Goal: Task Accomplishment & Management: Complete application form

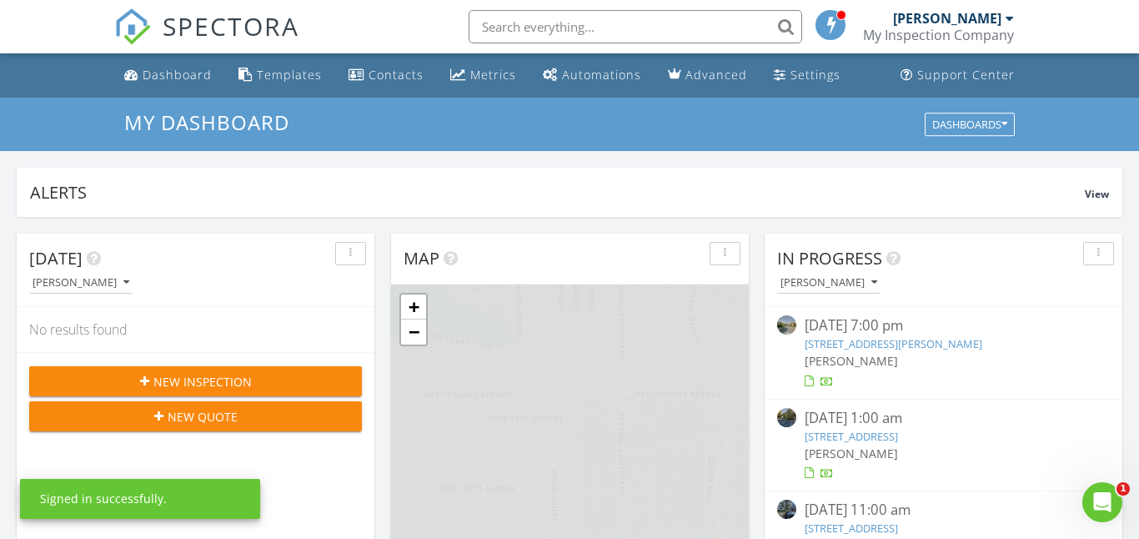
scroll to position [1519, 1140]
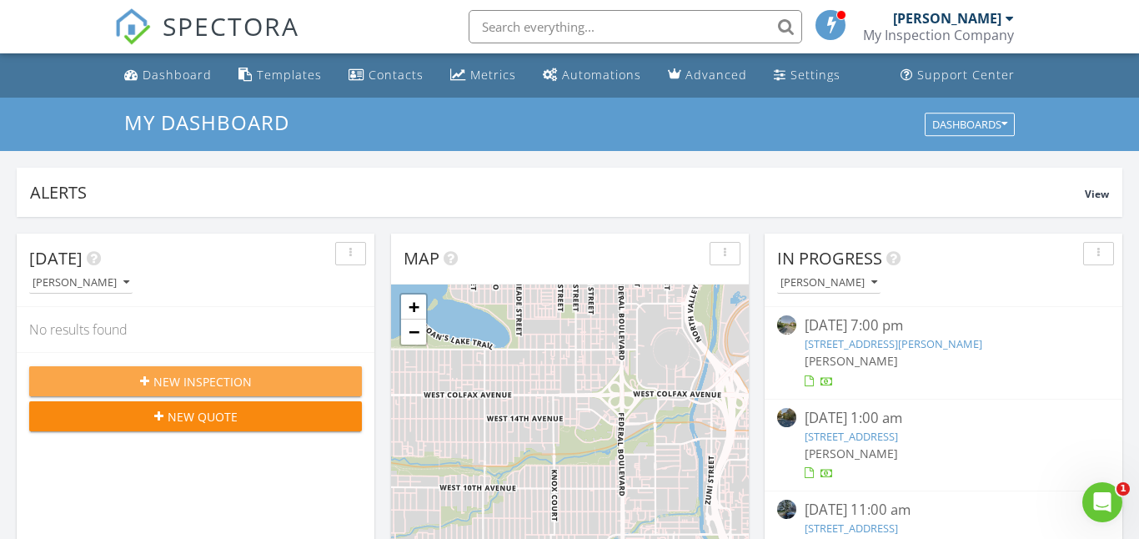
click at [254, 379] on div "New Inspection" at bounding box center [196, 382] width 306 height 18
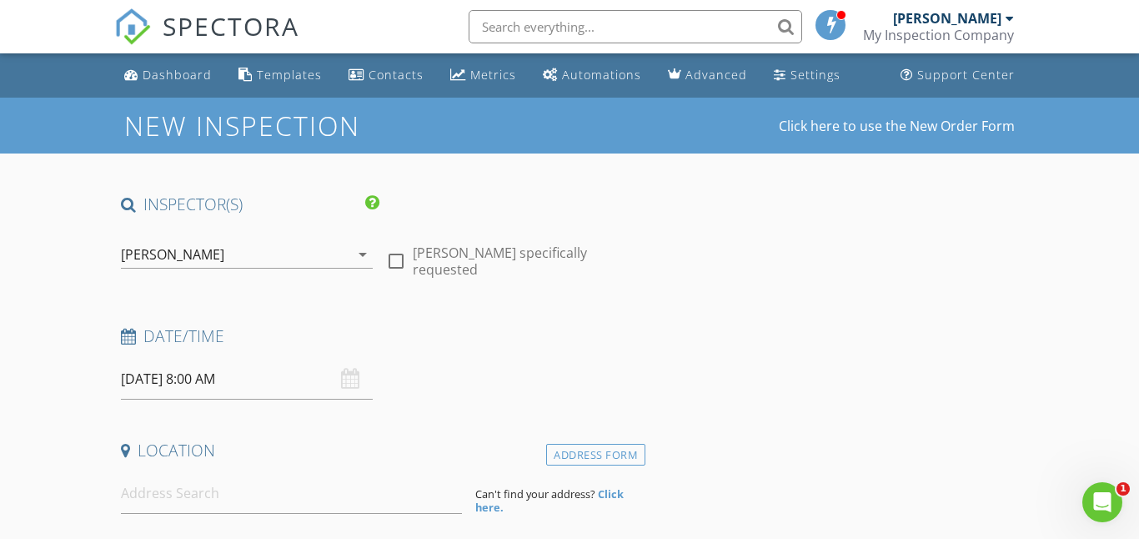
click at [344, 384] on div "[DATE] 8:00 AM" at bounding box center [247, 379] width 253 height 41
click at [354, 384] on div "08/29/2025 8:00 AM" at bounding box center [247, 379] width 253 height 41
click at [203, 380] on input "08/29/2025 8:00 AM" at bounding box center [247, 379] width 253 height 41
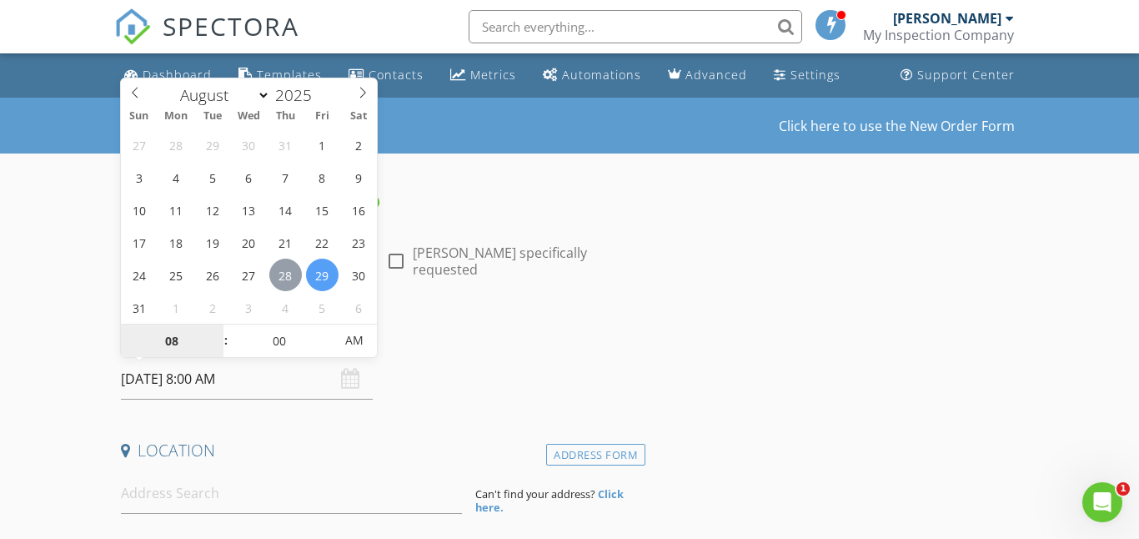
type input "08/28/2025 8:00 AM"
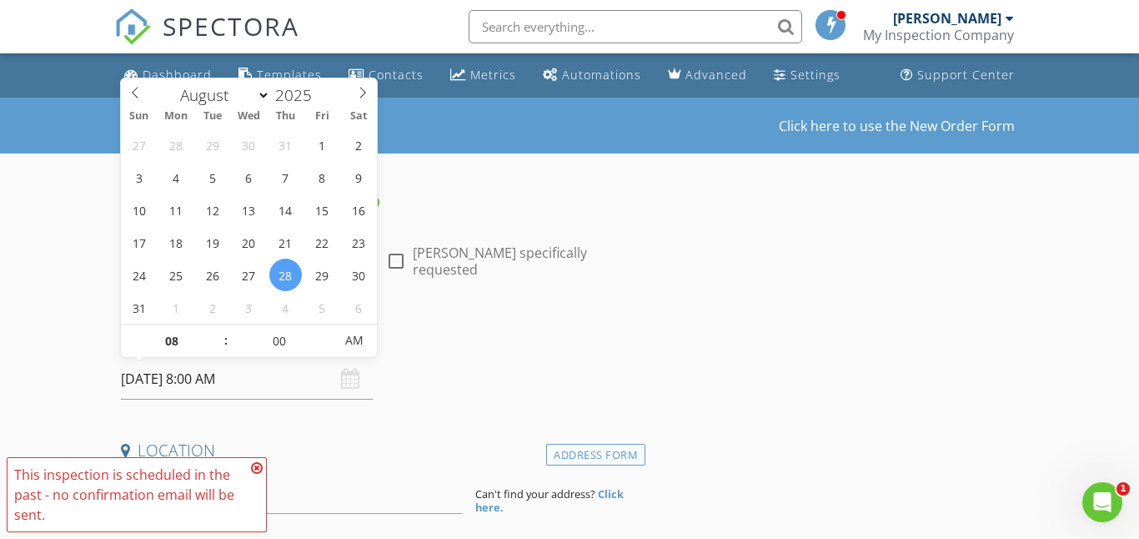
click at [224, 334] on span ":" at bounding box center [225, 340] width 5 height 33
type input "09"
type input "08/28/2025 9:00 AM"
click at [214, 334] on span at bounding box center [218, 332] width 12 height 17
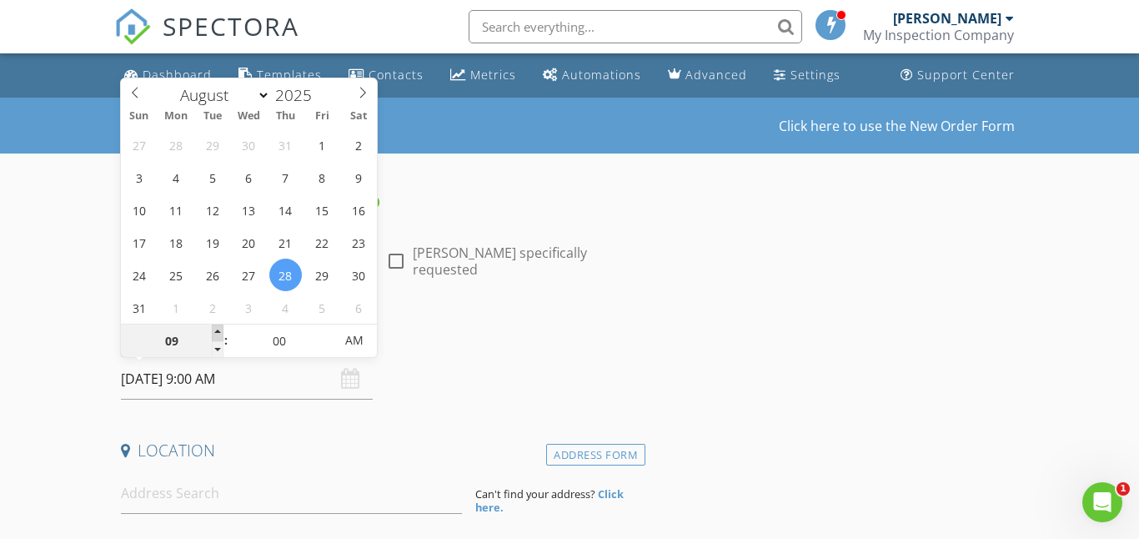
type input "10"
type input "[DATE] 10:00 AM"
click at [214, 334] on span at bounding box center [218, 332] width 12 height 17
click at [394, 368] on div "Date/Time 08/28/2025 10:00 AM" at bounding box center [379, 362] width 531 height 74
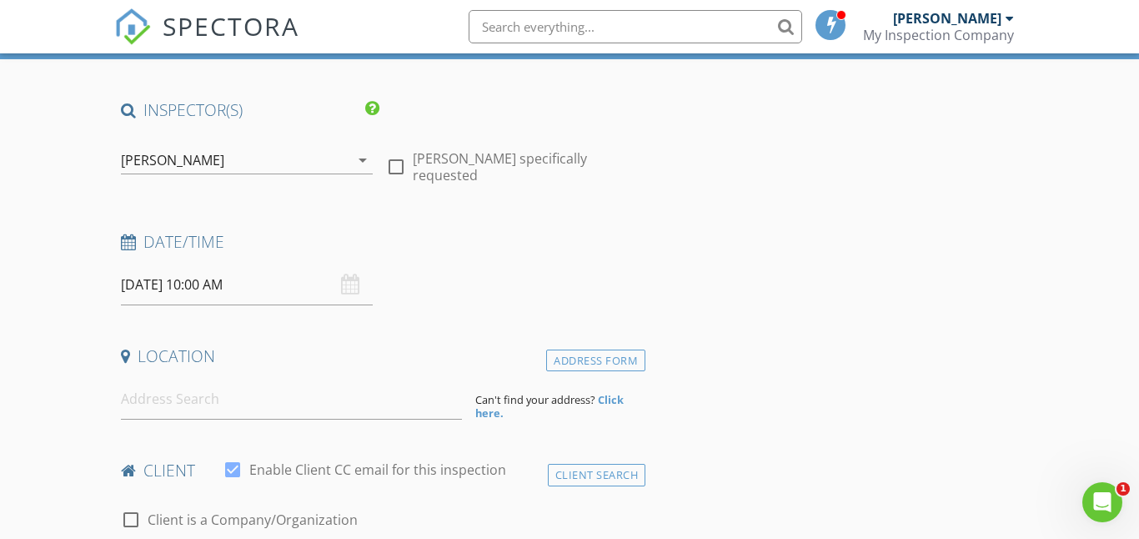
scroll to position [103, 0]
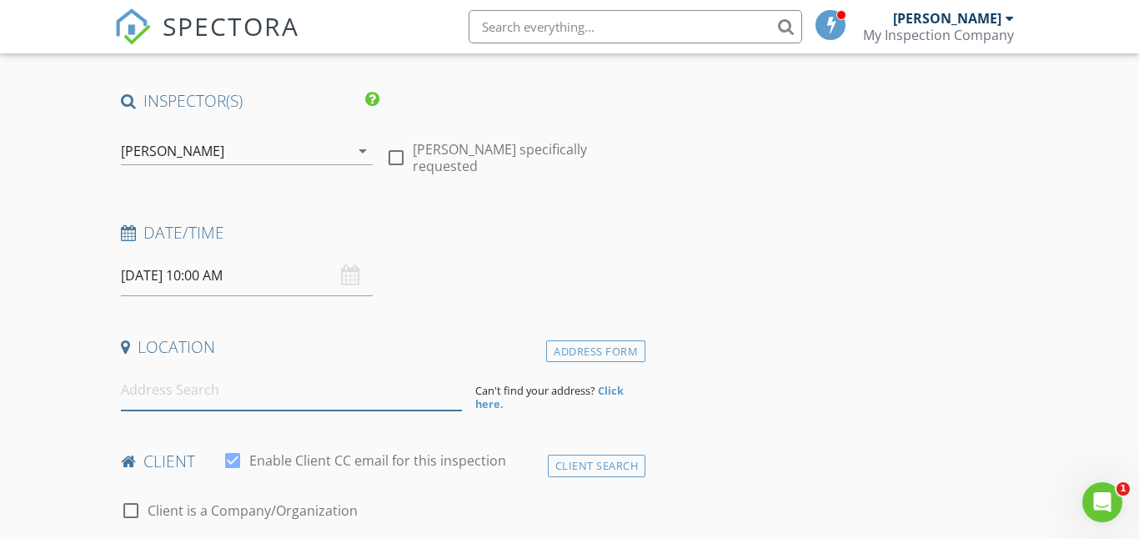
click at [202, 397] on input at bounding box center [291, 389] width 341 height 41
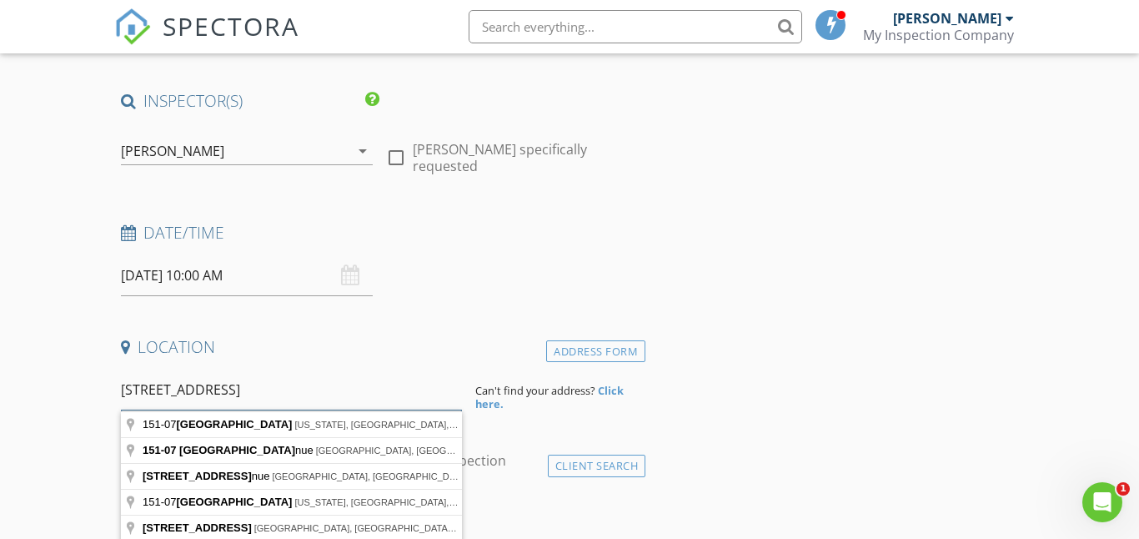
type input "[STREET_ADDRESS]"
click at [490, 405] on strong "Click here." at bounding box center [549, 397] width 148 height 28
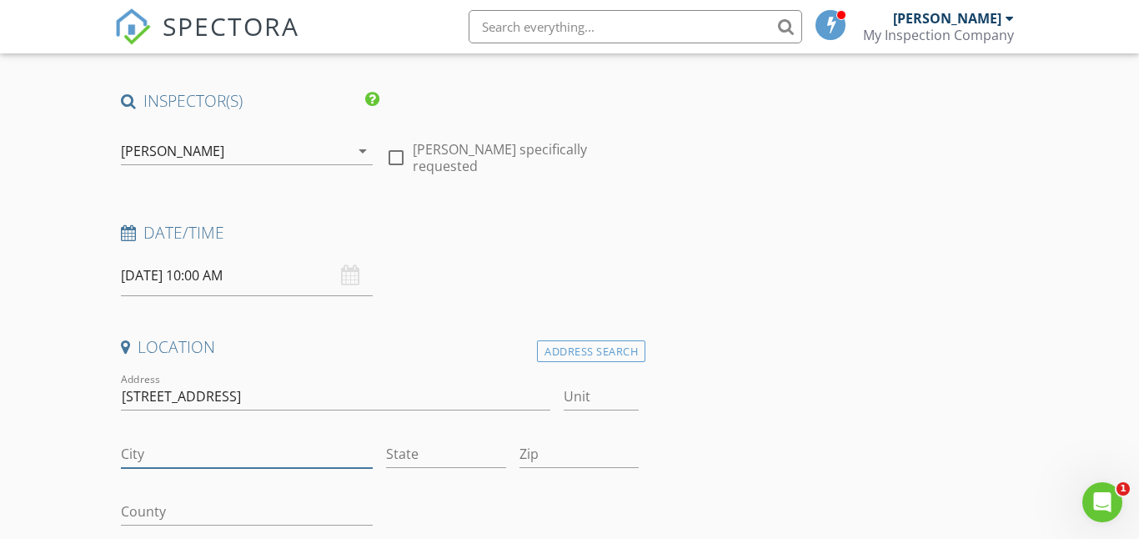
click at [168, 456] on input "City" at bounding box center [247, 454] width 253 height 28
type input "[GEOGRAPHIC_DATA]"
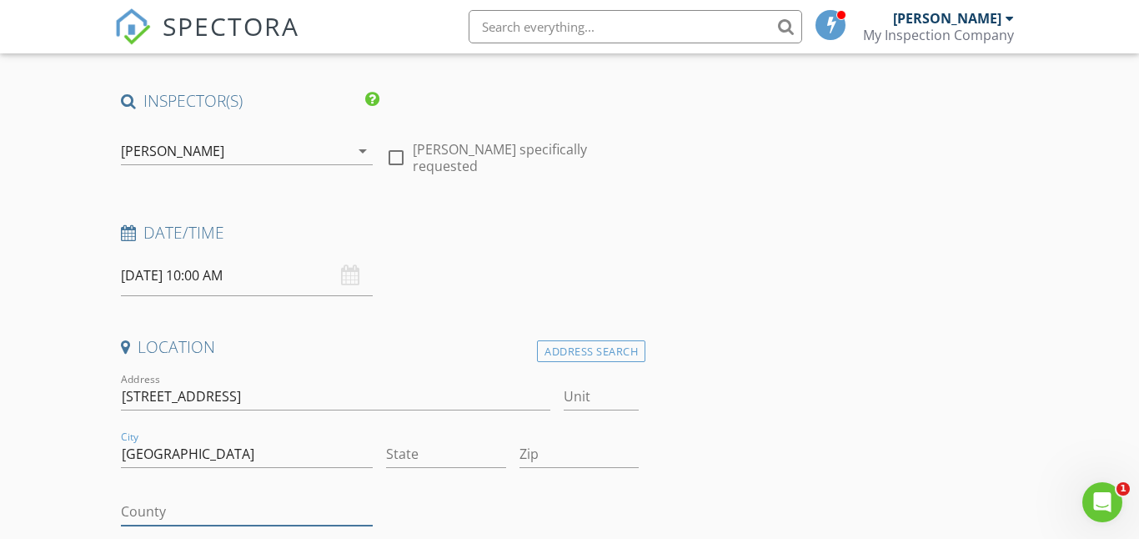
click at [158, 515] on input "County" at bounding box center [247, 512] width 253 height 28
type input "Kings"
click at [423, 460] on input "State" at bounding box center [445, 454] width 119 height 28
type input "NY"
click at [575, 457] on input "Zip" at bounding box center [579, 454] width 119 height 28
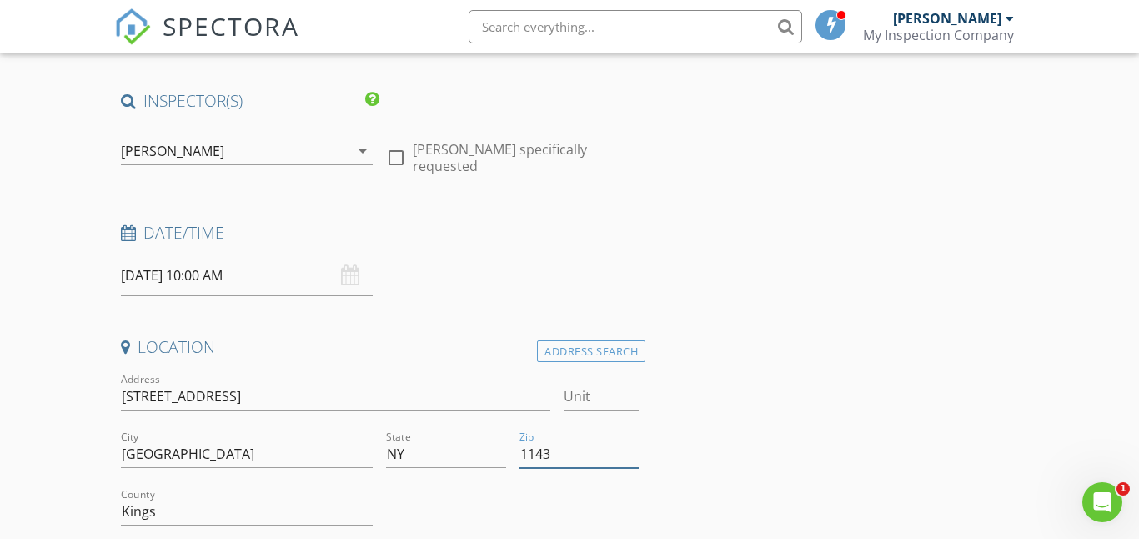
type input "11432"
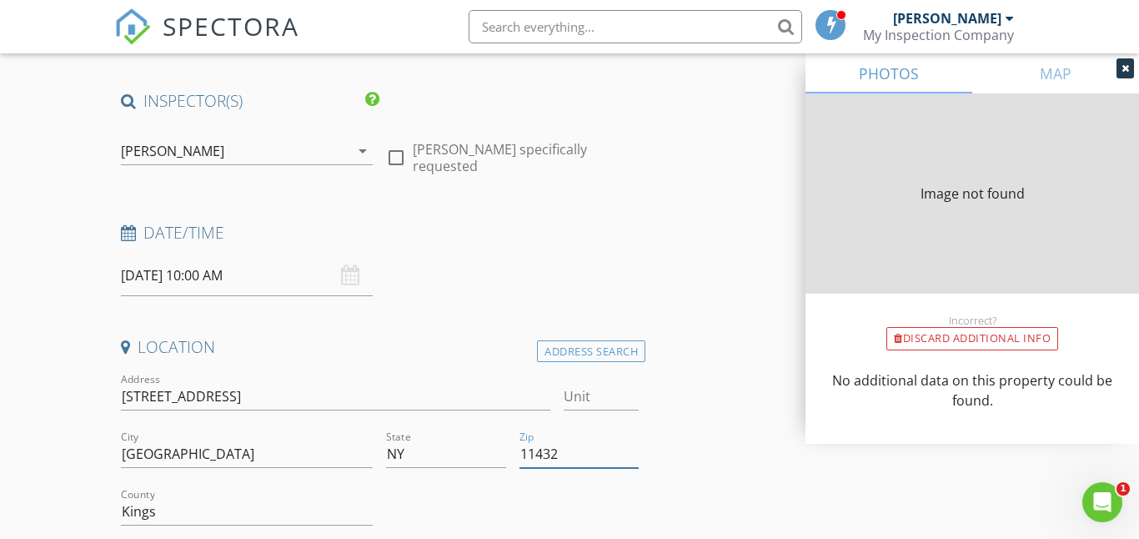
type input "1596"
type input "1925"
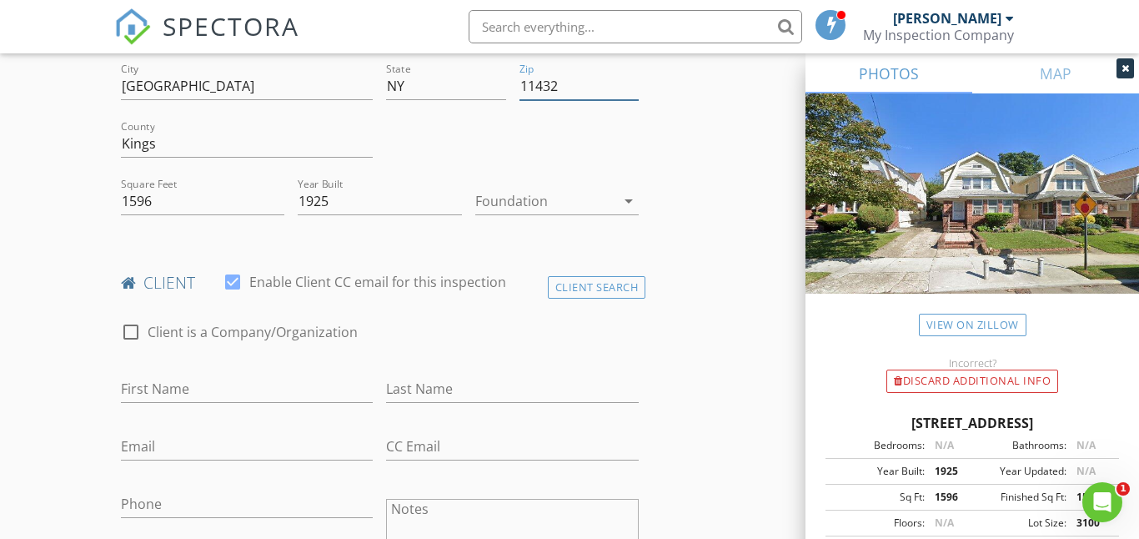
scroll to position [474, 0]
type input "11432"
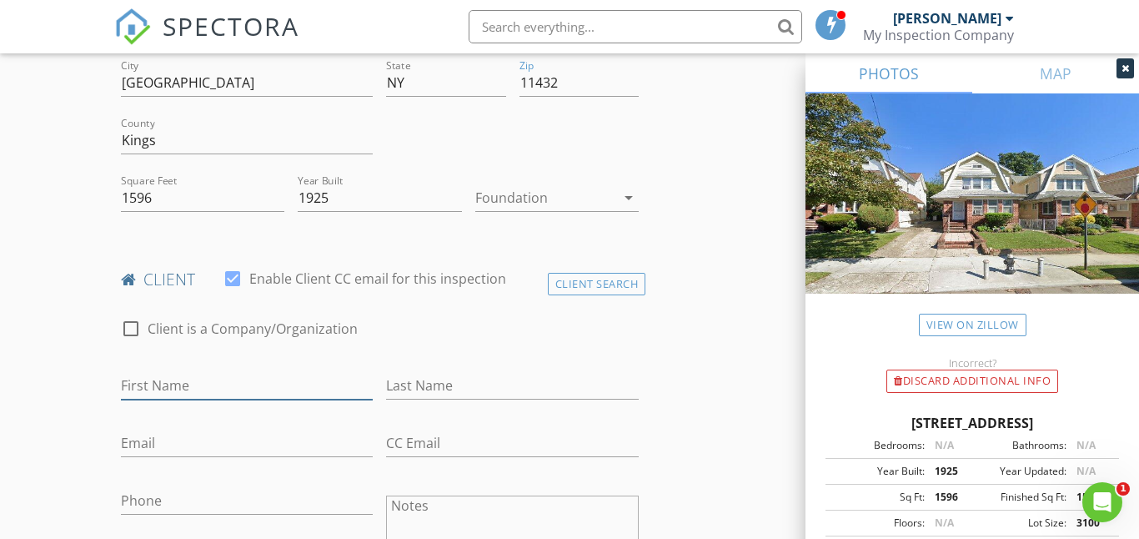
click at [206, 381] on input "First Name" at bounding box center [247, 386] width 253 height 28
type input "Tim"
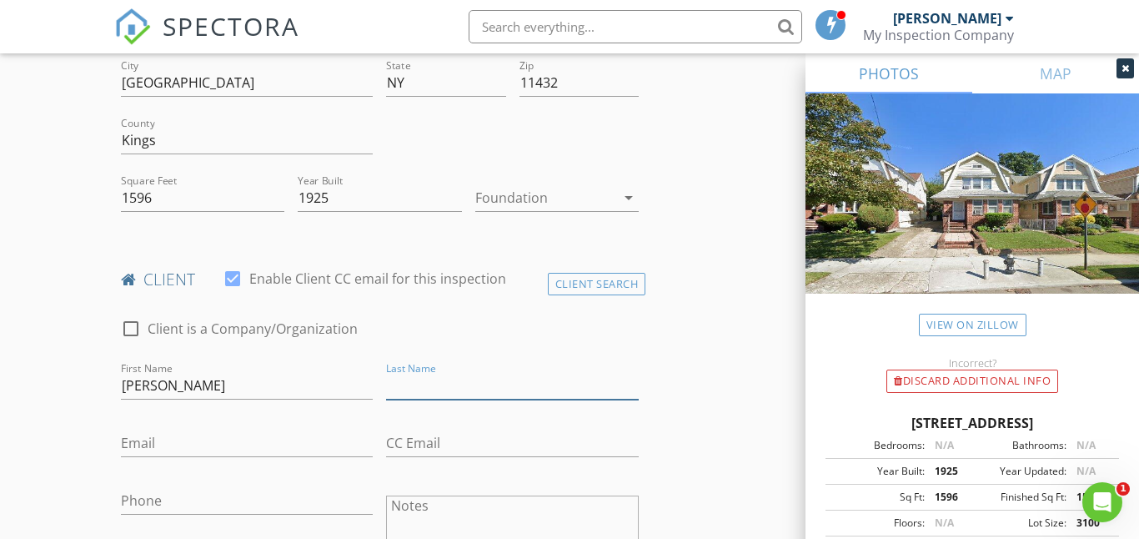
click at [420, 385] on input "Last Name" at bounding box center [512, 386] width 253 height 28
type input "Wou"
click at [178, 442] on input "Email" at bounding box center [247, 443] width 253 height 28
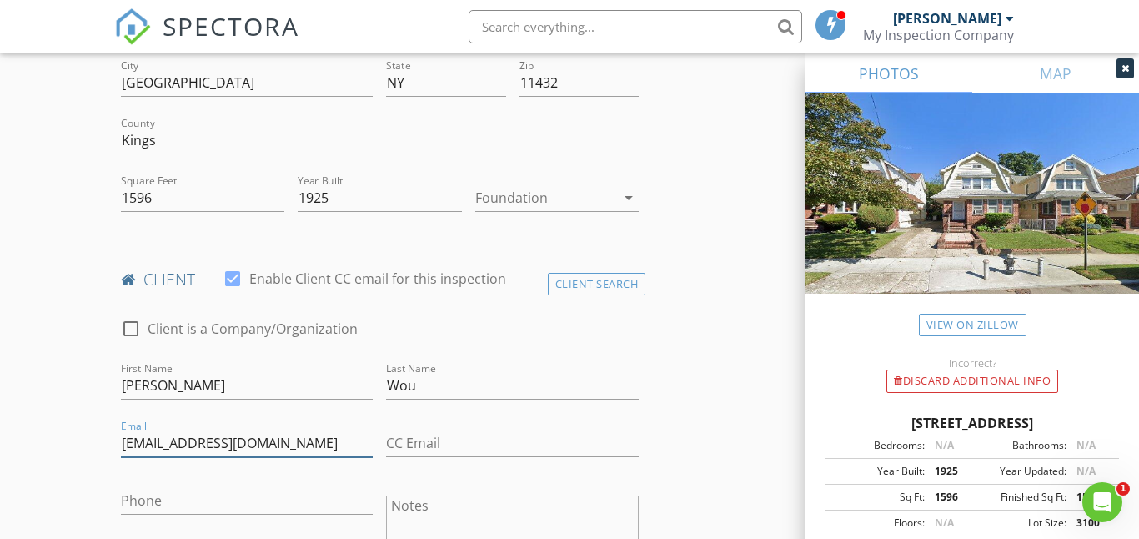
type input "prettyvc849@gmail.com"
click at [164, 508] on input "Phone" at bounding box center [247, 501] width 253 height 28
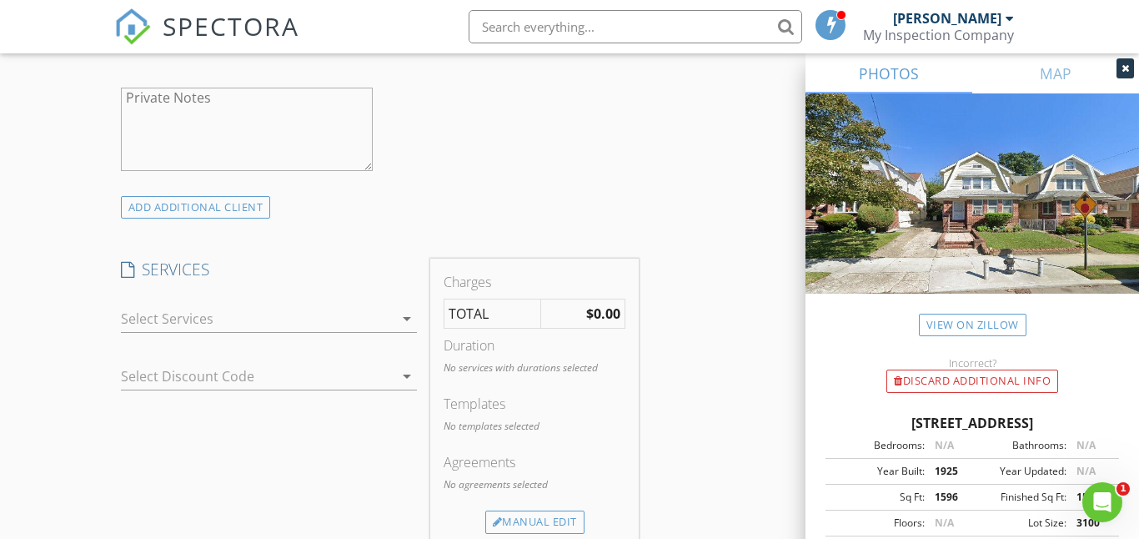
scroll to position [1013, 0]
type input "[PHONE_NUMBER]"
click at [391, 316] on div at bounding box center [258, 317] width 274 height 27
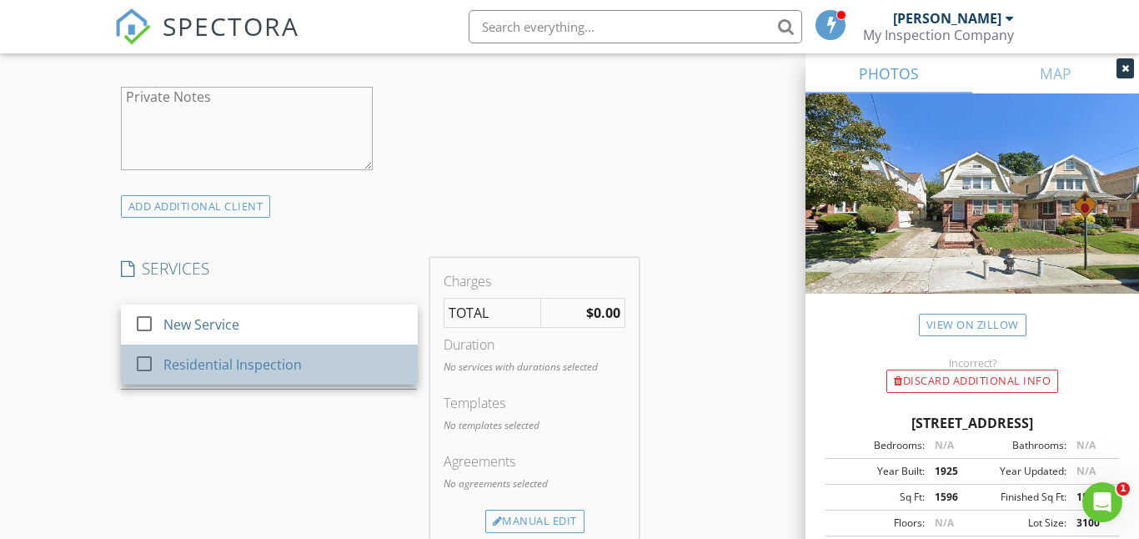
click at [269, 364] on div "Residential Inspection" at bounding box center [232, 364] width 138 height 20
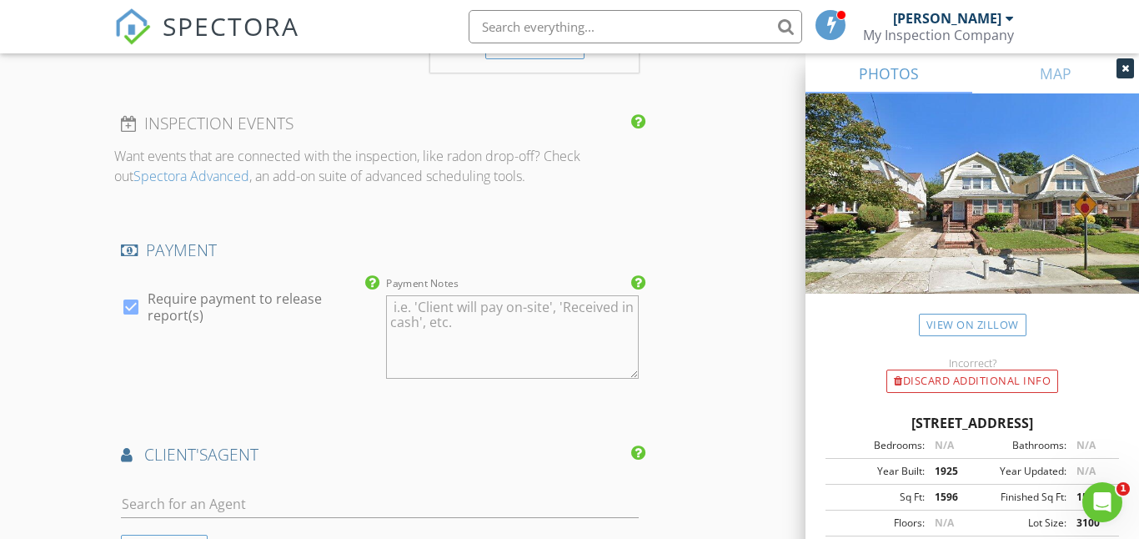
scroll to position [1537, 0]
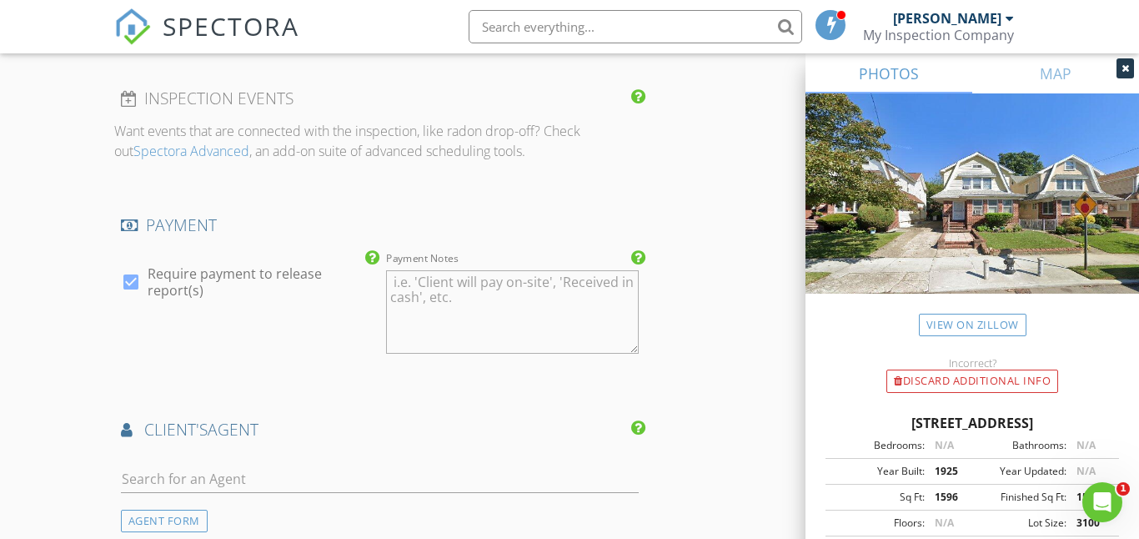
click at [436, 285] on textarea "Payment Notes" at bounding box center [512, 311] width 253 height 83
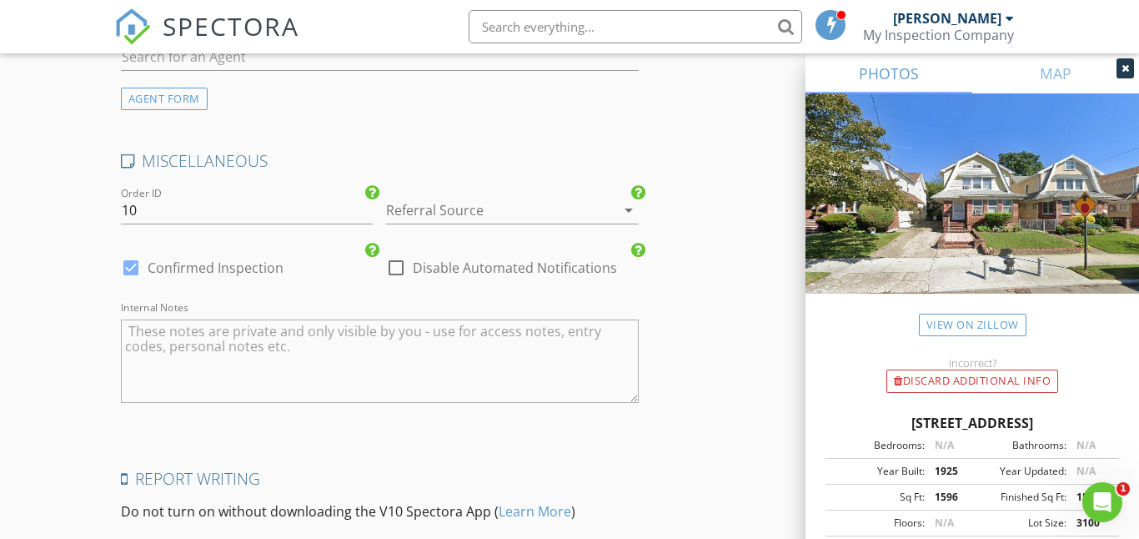
scroll to position [2302, 0]
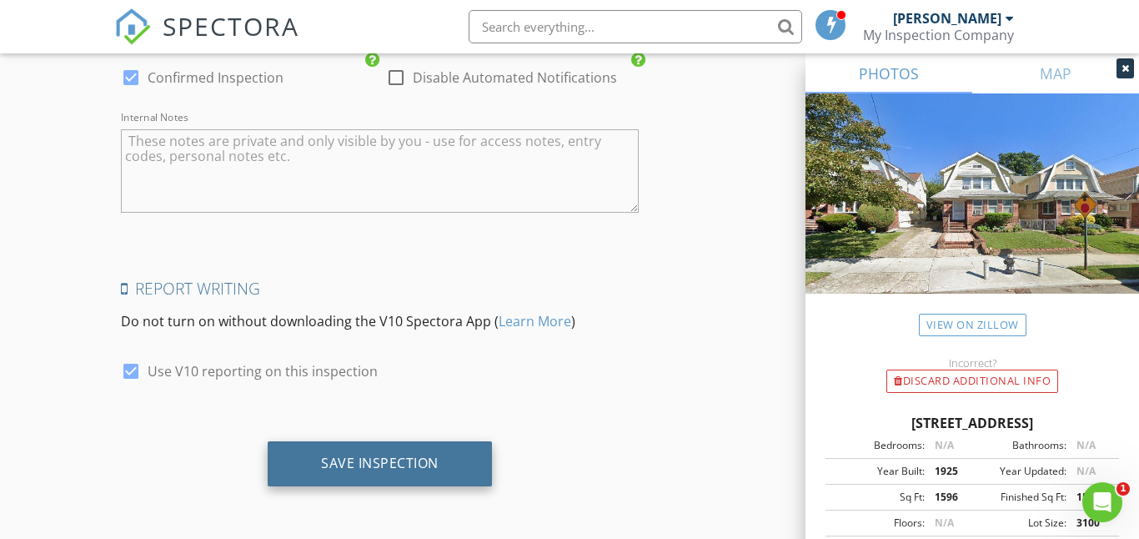
type textarea "Client to pay on site"
click at [367, 465] on div "Save Inspection" at bounding box center [380, 462] width 118 height 17
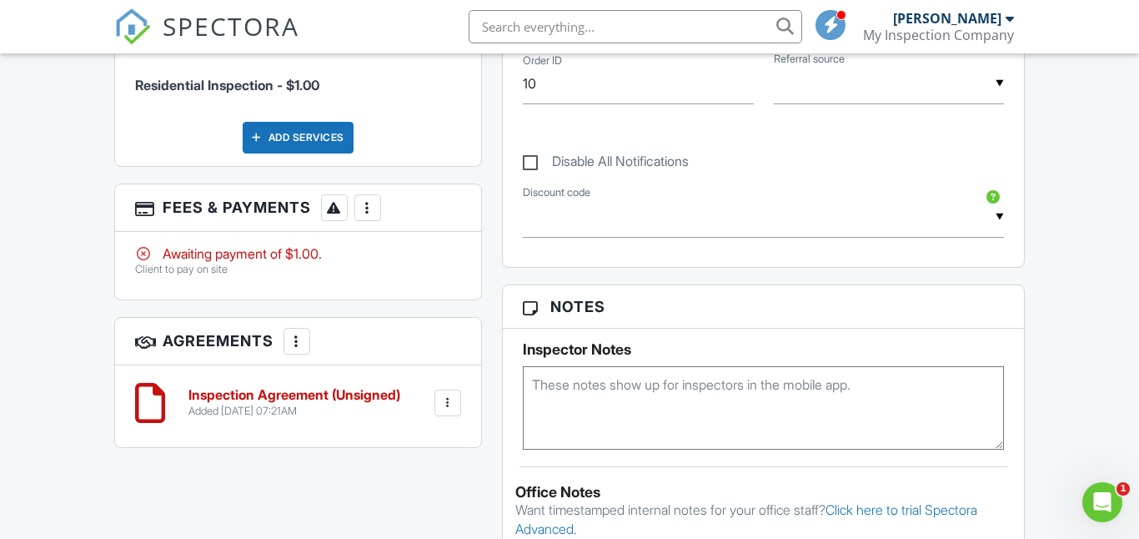
scroll to position [859, 0]
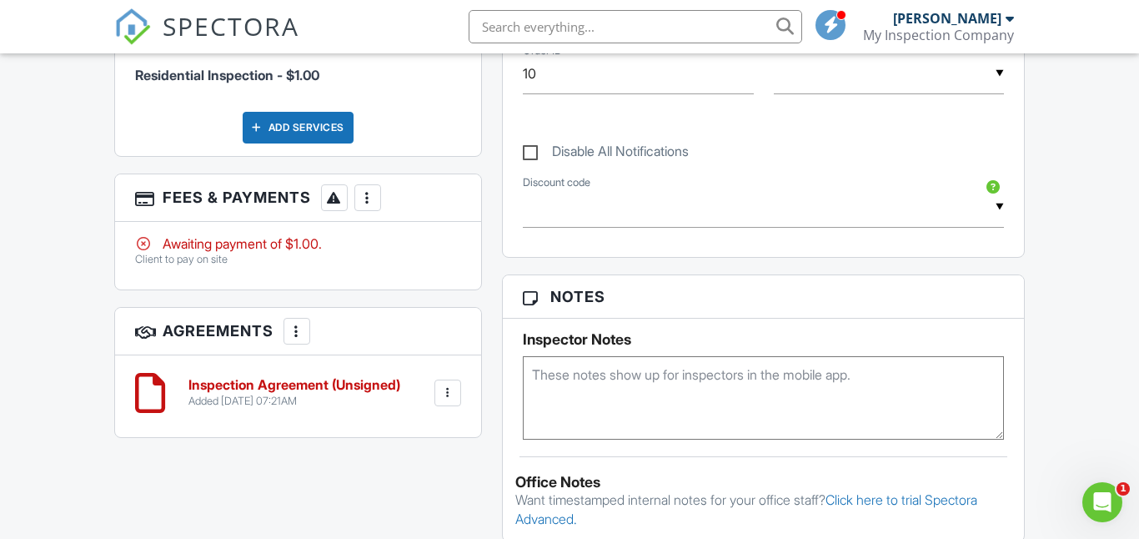
click at [368, 206] on div "More" at bounding box center [367, 197] width 27 height 27
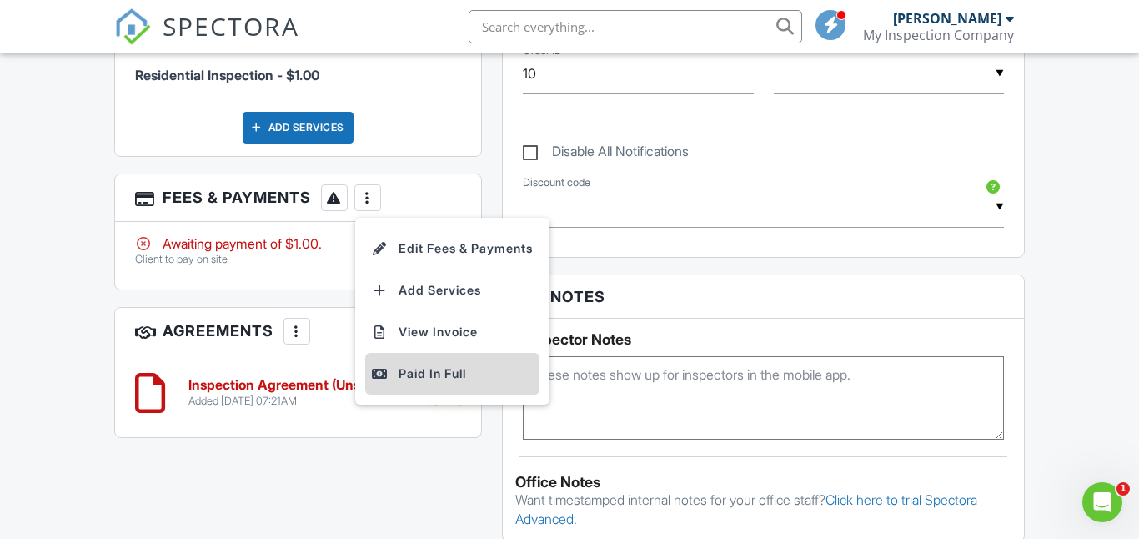
click at [399, 379] on div "Paid In Full" at bounding box center [452, 374] width 161 height 20
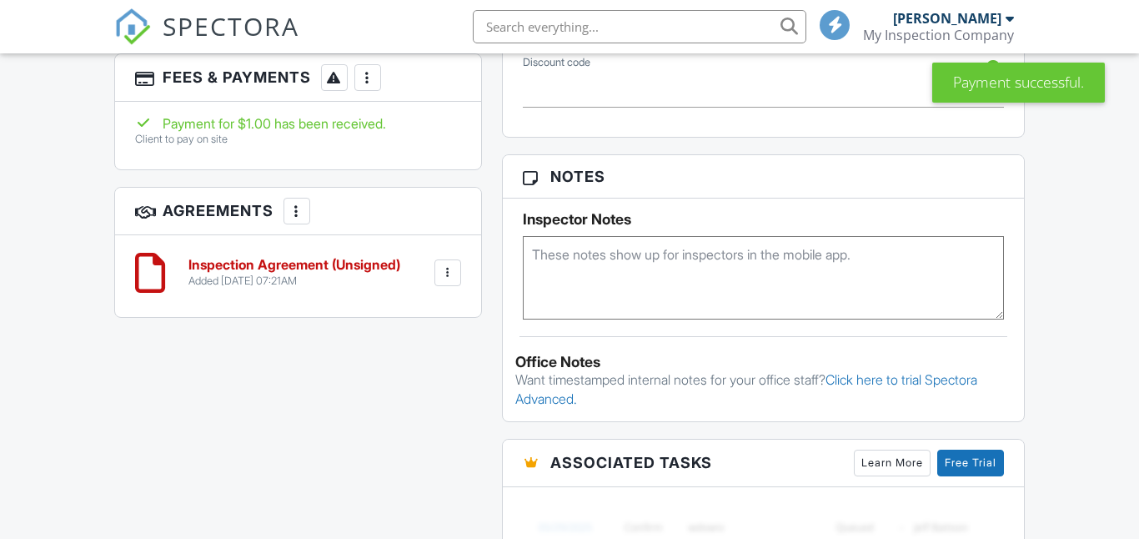
click at [441, 274] on div at bounding box center [447, 272] width 17 height 17
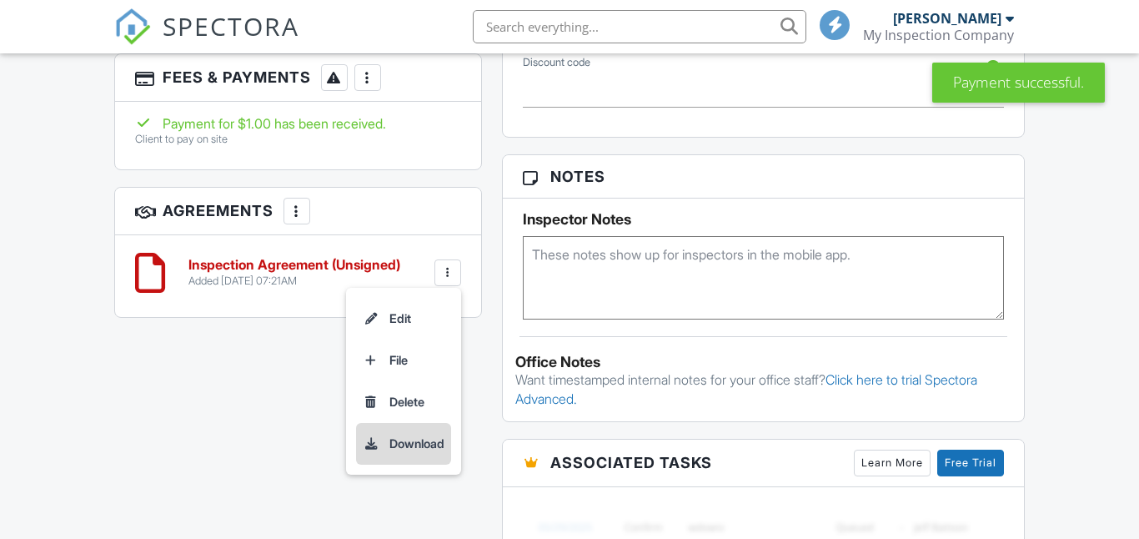
click at [420, 441] on li "Download" at bounding box center [403, 444] width 95 height 42
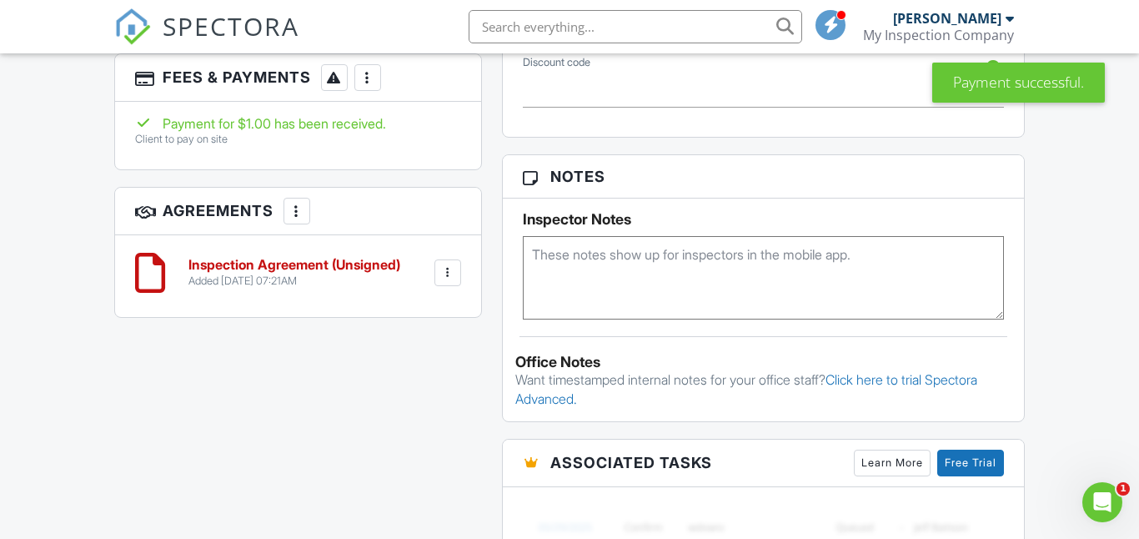
click at [295, 269] on h6 "Inspection Agreement (Unsigned)" at bounding box center [294, 265] width 212 height 15
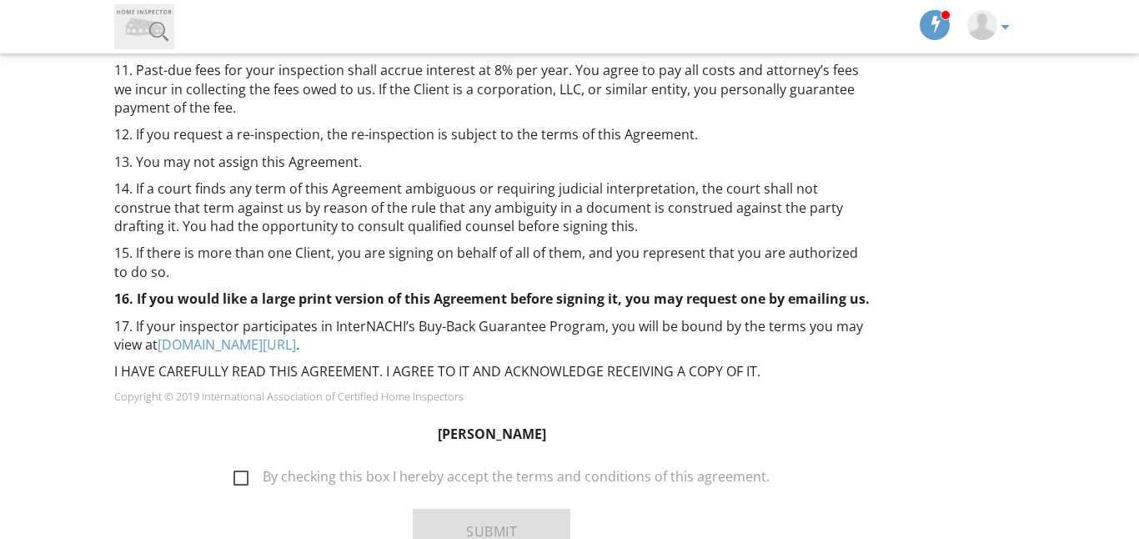
scroll to position [1489, 0]
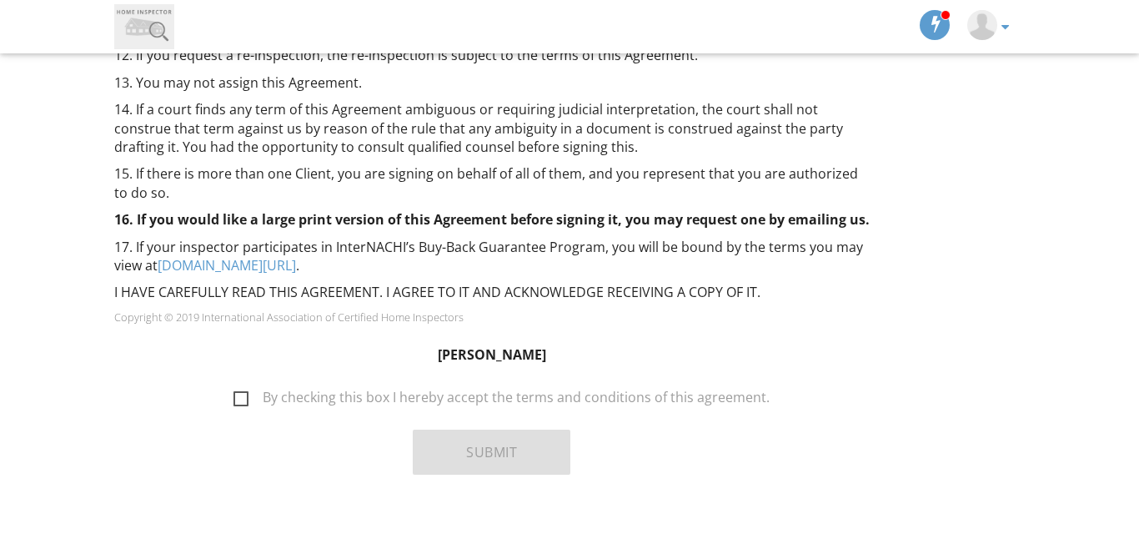
click at [245, 389] on label "By checking this box I hereby accept the terms and conditions of this agreement." at bounding box center [501, 399] width 536 height 21
click at [234, 384] on input "By checking this box I hereby accept the terms and conditions of this agreement." at bounding box center [228, 389] width 11 height 11
checkbox input "true"
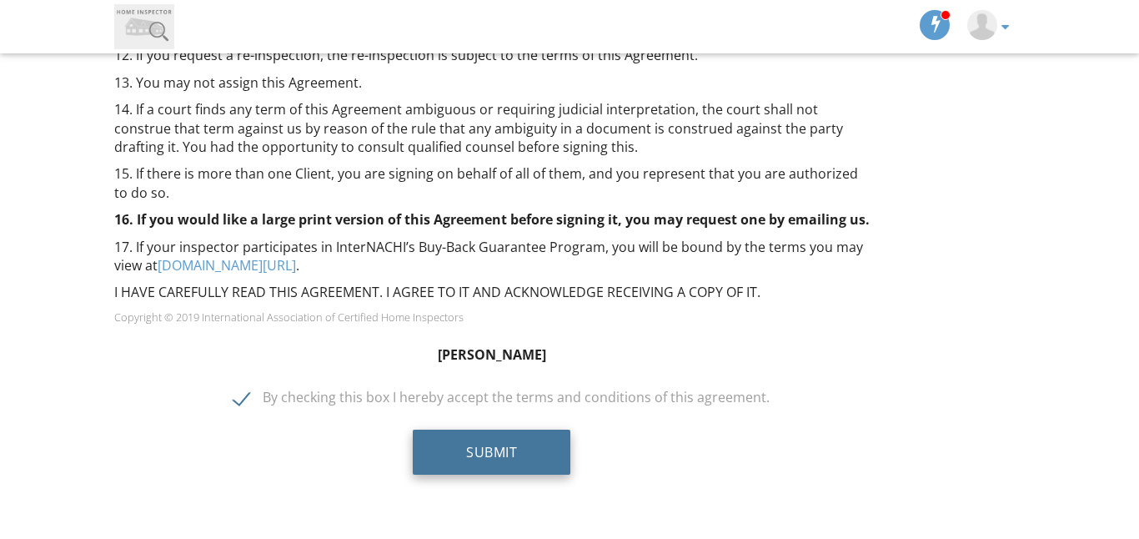
click at [535, 434] on button "Submit" at bounding box center [492, 451] width 158 height 45
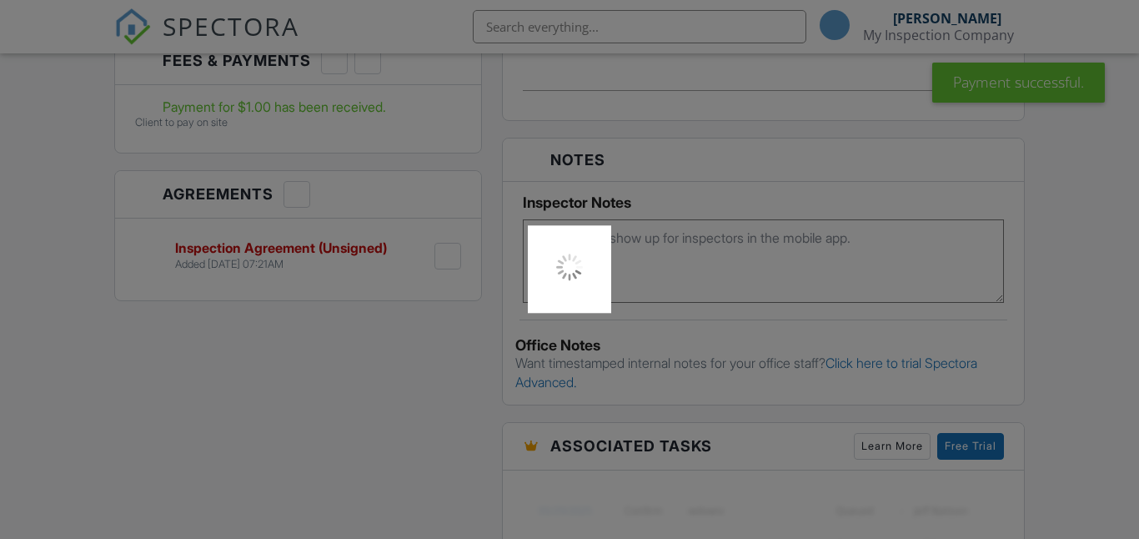
scroll to position [996, 0]
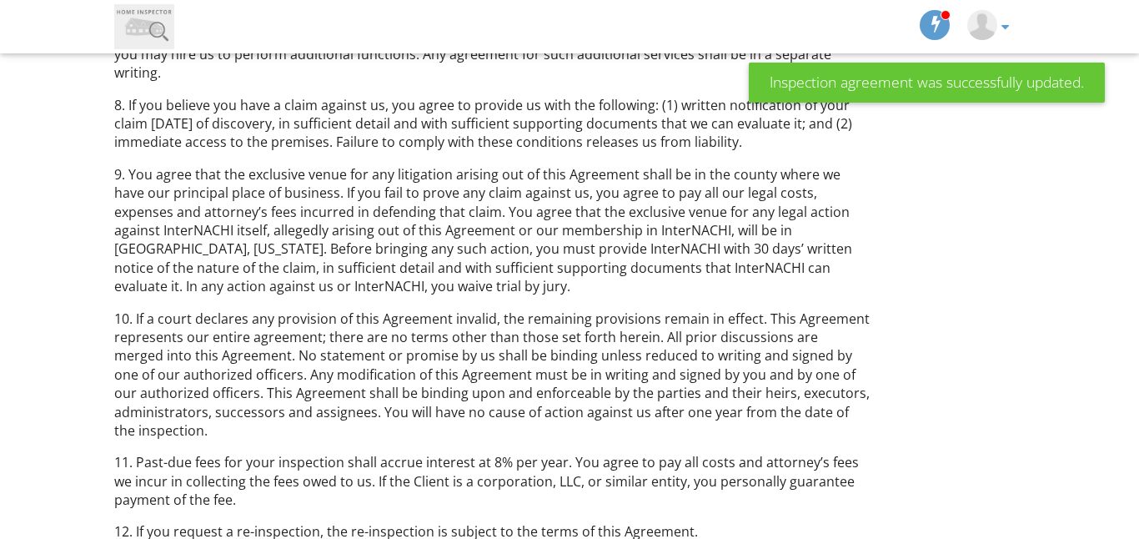
scroll to position [1513, 0]
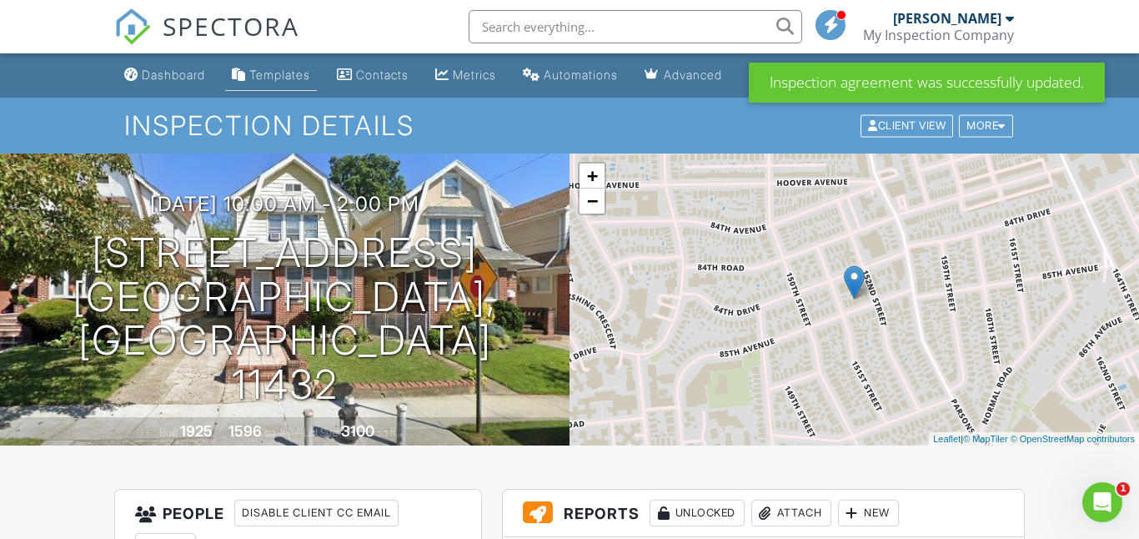
click at [275, 81] on div "Templates" at bounding box center [279, 75] width 61 height 14
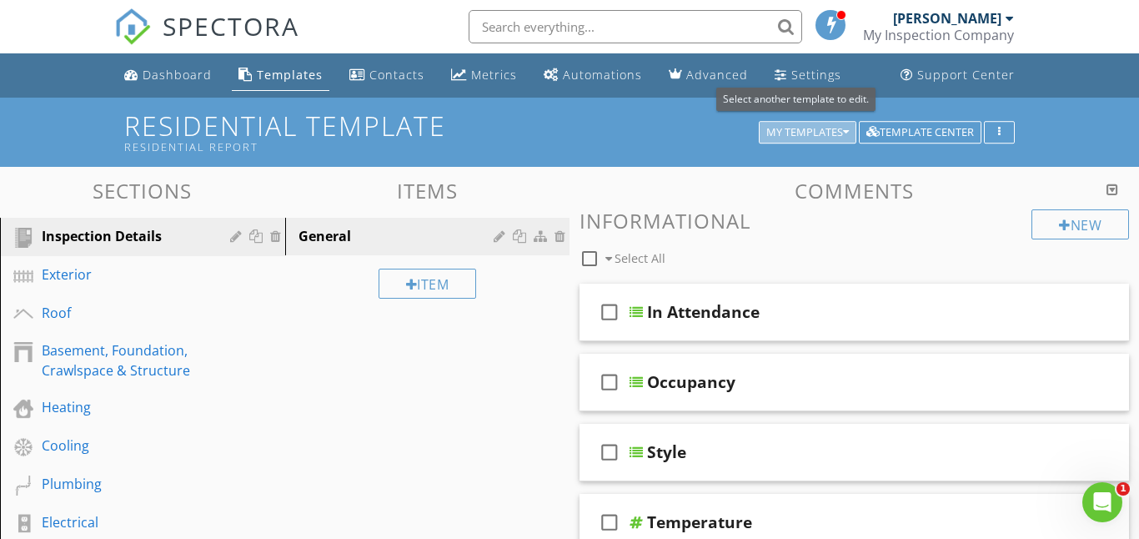
click at [781, 131] on div "My Templates" at bounding box center [807, 133] width 83 height 12
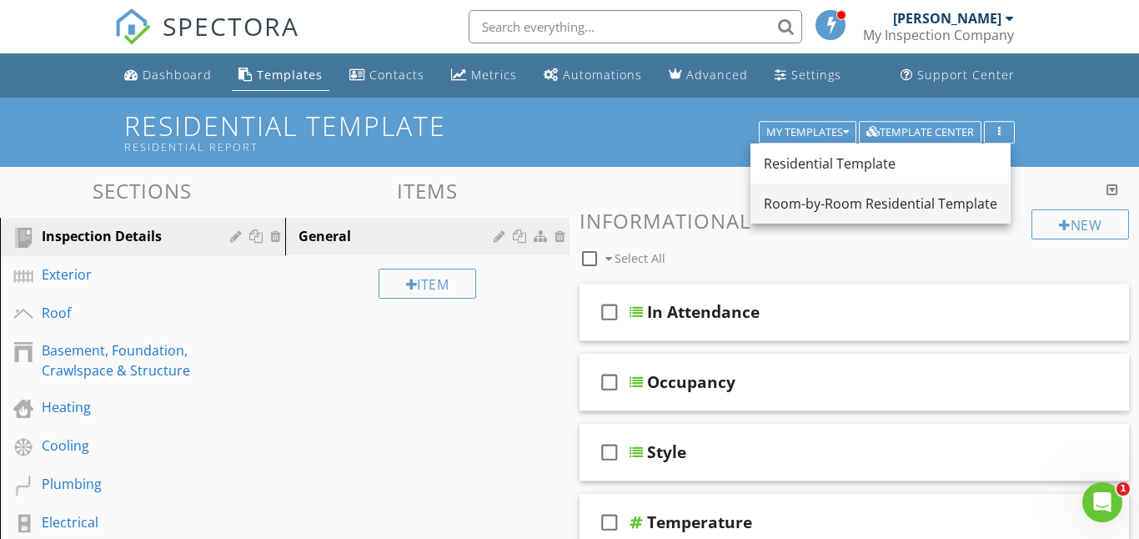
click at [791, 206] on div "Room-by-Room Residential Template" at bounding box center [880, 203] width 233 height 20
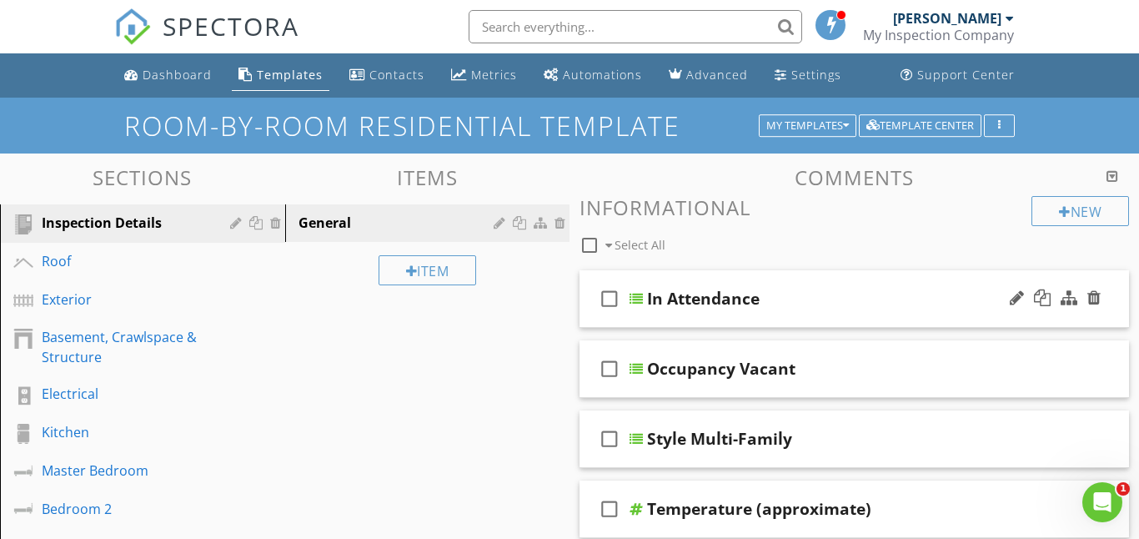
click at [603, 298] on icon "check_box_outline_blank" at bounding box center [609, 299] width 27 height 40
click at [642, 300] on div at bounding box center [636, 298] width 13 height 13
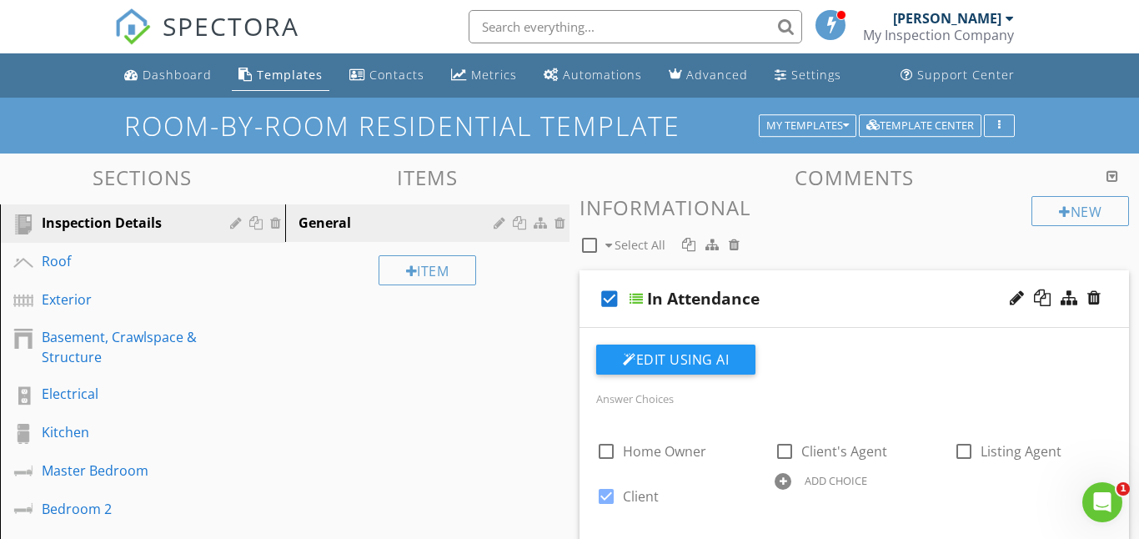
click at [632, 292] on div at bounding box center [636, 298] width 13 height 13
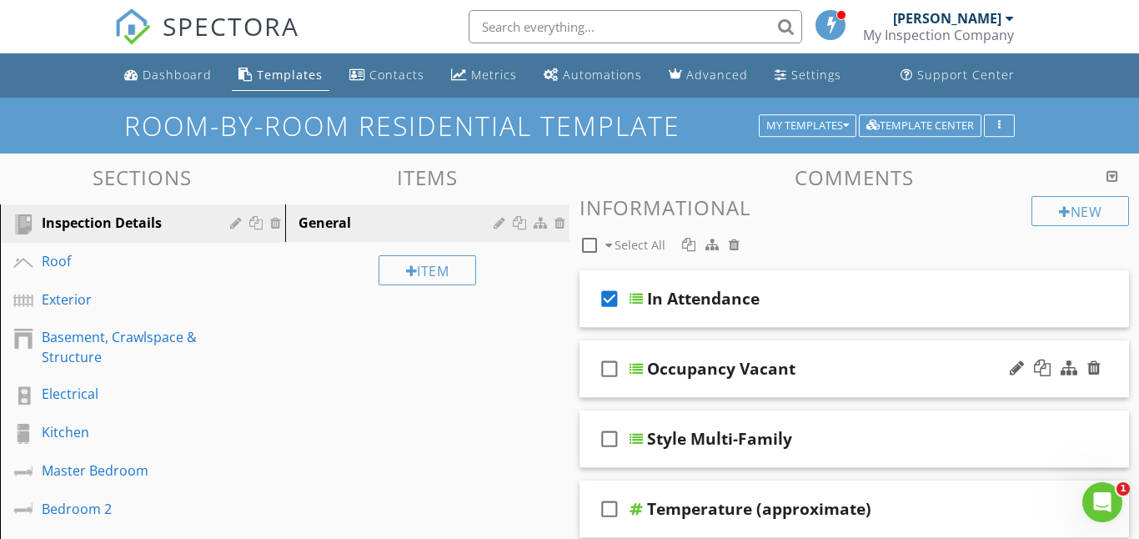
click at [609, 365] on icon "check_box_outline_blank" at bounding box center [609, 369] width 27 height 40
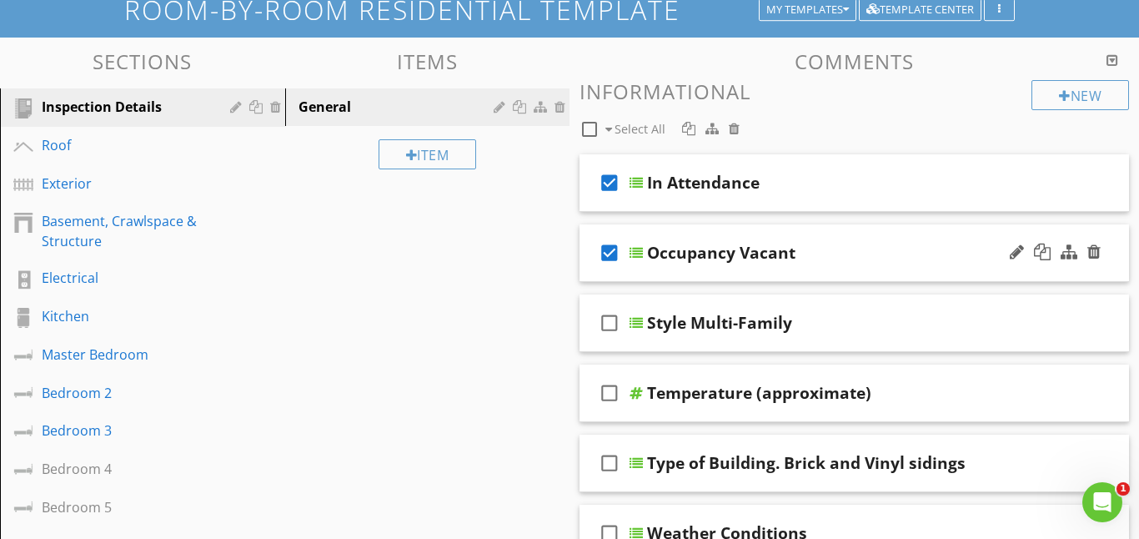
scroll to position [114, 0]
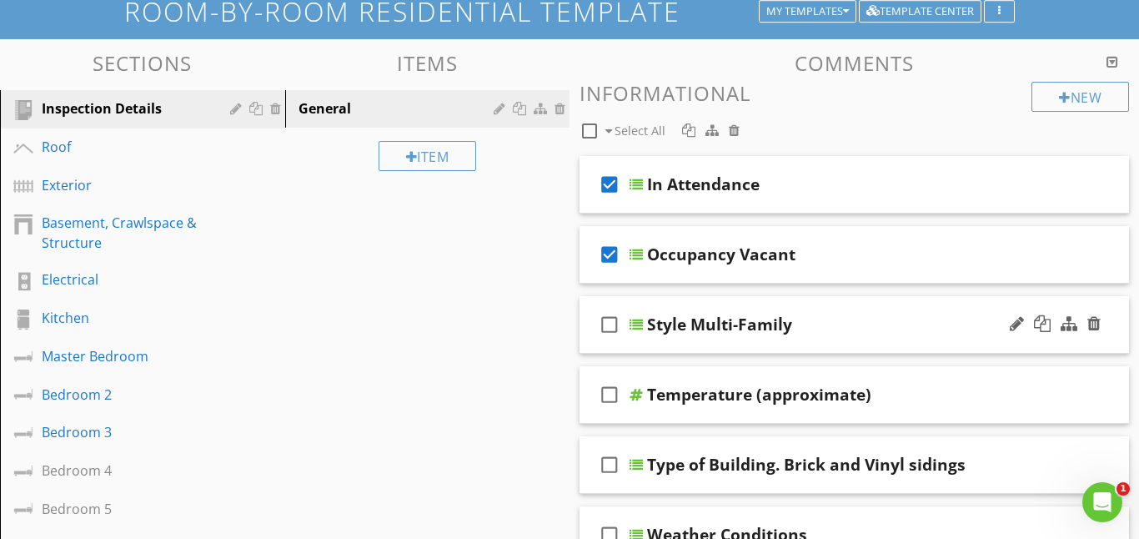
click at [611, 326] on icon "check_box_outline_blank" at bounding box center [609, 324] width 27 height 40
click at [630, 324] on div at bounding box center [636, 324] width 13 height 13
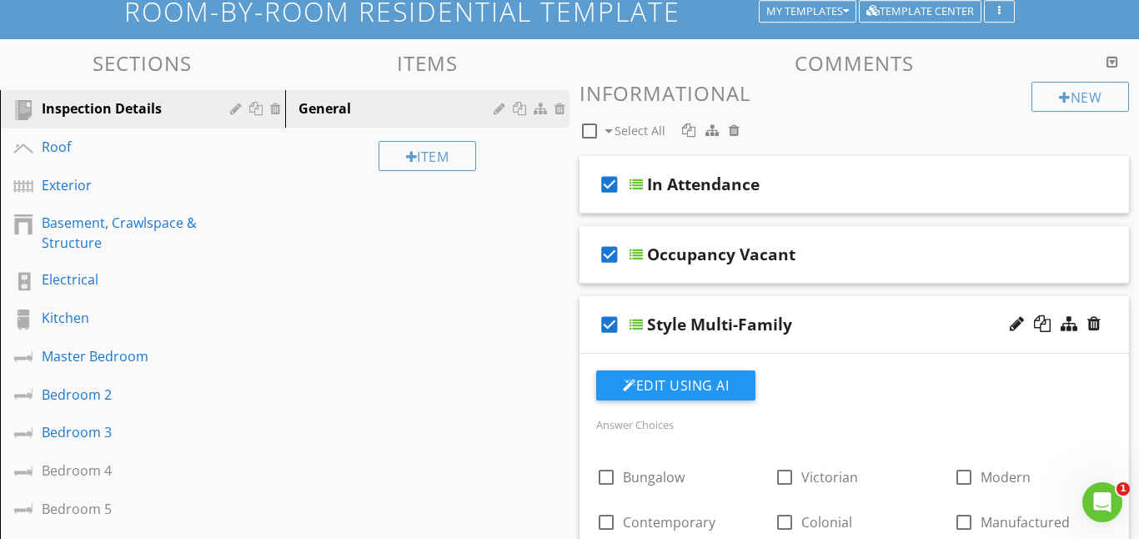
click at [658, 405] on div "Edit Using AI" at bounding box center [854, 391] width 516 height 43
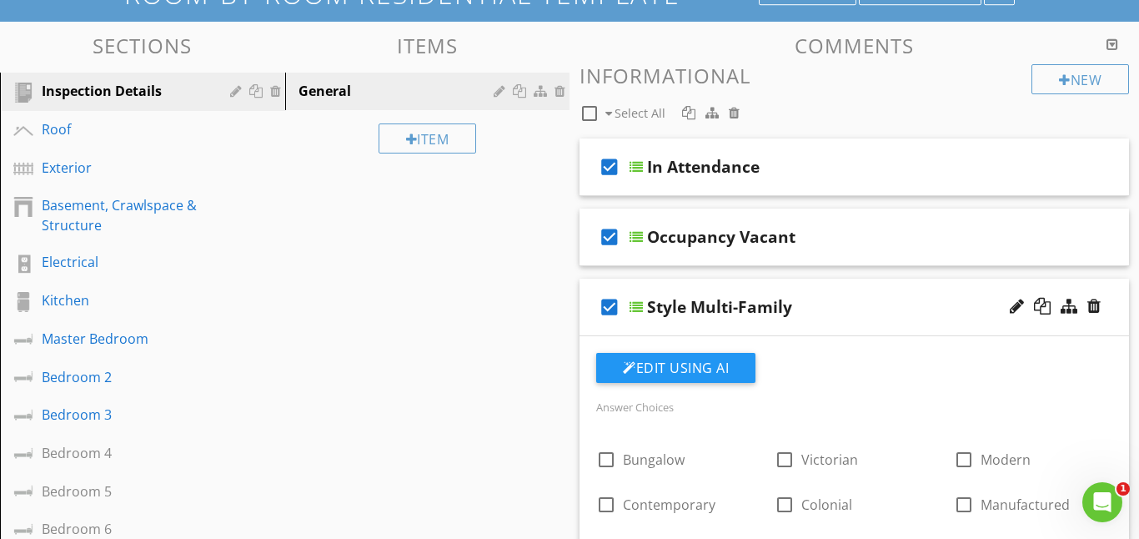
scroll to position [133, 0]
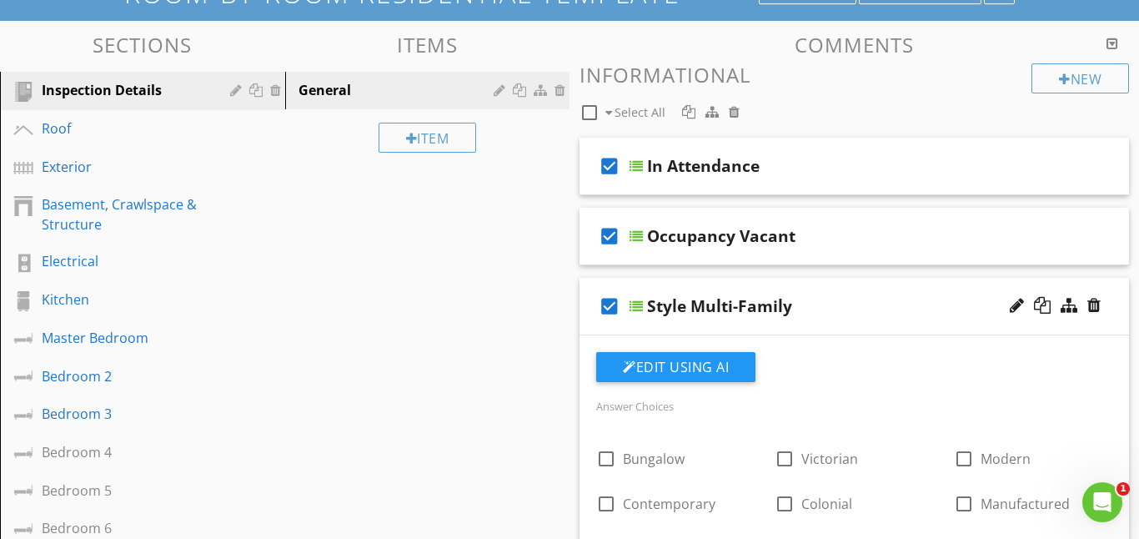
click at [635, 305] on div at bounding box center [636, 305] width 13 height 13
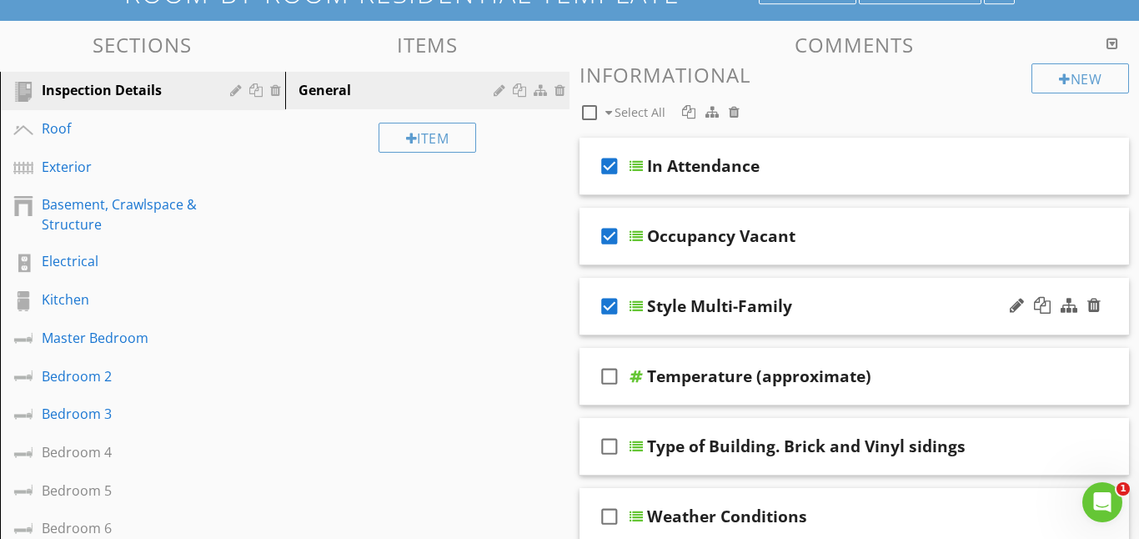
click at [639, 313] on div "check_box Style Multi-Family" at bounding box center [855, 307] width 550 height 58
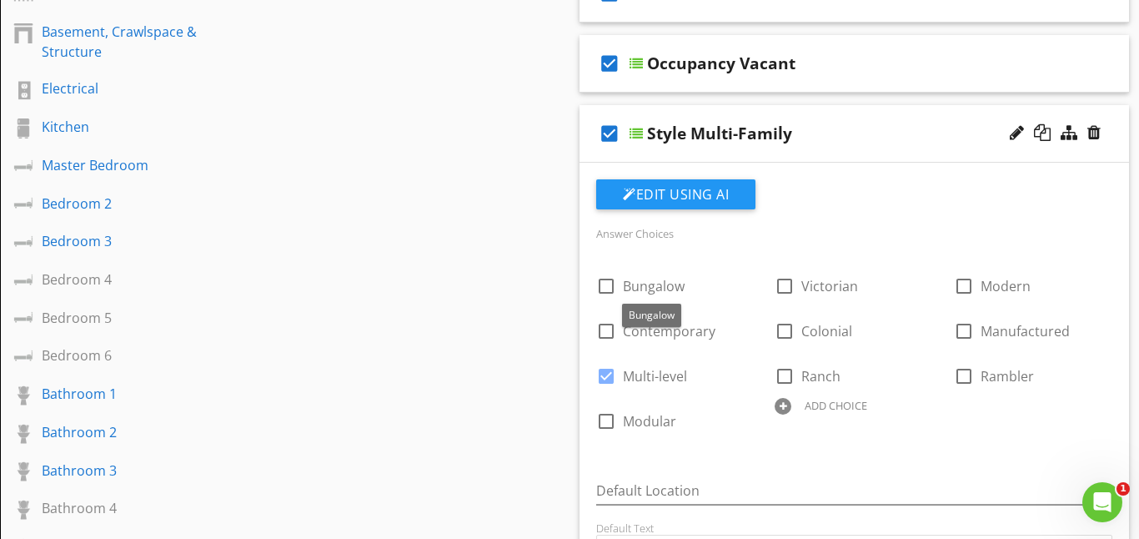
scroll to position [307, 0]
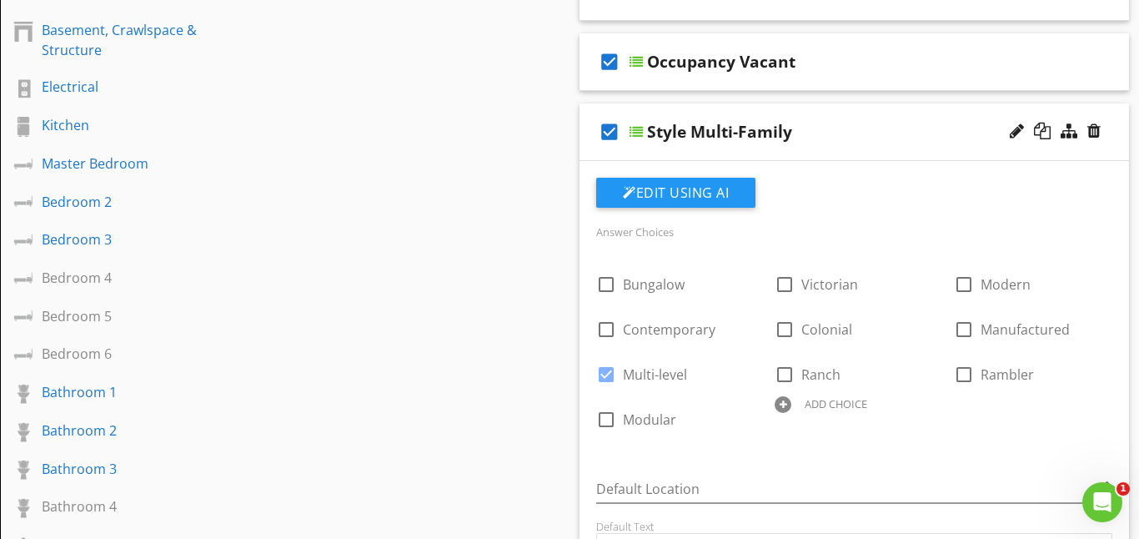
click at [635, 133] on div at bounding box center [636, 131] width 13 height 13
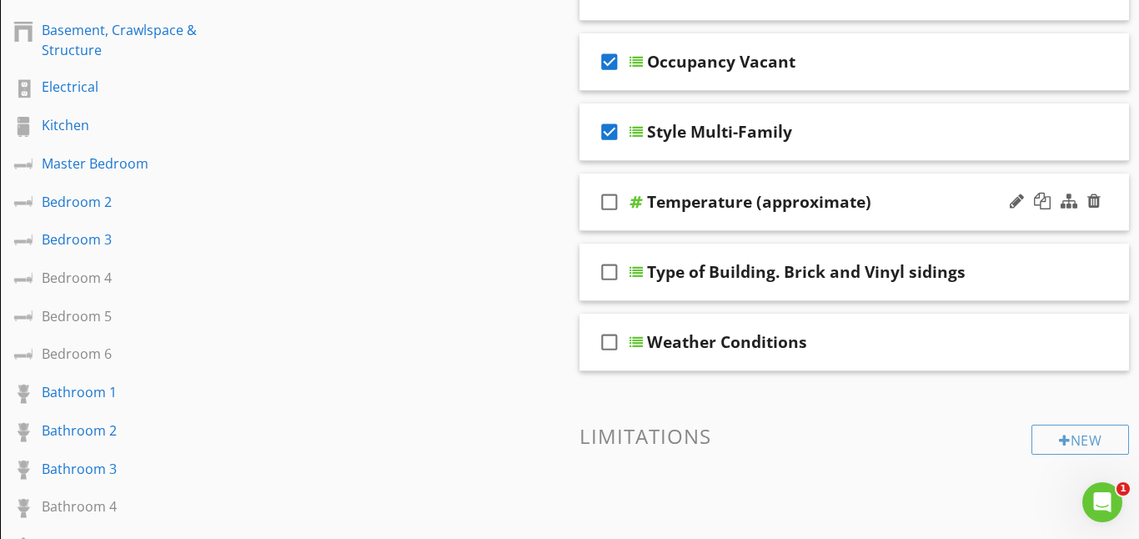
click at [607, 204] on icon "check_box_outline_blank" at bounding box center [609, 202] width 27 height 40
click at [631, 204] on div at bounding box center [636, 201] width 13 height 13
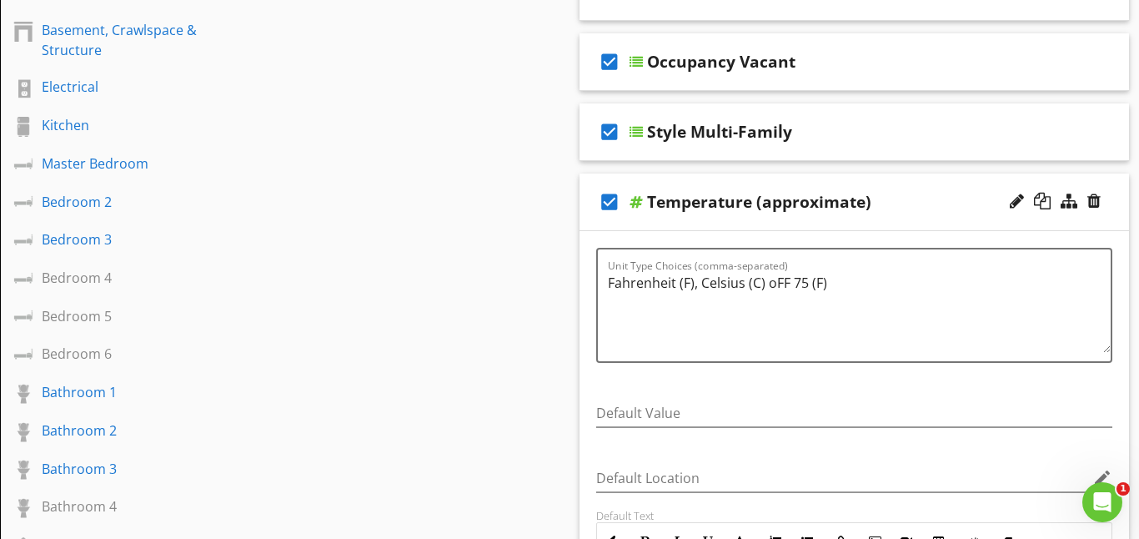
click at [635, 199] on div at bounding box center [636, 201] width 13 height 13
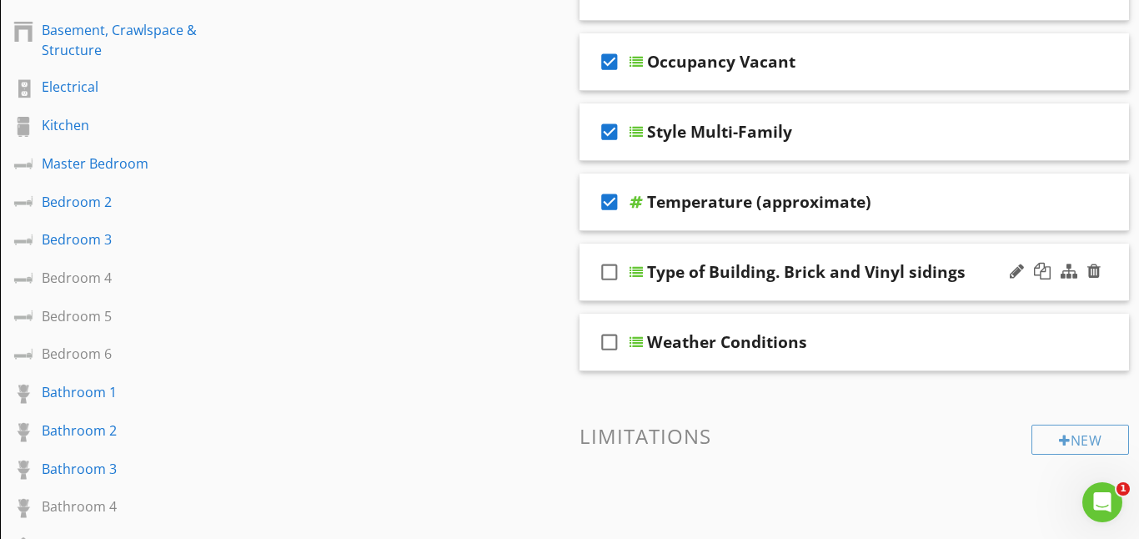
click at [614, 269] on icon "check_box_outline_blank" at bounding box center [609, 272] width 27 height 40
click at [631, 268] on div at bounding box center [636, 271] width 13 height 13
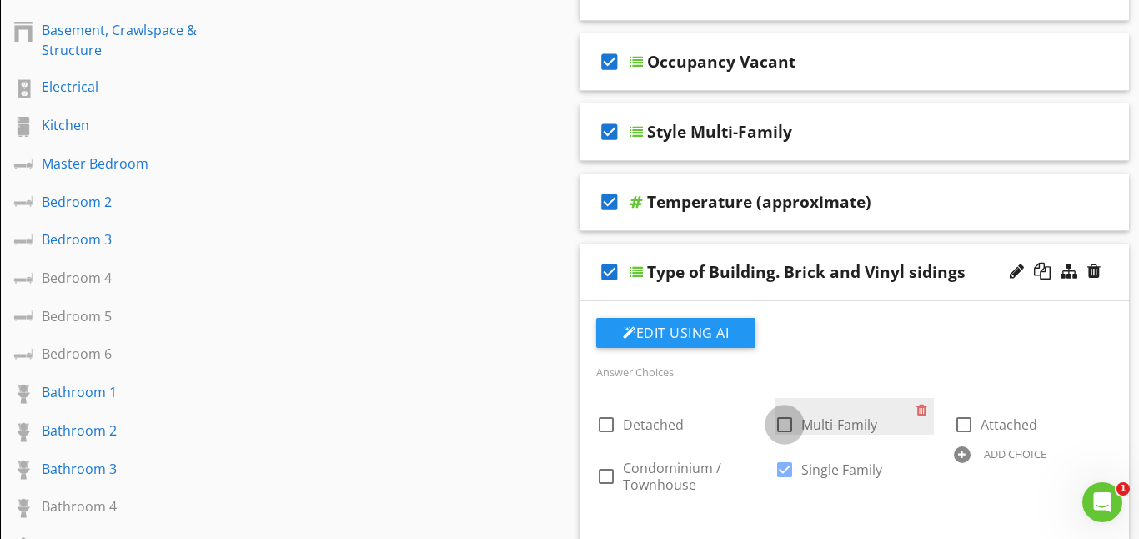
click at [785, 427] on div at bounding box center [785, 424] width 28 height 28
checkbox input "true"
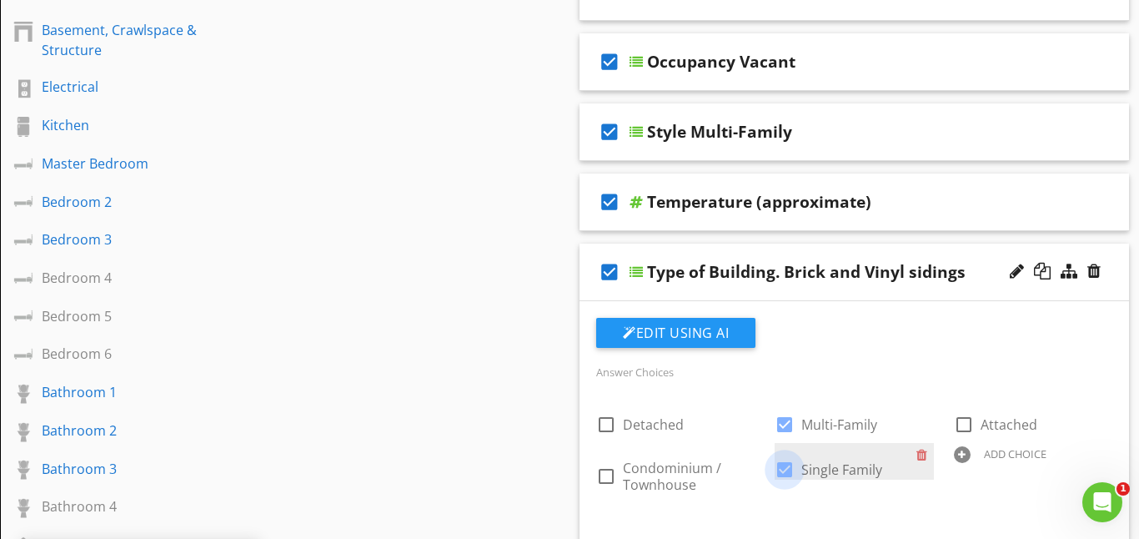
click at [786, 468] on div at bounding box center [785, 469] width 28 height 28
checkbox input "false"
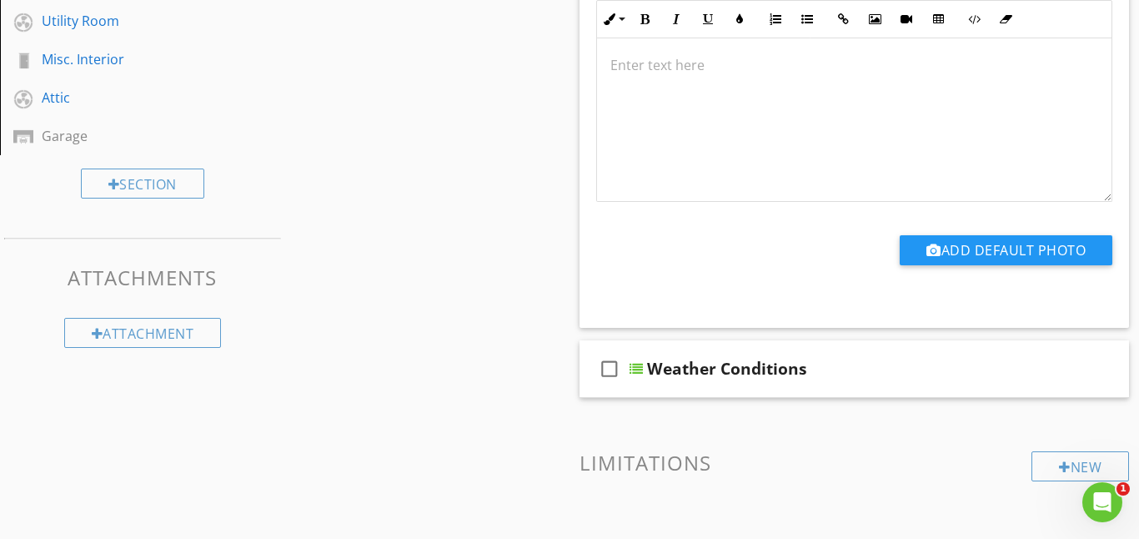
scroll to position [909, 0]
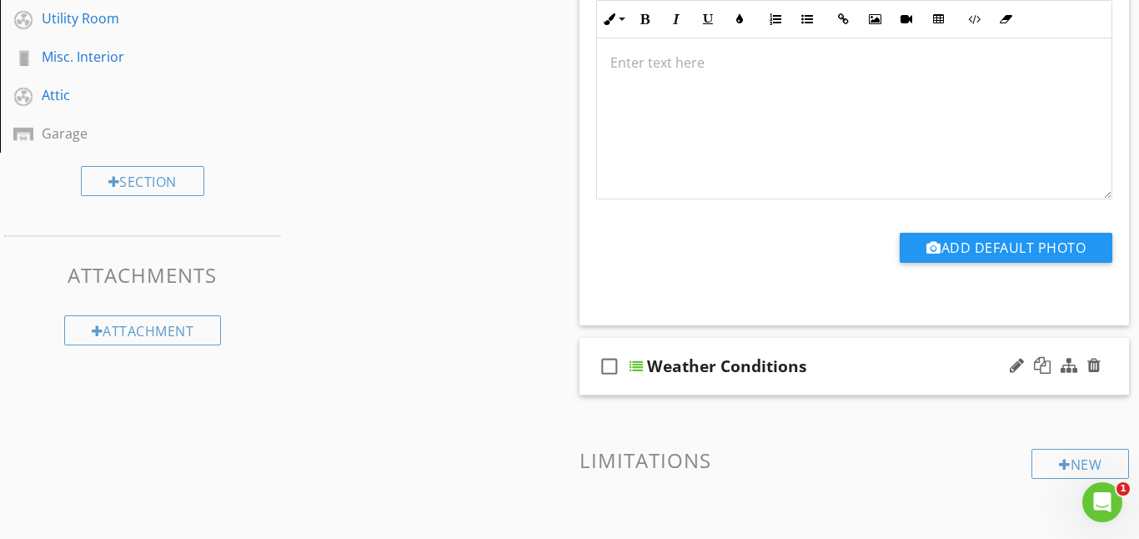
click at [611, 363] on icon "check_box_outline_blank" at bounding box center [609, 366] width 27 height 40
checkbox input "true"
click at [630, 364] on div at bounding box center [636, 365] width 13 height 13
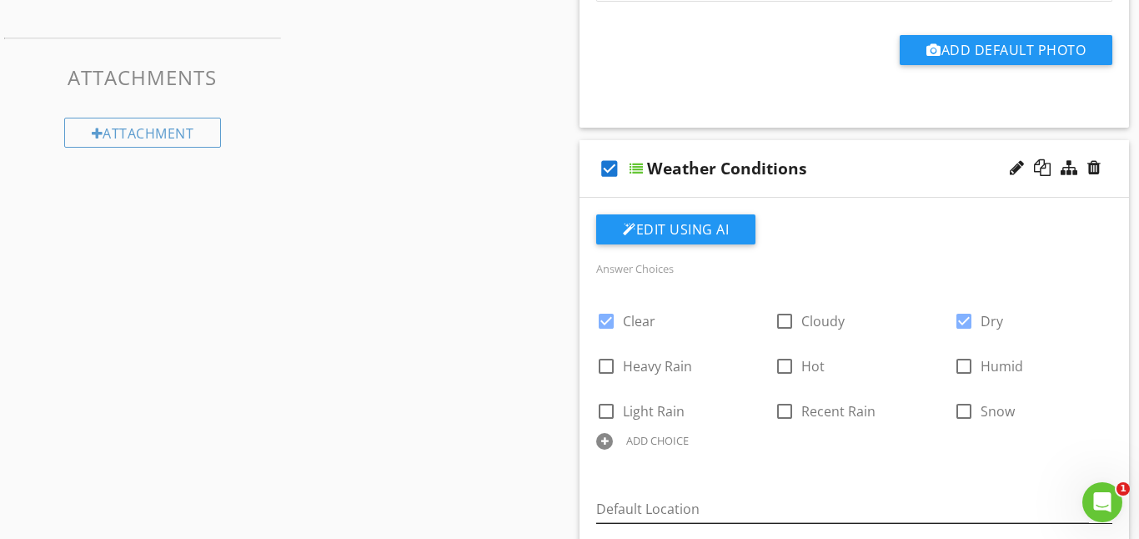
scroll to position [1097, 0]
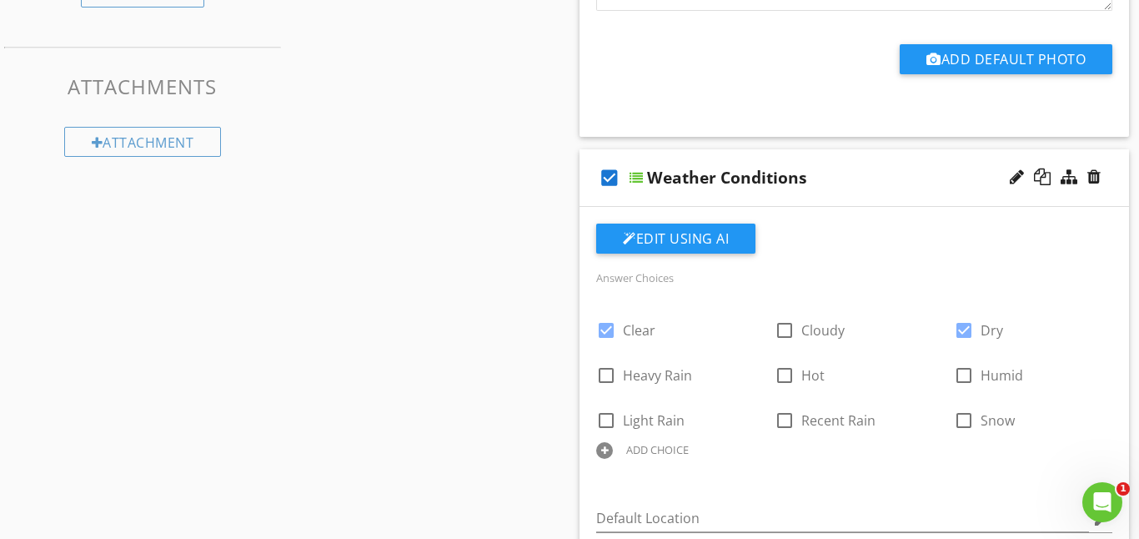
click at [640, 173] on div at bounding box center [636, 177] width 13 height 13
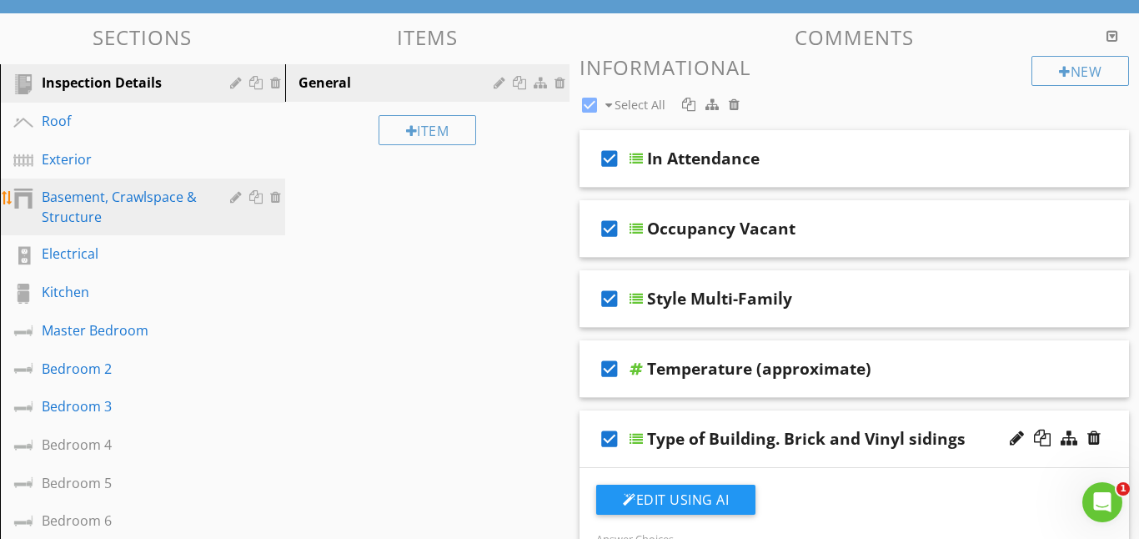
scroll to position [108, 0]
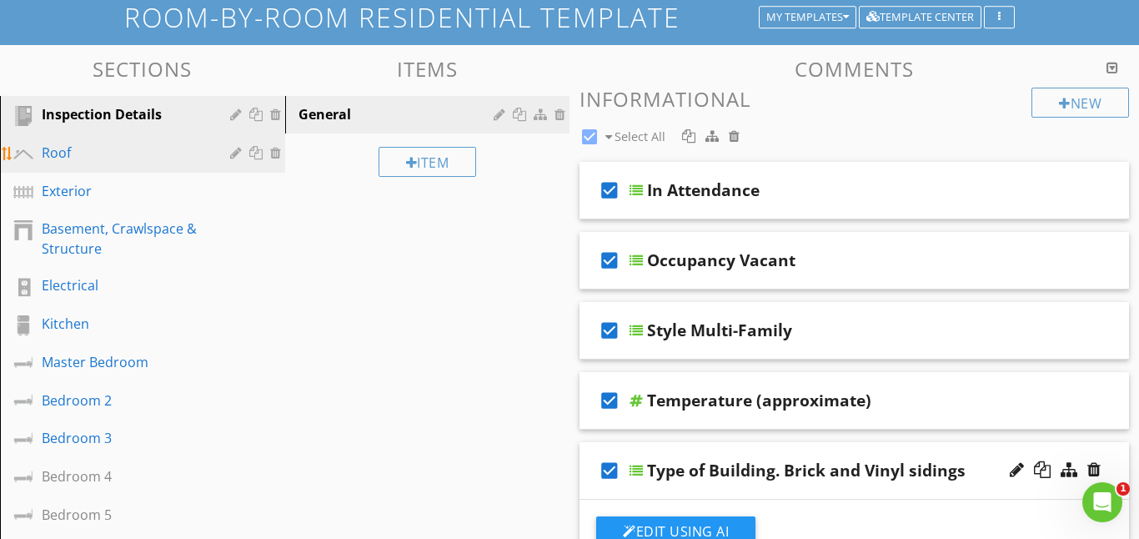
click at [95, 150] on div "Roof" at bounding box center [124, 153] width 164 height 20
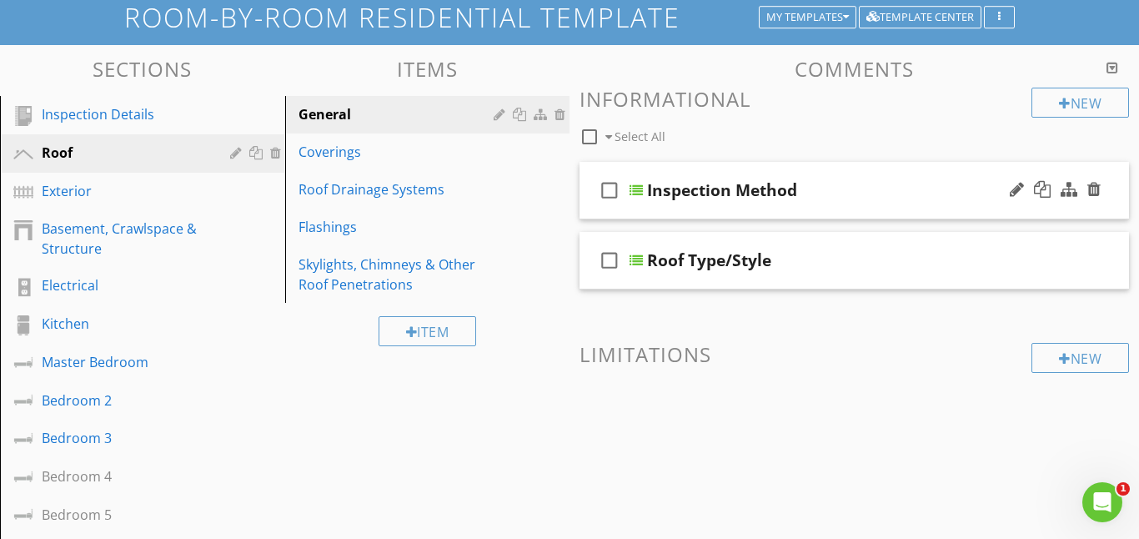
click at [601, 190] on icon "check_box_outline_blank" at bounding box center [609, 190] width 27 height 40
click at [634, 193] on div at bounding box center [636, 189] width 13 height 13
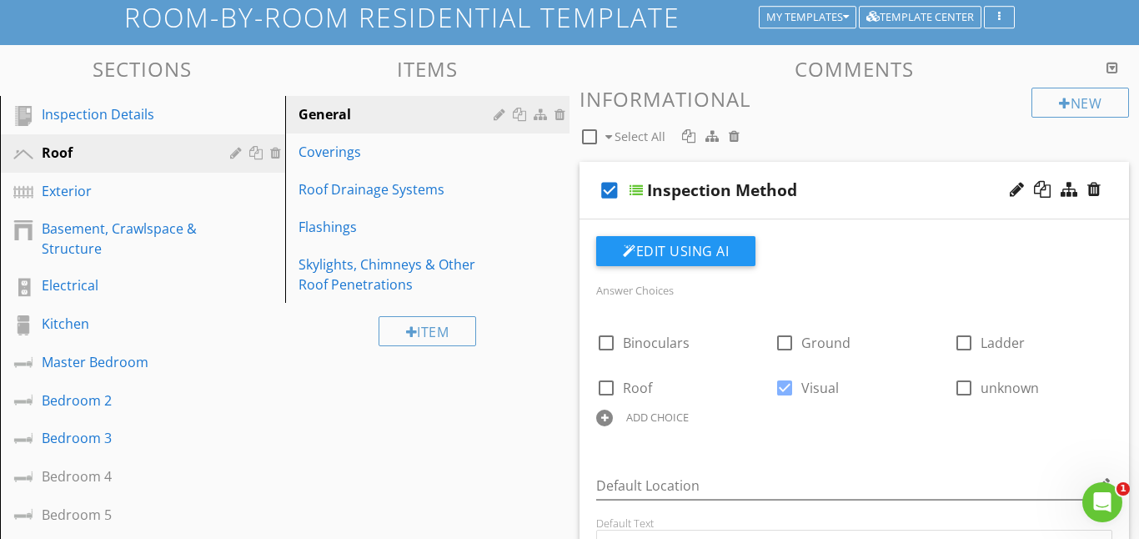
click at [637, 188] on div at bounding box center [636, 189] width 13 height 13
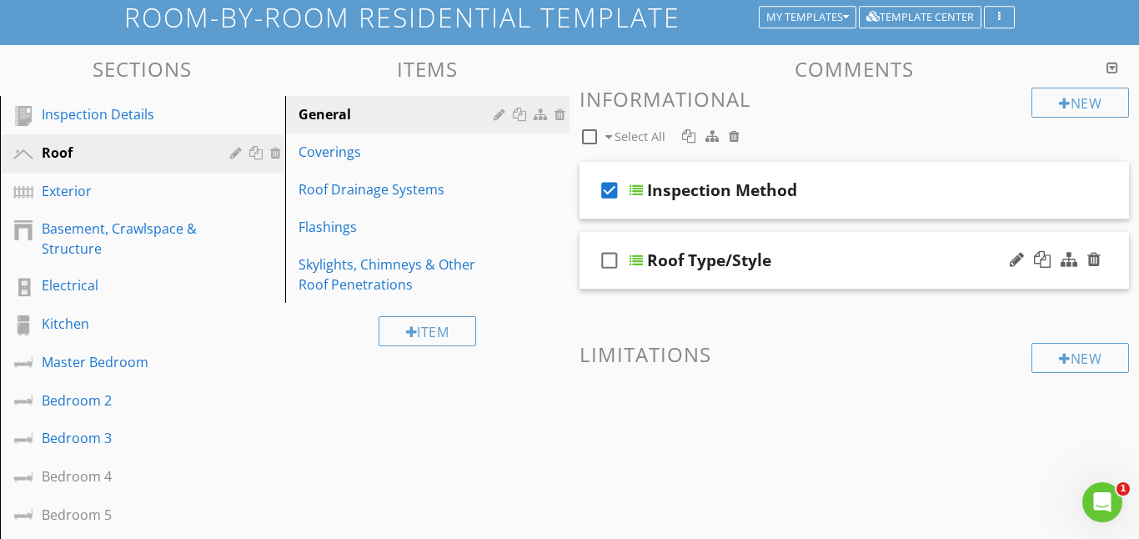
click at [600, 262] on icon "check_box_outline_blank" at bounding box center [609, 260] width 27 height 40
checkbox input "true"
click at [634, 259] on div at bounding box center [636, 260] width 13 height 13
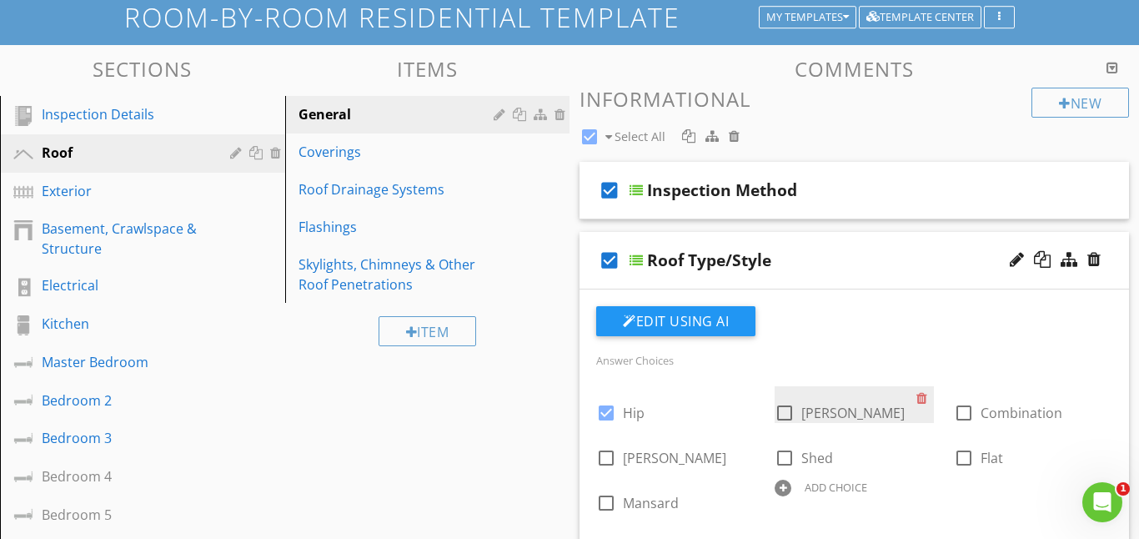
click at [781, 412] on div at bounding box center [785, 413] width 28 height 28
checkbox input "true"
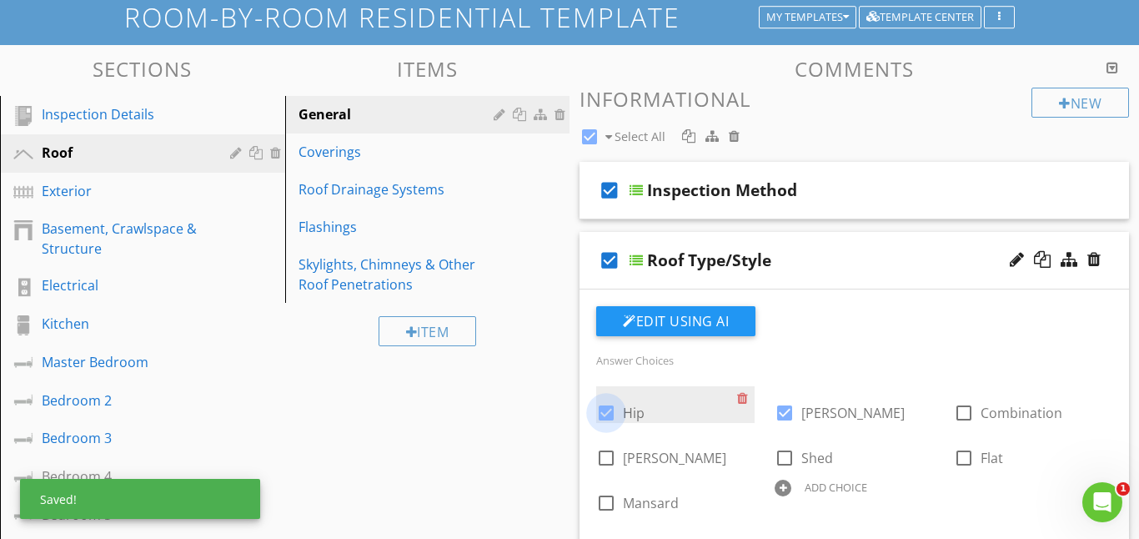
click at [609, 413] on div at bounding box center [606, 413] width 28 height 28
checkbox input "false"
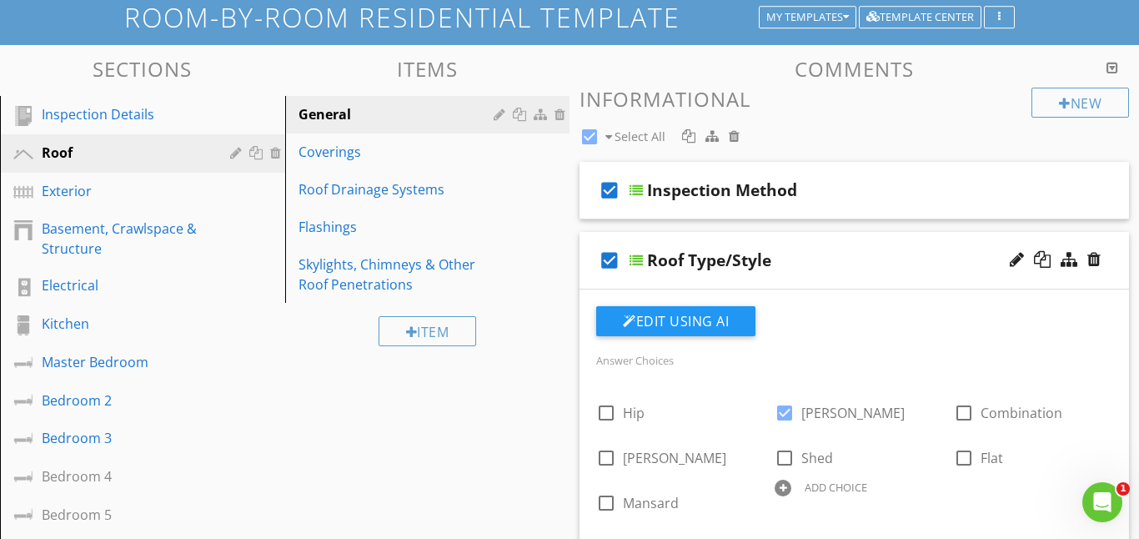
click at [640, 261] on div at bounding box center [636, 260] width 13 height 13
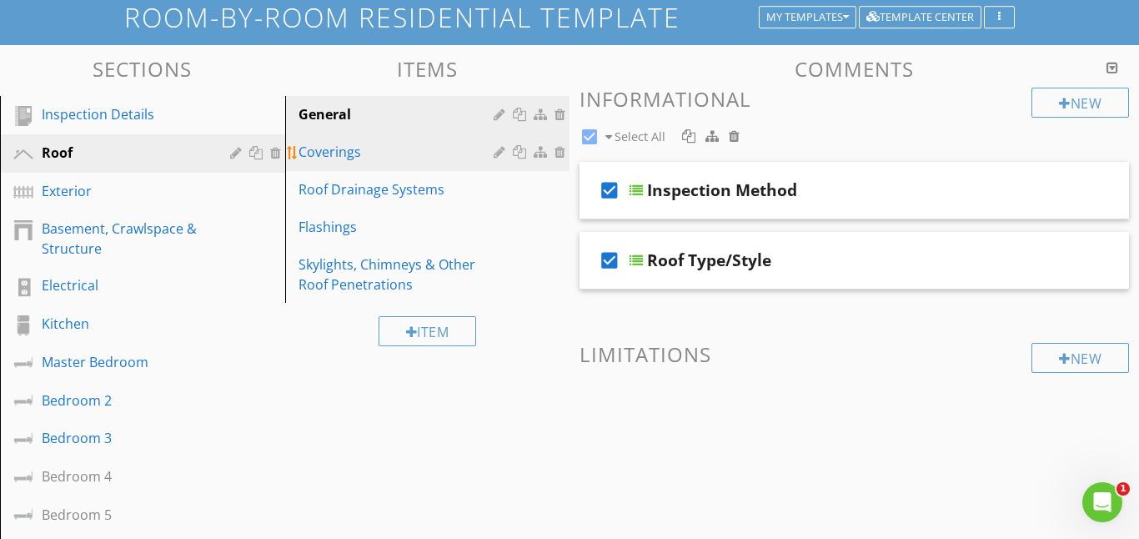
click at [367, 159] on div "Coverings" at bounding box center [399, 152] width 201 height 20
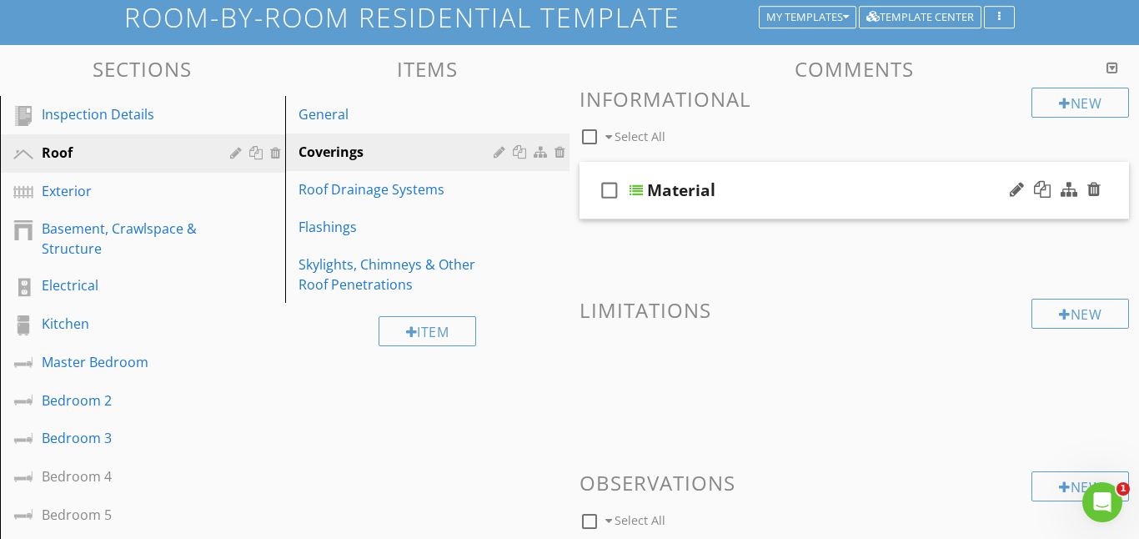
click at [611, 195] on icon "check_box_outline_blank" at bounding box center [609, 190] width 27 height 40
checkbox input "true"
click at [636, 191] on div at bounding box center [636, 189] width 13 height 13
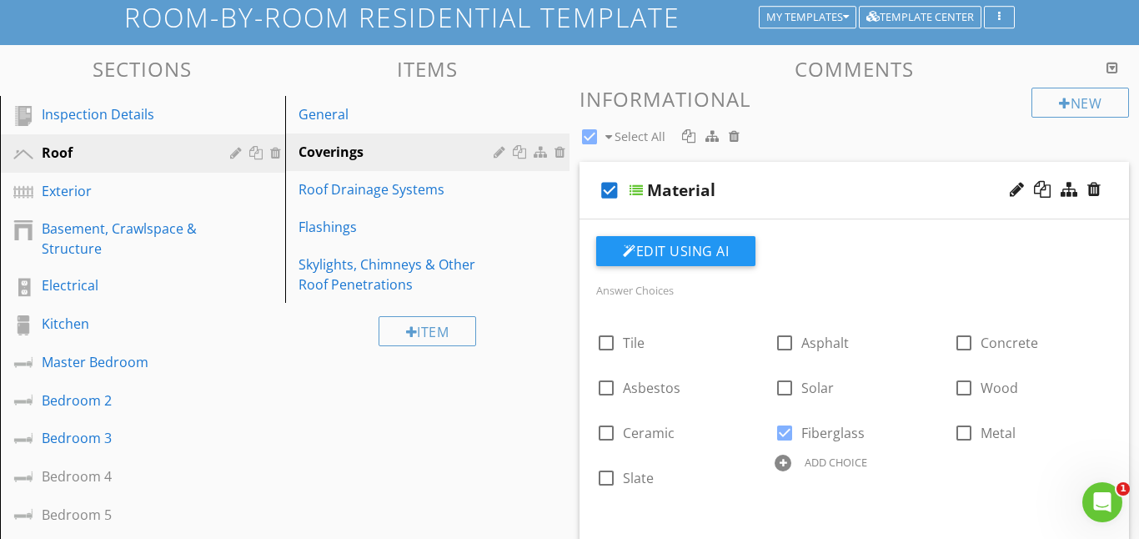
click at [637, 186] on div at bounding box center [636, 189] width 13 height 13
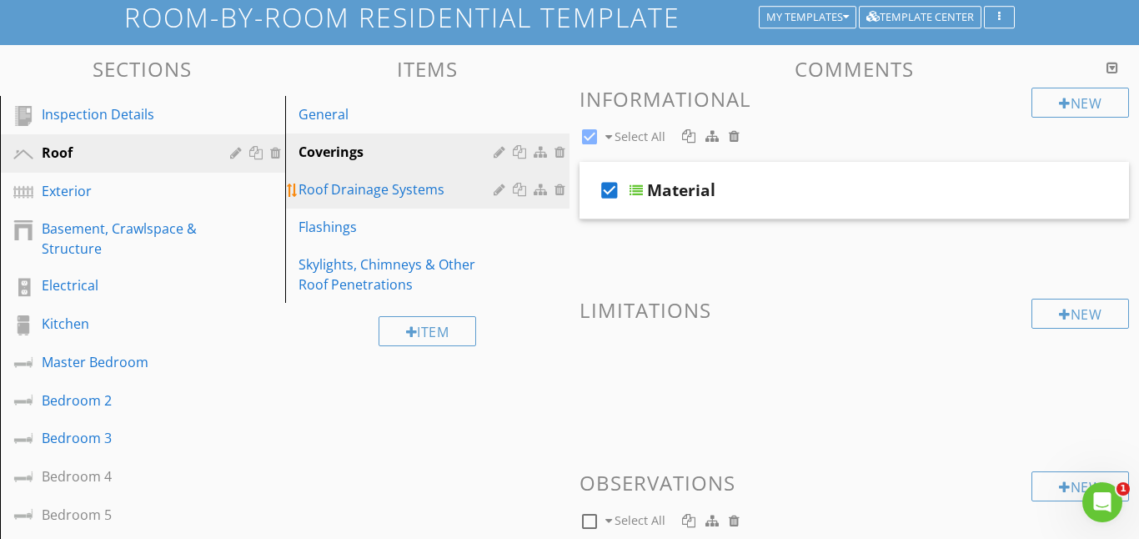
click at [353, 192] on div "Roof Drainage Systems" at bounding box center [399, 189] width 201 height 20
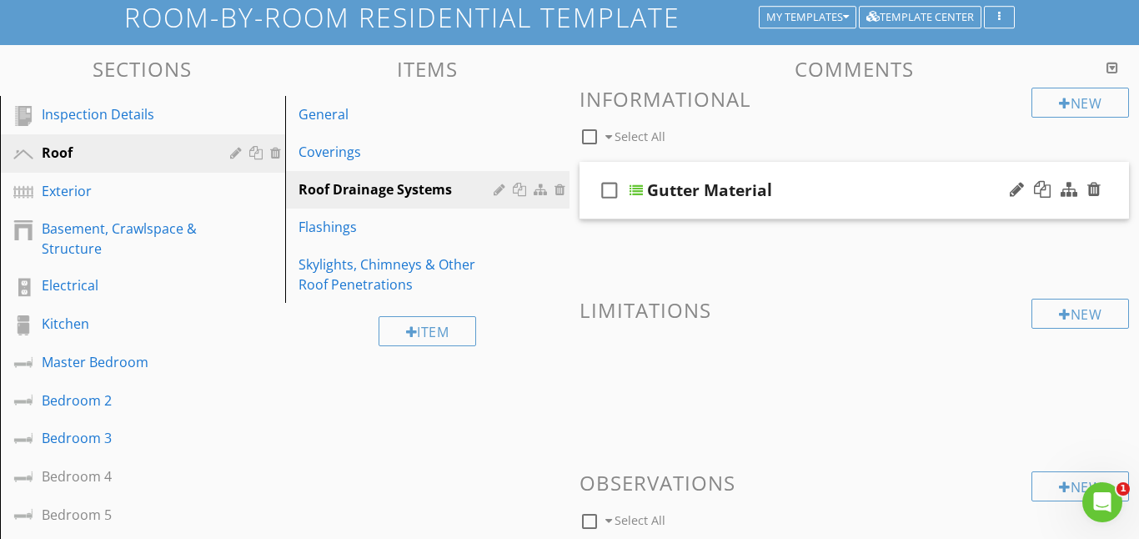
click at [605, 190] on icon "check_box_outline_blank" at bounding box center [609, 190] width 27 height 40
checkbox input "true"
click at [634, 192] on div at bounding box center [636, 189] width 13 height 13
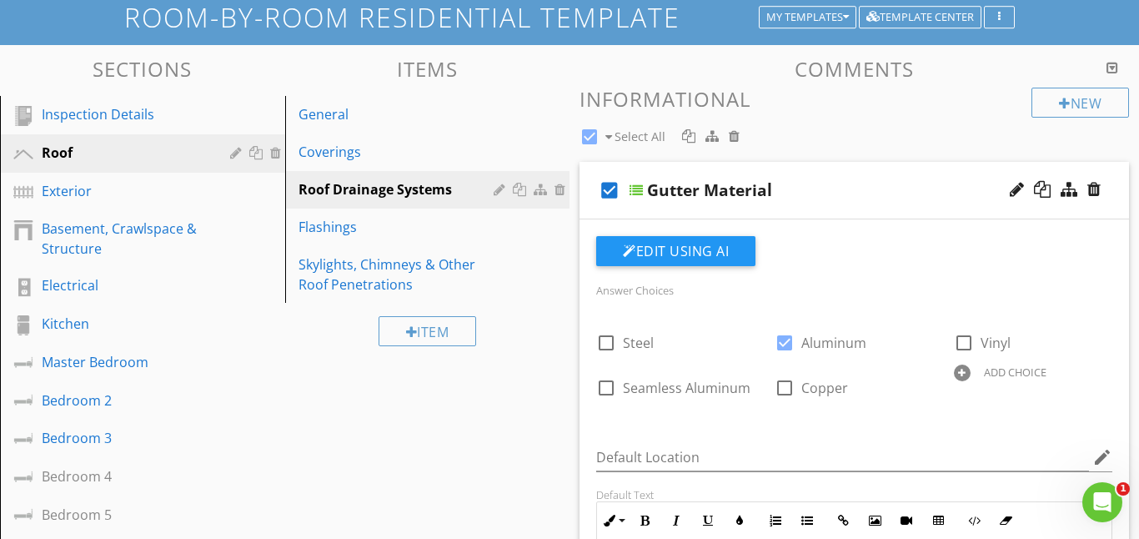
click at [638, 196] on div at bounding box center [636, 189] width 13 height 13
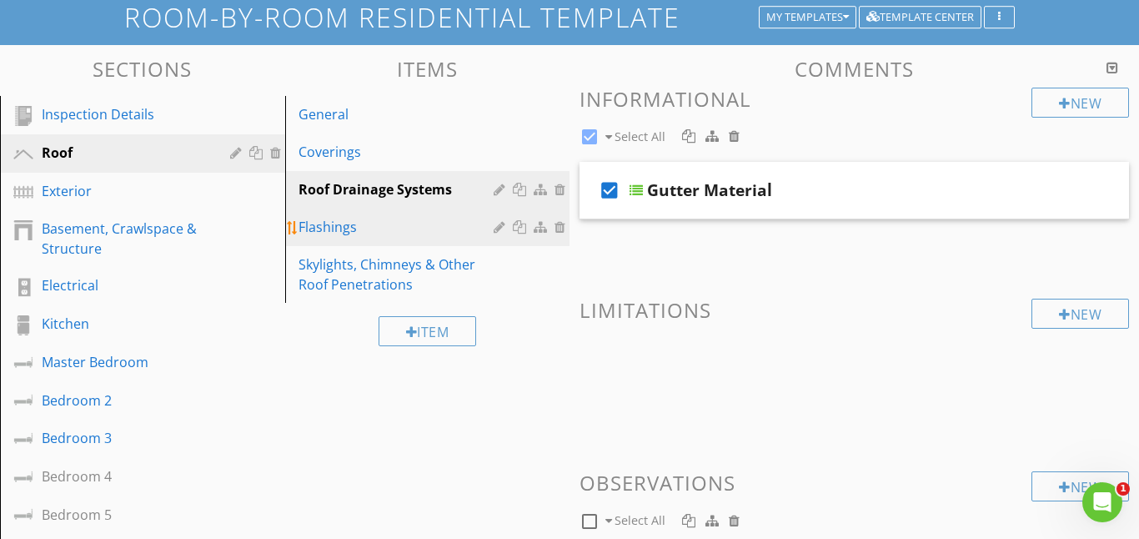
click at [351, 230] on div "Flashings" at bounding box center [399, 227] width 201 height 20
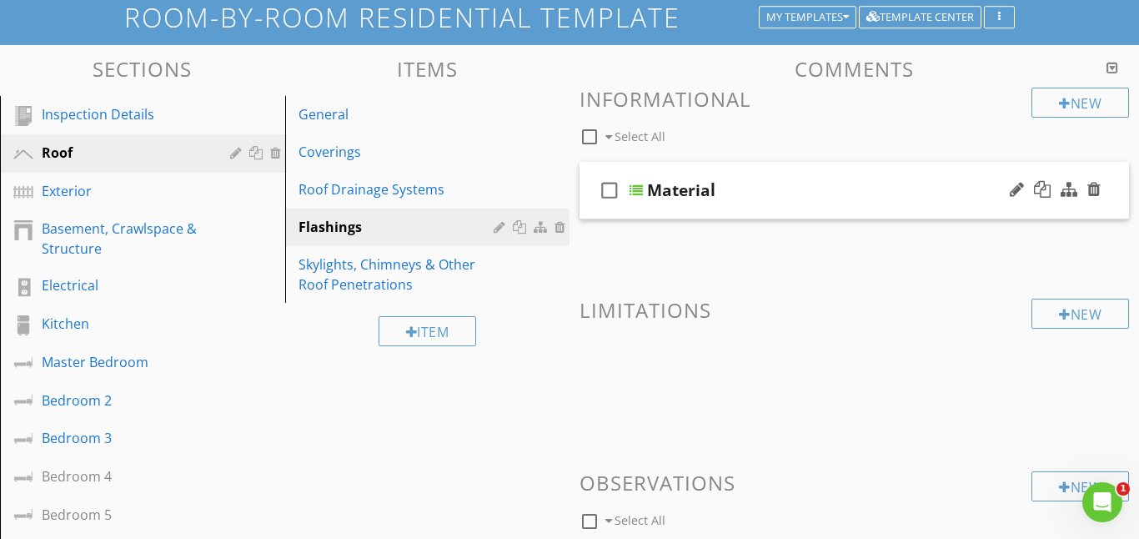
click at [607, 196] on icon "check_box_outline_blank" at bounding box center [609, 190] width 27 height 40
checkbox input "true"
click at [635, 196] on div at bounding box center [636, 189] width 13 height 13
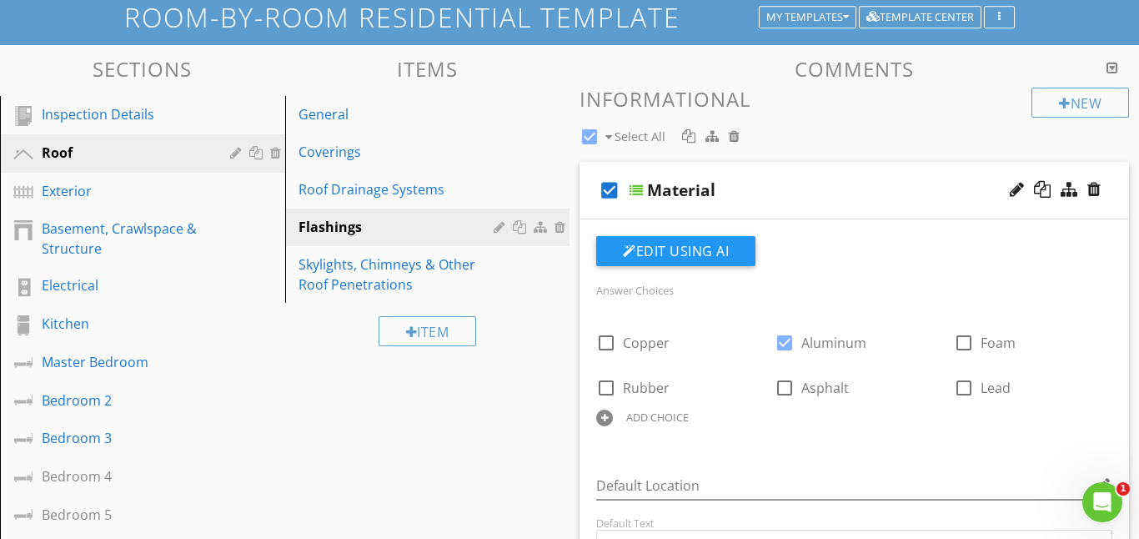
click at [634, 193] on div at bounding box center [636, 189] width 13 height 13
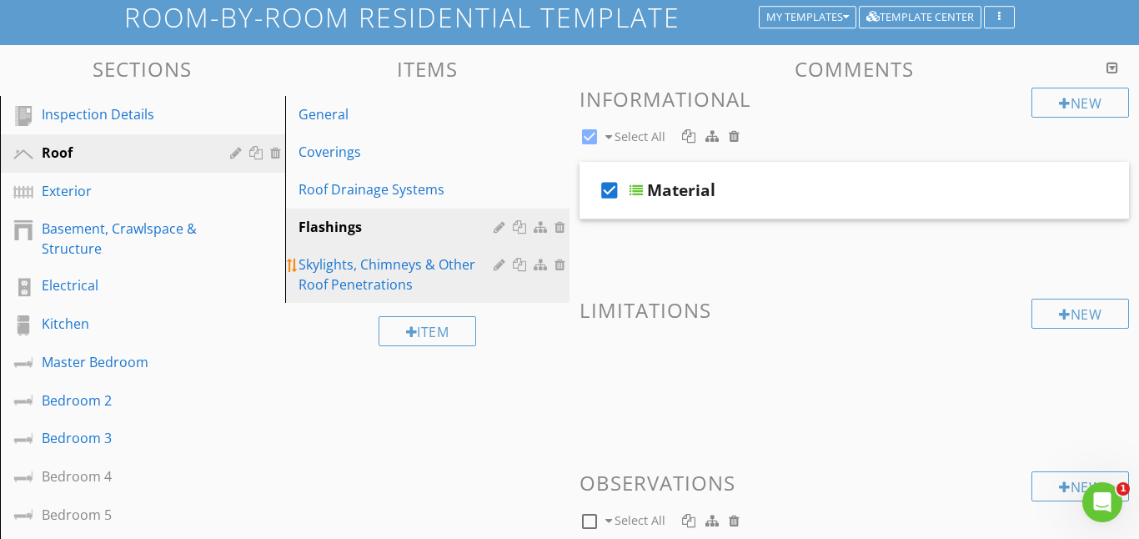
click at [356, 274] on div "Skylights, Chimneys & Other Roof Penetrations" at bounding box center [399, 274] width 201 height 40
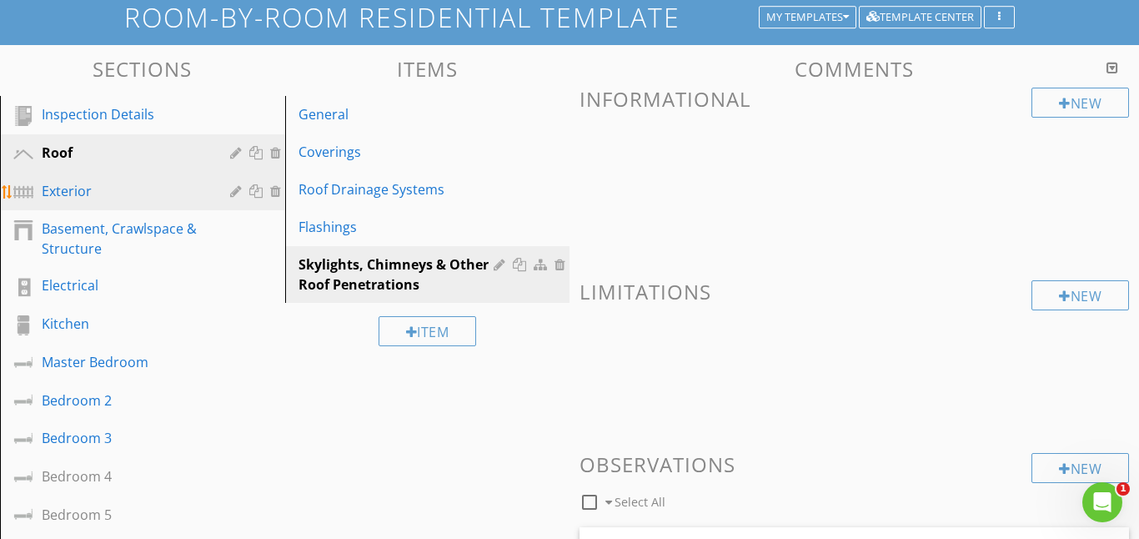
click at [150, 188] on div "Exterior" at bounding box center [124, 191] width 164 height 20
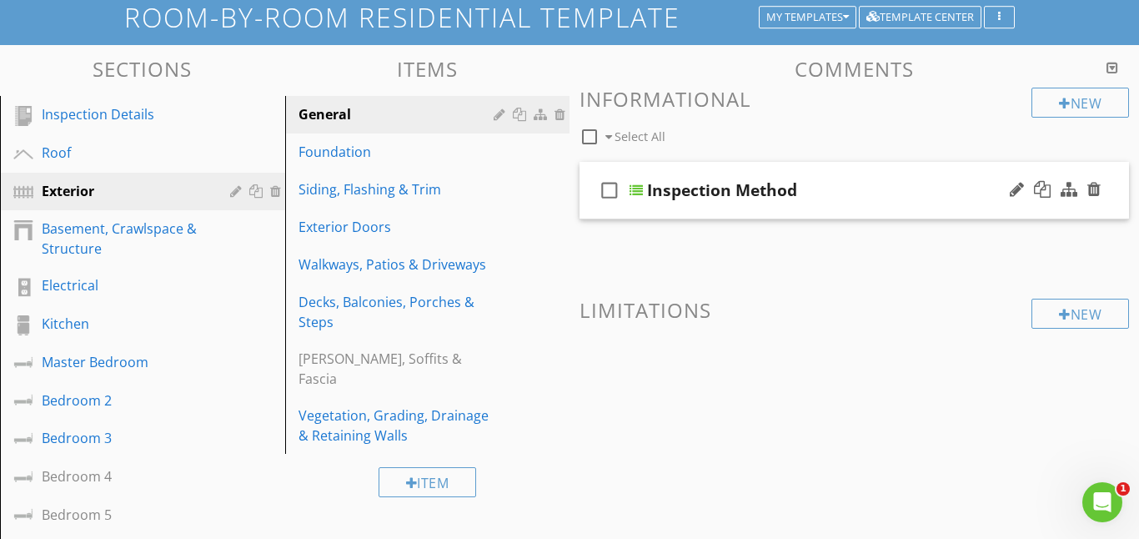
click at [606, 191] on icon "check_box_outline_blank" at bounding box center [609, 190] width 27 height 40
checkbox input "true"
click at [635, 193] on div at bounding box center [636, 189] width 13 height 13
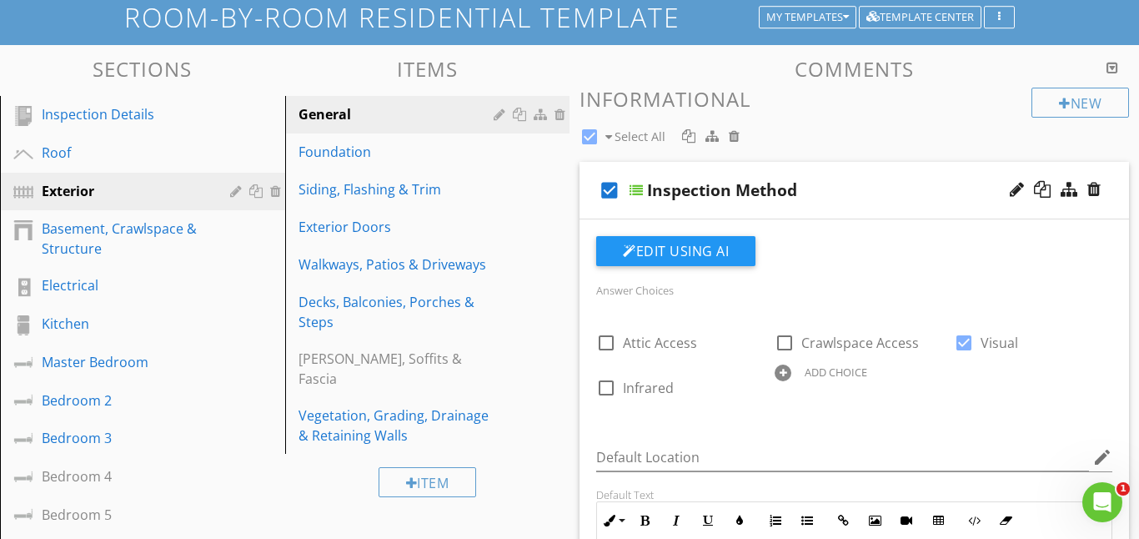
click at [640, 186] on div at bounding box center [636, 189] width 13 height 13
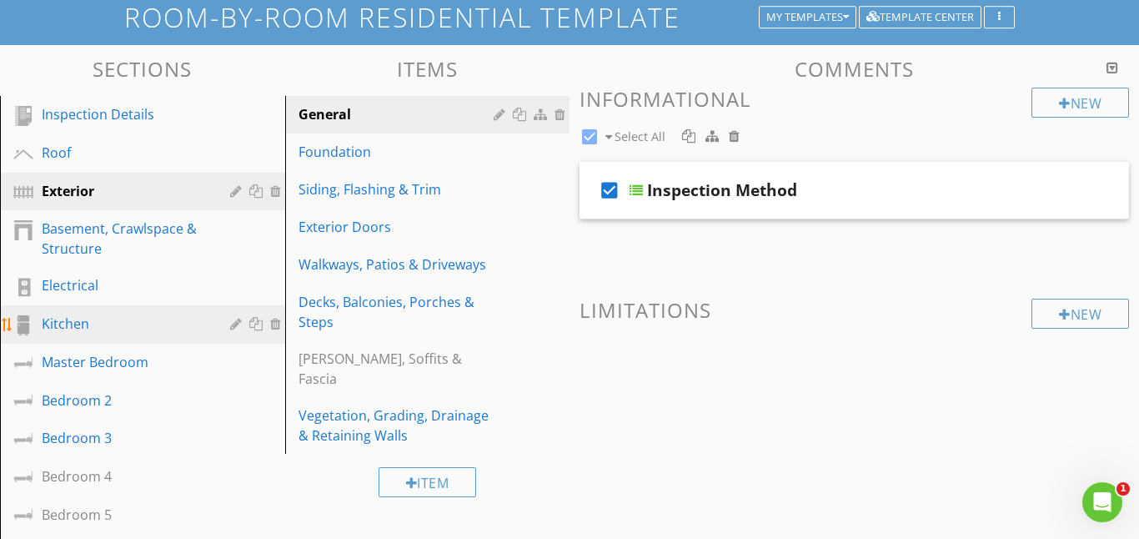
click at [115, 319] on div "Kitchen" at bounding box center [124, 324] width 164 height 20
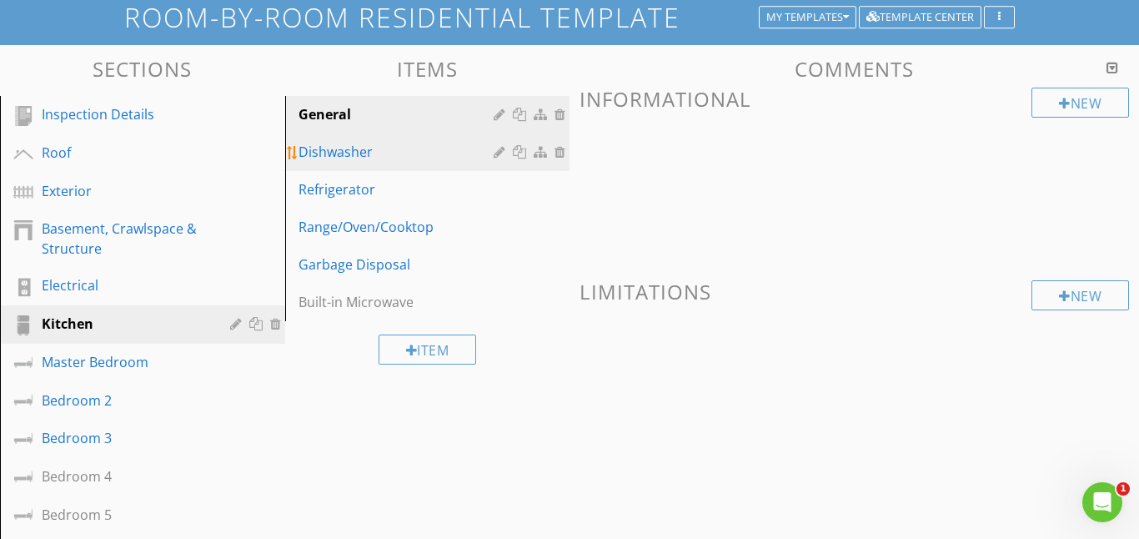
click at [329, 145] on div "Dishwasher" at bounding box center [399, 152] width 201 height 20
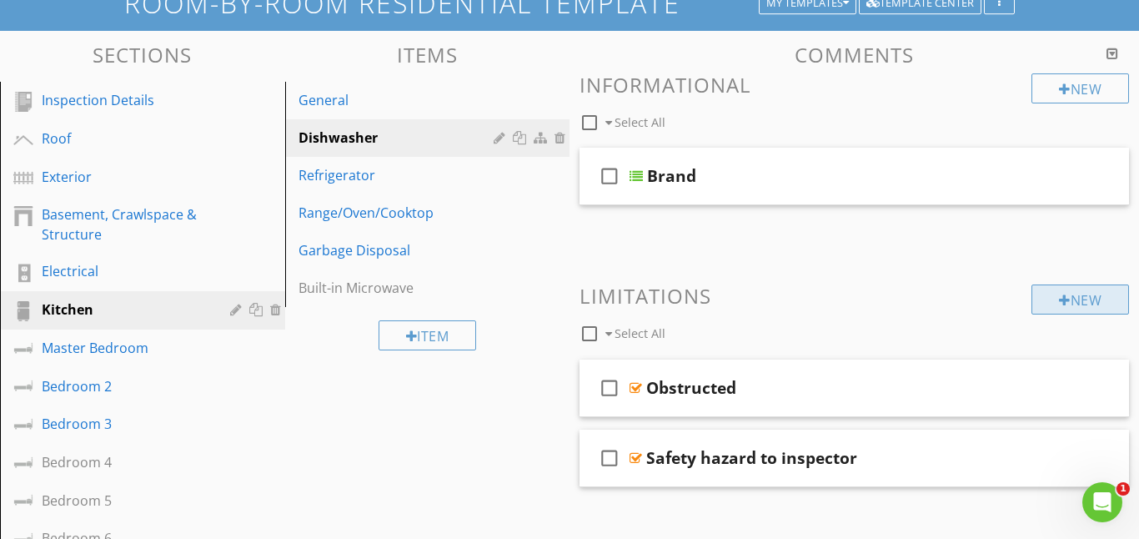
scroll to position [130, 0]
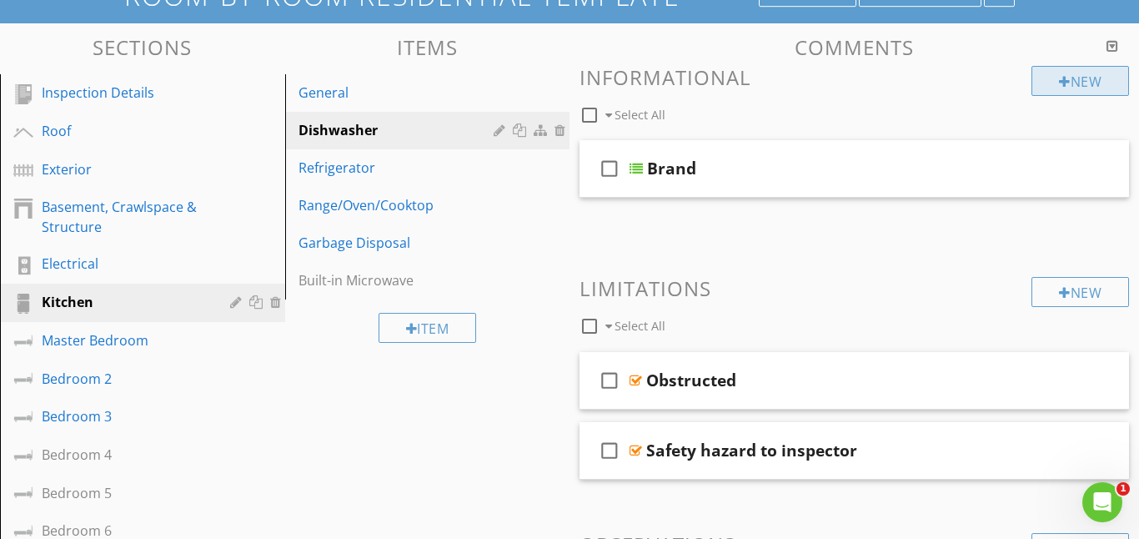
click at [1084, 78] on div "New" at bounding box center [1081, 81] width 98 height 30
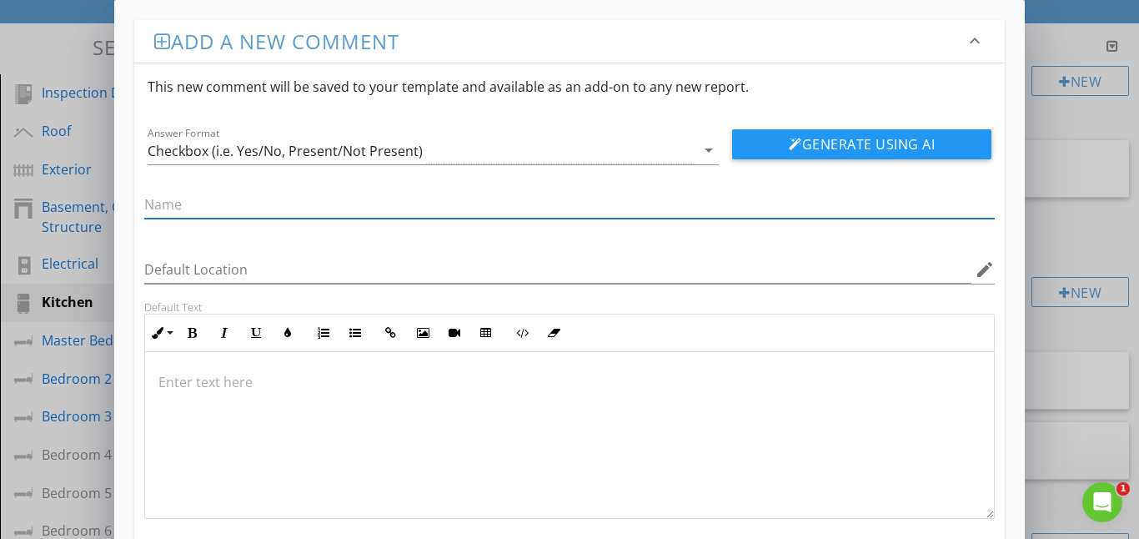
click at [198, 208] on input "text" at bounding box center [569, 205] width 851 height 28
type input "Dishwasher"
click at [178, 367] on div at bounding box center [570, 435] width 850 height 167
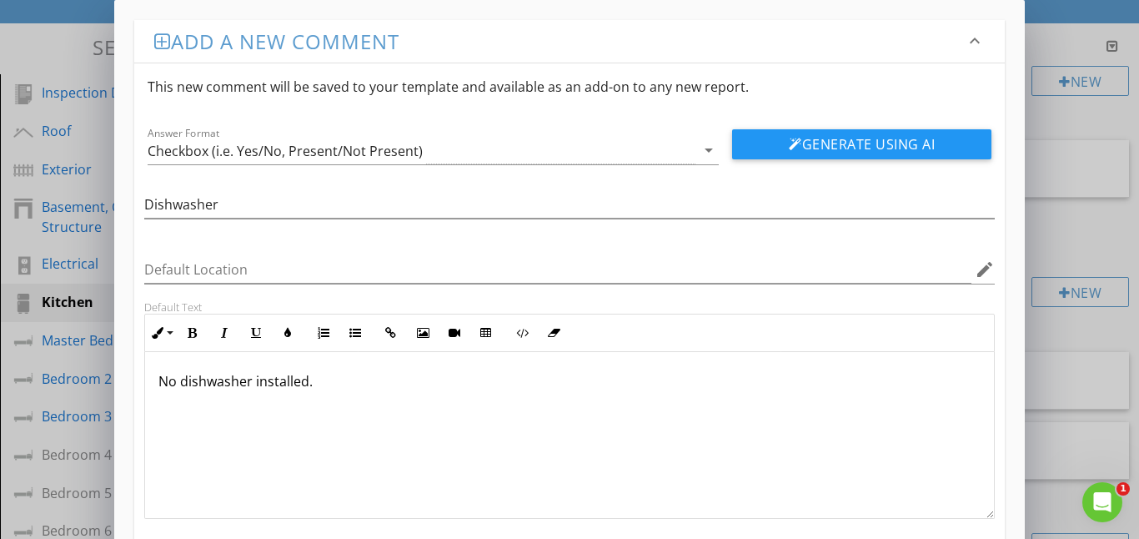
scroll to position [93, 0]
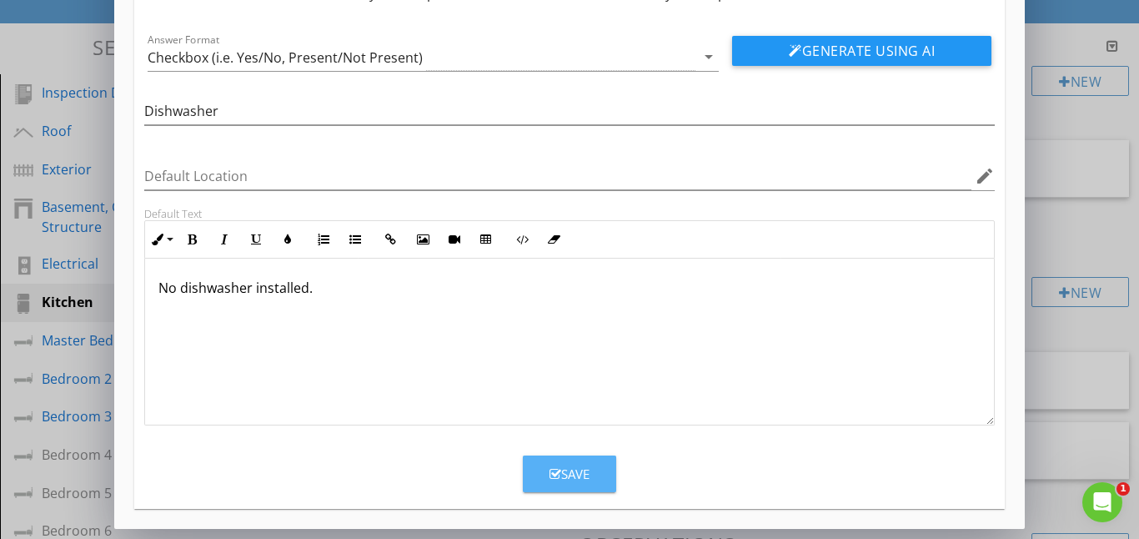
click at [572, 471] on div "Save" at bounding box center [570, 473] width 40 height 19
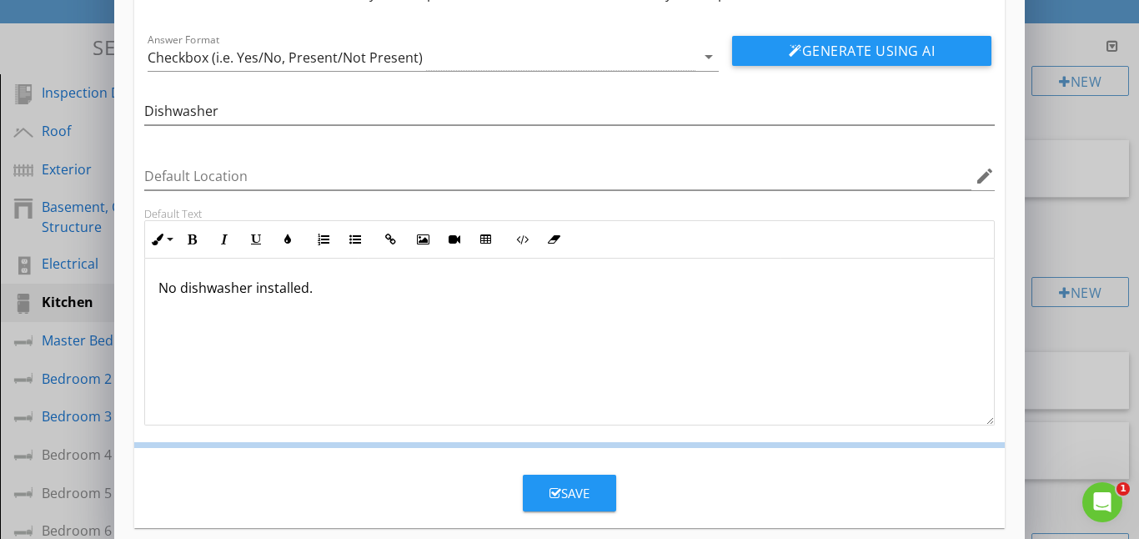
scroll to position [13, 0]
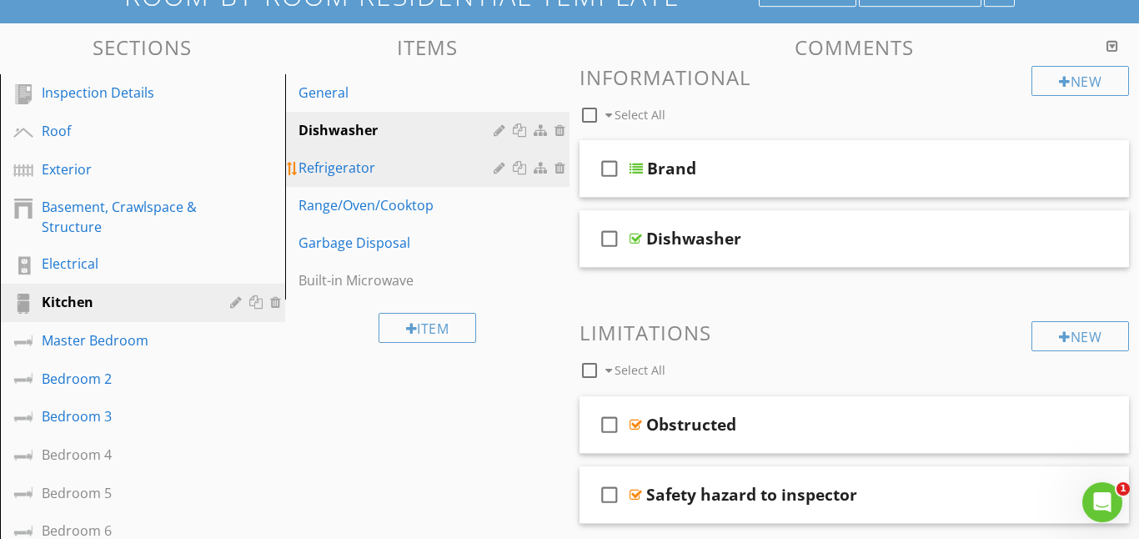
click at [350, 164] on div "Refrigerator" at bounding box center [399, 168] width 201 height 20
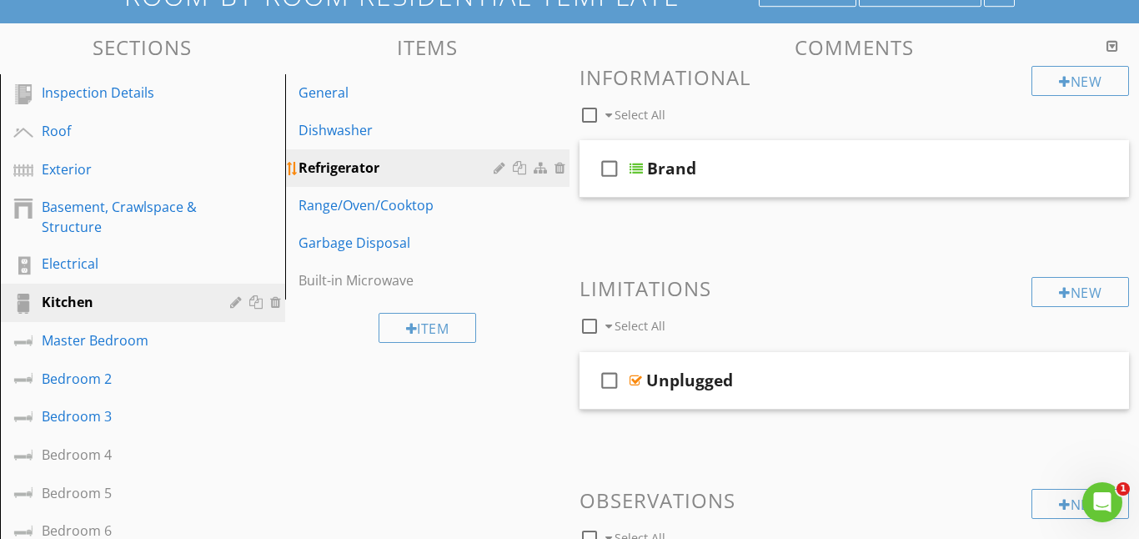
click at [356, 166] on div "Refrigerator" at bounding box center [399, 168] width 201 height 20
click at [610, 168] on icon "check_box_outline_blank" at bounding box center [609, 168] width 27 height 40
checkbox input "true"
click at [634, 170] on div at bounding box center [636, 168] width 13 height 13
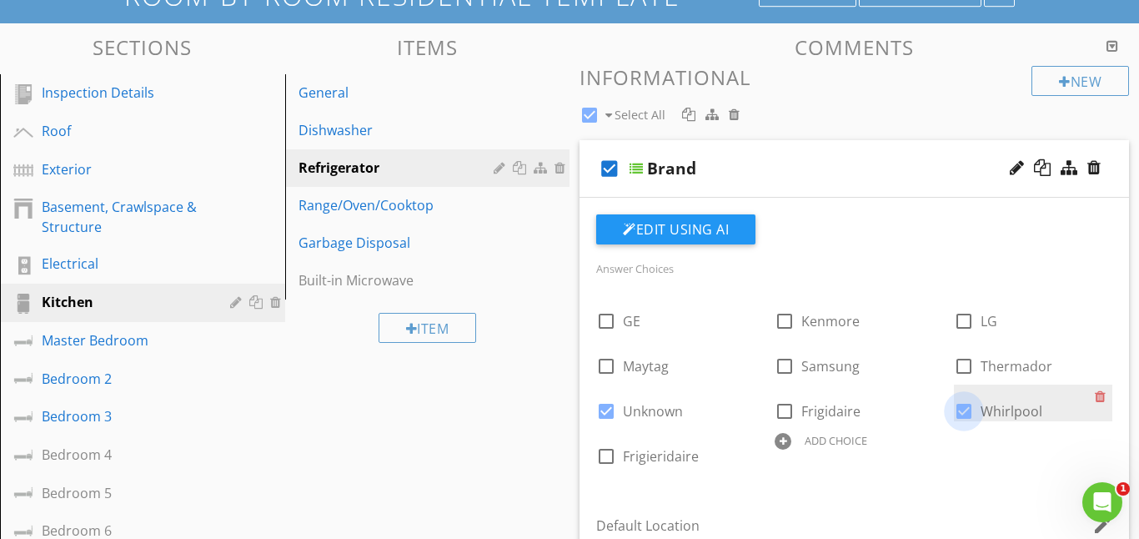
click at [967, 410] on div at bounding box center [964, 411] width 28 height 28
checkbox input "false"
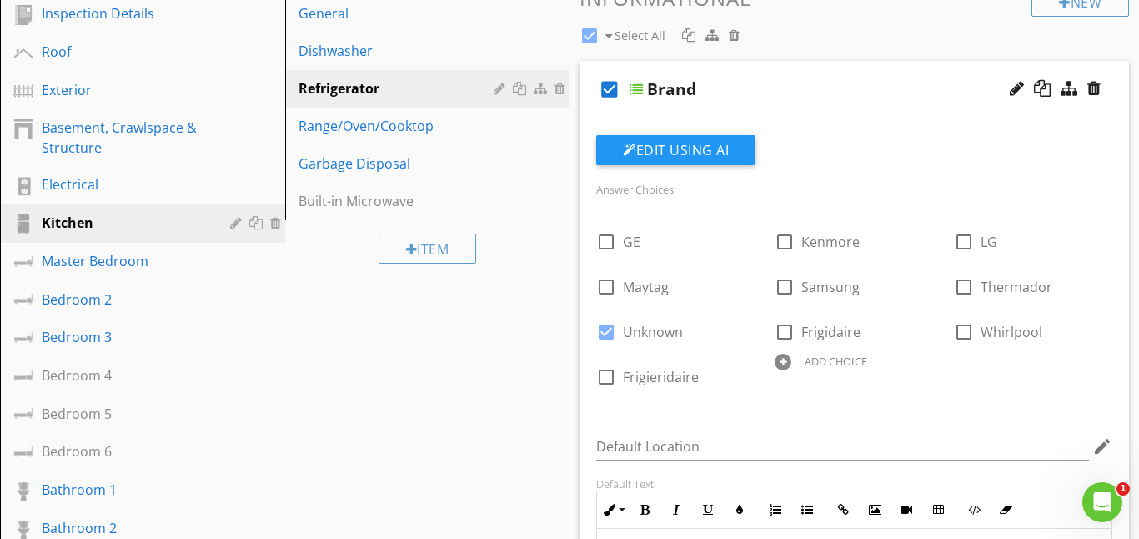
scroll to position [200, 0]
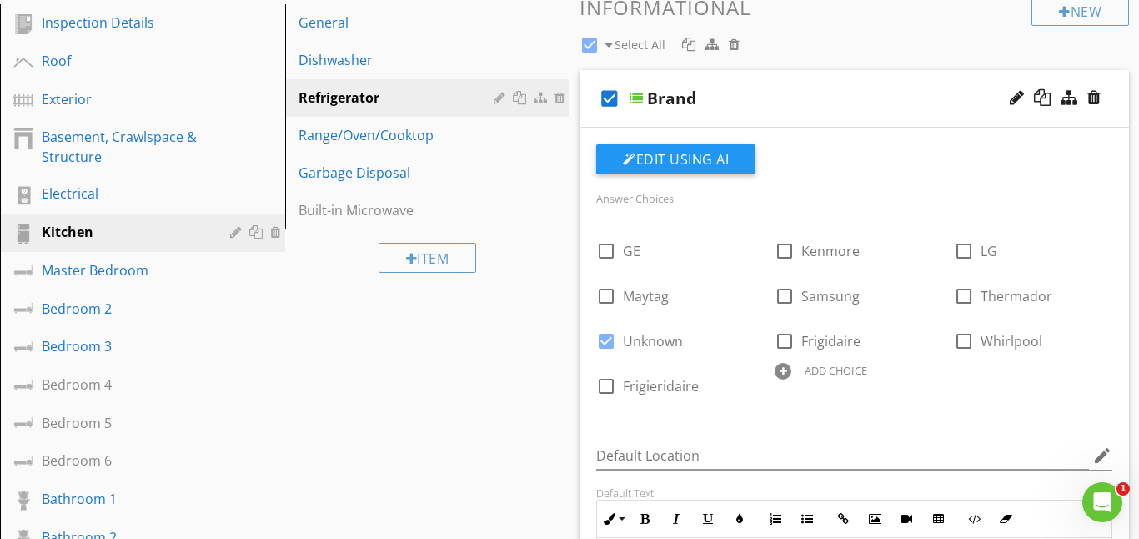
click at [633, 98] on div at bounding box center [636, 98] width 13 height 13
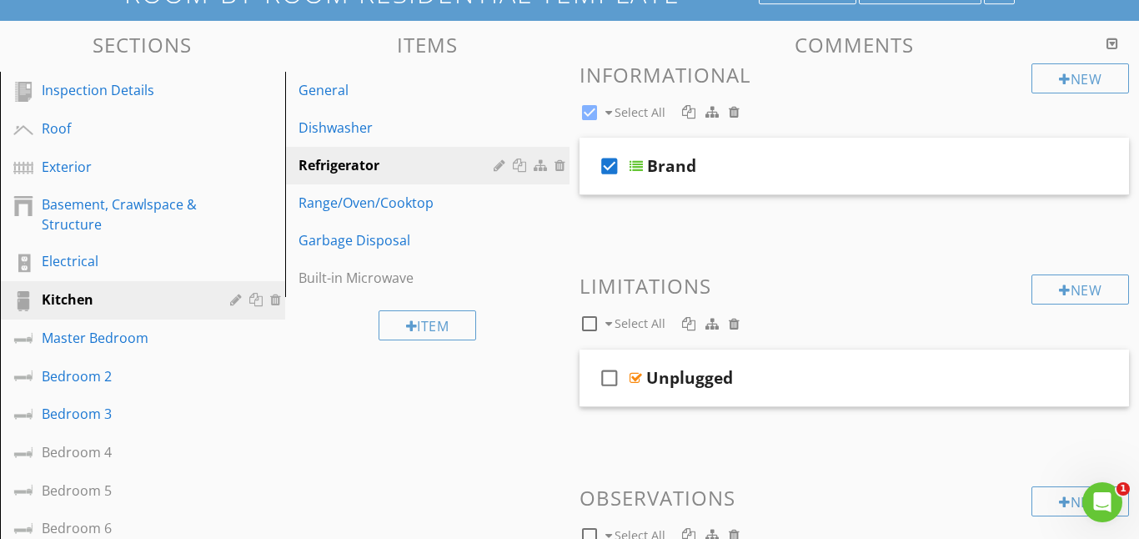
scroll to position [128, 0]
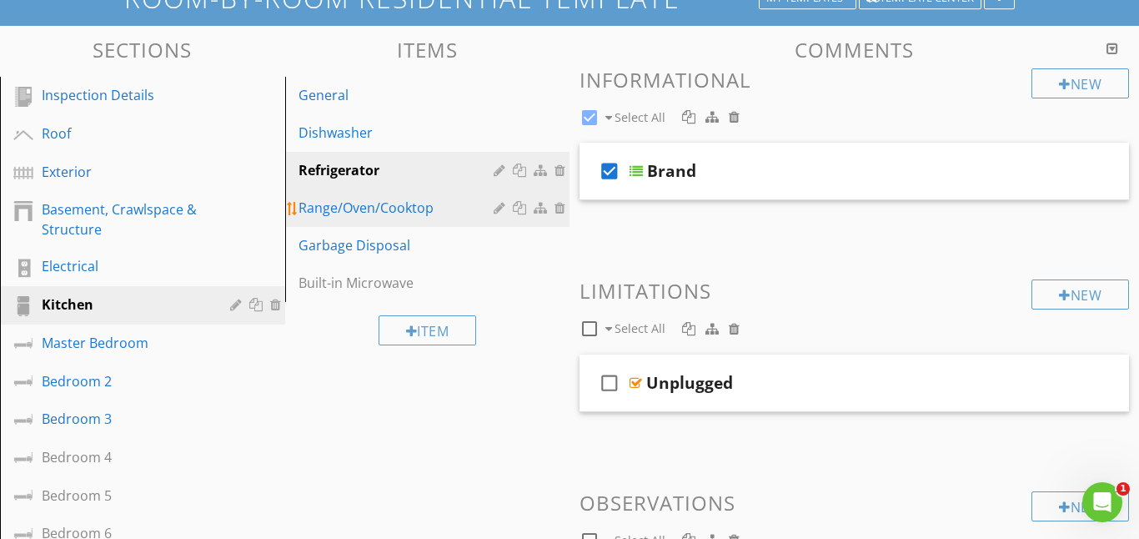
click at [373, 208] on div "Range/Oven/Cooktop" at bounding box center [399, 208] width 201 height 20
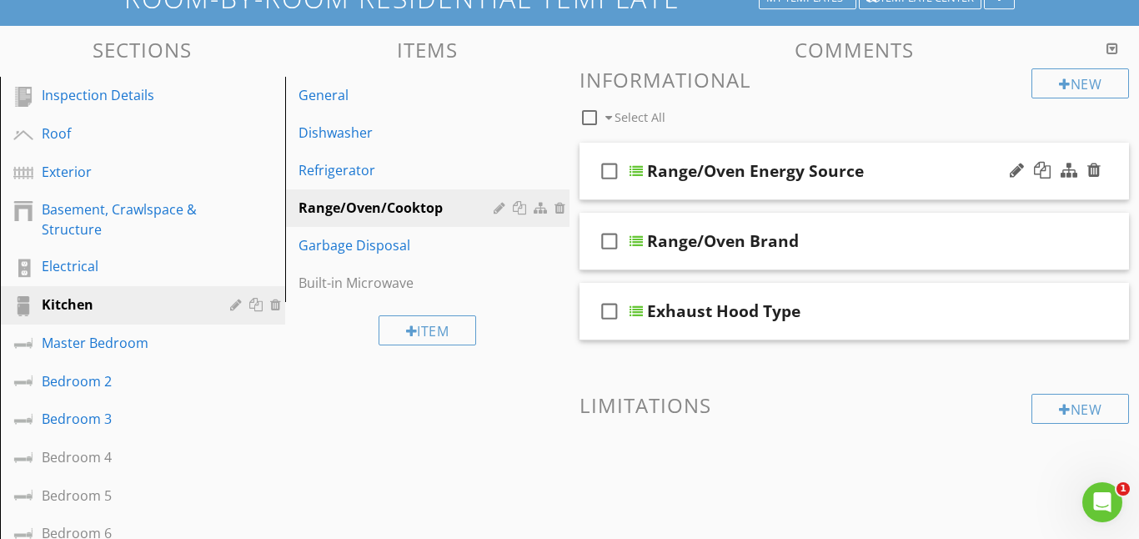
click at [614, 170] on icon "check_box_outline_blank" at bounding box center [609, 171] width 27 height 40
click at [638, 169] on div at bounding box center [636, 170] width 13 height 13
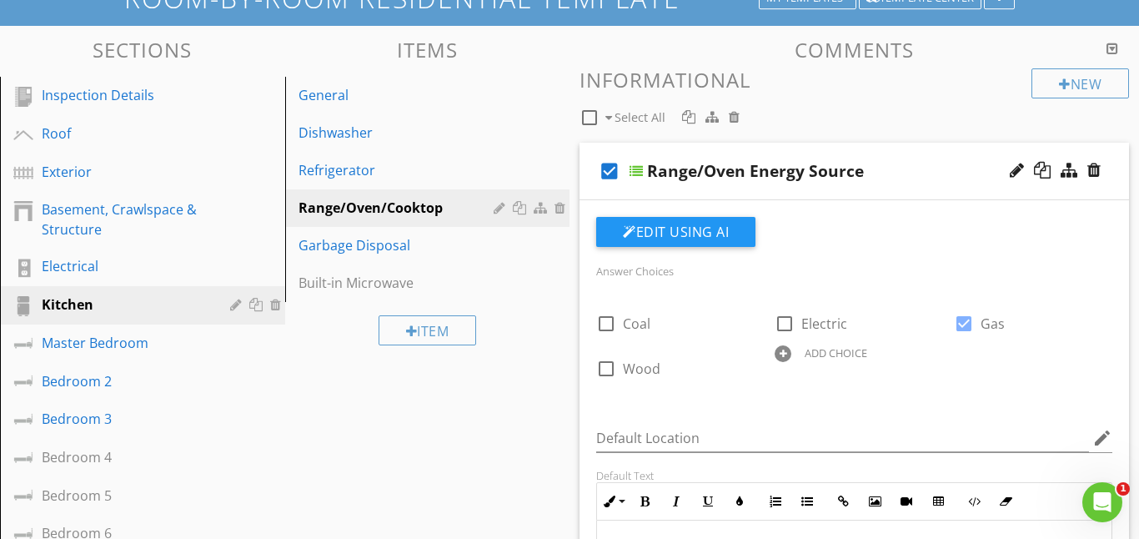
click at [636, 170] on div at bounding box center [636, 170] width 13 height 13
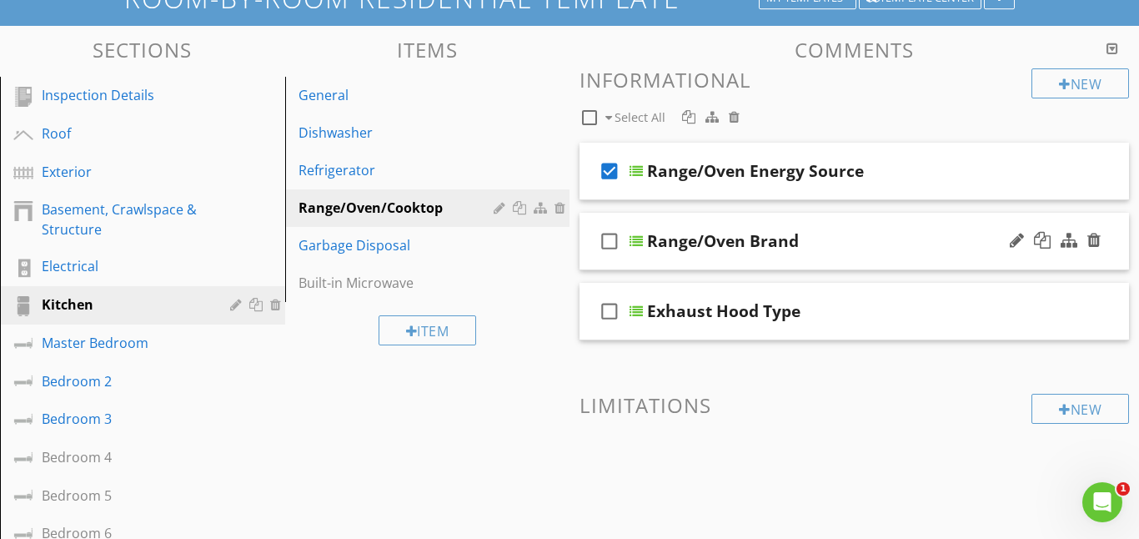
click at [609, 244] on icon "check_box_outline_blank" at bounding box center [609, 241] width 27 height 40
click at [642, 243] on div at bounding box center [636, 240] width 13 height 13
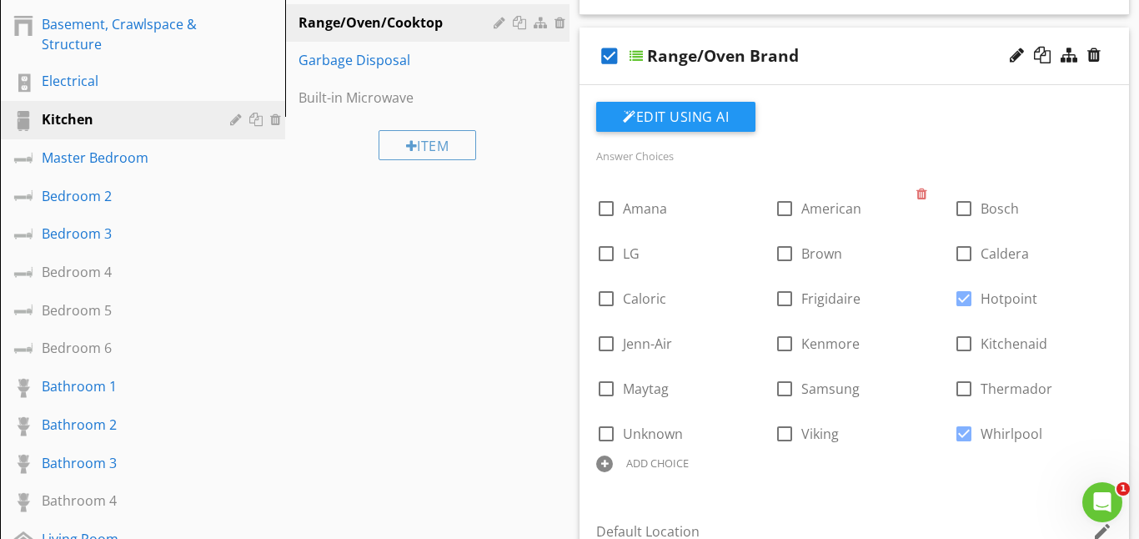
scroll to position [314, 0]
click at [609, 426] on div at bounding box center [606, 433] width 28 height 28
checkbox input "true"
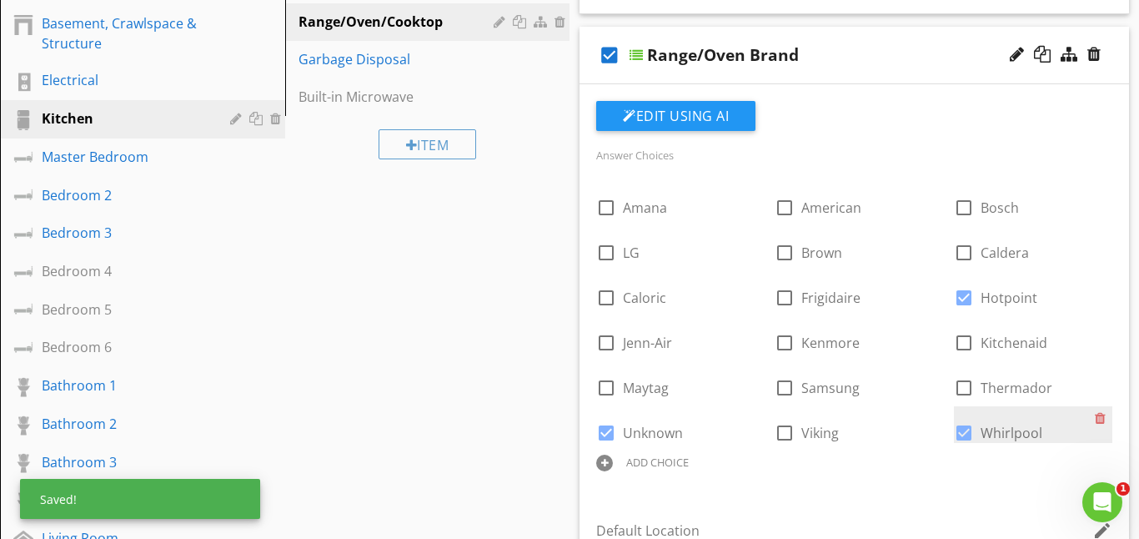
click at [967, 434] on div at bounding box center [964, 433] width 28 height 28
checkbox input "false"
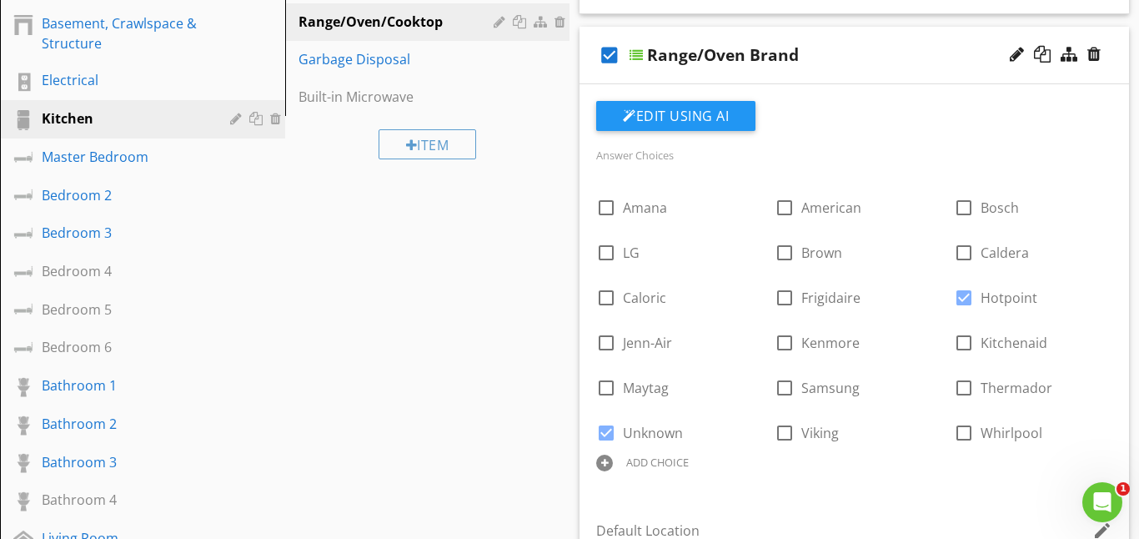
click at [854, 97] on div "Edit Using AI Answer Choices check_box_outline_blank Amana check_box_outline_bl…" at bounding box center [855, 494] width 550 height 821
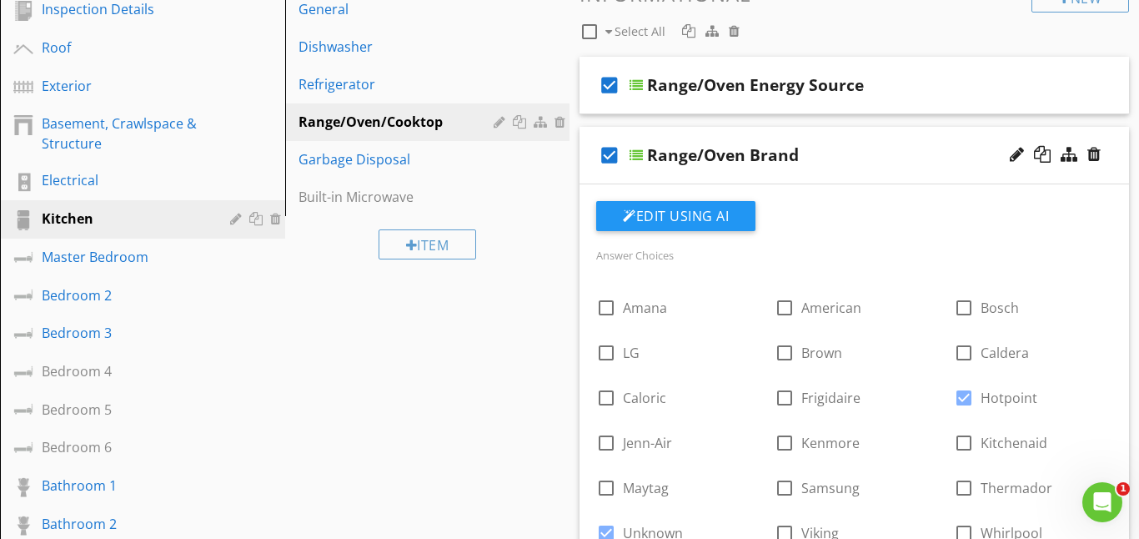
scroll to position [163, 0]
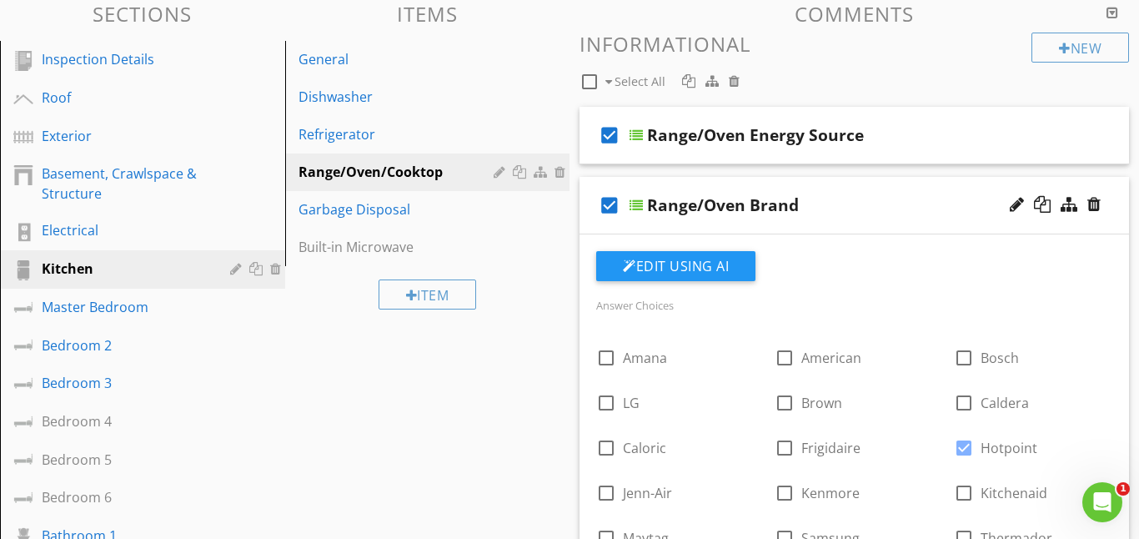
click at [638, 197] on div "check_box Range/Oven Brand" at bounding box center [855, 206] width 550 height 58
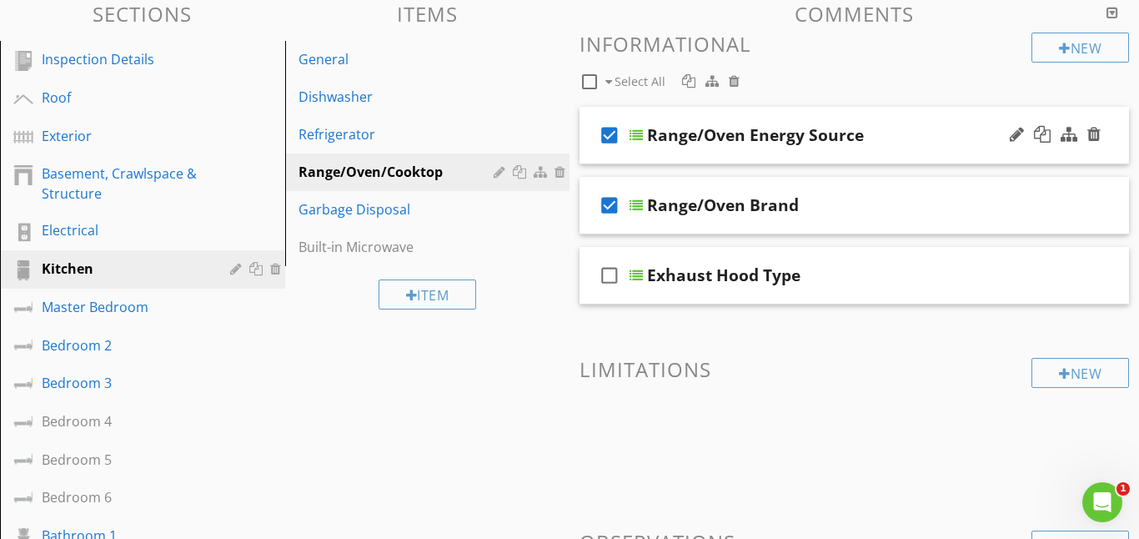
click at [698, 136] on div "Range/Oven Energy Source" at bounding box center [755, 135] width 217 height 20
click at [633, 141] on div at bounding box center [636, 134] width 13 height 13
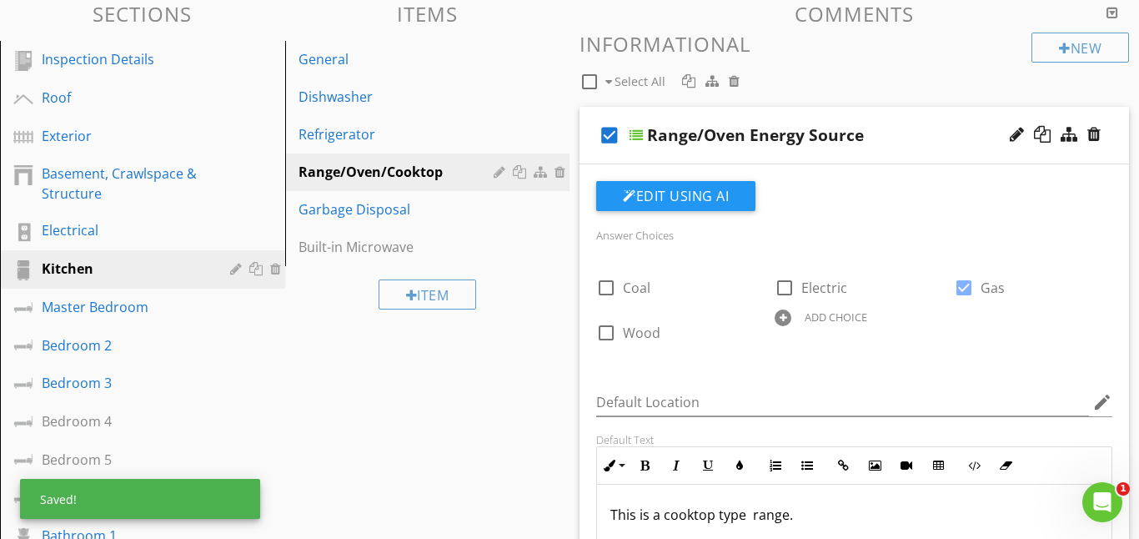
scroll to position [1, 0]
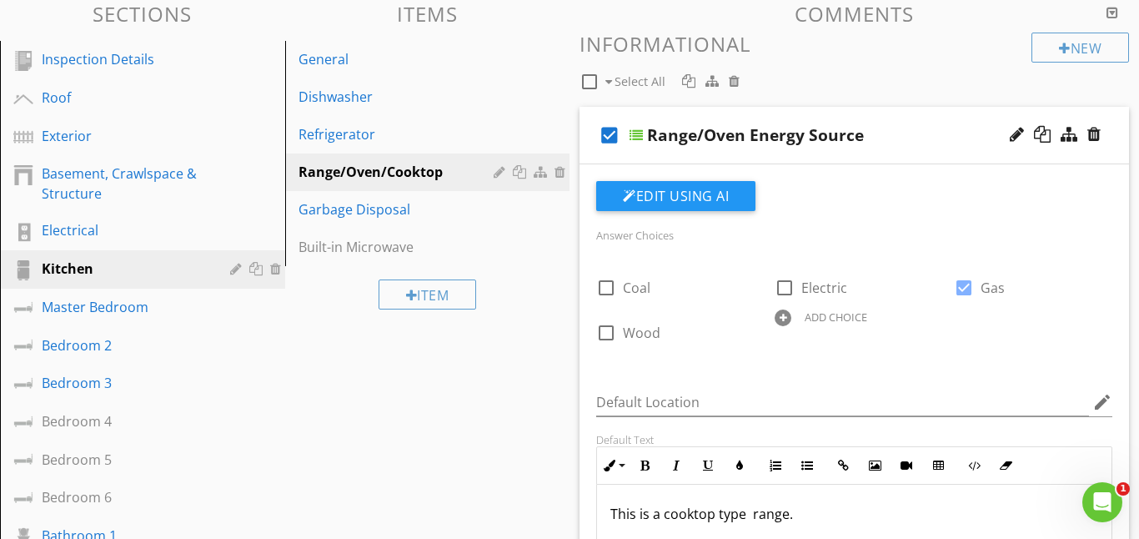
click at [639, 133] on div at bounding box center [636, 134] width 13 height 13
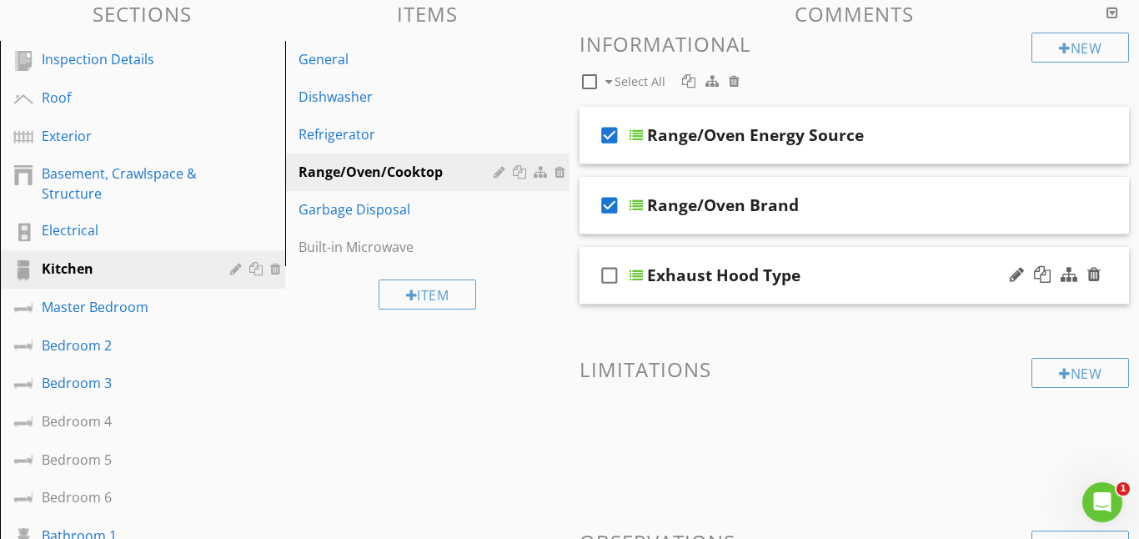
click at [617, 275] on icon "check_box_outline_blank" at bounding box center [609, 275] width 27 height 40
checkbox input "true"
click at [631, 276] on div at bounding box center [636, 275] width 13 height 13
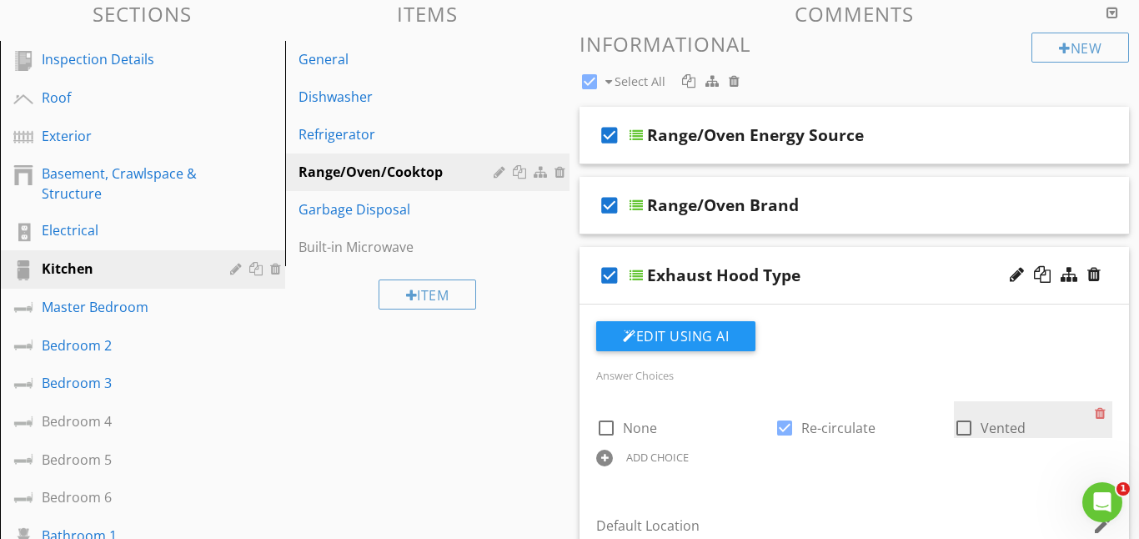
click at [964, 430] on div at bounding box center [964, 428] width 28 height 28
checkbox input "true"
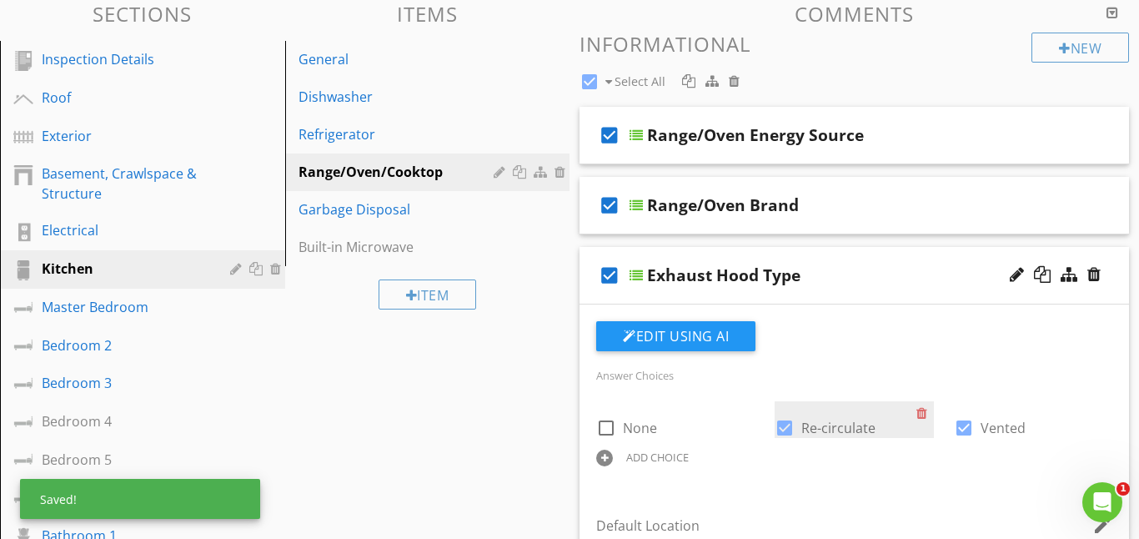
click at [785, 427] on div at bounding box center [785, 428] width 28 height 28
checkbox input "false"
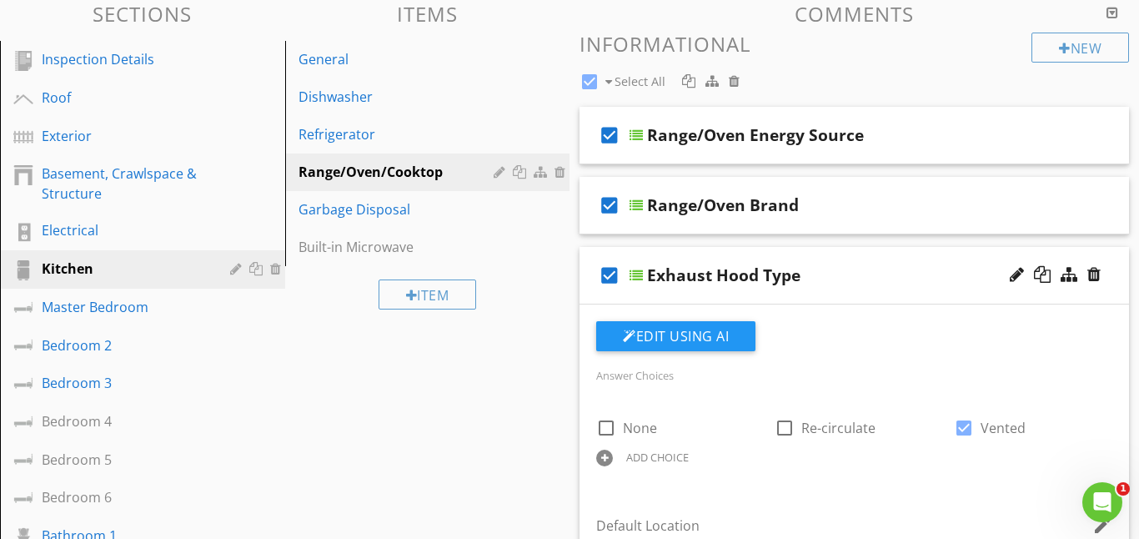
click at [639, 274] on div at bounding box center [636, 275] width 13 height 13
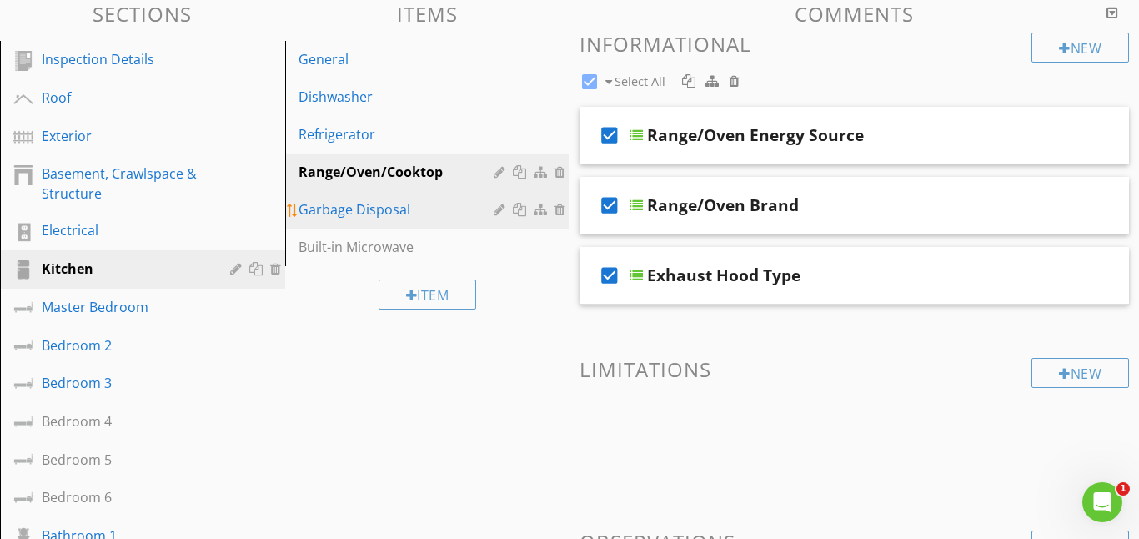
click at [379, 208] on div "Garbage Disposal" at bounding box center [399, 209] width 201 height 20
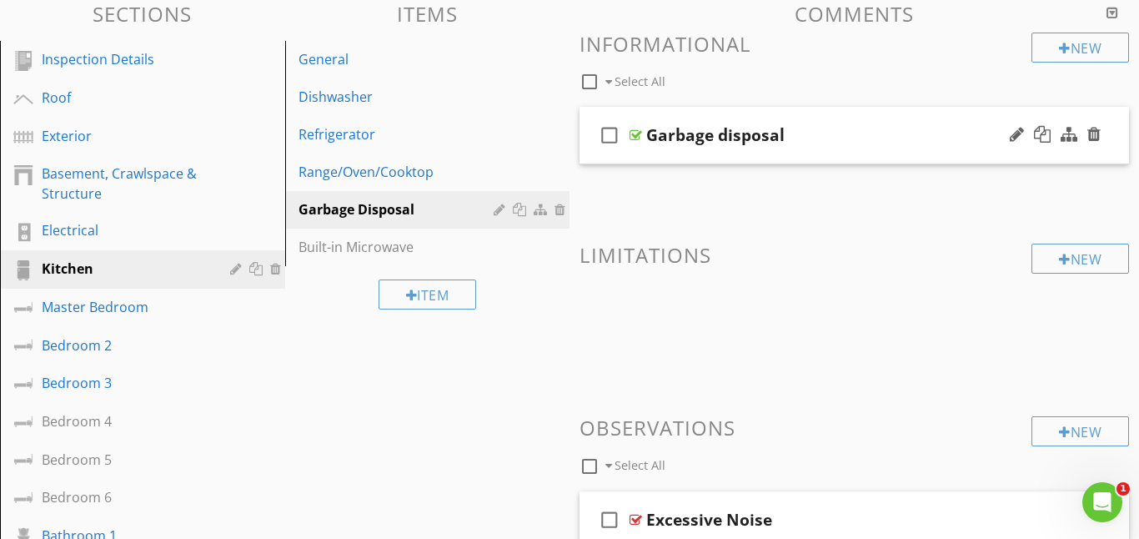
click at [607, 139] on icon "check_box_outline_blank" at bounding box center [609, 135] width 27 height 40
checkbox input "true"
click at [636, 130] on div at bounding box center [636, 134] width 13 height 13
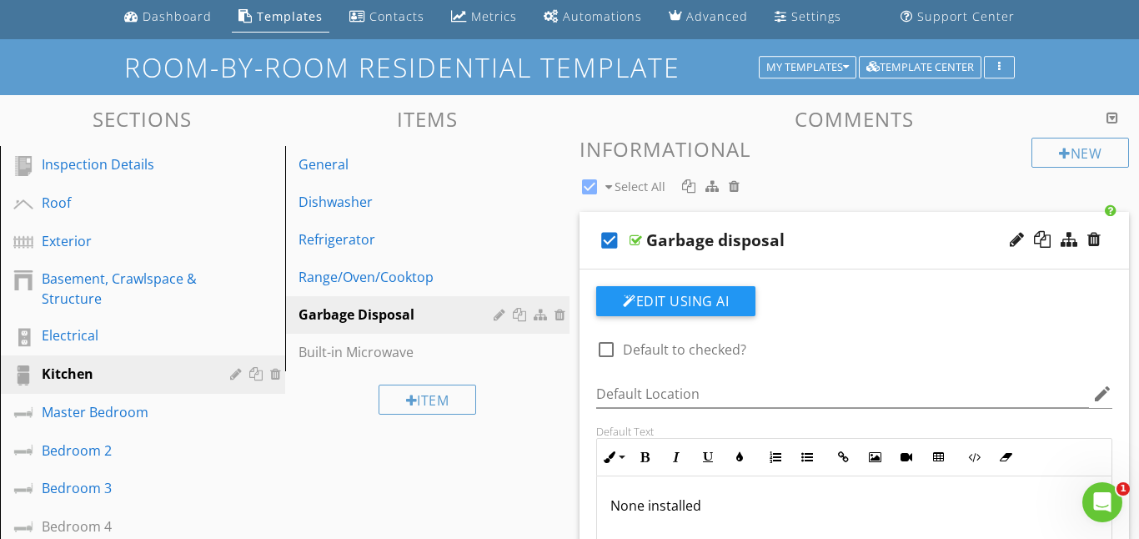
scroll to position [54, 0]
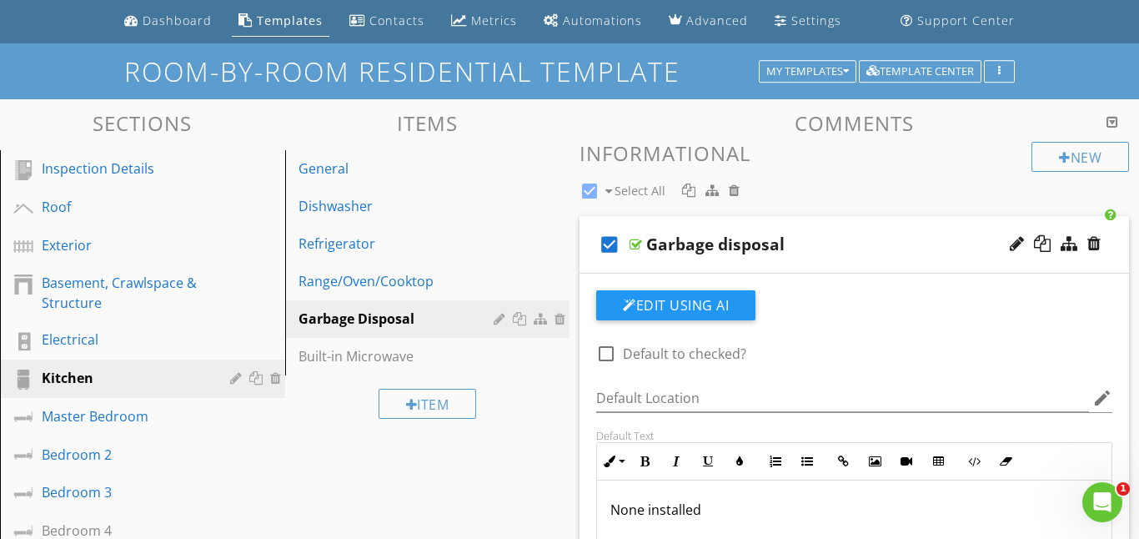
click at [639, 247] on div at bounding box center [636, 244] width 13 height 13
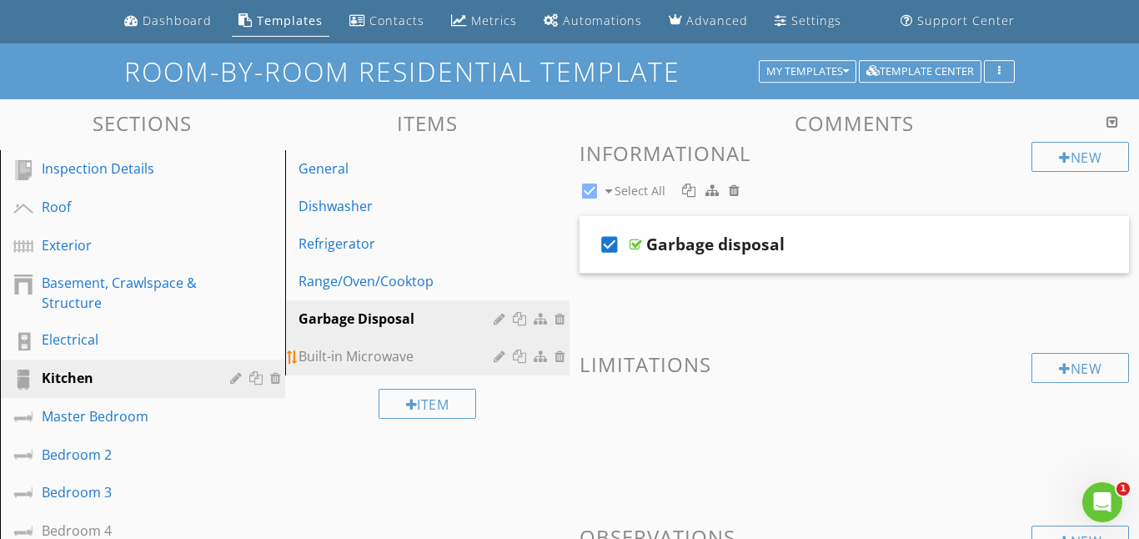
click at [362, 359] on div "Built-in Microwave" at bounding box center [399, 356] width 201 height 20
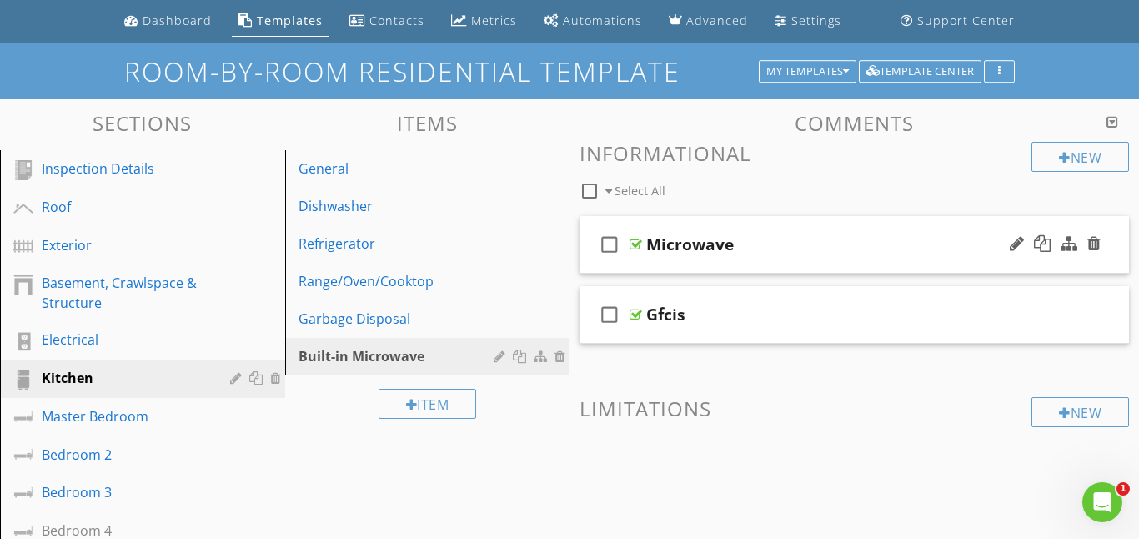
click at [608, 238] on icon "check_box_outline_blank" at bounding box center [609, 244] width 27 height 40
click at [632, 244] on div at bounding box center [636, 244] width 13 height 13
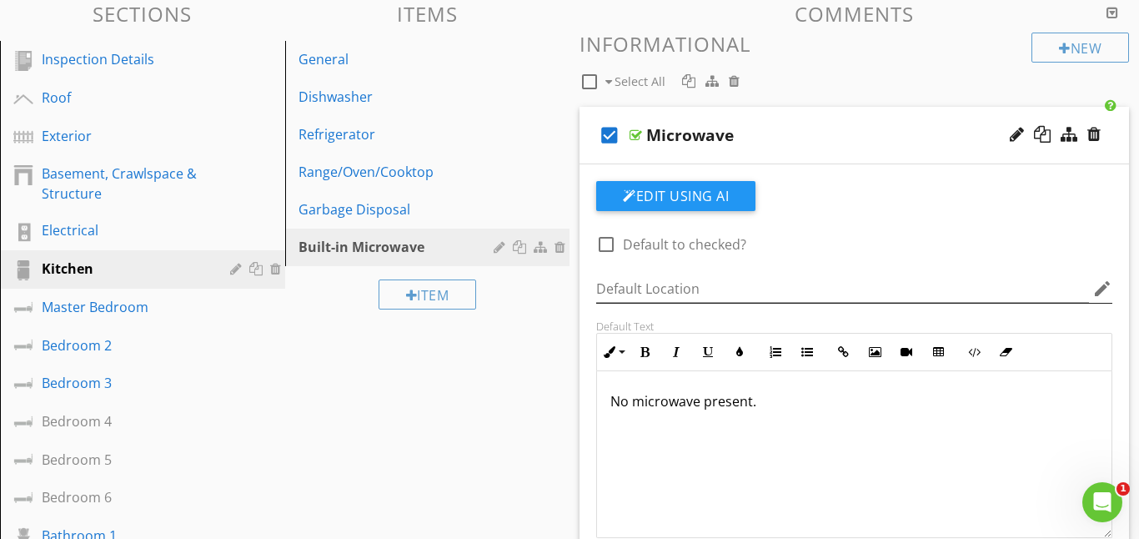
scroll to position [189, 0]
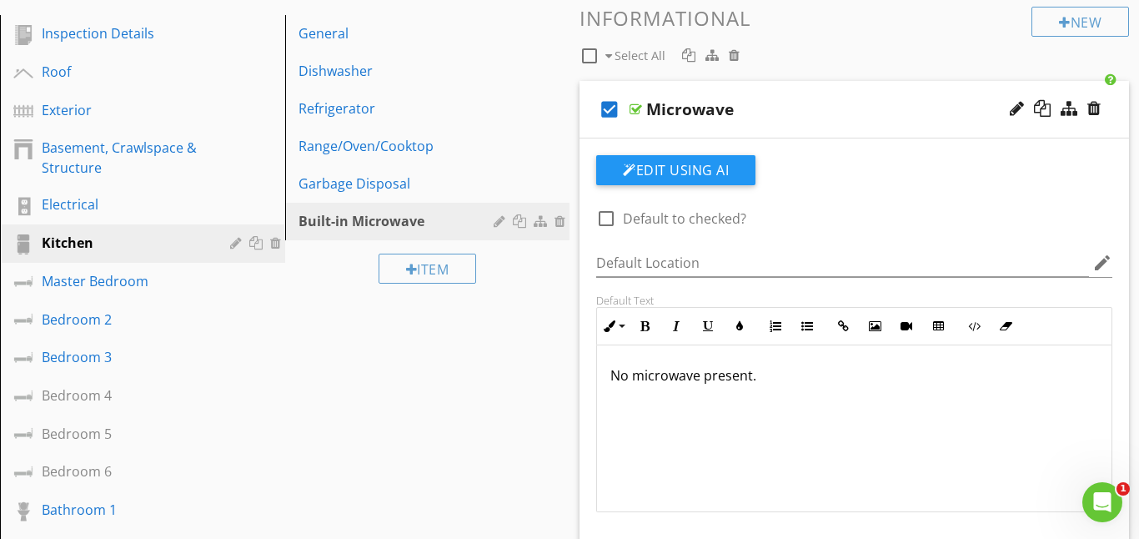
click at [754, 378] on p "No microwave present." at bounding box center [854, 375] width 488 height 20
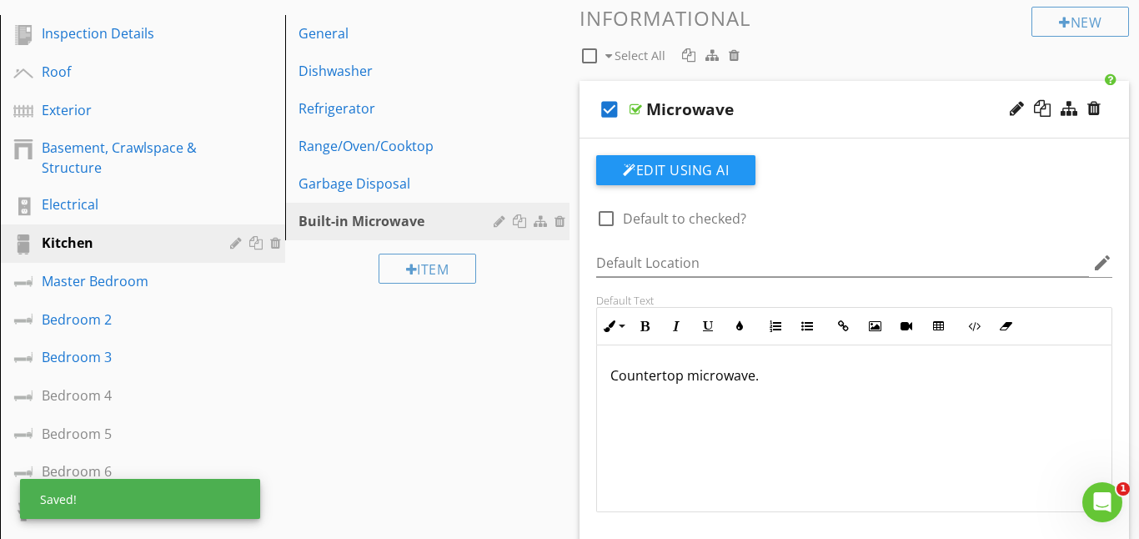
click at [722, 485] on div "Countertop microwave." at bounding box center [854, 428] width 515 height 167
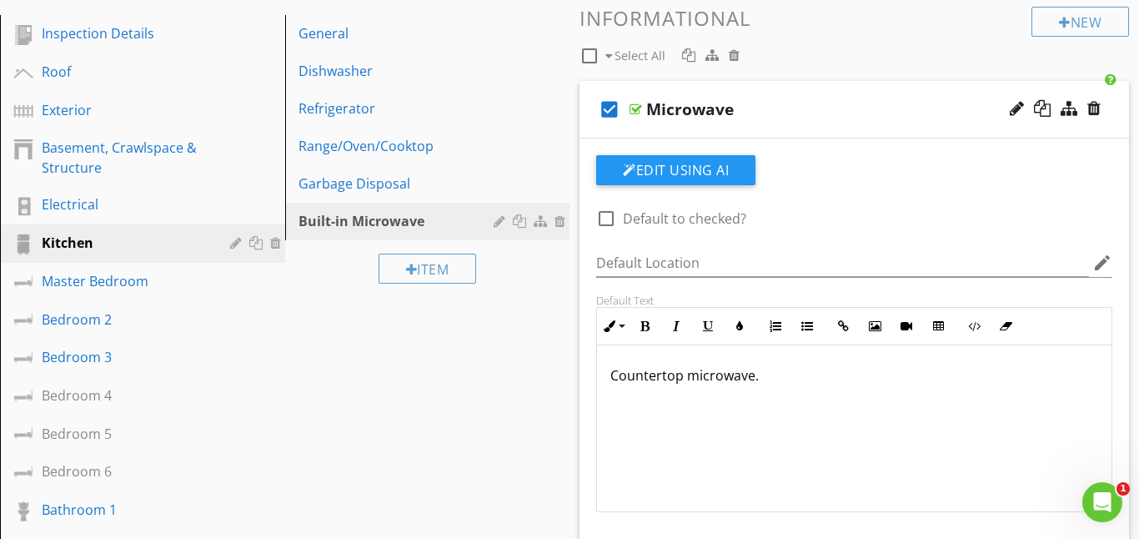
click at [682, 374] on p "Countertop microwave." at bounding box center [854, 375] width 488 height 20
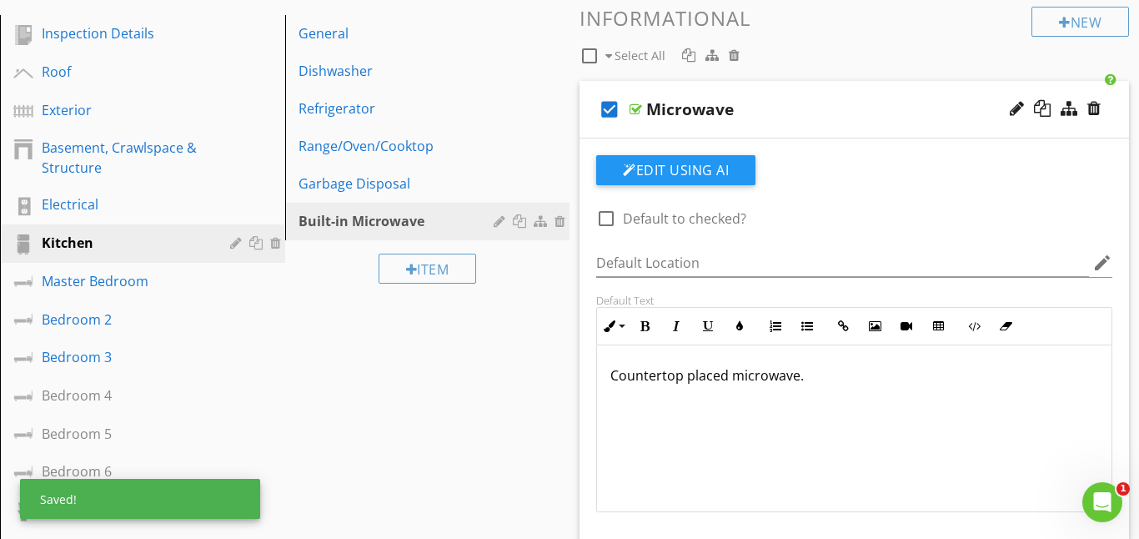
click at [858, 388] on div "Countertop placed microwave." at bounding box center [854, 428] width 515 height 167
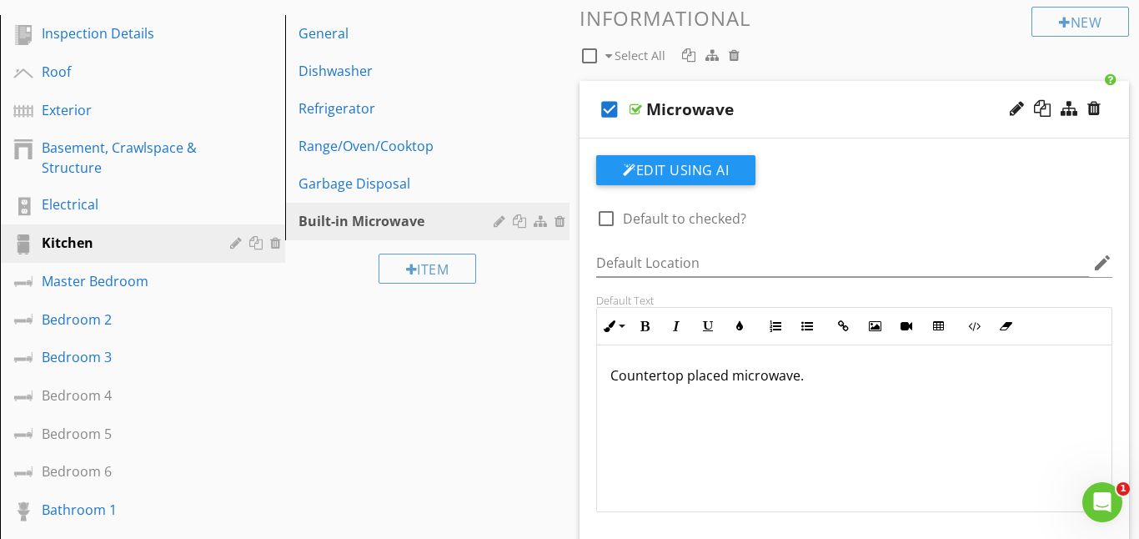
click at [633, 108] on div at bounding box center [636, 109] width 13 height 13
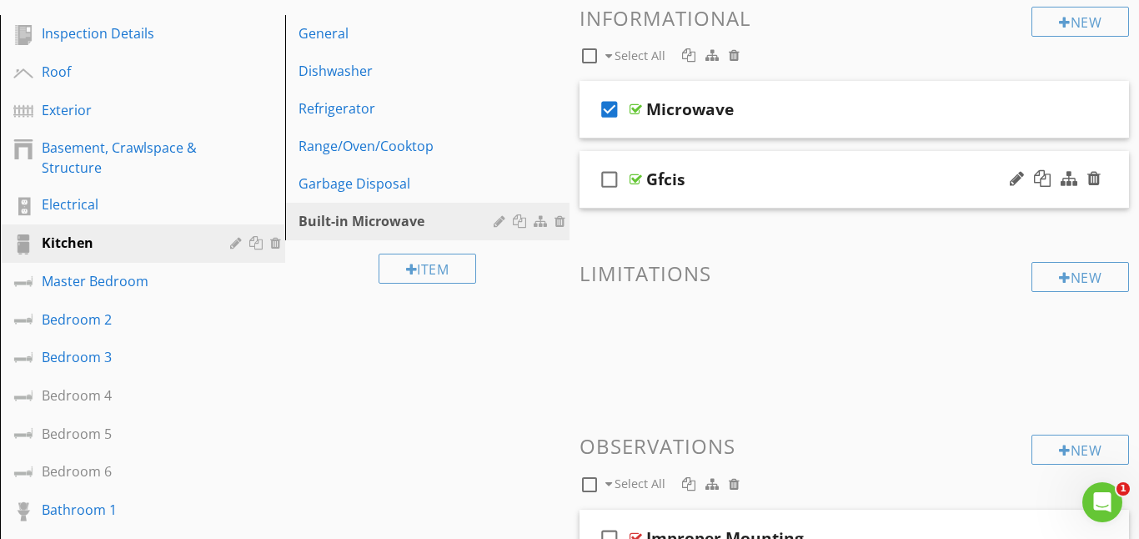
click at [610, 183] on icon "check_box_outline_blank" at bounding box center [609, 179] width 27 height 40
checkbox input "true"
click at [635, 177] on div at bounding box center [636, 179] width 13 height 13
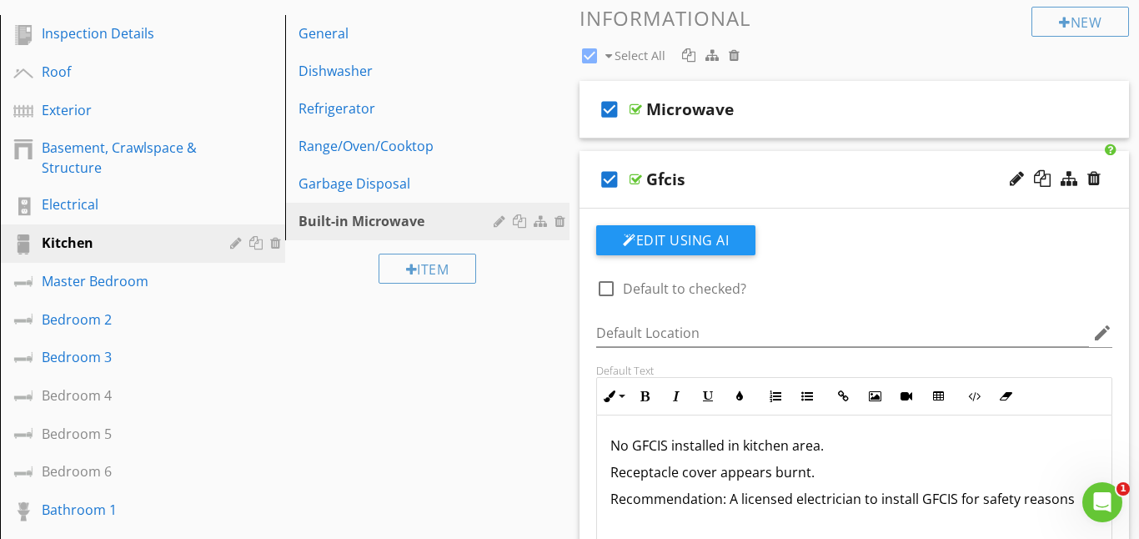
click at [635, 178] on div at bounding box center [636, 179] width 13 height 13
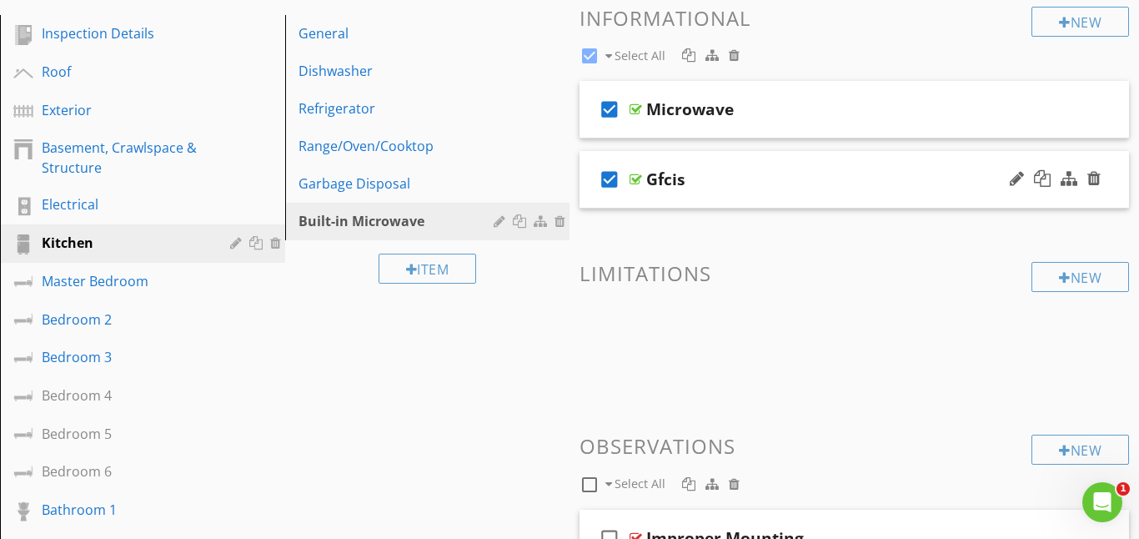
click at [635, 179] on div at bounding box center [636, 179] width 13 height 13
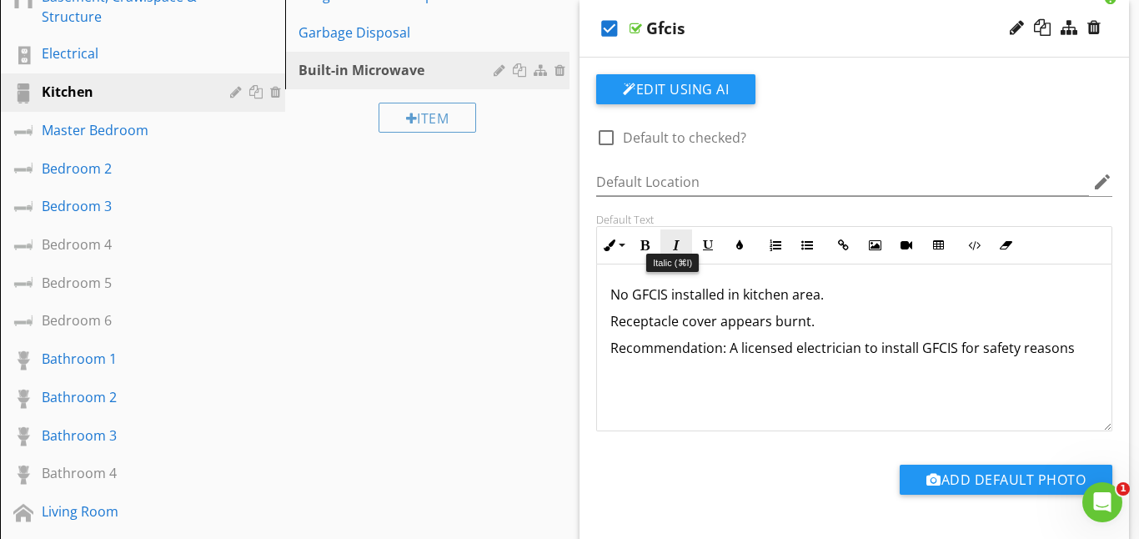
scroll to position [342, 0]
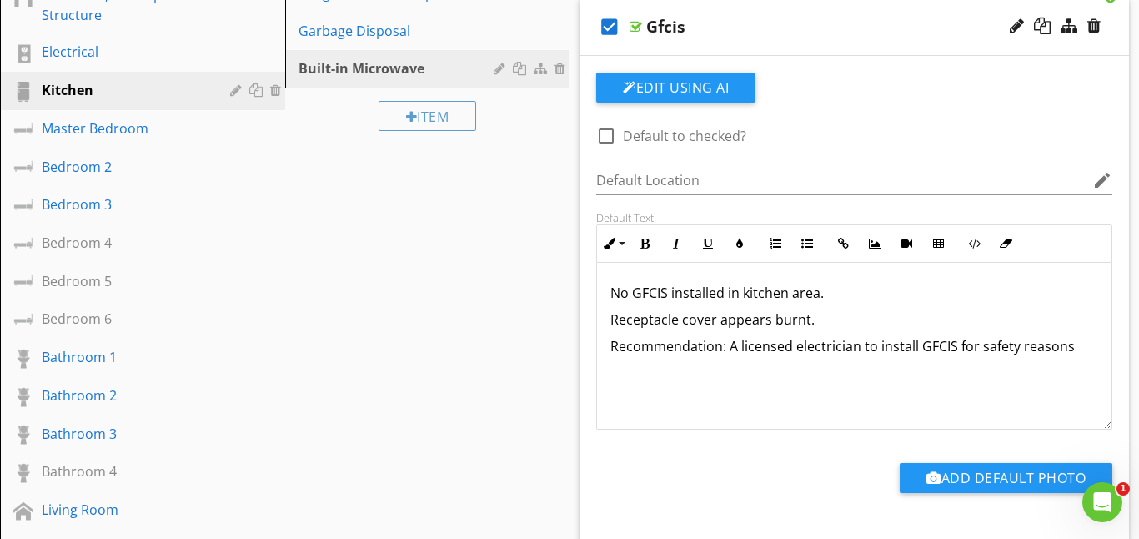
click at [804, 318] on p "Receptacle cover appears burnt." at bounding box center [854, 319] width 488 height 20
click at [807, 319] on p "Receptacle cover appears burnt." at bounding box center [854, 319] width 488 height 20
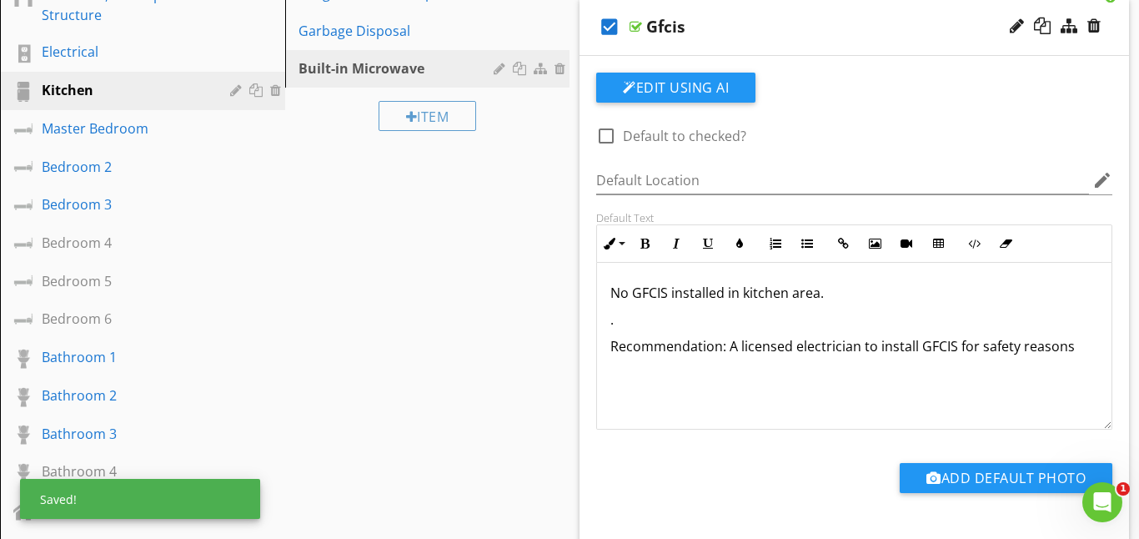
click at [613, 319] on p "." at bounding box center [854, 319] width 488 height 20
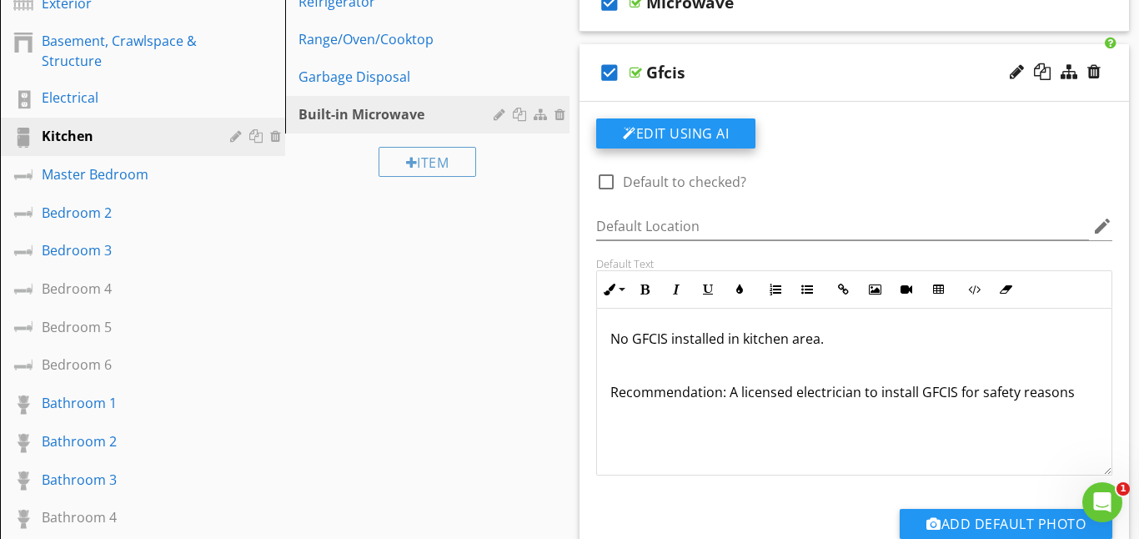
scroll to position [279, 0]
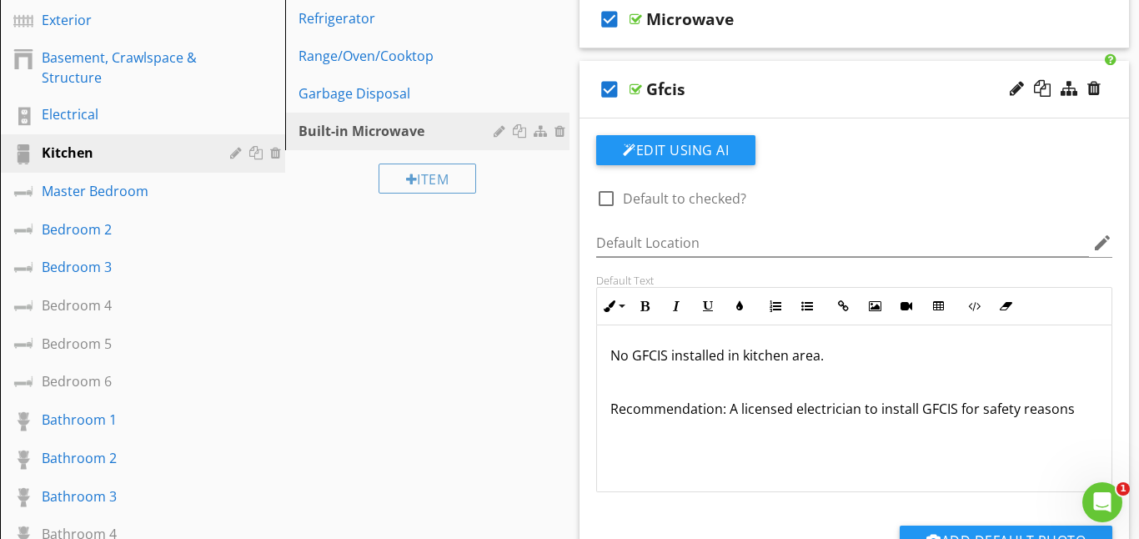
click at [630, 91] on div at bounding box center [636, 89] width 13 height 13
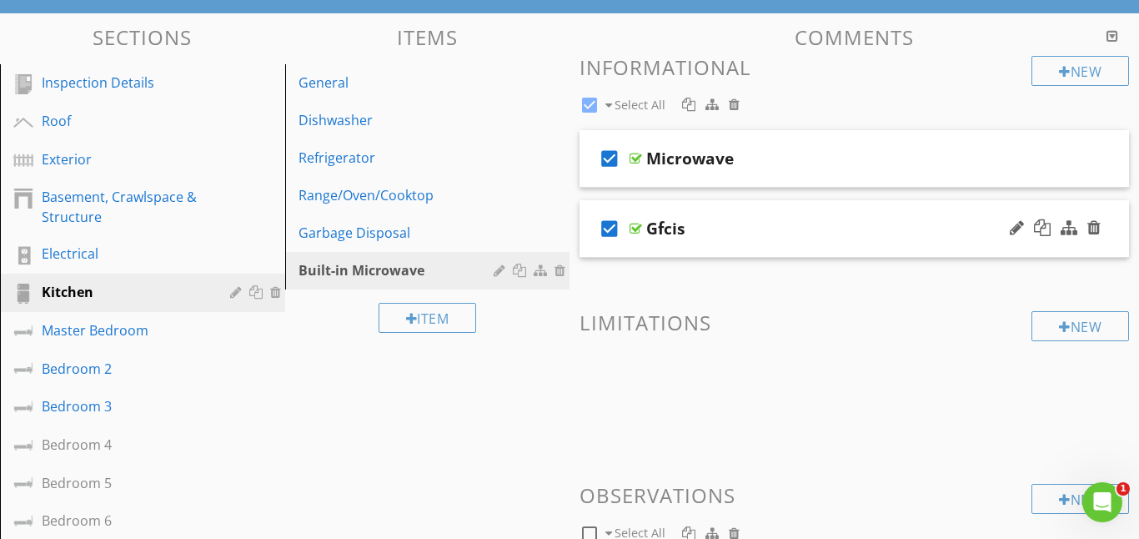
scroll to position [138, 0]
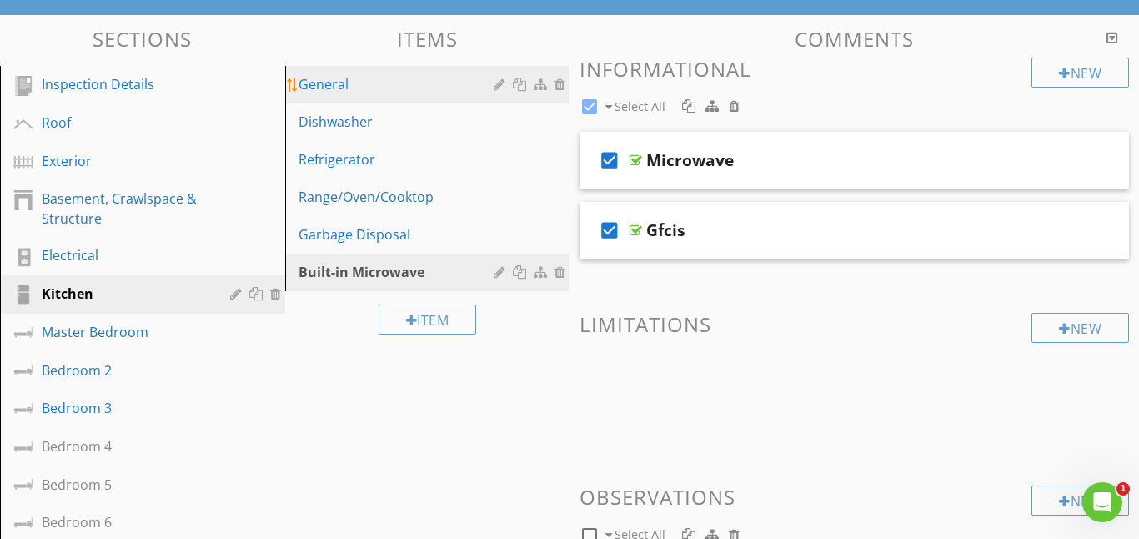
click at [358, 79] on div "General" at bounding box center [399, 84] width 201 height 20
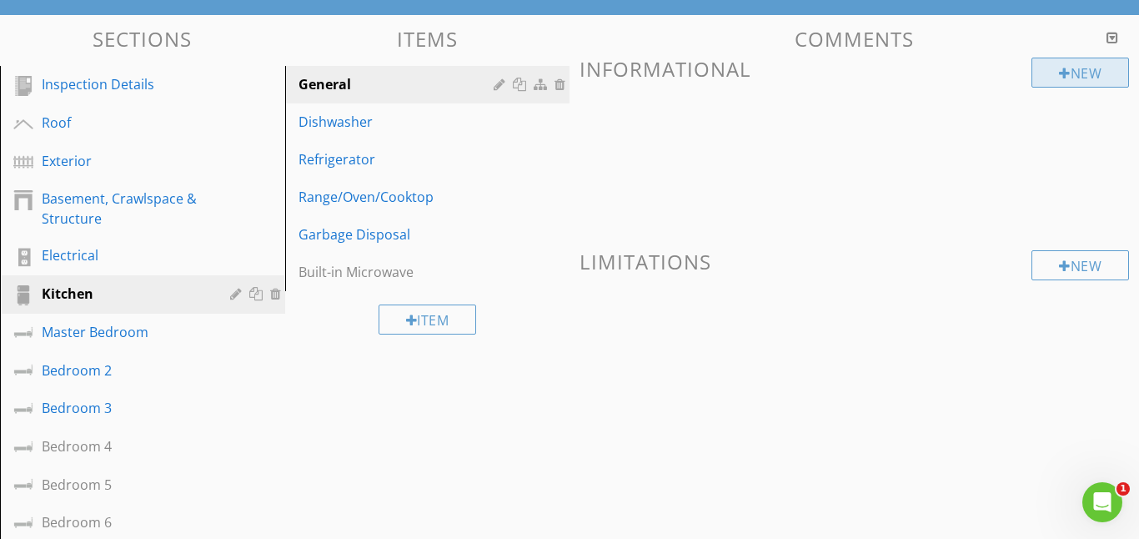
click at [1062, 73] on div at bounding box center [1065, 73] width 12 height 13
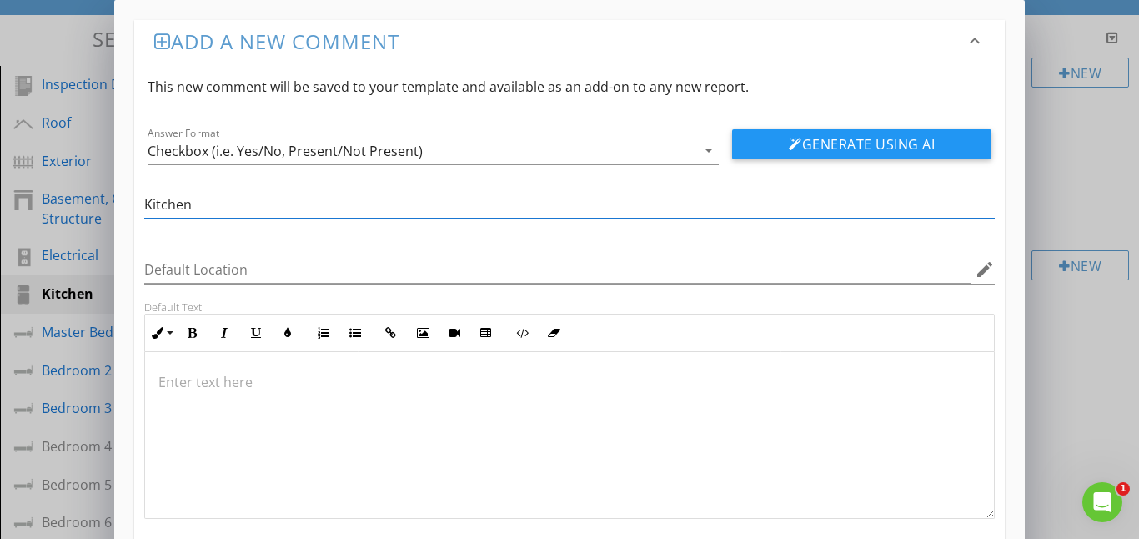
type input "Kitchen"
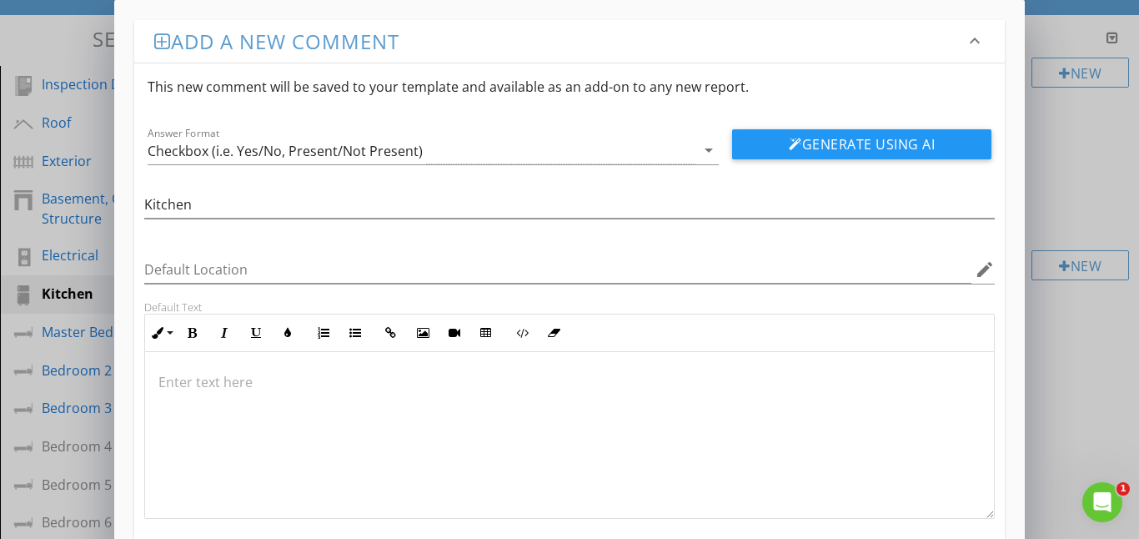
click at [174, 365] on div at bounding box center [570, 435] width 850 height 167
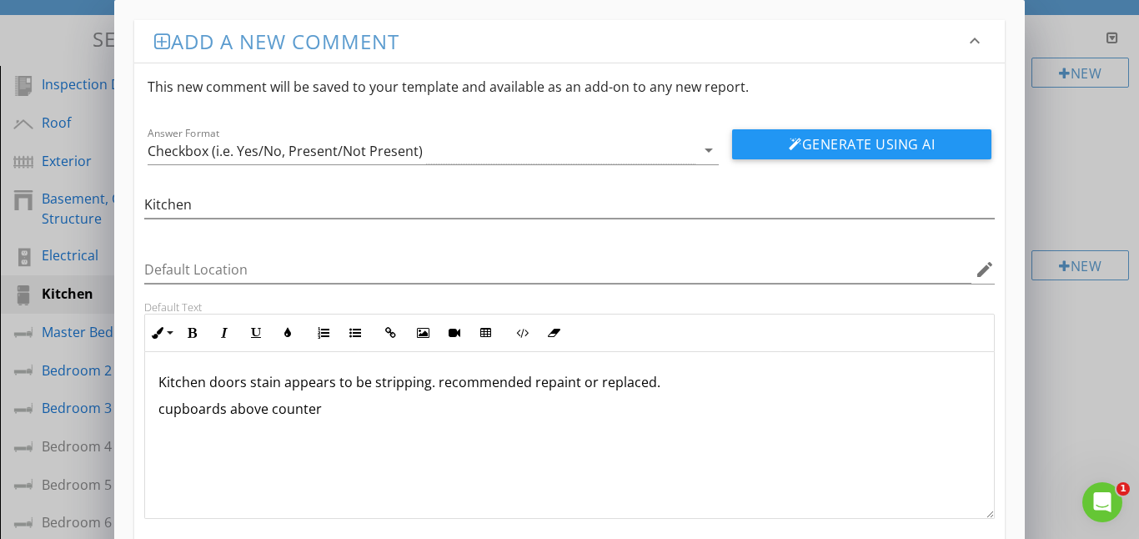
click at [227, 408] on p "cupboards above counter" at bounding box center [569, 409] width 823 height 20
click at [369, 412] on p "cupboards doors above counter" at bounding box center [569, 409] width 823 height 20
click at [224, 410] on p "cupboards doors above counter appears to be" at bounding box center [569, 409] width 823 height 20
click at [453, 412] on p "cupboard doors above counter appears to be" at bounding box center [569, 409] width 823 height 20
click at [562, 410] on p "cupboard doors above counter appears to be closed with rubberbands" at bounding box center [569, 409] width 823 height 20
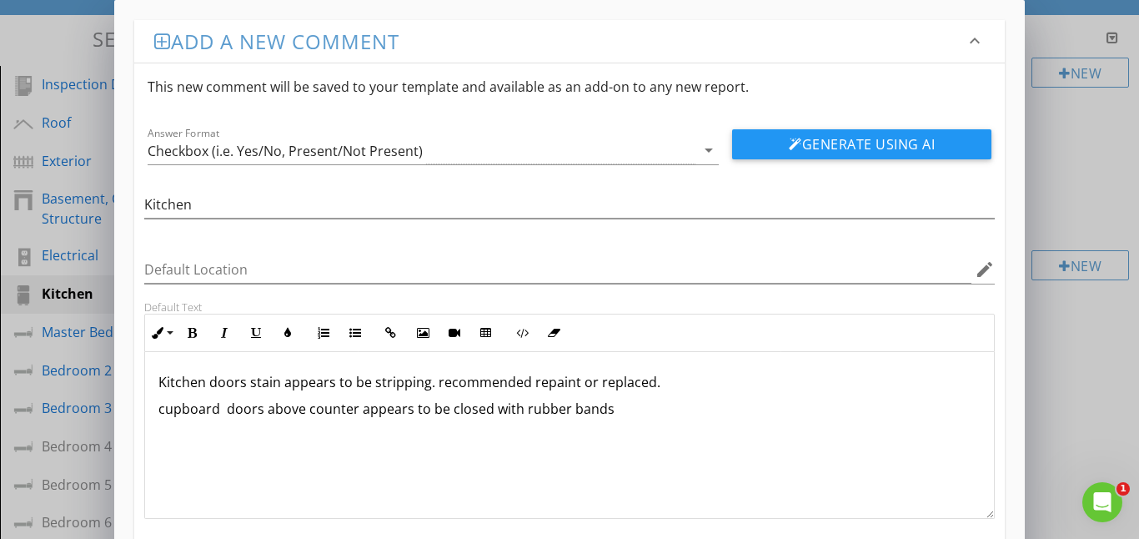
click at [621, 401] on p "cupboard doors above counter appears to be closed with rubber bands" at bounding box center [569, 409] width 823 height 20
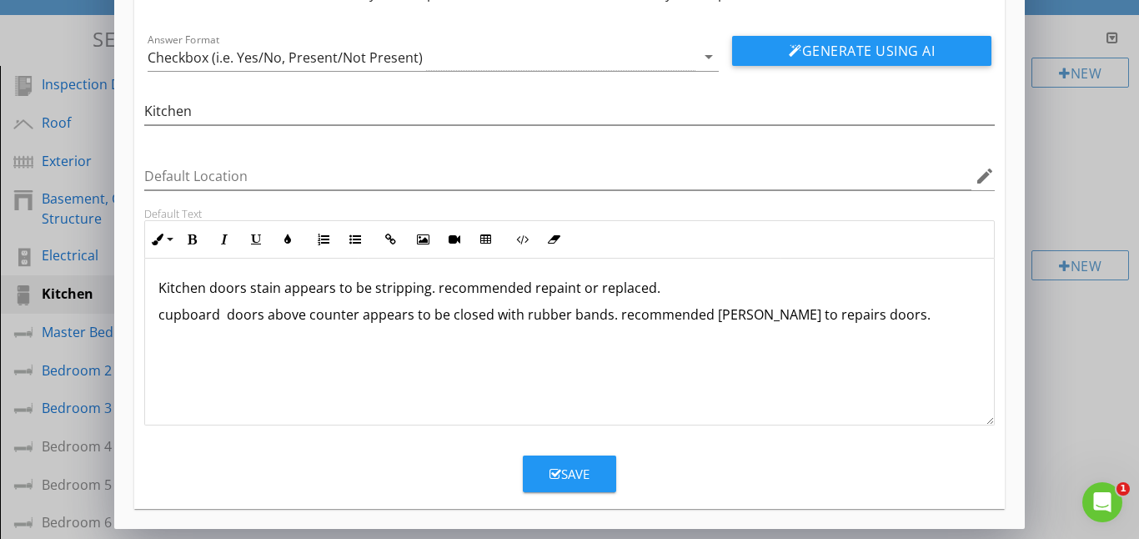
click at [571, 475] on div "Save" at bounding box center [570, 473] width 40 height 19
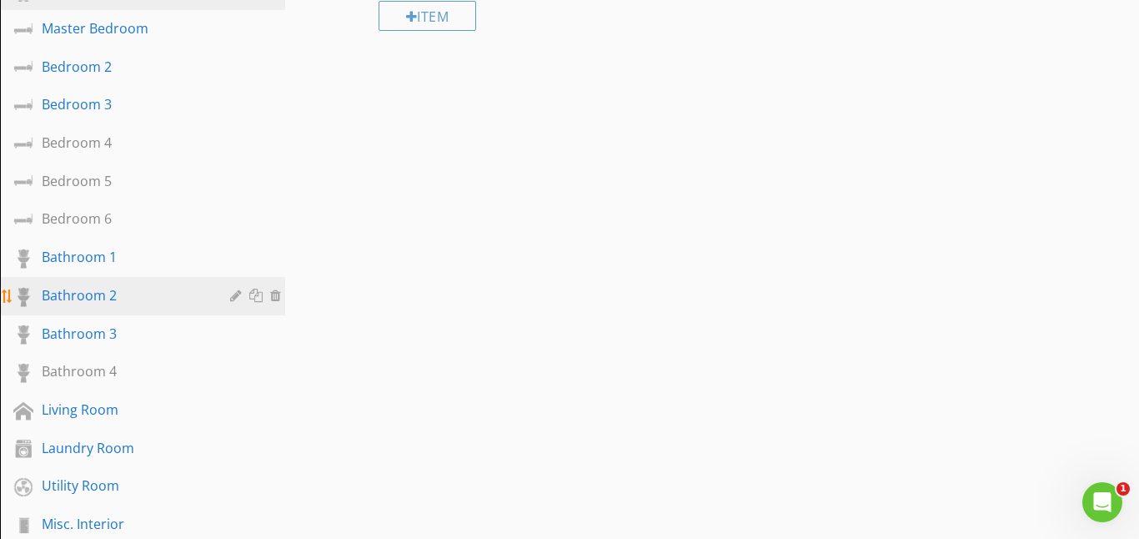
scroll to position [444, 0]
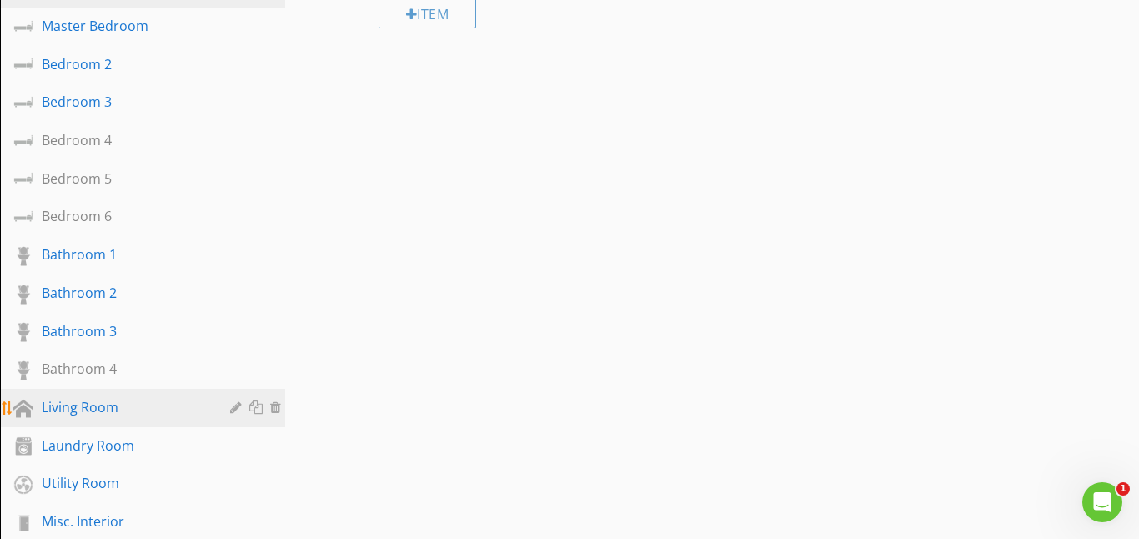
click at [118, 414] on div "Living Room" at bounding box center [124, 407] width 164 height 20
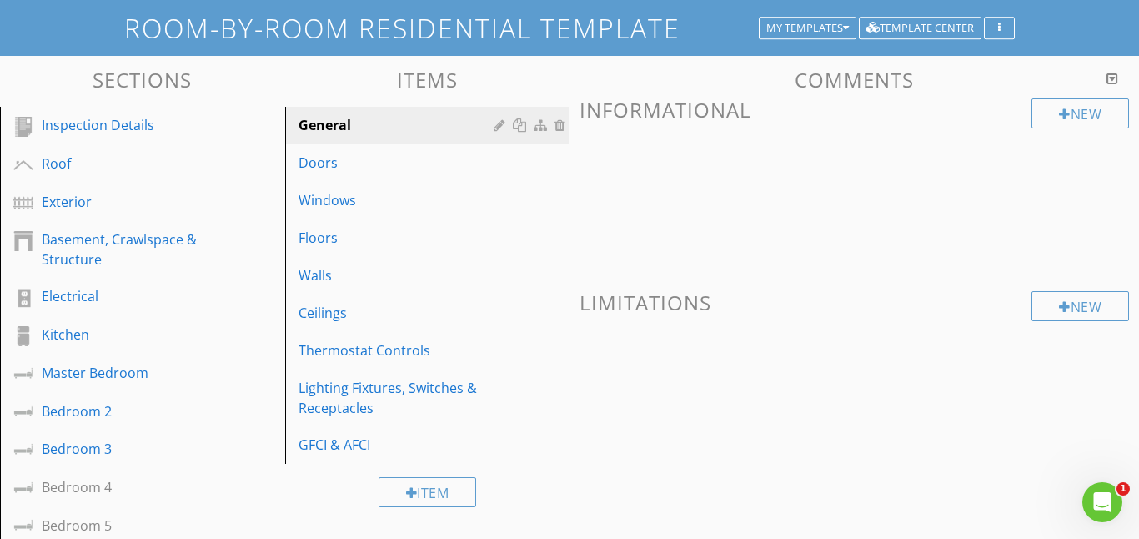
scroll to position [102, 0]
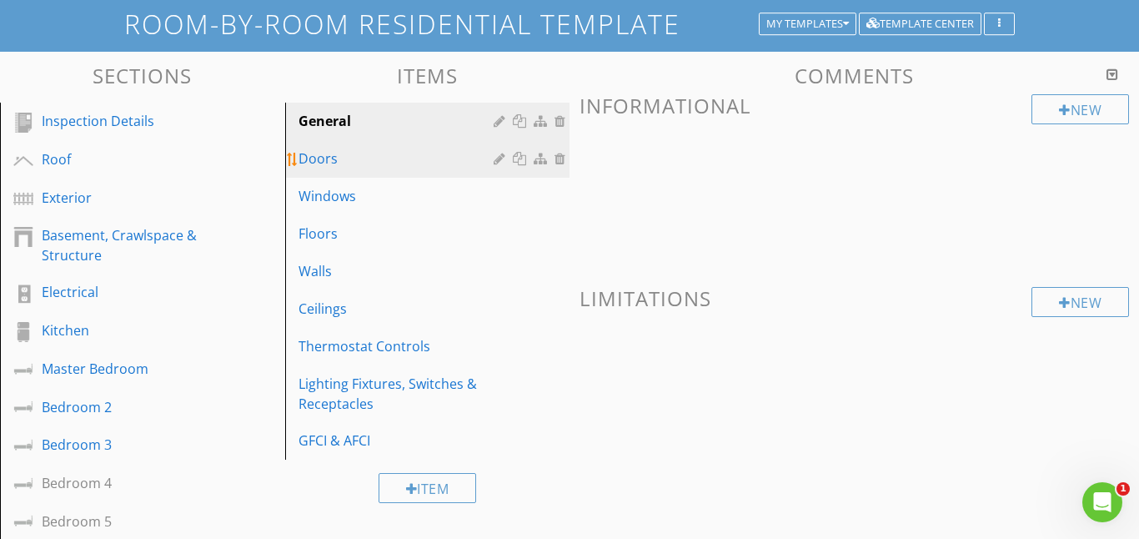
click at [308, 161] on div "Doors" at bounding box center [399, 158] width 201 height 20
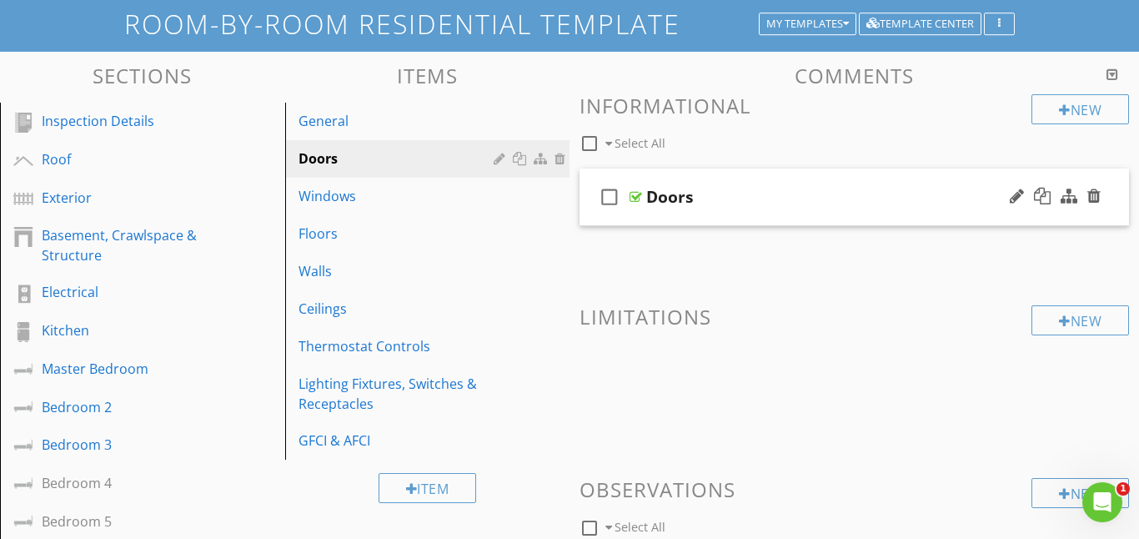
click at [614, 195] on icon "check_box_outline_blank" at bounding box center [609, 197] width 27 height 40
checkbox input "true"
click at [635, 197] on div at bounding box center [636, 196] width 13 height 13
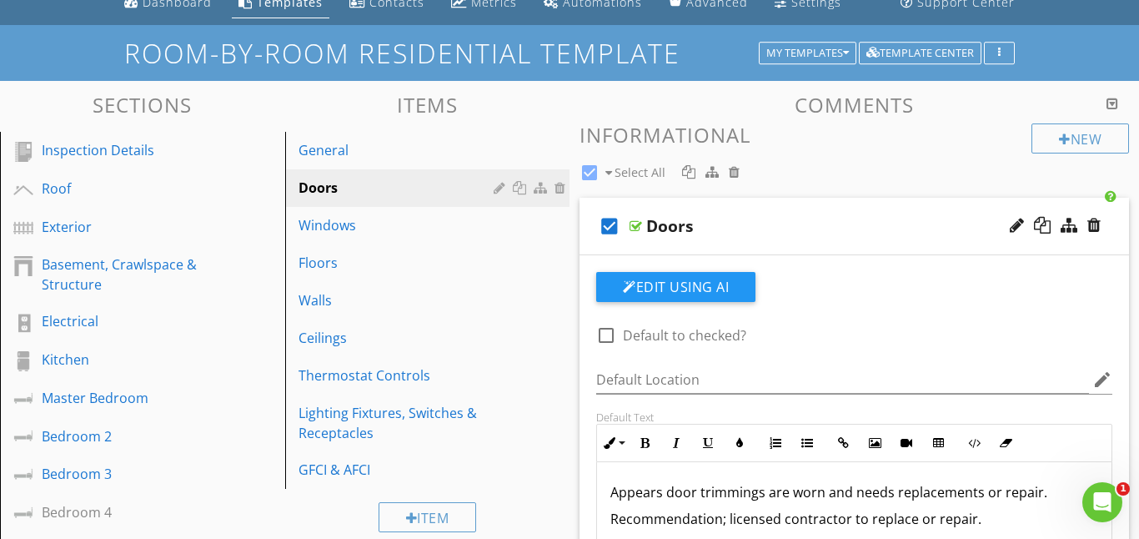
scroll to position [0, 0]
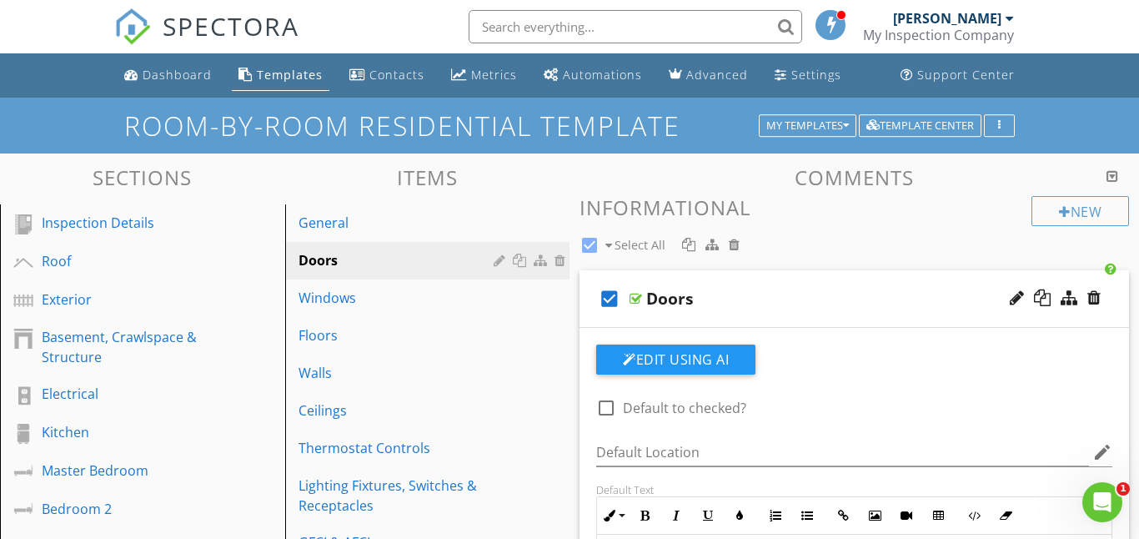
click at [633, 301] on div at bounding box center [636, 298] width 13 height 13
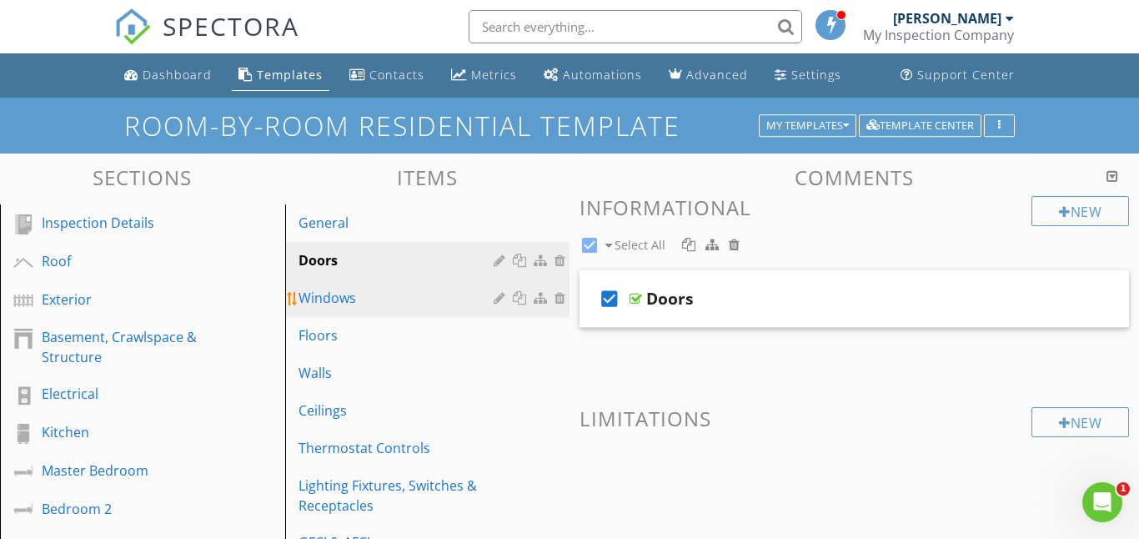
click at [343, 297] on div "Windows" at bounding box center [399, 298] width 201 height 20
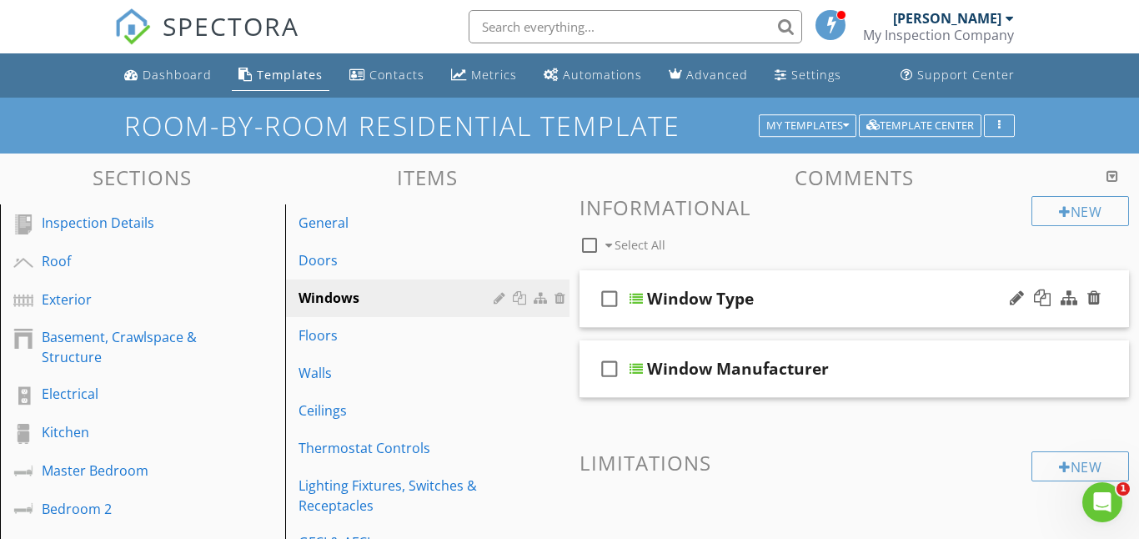
click at [609, 294] on icon "check_box_outline_blank" at bounding box center [609, 299] width 27 height 40
click at [642, 298] on div at bounding box center [636, 298] width 13 height 13
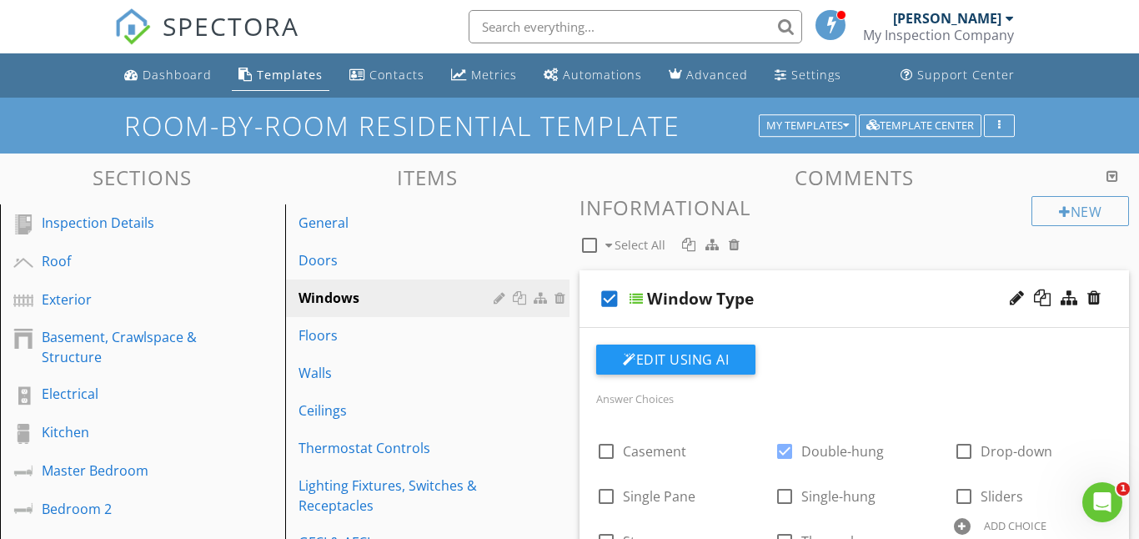
click at [635, 297] on div at bounding box center [636, 298] width 13 height 13
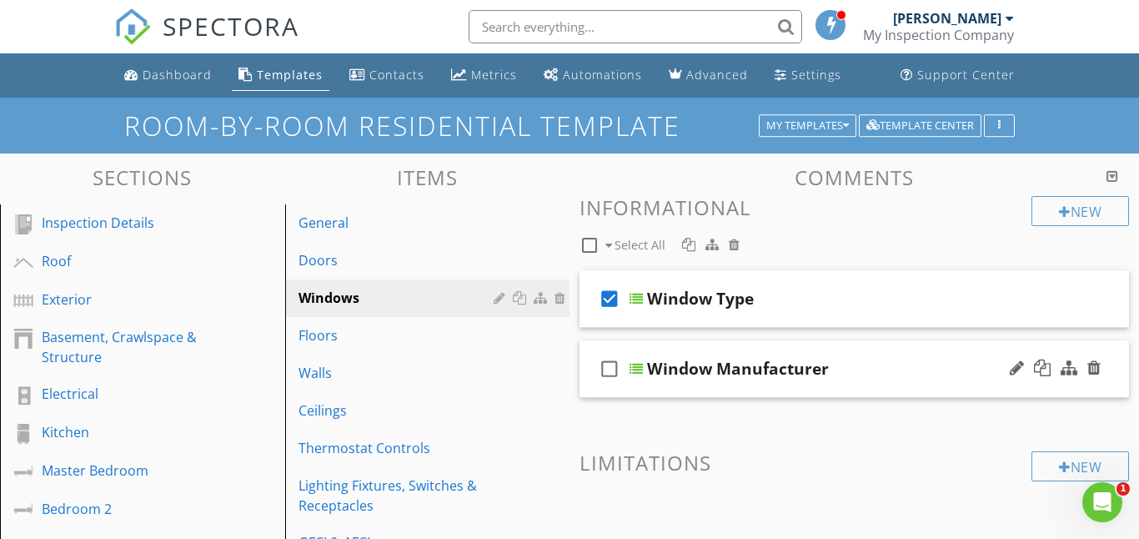
click at [610, 368] on icon "check_box_outline_blank" at bounding box center [609, 369] width 27 height 40
checkbox input "true"
click at [635, 368] on div at bounding box center [636, 368] width 13 height 13
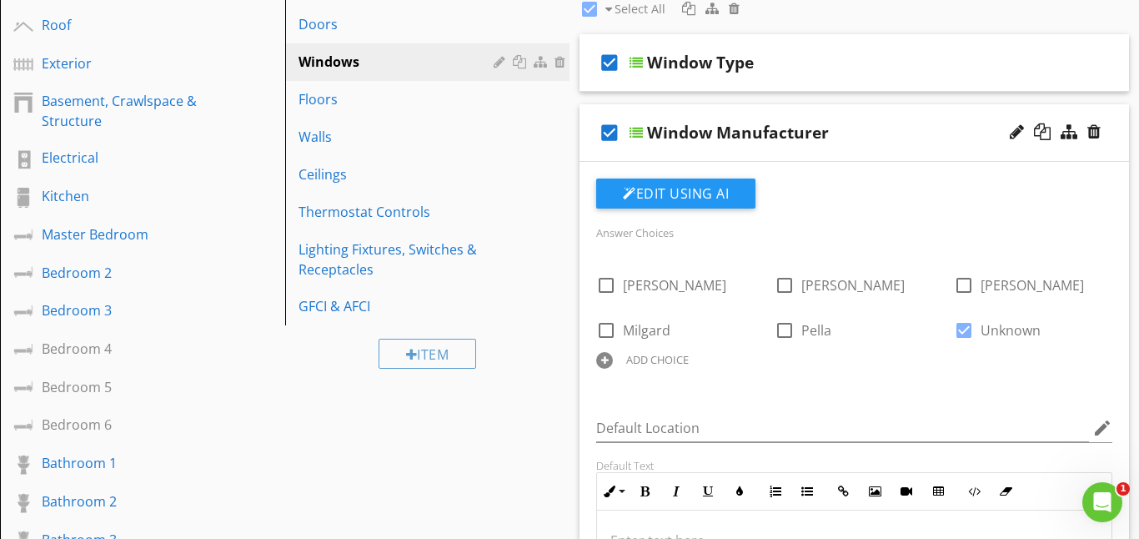
scroll to position [248, 0]
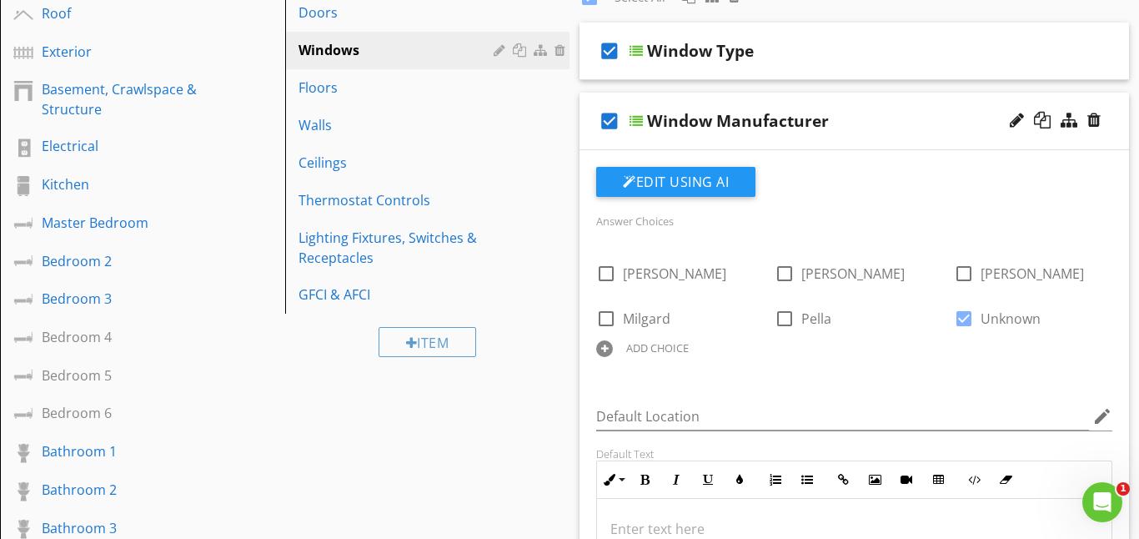
click at [640, 120] on div at bounding box center [636, 120] width 13 height 13
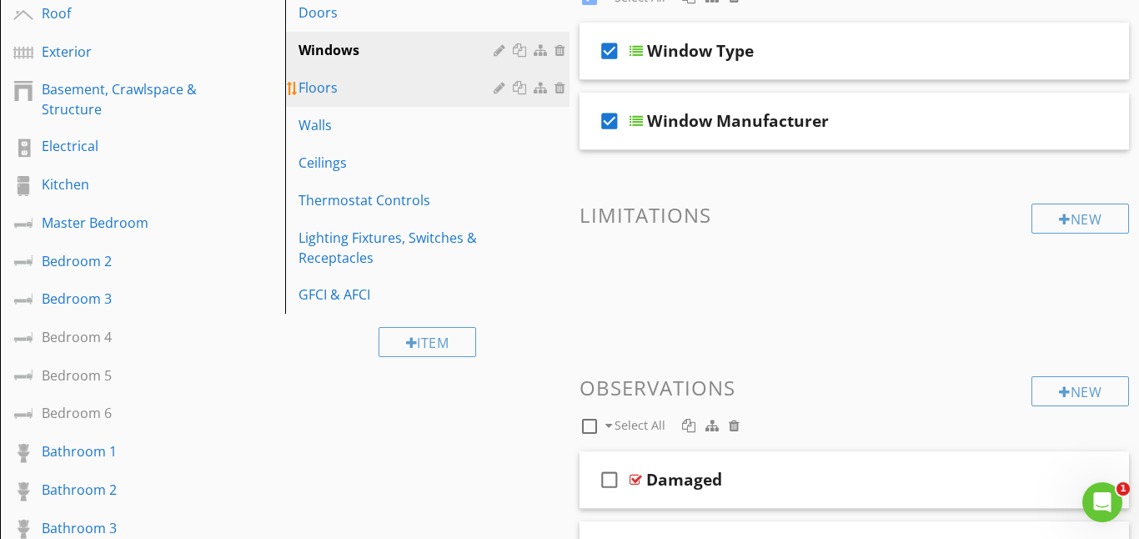
click at [362, 95] on div "Floors" at bounding box center [399, 88] width 201 height 20
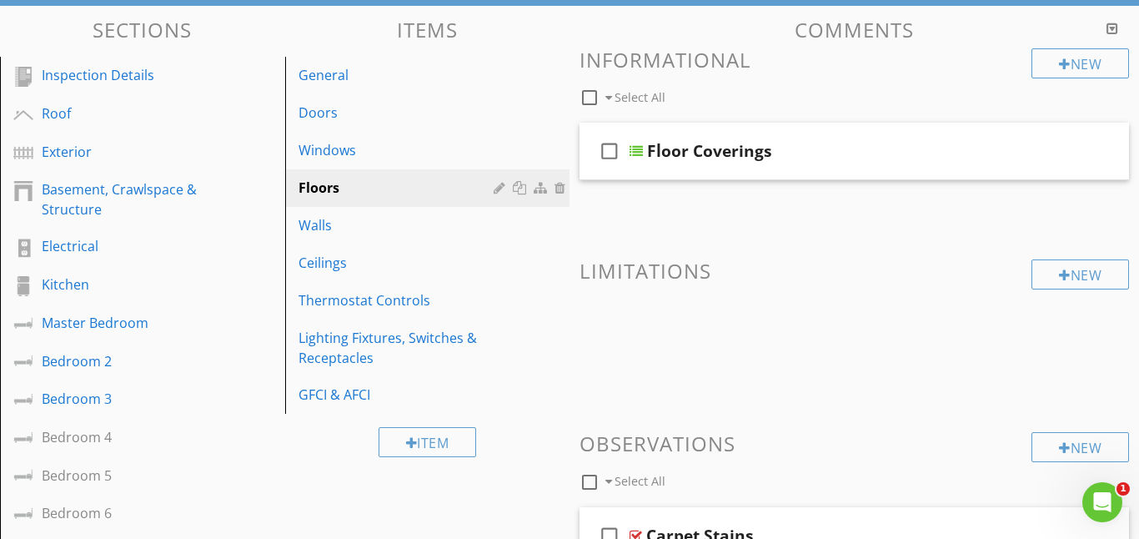
scroll to position [140, 0]
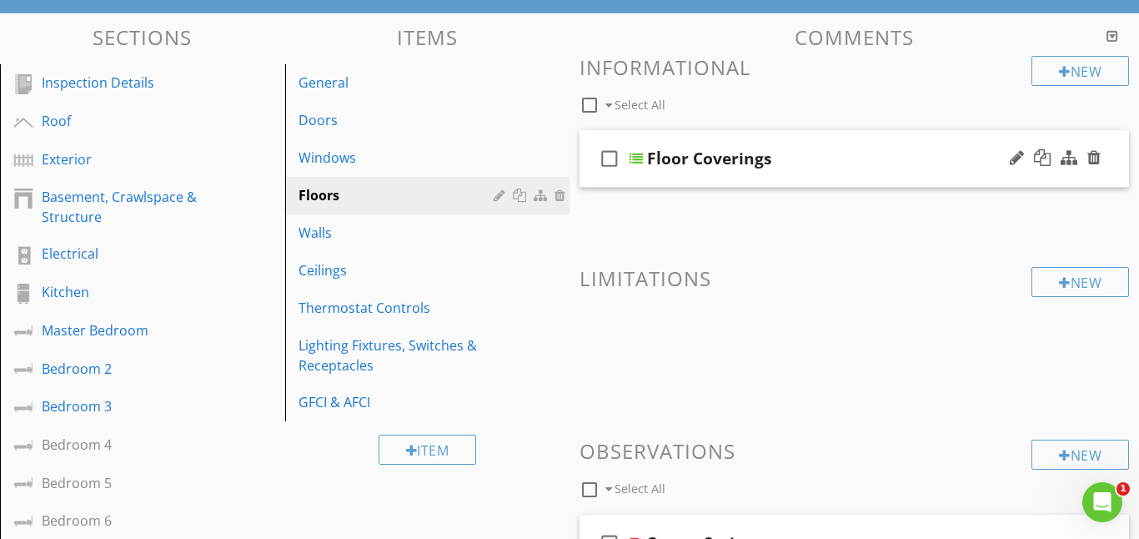
click at [606, 157] on icon "check_box_outline_blank" at bounding box center [609, 158] width 27 height 40
checkbox input "true"
click at [638, 160] on div at bounding box center [636, 158] width 13 height 13
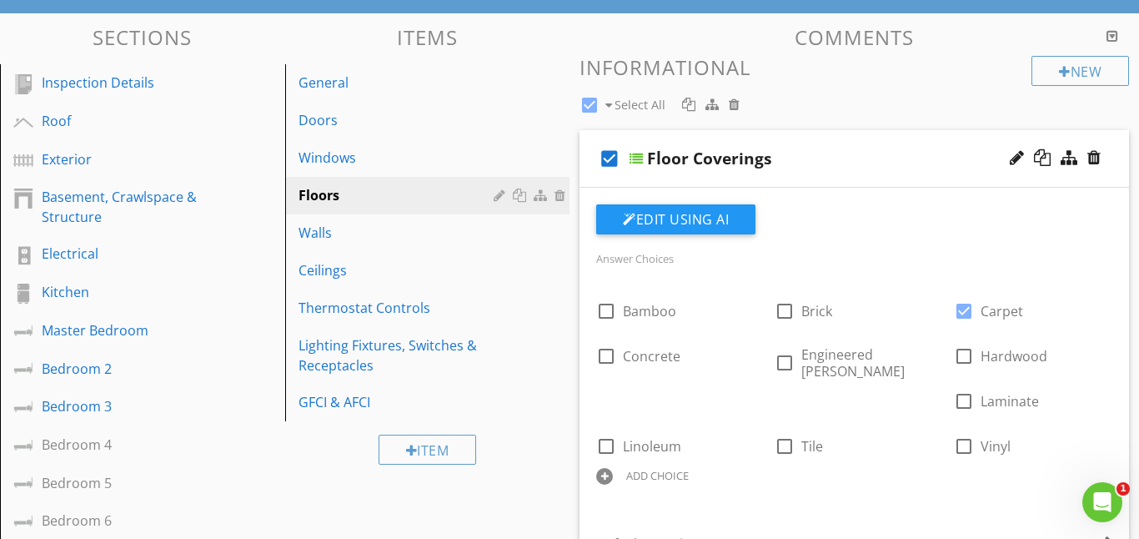
click at [634, 157] on div at bounding box center [636, 158] width 13 height 13
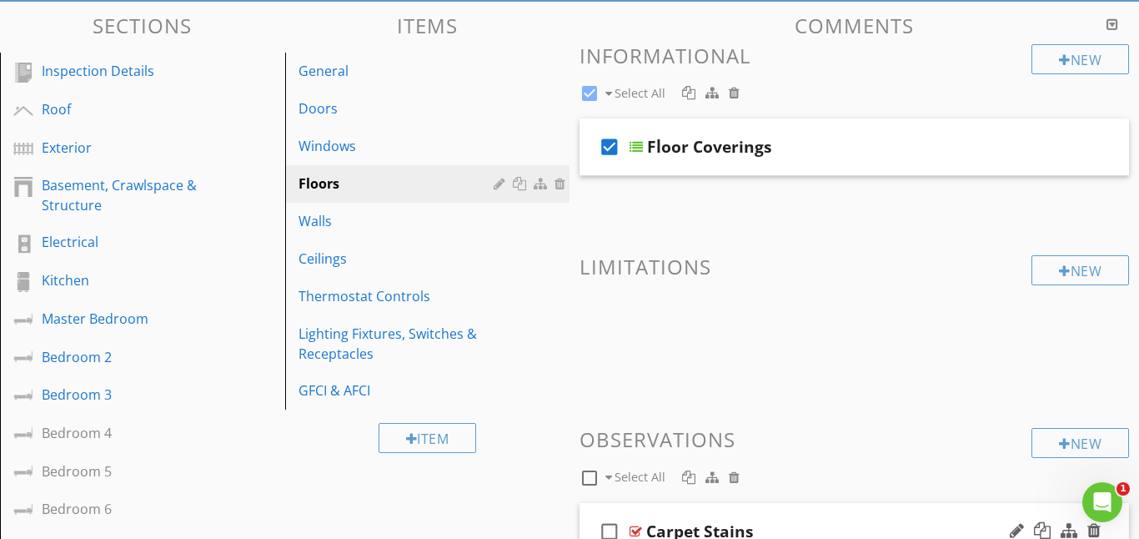
scroll to position [153, 0]
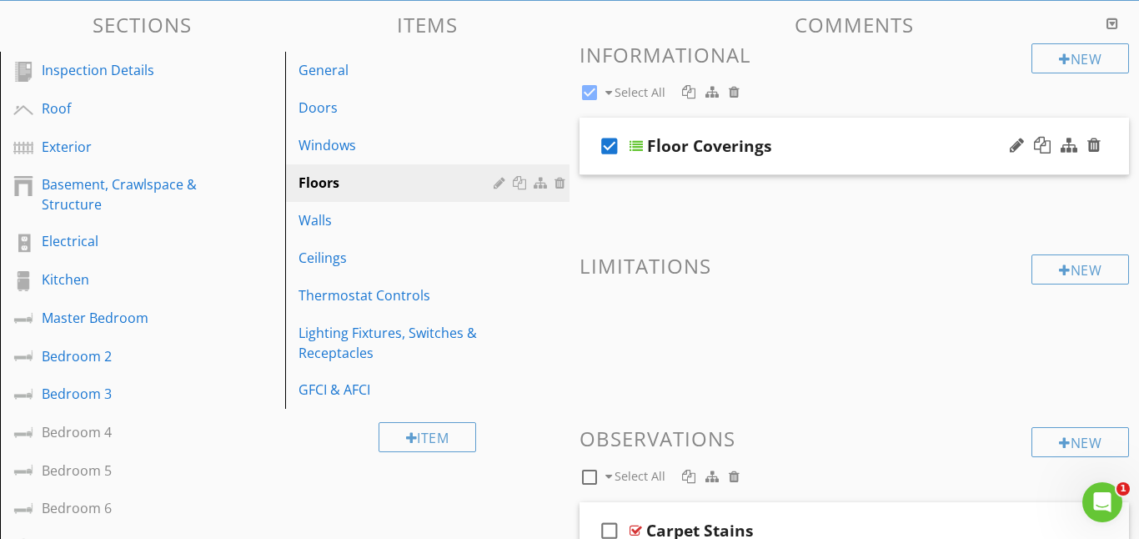
click at [630, 147] on div at bounding box center [636, 145] width 13 height 13
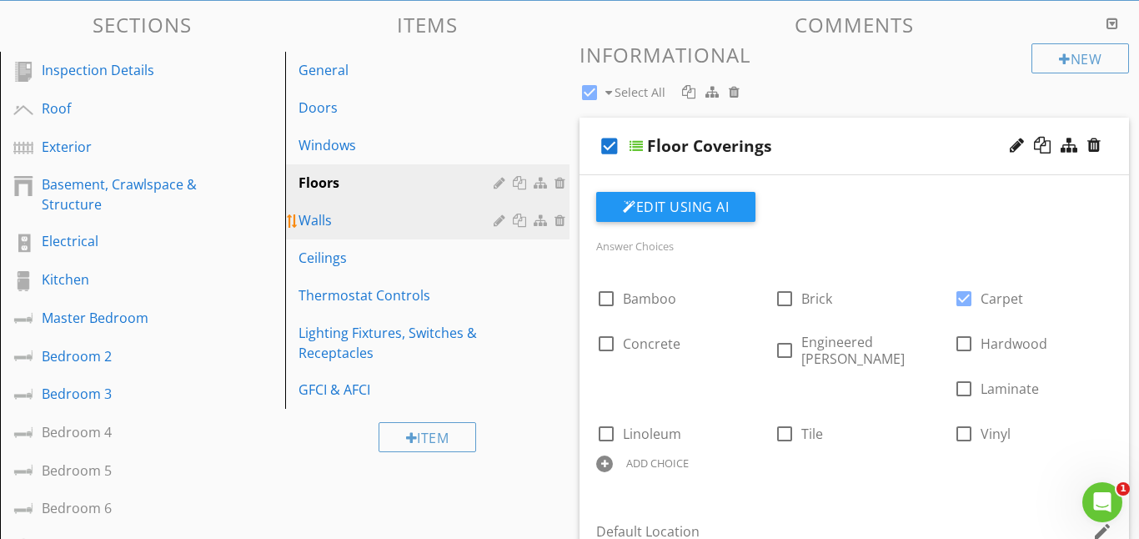
click at [325, 225] on div "Walls" at bounding box center [399, 220] width 201 height 20
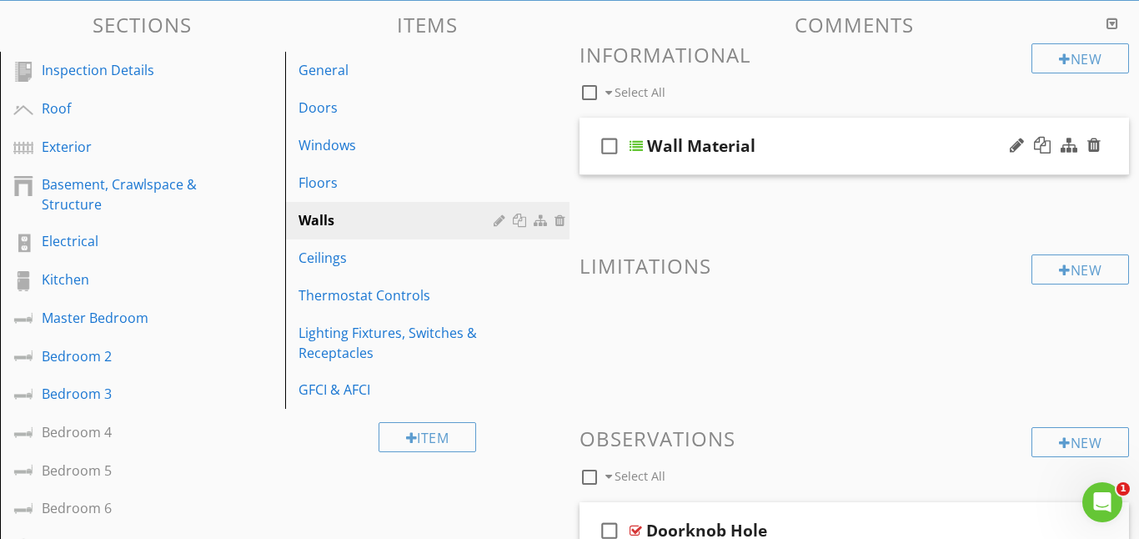
click at [608, 144] on icon "check_box_outline_blank" at bounding box center [609, 146] width 27 height 40
checkbox input "true"
click at [641, 148] on div at bounding box center [636, 145] width 13 height 13
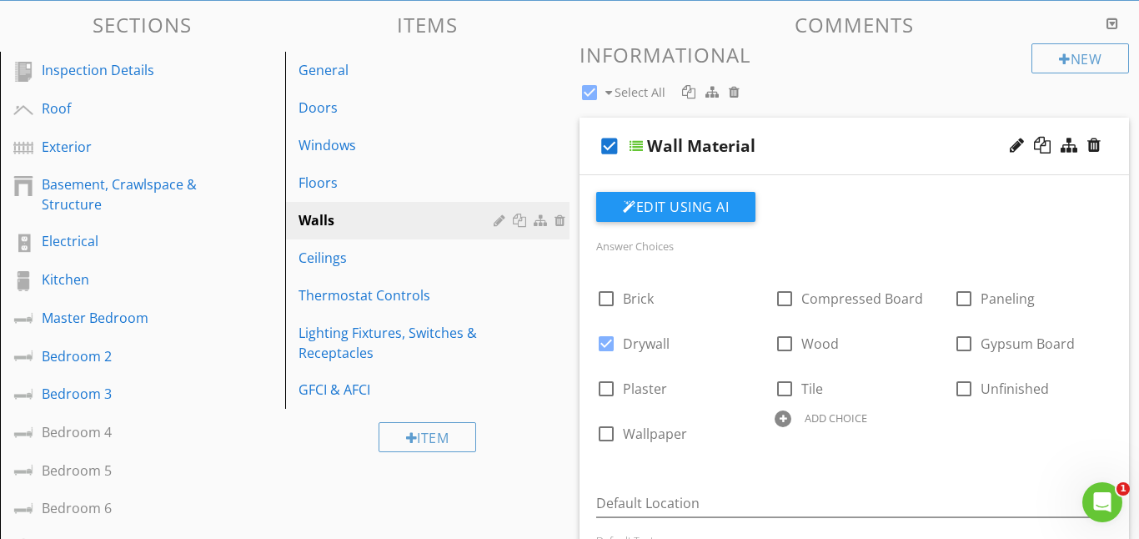
click at [640, 142] on div at bounding box center [636, 145] width 13 height 13
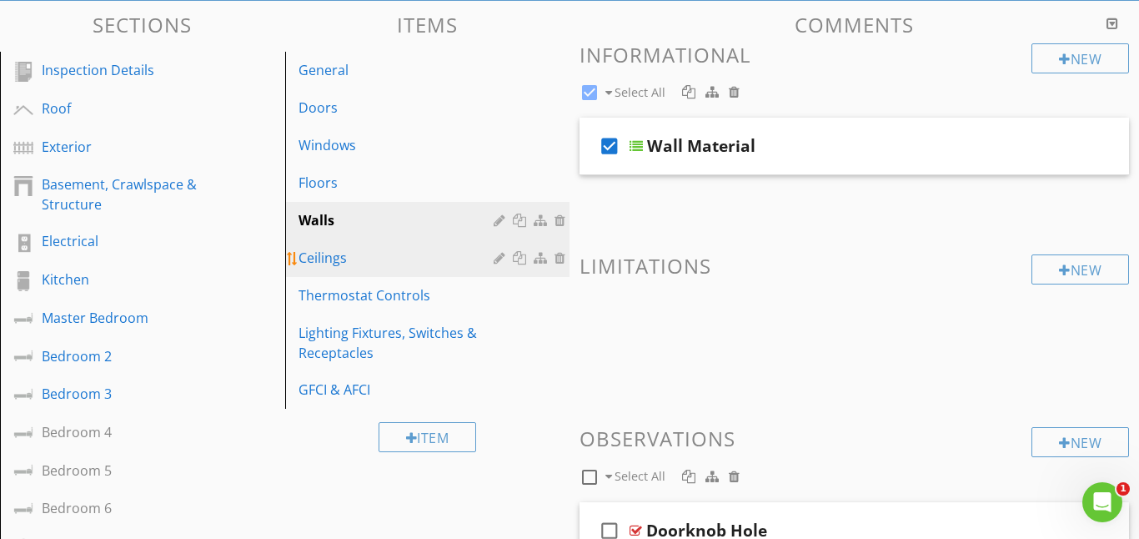
click at [344, 260] on div "Ceilings" at bounding box center [399, 258] width 201 height 20
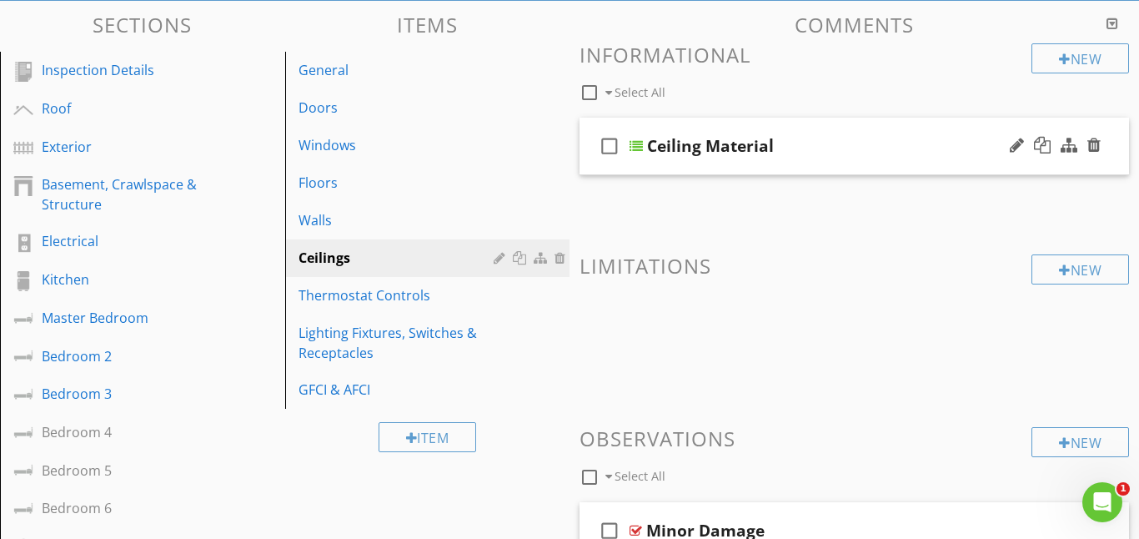
click at [608, 142] on icon "check_box_outline_blank" at bounding box center [609, 146] width 27 height 40
checkbox input "true"
click at [634, 143] on div at bounding box center [636, 145] width 13 height 13
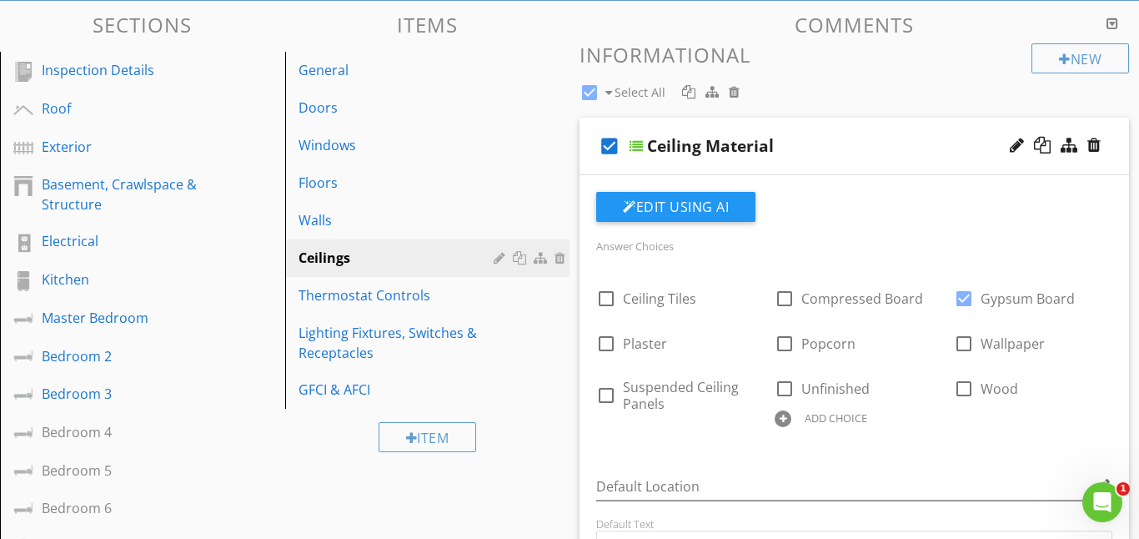
click at [637, 140] on div at bounding box center [636, 145] width 13 height 13
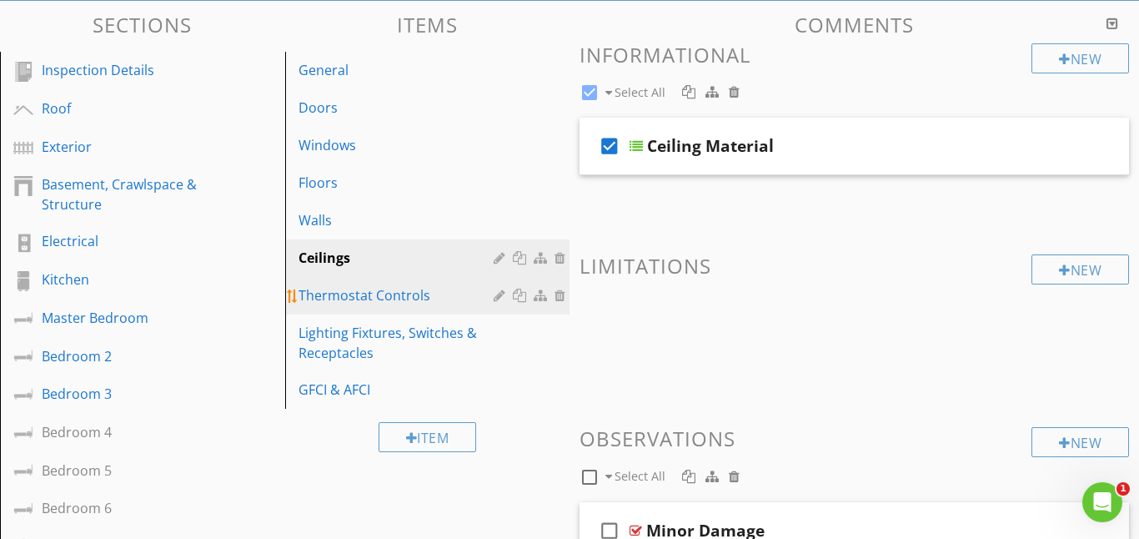
click at [409, 299] on div "Thermostat Controls" at bounding box center [399, 295] width 201 height 20
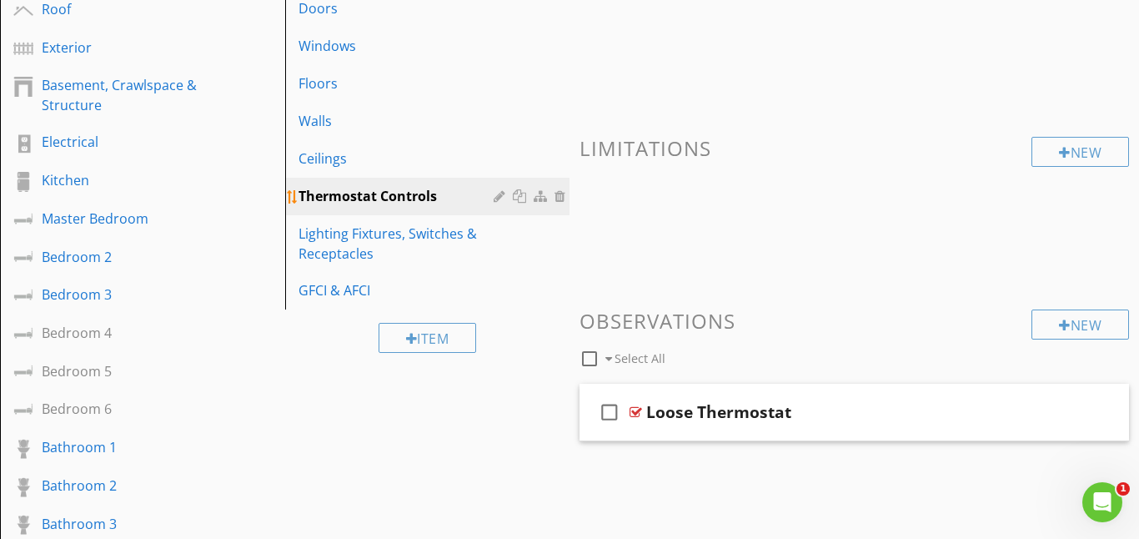
scroll to position [246, 0]
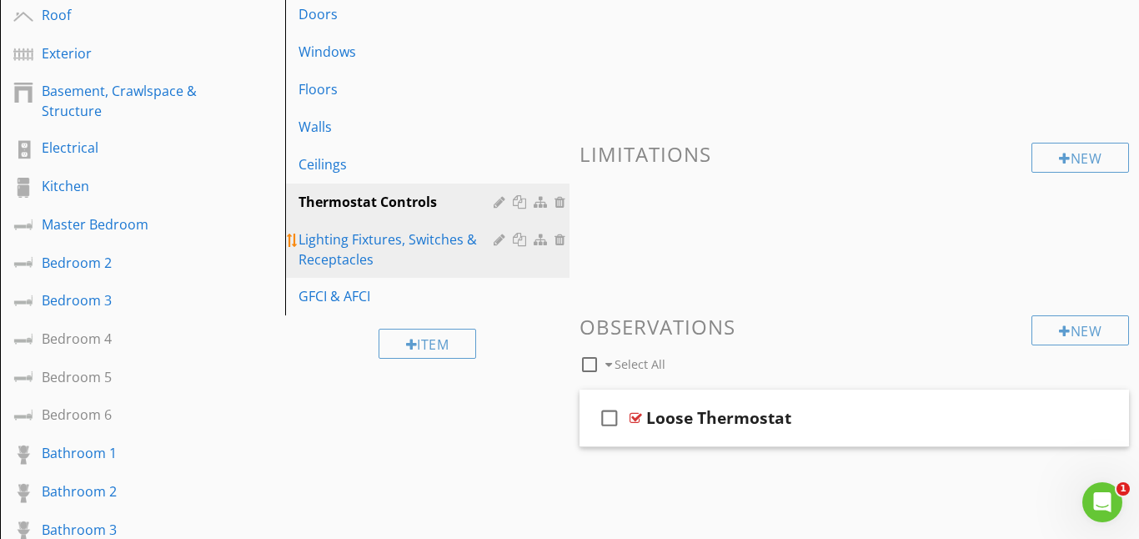
click at [399, 246] on div "Lighting Fixtures, Switches & Receptacles" at bounding box center [399, 249] width 201 height 40
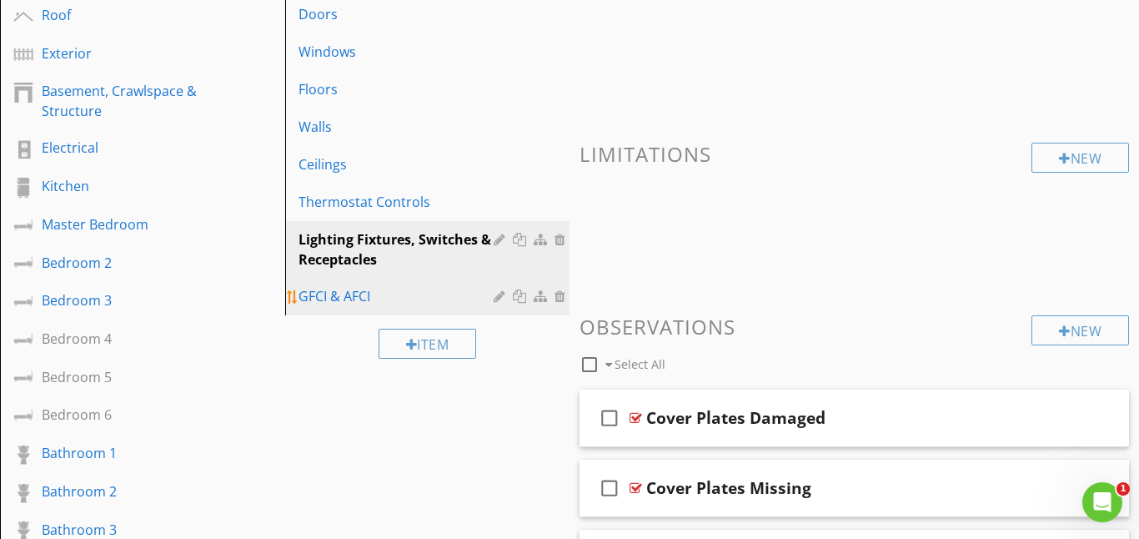
click at [363, 294] on div "GFCI & AFCI" at bounding box center [399, 296] width 201 height 20
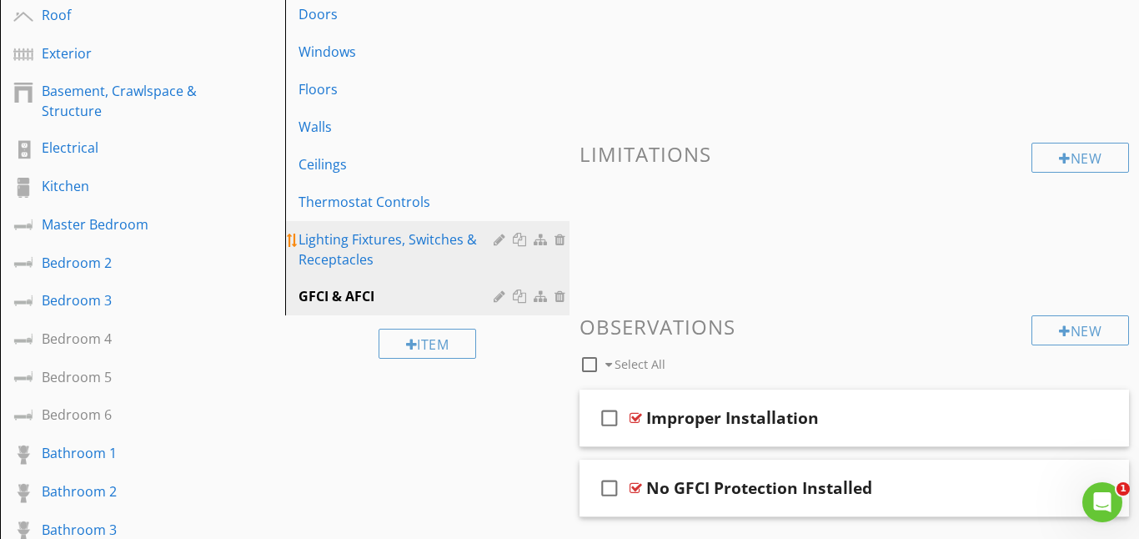
click at [382, 256] on div "Lighting Fixtures, Switches & Receptacles" at bounding box center [399, 249] width 201 height 40
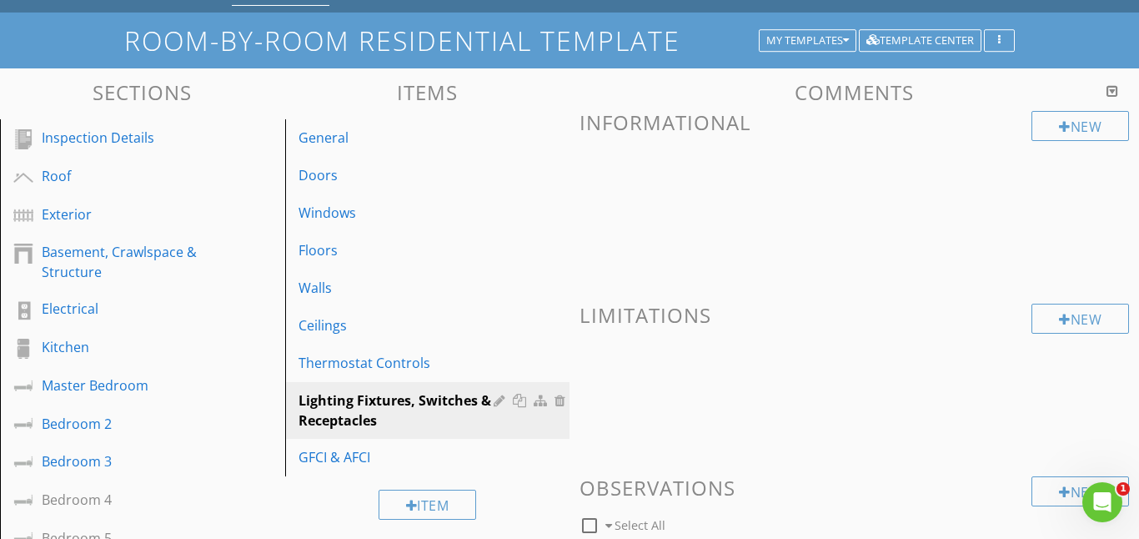
scroll to position [88, 0]
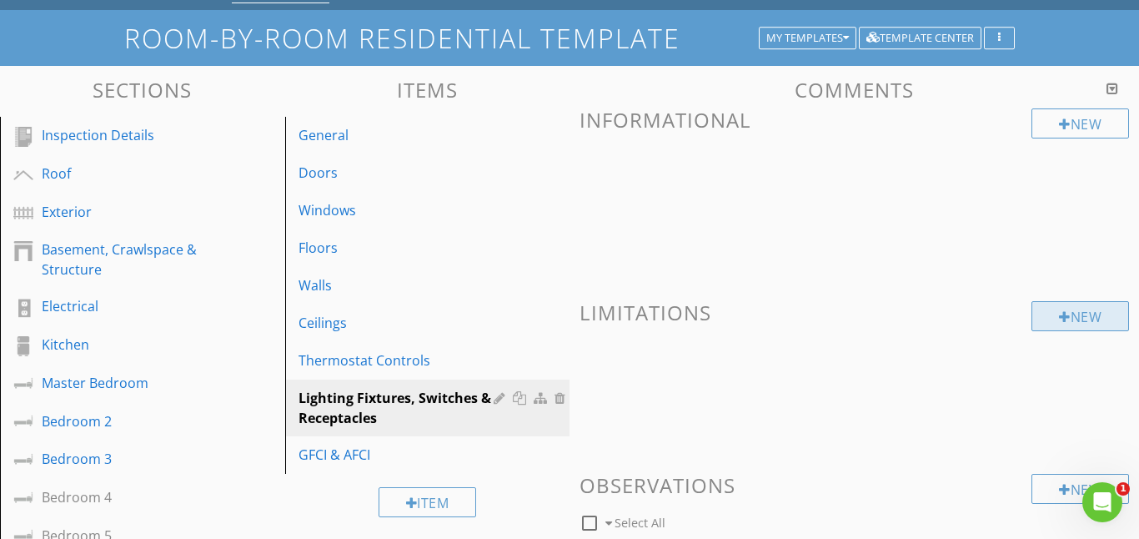
click at [1059, 314] on div at bounding box center [1065, 316] width 12 height 13
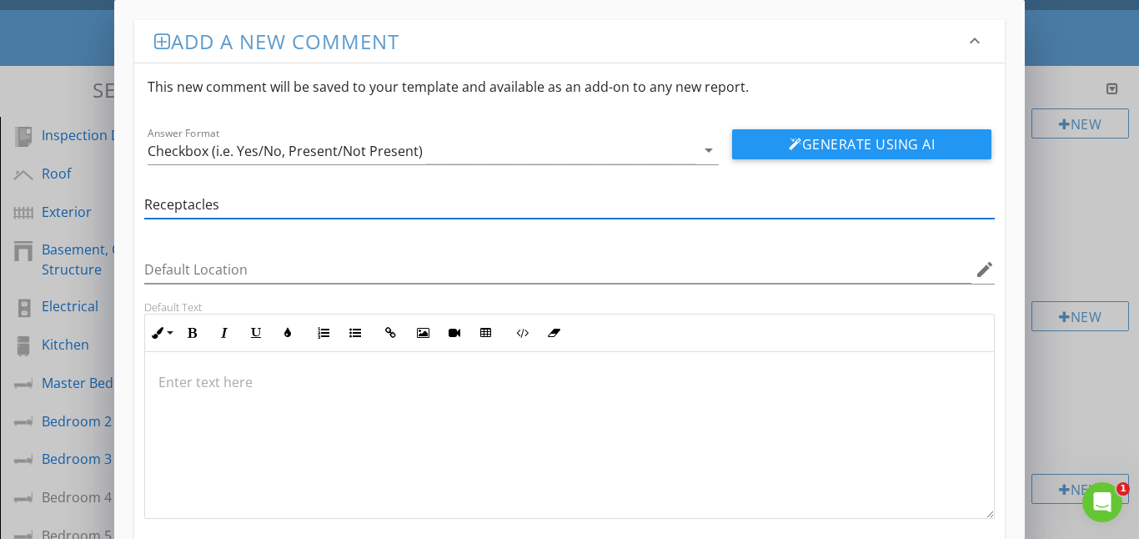
type input "Receptacles"
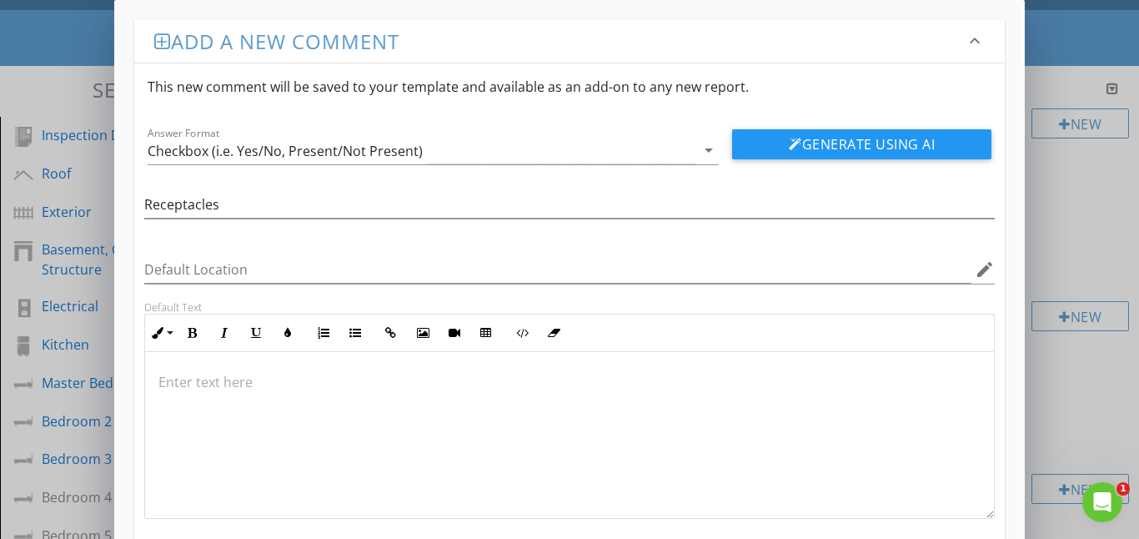
click at [176, 391] on p at bounding box center [569, 382] width 823 height 20
click at [319, 379] on p "Inaccessible due to owners belonging" at bounding box center [569, 382] width 823 height 20
click at [394, 381] on p "Inaccessible due to owner's belonging" at bounding box center [569, 382] width 823 height 20
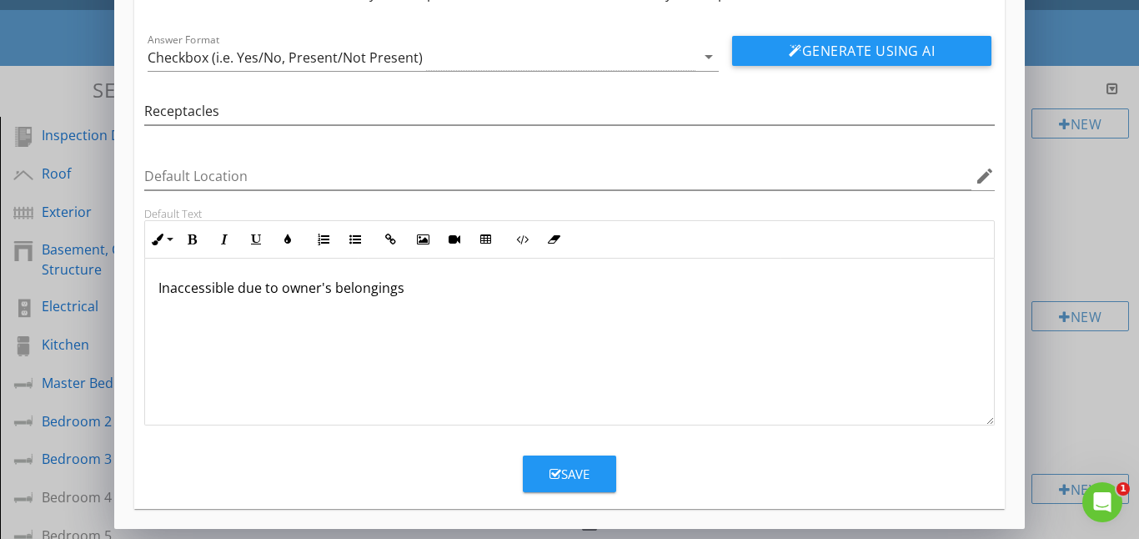
click at [570, 476] on div "Save" at bounding box center [570, 473] width 40 height 19
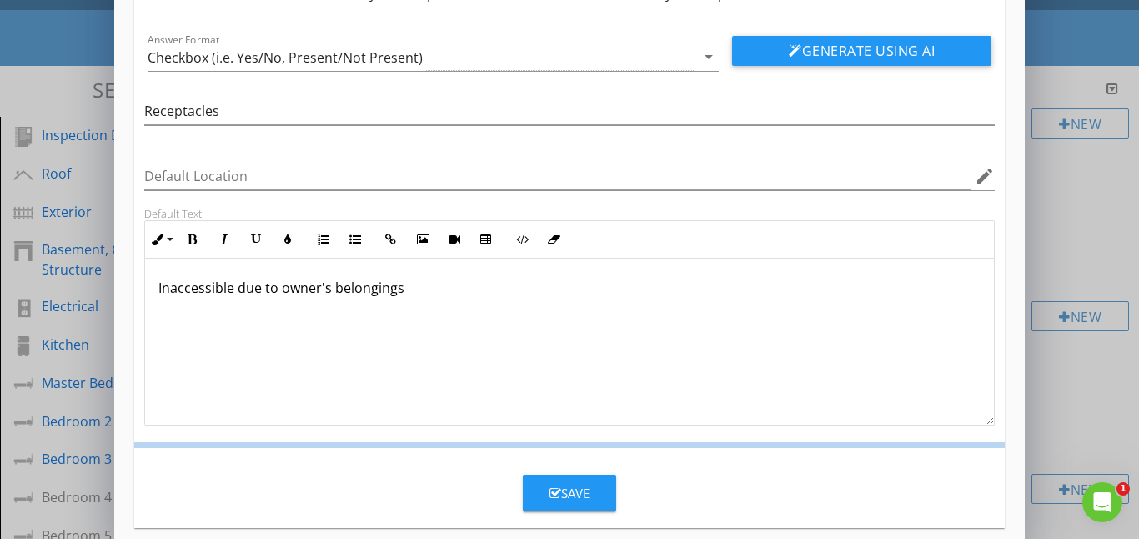
scroll to position [13, 0]
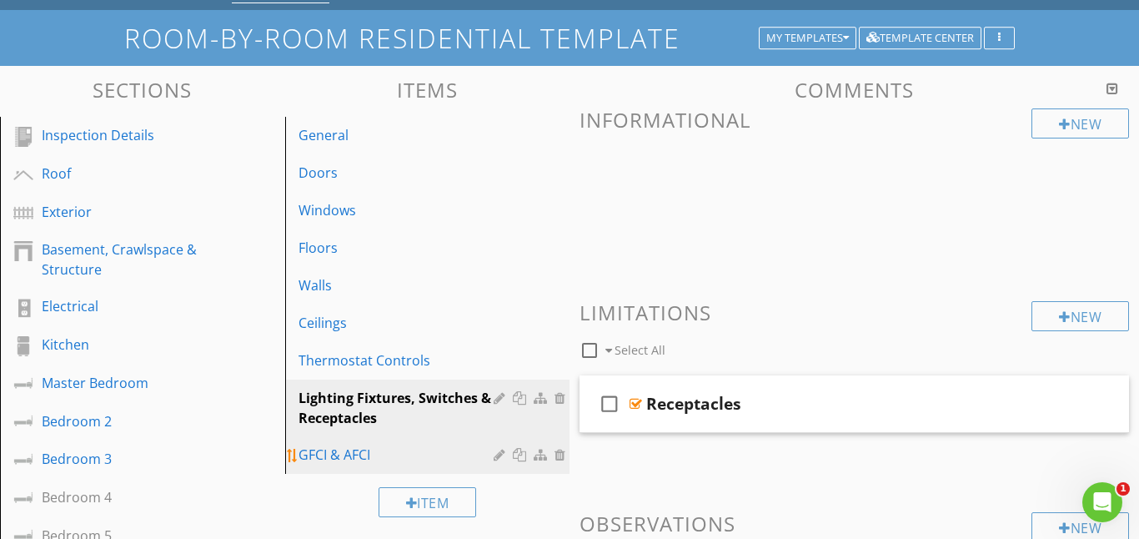
click at [348, 451] on div "GFCI & AFCI" at bounding box center [399, 454] width 201 height 20
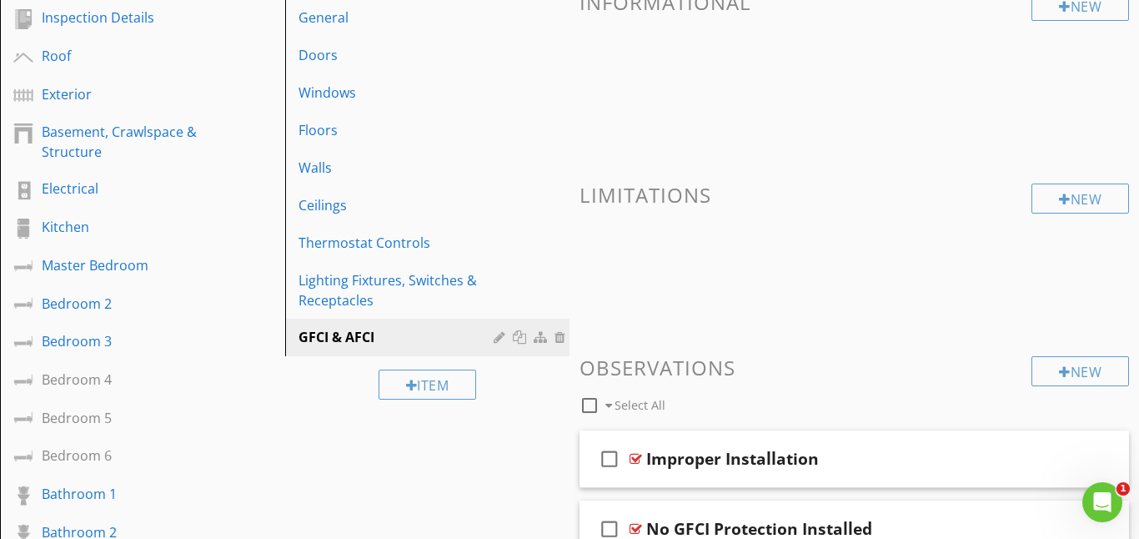
scroll to position [201, 0]
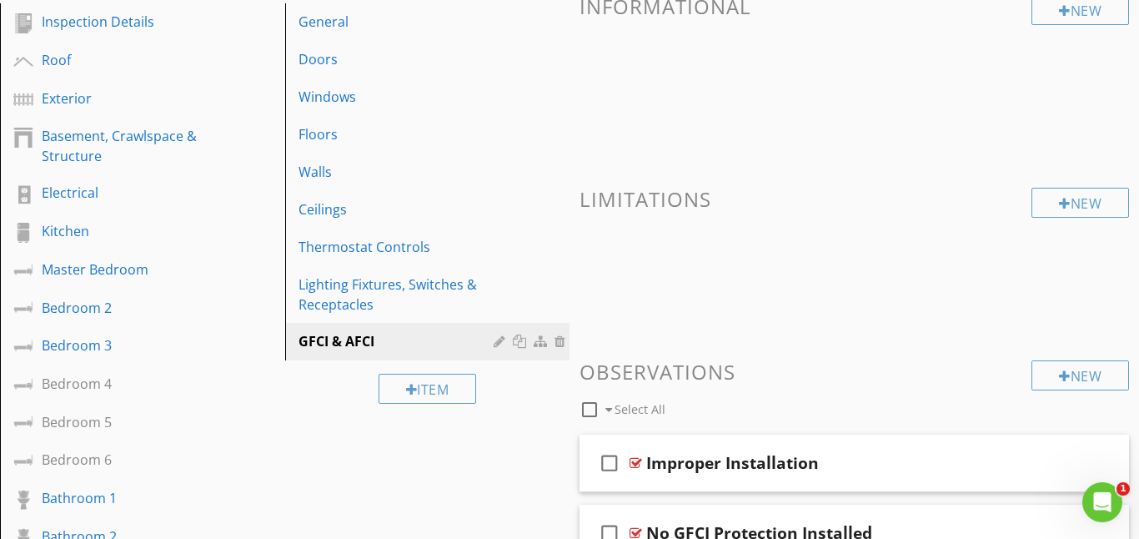
click at [680, 207] on h3 "Limitations" at bounding box center [855, 199] width 550 height 23
click at [1082, 197] on div "New" at bounding box center [1081, 203] width 98 height 30
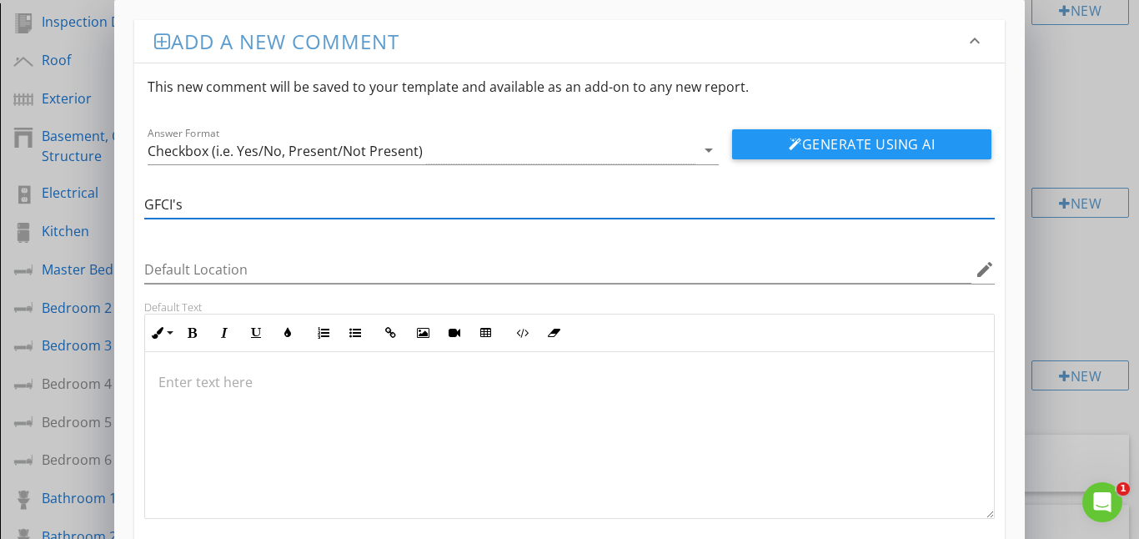
type input "GFCI's"
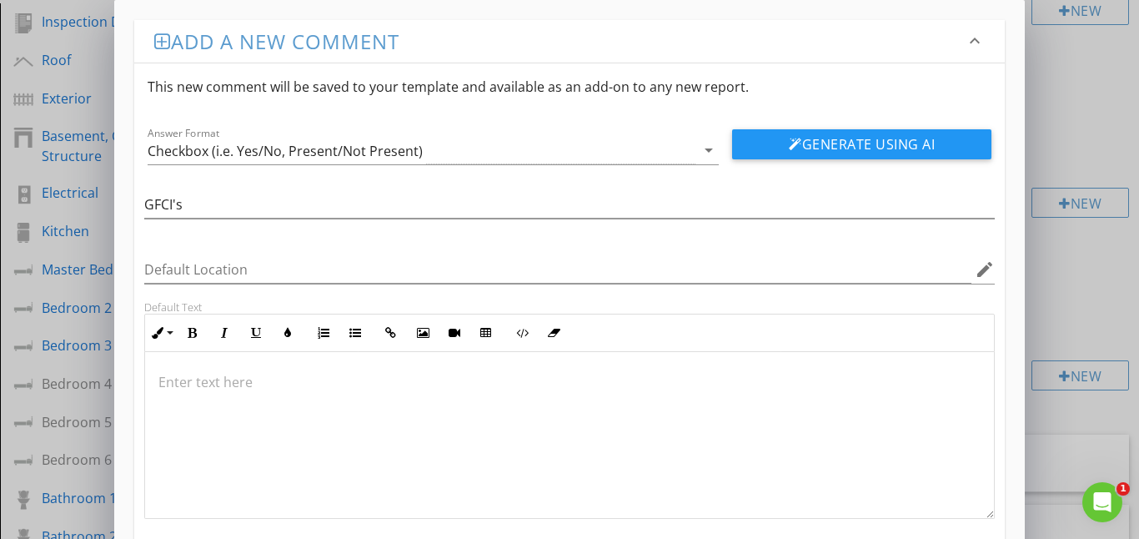
click at [175, 375] on p at bounding box center [569, 382] width 823 height 20
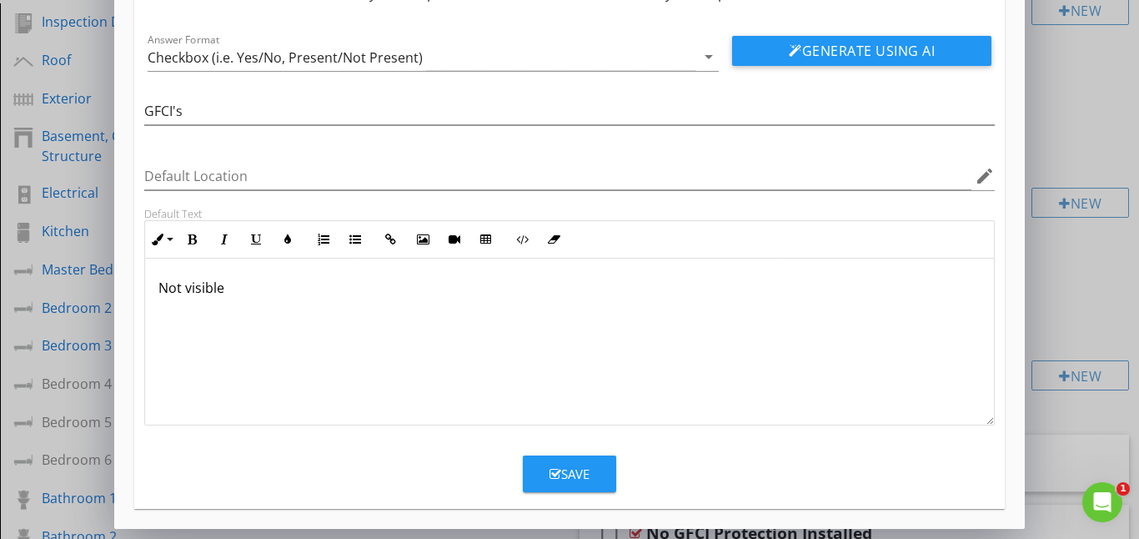
click at [565, 480] on div "Save" at bounding box center [570, 473] width 40 height 19
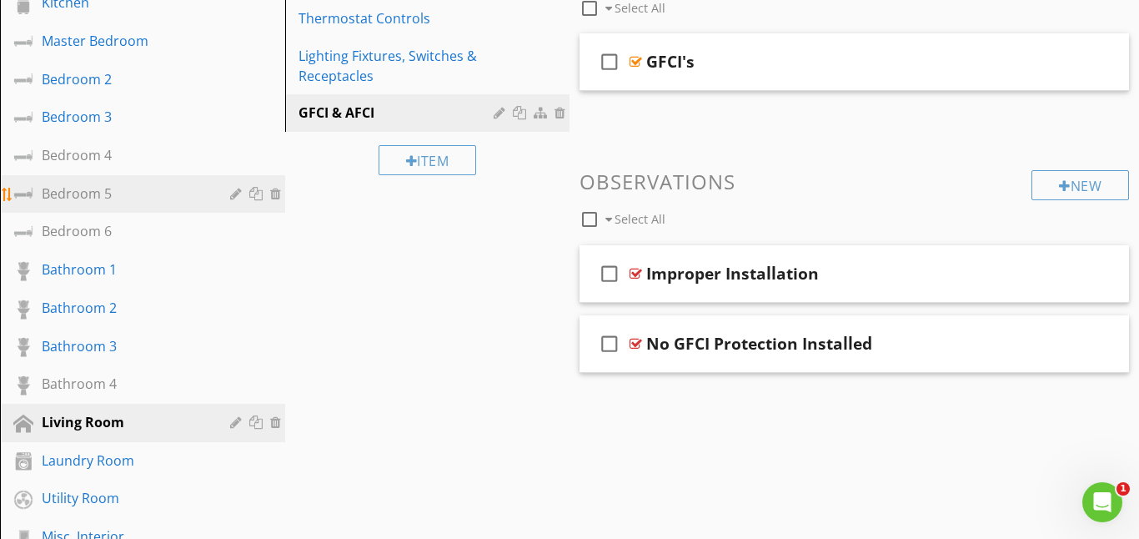
scroll to position [428, 0]
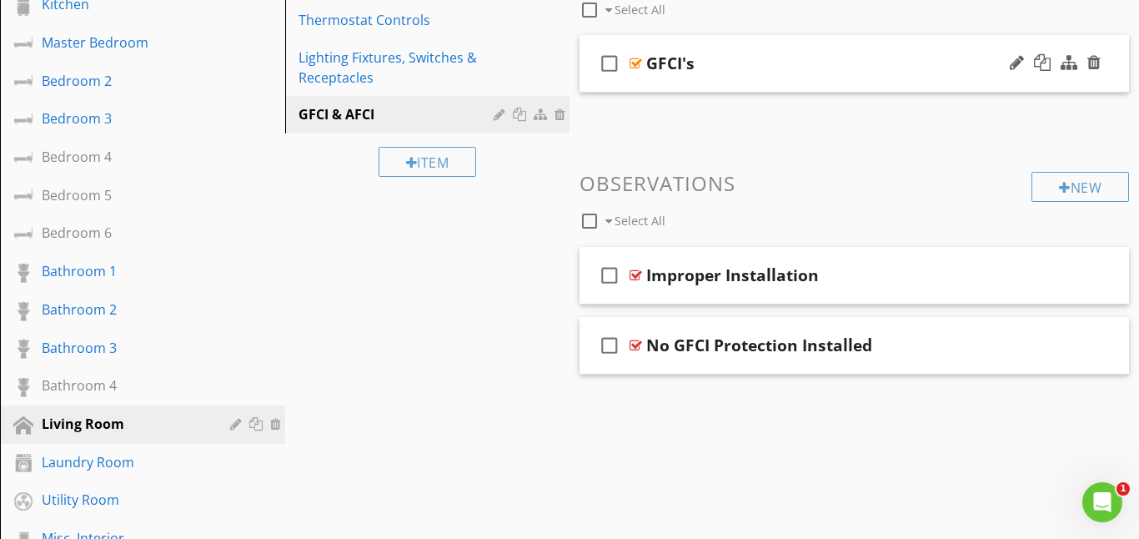
click at [608, 64] on icon "check_box_outline_blank" at bounding box center [609, 63] width 27 height 40
checkbox input "true"
click at [630, 62] on div at bounding box center [636, 63] width 13 height 13
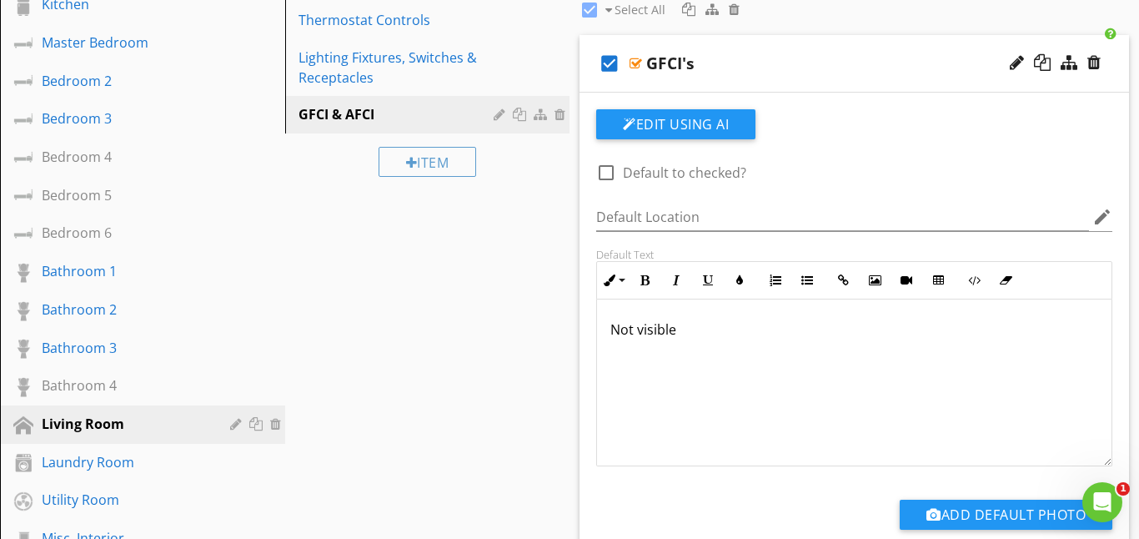
click at [630, 63] on div at bounding box center [636, 63] width 13 height 13
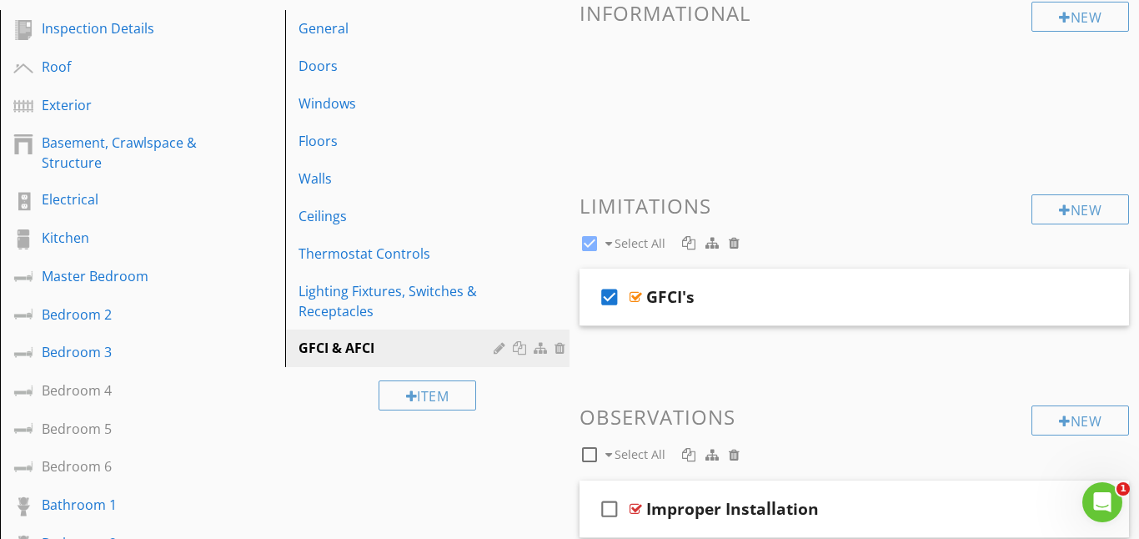
scroll to position [197, 0]
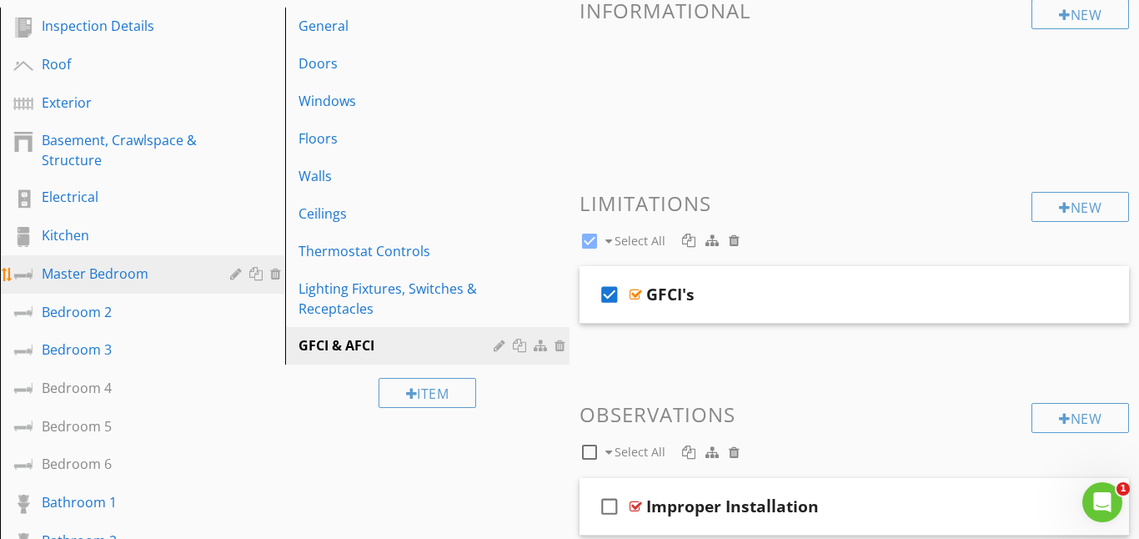
click at [139, 276] on div "Master Bedroom" at bounding box center [124, 274] width 164 height 20
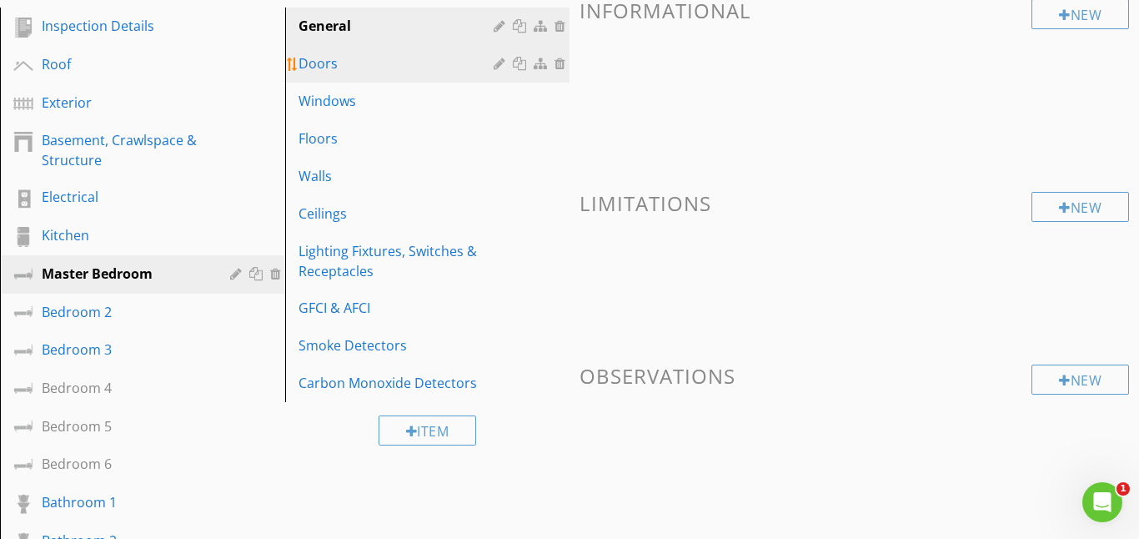
click at [322, 67] on div "Doors" at bounding box center [399, 63] width 201 height 20
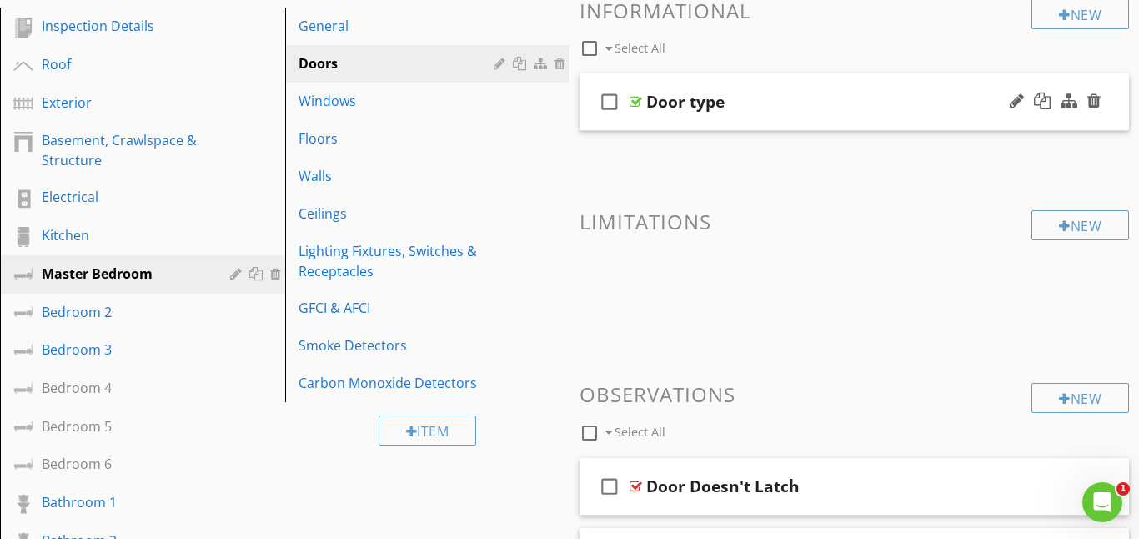
click at [611, 103] on icon "check_box_outline_blank" at bounding box center [609, 102] width 27 height 40
checkbox input "true"
click at [635, 105] on div at bounding box center [636, 101] width 13 height 13
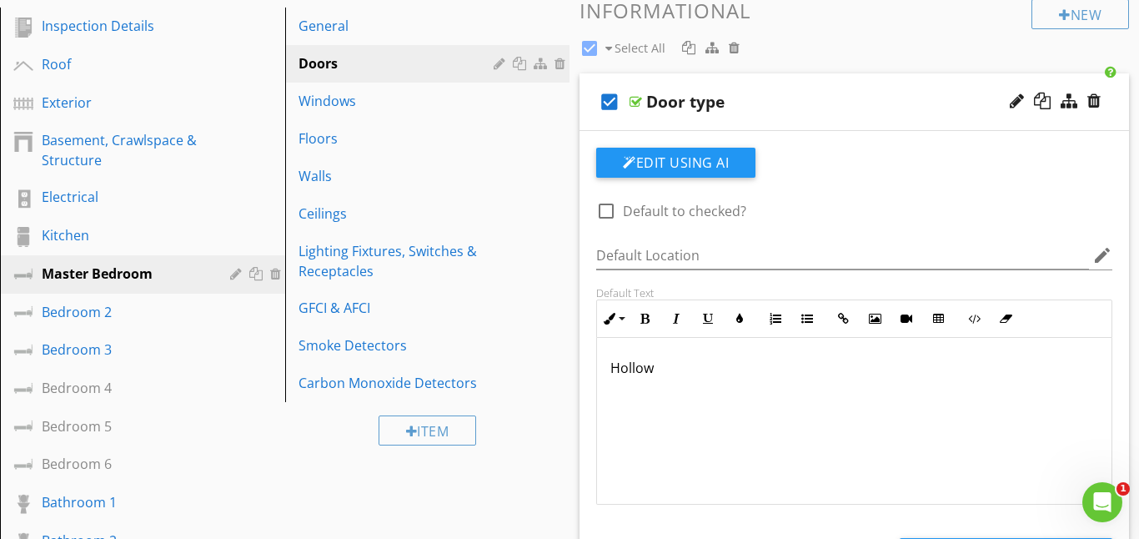
click at [664, 373] on p "Hollow" at bounding box center [854, 368] width 488 height 20
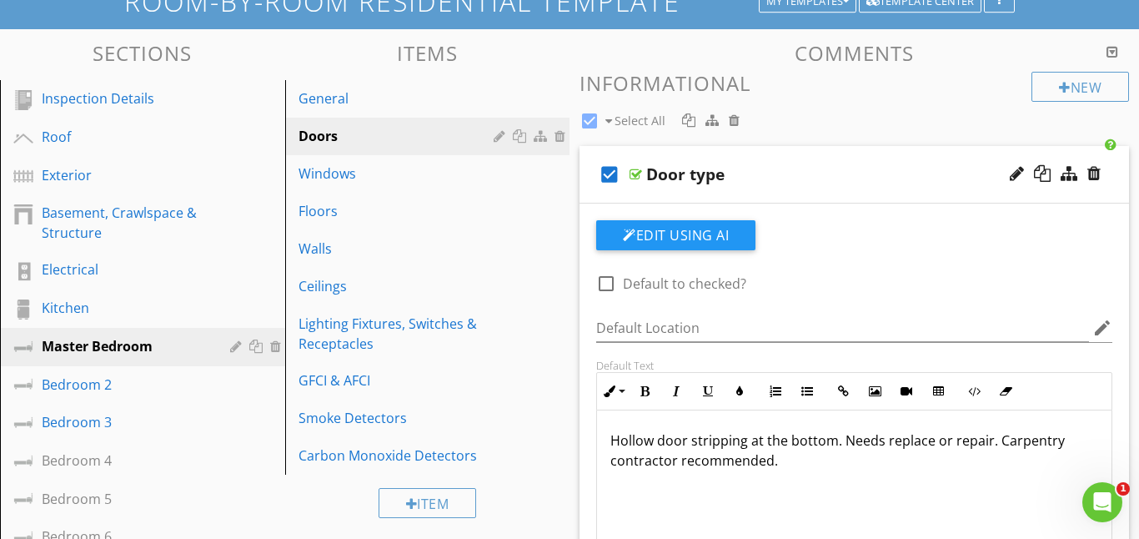
scroll to position [121, 0]
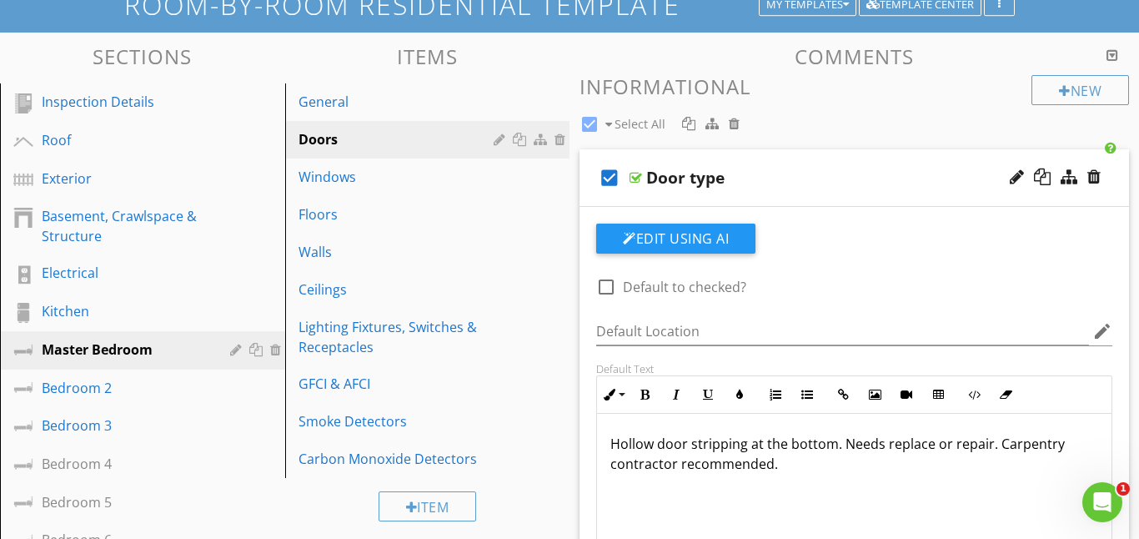
click at [634, 178] on div at bounding box center [636, 177] width 13 height 13
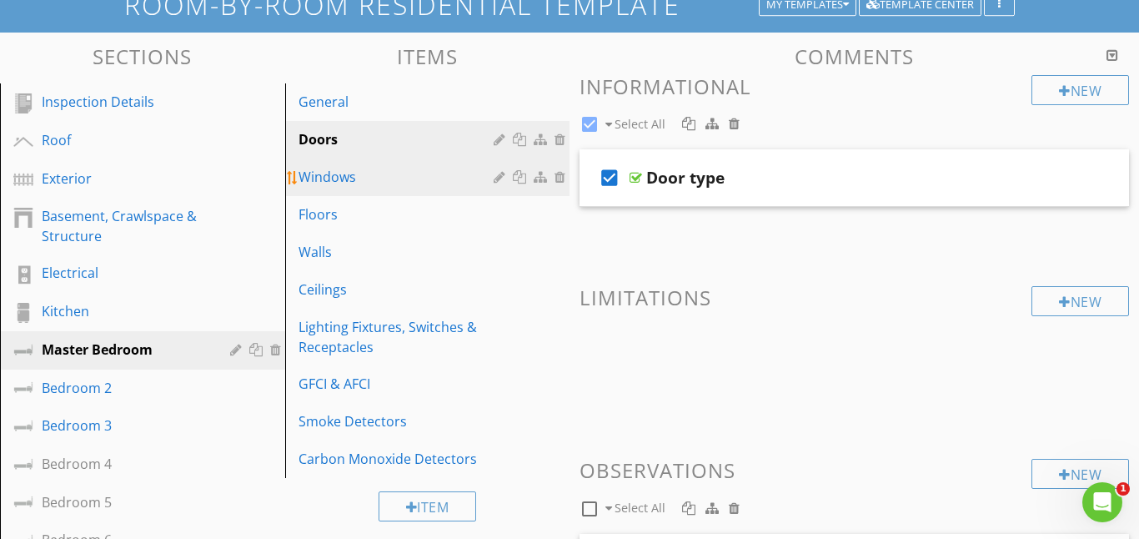
click at [349, 178] on div "Windows" at bounding box center [399, 177] width 201 height 20
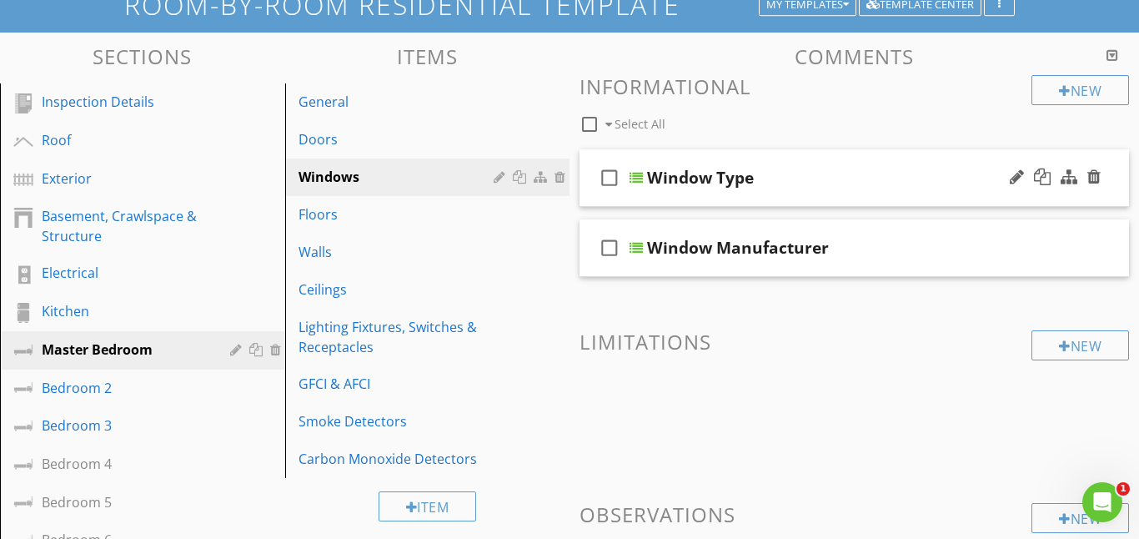
click at [605, 167] on icon "check_box_outline_blank" at bounding box center [609, 178] width 27 height 40
click at [635, 177] on div at bounding box center [636, 177] width 13 height 13
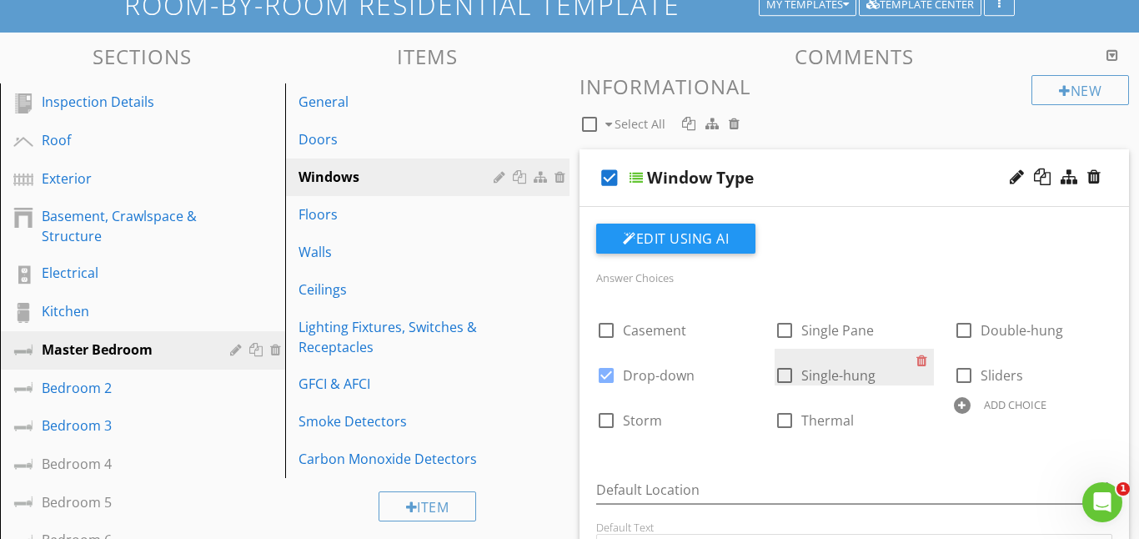
click at [788, 378] on div at bounding box center [785, 375] width 28 height 28
checkbox input "true"
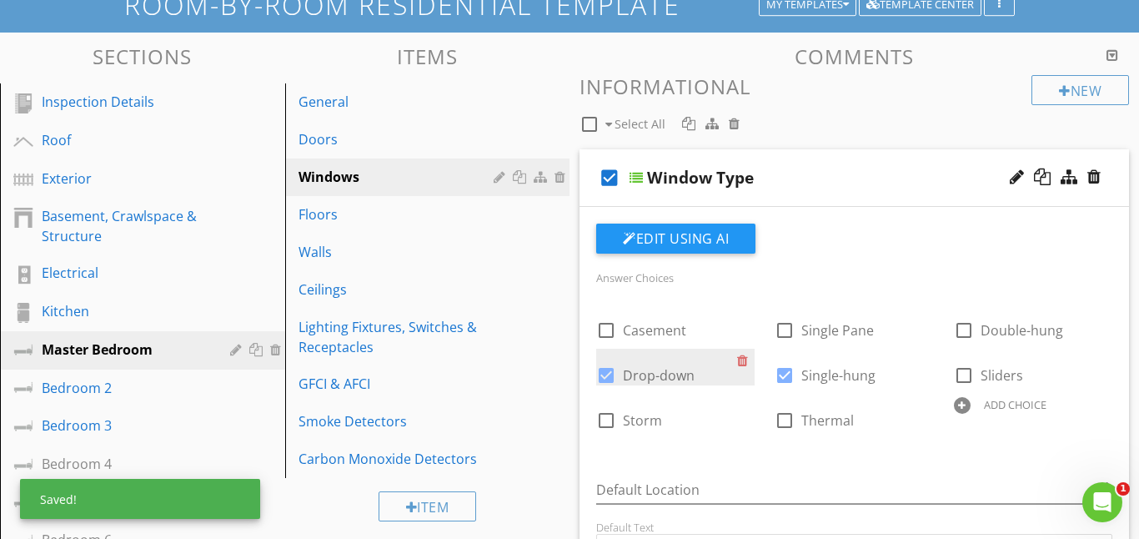
click at [603, 372] on div at bounding box center [606, 375] width 28 height 28
checkbox input "false"
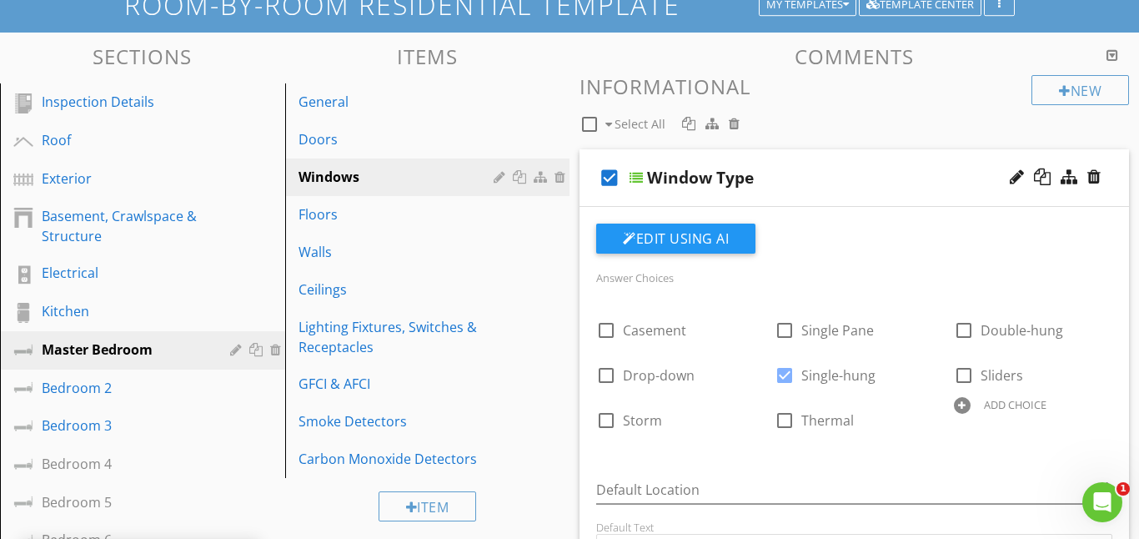
click at [640, 174] on div at bounding box center [636, 177] width 13 height 13
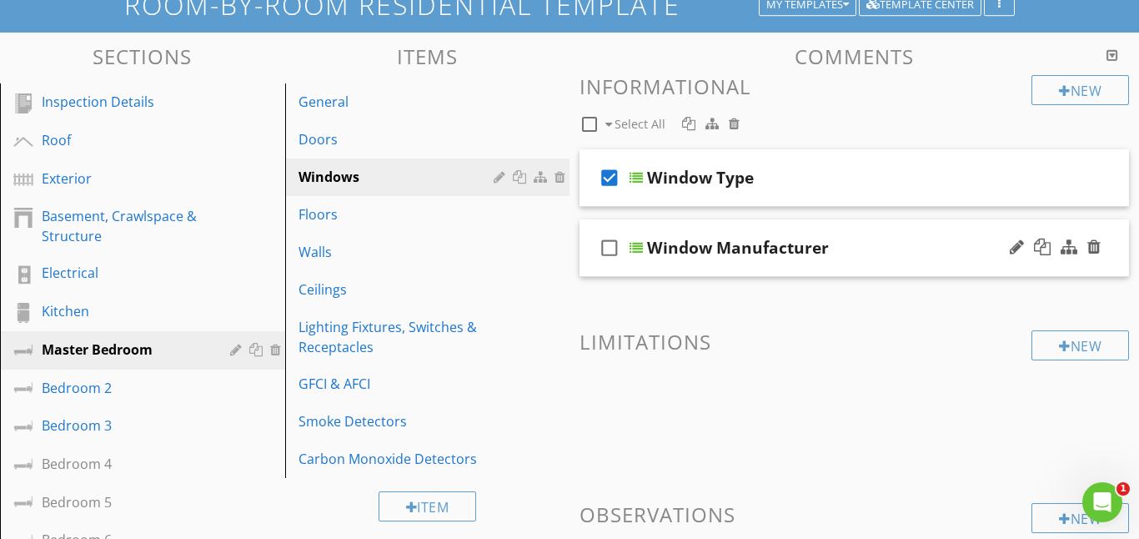
click at [608, 249] on icon "check_box_outline_blank" at bounding box center [609, 248] width 27 height 40
checkbox input "true"
click at [634, 248] on div at bounding box center [636, 247] width 13 height 13
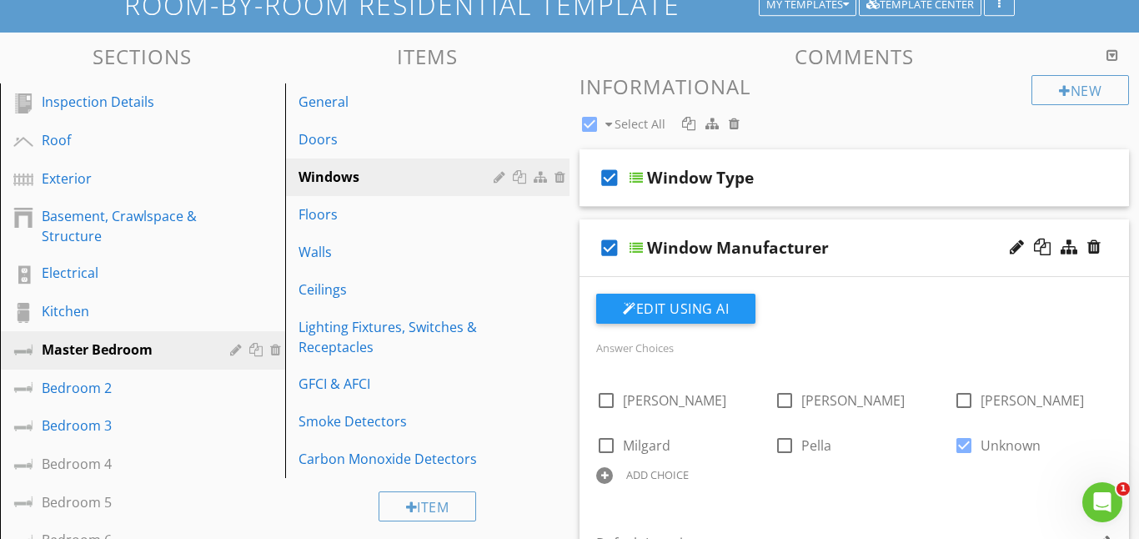
click at [636, 241] on div at bounding box center [636, 247] width 13 height 13
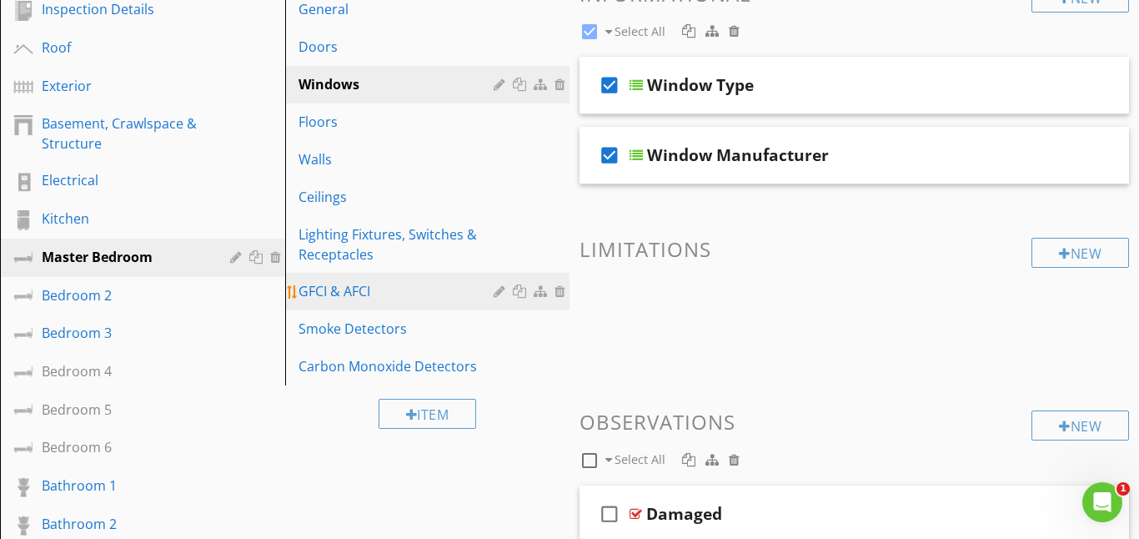
scroll to position [214, 0]
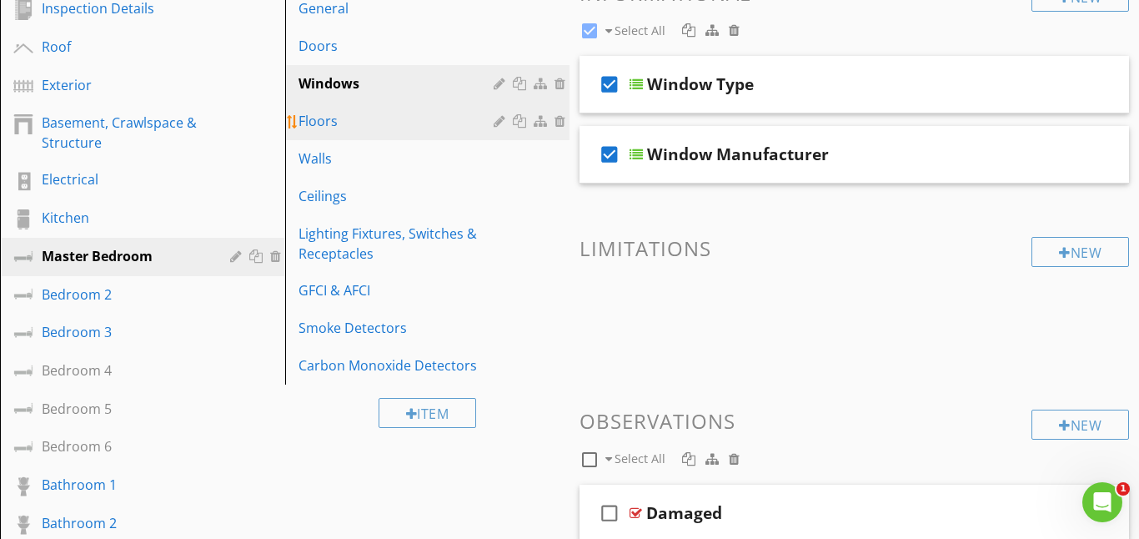
click at [366, 114] on div "Floors" at bounding box center [399, 121] width 201 height 20
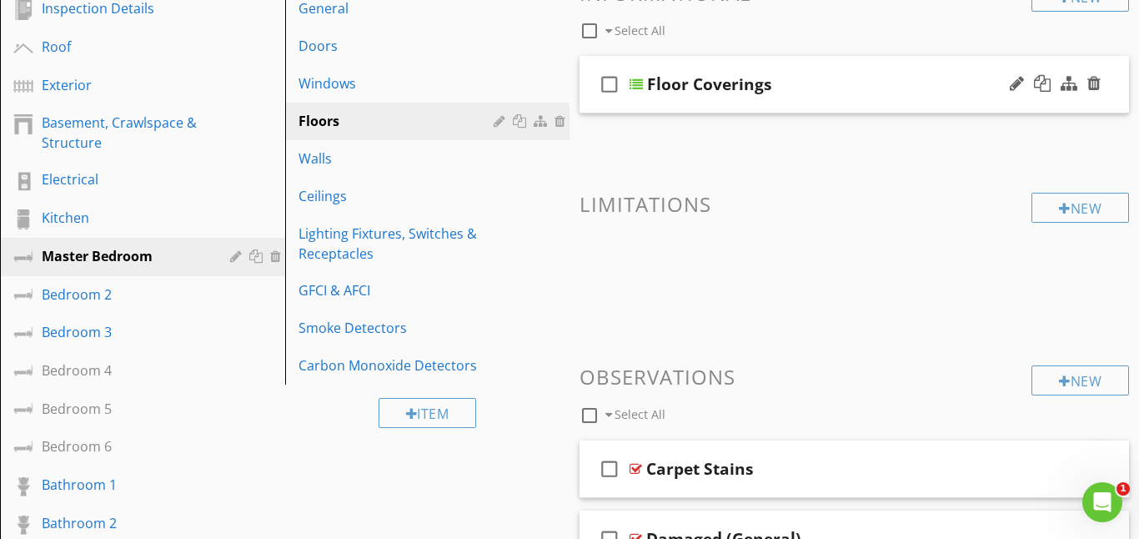
click at [610, 92] on icon "check_box_outline_blank" at bounding box center [609, 84] width 27 height 40
checkbox input "true"
click at [632, 88] on div at bounding box center [636, 84] width 13 height 13
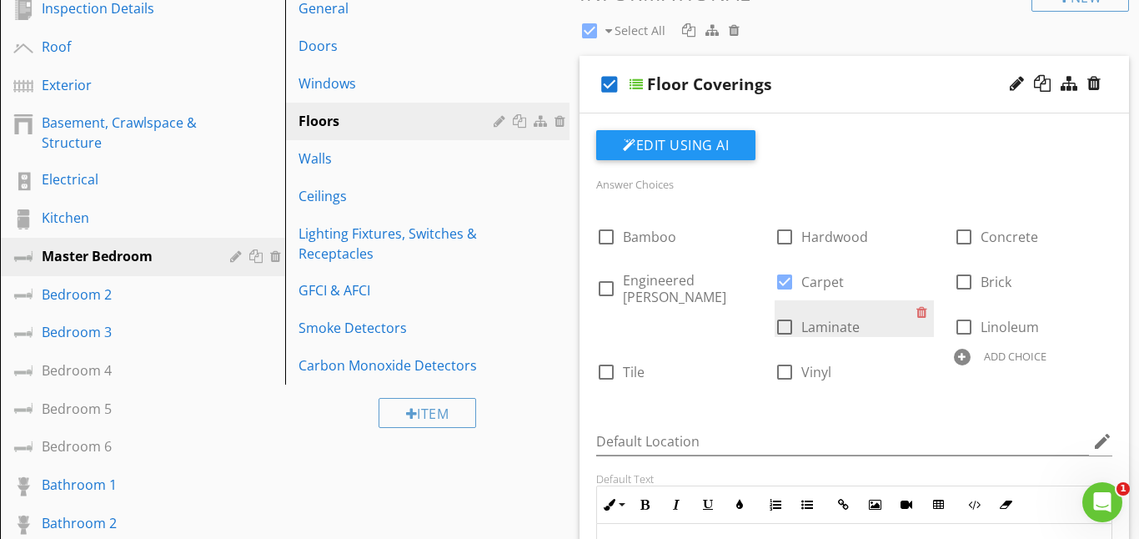
click at [771, 329] on div at bounding box center [785, 327] width 28 height 28
checkbox input "true"
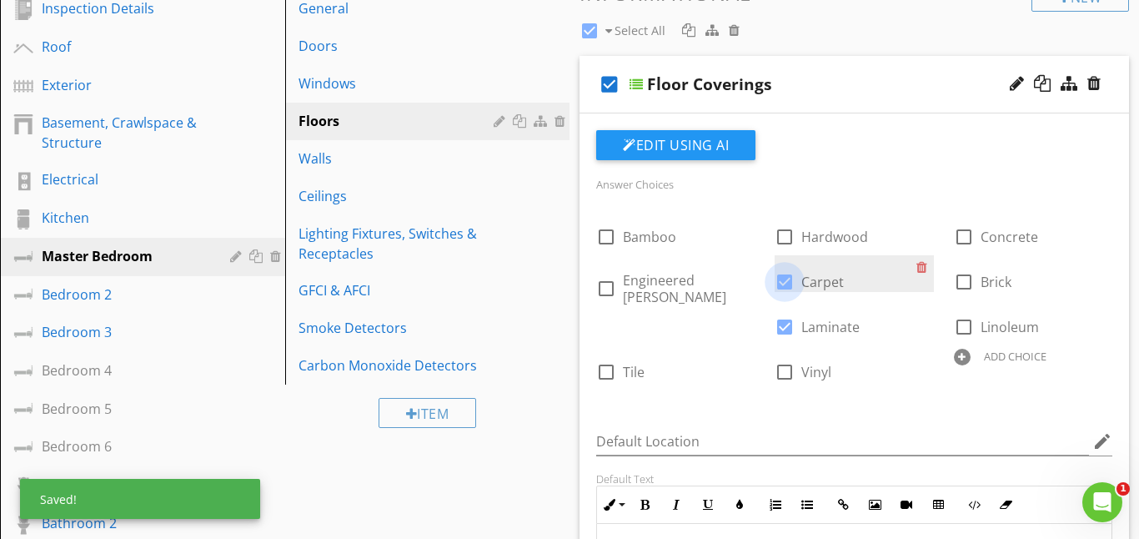
click at [786, 278] on div at bounding box center [785, 282] width 28 height 28
checkbox input "false"
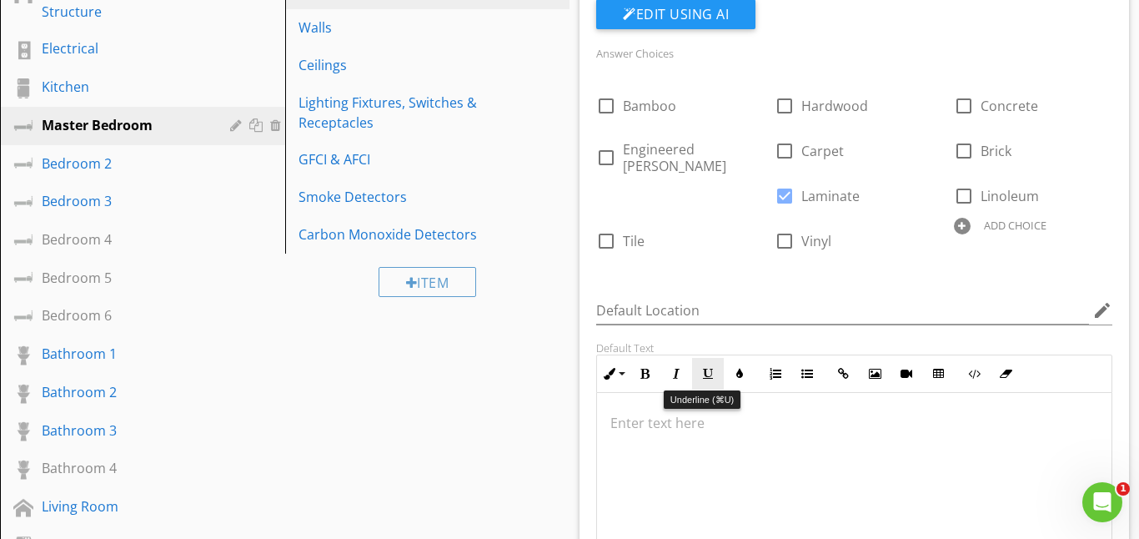
scroll to position [354, 0]
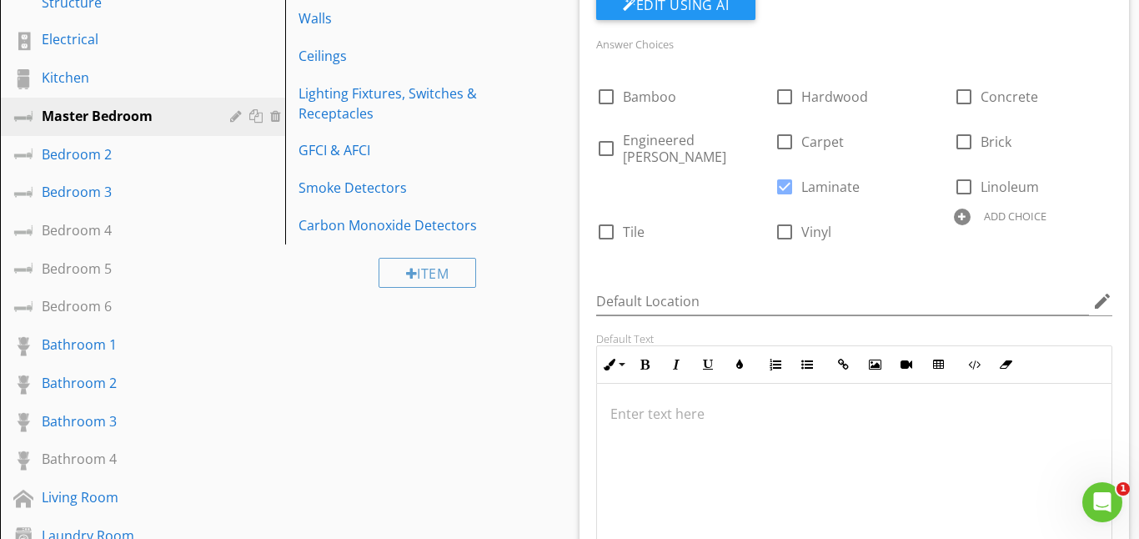
click at [639, 412] on p at bounding box center [854, 414] width 488 height 20
click at [755, 414] on p "Bedroom 1 door seems color worn" at bounding box center [854, 414] width 488 height 20
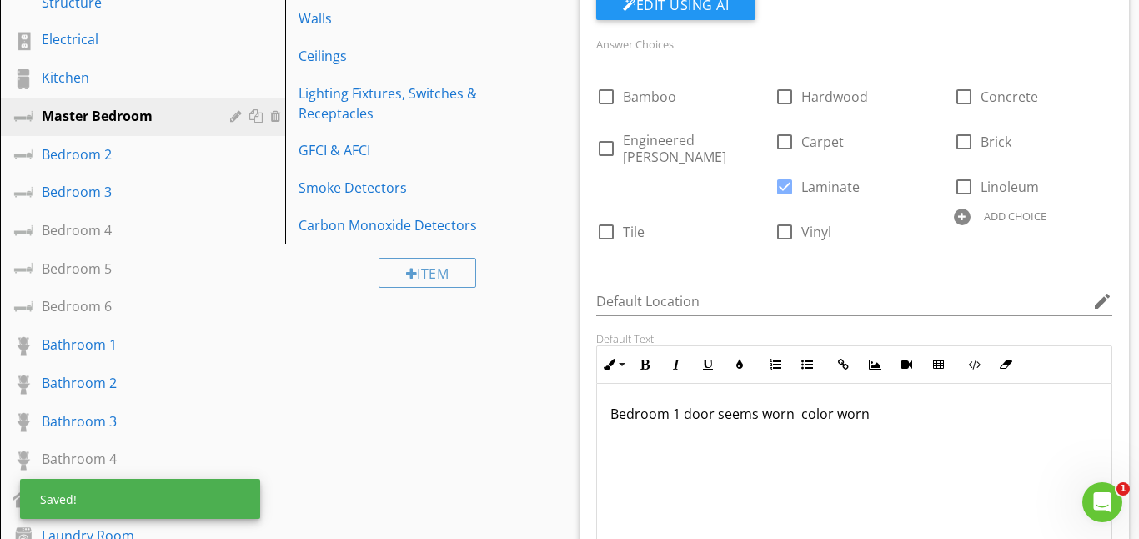
click at [866, 414] on p "Bedroom 1 door seems worn color worn" at bounding box center [854, 414] width 488 height 20
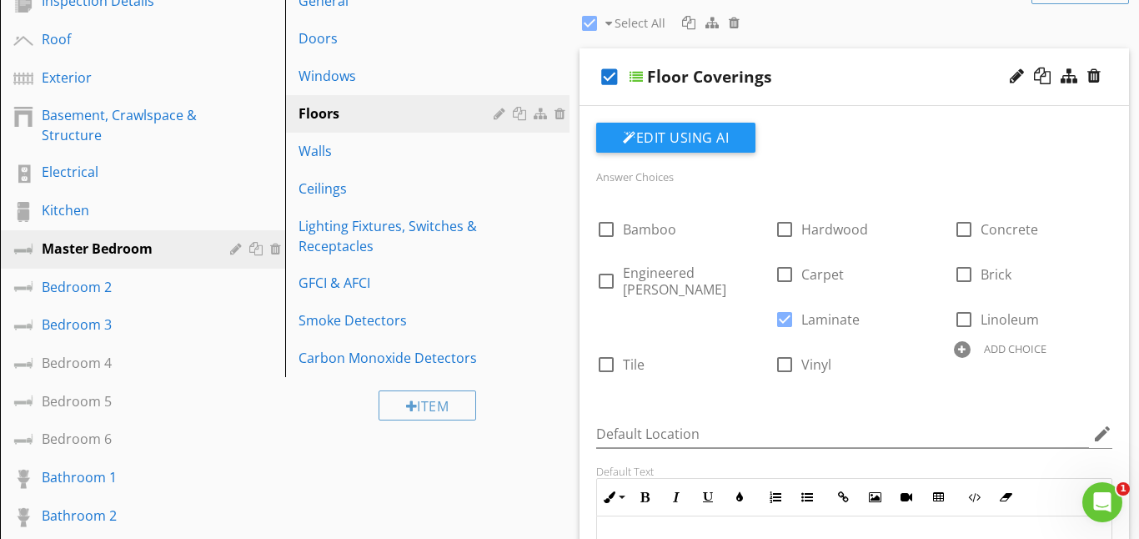
scroll to position [217, 0]
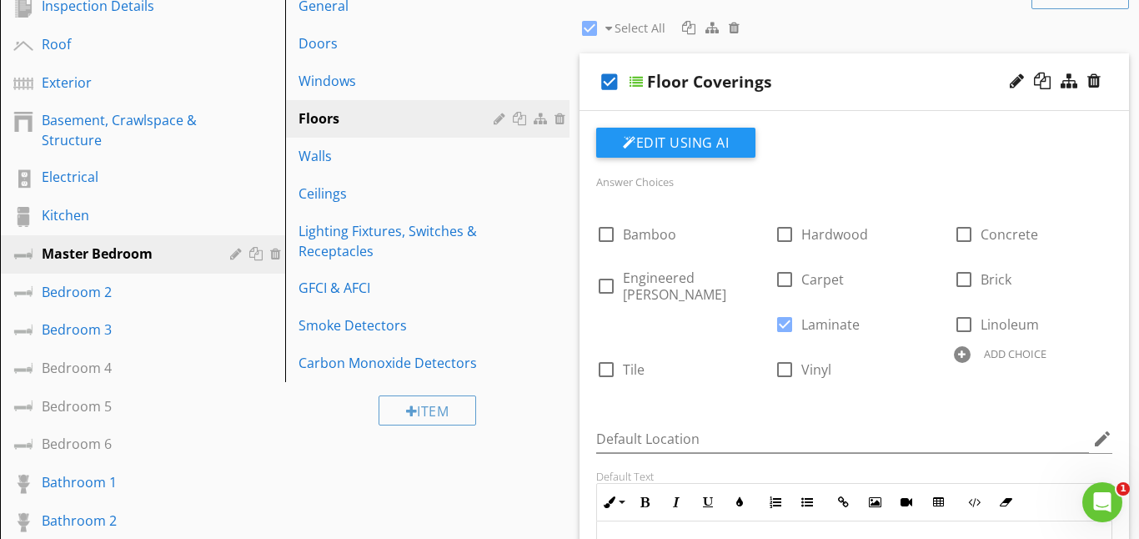
click at [639, 81] on div at bounding box center [636, 81] width 13 height 13
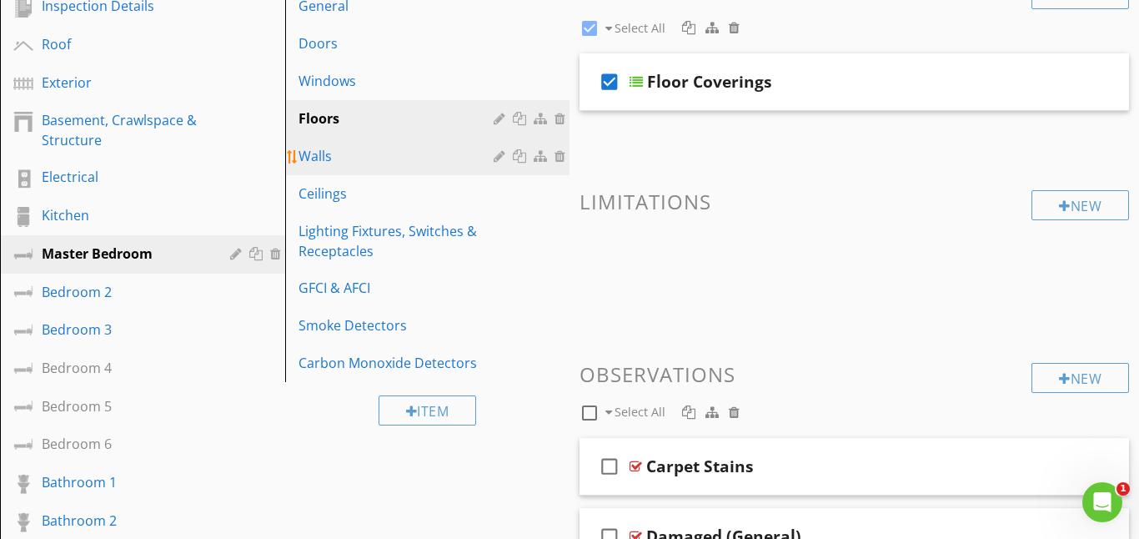
click at [343, 148] on div "Walls" at bounding box center [399, 156] width 201 height 20
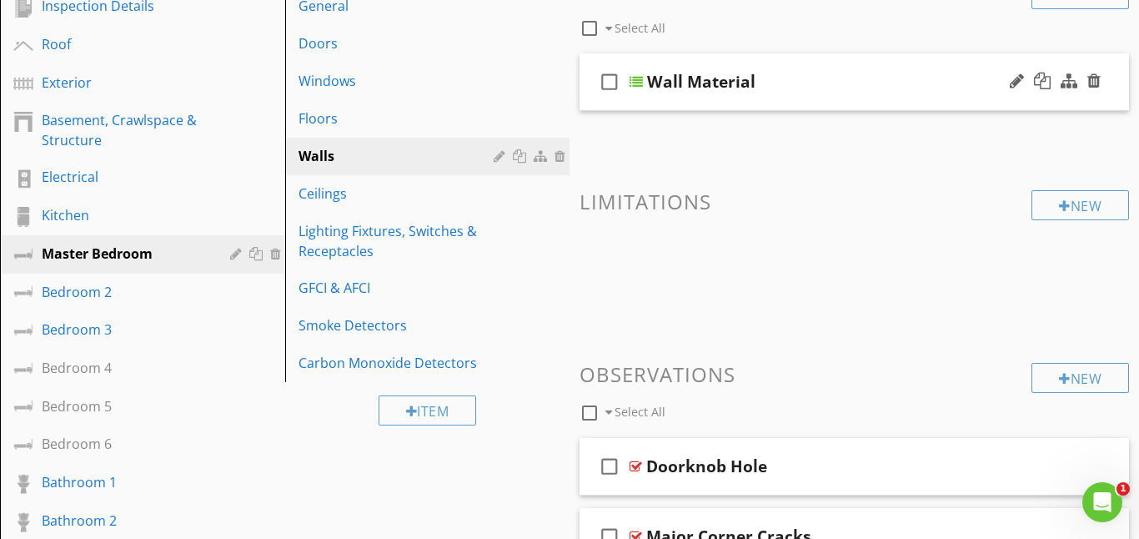
click at [612, 83] on icon "check_box_outline_blank" at bounding box center [609, 82] width 27 height 40
checkbox input "true"
click at [641, 81] on div at bounding box center [636, 81] width 13 height 13
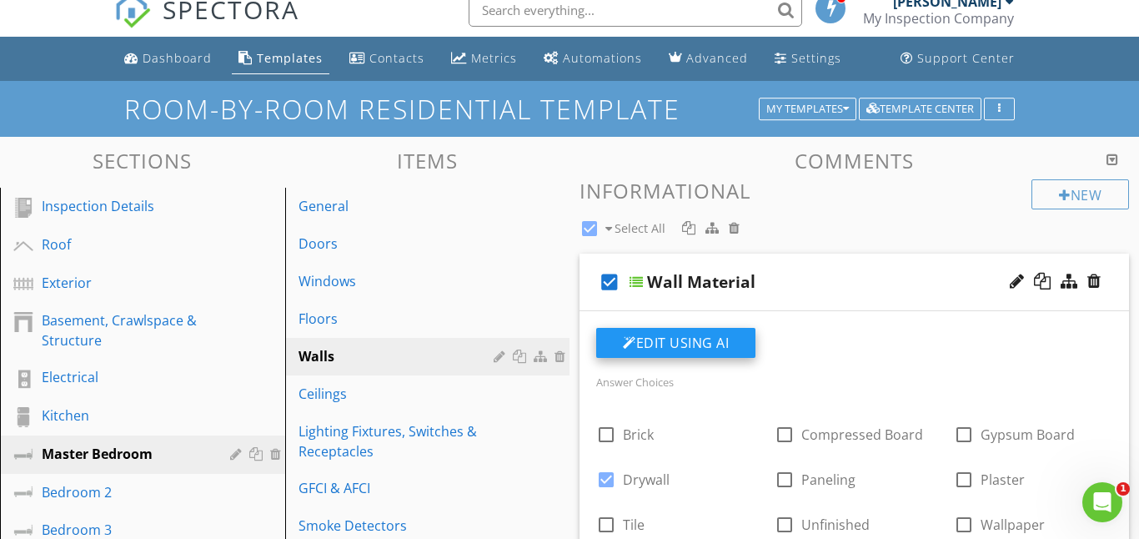
scroll to position [0, 0]
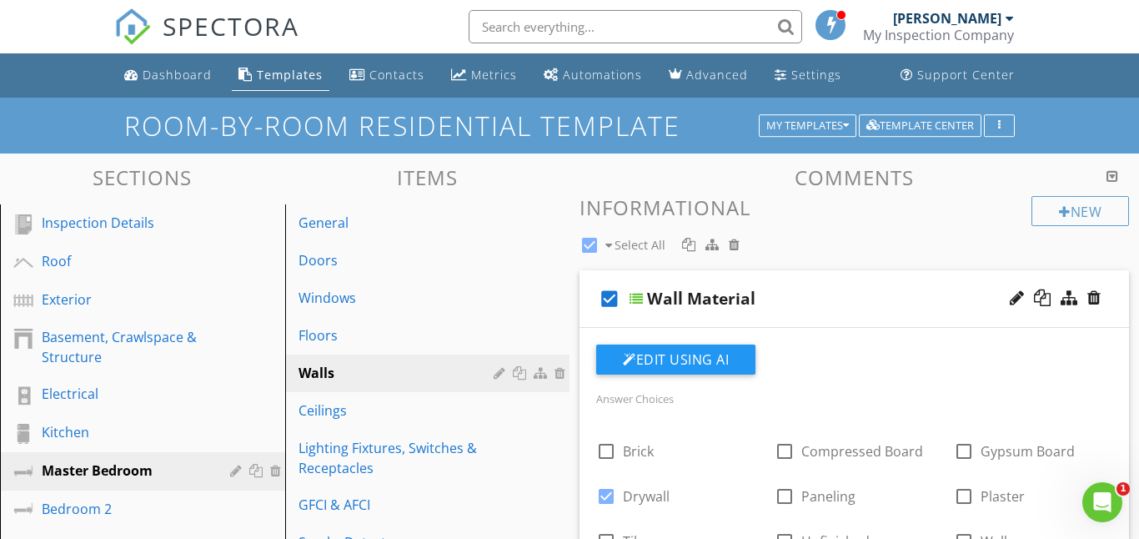
click at [638, 296] on div at bounding box center [636, 298] width 13 height 13
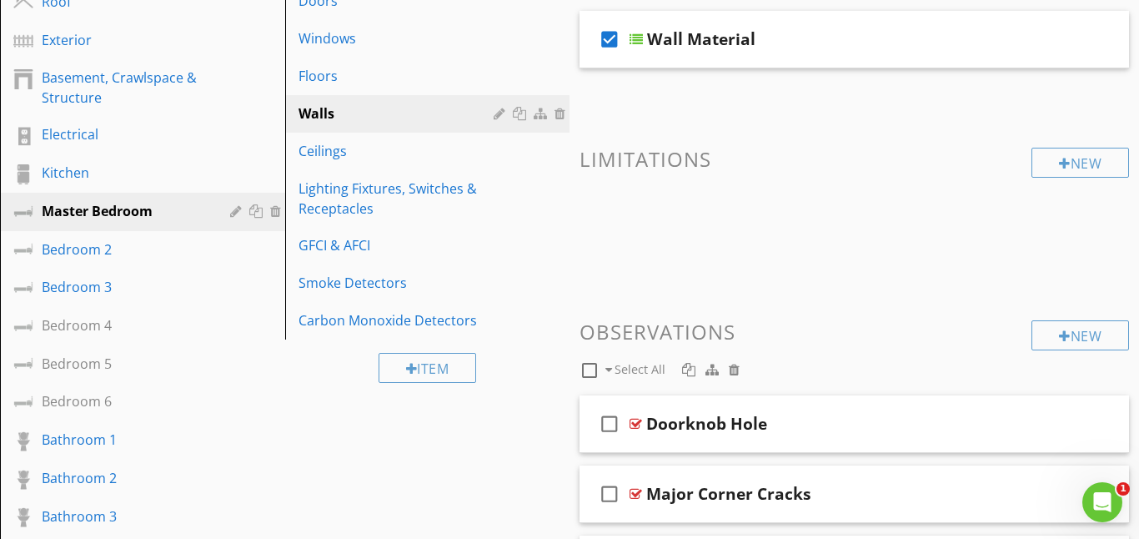
scroll to position [258, 0]
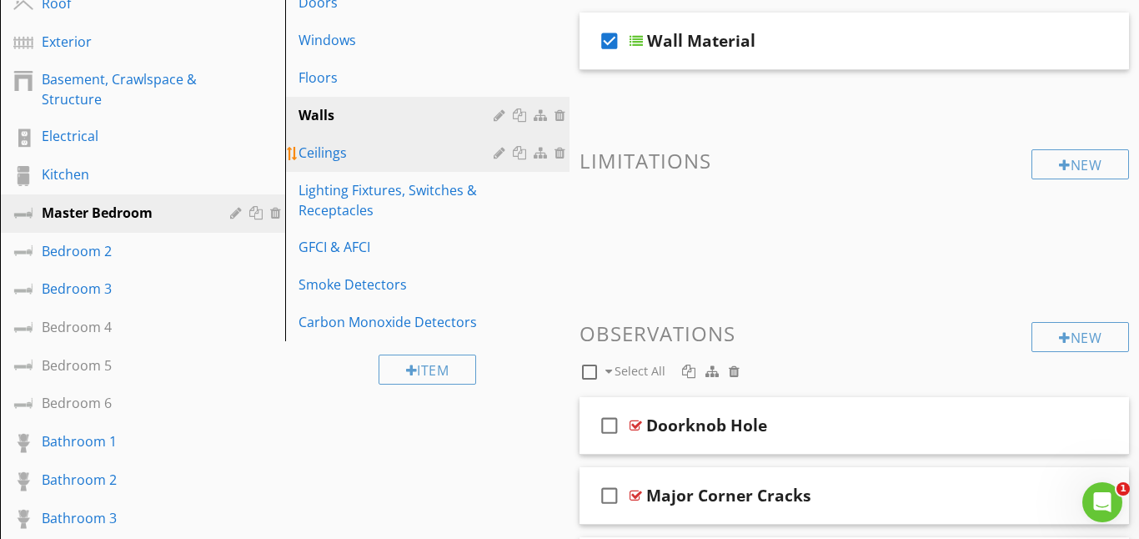
click at [390, 158] on div "Ceilings" at bounding box center [399, 153] width 201 height 20
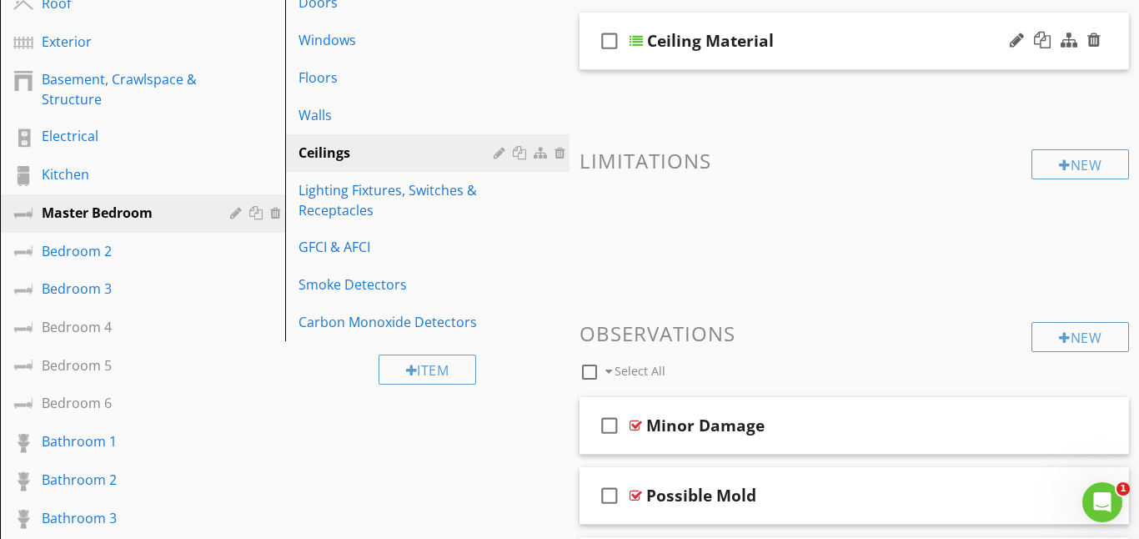
click at [610, 40] on icon "check_box_outline_blank" at bounding box center [609, 41] width 27 height 40
checkbox input "true"
click at [635, 48] on div "check_box Ceiling Material" at bounding box center [855, 42] width 550 height 58
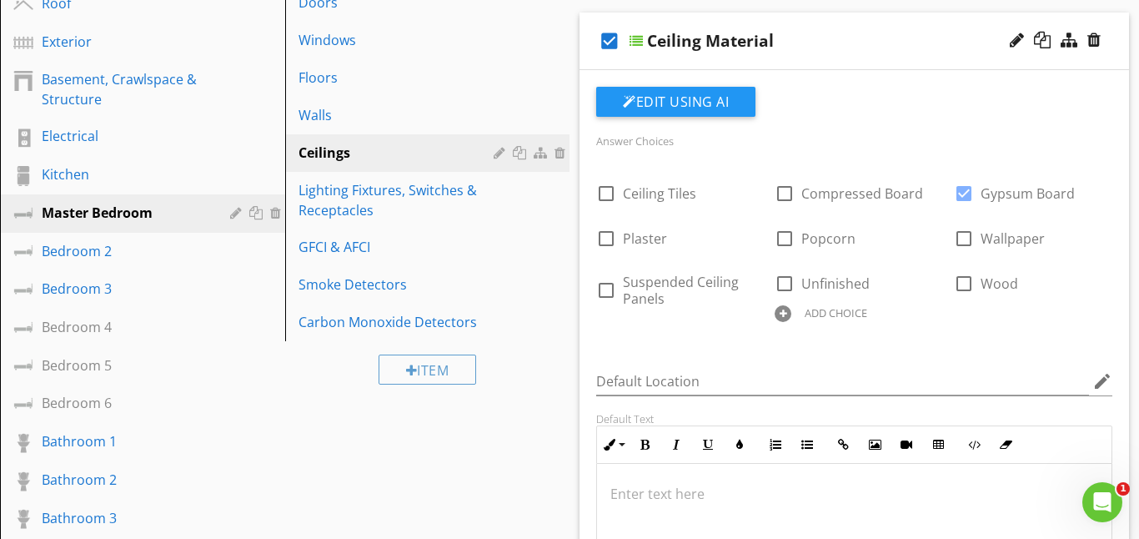
click at [638, 38] on div at bounding box center [636, 40] width 13 height 13
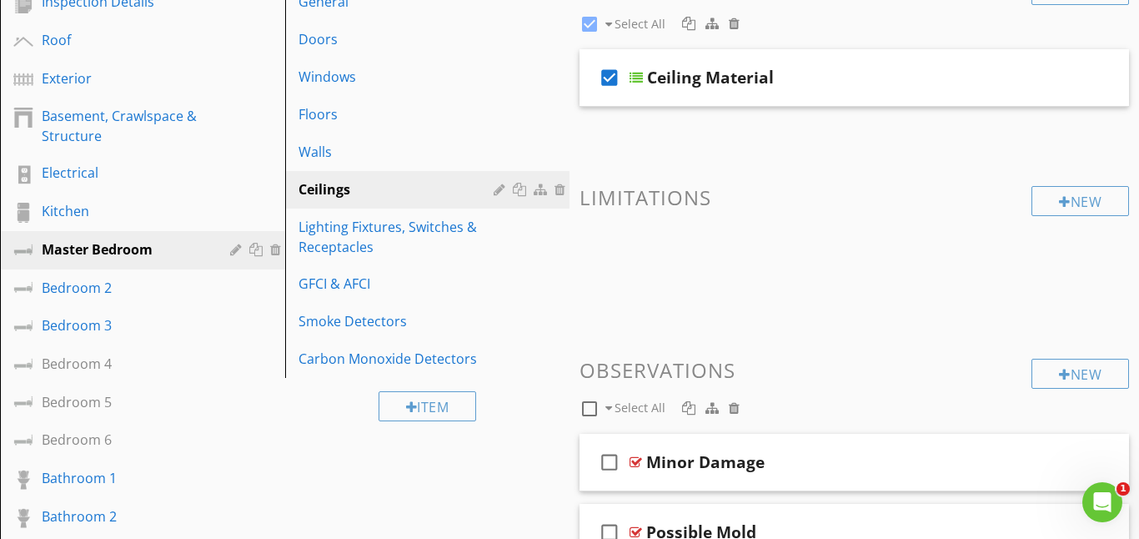
scroll to position [222, 0]
click at [1099, 372] on div "New" at bounding box center [1081, 373] width 98 height 30
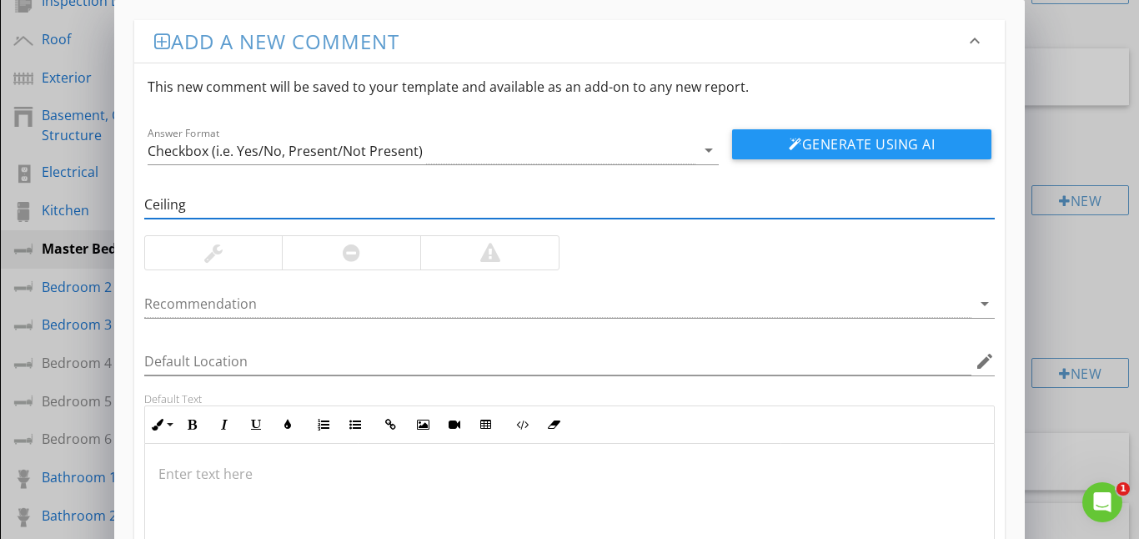
type input "Ceiling"
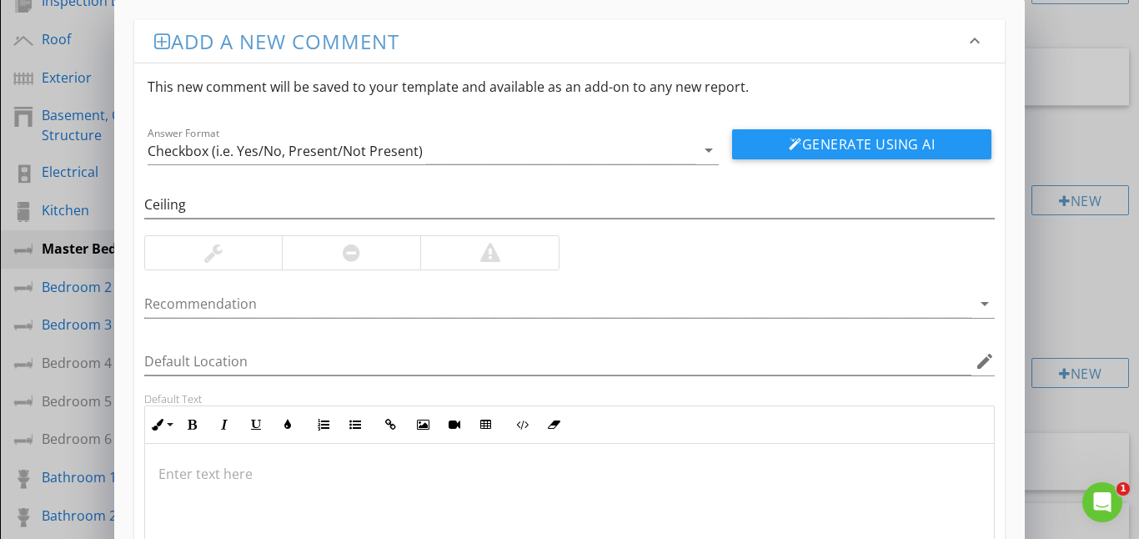
click at [182, 475] on p at bounding box center [569, 474] width 823 height 20
click at [520, 477] on p "Ceiling appears to have minor stains and paint stripping. Recommended" at bounding box center [569, 474] width 823 height 20
click at [507, 481] on p "Ceiling appears to have minor stains and paint stripping. recommended" at bounding box center [569, 474] width 823 height 20
click at [646, 477] on p "Ceiling appears to have minor stains and paint stripping.repairs recommended" at bounding box center [569, 474] width 823 height 20
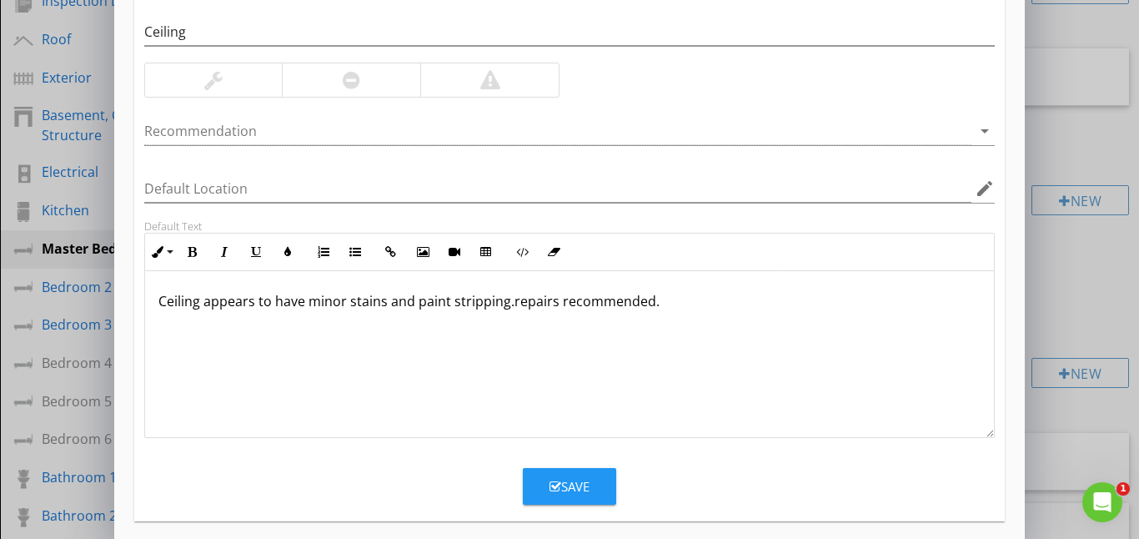
scroll to position [185, 0]
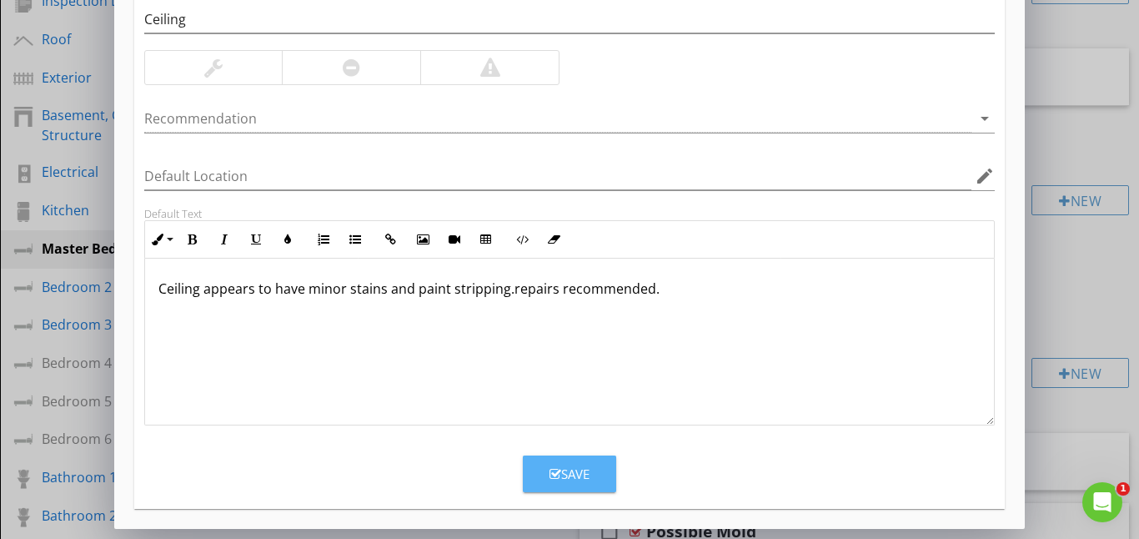
click at [586, 470] on div "Save" at bounding box center [570, 473] width 40 height 19
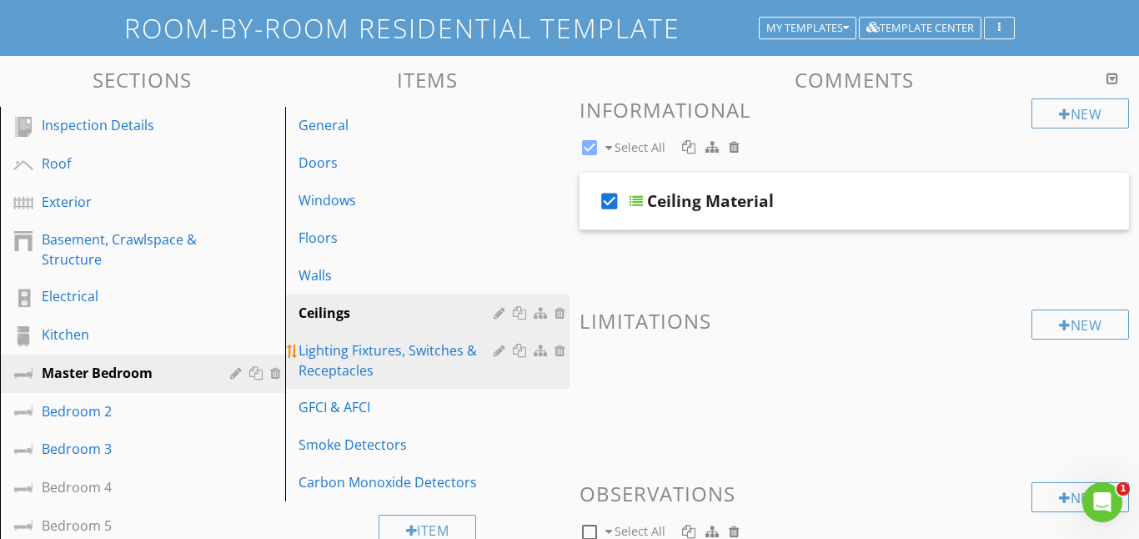
scroll to position [87, 0]
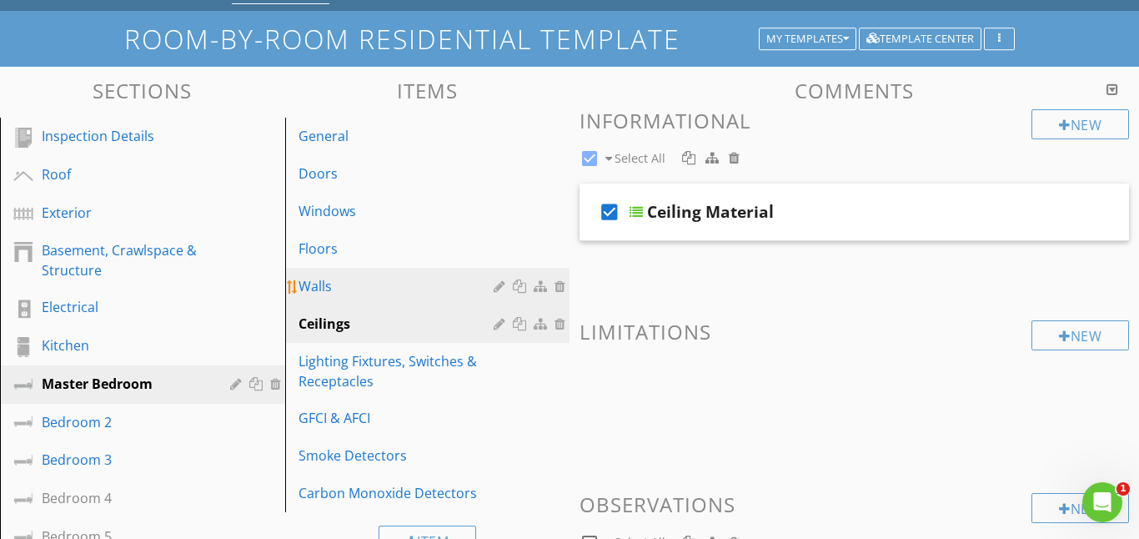
click at [354, 284] on div "Walls" at bounding box center [399, 286] width 201 height 20
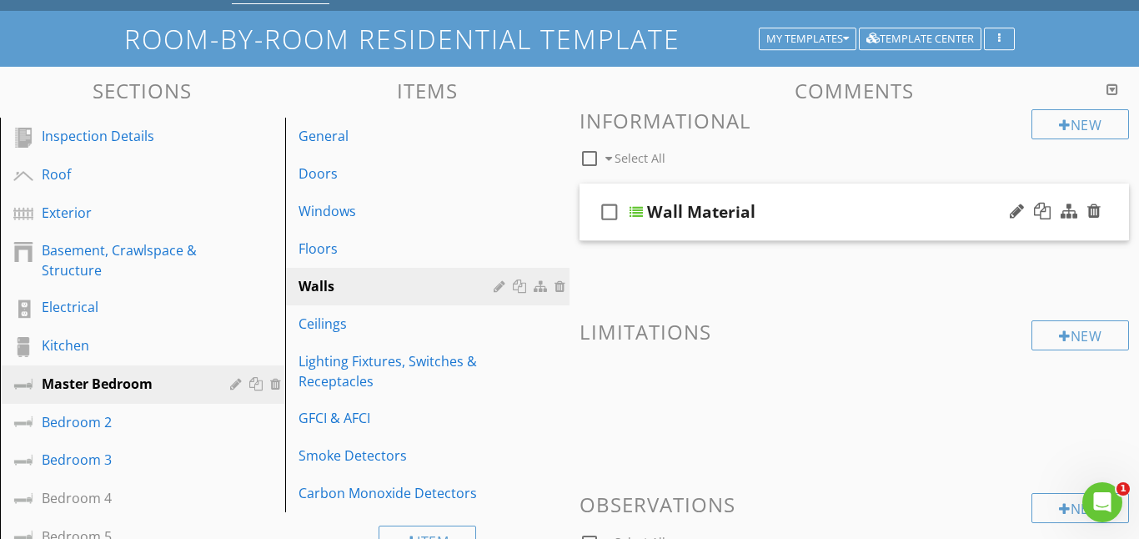
click at [610, 212] on icon "check_box_outline_blank" at bounding box center [609, 212] width 27 height 40
checkbox input "true"
click at [634, 210] on div at bounding box center [636, 211] width 13 height 13
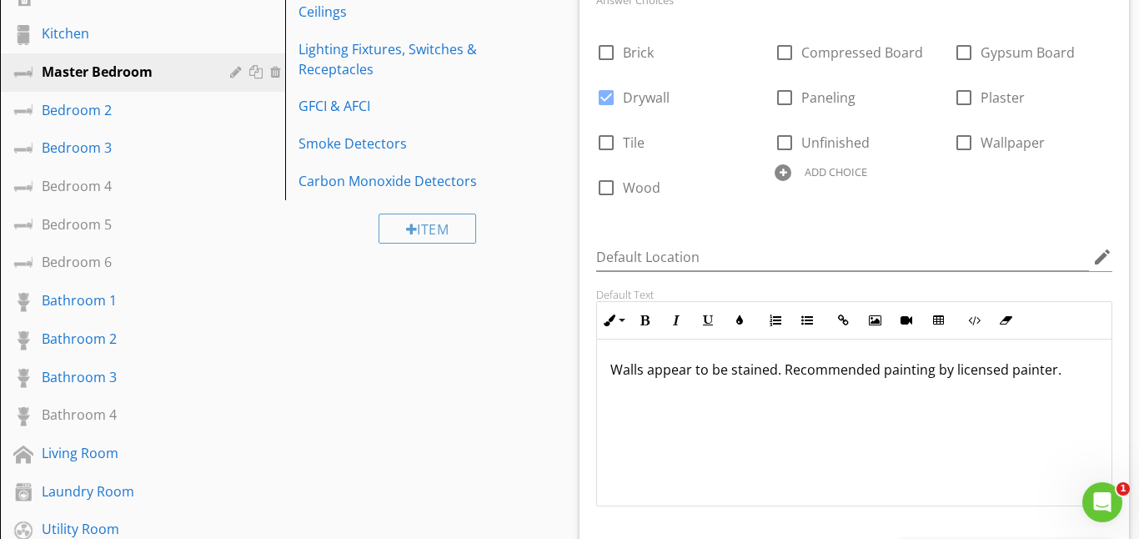
scroll to position [401, 0]
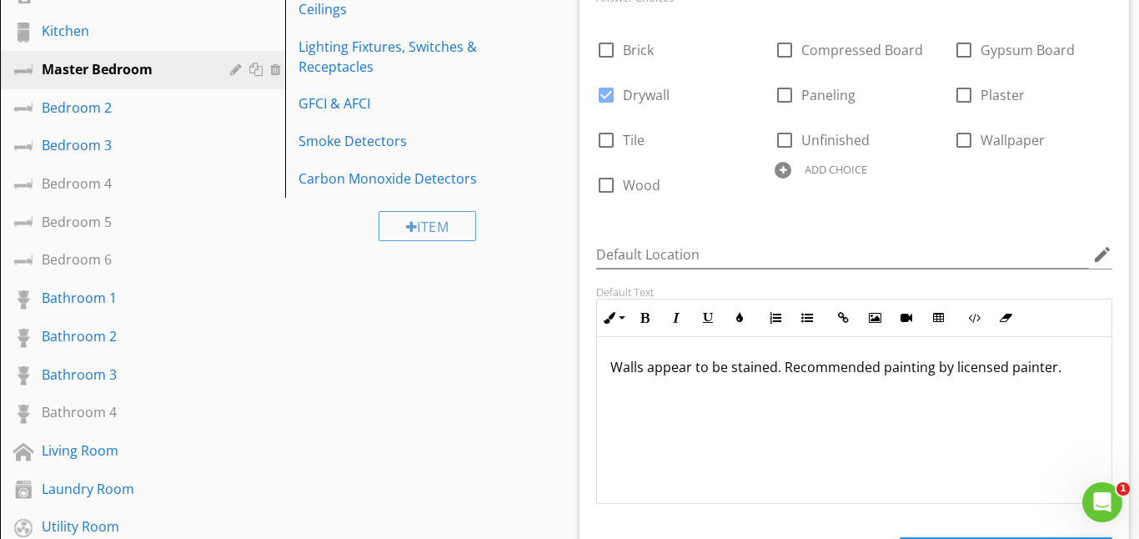
click at [1072, 374] on p "Walls appear to be stained. Recommended painting by licensed painter." at bounding box center [854, 367] width 488 height 20
click at [673, 394] on p "Walls appear to be stained. Recommended painting by licensed painter. Also wall…" at bounding box center [854, 377] width 488 height 40
click at [731, 389] on p "Walls appear to be stained. Recommended painting by licensed painter. Also wall…" at bounding box center [854, 377] width 488 height 40
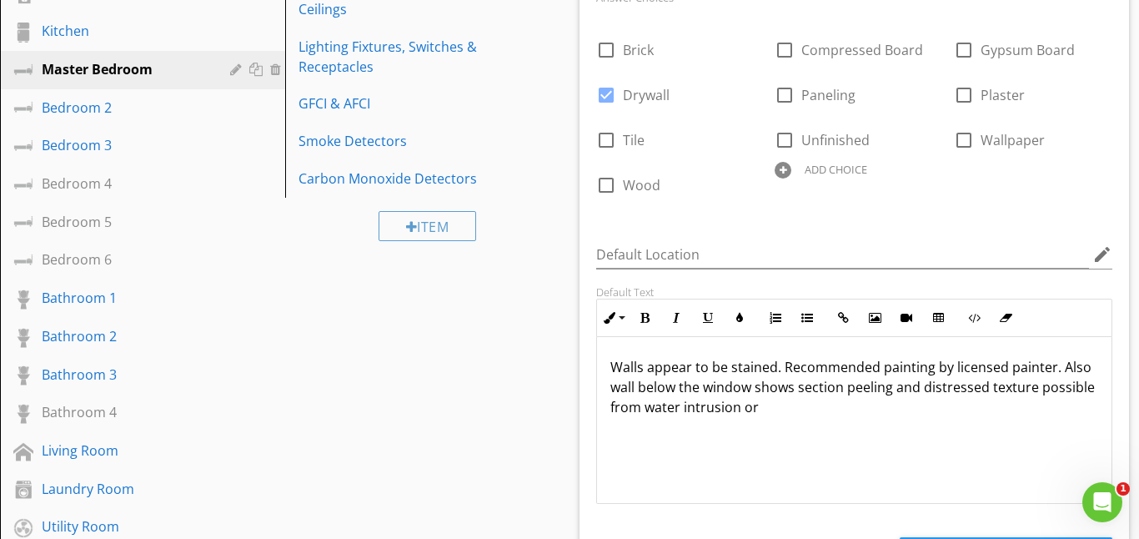
click at [892, 394] on p "Walls appear to be stained. Recommended painting by licensed painter. Also wall…" at bounding box center [854, 387] width 488 height 60
click at [811, 411] on p "Walls appear to be stained. Recommended painting by licensed painter. Also wall…" at bounding box center [854, 387] width 488 height 60
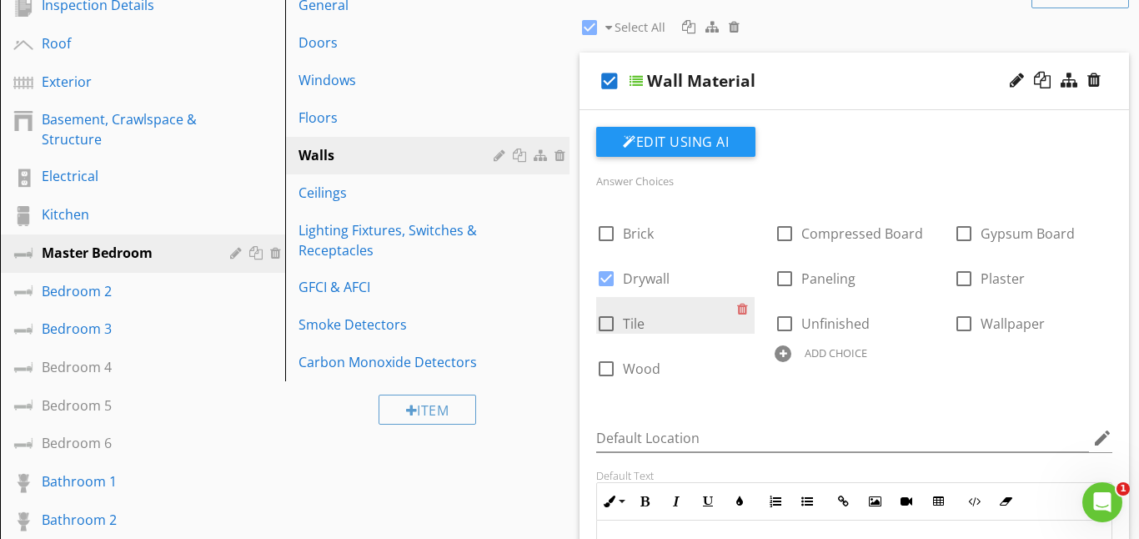
scroll to position [213, 0]
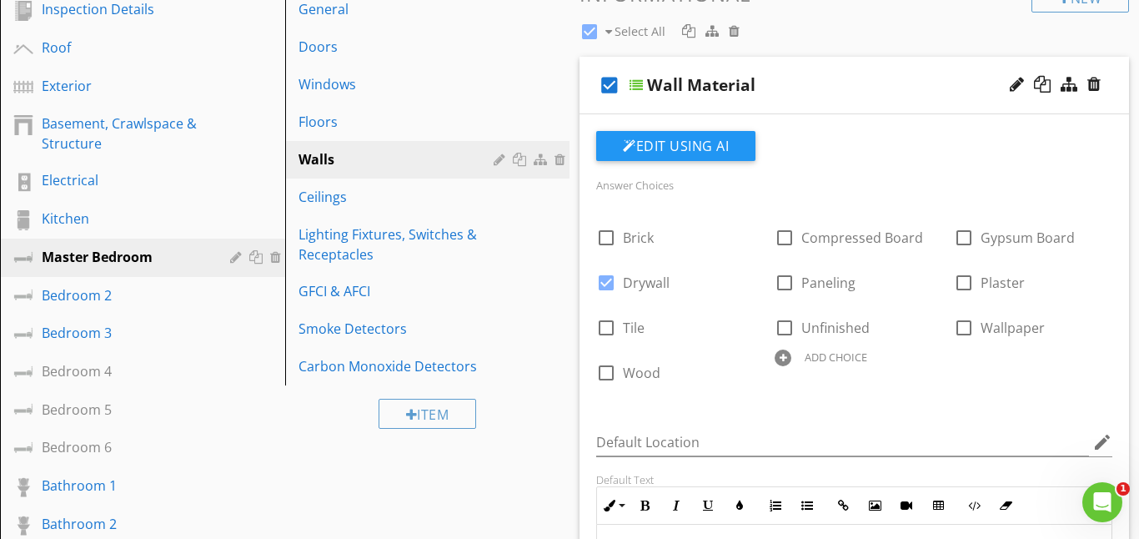
click at [636, 83] on div at bounding box center [636, 84] width 13 height 13
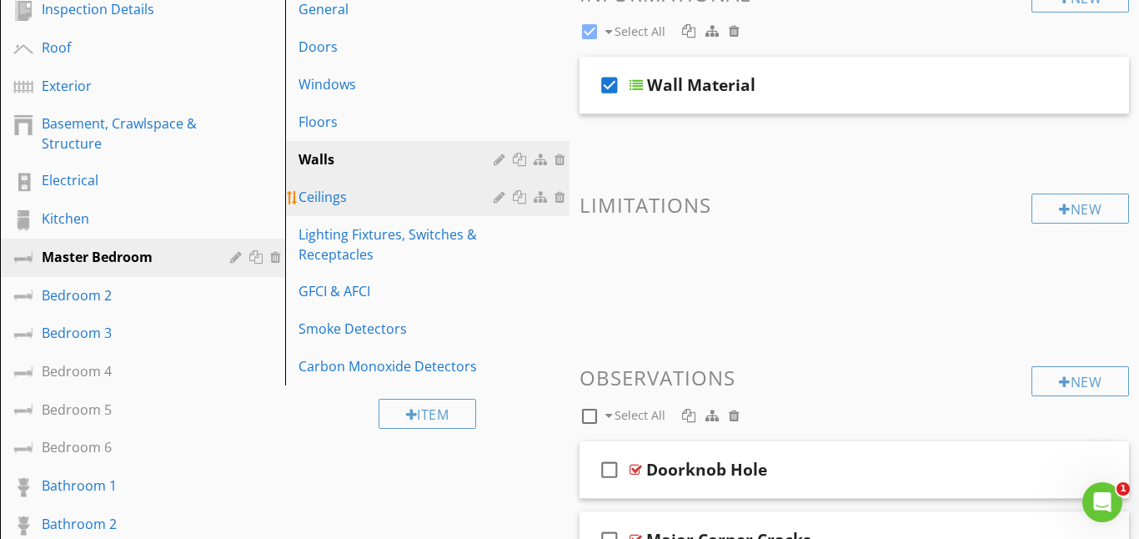
click at [339, 198] on div "Ceilings" at bounding box center [399, 197] width 201 height 20
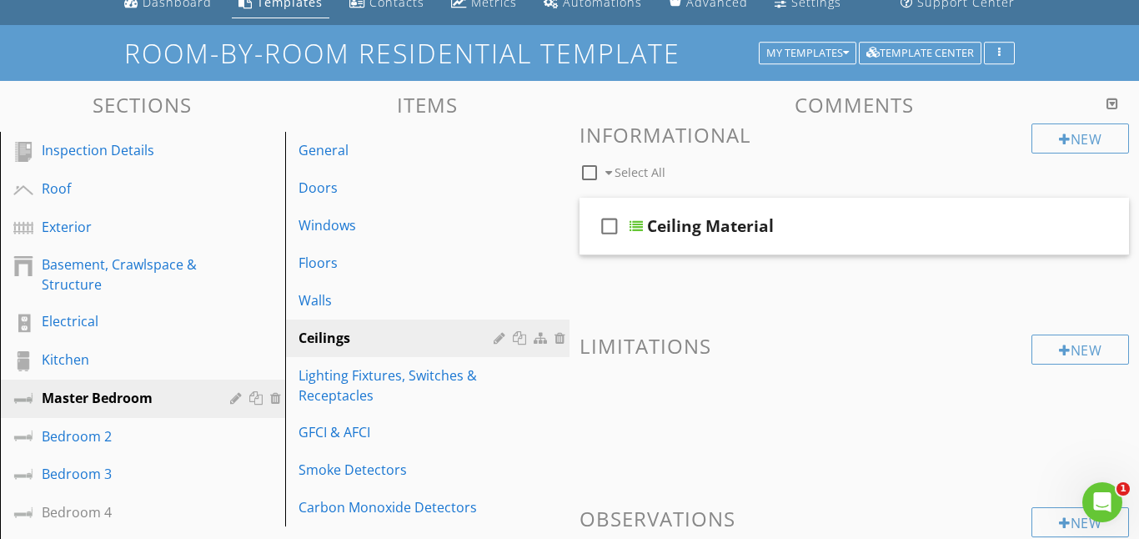
scroll to position [68, 0]
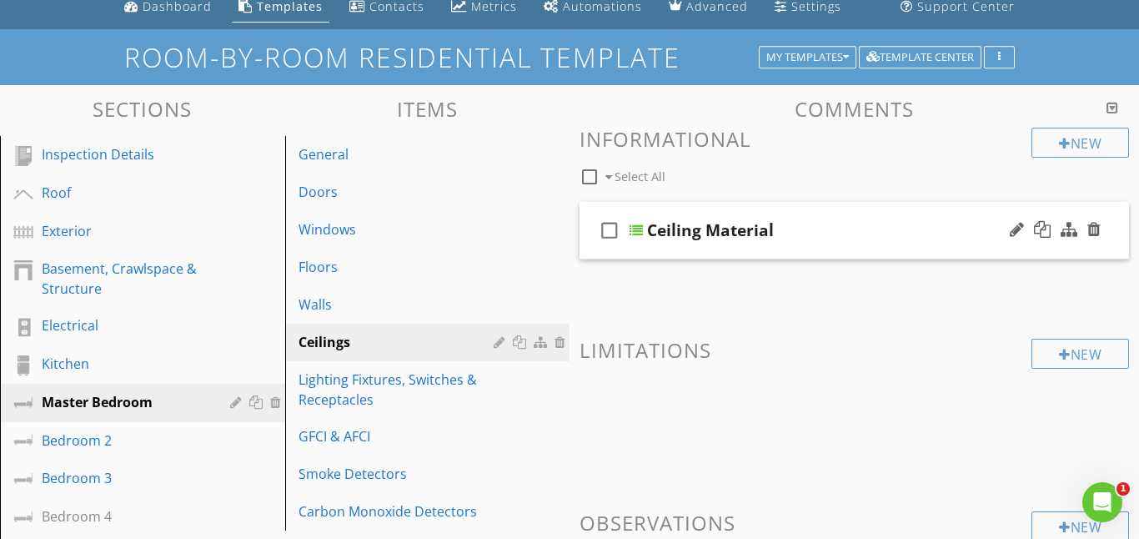
click at [609, 227] on icon "check_box_outline_blank" at bounding box center [609, 230] width 27 height 40
checkbox input "true"
click at [640, 230] on div at bounding box center [636, 229] width 13 height 13
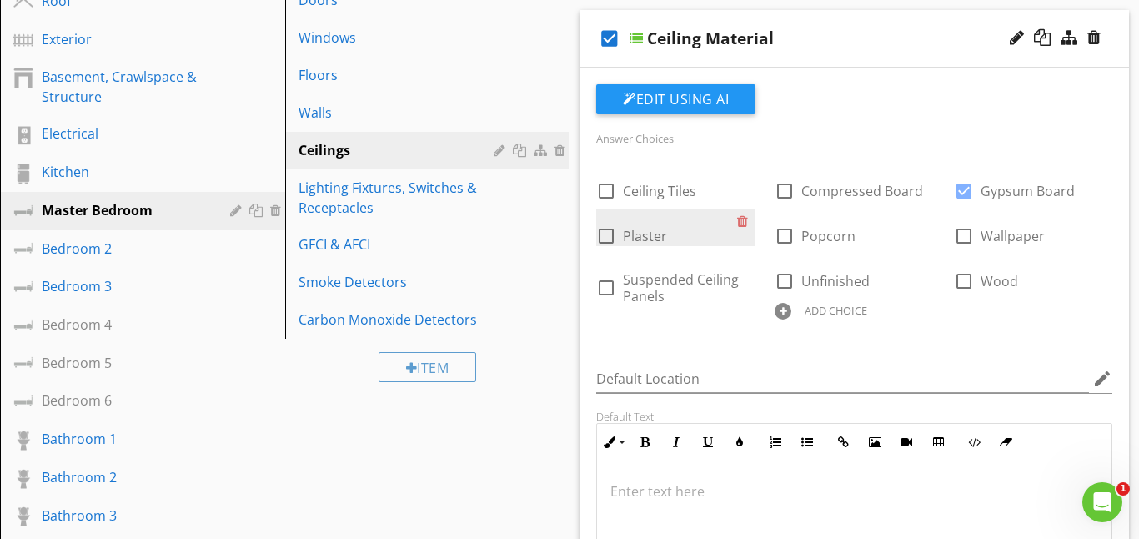
scroll to position [269, 0]
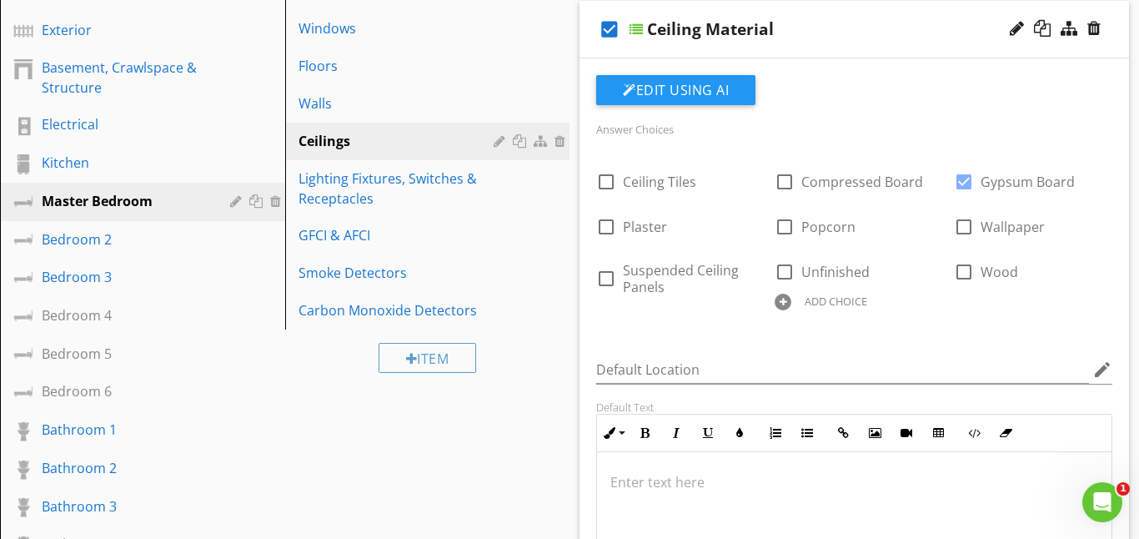
click at [635, 489] on p at bounding box center [854, 482] width 488 height 20
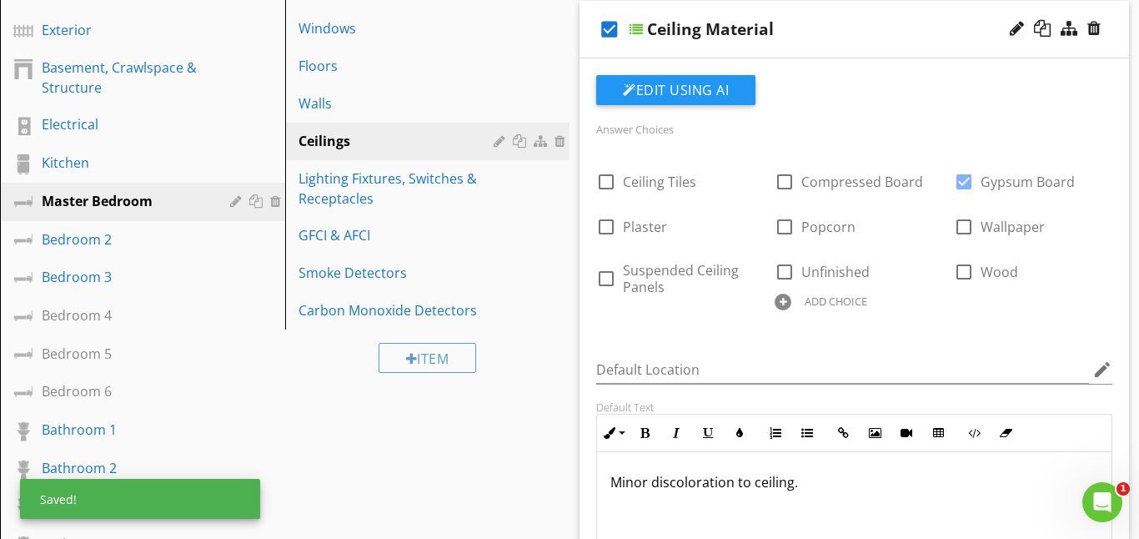
click at [622, 483] on p "Minor discoloration to ceiling." at bounding box center [854, 482] width 488 height 20
click at [940, 482] on p "Ceiling appears to have miinor discoloration to ceiling." at bounding box center [854, 482] width 488 height 20
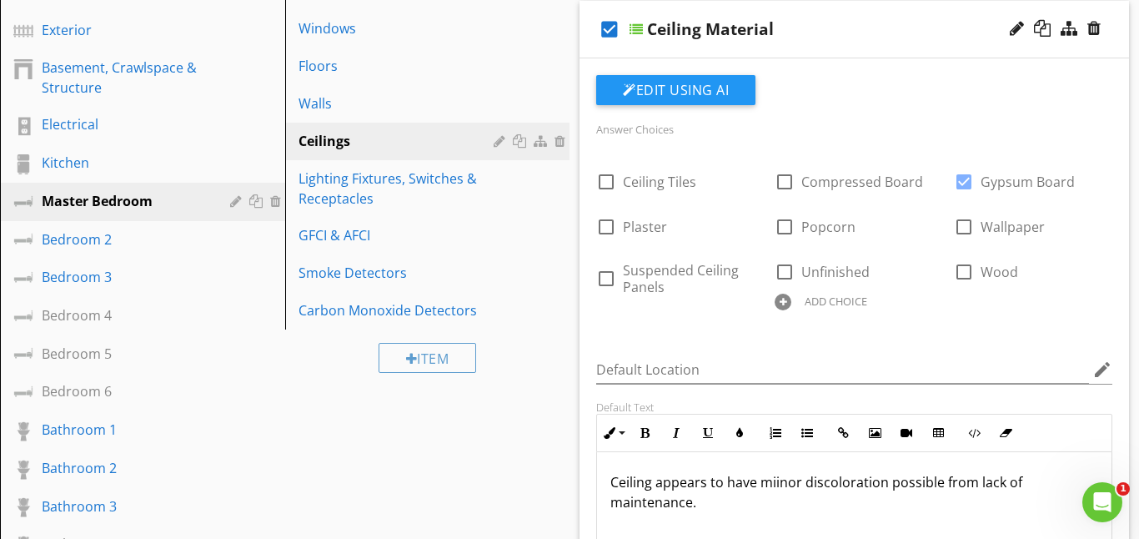
click at [777, 485] on p "Ceiling appears to have miinor discoloration possible from lack of maintenance." at bounding box center [854, 492] width 488 height 40
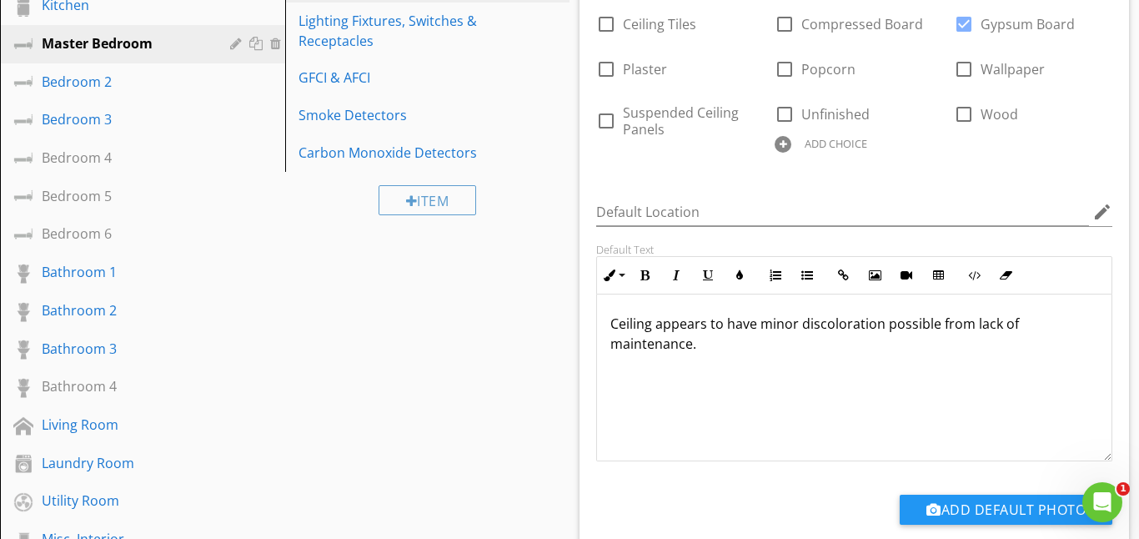
scroll to position [432, 0]
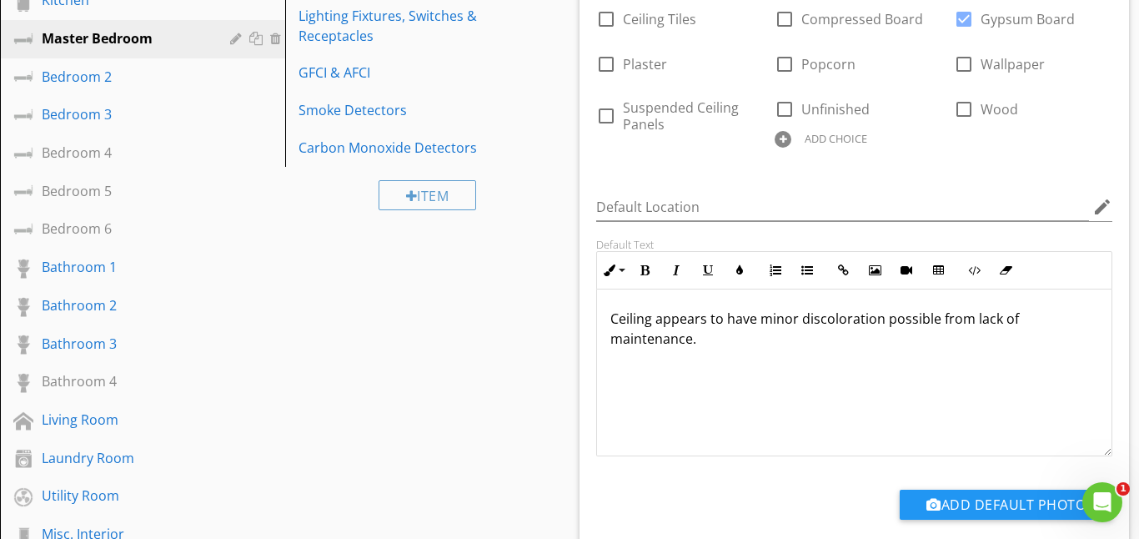
click at [691, 408] on div "Ceiling appears to have minor discoloration possible from lack of maintenance." at bounding box center [854, 372] width 515 height 167
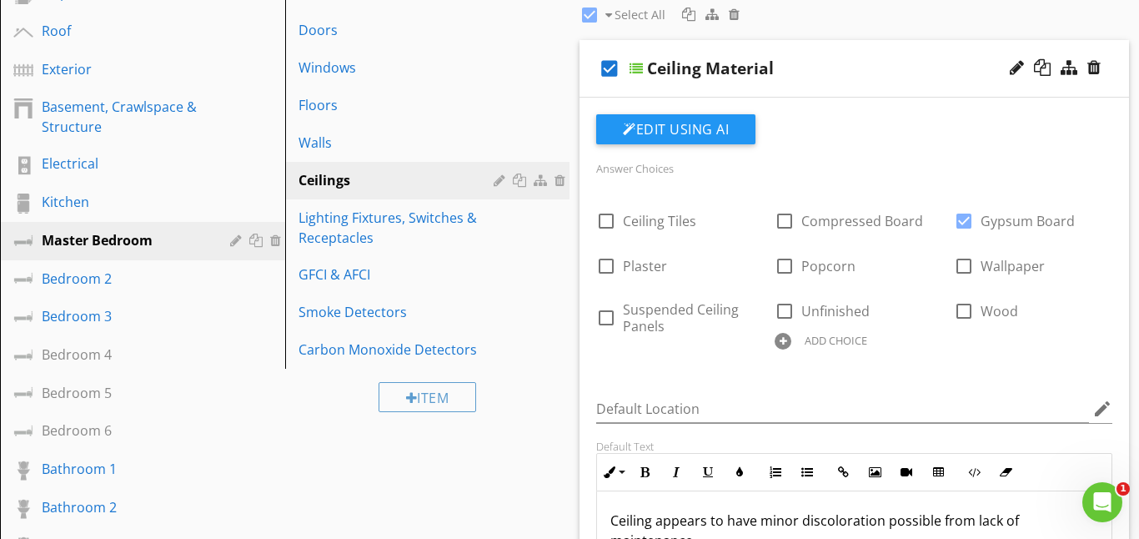
scroll to position [182, 0]
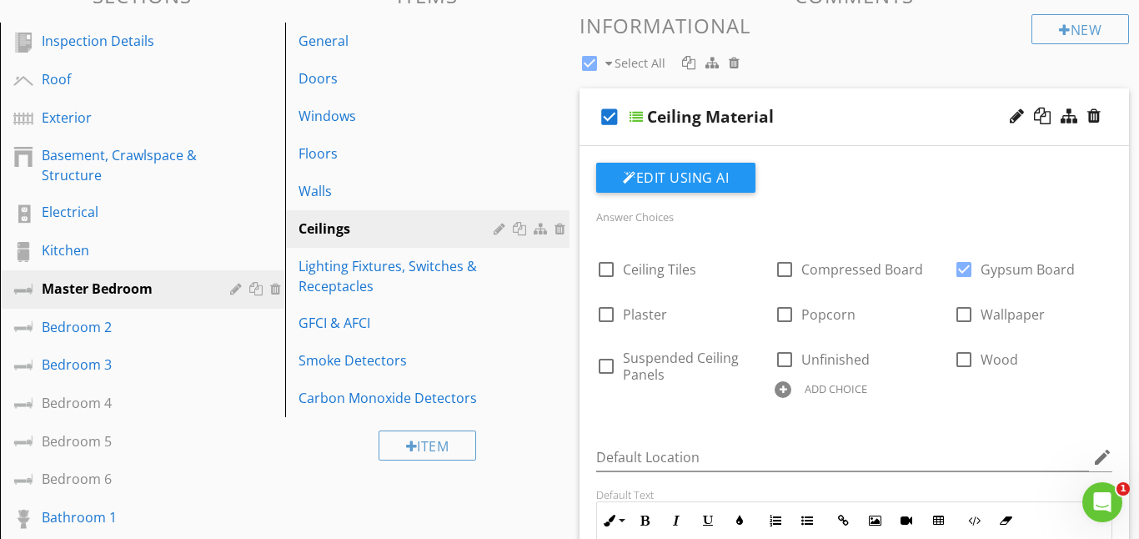
click at [636, 110] on div at bounding box center [636, 116] width 13 height 13
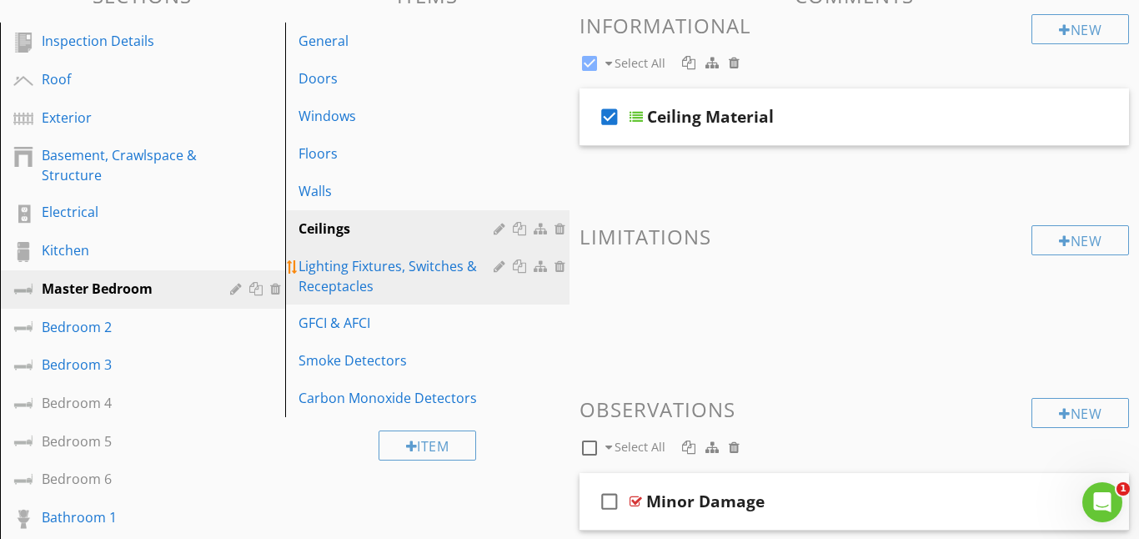
click at [387, 279] on div "Lighting Fixtures, Switches & Receptacles" at bounding box center [399, 276] width 201 height 40
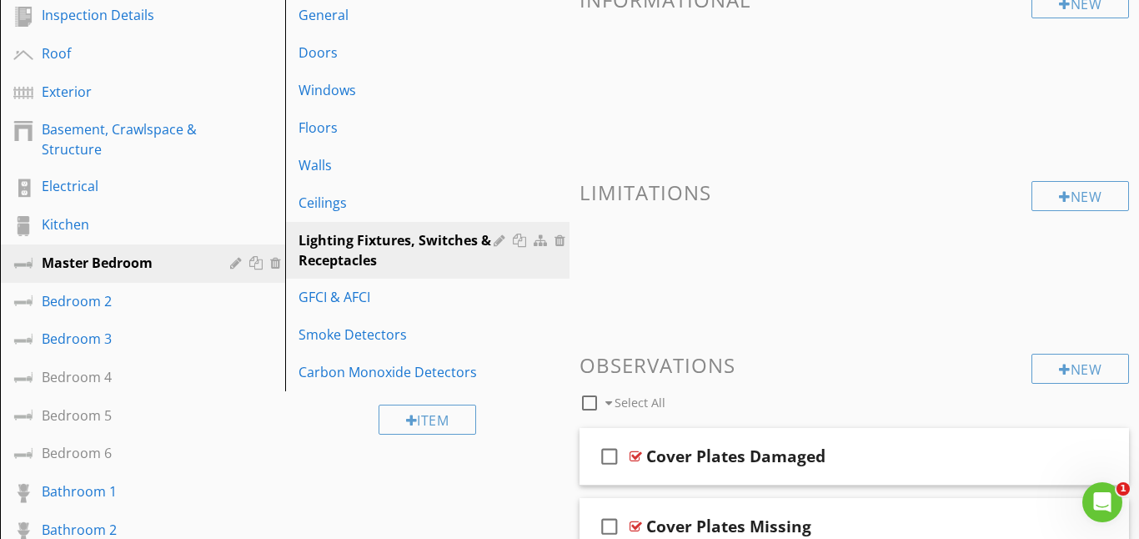
scroll to position [208, 0]
click at [1055, 367] on div "New" at bounding box center [1081, 368] width 98 height 30
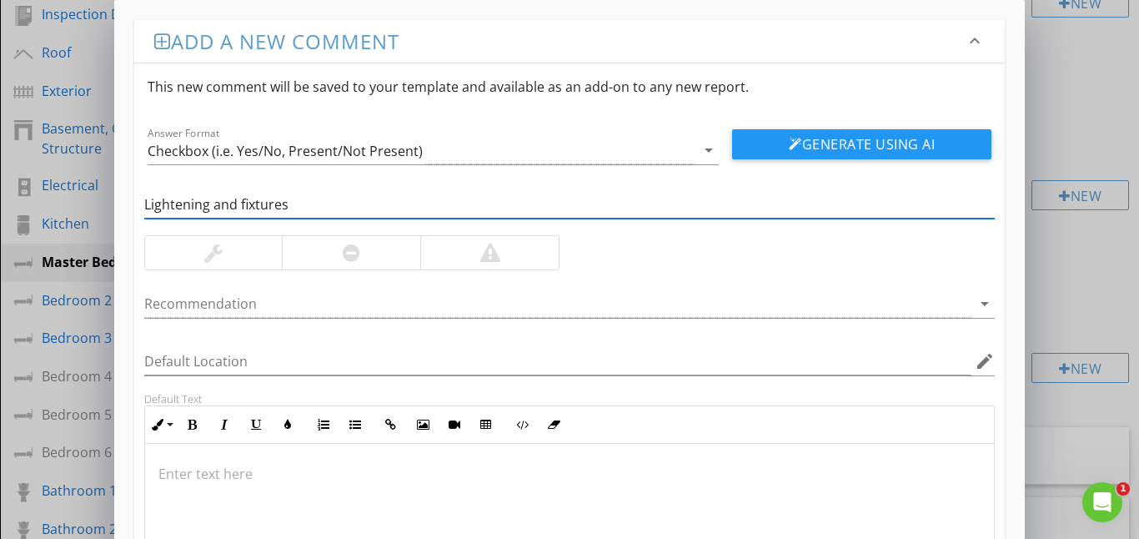
type input "Lightening and fixtures"
click at [178, 465] on p at bounding box center [569, 474] width 823 height 20
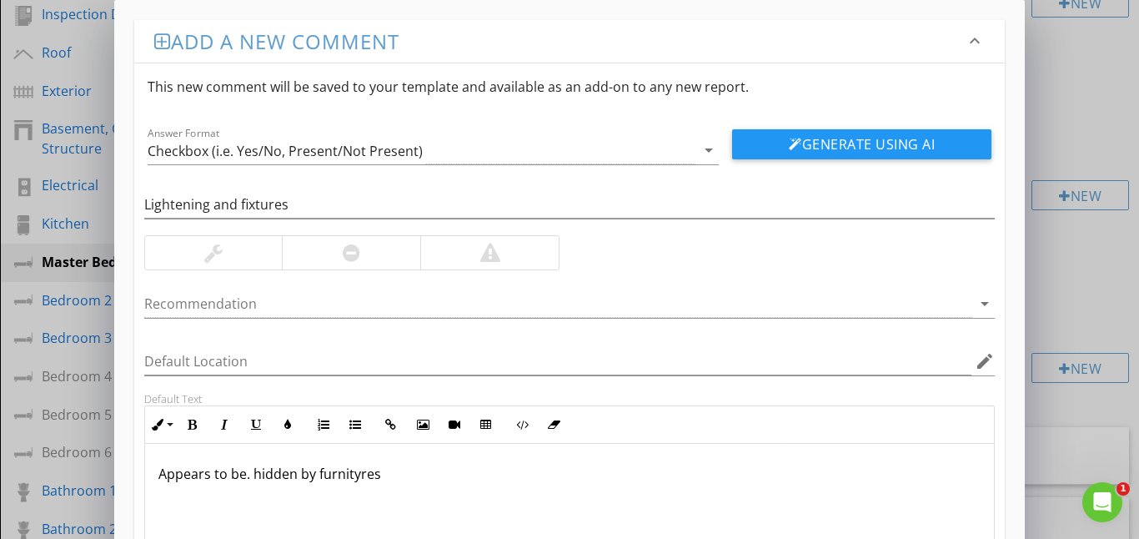
click at [355, 478] on p "Appears to be. hidden by furnityres" at bounding box center [569, 474] width 823 height 20
click at [367, 477] on p "Appears to be. hidden by furniurres" at bounding box center [569, 474] width 823 height 20
click at [424, 478] on p "Appears to be. hidden by furnitures" at bounding box center [569, 474] width 823 height 20
click at [451, 510] on div "Appears to be. hidden by furnitures" at bounding box center [570, 527] width 850 height 167
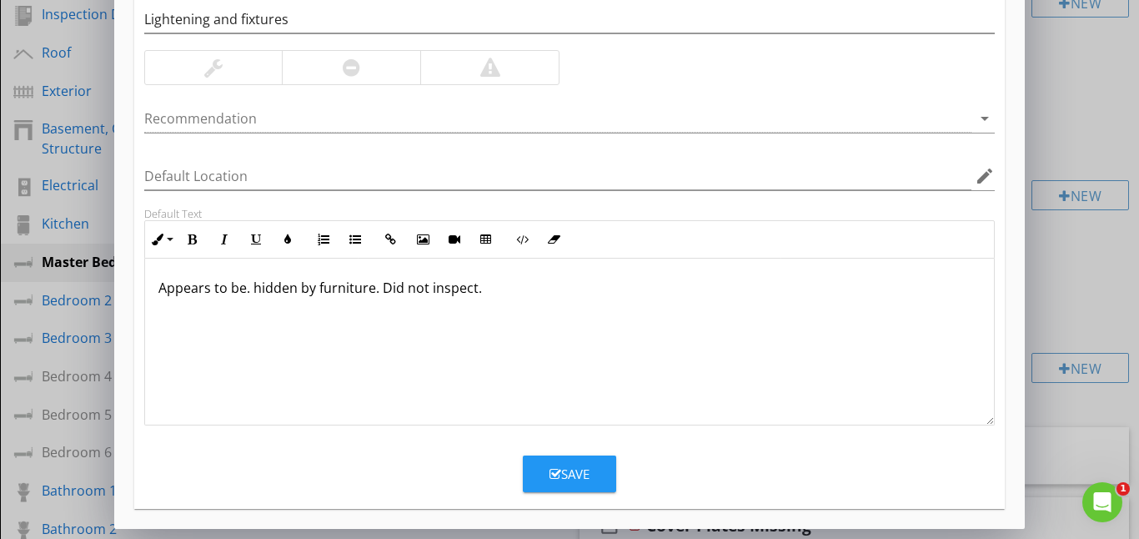
click at [598, 475] on button "Save" at bounding box center [569, 473] width 93 height 37
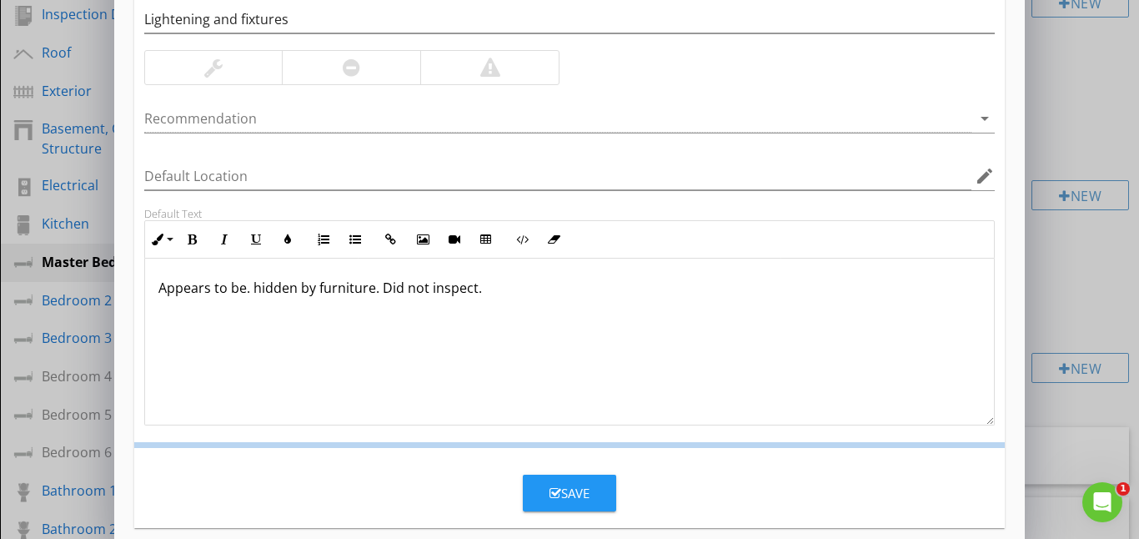
scroll to position [104, 0]
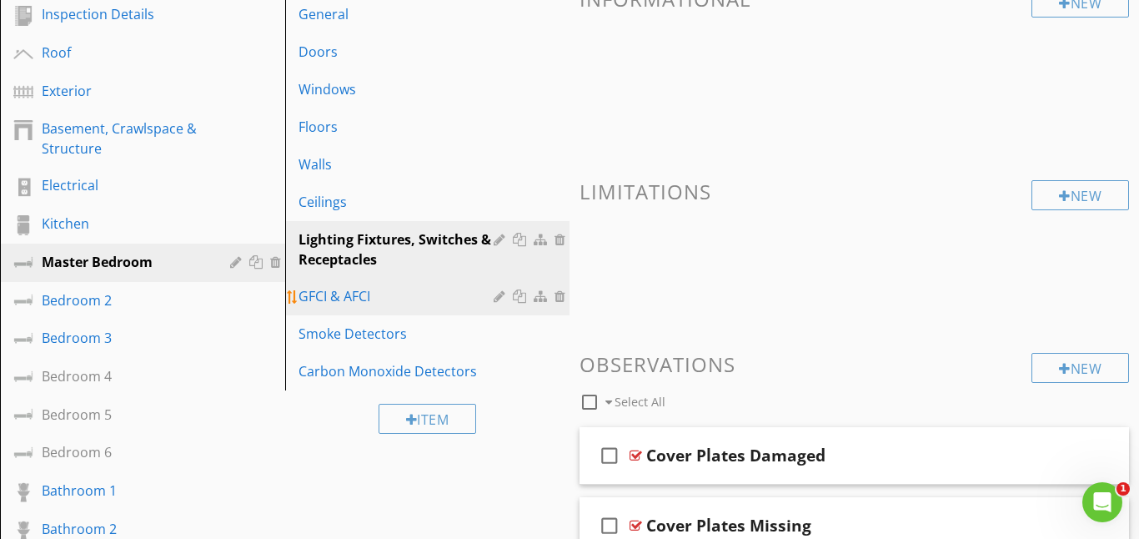
click at [374, 304] on div "GFCI & AFCI" at bounding box center [399, 296] width 201 height 20
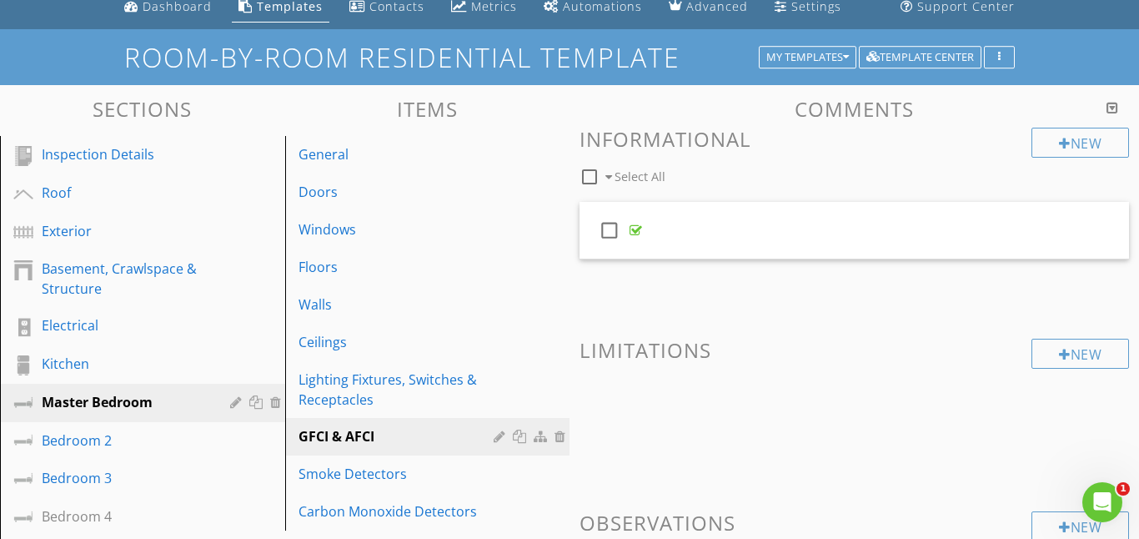
scroll to position [63, 0]
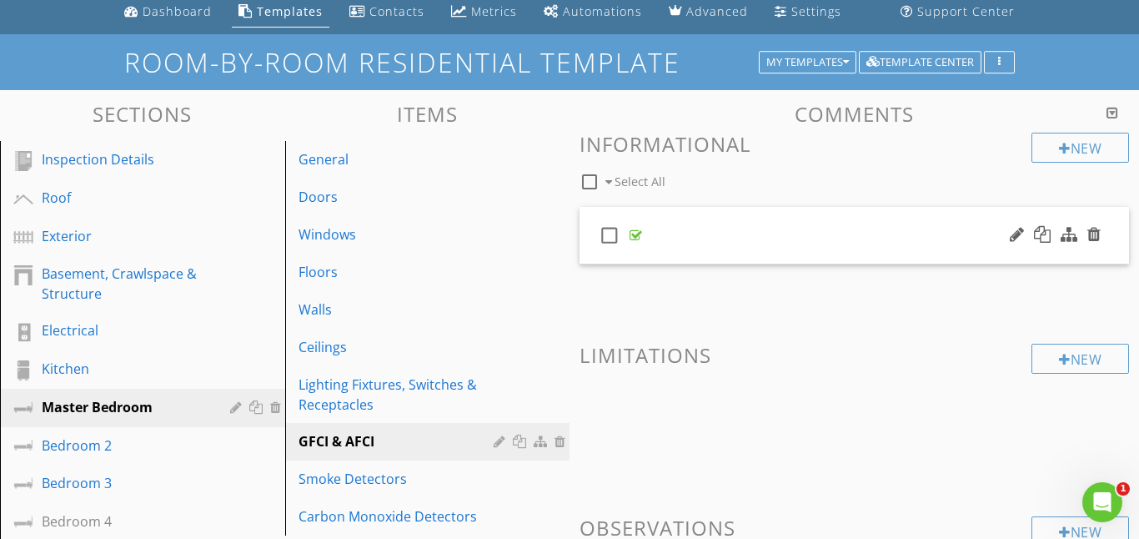
click at [607, 236] on icon "check_box_outline_blank" at bounding box center [609, 235] width 27 height 40
checkbox input "true"
click at [1077, 364] on div "New" at bounding box center [1081, 359] width 98 height 30
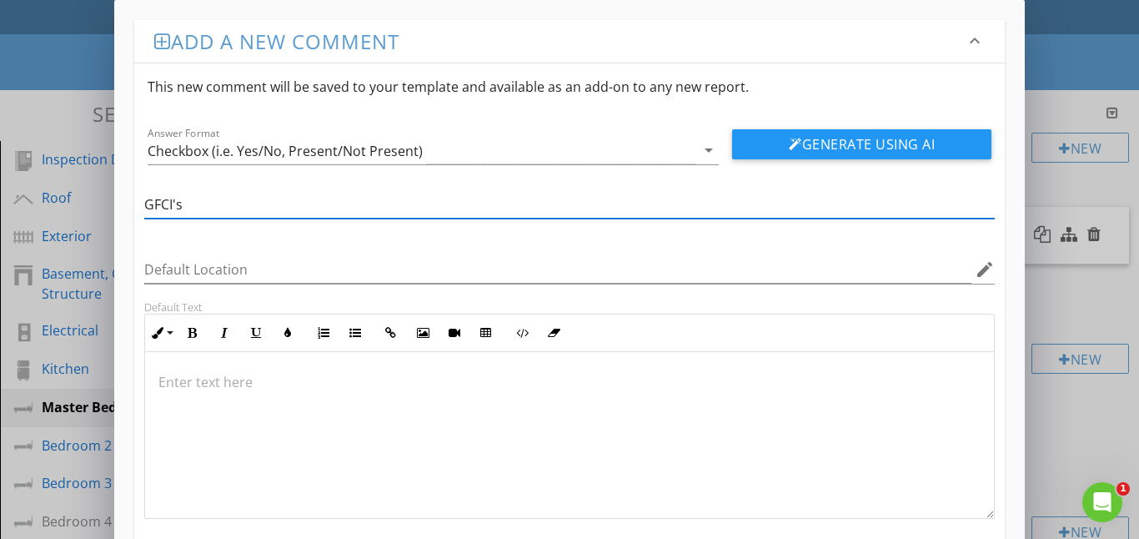
type input "GFCI's"
click at [175, 376] on p at bounding box center [569, 382] width 823 height 20
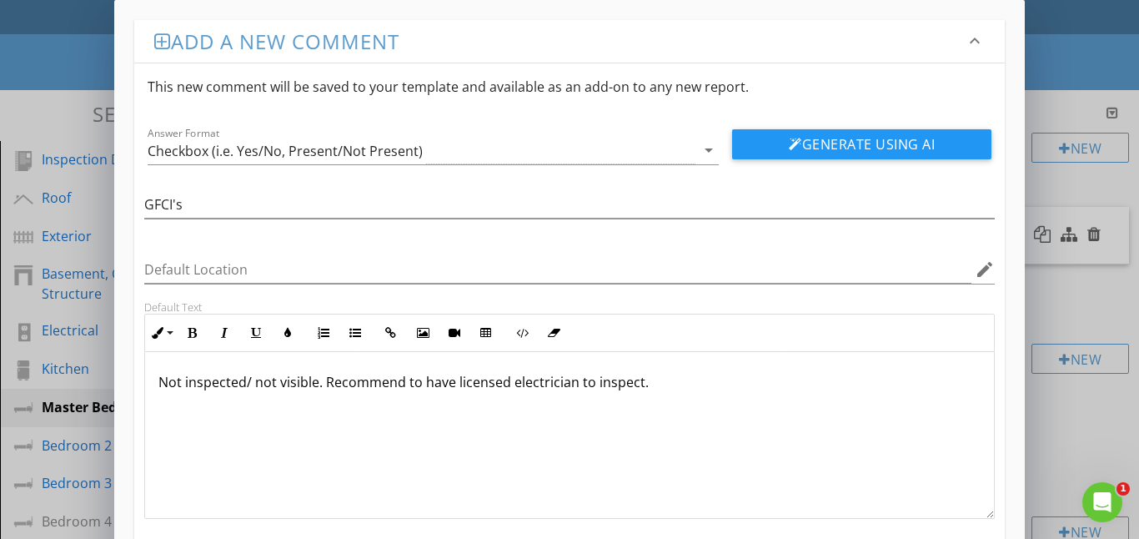
type textarea "<p>Not inspected/ not visible. Recommend to have licensed electrician to inspec…"
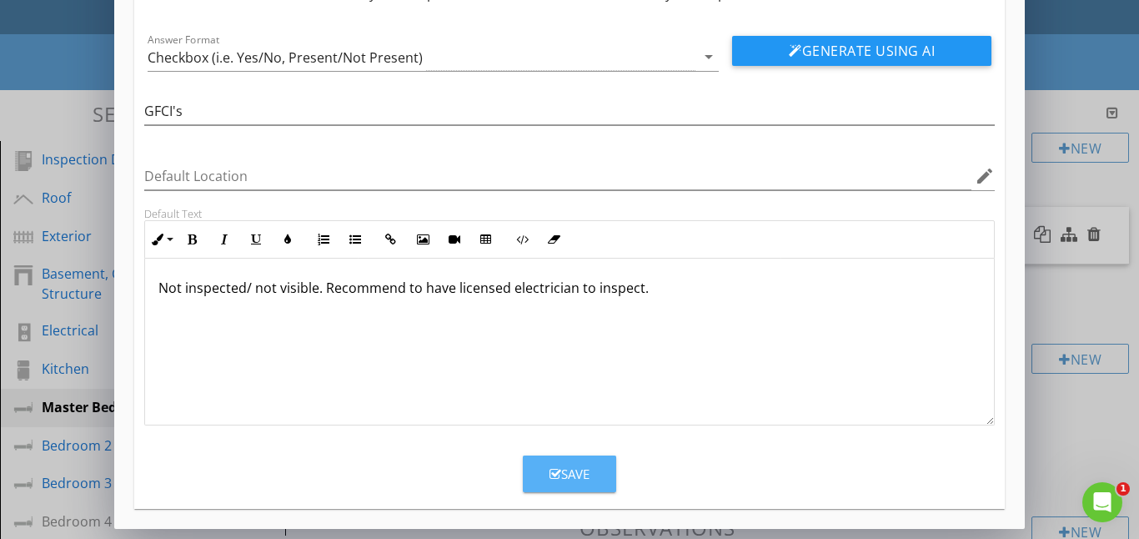
click at [576, 478] on div "Save" at bounding box center [570, 473] width 40 height 19
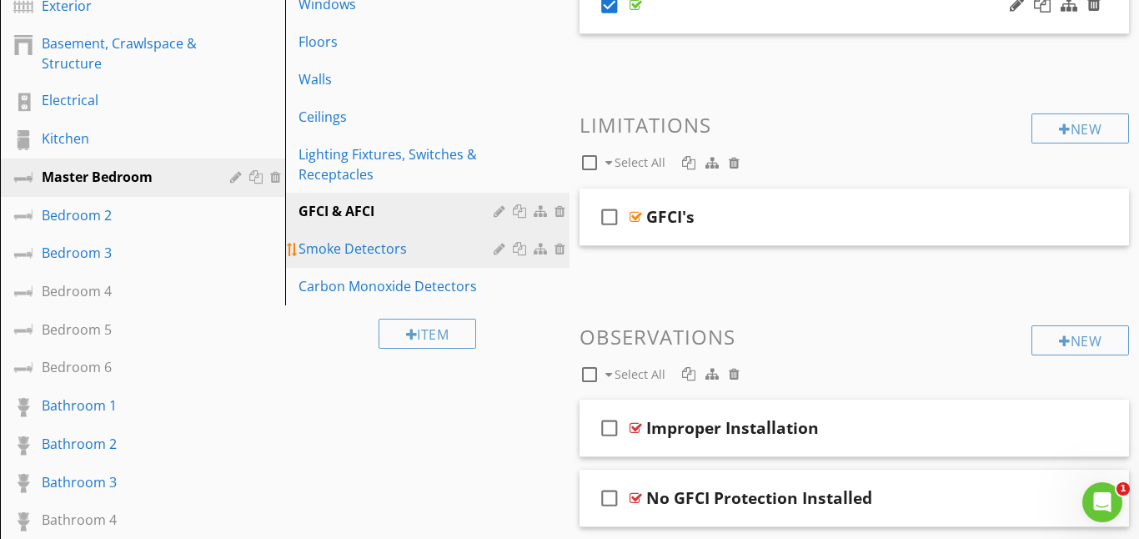
scroll to position [299, 0]
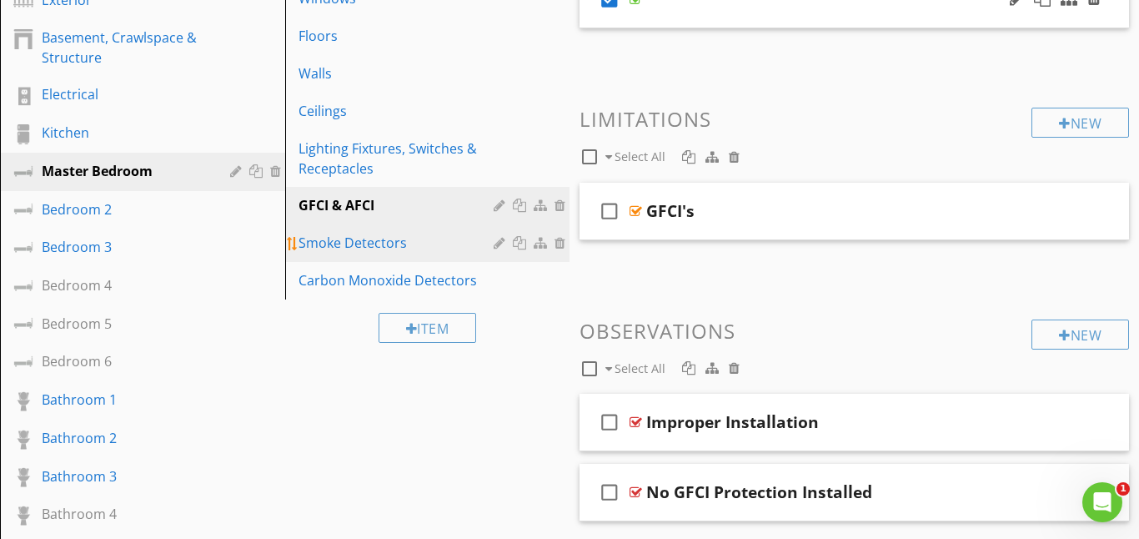
click at [393, 237] on div "Smoke Detectors" at bounding box center [399, 243] width 201 height 20
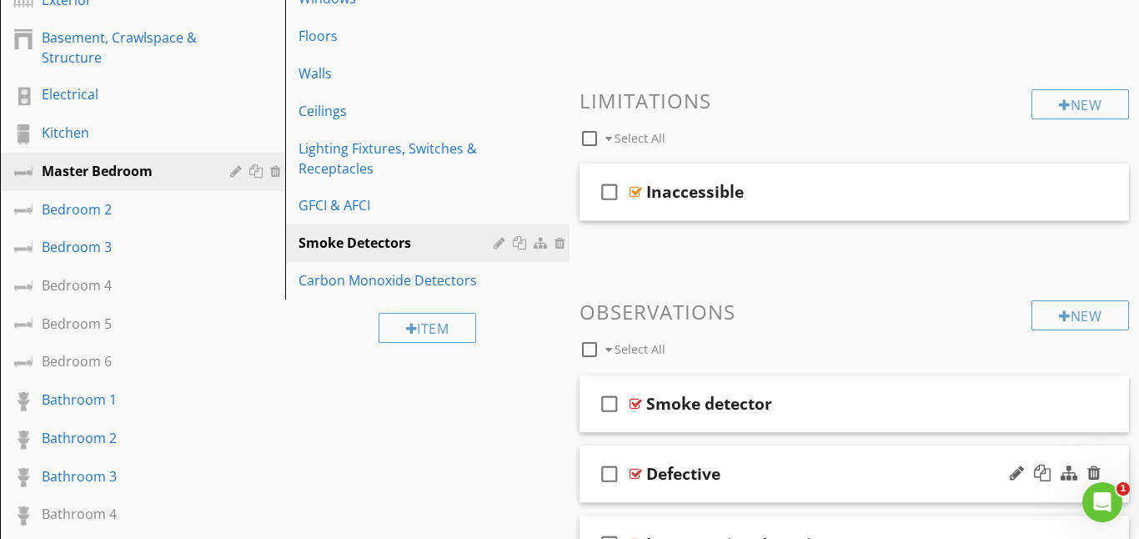
click at [612, 480] on icon "check_box_outline_blank" at bounding box center [609, 474] width 27 height 40
click at [1044, 105] on div "New" at bounding box center [1081, 104] width 98 height 30
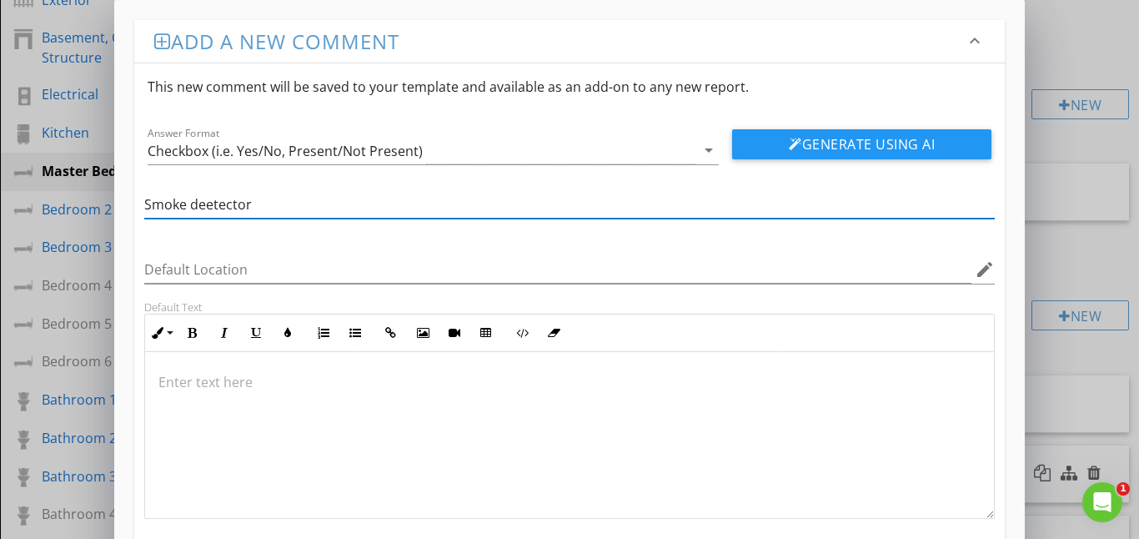
type input "Smoke deetector"
click at [164, 399] on div at bounding box center [570, 435] width 850 height 167
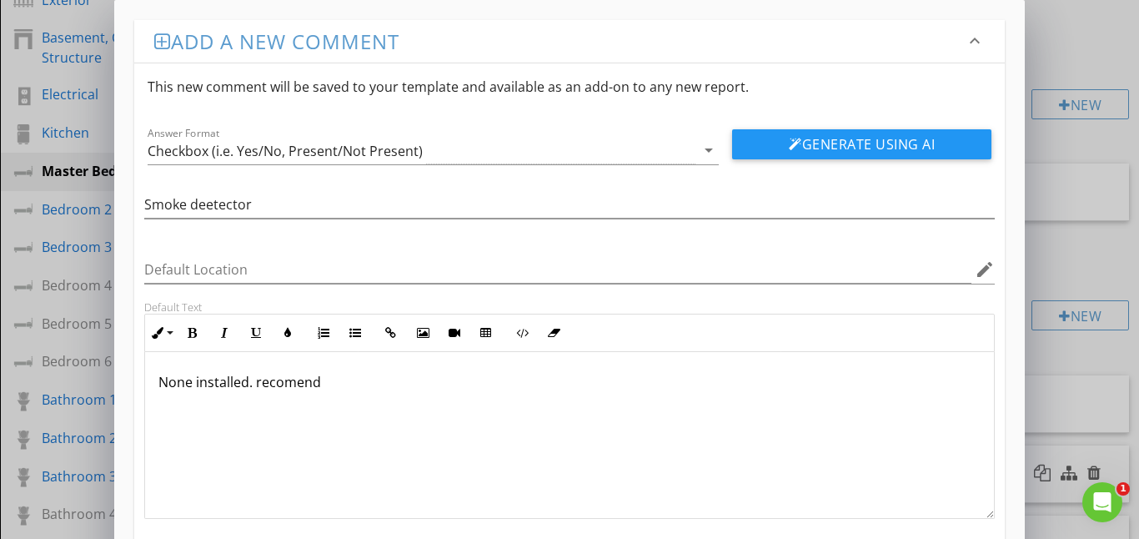
click at [294, 381] on p "None installed. recomend" at bounding box center [569, 382] width 823 height 20
click at [351, 384] on p "None installed. recommend" at bounding box center [569, 382] width 823 height 20
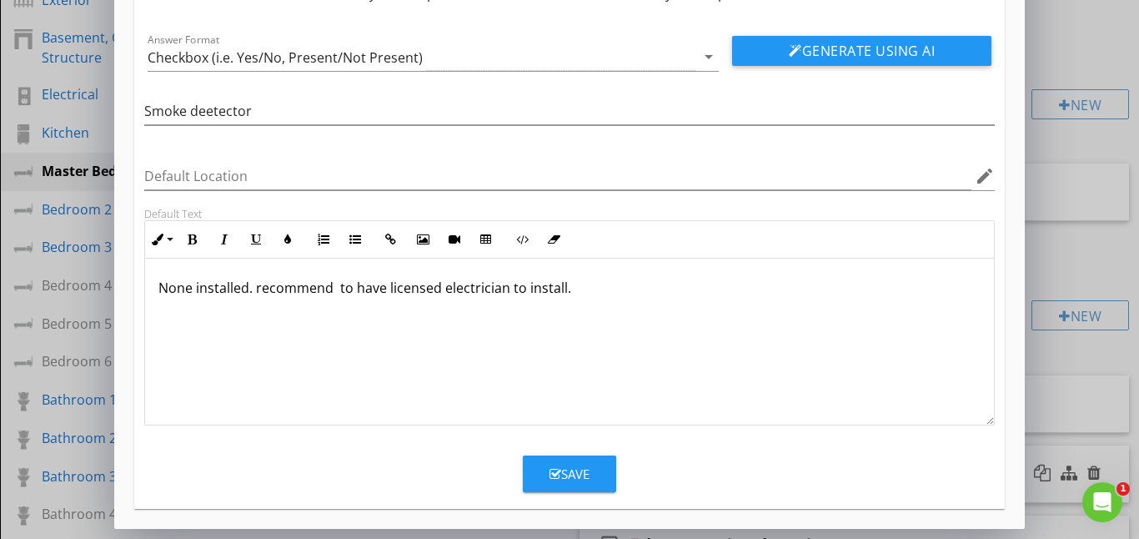
click at [580, 474] on div "Save" at bounding box center [570, 473] width 40 height 19
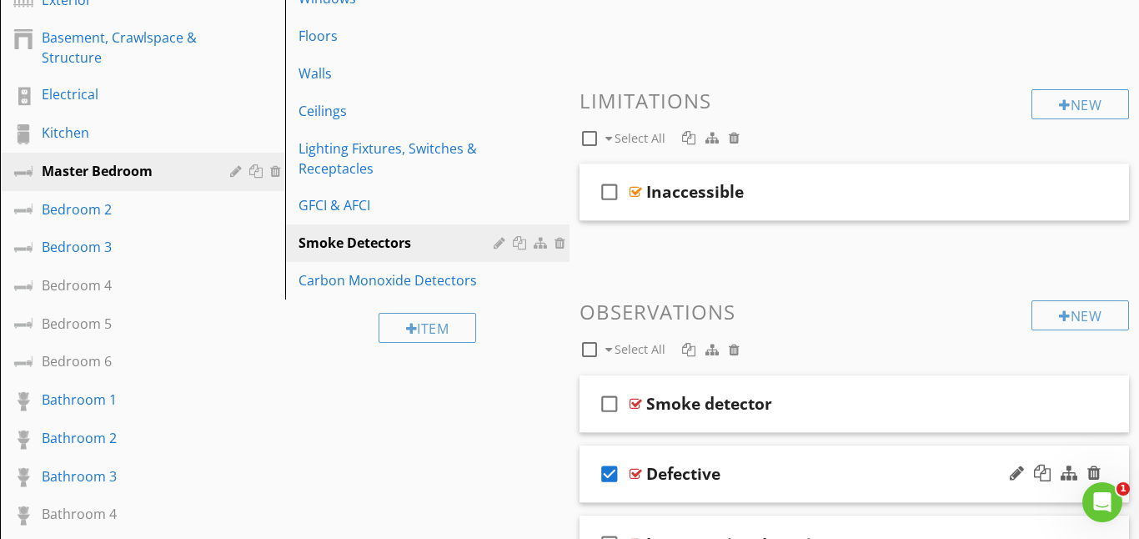
scroll to position [13, 0]
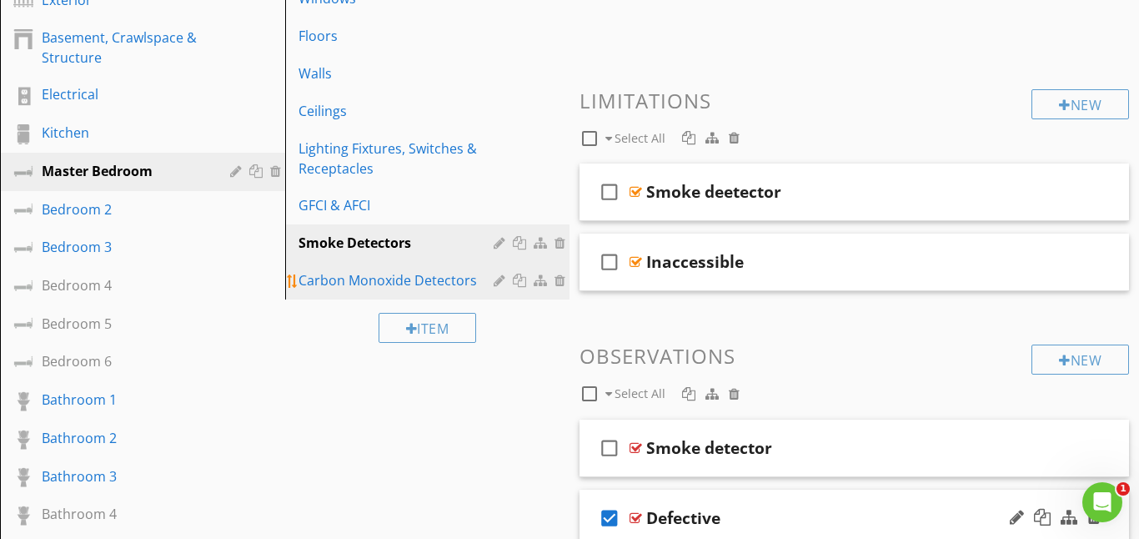
click at [349, 278] on div "Carbon Monoxide Detectors" at bounding box center [399, 280] width 201 height 20
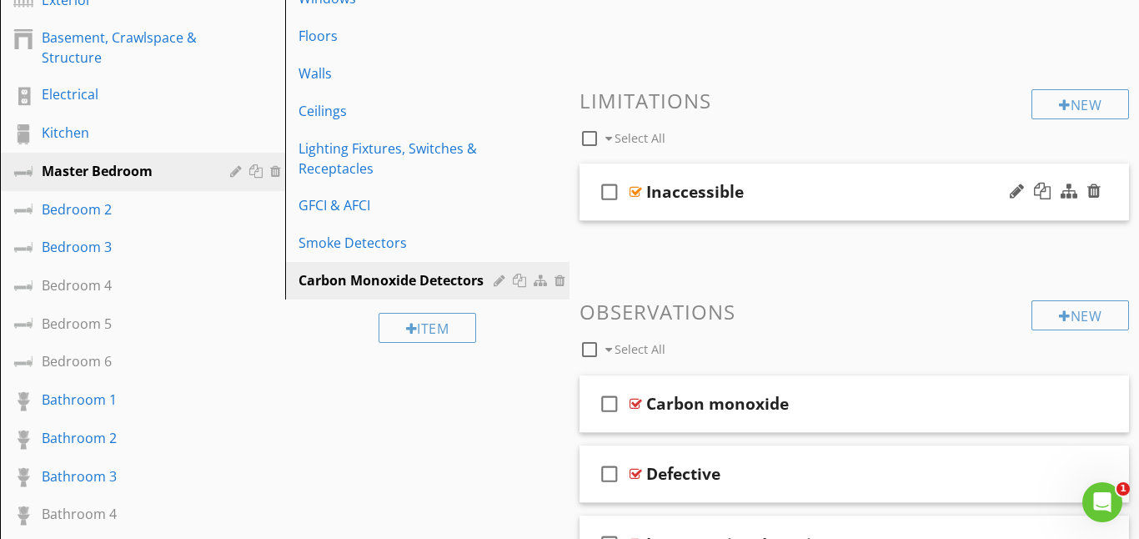
click at [615, 193] on icon "check_box_outline_blank" at bounding box center [609, 192] width 27 height 40
checkbox input "true"
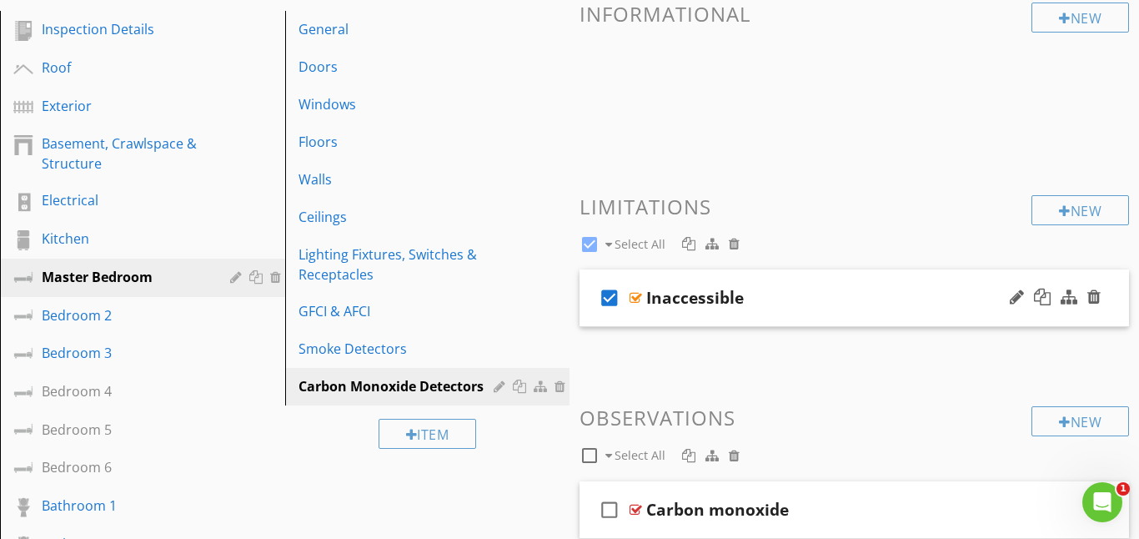
scroll to position [184, 0]
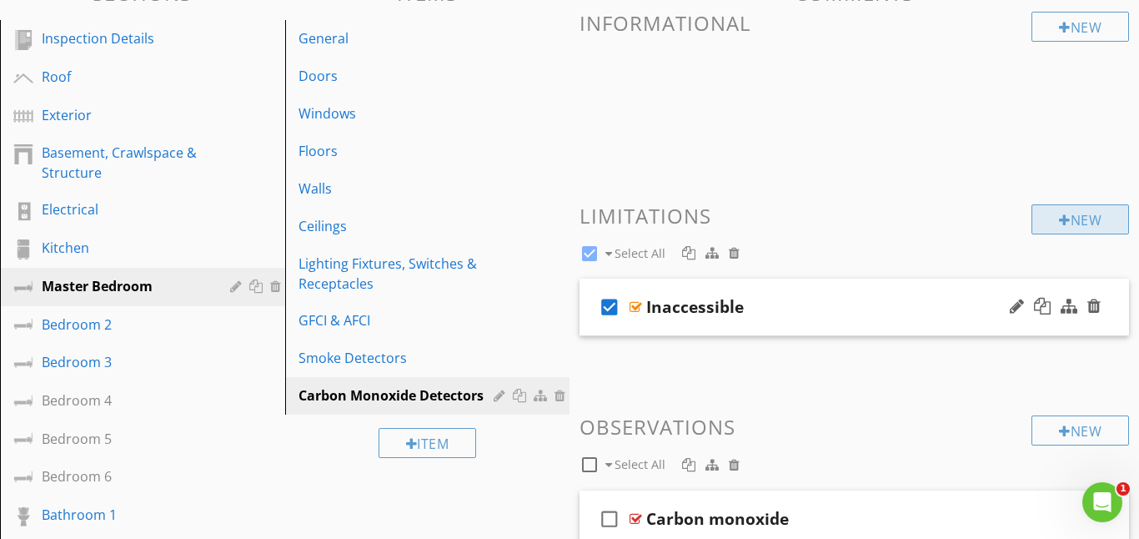
click at [1093, 205] on div "New" at bounding box center [1081, 219] width 98 height 30
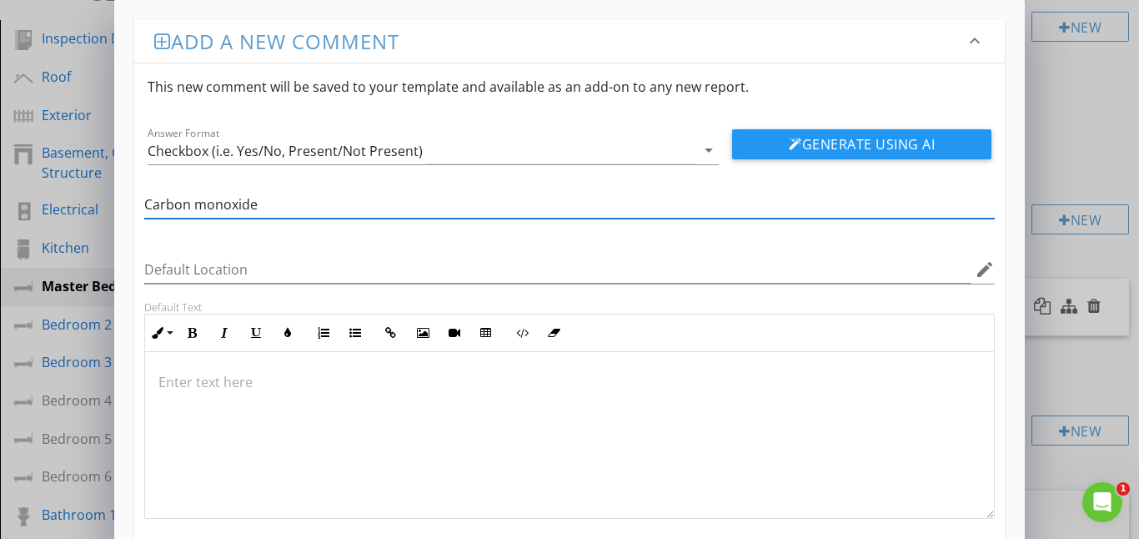
type input "Carbon monoxide"
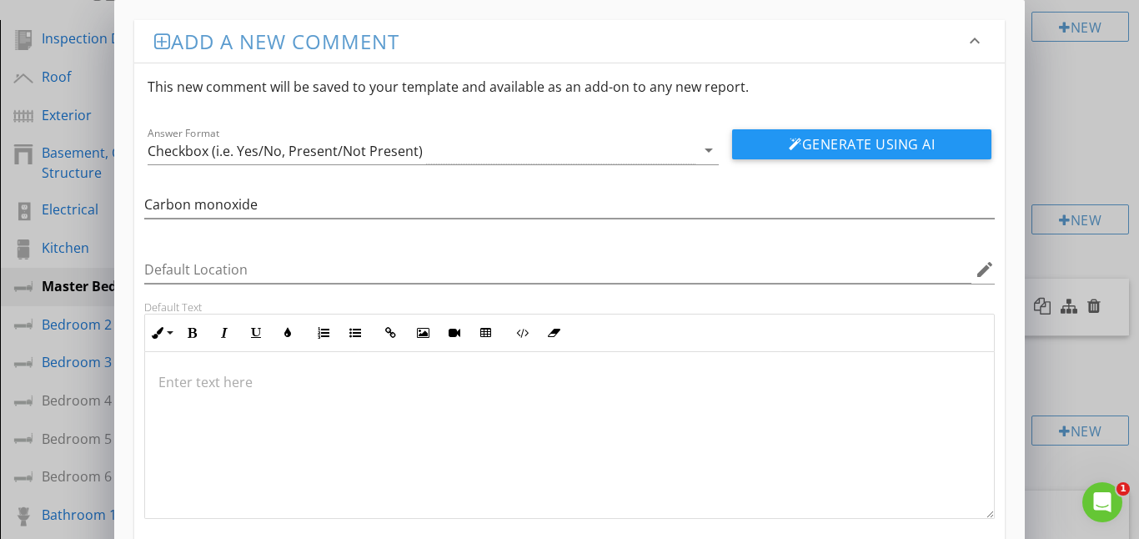
click at [168, 381] on p at bounding box center [569, 382] width 823 height 20
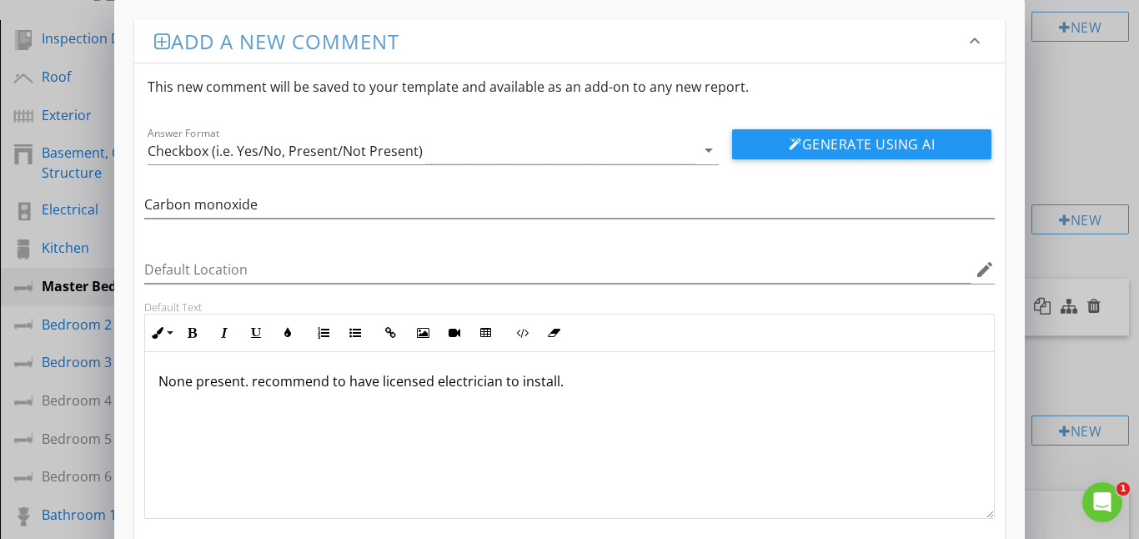
scroll to position [93, 0]
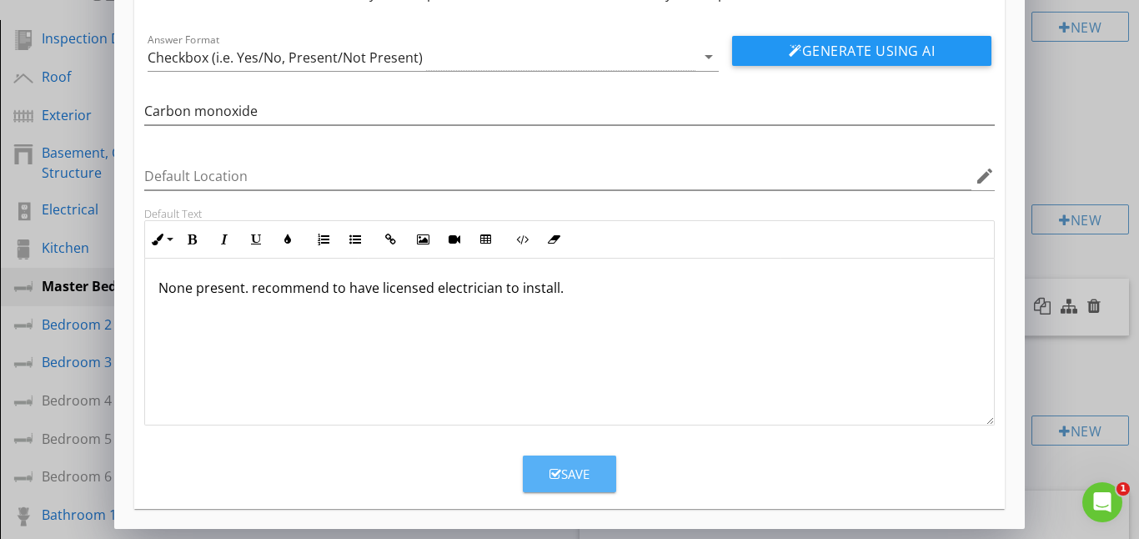
click at [550, 470] on icon "button" at bounding box center [556, 474] width 12 height 13
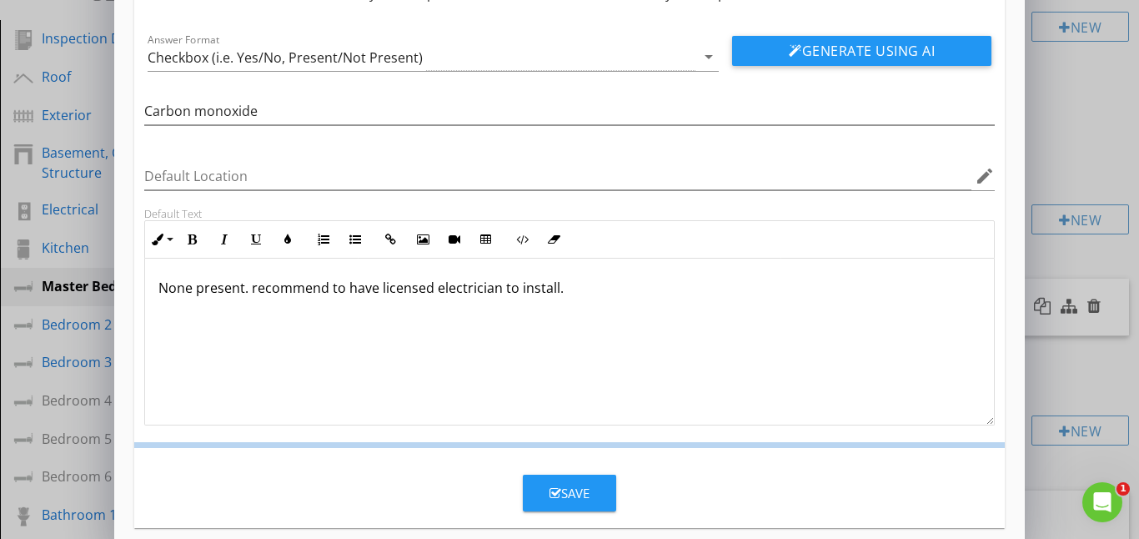
scroll to position [13, 0]
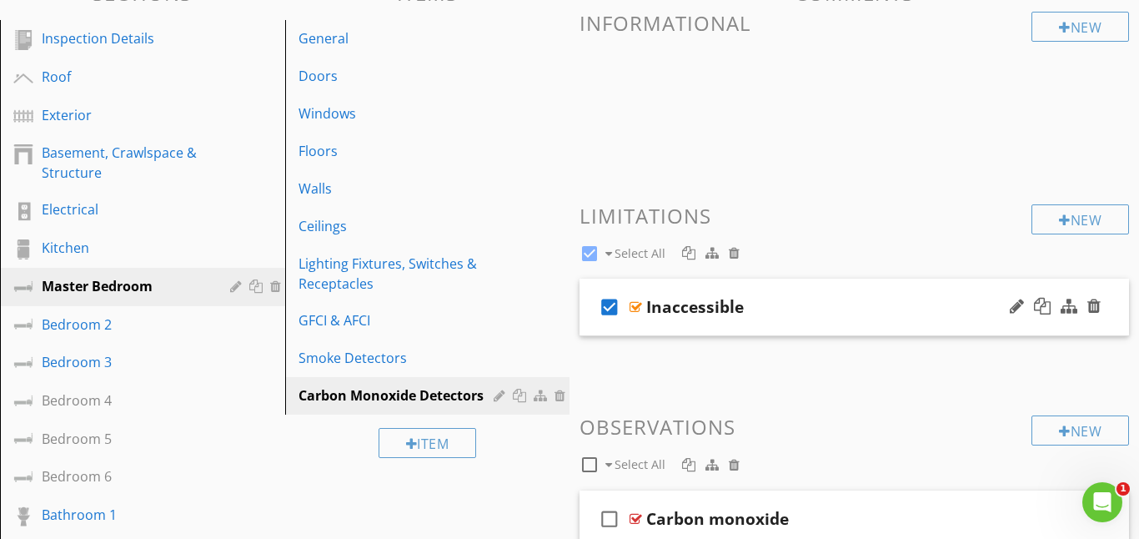
checkbox input "false"
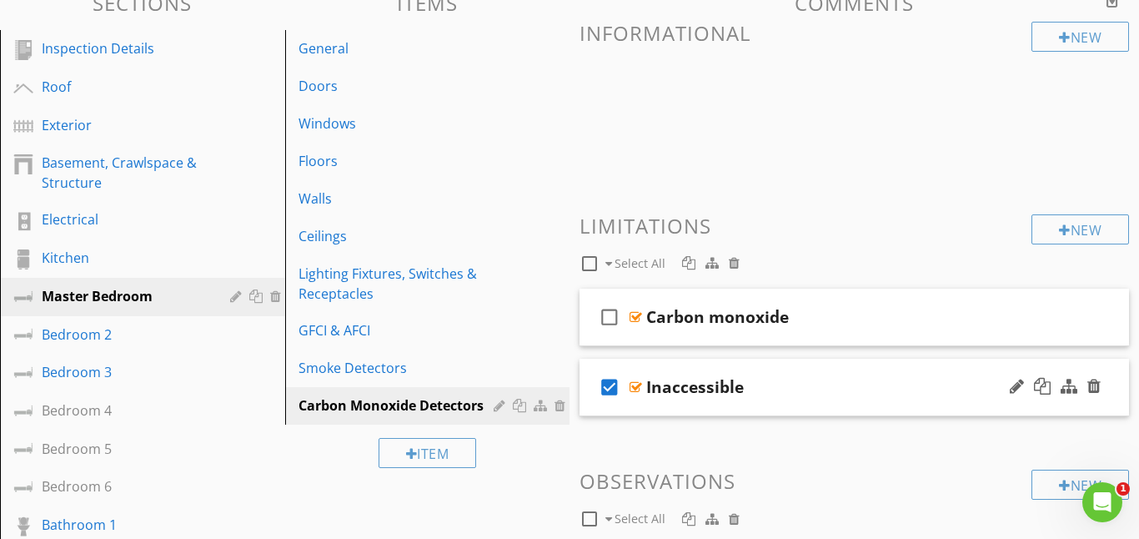
scroll to position [161, 0]
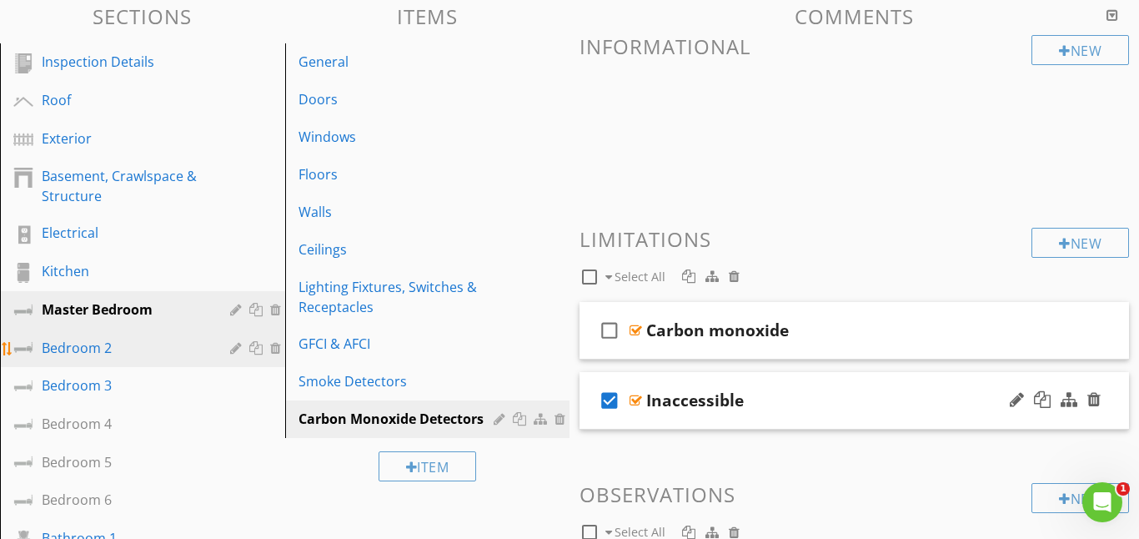
click at [158, 344] on div "Bedroom 2" at bounding box center [124, 348] width 164 height 20
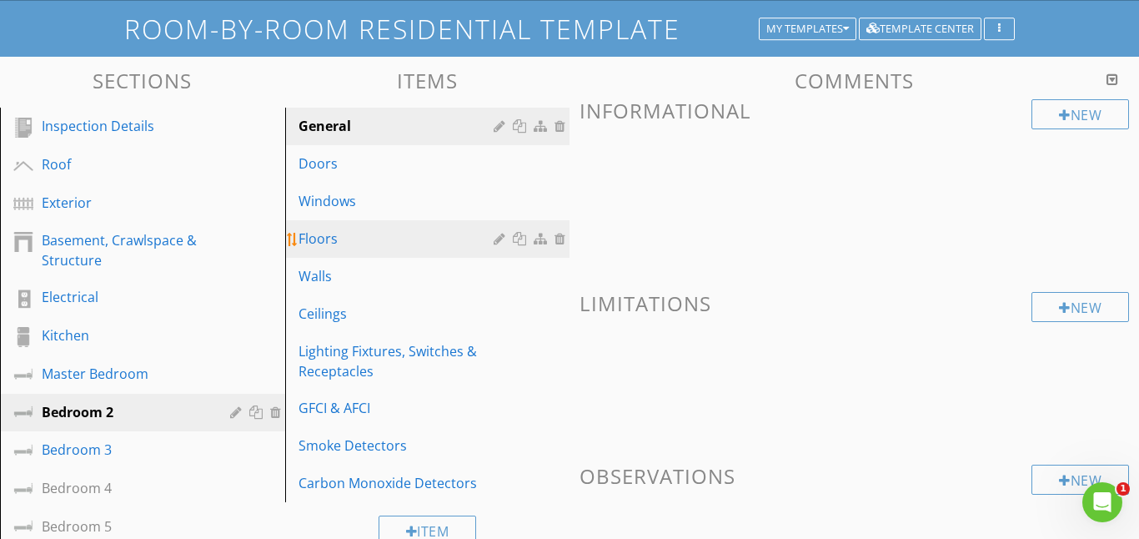
scroll to position [98, 0]
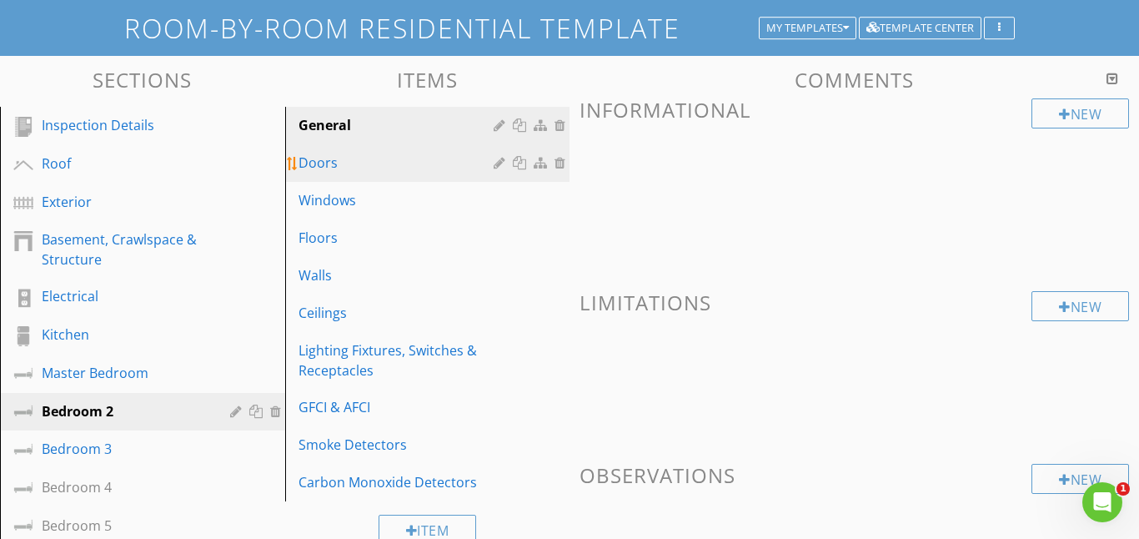
click at [319, 172] on div "Doors" at bounding box center [399, 163] width 201 height 20
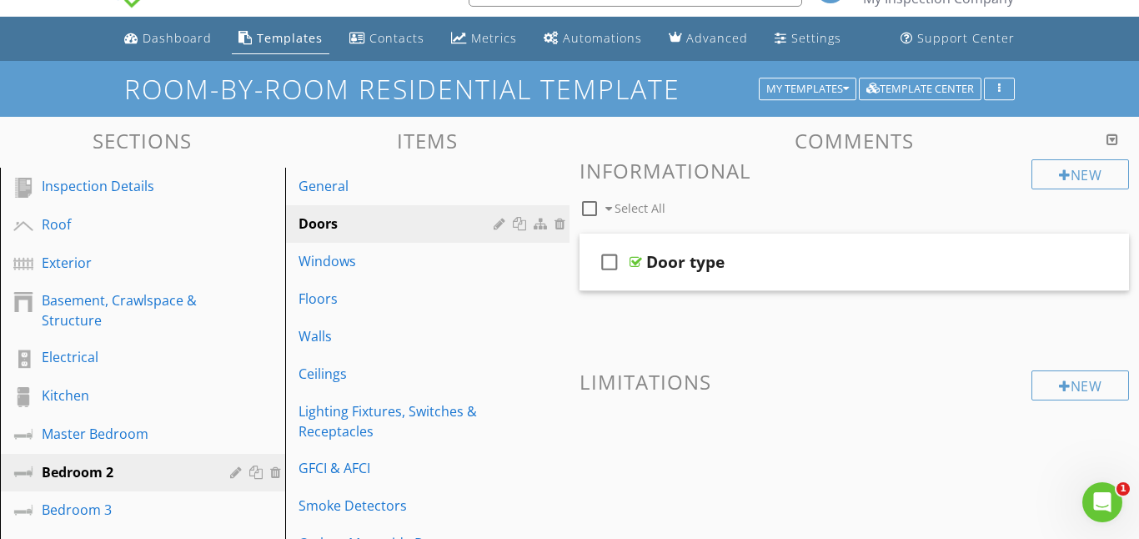
scroll to position [30, 0]
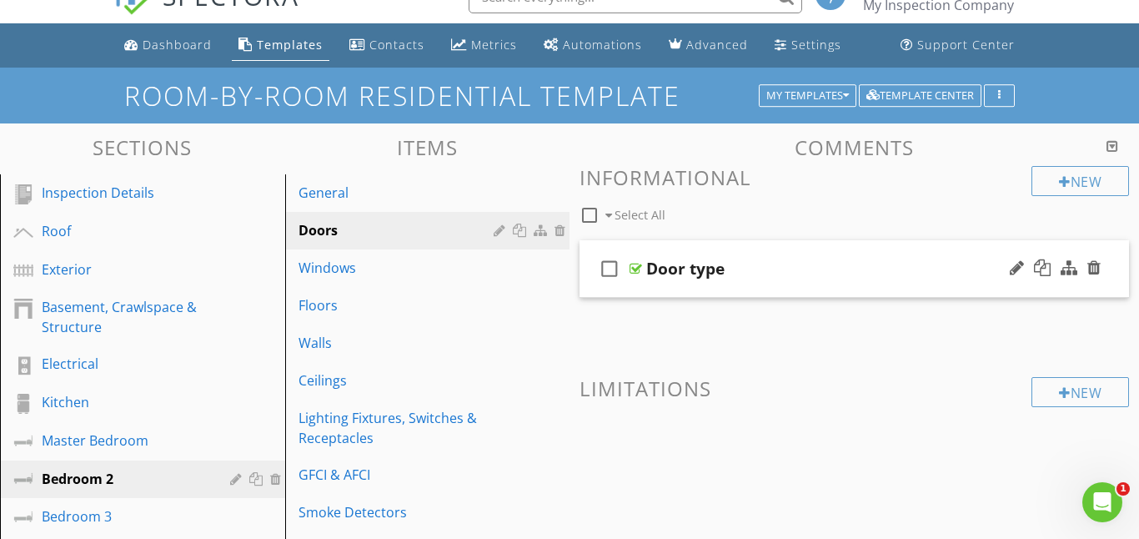
click at [610, 269] on icon "check_box_outline_blank" at bounding box center [609, 269] width 27 height 40
checkbox input "true"
click at [634, 270] on div at bounding box center [636, 268] width 13 height 13
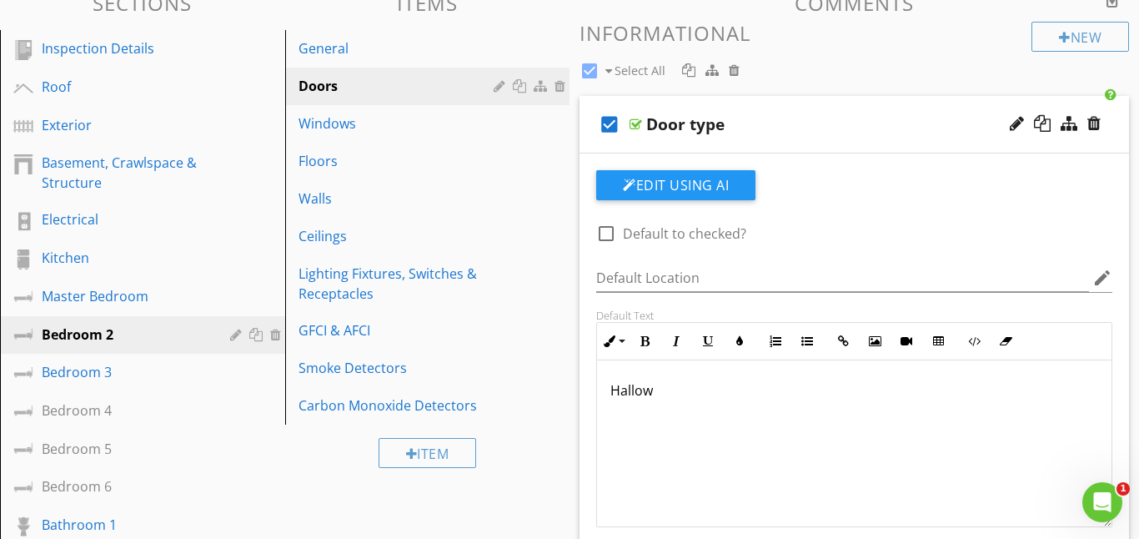
scroll to position [173, 0]
click at [688, 392] on p "Hallow" at bounding box center [854, 391] width 488 height 20
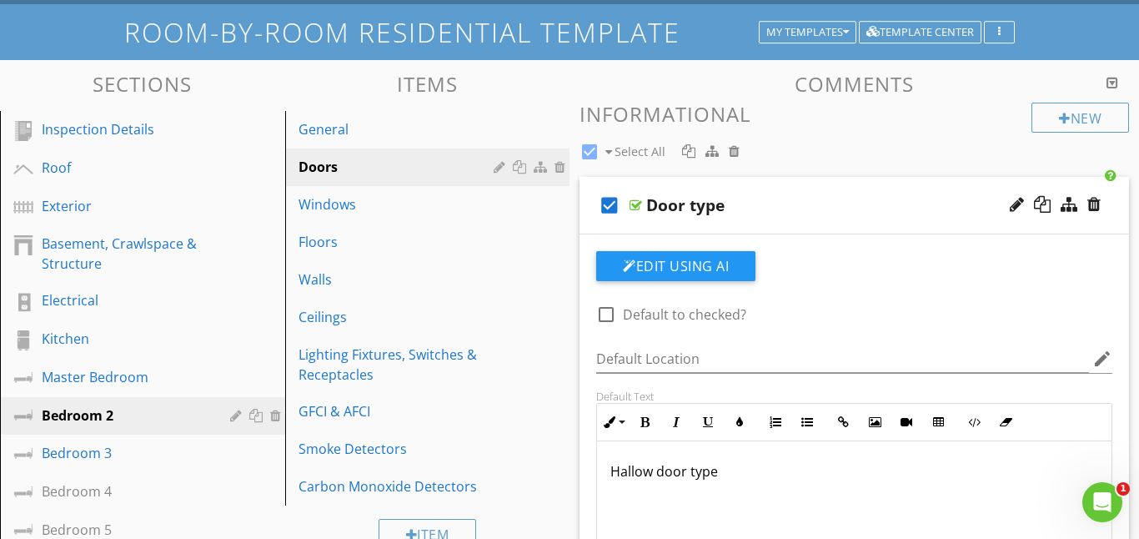
scroll to position [89, 0]
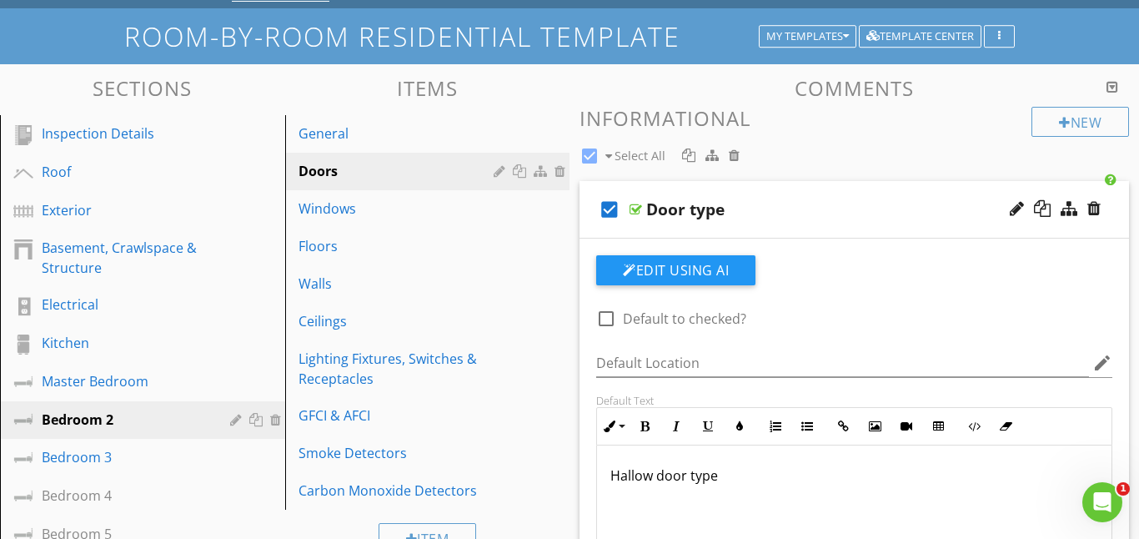
click at [632, 203] on div at bounding box center [636, 209] width 13 height 13
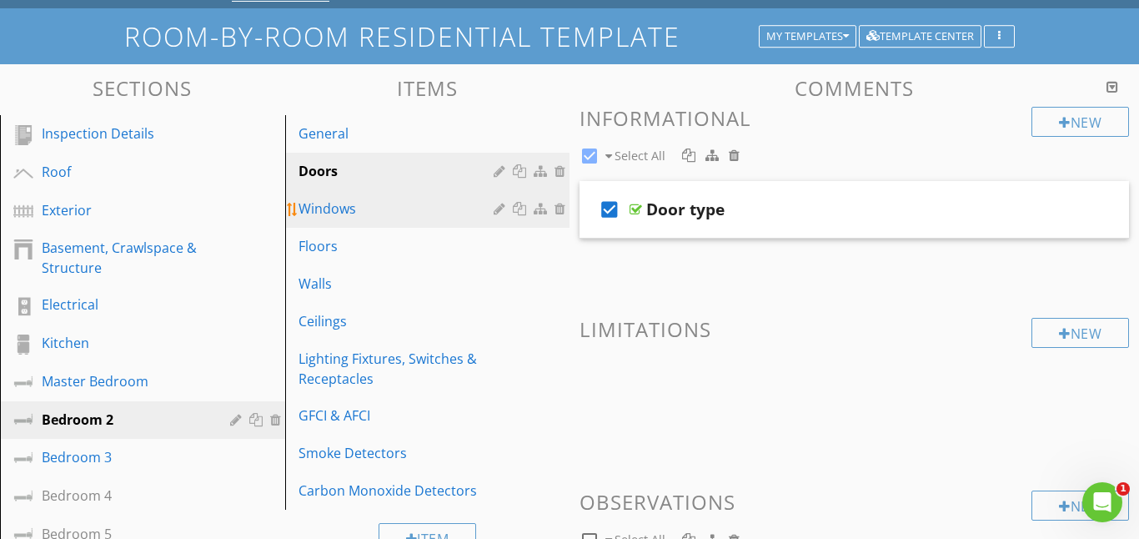
click at [366, 213] on div "Windows" at bounding box center [399, 208] width 201 height 20
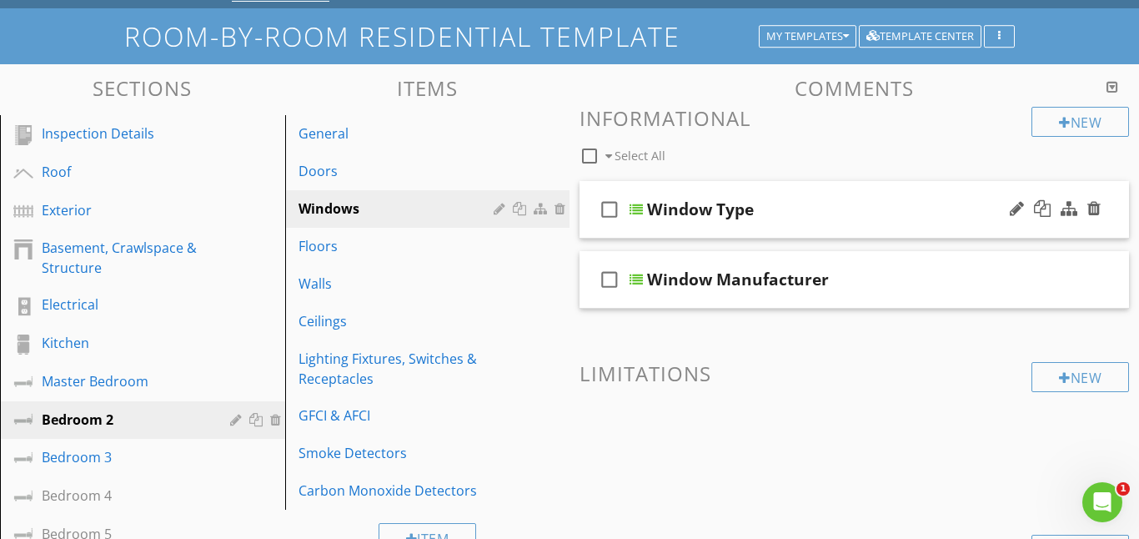
click at [607, 208] on icon "check_box_outline_blank" at bounding box center [609, 209] width 27 height 40
click at [634, 208] on div at bounding box center [636, 209] width 13 height 13
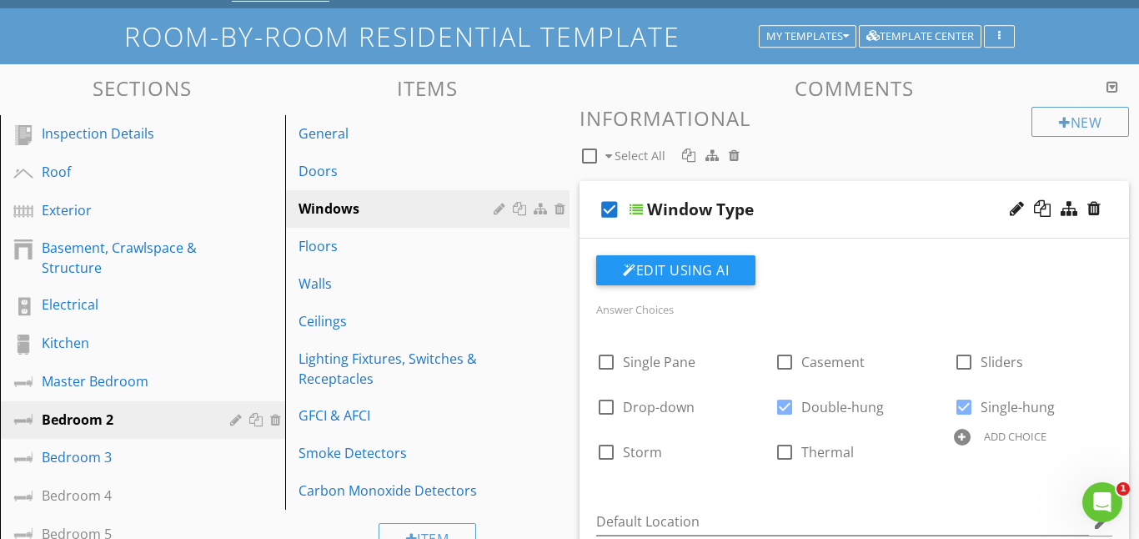
click at [637, 198] on div "check_box Window Type" at bounding box center [855, 210] width 550 height 58
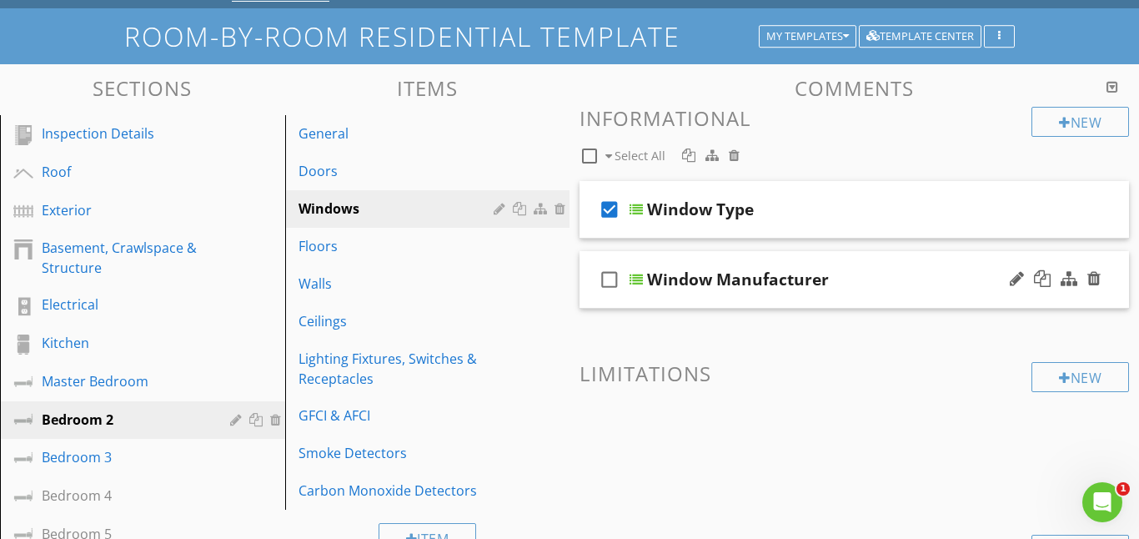
click at [612, 284] on icon "check_box_outline_blank" at bounding box center [609, 279] width 27 height 40
checkbox input "true"
click at [641, 280] on div at bounding box center [636, 279] width 13 height 13
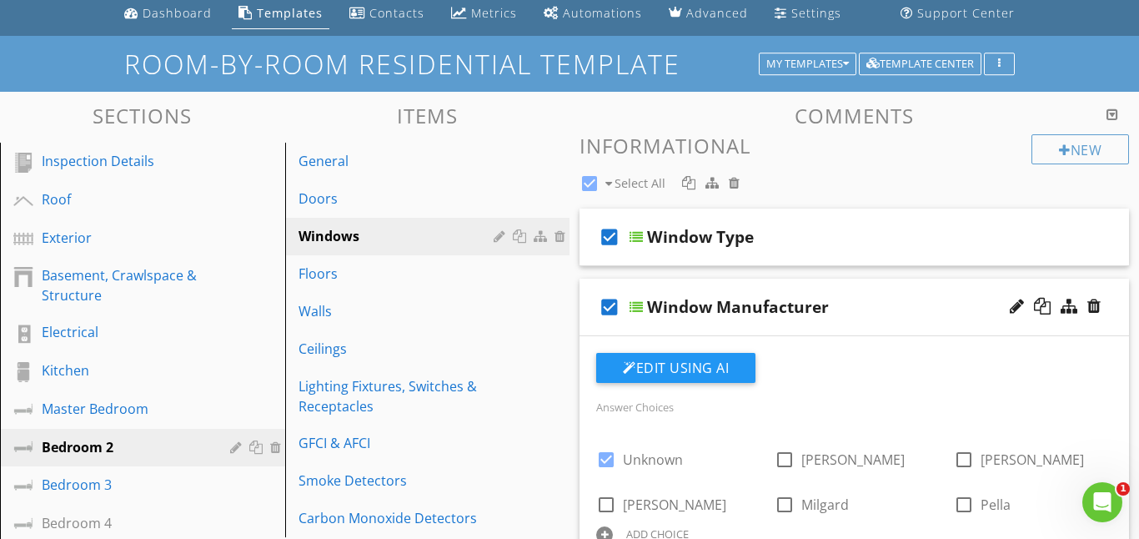
scroll to position [66, 0]
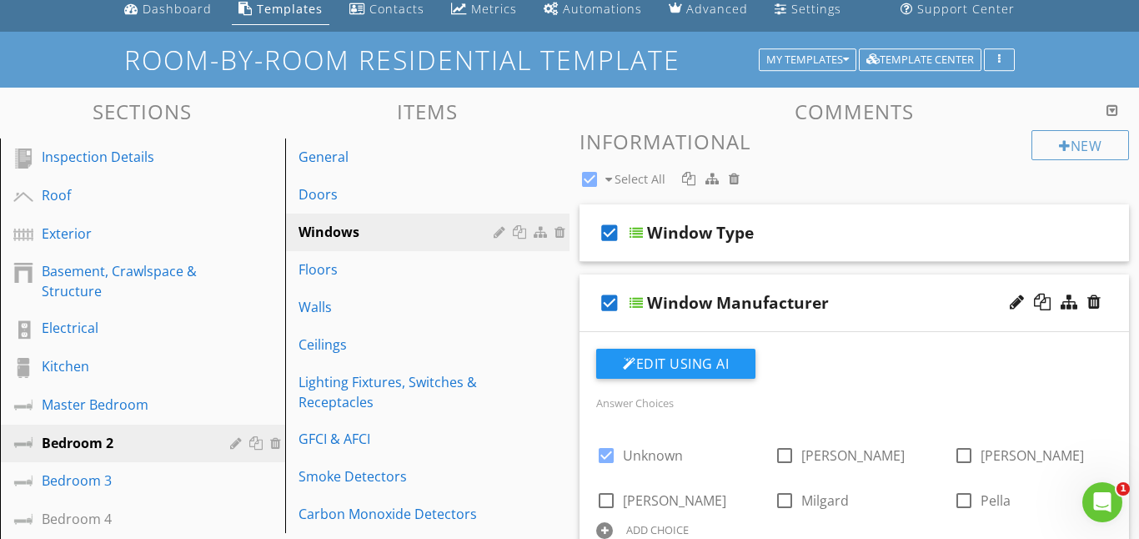
click at [635, 308] on div at bounding box center [636, 302] width 13 height 13
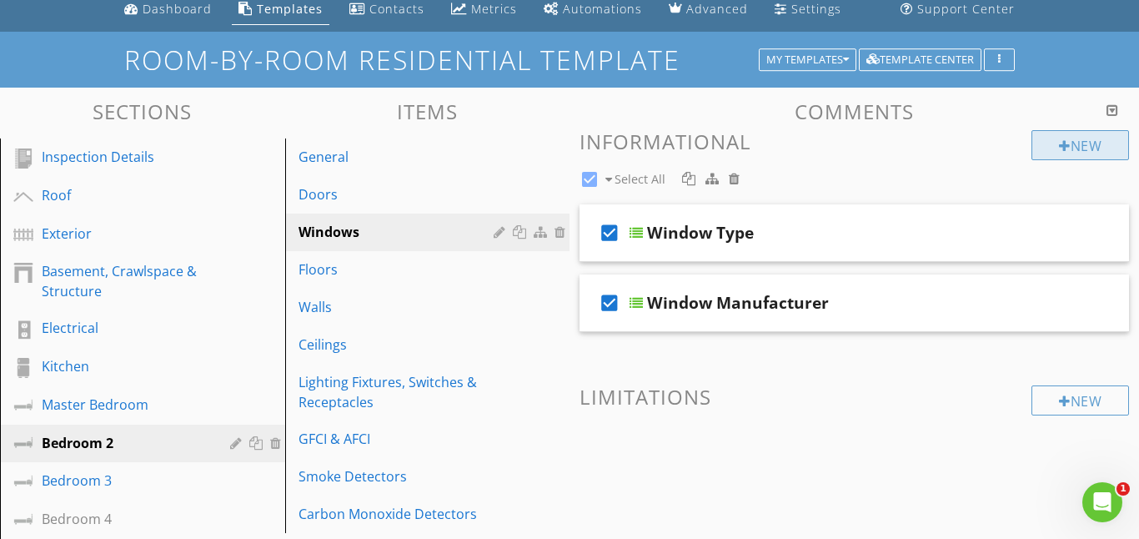
click at [1063, 146] on div at bounding box center [1065, 145] width 12 height 13
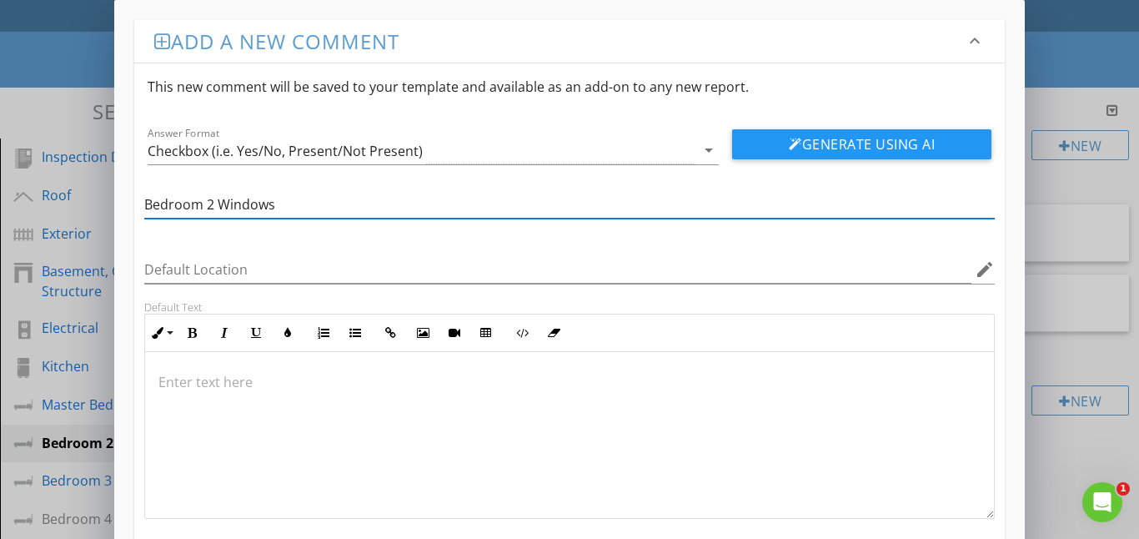
type input "Bedroom 2 Windows"
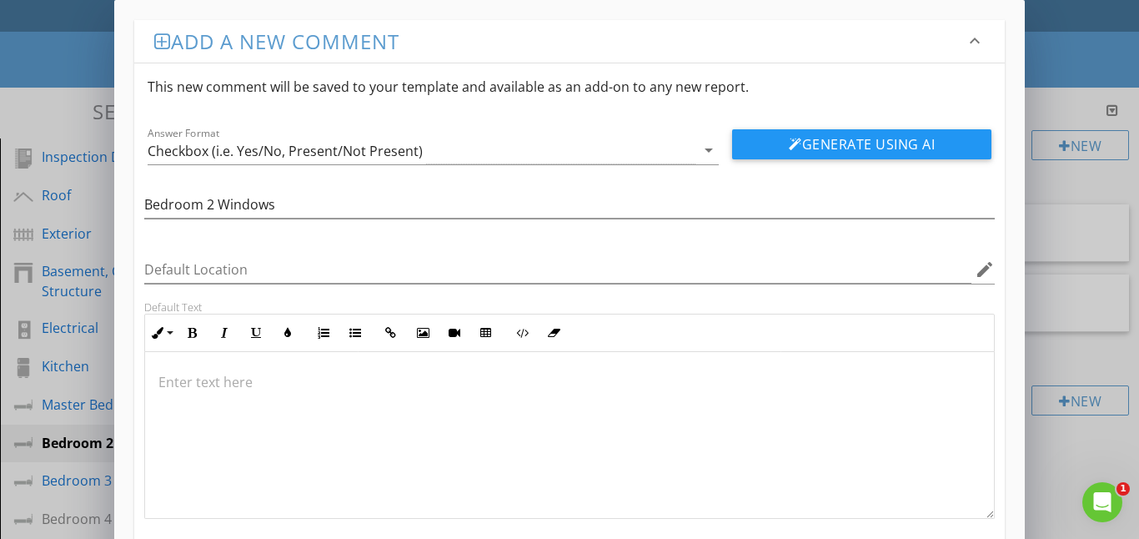
click at [178, 383] on p at bounding box center [569, 382] width 823 height 20
click at [214, 384] on p "Windows appear" at bounding box center [569, 382] width 823 height 20
click at [299, 381] on p "Window frame appear" at bounding box center [569, 382] width 823 height 20
click at [299, 381] on p "Window frame appears" at bounding box center [569, 382] width 823 height 20
click at [309, 385] on p "Window frame appears" at bounding box center [569, 382] width 823 height 20
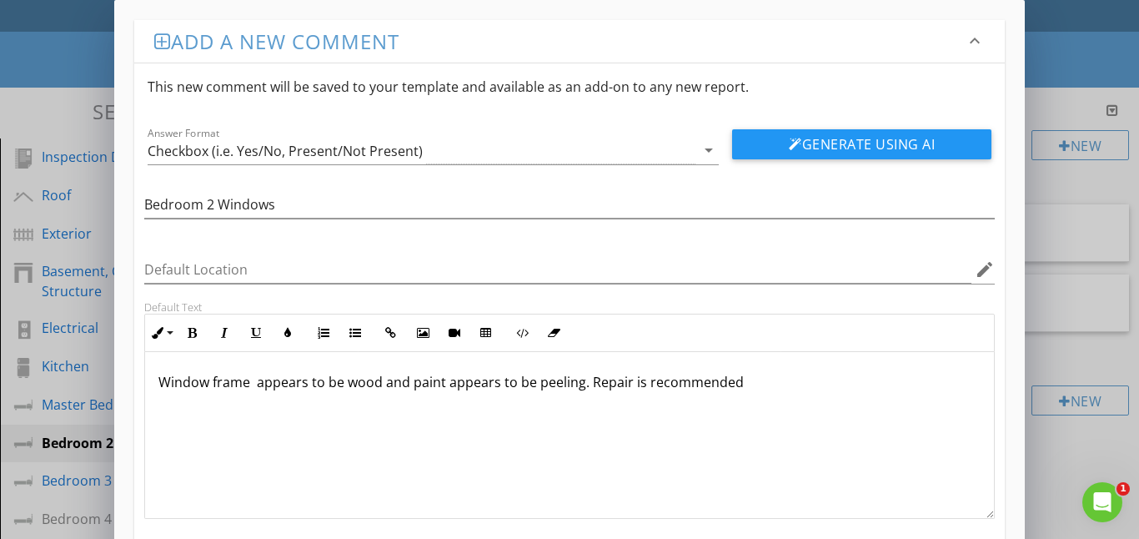
click at [625, 381] on p "Window frame appears to be wood and paint appears to be peeling. Repair is reco…" at bounding box center [569, 382] width 823 height 20
click at [828, 384] on p "Window frame appears to be wood and paint appears to be peeling. Repair/ repalc…" at bounding box center [569, 382] width 823 height 20
click at [700, 386] on p "Window frame appears to be wood and paint appears to be peeling. Repair/ repalc…" at bounding box center [569, 382] width 823 height 20
click at [665, 384] on p "Window frame appears to be wood and paint appears to be peeling. Repair/ repalc…" at bounding box center [569, 382] width 823 height 20
click at [820, 413] on div "Window frame appears to be wood and paint appears to be peeling. Repair/ replal…" at bounding box center [570, 435] width 850 height 167
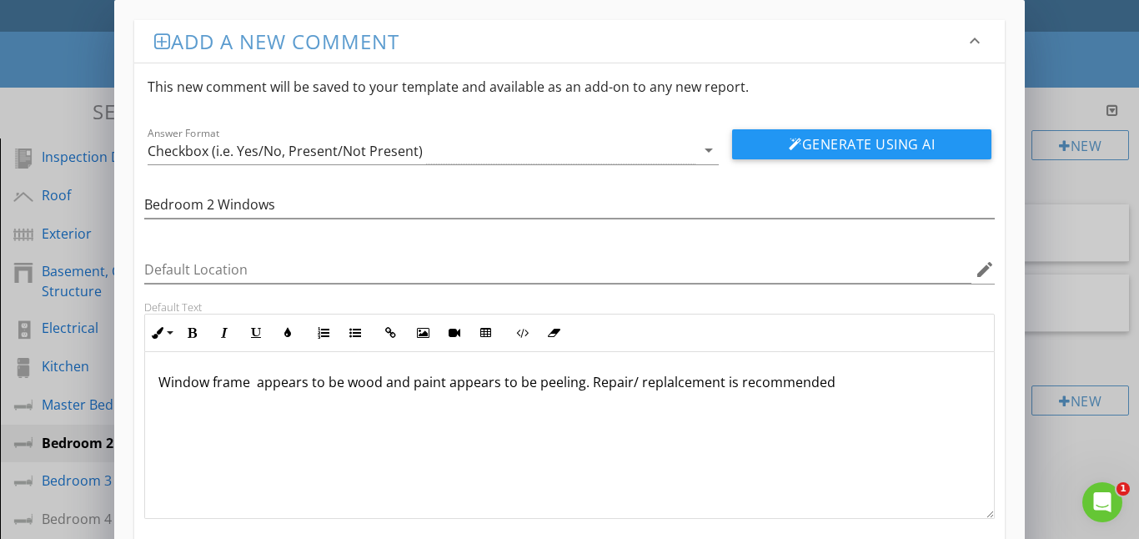
click at [669, 385] on p "Window frame appears to be wood and paint appears to be peeling. Repair/ replal…" at bounding box center [569, 382] width 823 height 20
click at [705, 426] on div "Window frame appears to be wood and paint appears to be peeling. Repair/ repllc…" at bounding box center [570, 435] width 850 height 167
click at [661, 382] on p "Window frame appears to be wood and paint appears to be peeling. Repair/ repllc…" at bounding box center [569, 382] width 823 height 20
click at [661, 384] on p "Window frame appears to be wood and paint appears to be peeling. Repair/ replce…" at bounding box center [569, 382] width 823 height 20
click at [712, 424] on div "Window frame appears to be wood and paint appears to be peeling. Repair/ replac…" at bounding box center [570, 435] width 850 height 167
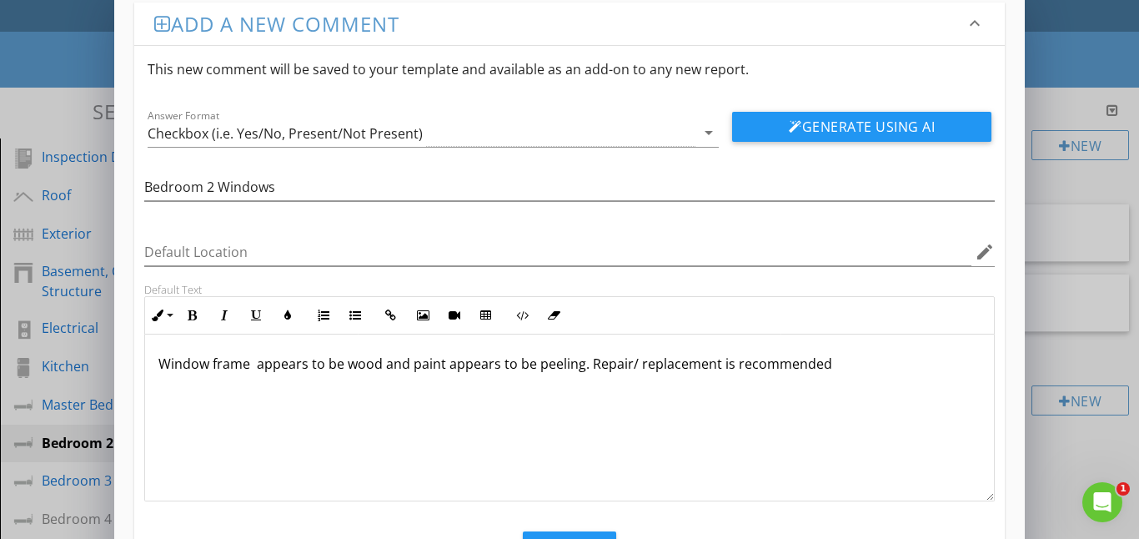
scroll to position [93, 0]
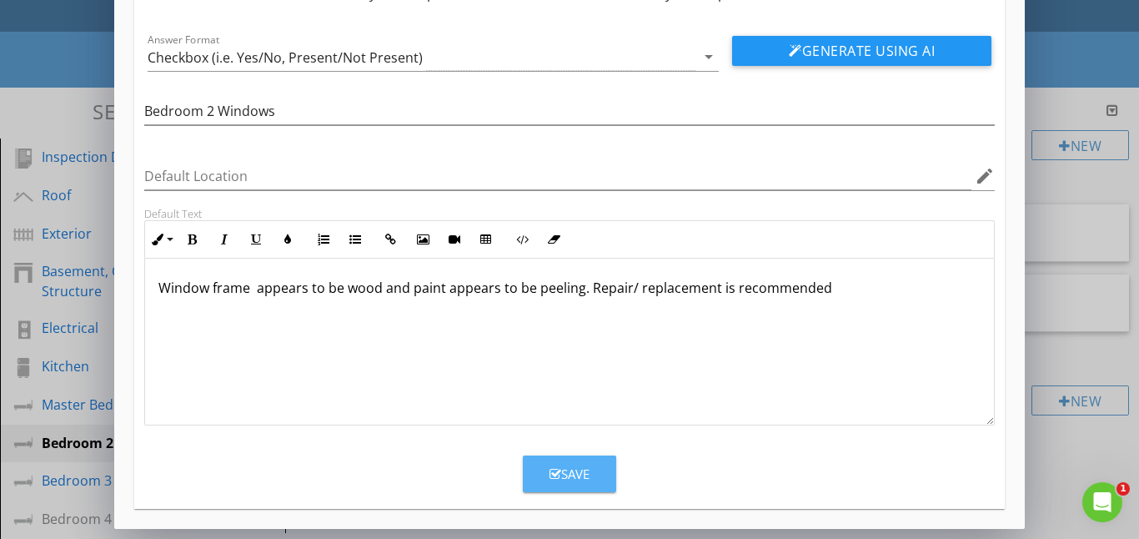
click at [555, 474] on icon "button" at bounding box center [556, 474] width 12 height 13
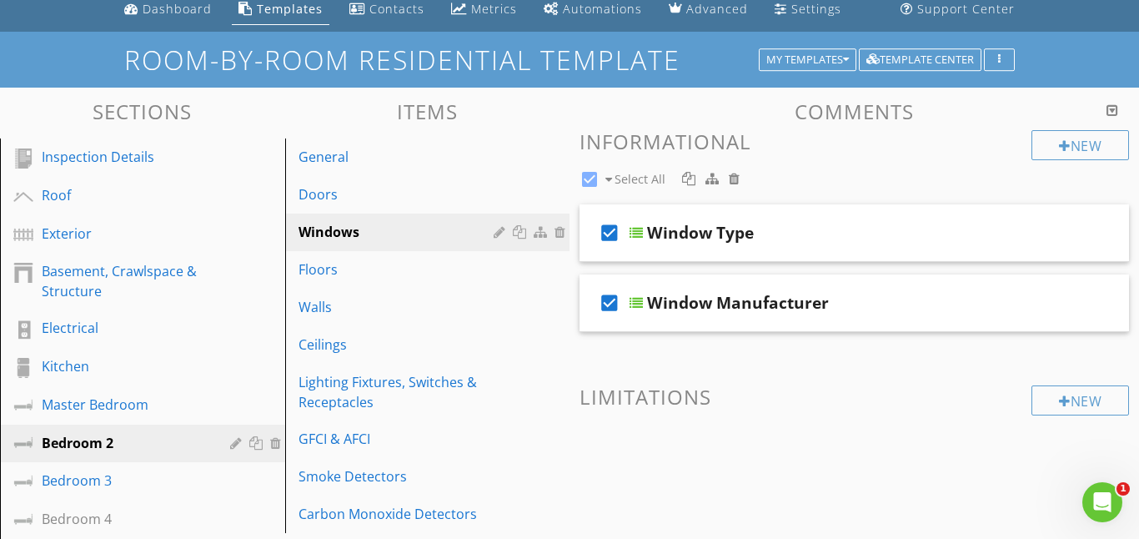
scroll to position [13, 0]
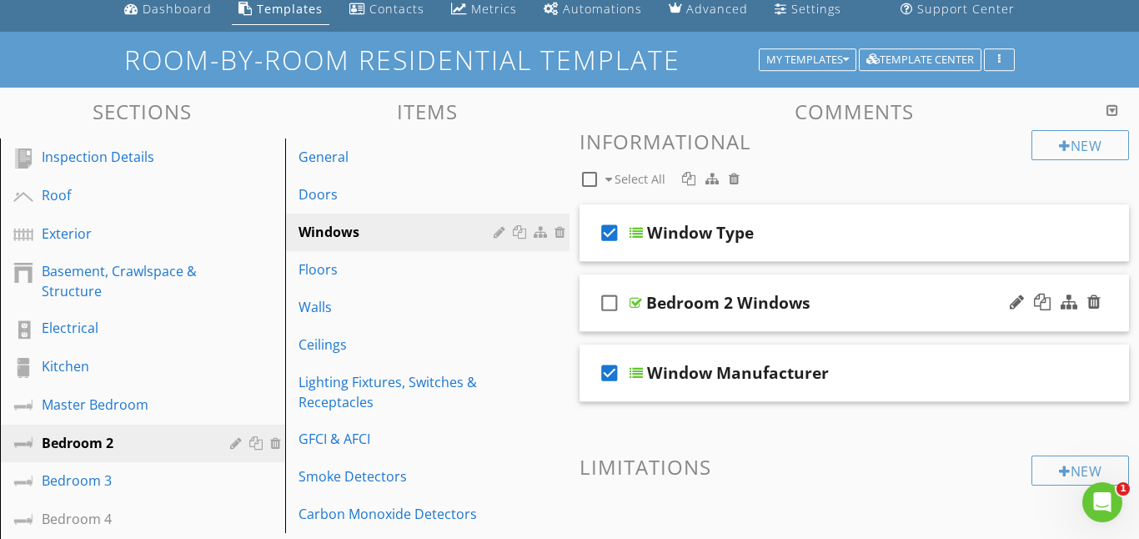
click at [610, 301] on icon "check_box_outline_blank" at bounding box center [609, 303] width 27 height 40
checkbox input "true"
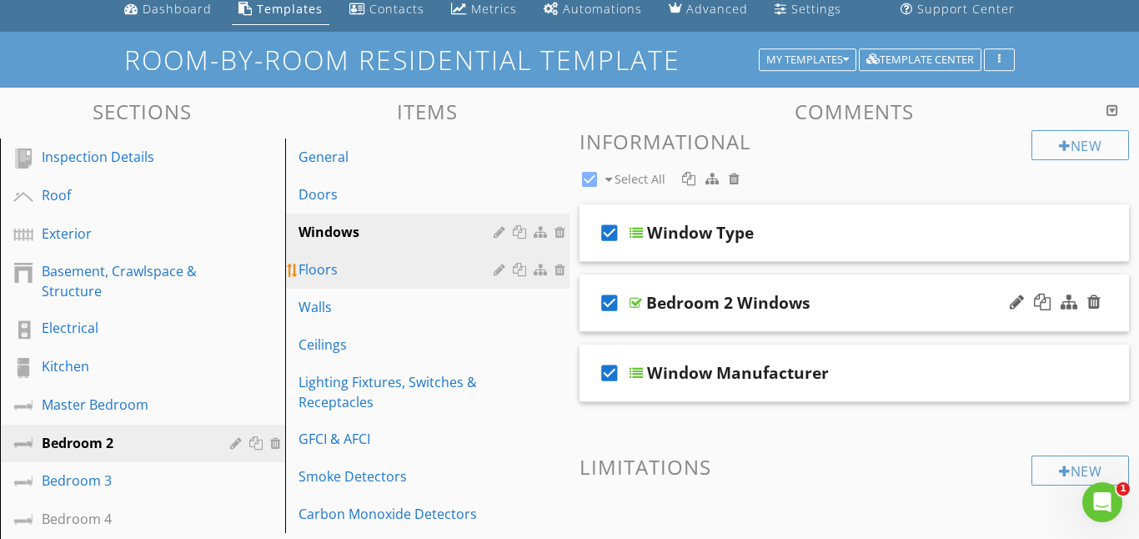
click at [338, 269] on div "Floors" at bounding box center [399, 269] width 201 height 20
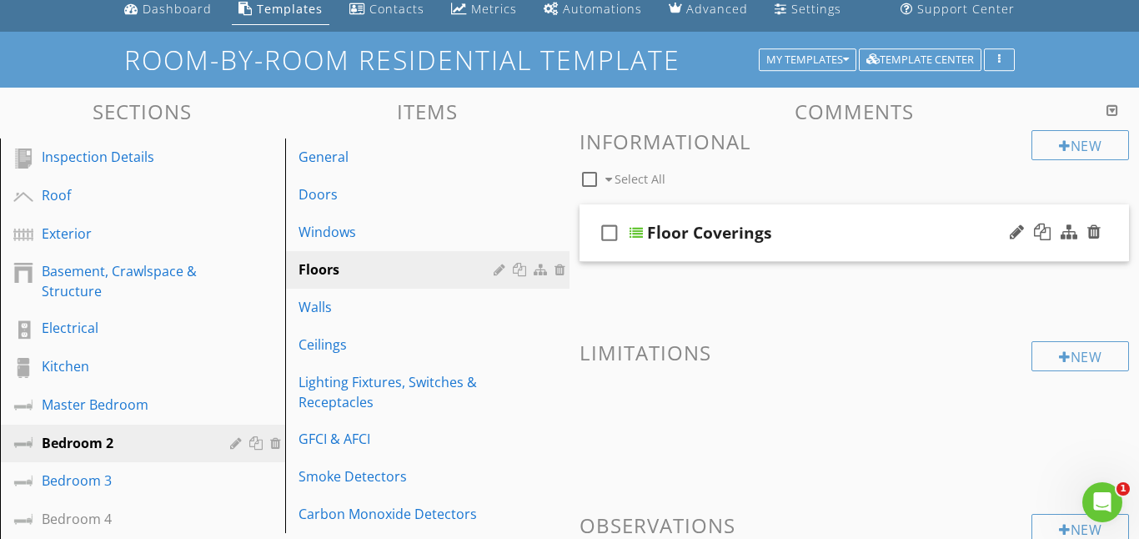
click at [612, 238] on icon "check_box_outline_blank" at bounding box center [609, 233] width 27 height 40
checkbox input "true"
click at [639, 228] on div at bounding box center [636, 232] width 13 height 13
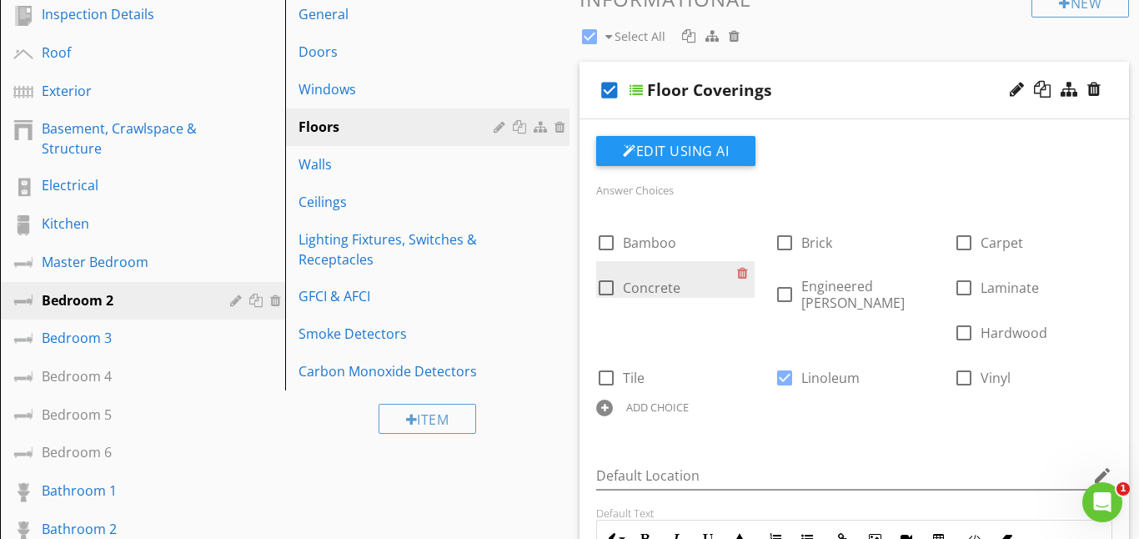
scroll to position [214, 0]
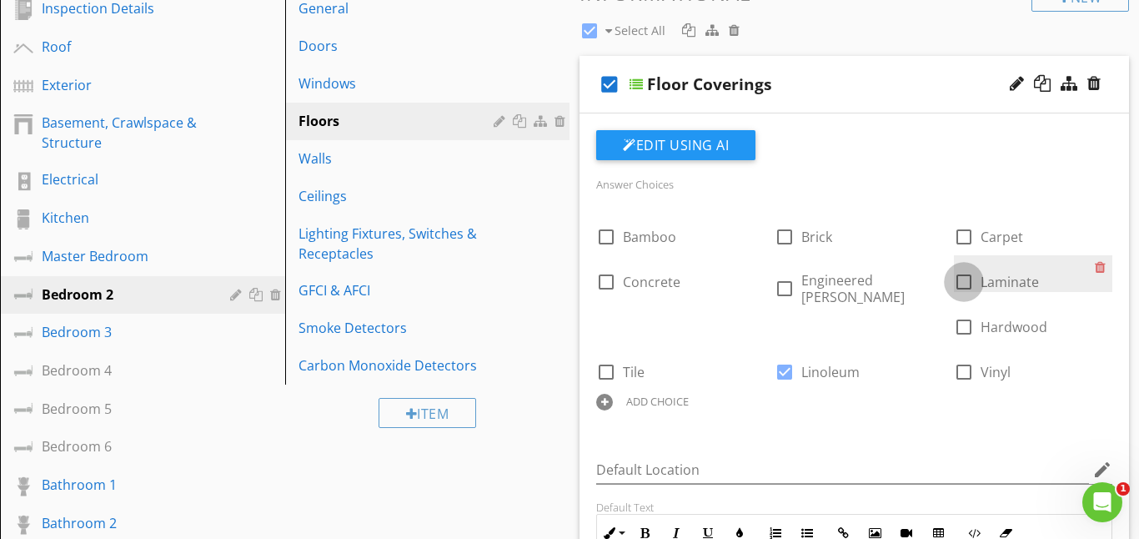
click at [962, 281] on div at bounding box center [964, 282] width 28 height 28
checkbox input "true"
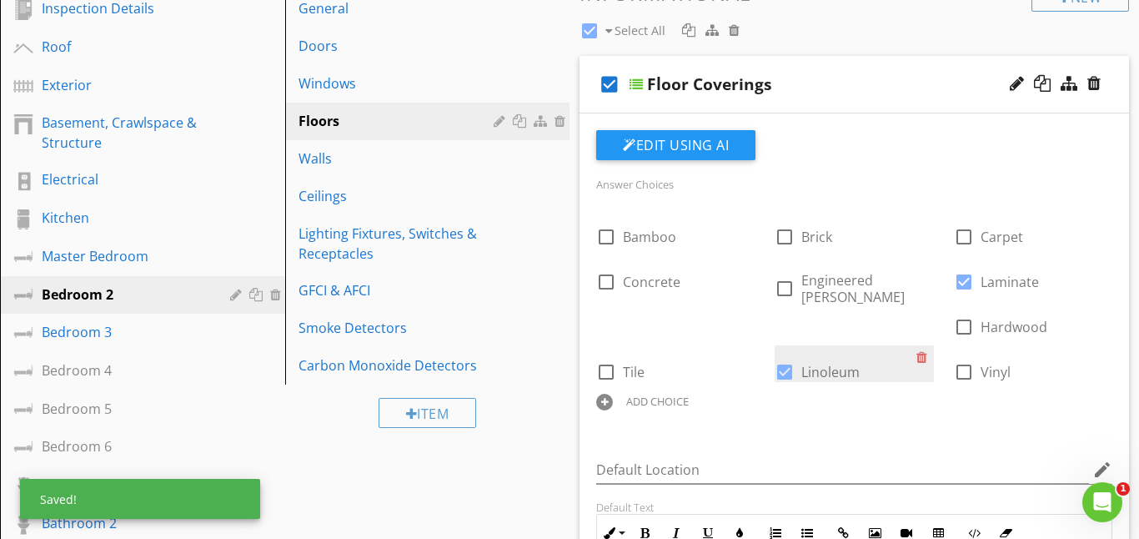
click at [799, 358] on div at bounding box center [785, 372] width 28 height 28
checkbox input "false"
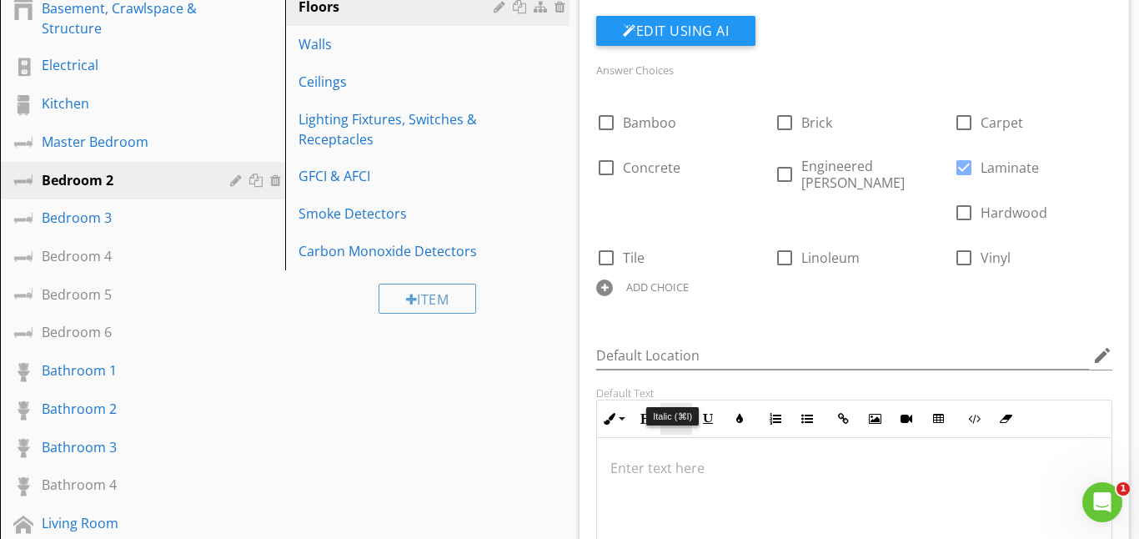
scroll to position [335, 0]
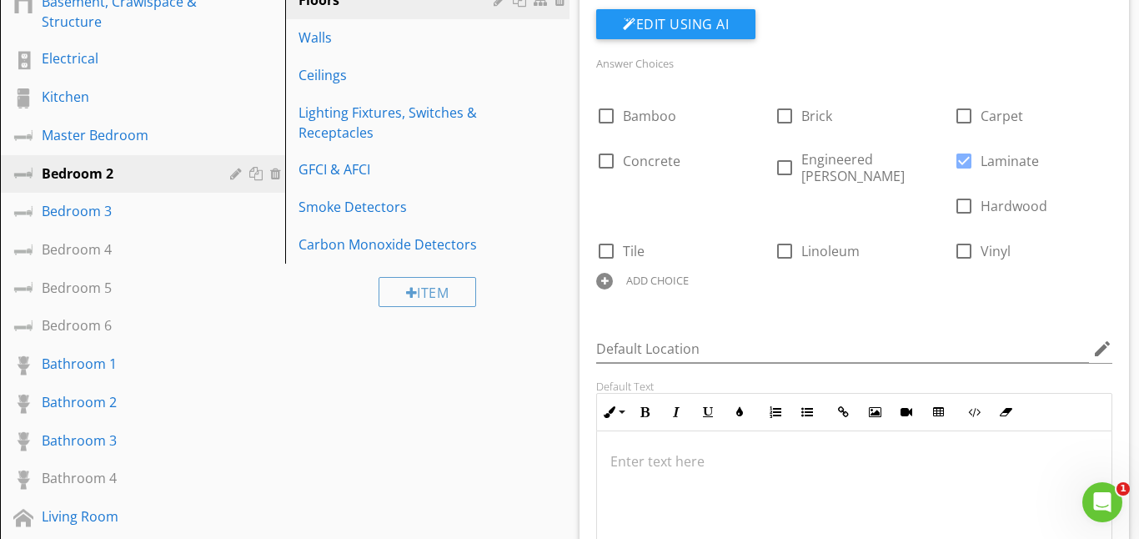
click at [625, 451] on p at bounding box center [854, 461] width 488 height 20
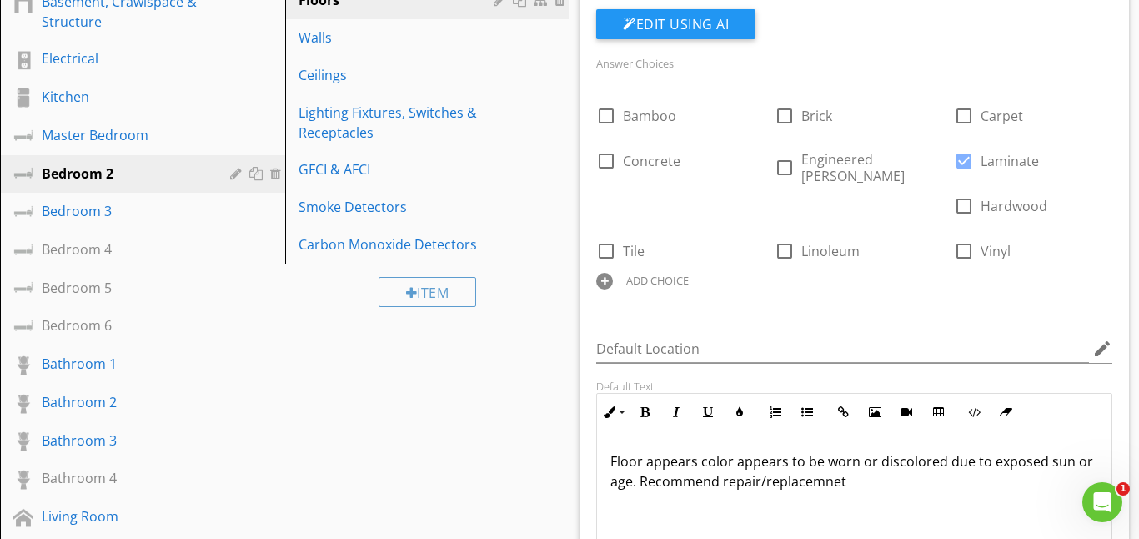
click at [795, 495] on div "Floor appears color appears to be worn or discolored due to exposed sun or age.…" at bounding box center [854, 514] width 515 height 167
click at [831, 454] on p "Floor appears color appears to be worn or discolored due to exposed sun or age.…" at bounding box center [854, 471] width 488 height 40
click at [835, 456] on p "Floor appears color appears to be worn or discolored due to exposed sun or age.…" at bounding box center [854, 471] width 488 height 40
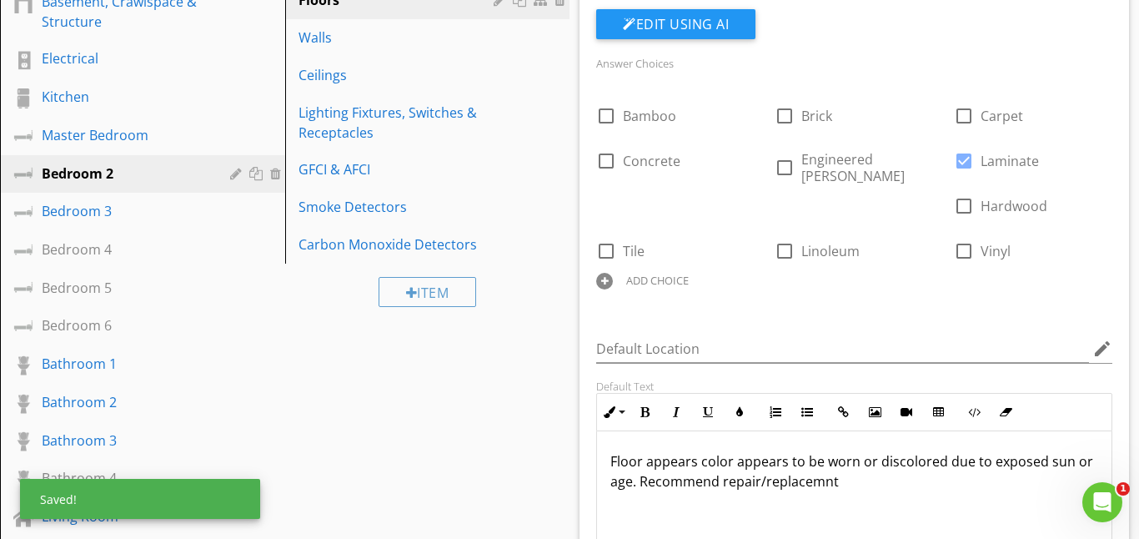
click at [818, 458] on p "Floor appears color appears to be worn or discolored due to exposed sun or age.…" at bounding box center [854, 471] width 488 height 40
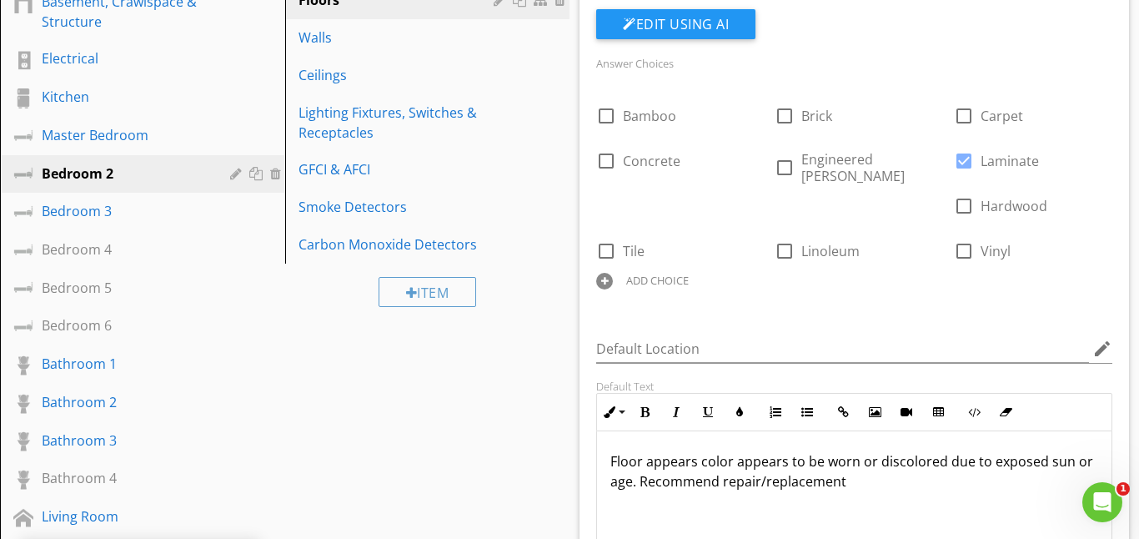
click at [894, 466] on div "Floor appears color appears to be worn or discolored due to exposed sun or age.…" at bounding box center [854, 514] width 515 height 167
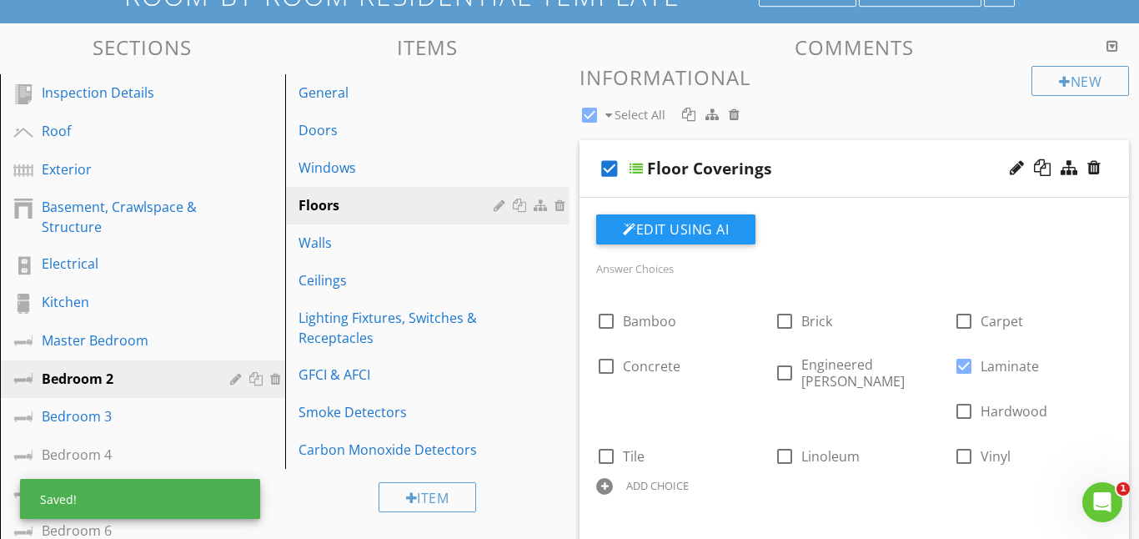
scroll to position [106, 0]
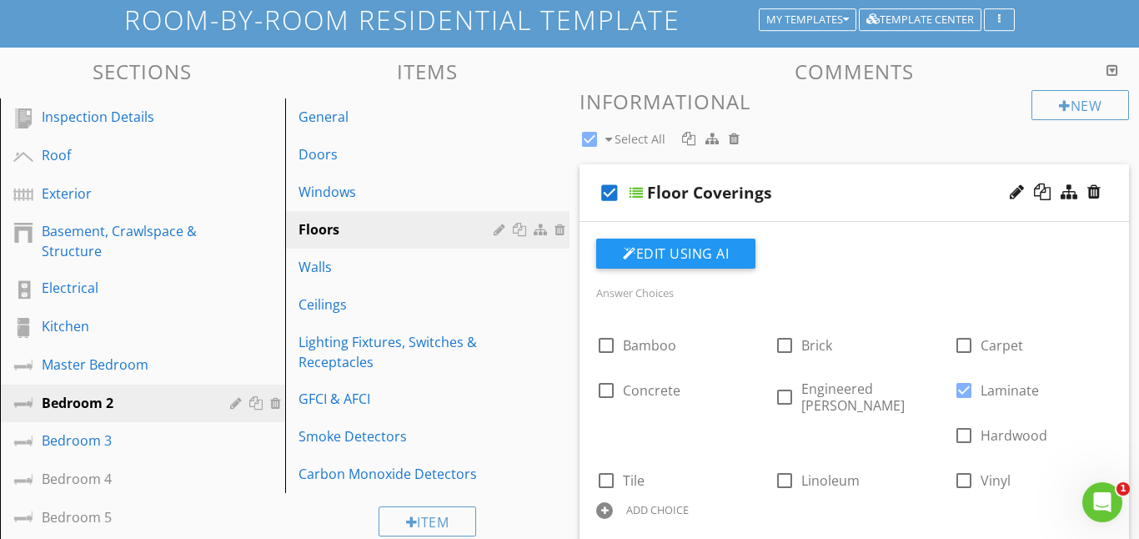
click at [636, 188] on div at bounding box center [636, 192] width 13 height 13
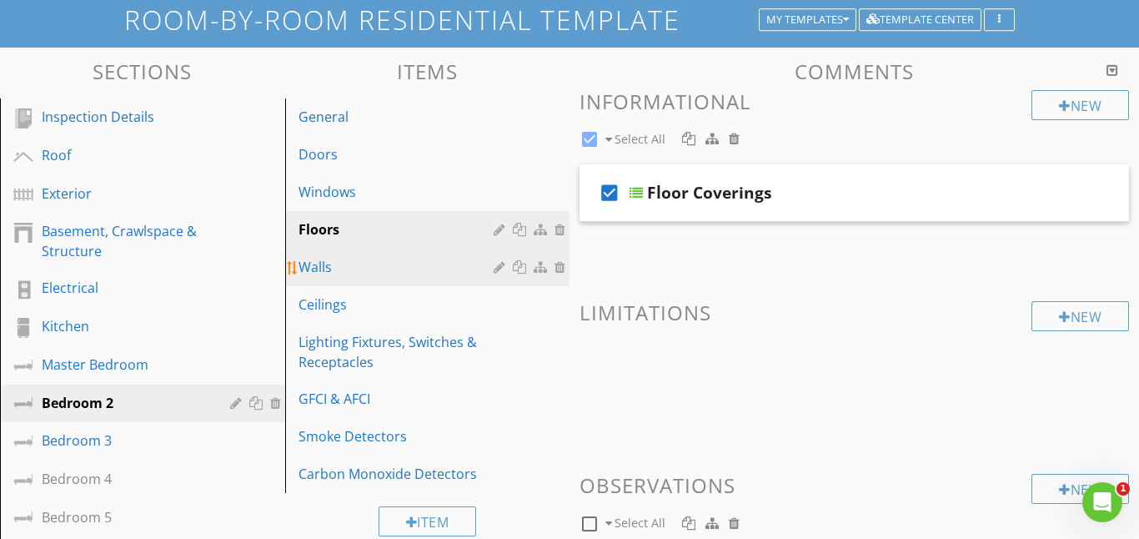
click at [379, 266] on div "Walls" at bounding box center [399, 267] width 201 height 20
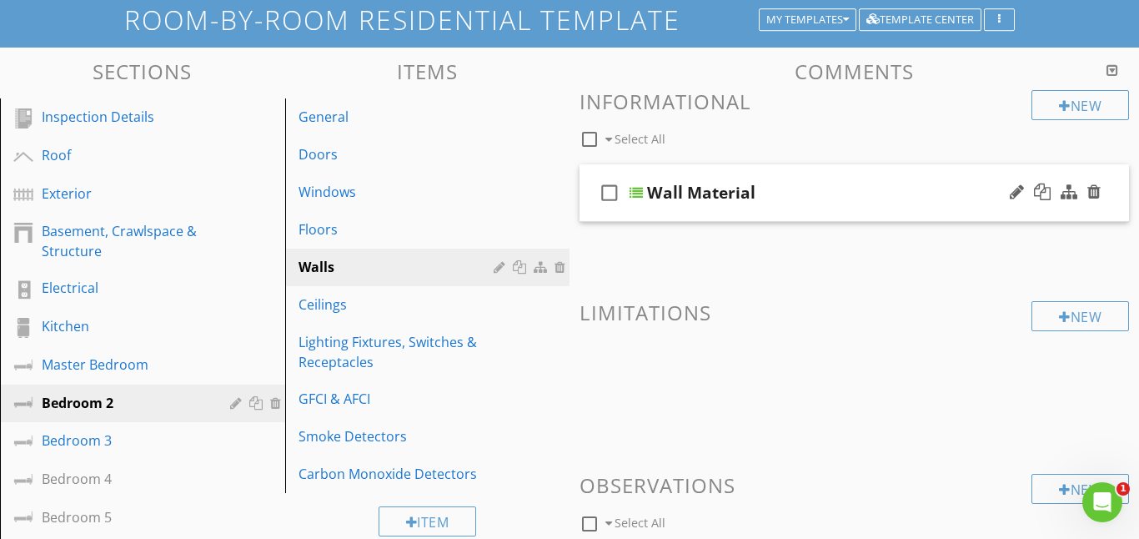
click at [610, 193] on icon "check_box_outline_blank" at bounding box center [609, 193] width 27 height 40
checkbox input "true"
click at [637, 193] on div at bounding box center [636, 192] width 13 height 13
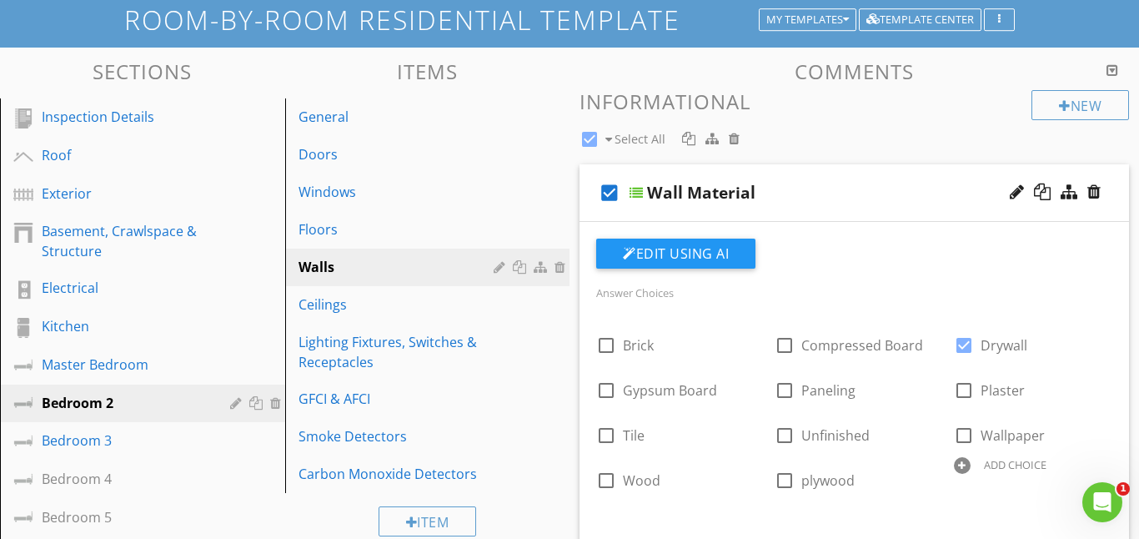
click at [636, 191] on div at bounding box center [636, 192] width 13 height 13
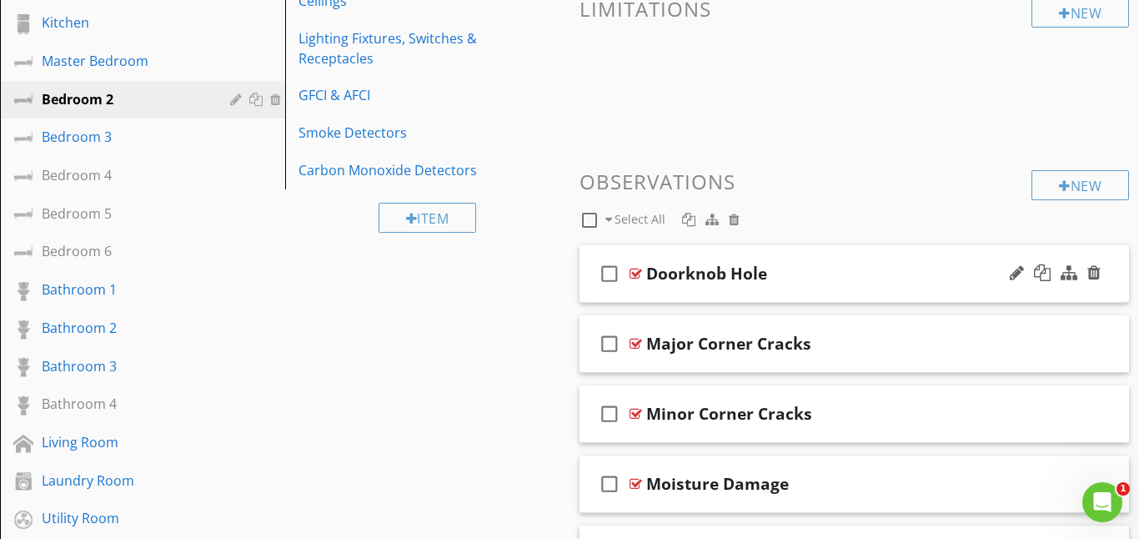
scroll to position [410, 0]
click at [758, 490] on div "Moisture Damage" at bounding box center [717, 483] width 143 height 20
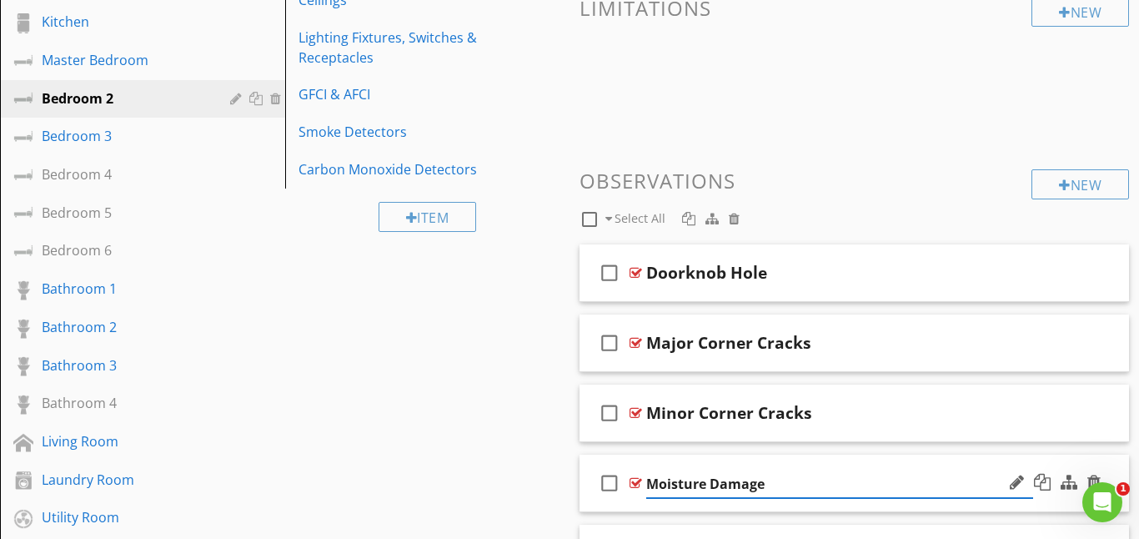
click at [609, 482] on icon "check_box_outline_blank" at bounding box center [609, 483] width 27 height 40
click at [635, 479] on div at bounding box center [636, 482] width 13 height 13
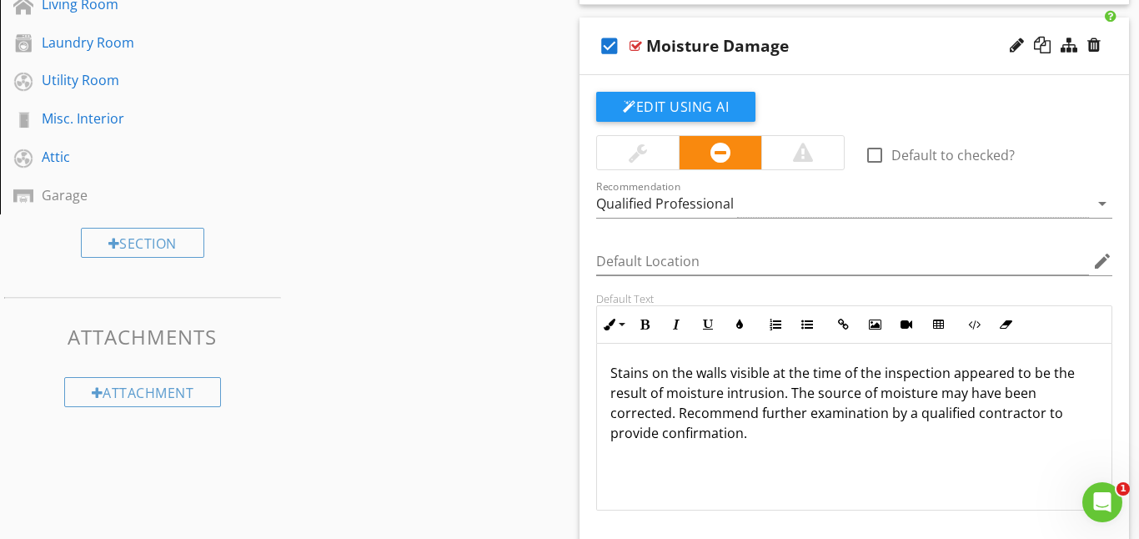
scroll to position [848, 0]
click at [1044, 416] on p "Stains on the walls visible at the time of the inspection appeared to be the re…" at bounding box center [854, 402] width 488 height 80
click at [1007, 413] on p "Stains on the walls visible at the time of the inspection appeared to be the re…" at bounding box center [854, 392] width 488 height 60
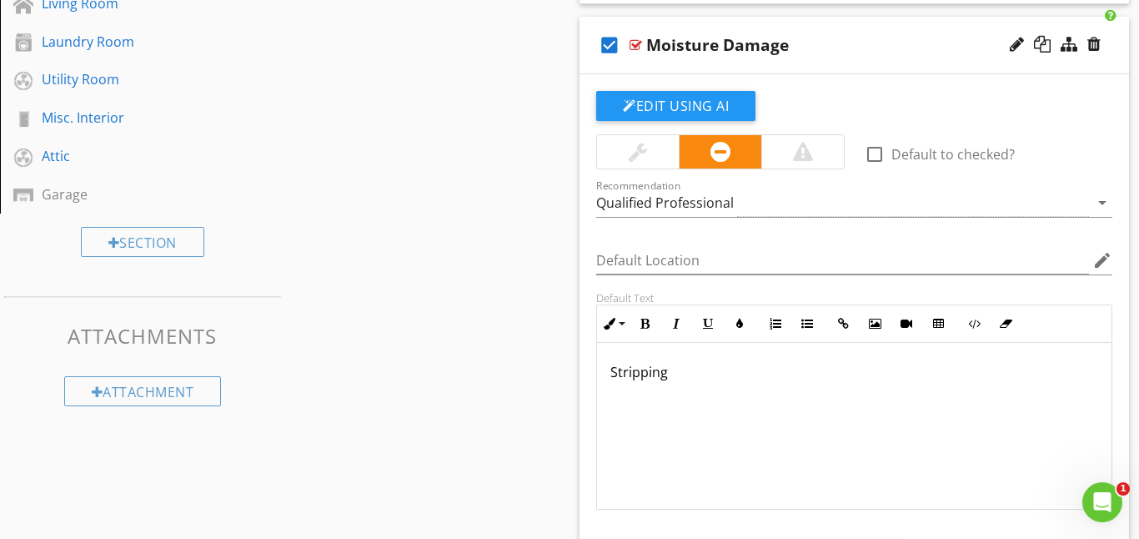
click at [617, 374] on p "Stripping" at bounding box center [854, 372] width 488 height 20
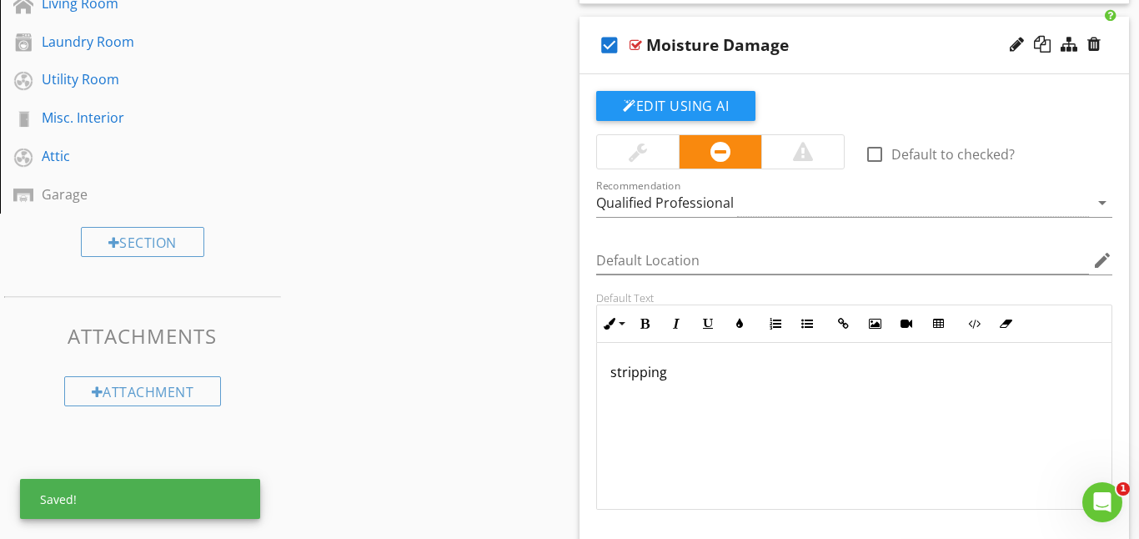
click at [606, 373] on div "stripping" at bounding box center [854, 425] width 515 height 167
click at [714, 373] on p "Paint stripping" at bounding box center [854, 372] width 488 height 20
click at [836, 380] on p "Paint stripping on wall visible along sid radiator" at bounding box center [854, 372] width 488 height 20
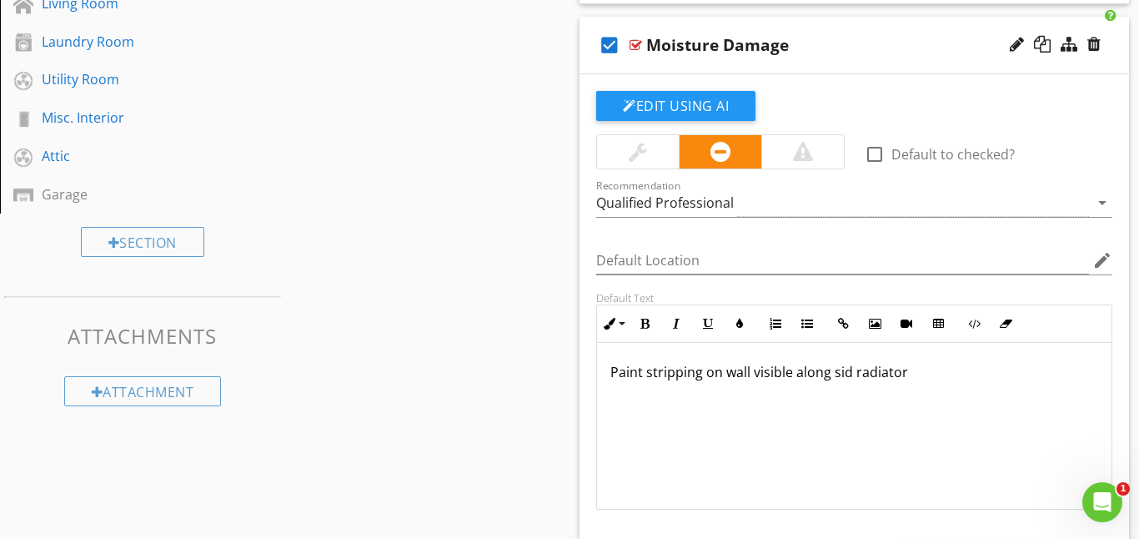
click at [846, 372] on p "Paint stripping on wall visible along sid radiator" at bounding box center [854, 372] width 488 height 20
click at [931, 379] on p "Paint stripping on wall visible along side radiator" at bounding box center [854, 372] width 488 height 20
click at [790, 371] on p "Paint stripping on wall visible along side radiator" at bounding box center [854, 372] width 488 height 20
click at [875, 373] on p "Paint stripping on wall along side radiator" at bounding box center [854, 372] width 488 height 20
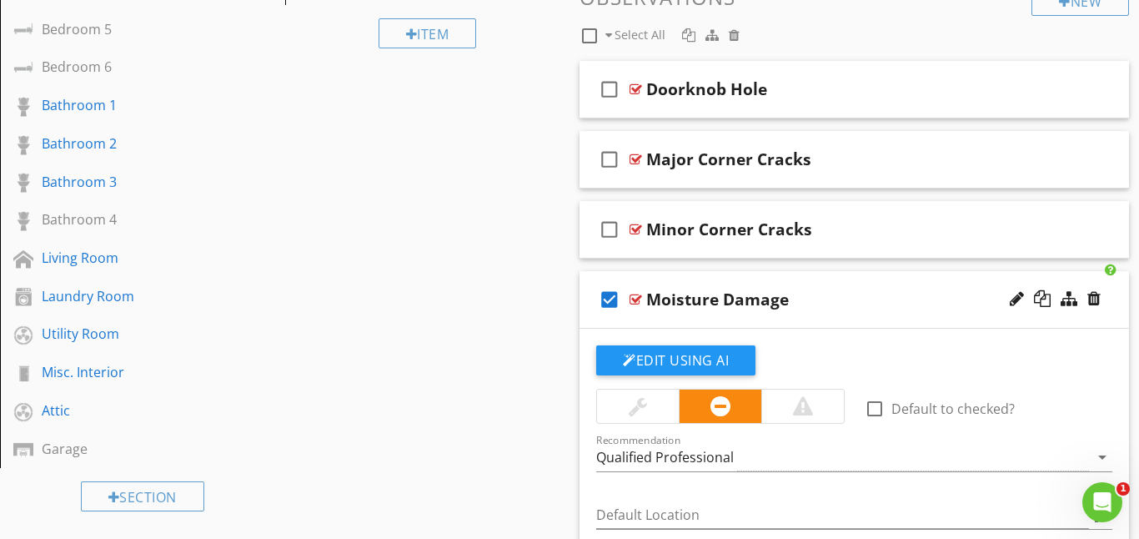
scroll to position [521, 0]
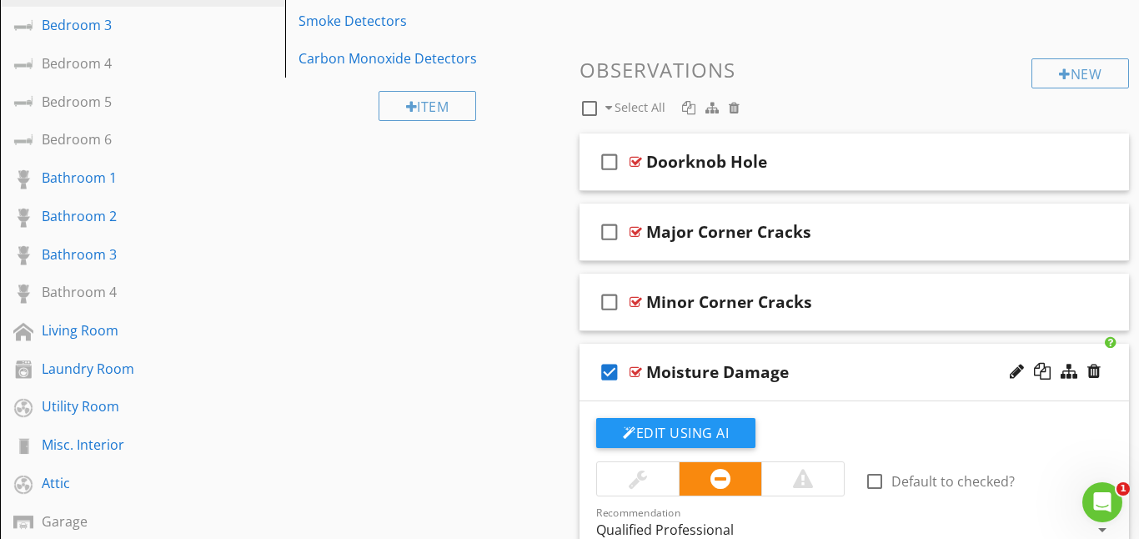
click at [640, 369] on div at bounding box center [636, 371] width 13 height 13
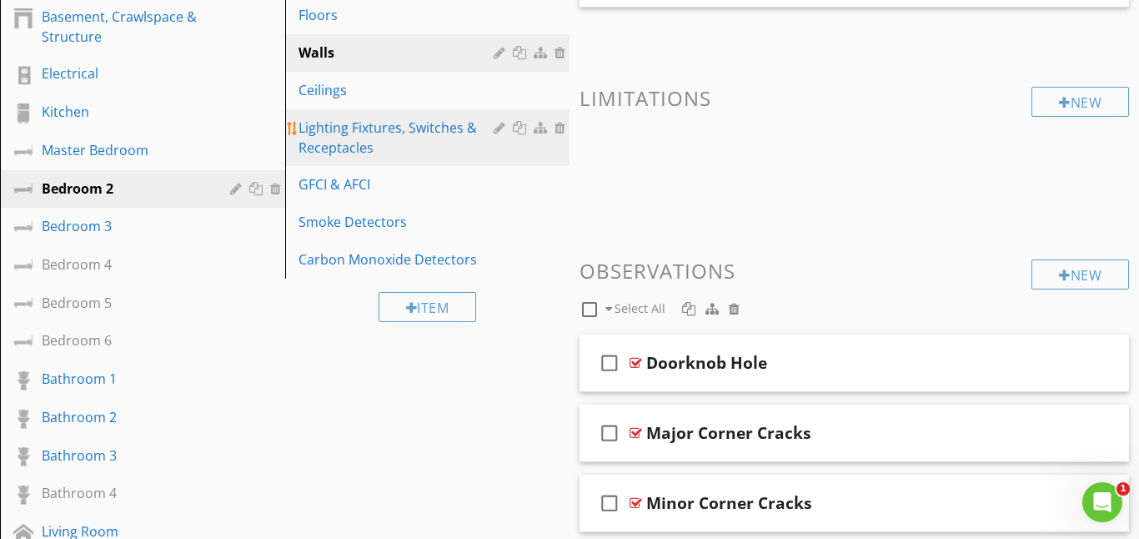
scroll to position [311, 0]
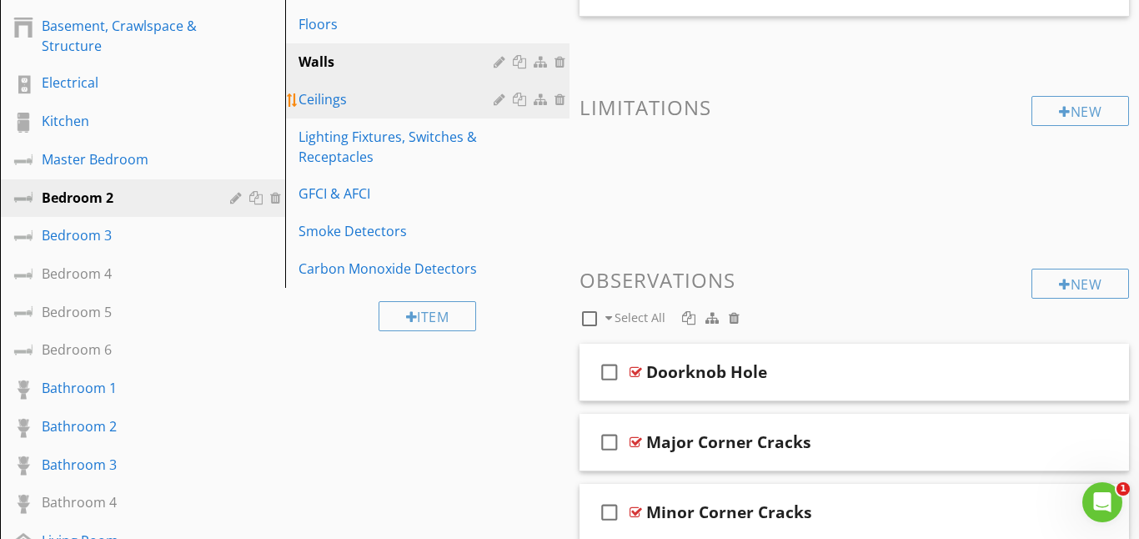
click at [378, 107] on div "Ceilings" at bounding box center [399, 99] width 201 height 20
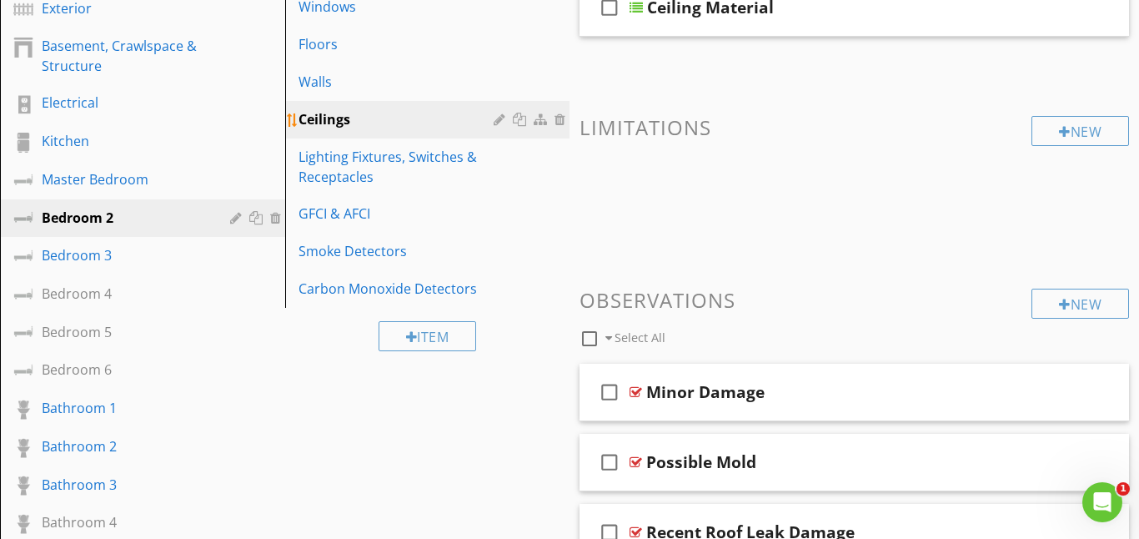
scroll to position [264, 0]
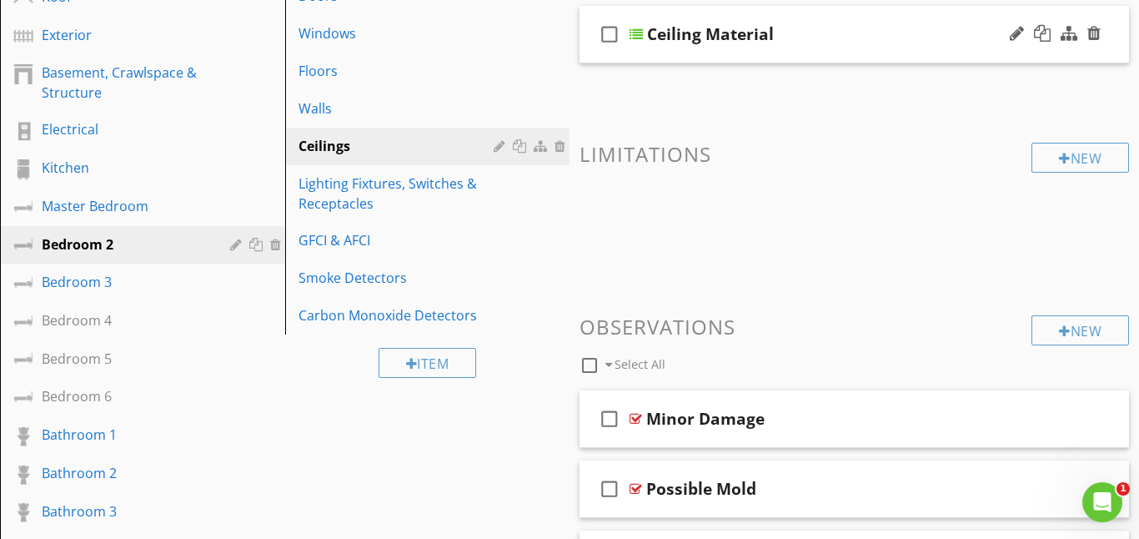
click at [609, 28] on icon "check_box_outline_blank" at bounding box center [609, 34] width 27 height 40
checkbox input "true"
click at [639, 38] on div at bounding box center [636, 34] width 13 height 13
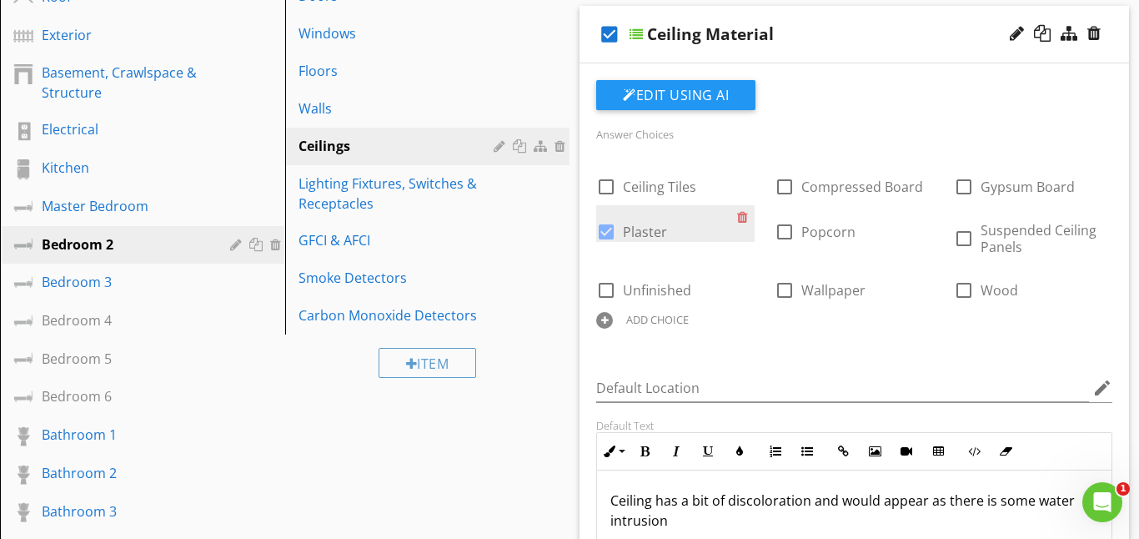
click at [606, 227] on div at bounding box center [606, 232] width 28 height 28
checkbox input "false"
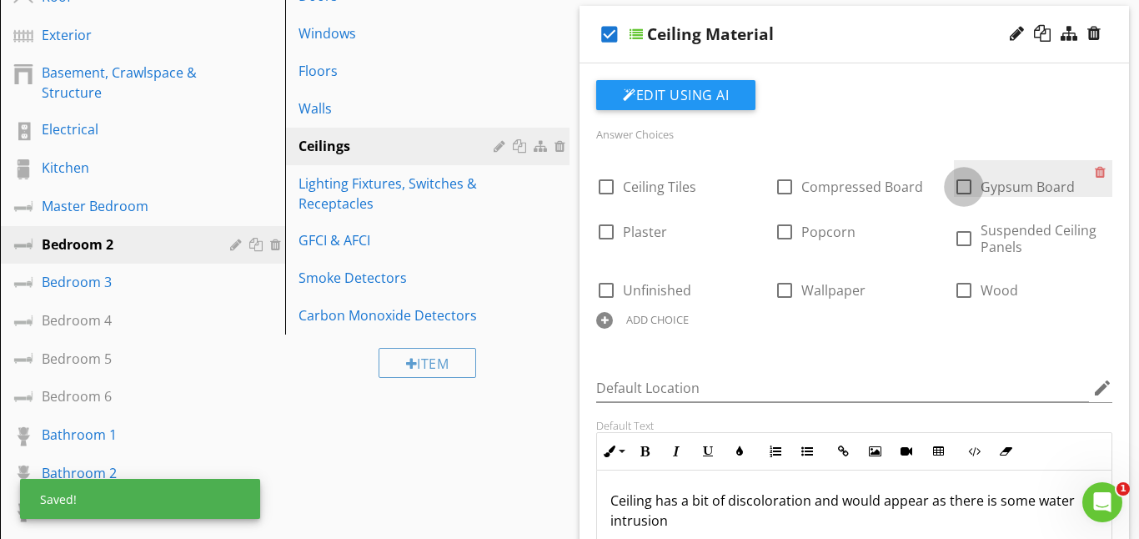
click at [960, 187] on div at bounding box center [964, 187] width 28 height 28
checkbox input "true"
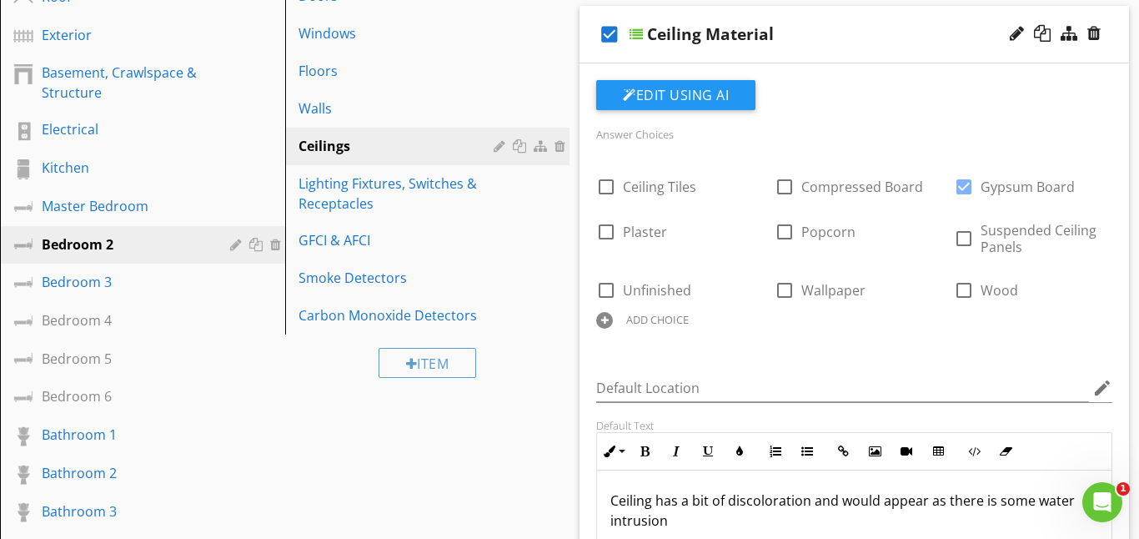
click at [638, 31] on div at bounding box center [636, 34] width 13 height 13
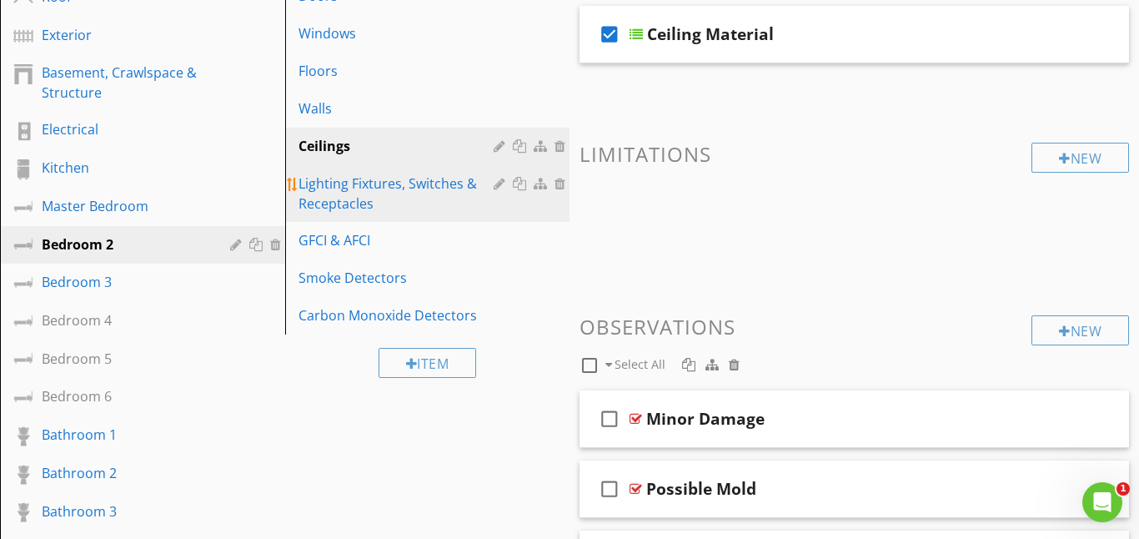
click at [355, 194] on div "Lighting Fixtures, Switches & Receptacles" at bounding box center [399, 193] width 201 height 40
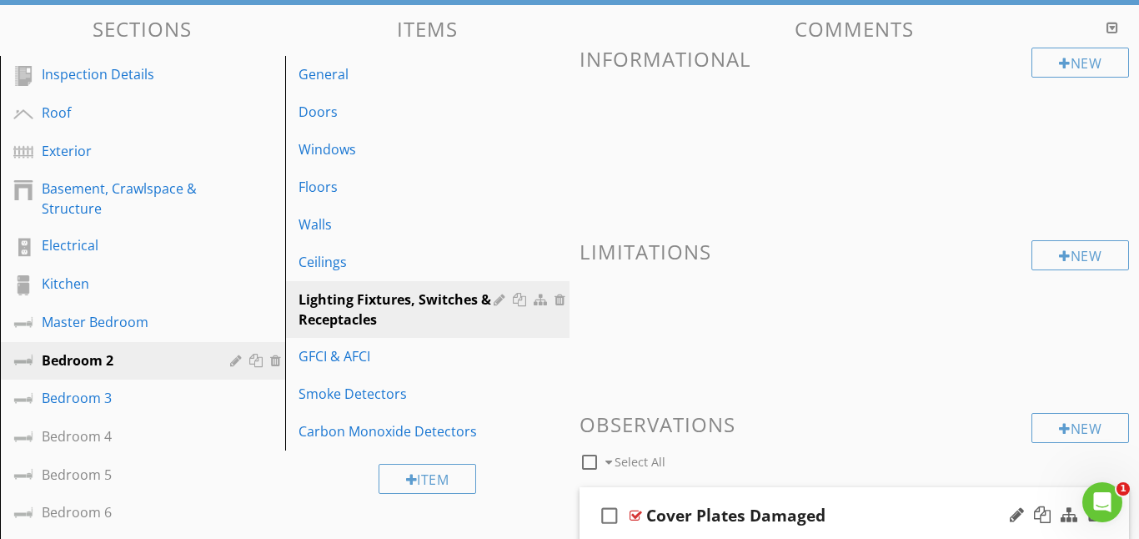
scroll to position [133, 0]
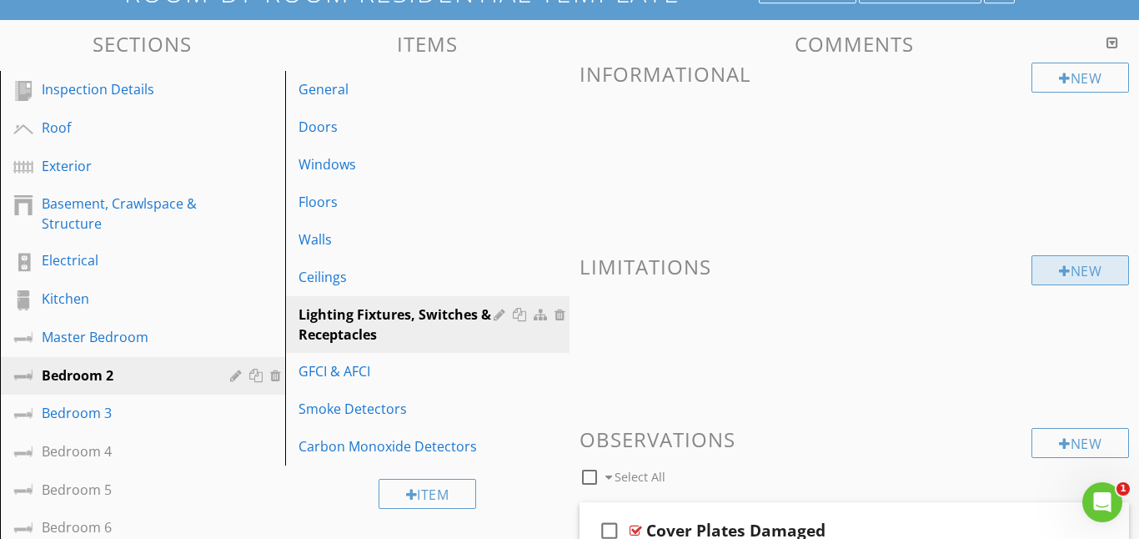
click at [1052, 279] on div "New" at bounding box center [1081, 270] width 98 height 30
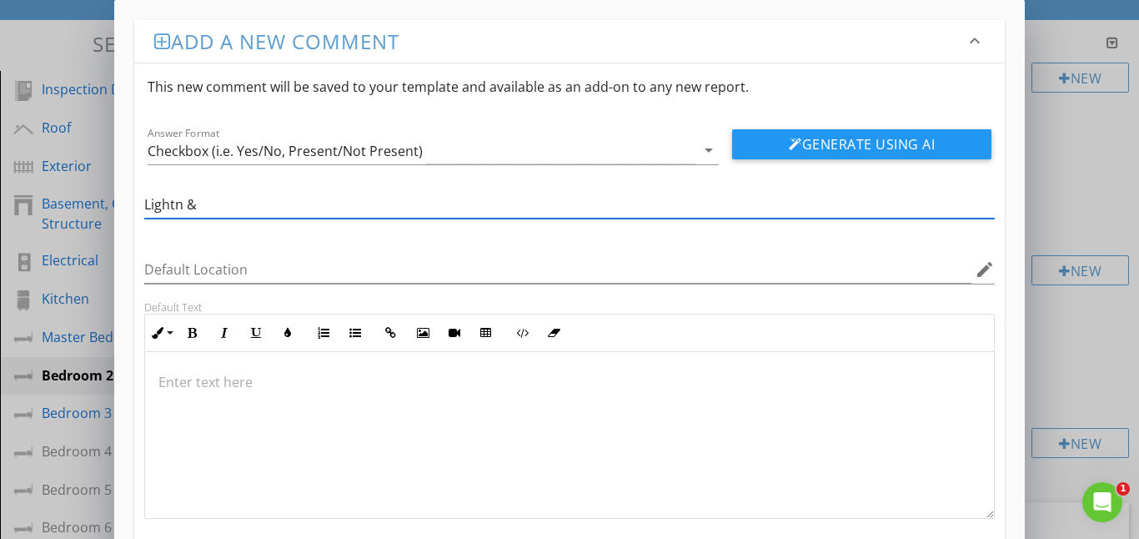
click at [184, 209] on input "Lightn &" at bounding box center [569, 205] width 851 height 28
click at [197, 211] on input "Light &" at bounding box center [569, 205] width 851 height 28
type input "Light & fixtures"
click at [163, 385] on p at bounding box center [569, 382] width 823 height 20
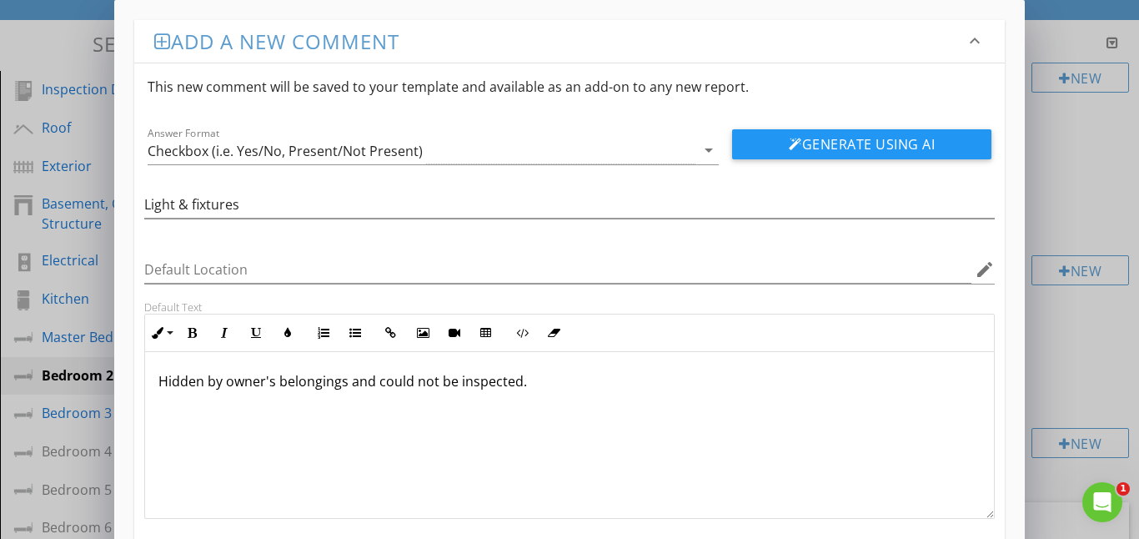
scroll to position [93, 0]
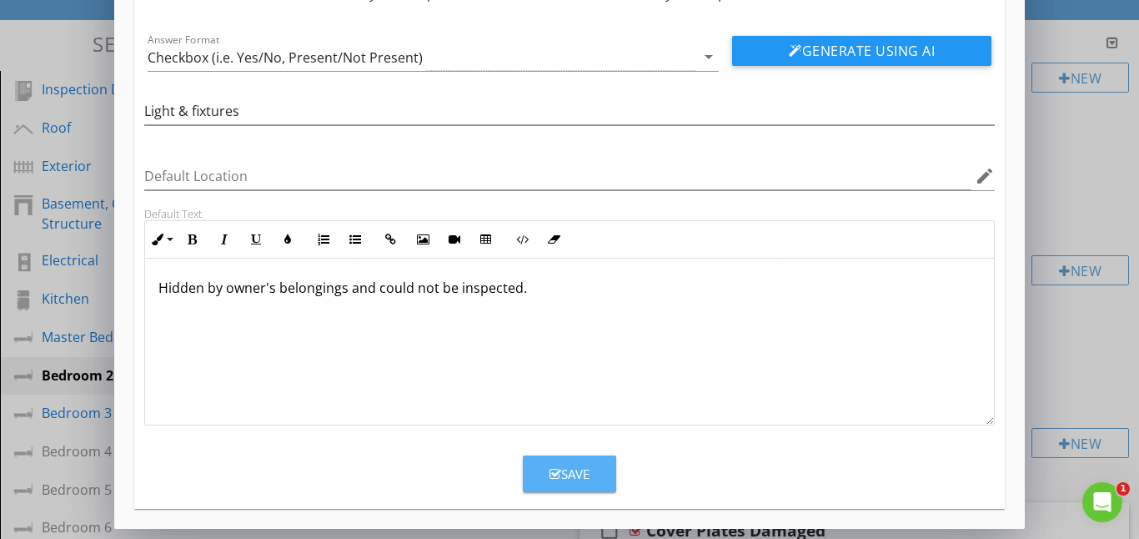
click at [565, 474] on div "Save" at bounding box center [570, 473] width 40 height 19
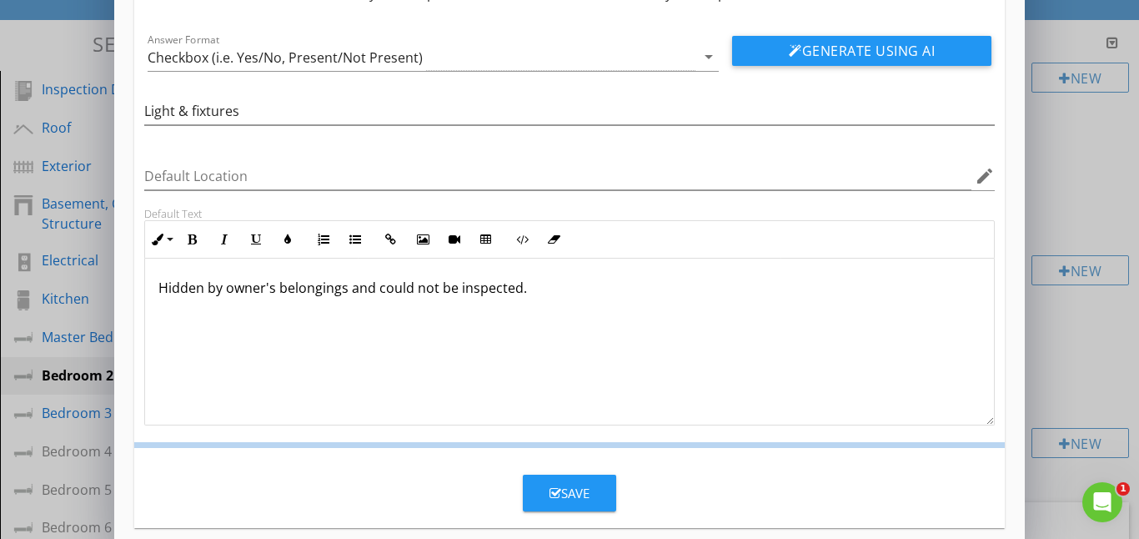
scroll to position [13, 0]
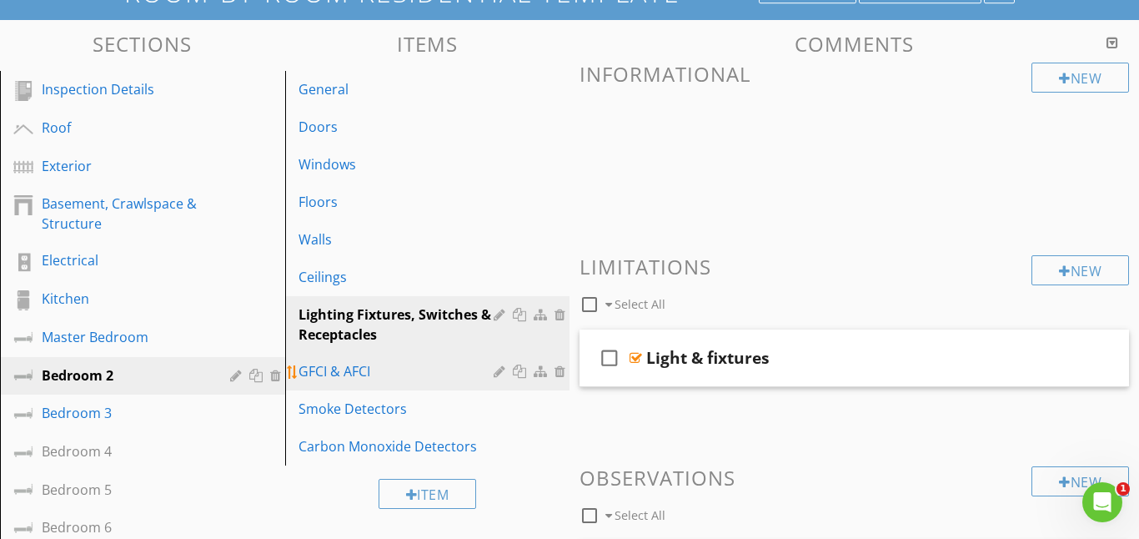
click at [383, 379] on div "GFCI & AFCI" at bounding box center [399, 371] width 201 height 20
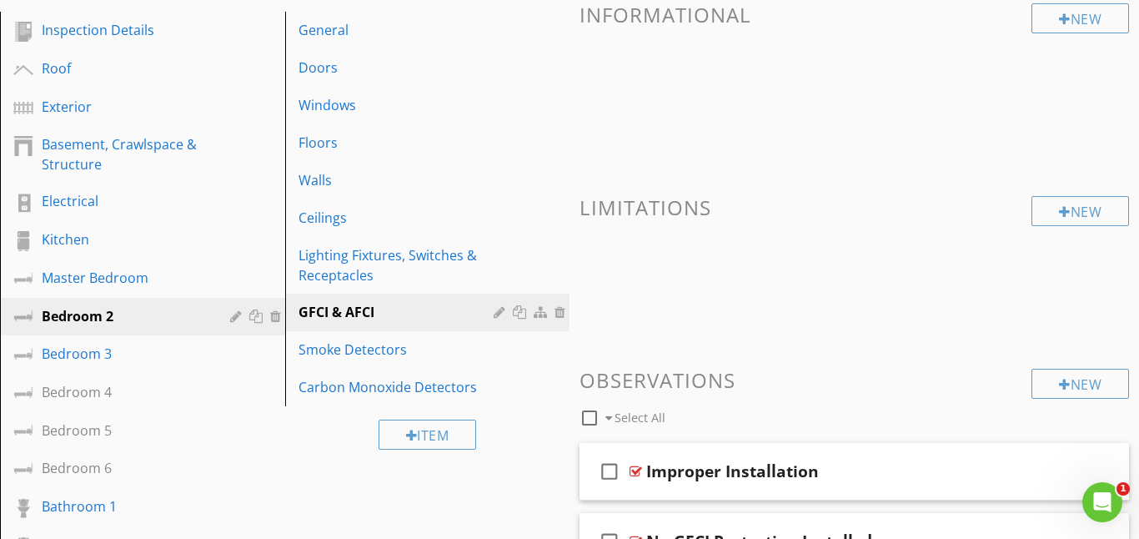
scroll to position [195, 0]
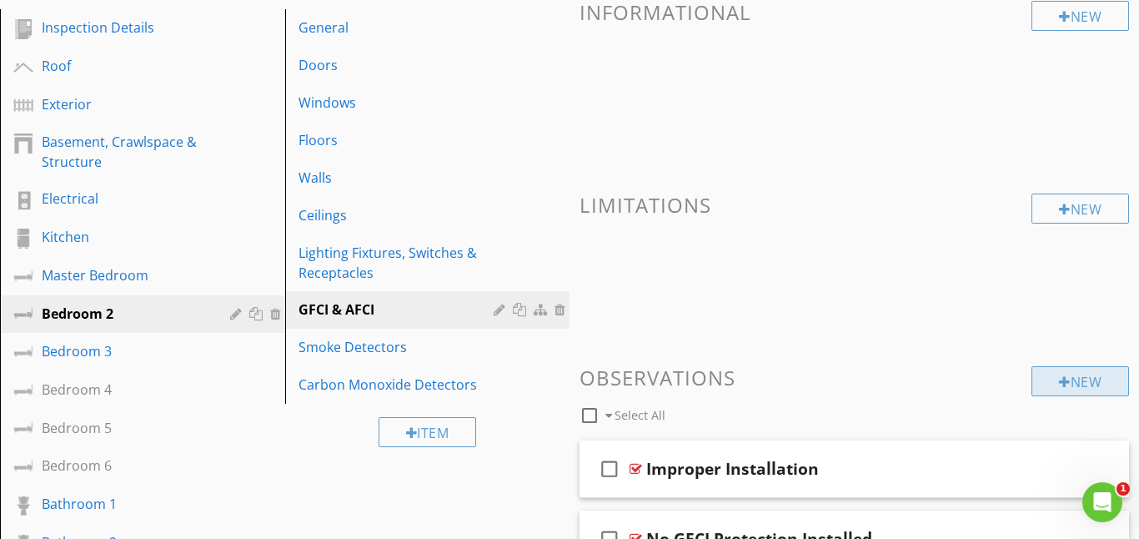
click at [1080, 382] on div "New" at bounding box center [1081, 381] width 98 height 30
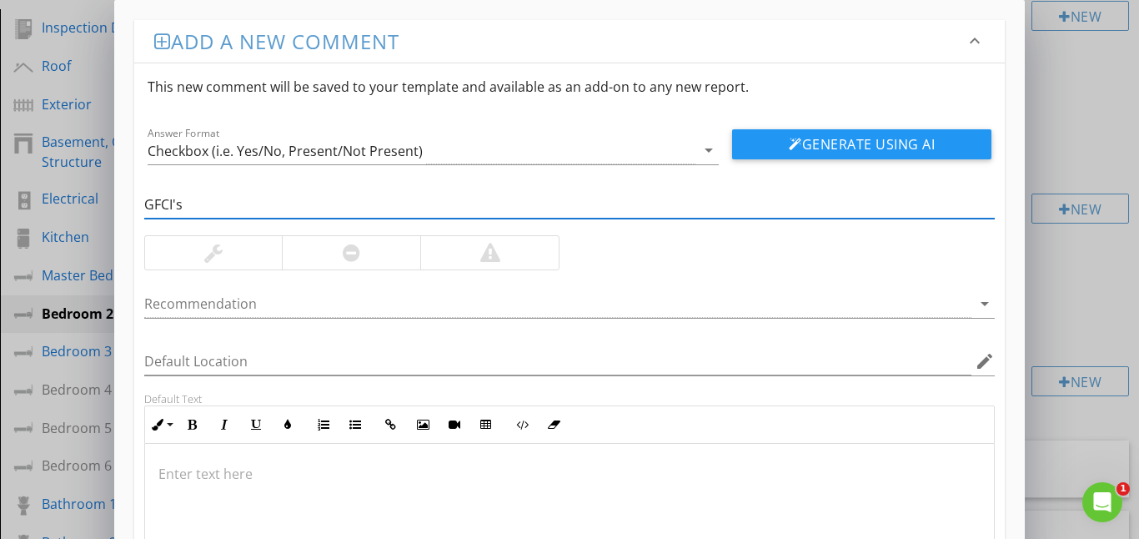
type input "GFCI's"
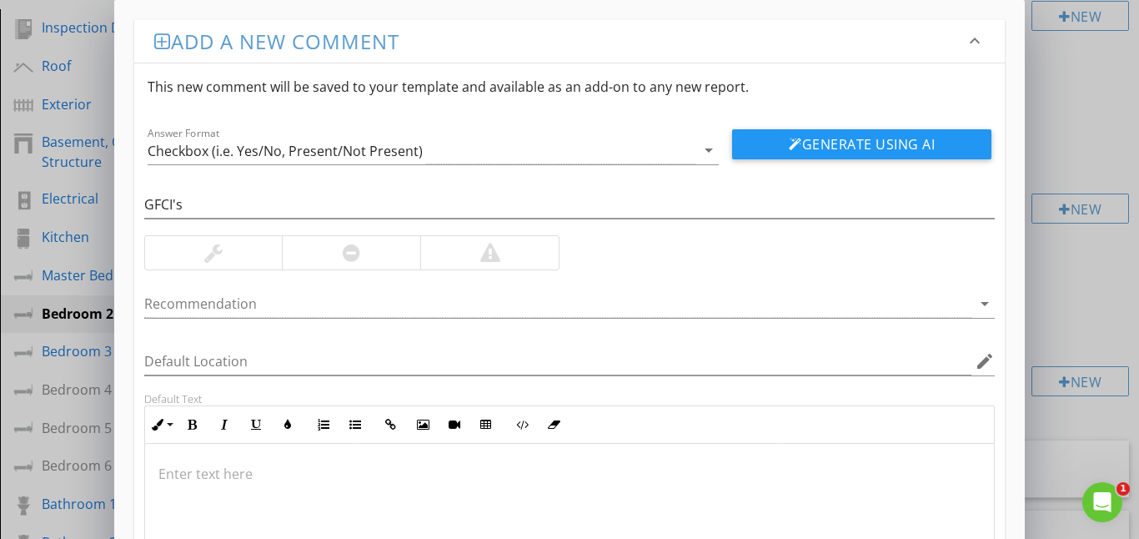
click at [178, 473] on p at bounding box center [569, 474] width 823 height 20
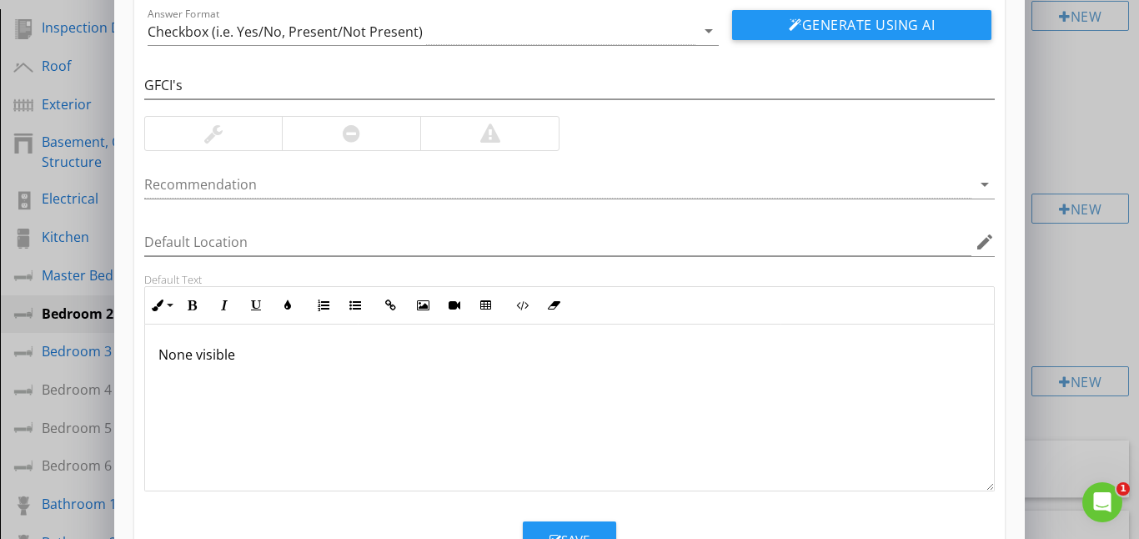
scroll to position [185, 0]
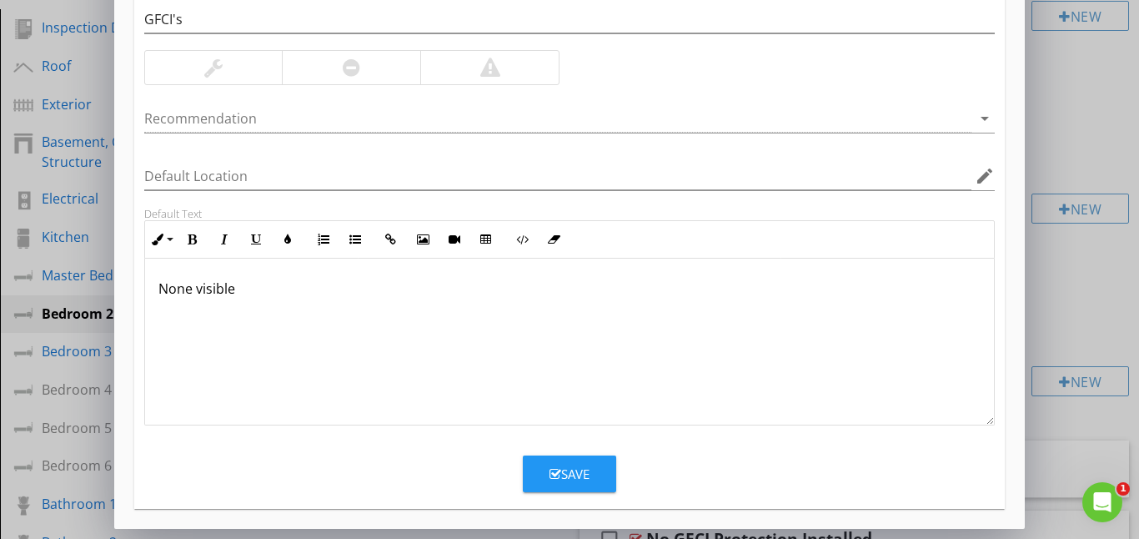
click at [575, 477] on div "Save" at bounding box center [570, 473] width 40 height 19
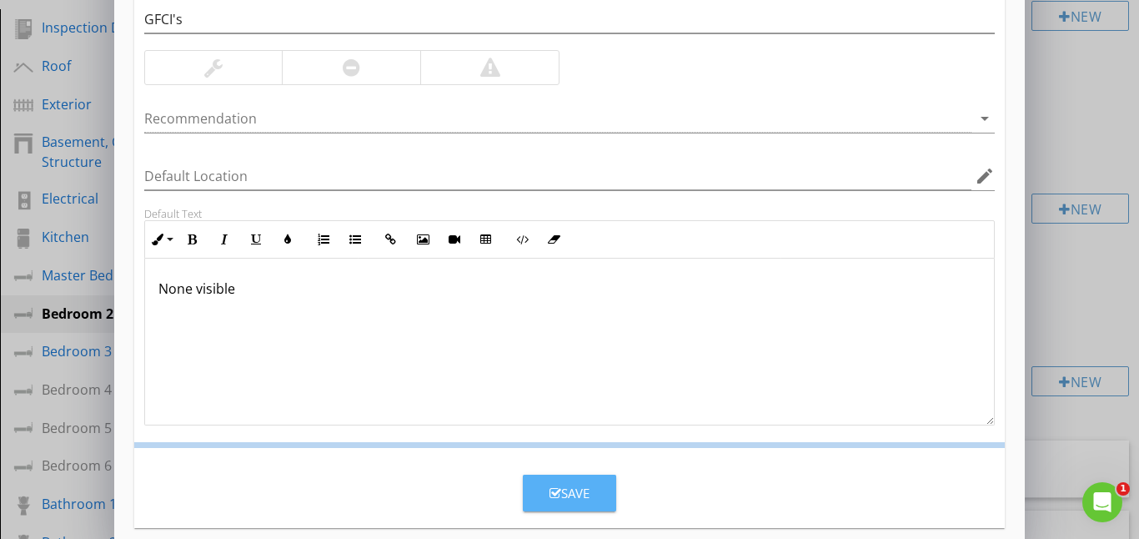
scroll to position [104, 0]
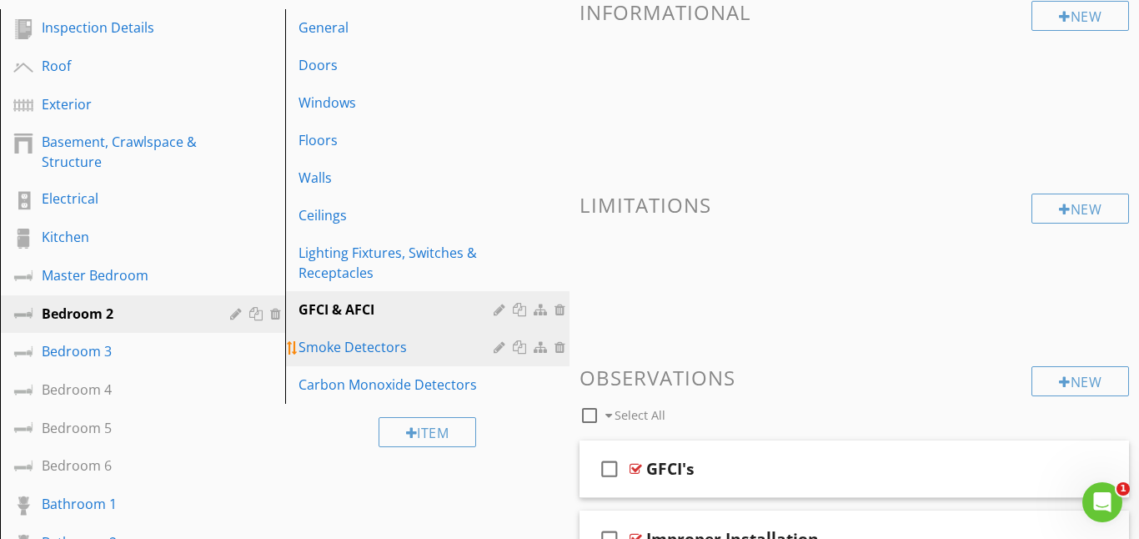
click at [340, 357] on link "Smoke Detectors" at bounding box center [430, 347] width 280 height 37
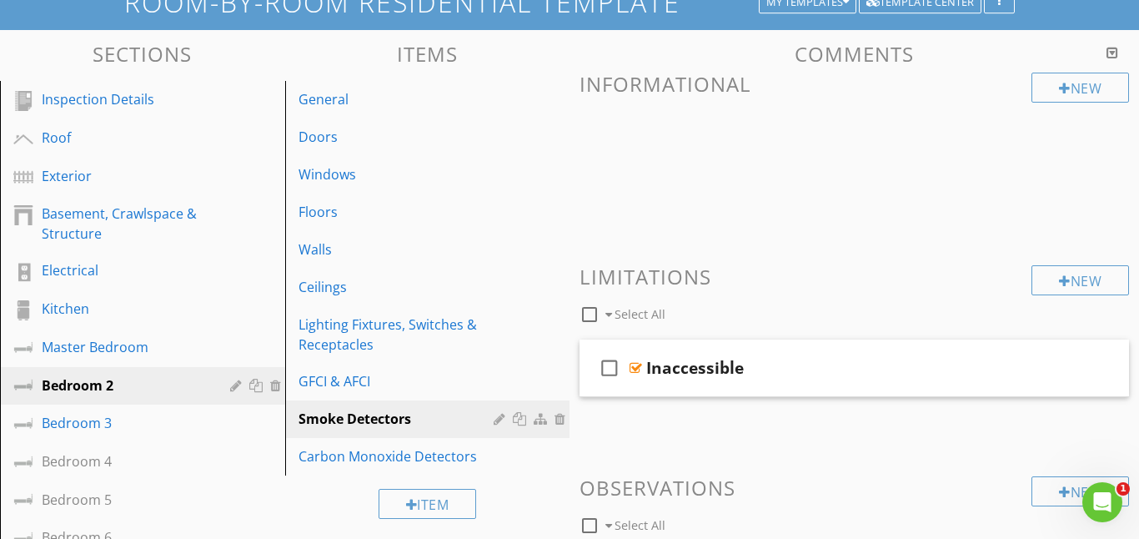
scroll to position [128, 0]
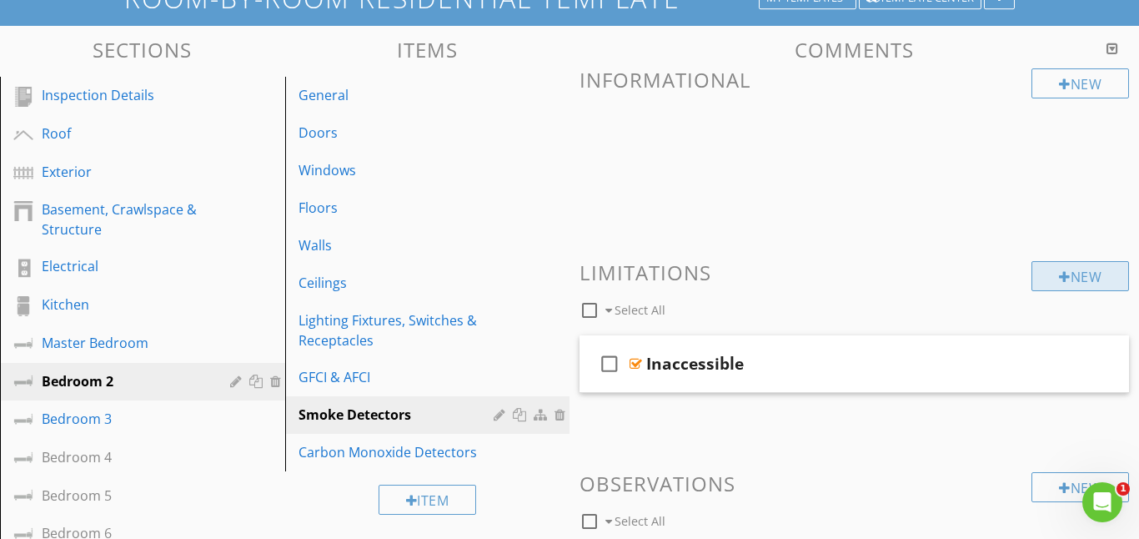
click at [1067, 278] on div "New" at bounding box center [1081, 276] width 98 height 30
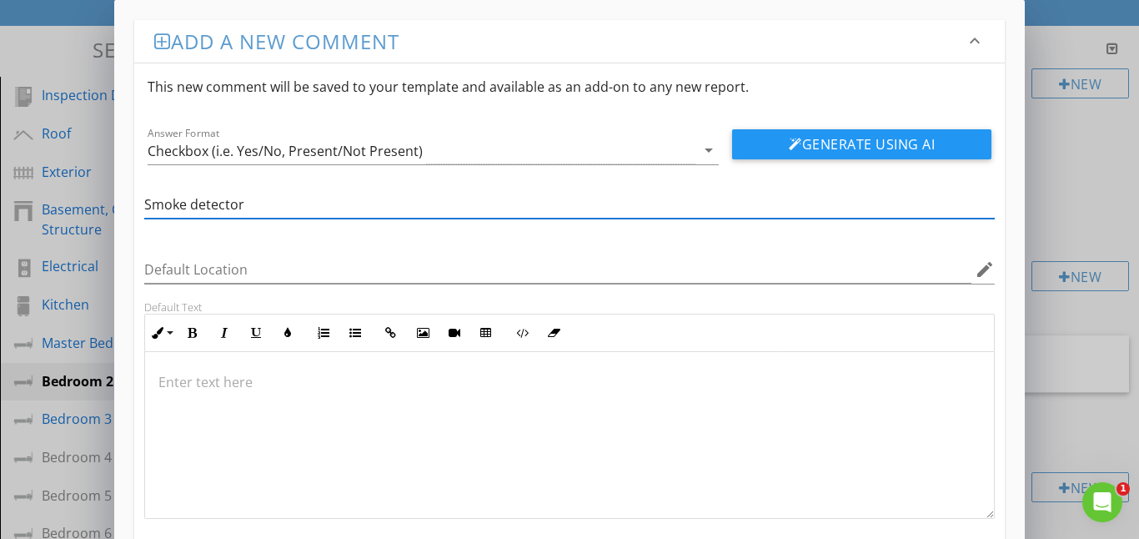
type input "Smoke detector"
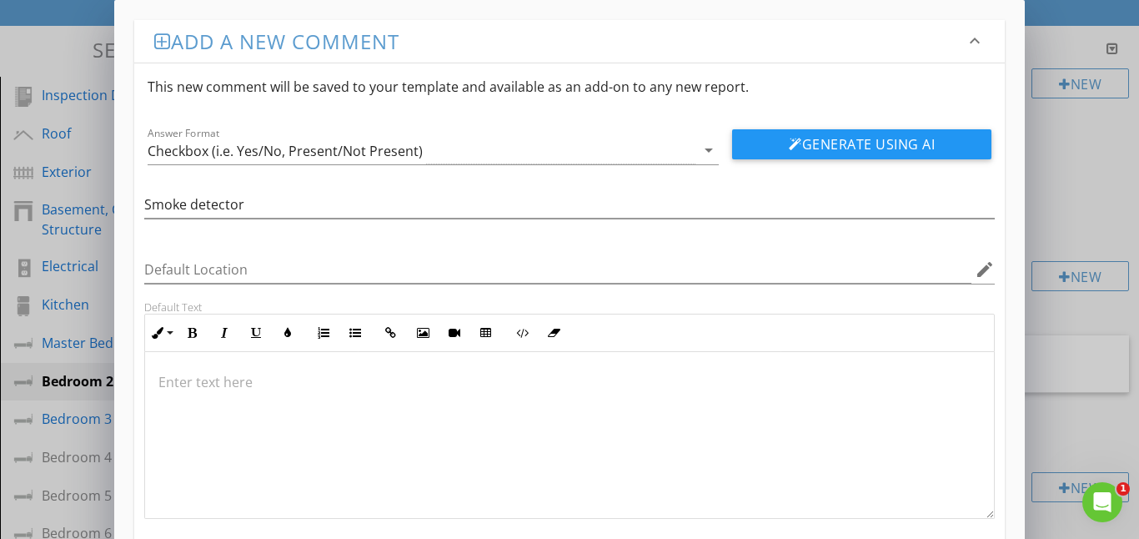
click at [181, 379] on p at bounding box center [569, 382] width 823 height 20
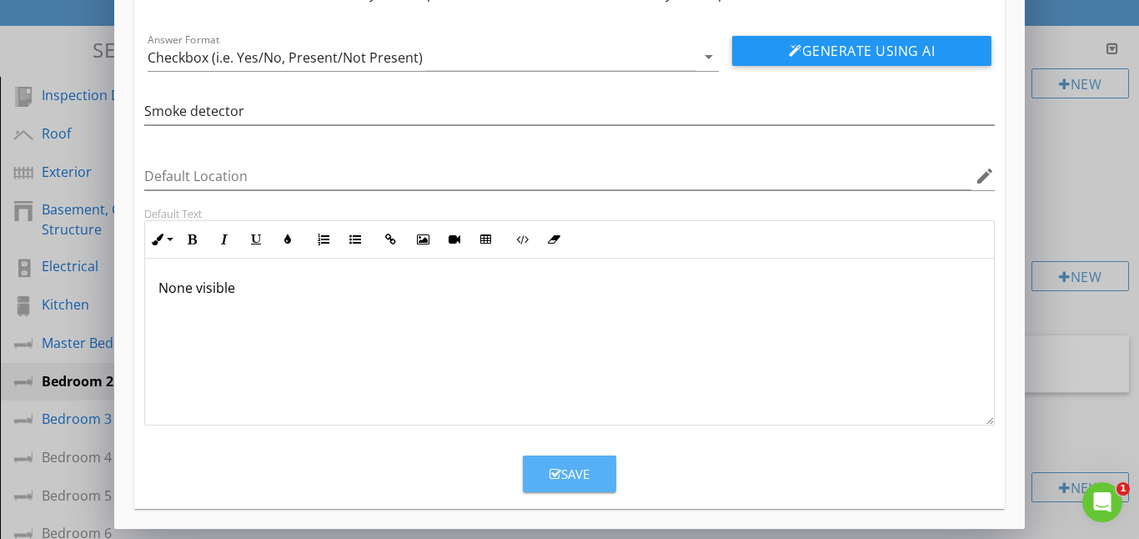
click at [565, 475] on div "Save" at bounding box center [570, 473] width 40 height 19
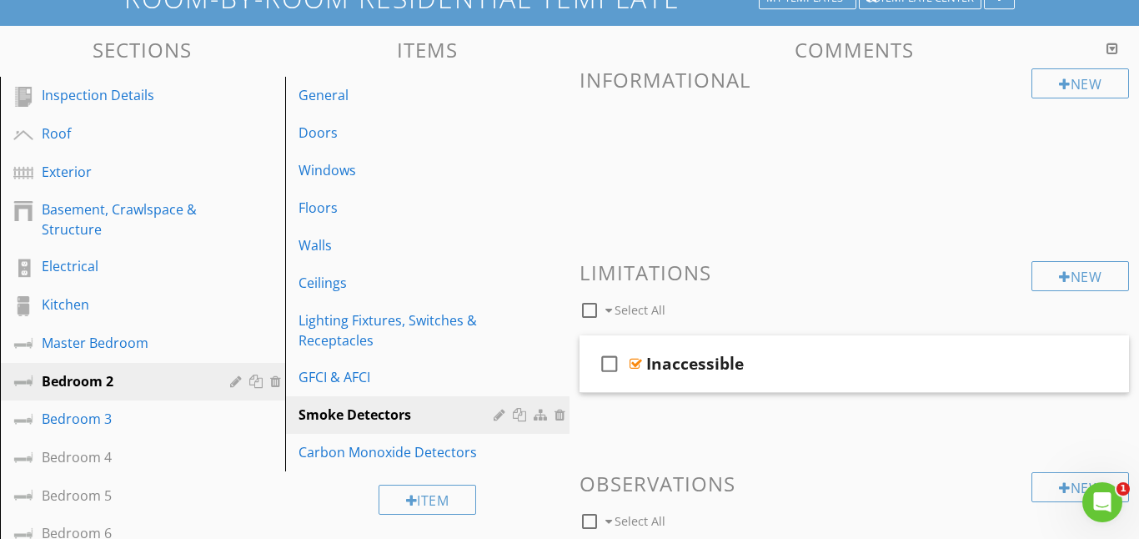
scroll to position [13, 0]
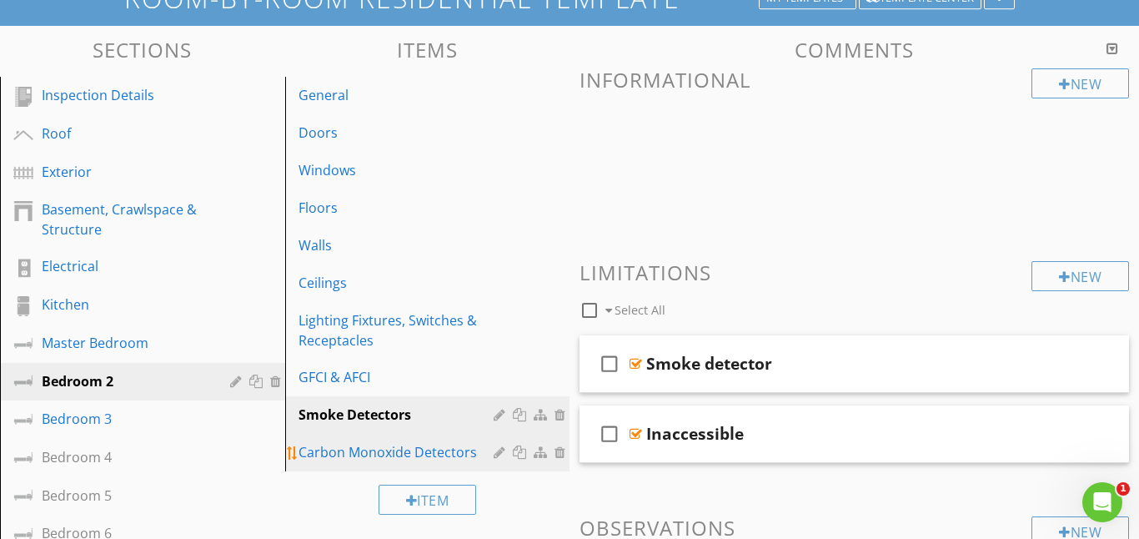
click at [349, 444] on div "Carbon Monoxide Detectors" at bounding box center [399, 452] width 201 height 20
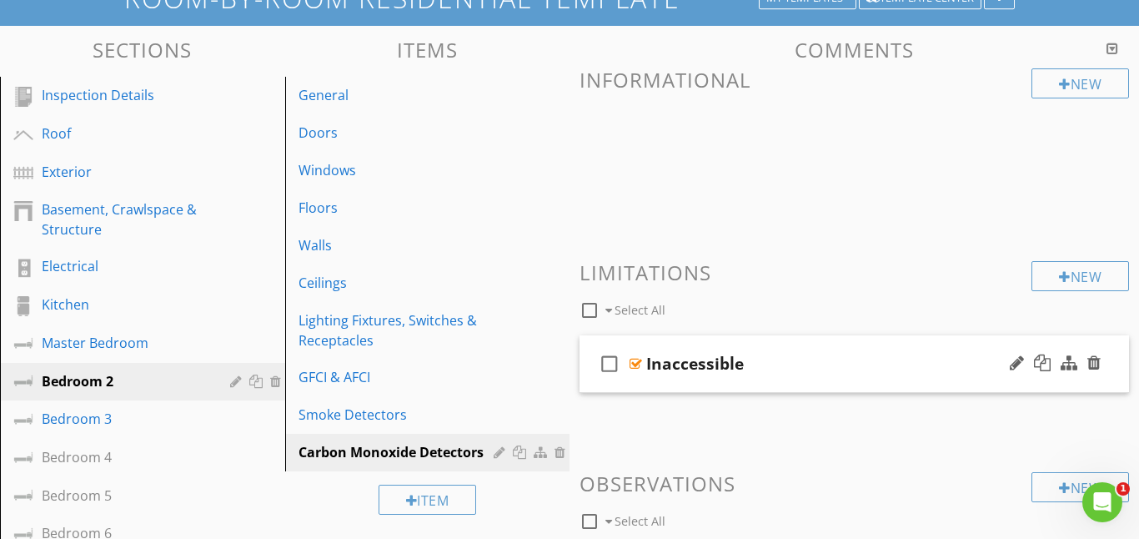
click at [610, 365] on icon "check_box_outline_blank" at bounding box center [609, 364] width 27 height 40
checkbox input "true"
click at [640, 364] on div at bounding box center [636, 363] width 13 height 13
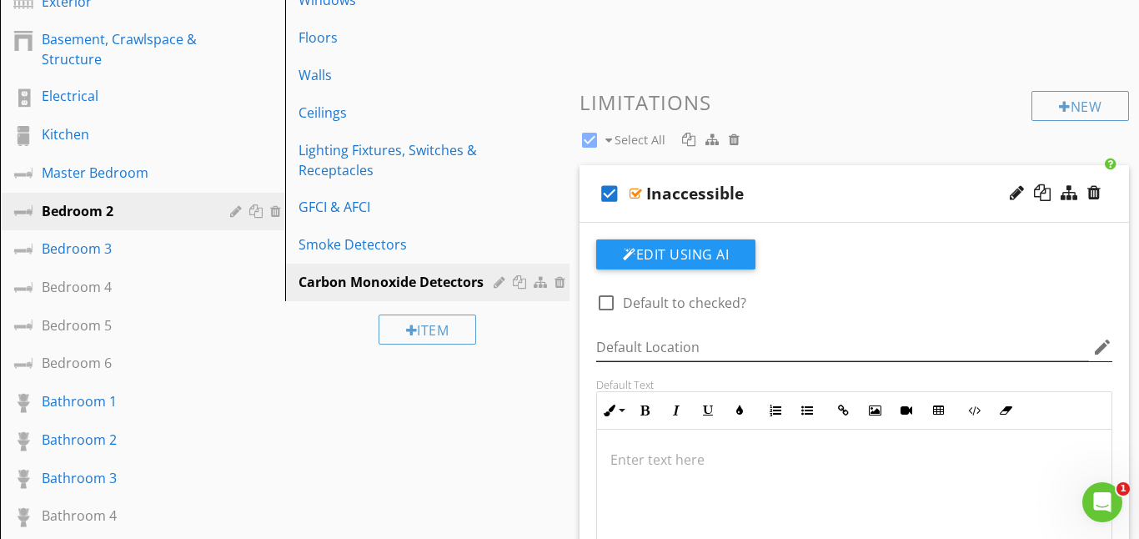
scroll to position [299, 0]
click at [608, 339] on input "Default Location" at bounding box center [842, 347] width 493 height 28
type input "S"
type input "Carbon monoxide"
click at [614, 459] on p at bounding box center [854, 459] width 488 height 20
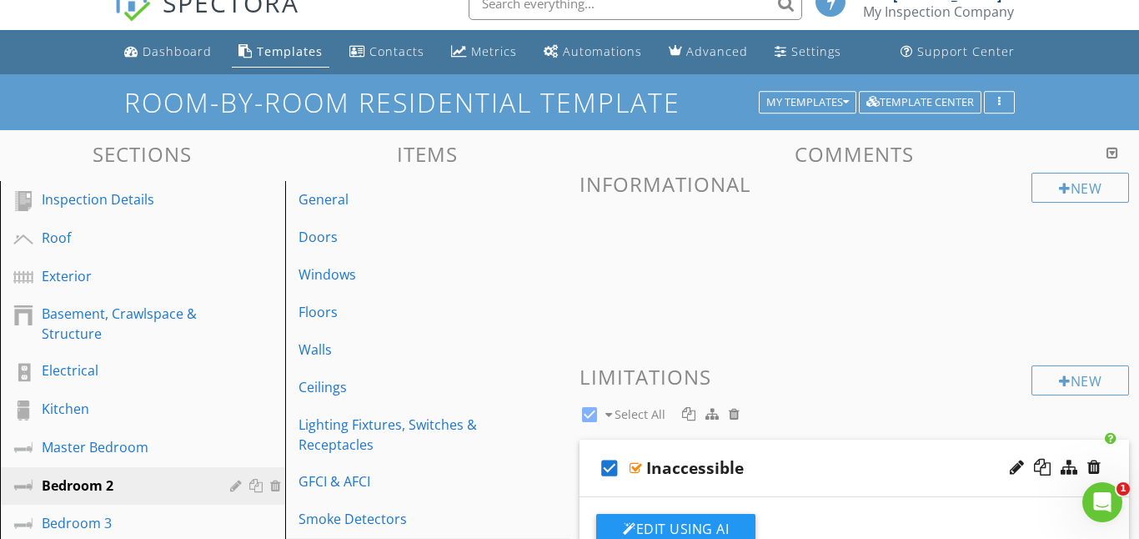
scroll to position [14, 0]
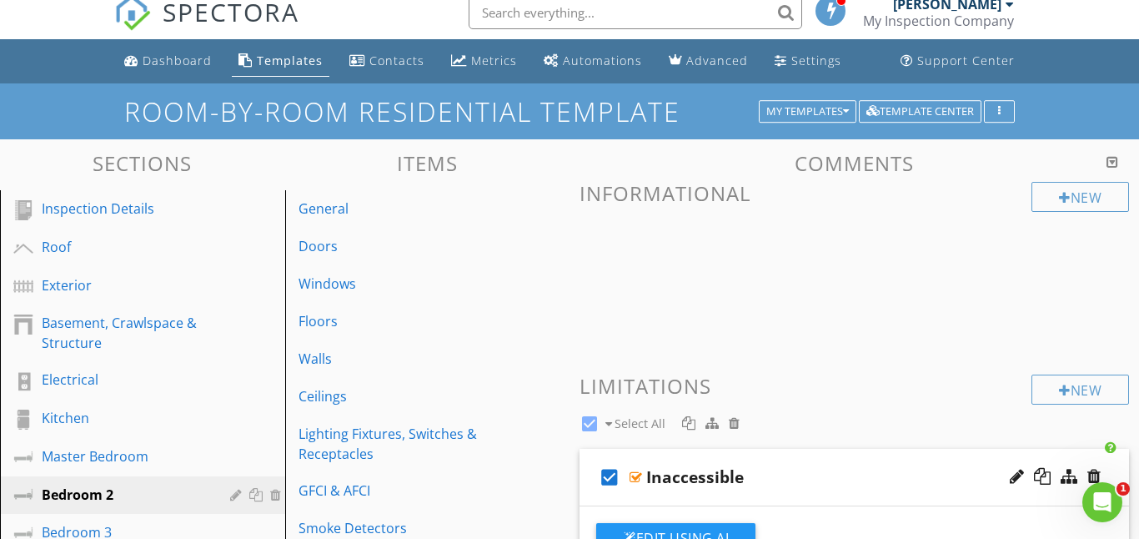
click at [639, 472] on div at bounding box center [636, 476] width 13 height 13
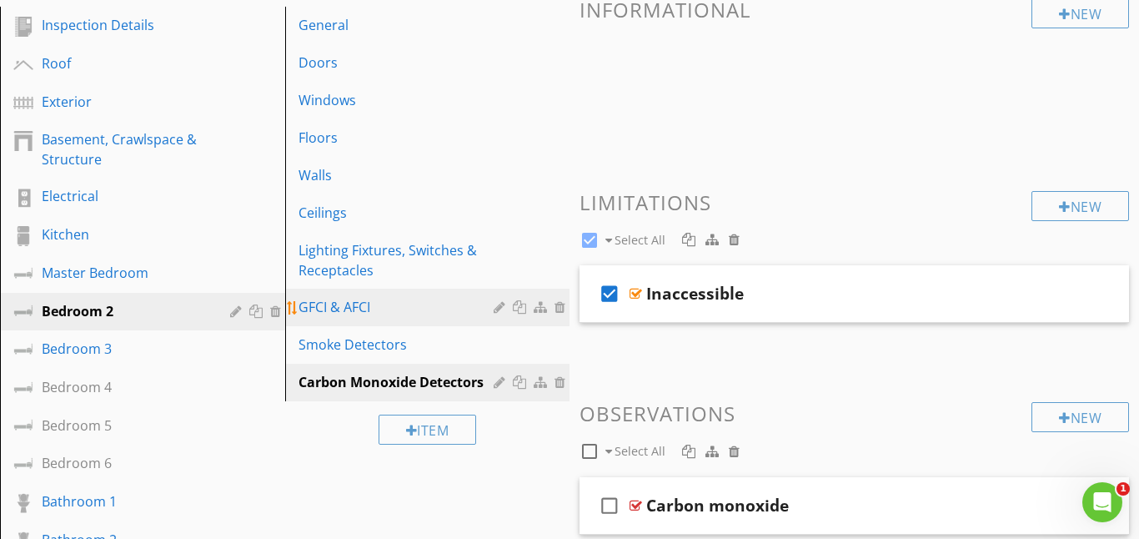
scroll to position [198, 0]
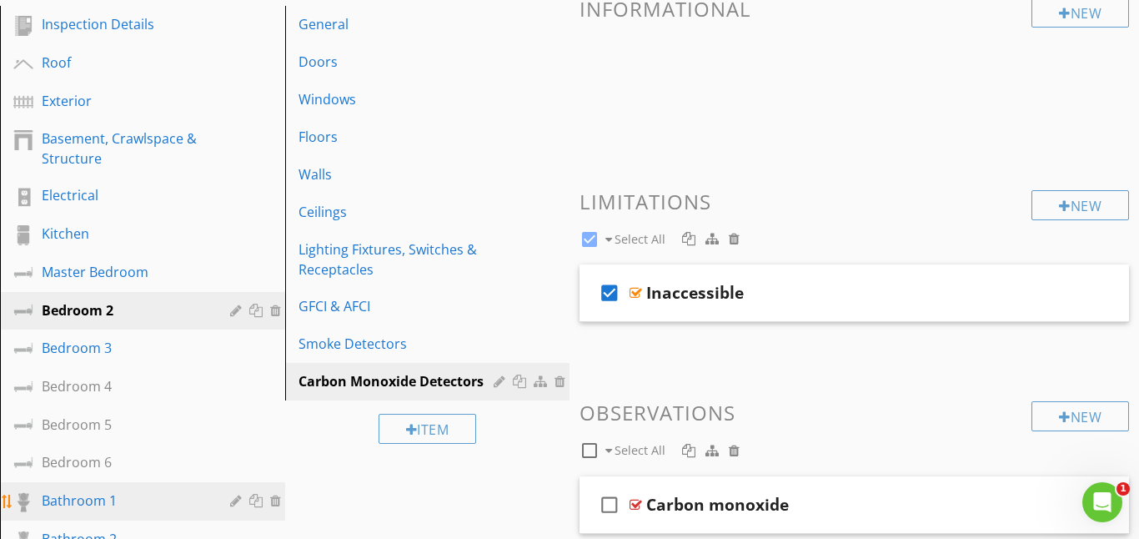
click at [122, 499] on div "Bathroom 1" at bounding box center [124, 500] width 164 height 20
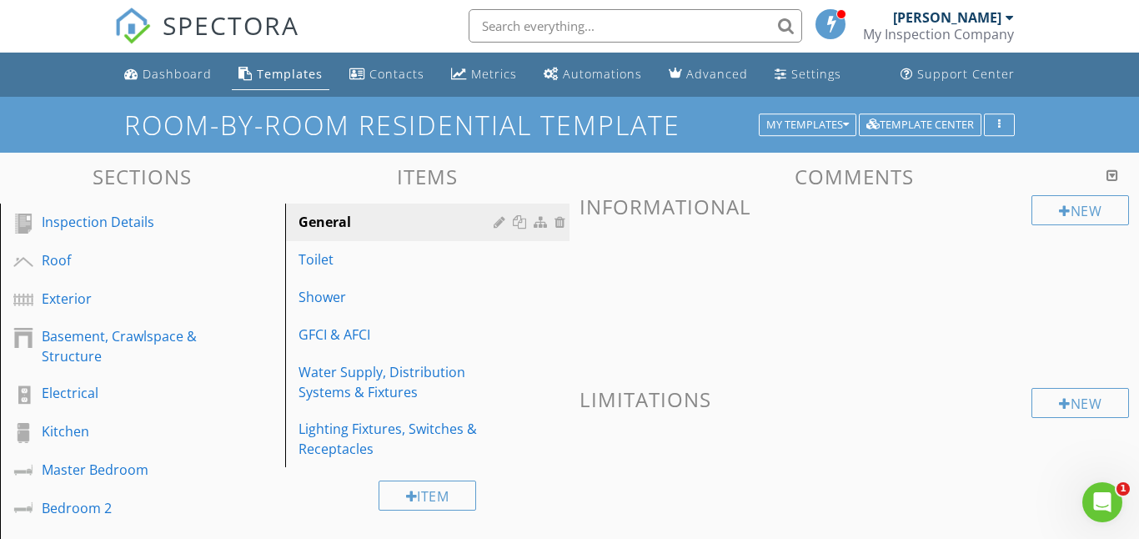
scroll to position [0, 0]
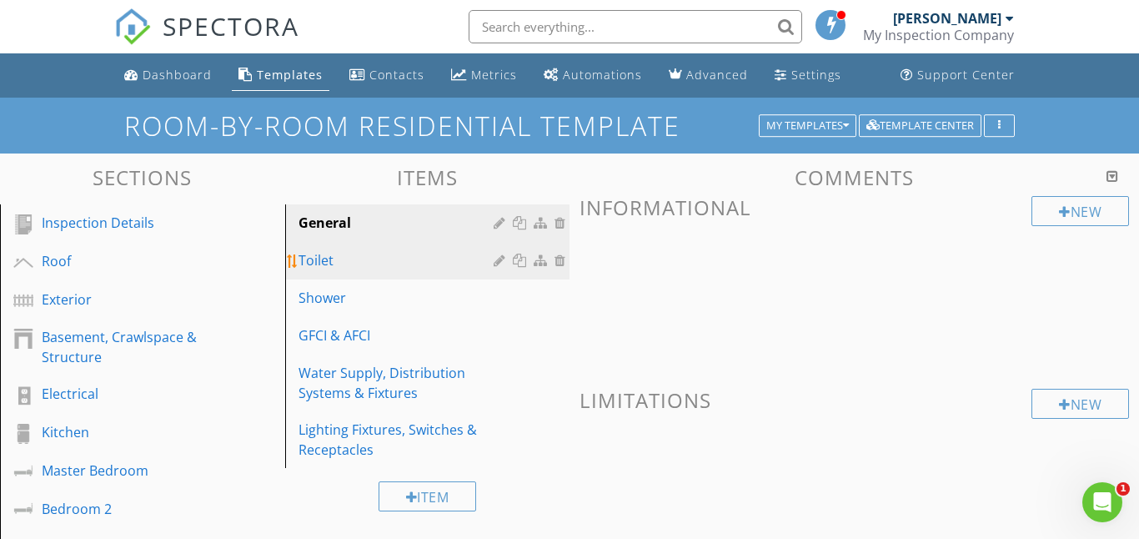
click at [378, 249] on link "Toilet" at bounding box center [430, 260] width 280 height 37
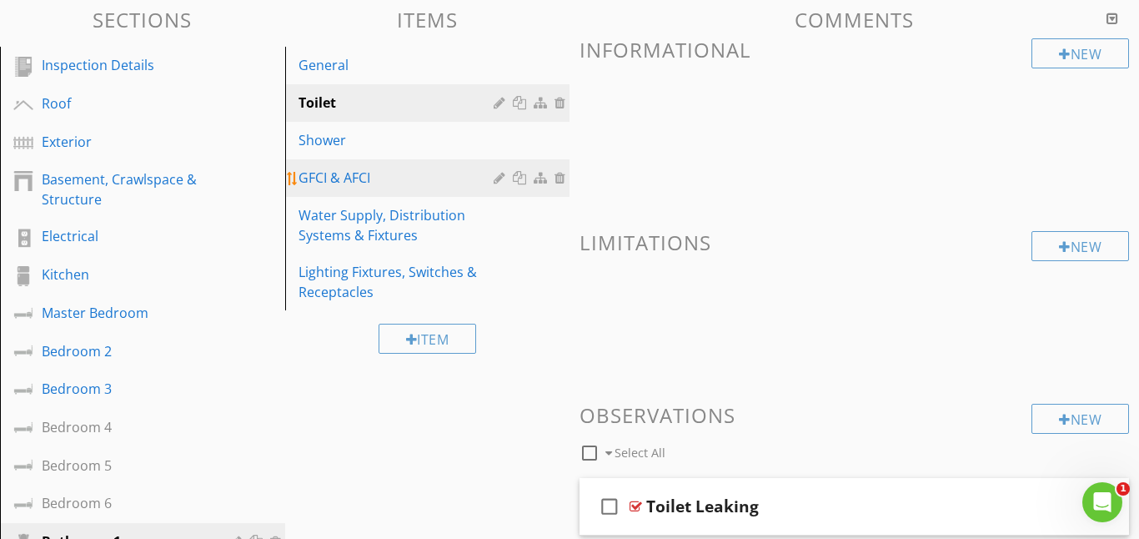
scroll to position [153, 0]
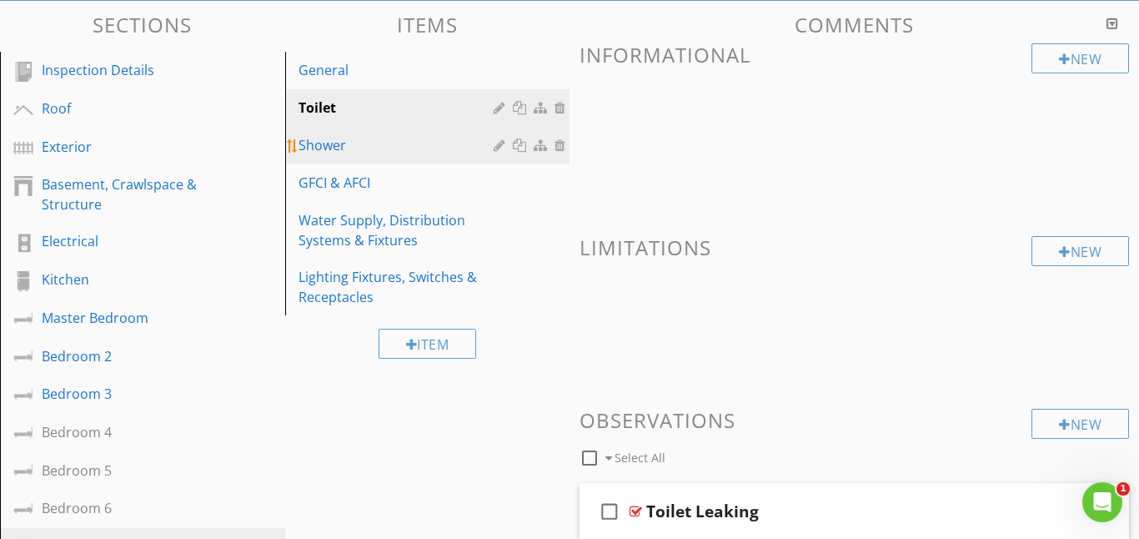
click at [363, 153] on div "Shower" at bounding box center [399, 145] width 201 height 20
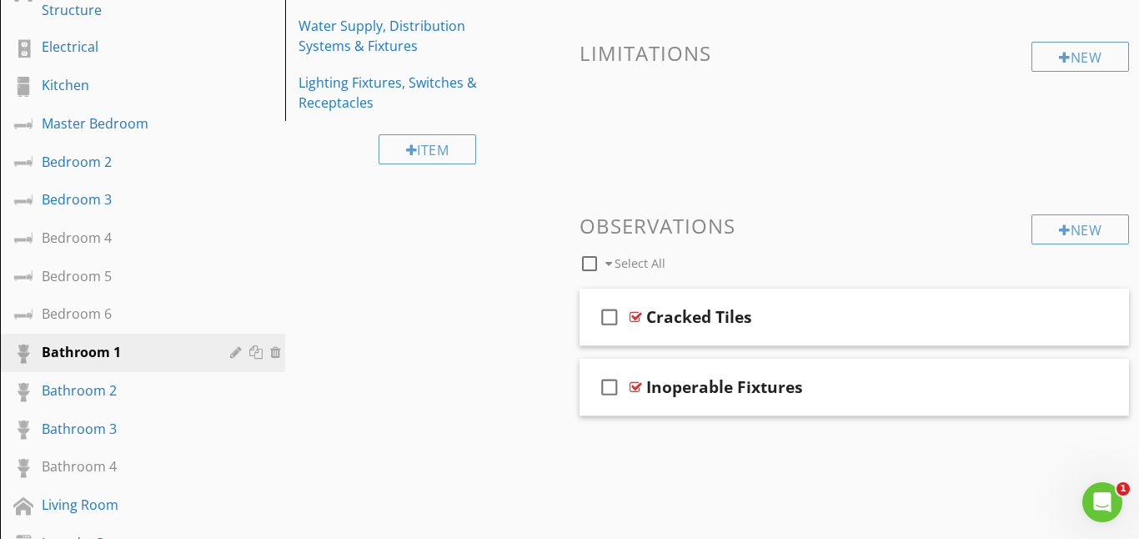
scroll to position [353, 0]
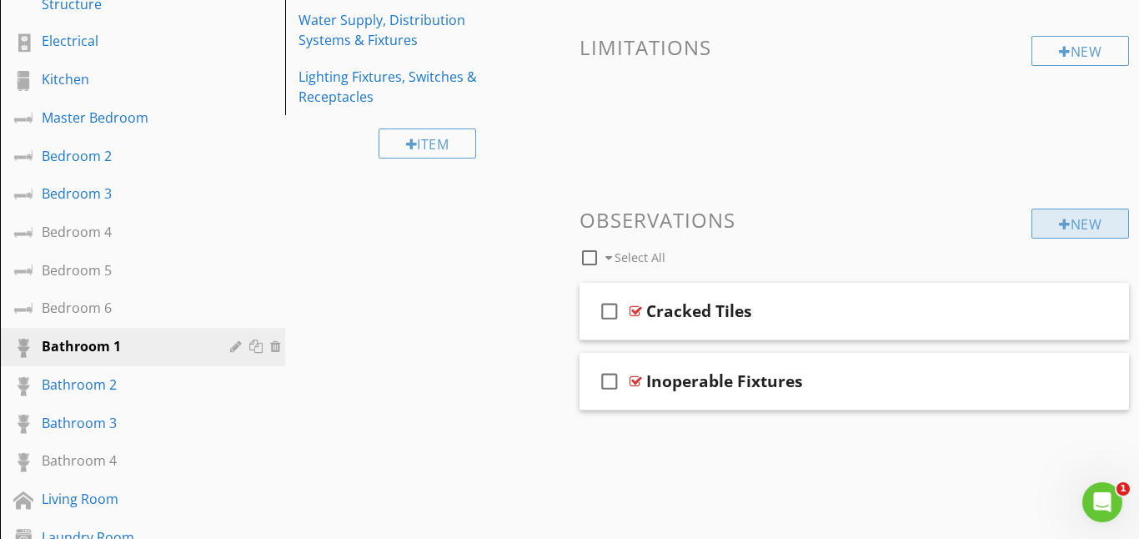
click at [1070, 225] on div "New" at bounding box center [1081, 223] width 98 height 30
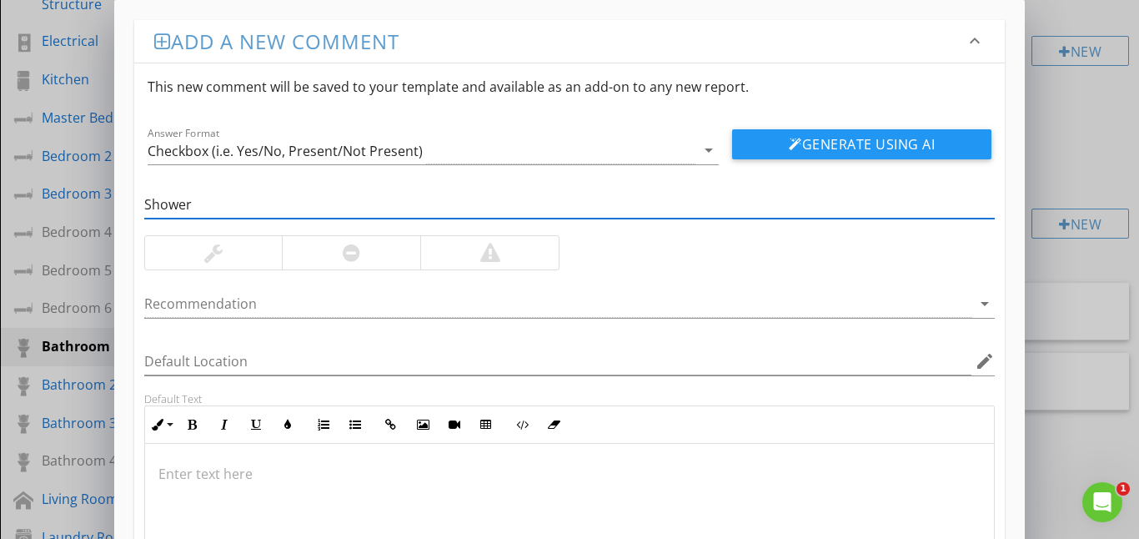
type input "Shower"
click at [186, 466] on p at bounding box center [569, 474] width 823 height 20
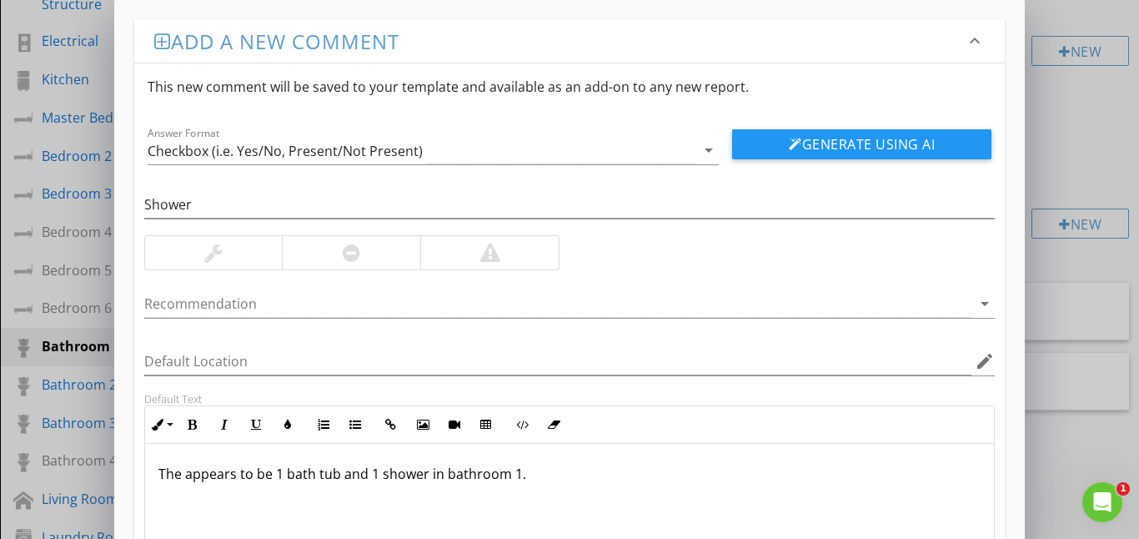
click at [171, 505] on div "The appears to be 1 bath tub and 1 shower in bathroom 1." at bounding box center [570, 527] width 850 height 167
click at [327, 501] on p "Bath tub appears to be disclored and stained." at bounding box center [569, 500] width 823 height 20
click at [474, 500] on p "Bath tub appears to be discolored and stained." at bounding box center [569, 500] width 823 height 20
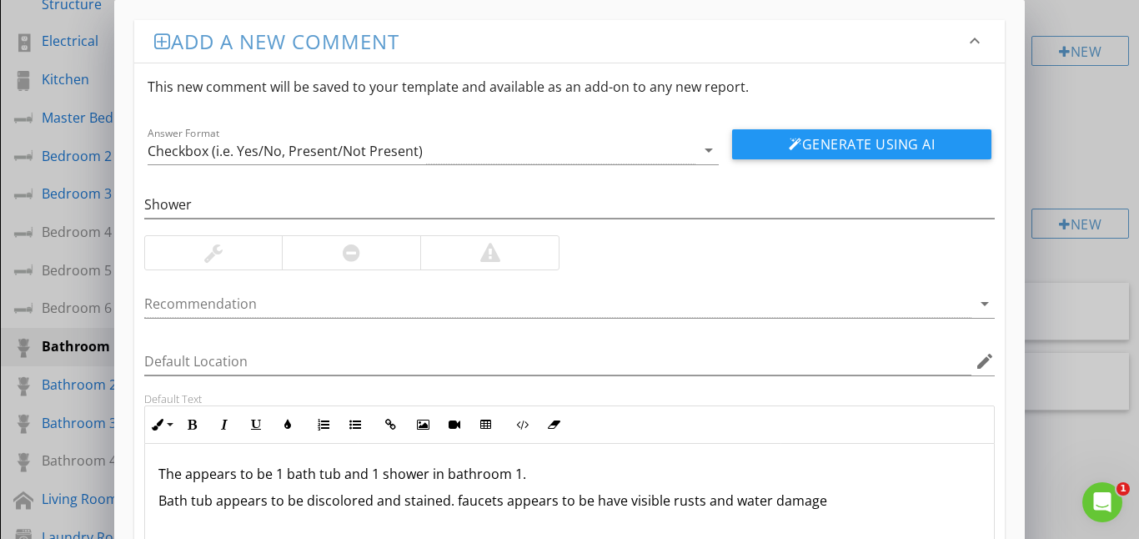
click at [400, 508] on p "Bath tub appears to be discolored and stained. faucets appears to be have visib…" at bounding box center [569, 500] width 823 height 20
click at [632, 503] on p "Bath tub appears to be discolored and have significant rust and mold stained. f…" at bounding box center [569, 510] width 823 height 40
click at [206, 523] on p "Bath tub appears to be discolored and have significant rust and mold stains. fa…" at bounding box center [569, 510] width 823 height 40
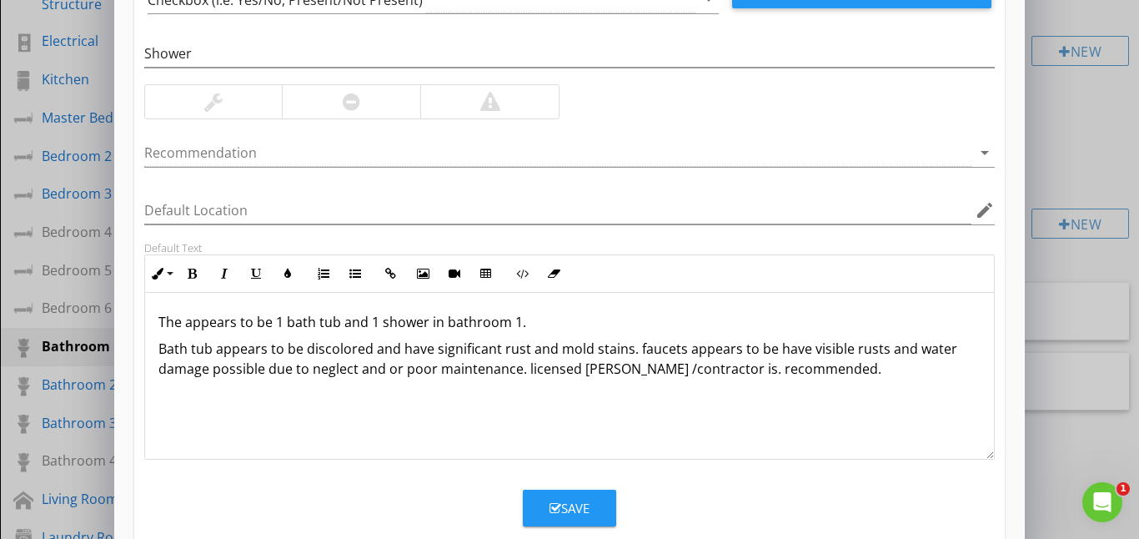
scroll to position [157, 0]
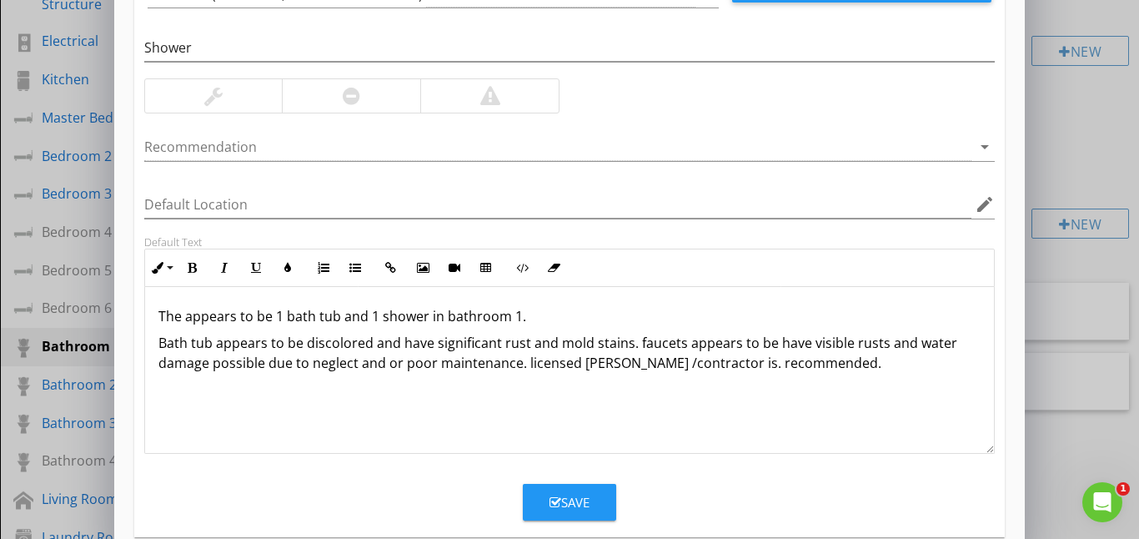
click at [570, 503] on div "Save" at bounding box center [570, 502] width 40 height 19
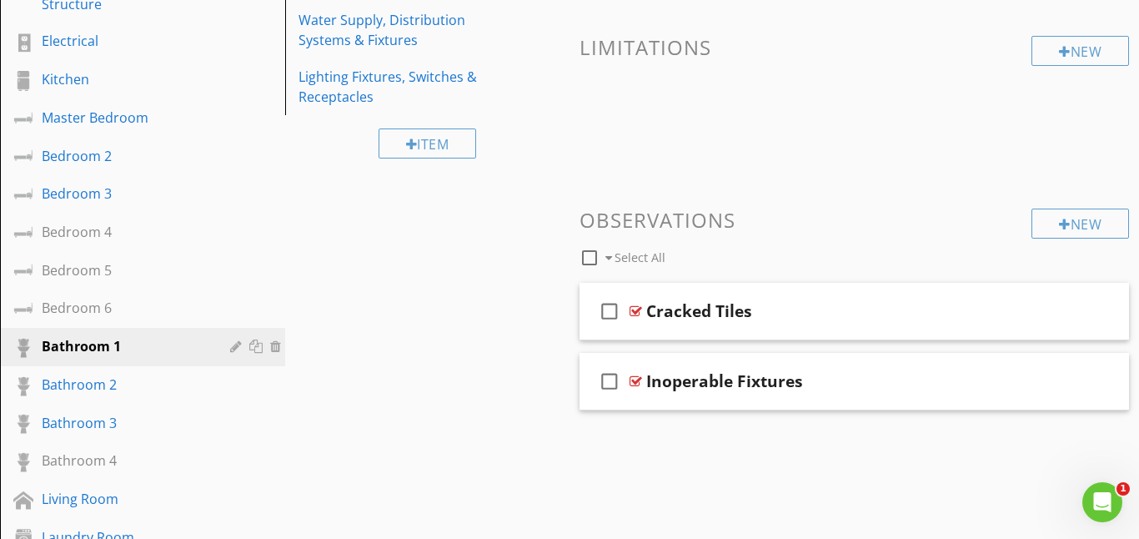
scroll to position [104, 0]
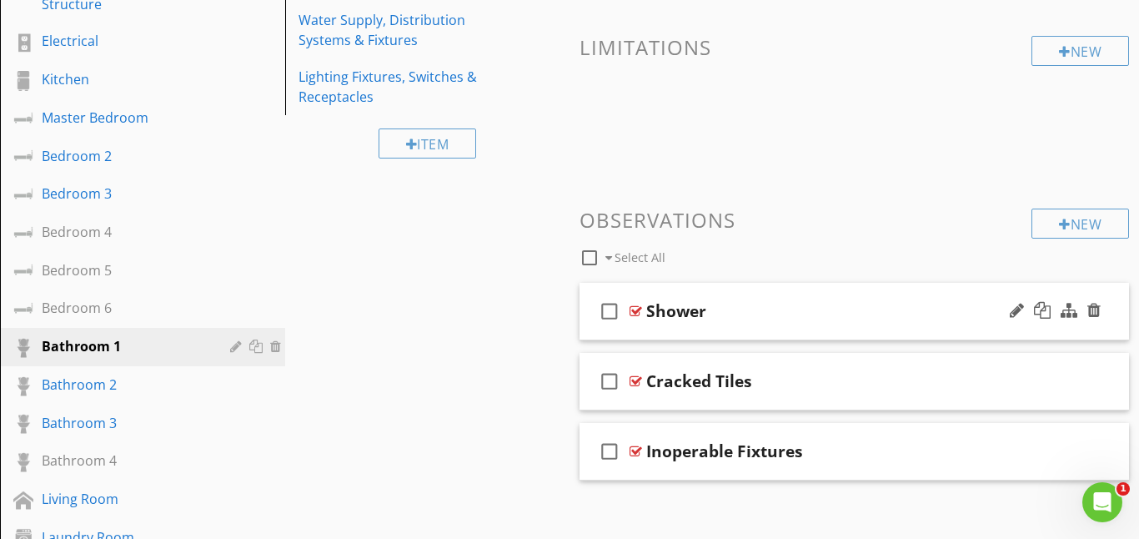
click at [605, 314] on icon "check_box_outline_blank" at bounding box center [609, 311] width 27 height 40
click at [634, 311] on div at bounding box center [636, 310] width 13 height 13
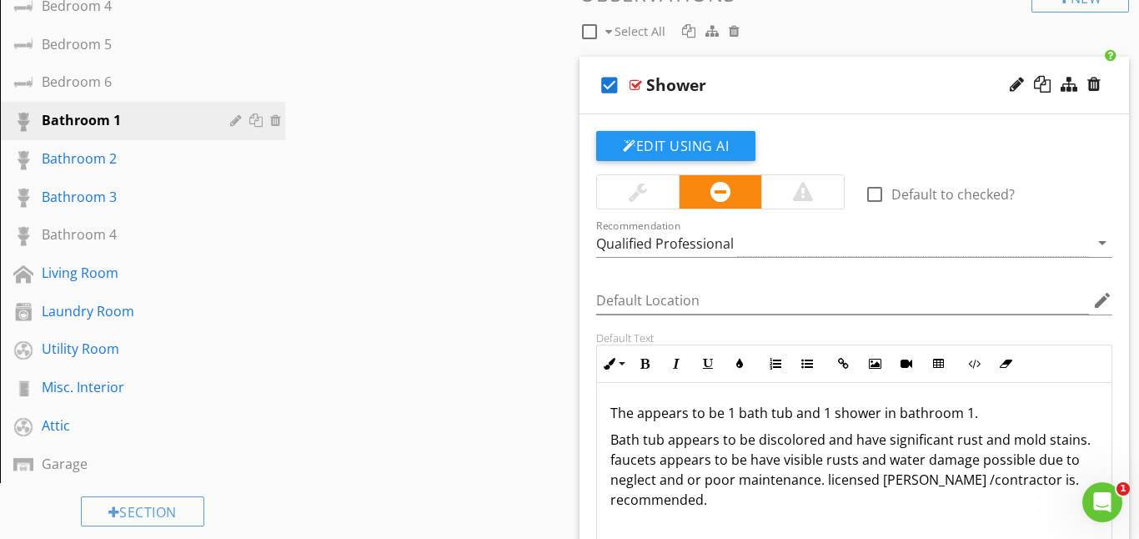
scroll to position [1, 0]
click at [715, 512] on div "The appears to be 1 bath tub and 1 shower in bathroom 1. Bath tub appears to be…" at bounding box center [854, 465] width 515 height 167
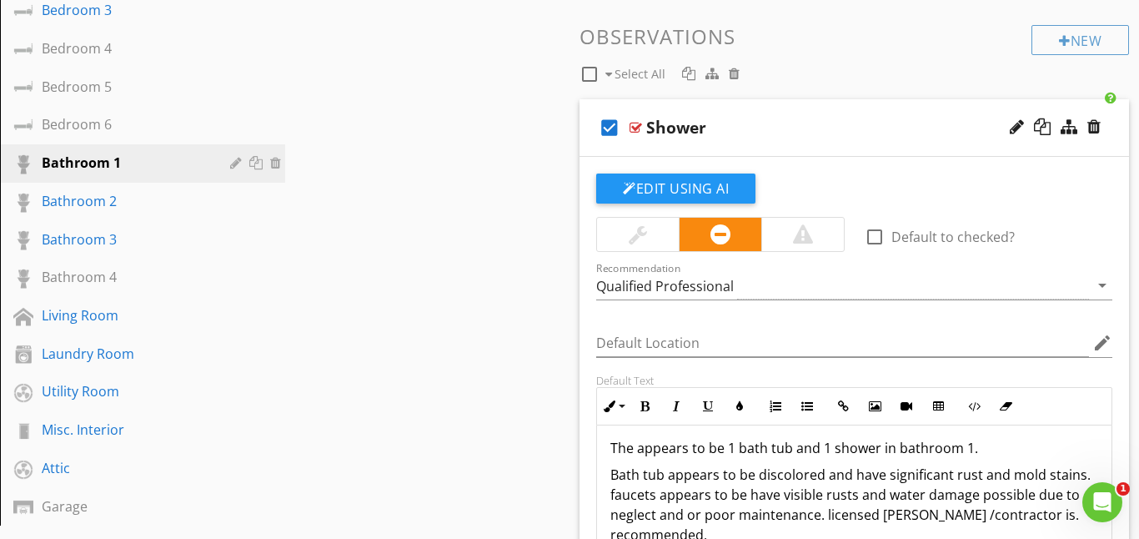
scroll to position [543, 0]
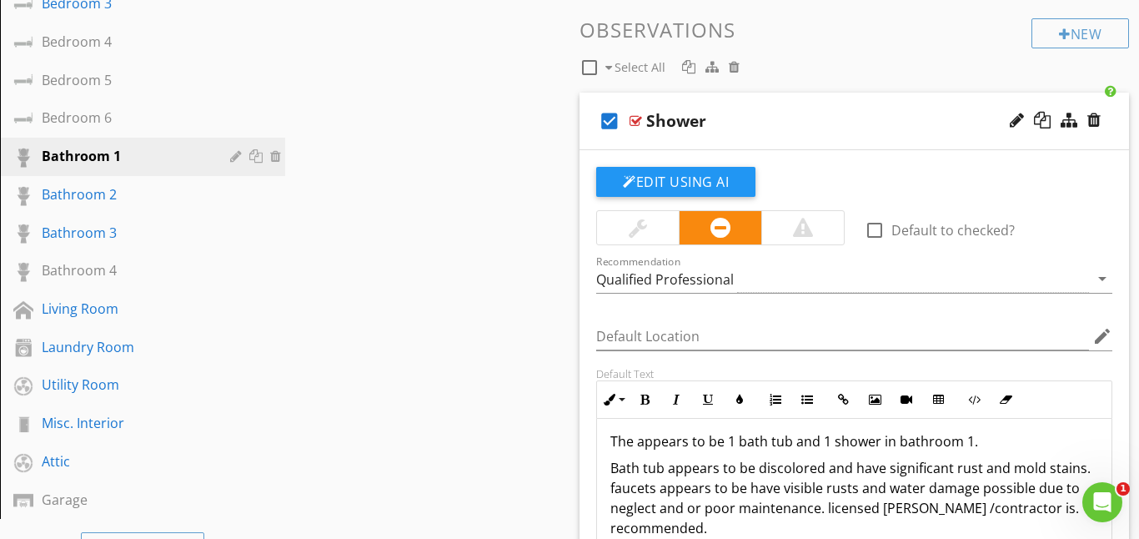
click at [634, 118] on div at bounding box center [636, 120] width 13 height 13
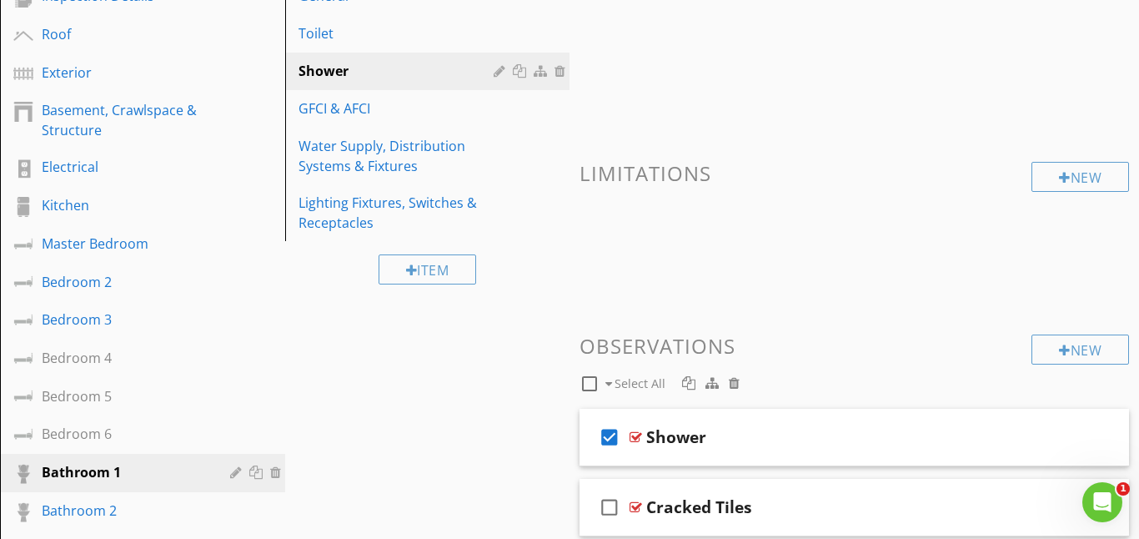
scroll to position [223, 0]
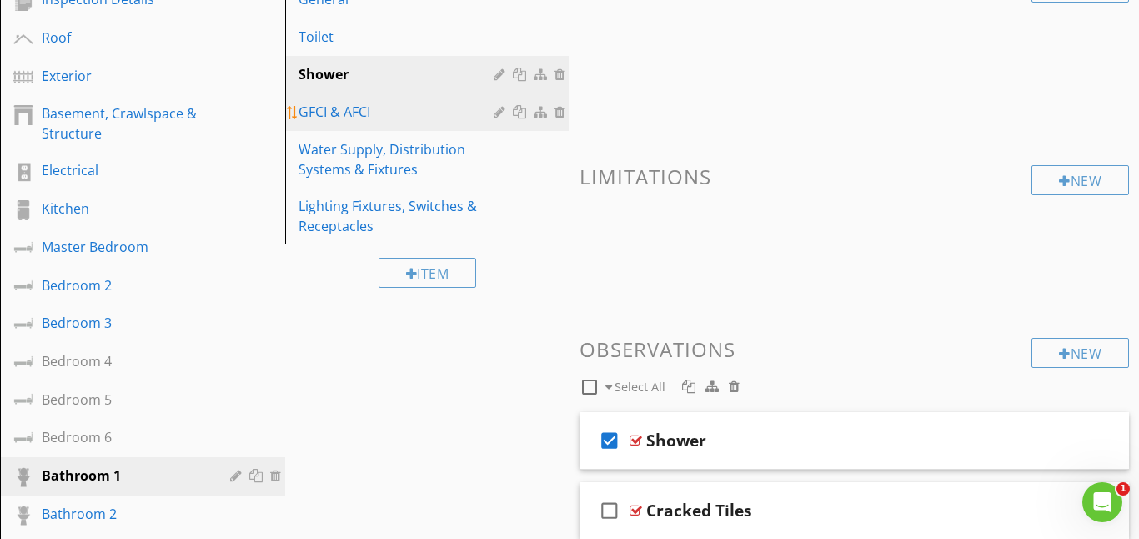
click at [370, 110] on div "GFCI & AFCI" at bounding box center [399, 112] width 201 height 20
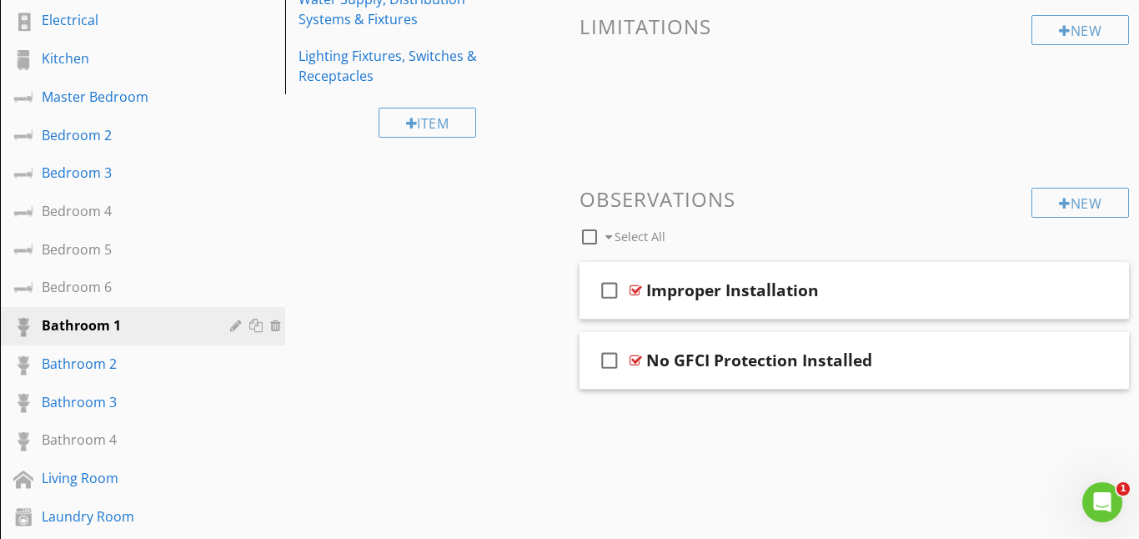
scroll to position [372, 0]
click at [606, 357] on icon "check_box_outline_blank" at bounding box center [609, 362] width 27 height 40
click at [639, 366] on div at bounding box center [636, 361] width 13 height 13
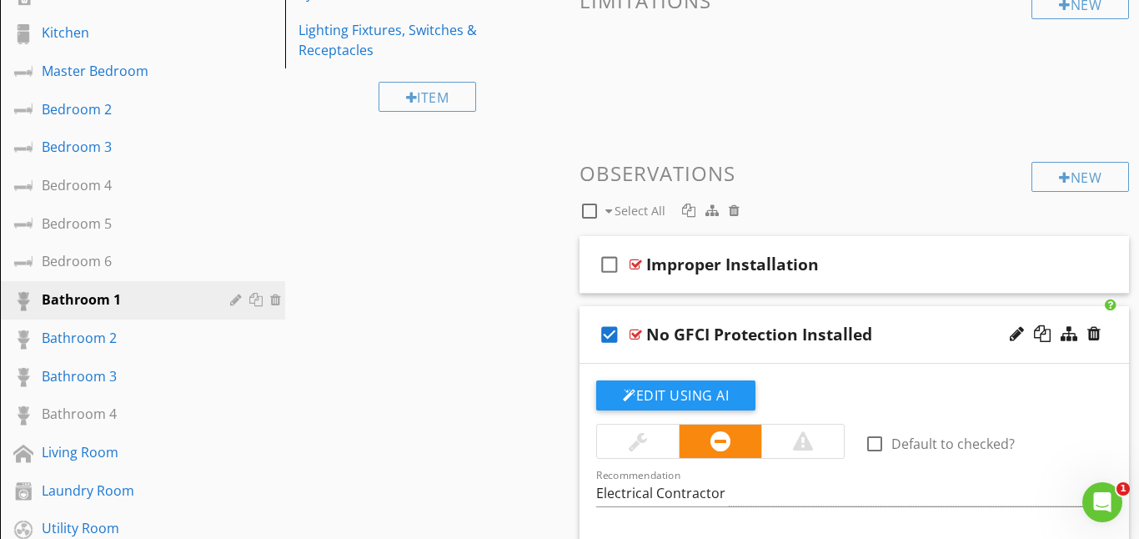
scroll to position [363, 0]
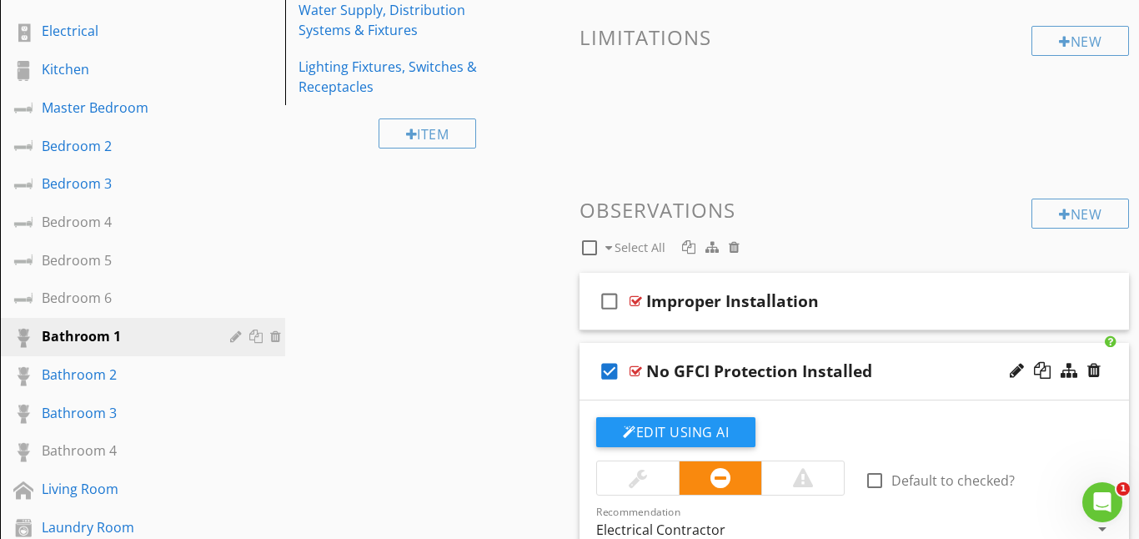
click at [636, 364] on div at bounding box center [636, 370] width 13 height 13
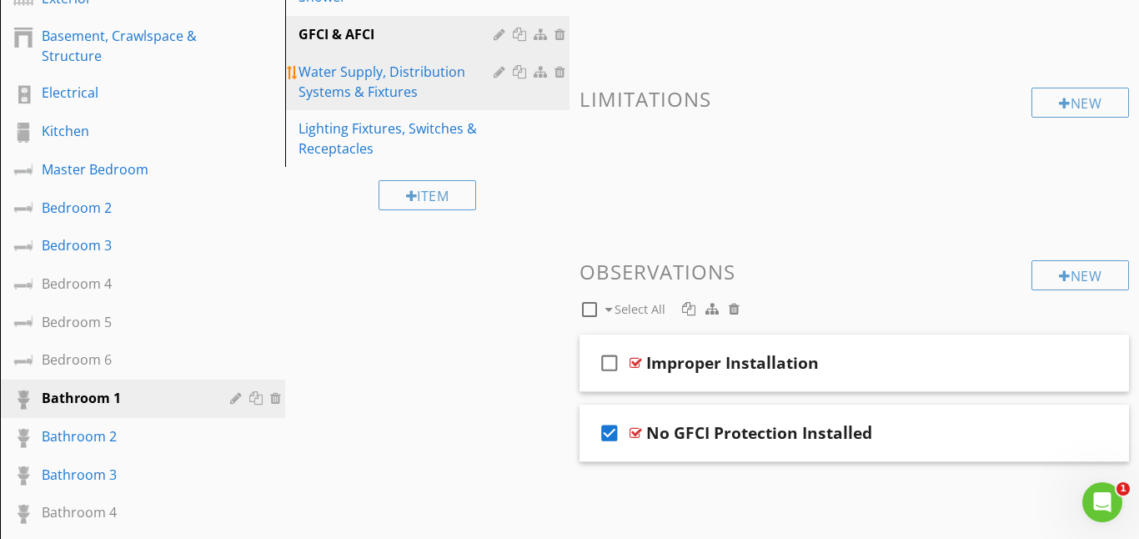
scroll to position [284, 0]
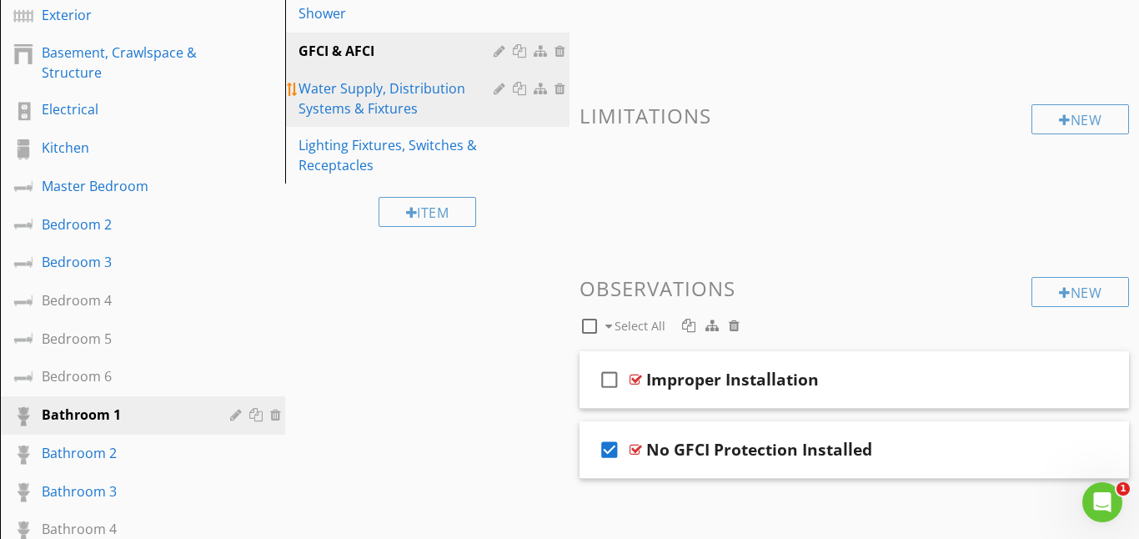
click at [369, 106] on div "Water Supply, Distribution Systems & Fixtures" at bounding box center [399, 98] width 201 height 40
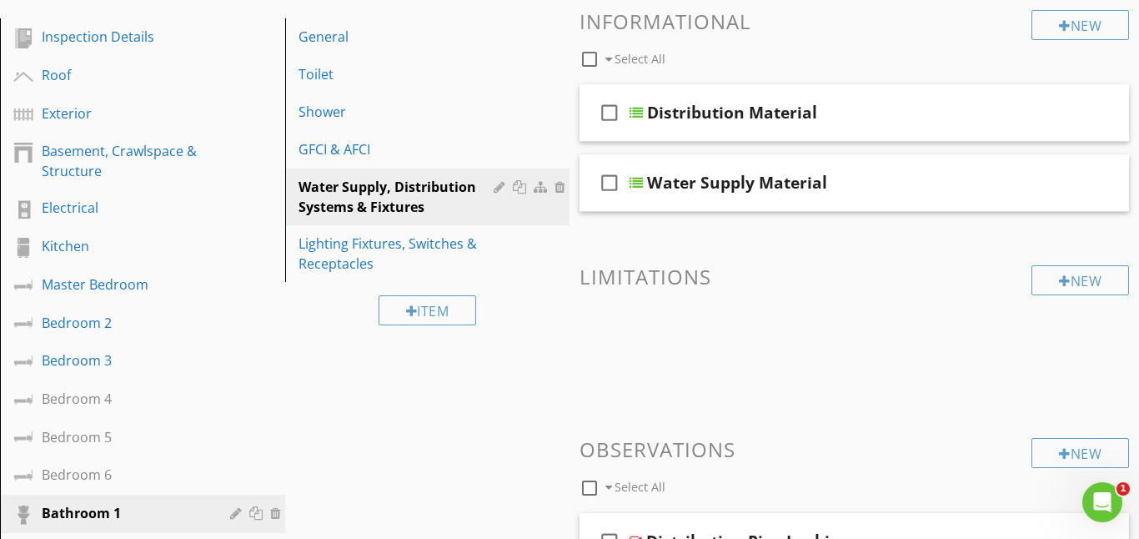
scroll to position [171, 0]
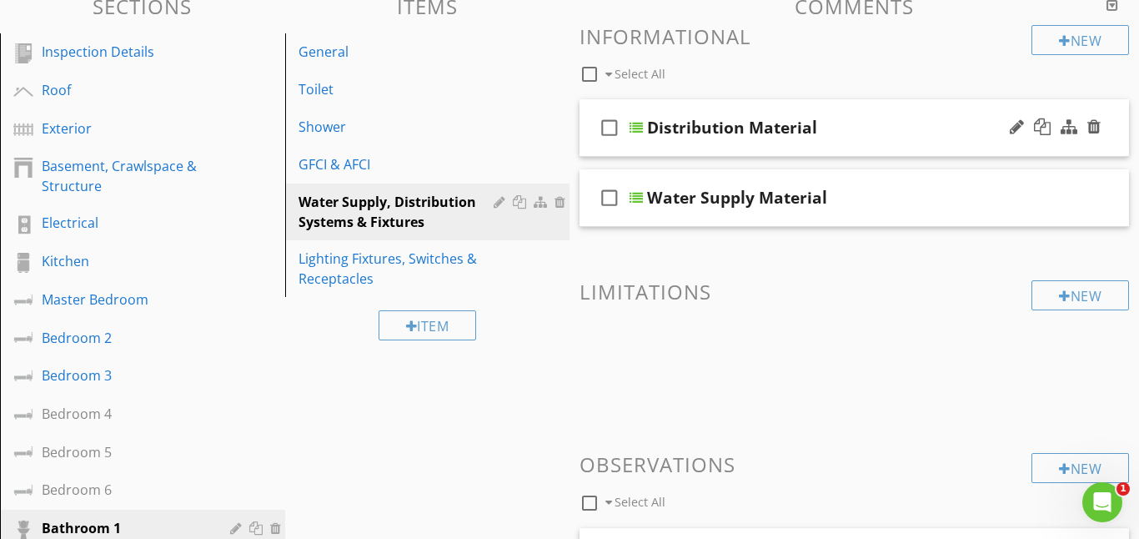
click at [609, 127] on icon "check_box_outline_blank" at bounding box center [609, 128] width 27 height 40
click at [645, 128] on div "check_box Distribution Material" at bounding box center [855, 128] width 550 height 58
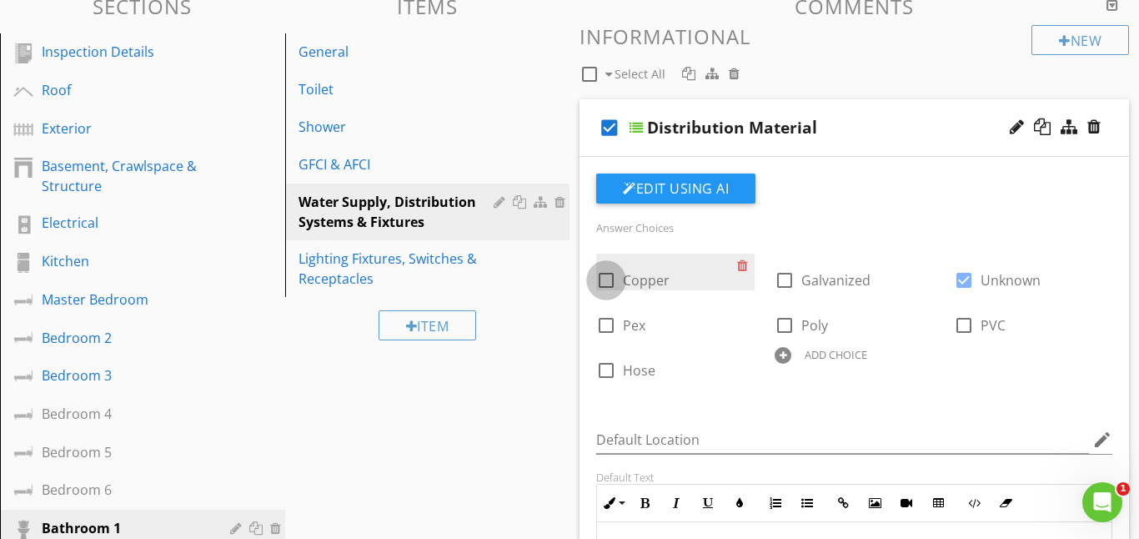
click at [610, 276] on div at bounding box center [606, 280] width 28 height 28
checkbox input "true"
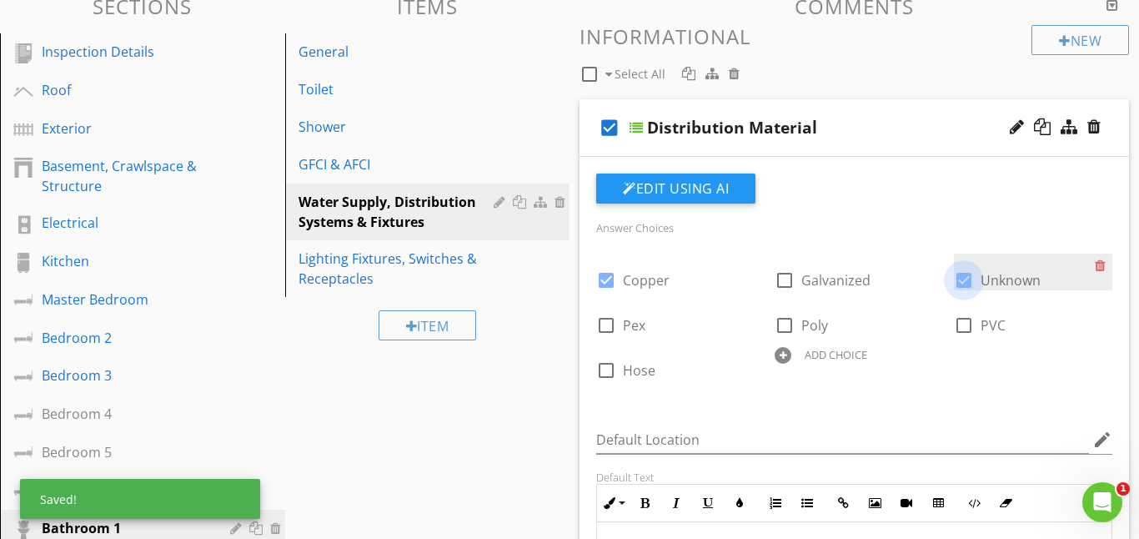
click at [967, 285] on div at bounding box center [964, 280] width 28 height 28
checkbox input "false"
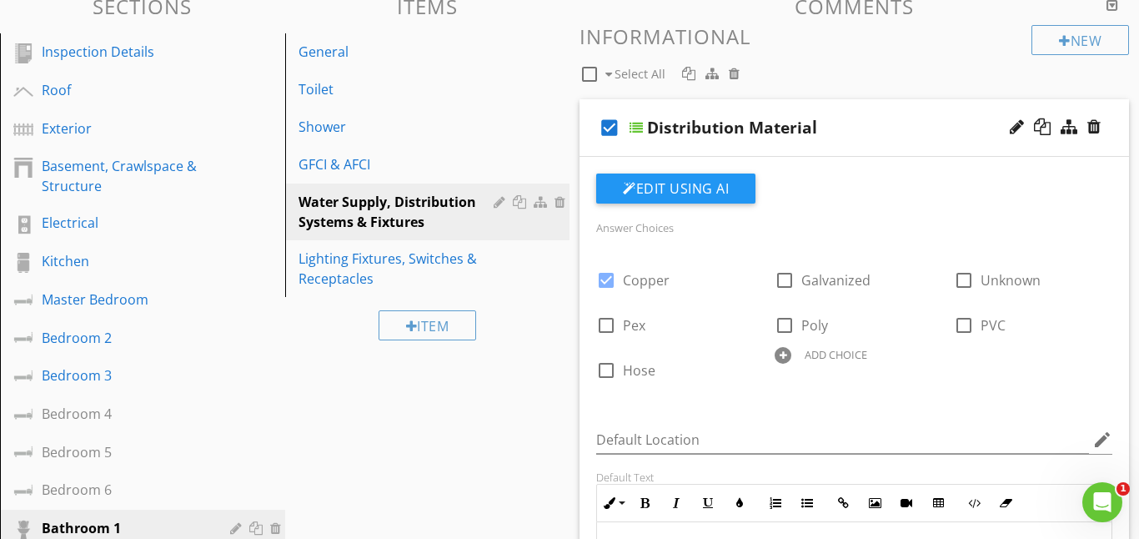
click at [641, 128] on div at bounding box center [636, 127] width 13 height 13
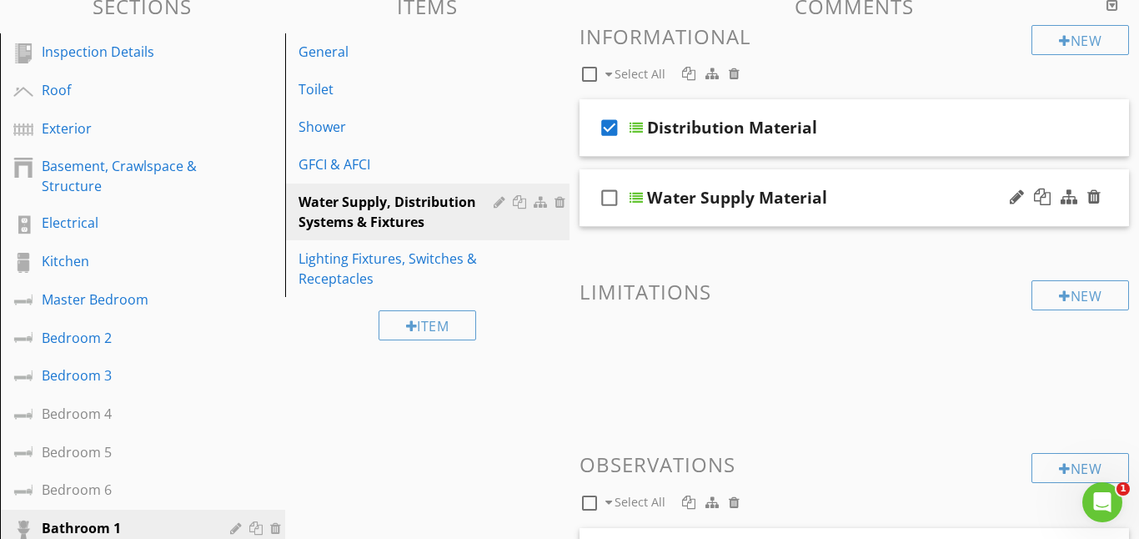
click at [608, 203] on icon "check_box_outline_blank" at bounding box center [609, 198] width 27 height 40
checkbox input "true"
click at [634, 198] on div at bounding box center [636, 197] width 13 height 13
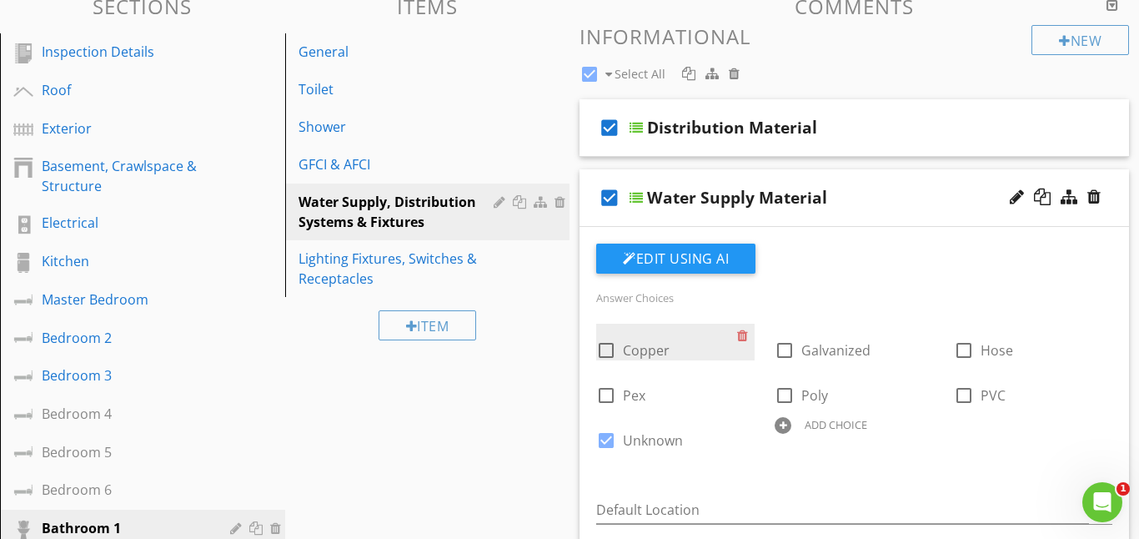
click at [607, 353] on div at bounding box center [606, 350] width 28 height 28
checkbox input "true"
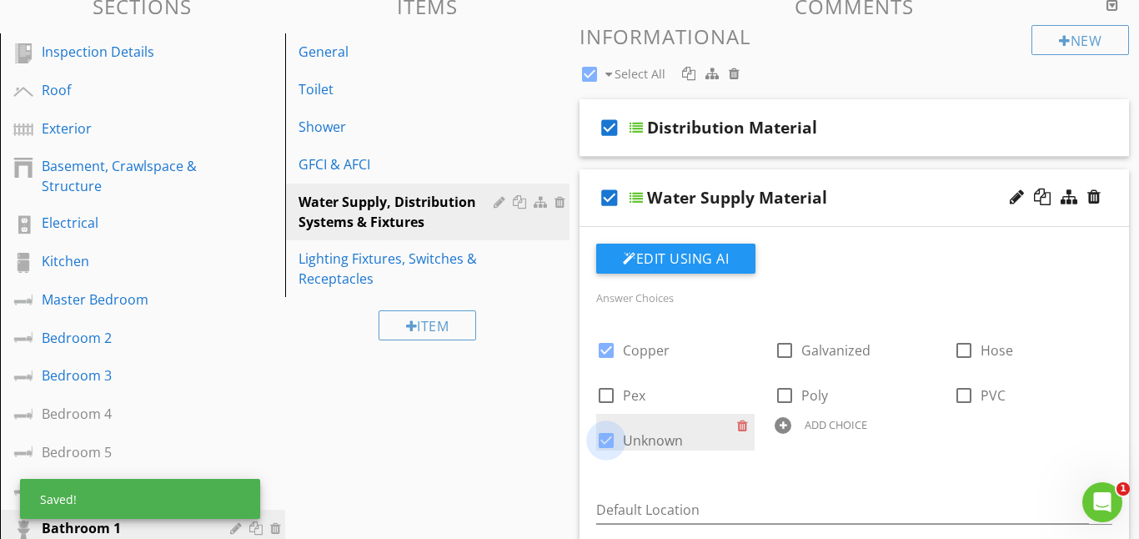
click at [613, 442] on div at bounding box center [606, 440] width 28 height 28
checkbox input "false"
click at [637, 194] on div at bounding box center [636, 197] width 13 height 13
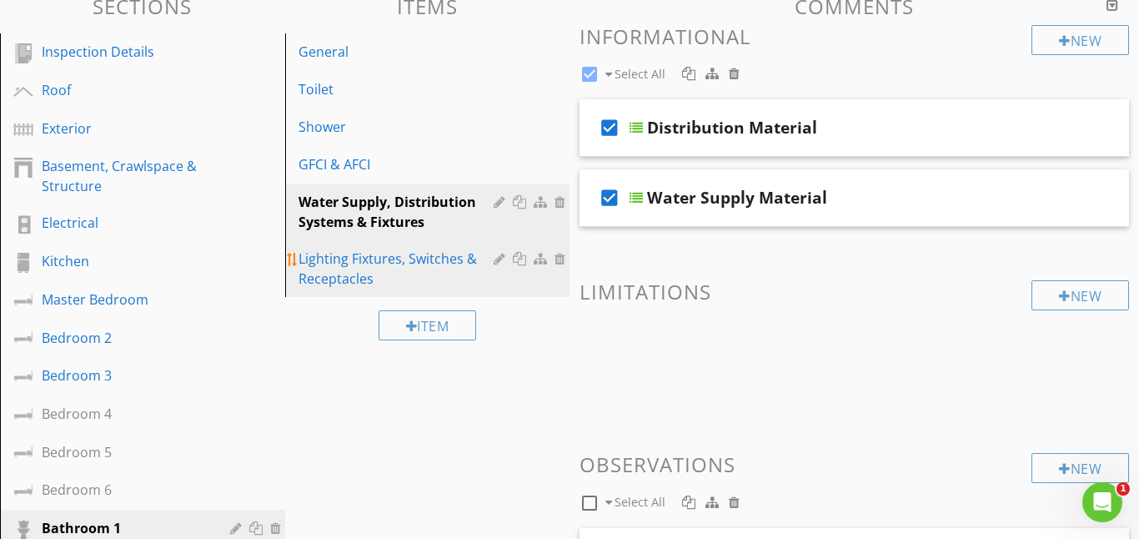
click at [448, 269] on div "Lighting Fixtures, Switches & Receptacles" at bounding box center [399, 269] width 201 height 40
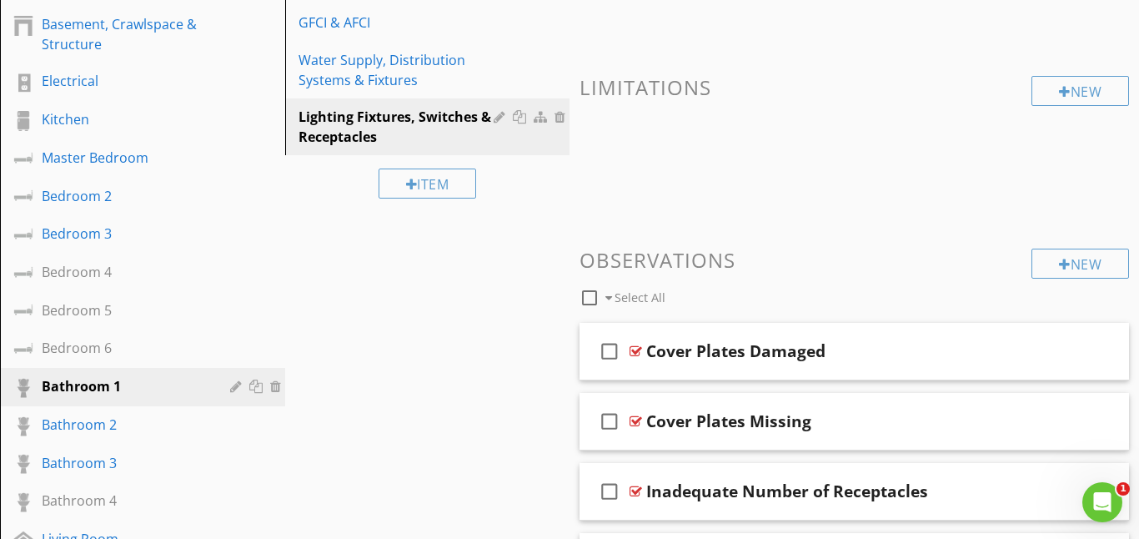
scroll to position [311, 0]
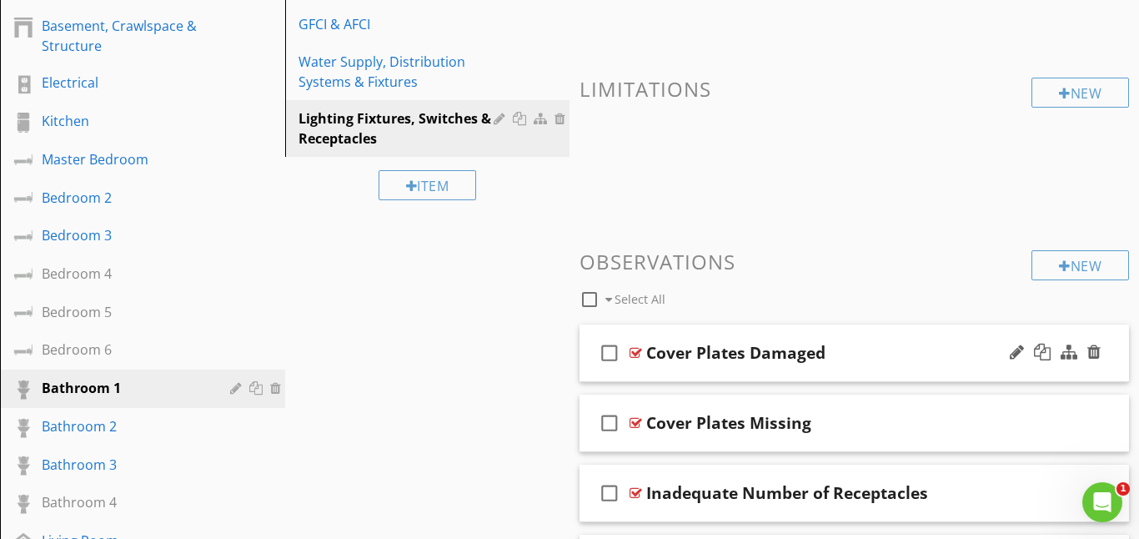
click at [609, 354] on icon "check_box_outline_blank" at bounding box center [609, 353] width 27 height 40
click at [634, 350] on div at bounding box center [636, 352] width 13 height 13
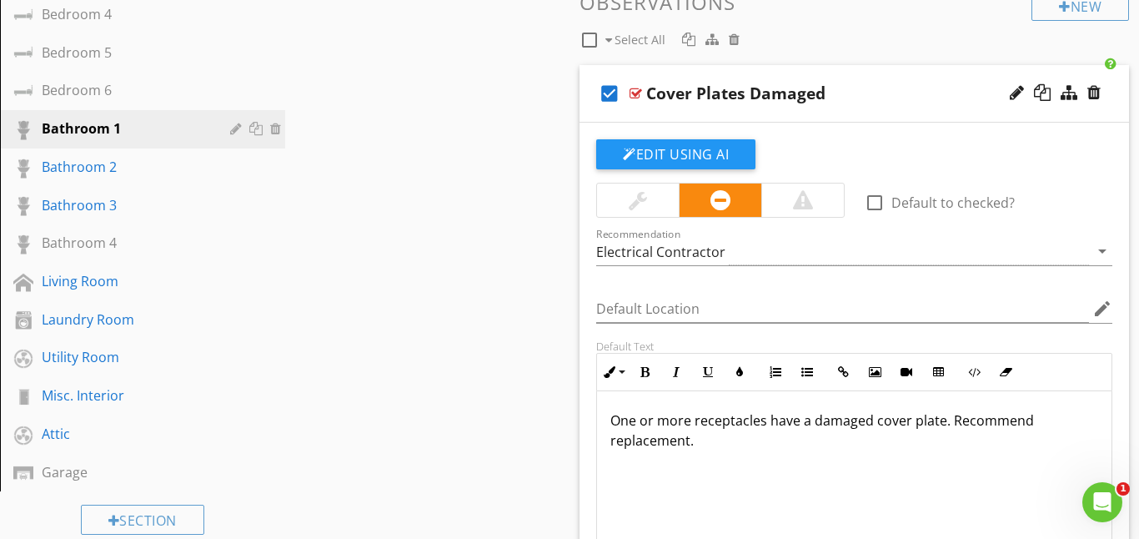
scroll to position [591, 0]
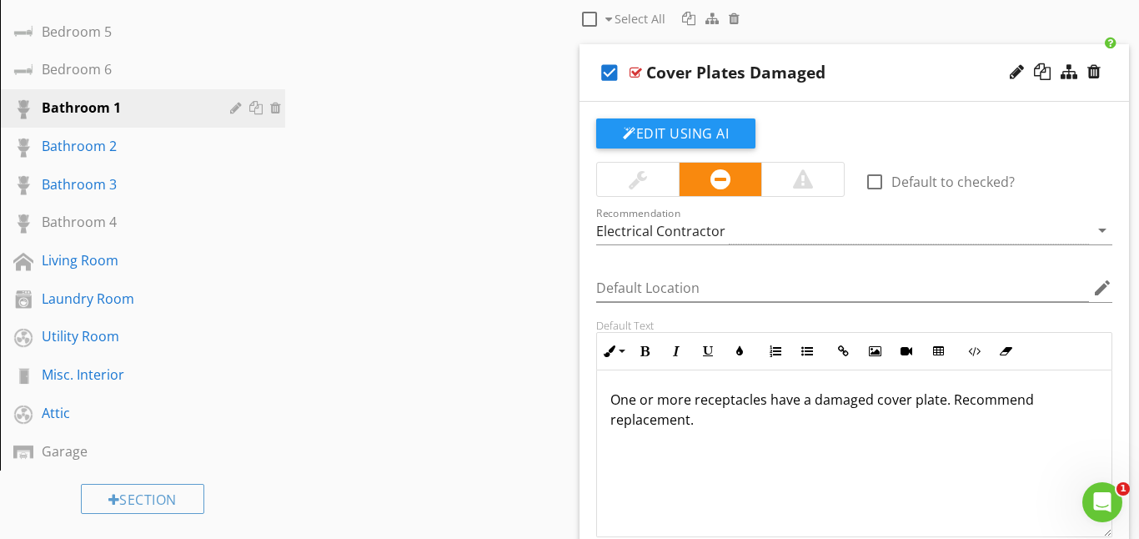
click at [692, 405] on p "One or more receptacles have a damaged cover plate. Recommend replacement." at bounding box center [854, 409] width 488 height 40
click at [764, 406] on p "One or more receptacles have a damaged cover plate. Recommend replacement." at bounding box center [854, 409] width 488 height 40
click at [709, 401] on p "Ceiling light have a damaged cover plate. Recommend replacement." at bounding box center [854, 399] width 488 height 20
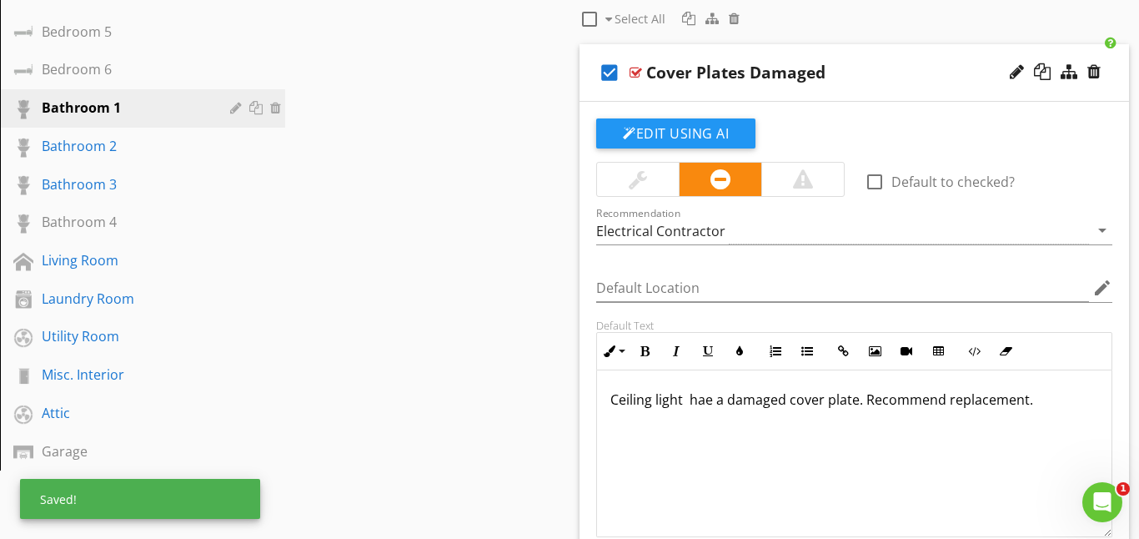
click at [710, 399] on p "Ceiling light hae a damaged cover plate. Recommend replacement." at bounding box center [854, 399] width 488 height 20
click at [778, 404] on p "Ceiling light has a damaged cover plate. Recommend replacement." at bounding box center [854, 399] width 488 height 20
click at [784, 404] on p "Ceiling light has a damaged cover plate. Recommend replacement." at bounding box center [854, 399] width 488 height 20
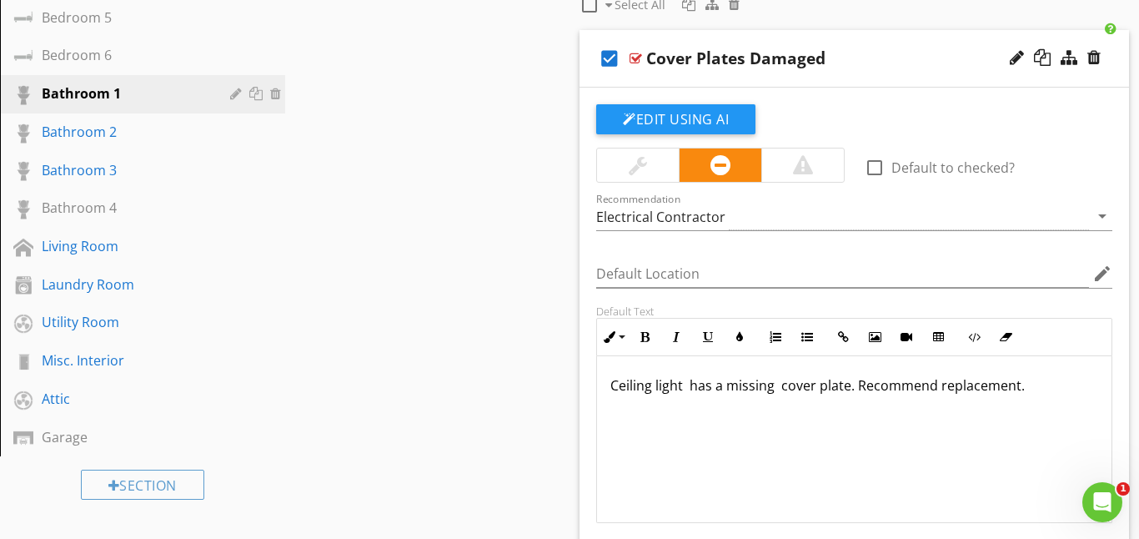
scroll to position [0, 0]
click at [636, 57] on div at bounding box center [636, 58] width 13 height 13
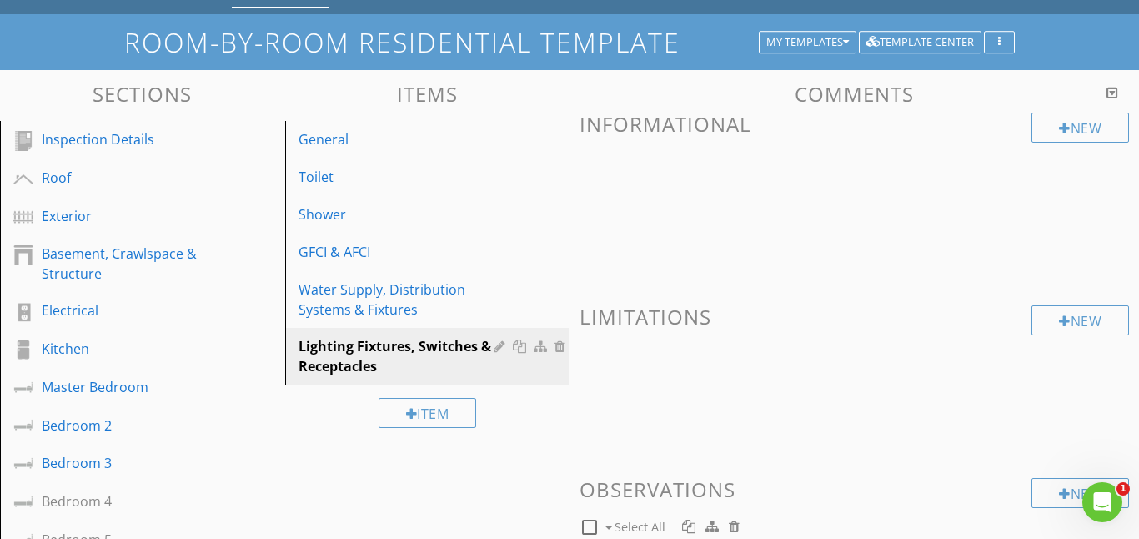
scroll to position [69, 0]
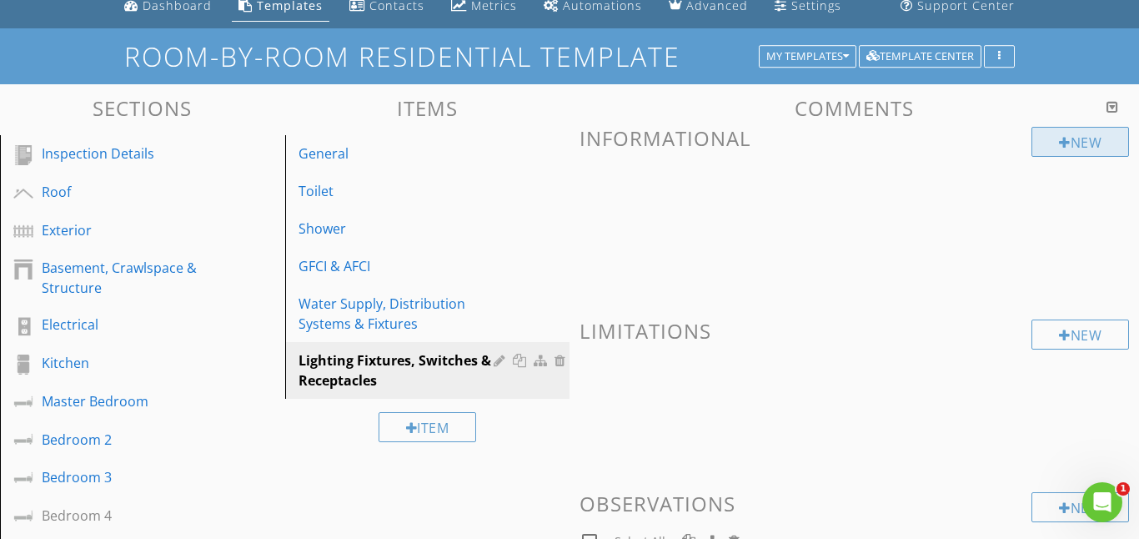
click at [1095, 131] on div "New" at bounding box center [1081, 142] width 98 height 30
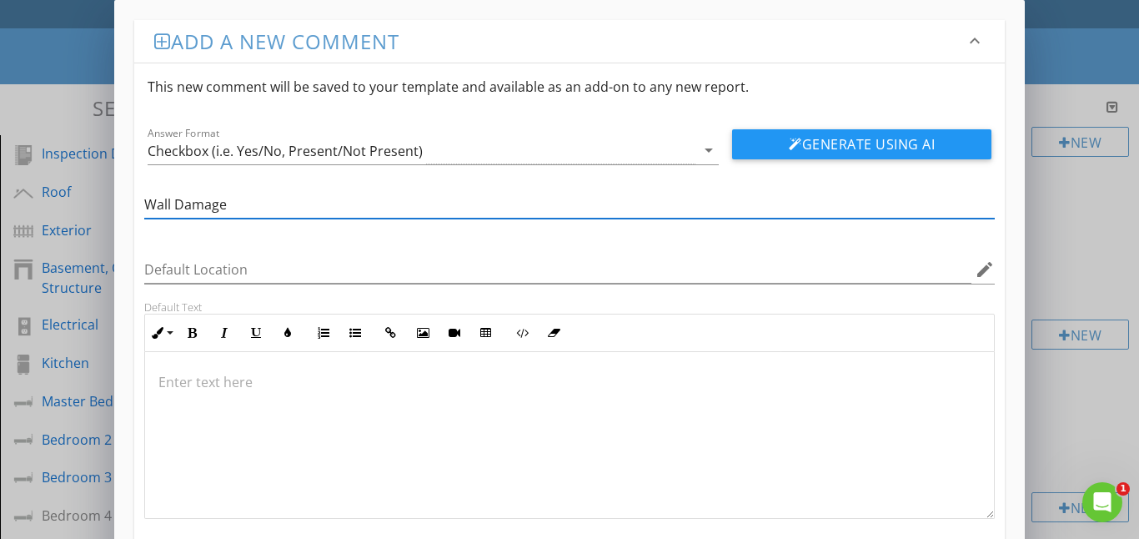
type input "Wall Damage"
click at [175, 394] on div at bounding box center [570, 435] width 850 height 167
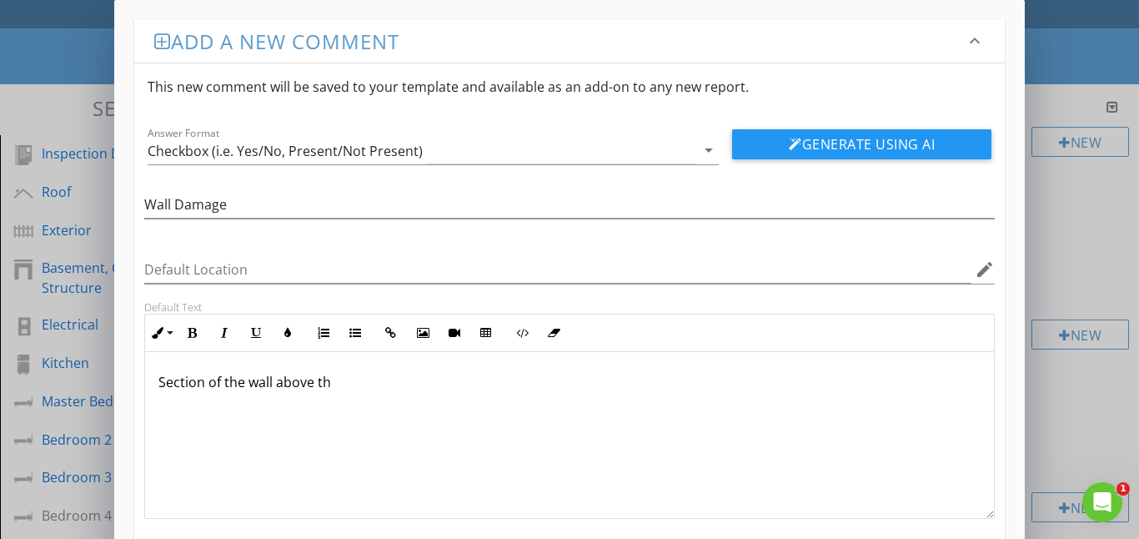
click at [175, 394] on div "Section of the wall above th" at bounding box center [570, 435] width 850 height 167
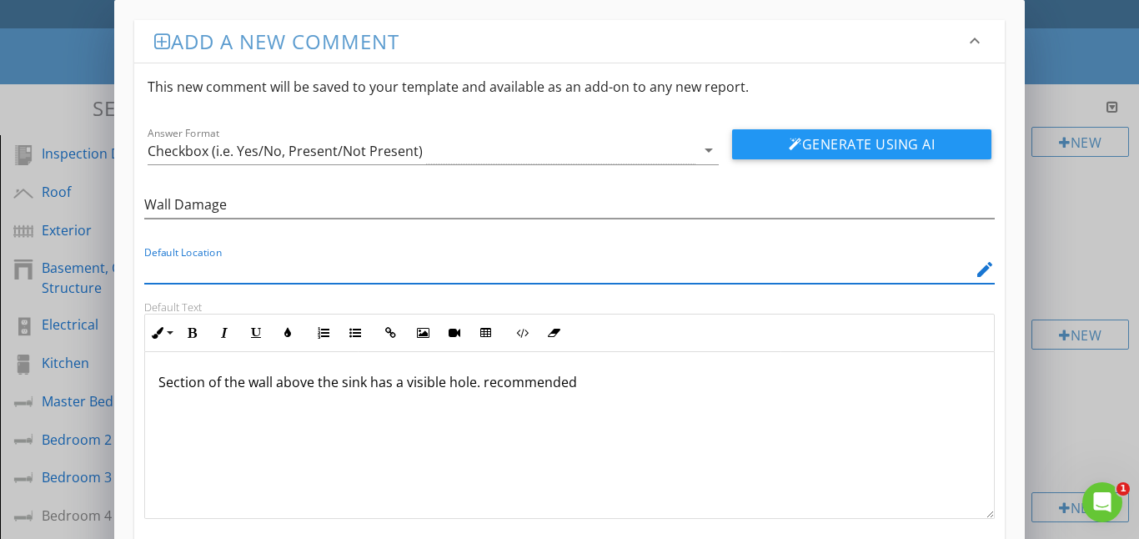
click at [182, 272] on input "Default Location" at bounding box center [558, 270] width 828 height 28
type input "Bathroom 1"
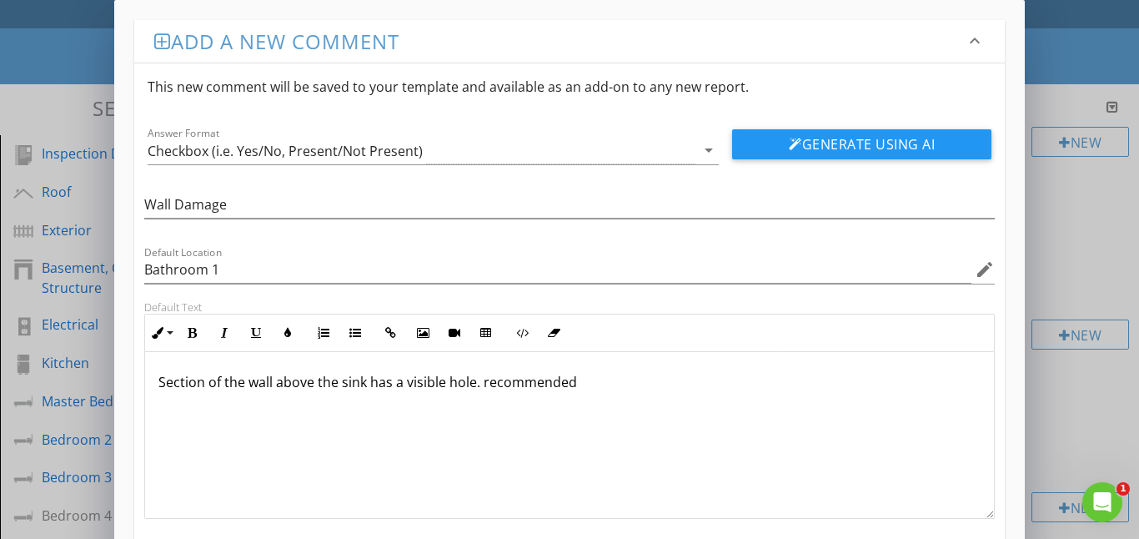
click at [583, 386] on p "Section of the wall above the sink has a visible hole. recommended" at bounding box center [569, 382] width 823 height 20
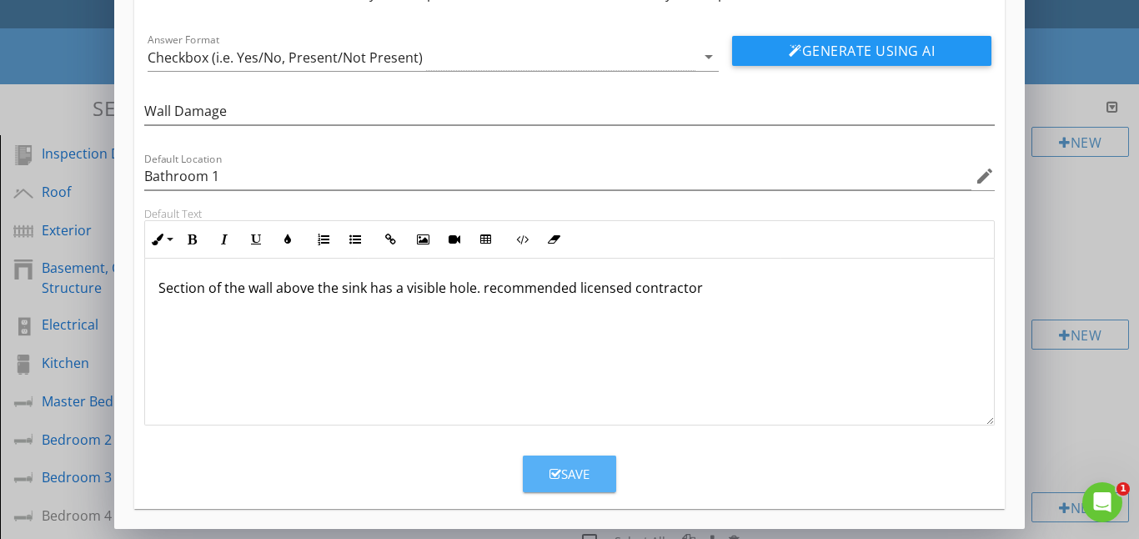
click at [575, 469] on div "Save" at bounding box center [570, 473] width 40 height 19
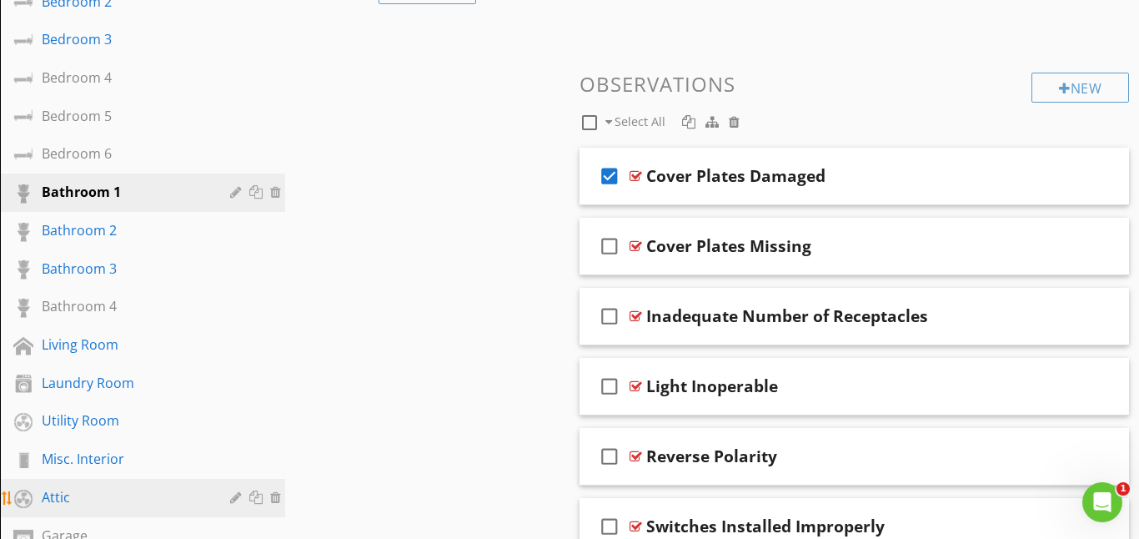
scroll to position [508, 0]
click at [100, 495] on div "Attic" at bounding box center [124, 496] width 164 height 20
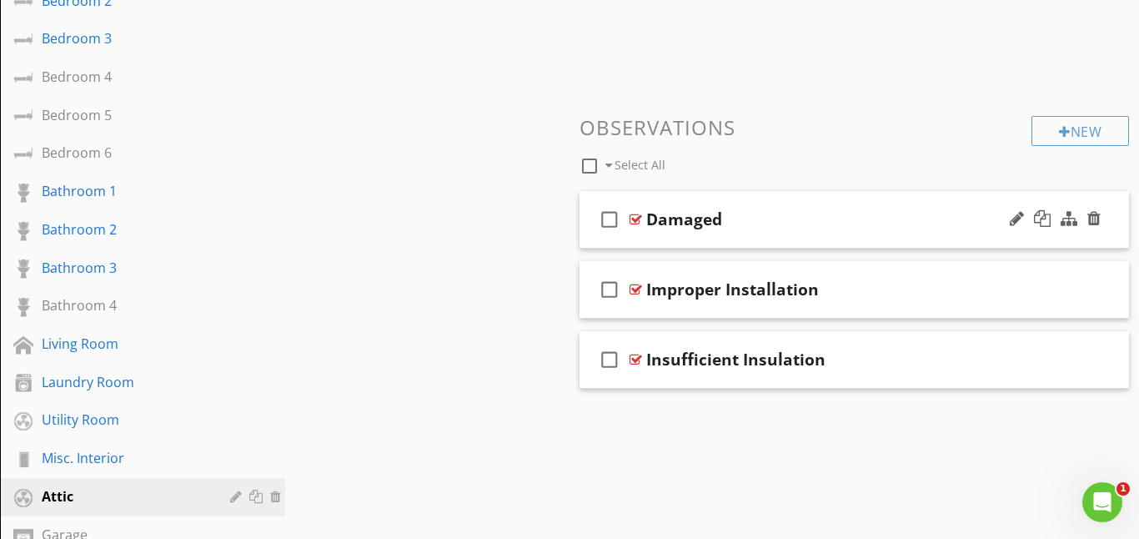
click at [606, 223] on icon "check_box_outline_blank" at bounding box center [609, 219] width 27 height 40
click at [635, 220] on div at bounding box center [636, 219] width 13 height 13
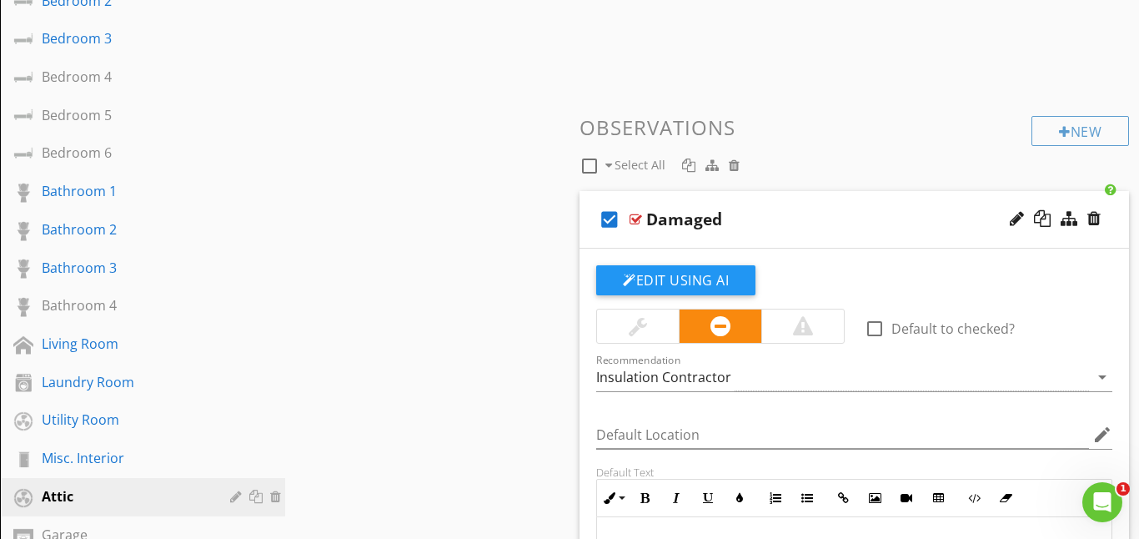
click at [631, 221] on div at bounding box center [636, 219] width 13 height 13
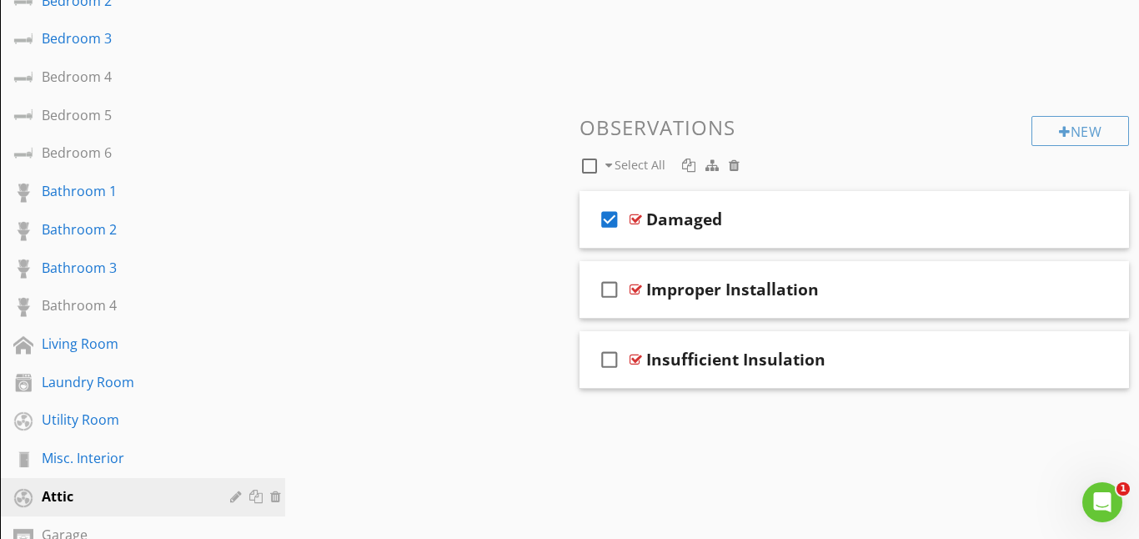
scroll to position [448, 0]
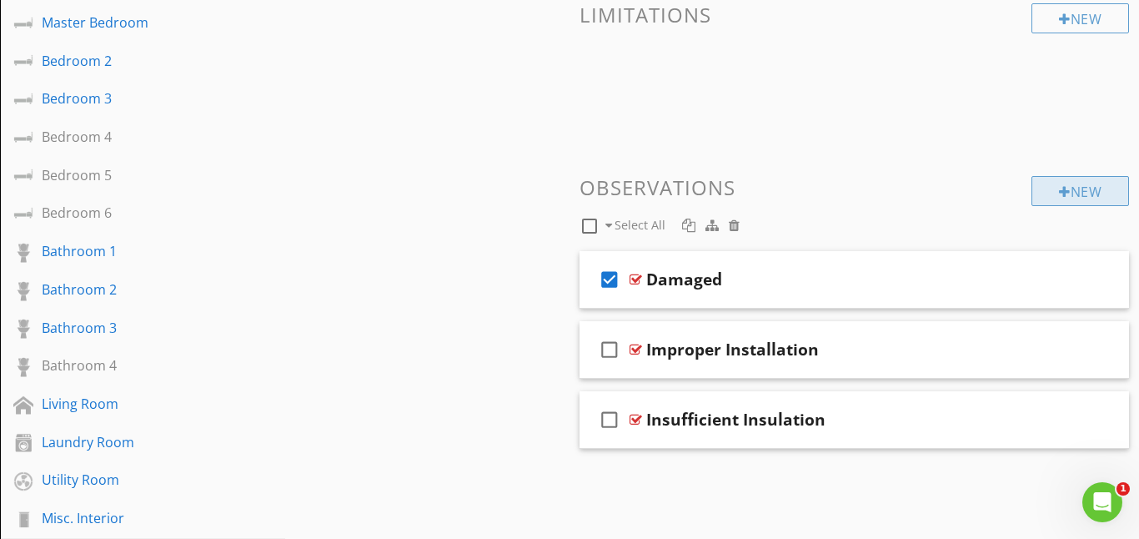
click at [1059, 191] on div at bounding box center [1065, 191] width 12 height 13
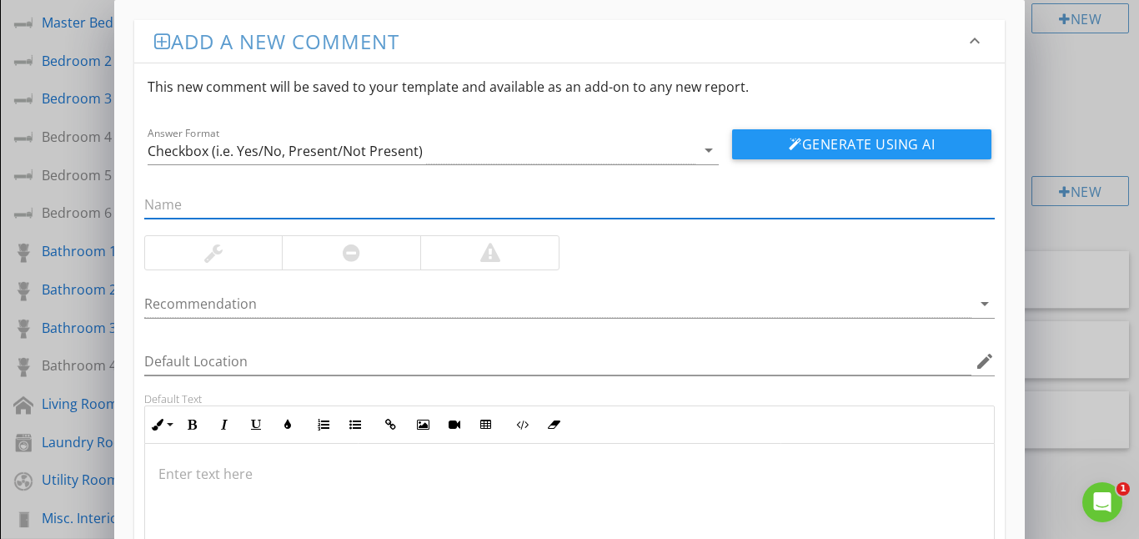
click at [160, 213] on input "text" at bounding box center [569, 205] width 851 height 28
type input "Attic"
click at [165, 452] on div at bounding box center [570, 527] width 850 height 167
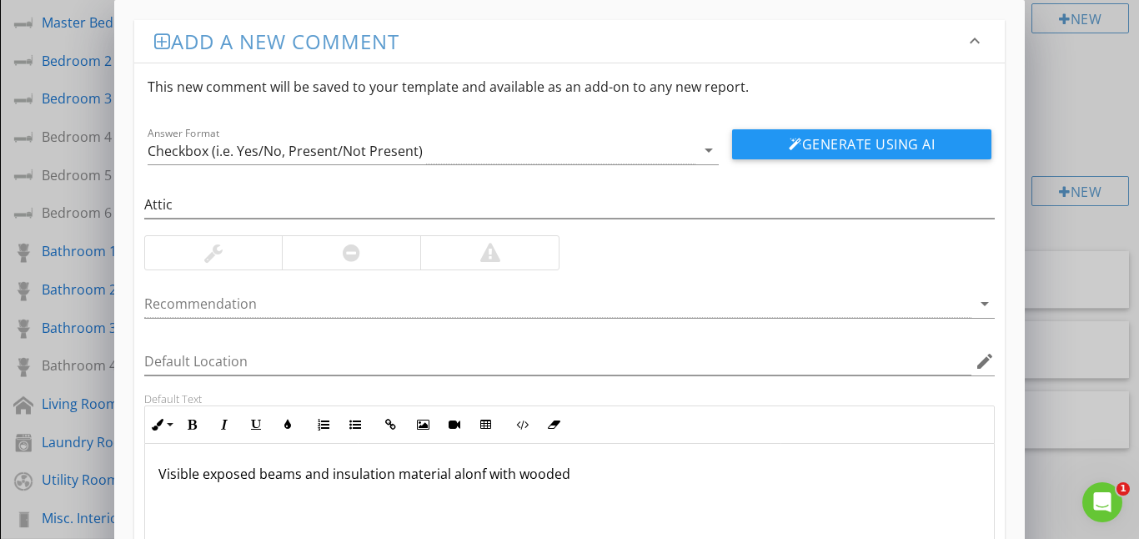
click at [476, 477] on p "Visible exposed beams and insulation material alonf with wooded" at bounding box center [569, 474] width 823 height 20
click at [484, 476] on p "Visible exposed beams and insulation material alonf with wooded" at bounding box center [569, 474] width 823 height 20
click at [580, 477] on p "Visible exposed beams and insulation material along with wooded" at bounding box center [569, 474] width 823 height 20
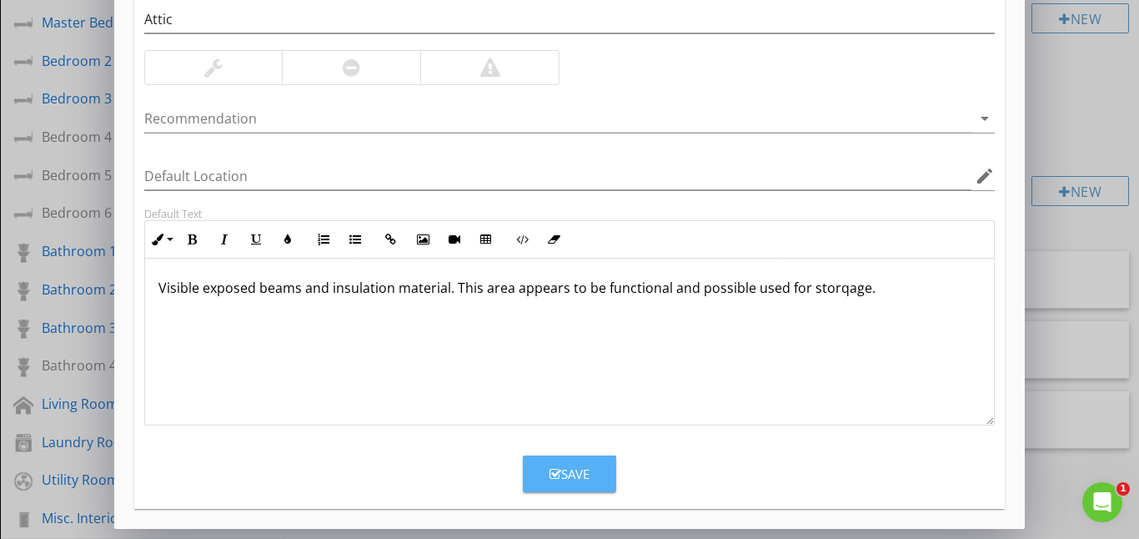
click at [585, 470] on div "Save" at bounding box center [570, 473] width 40 height 19
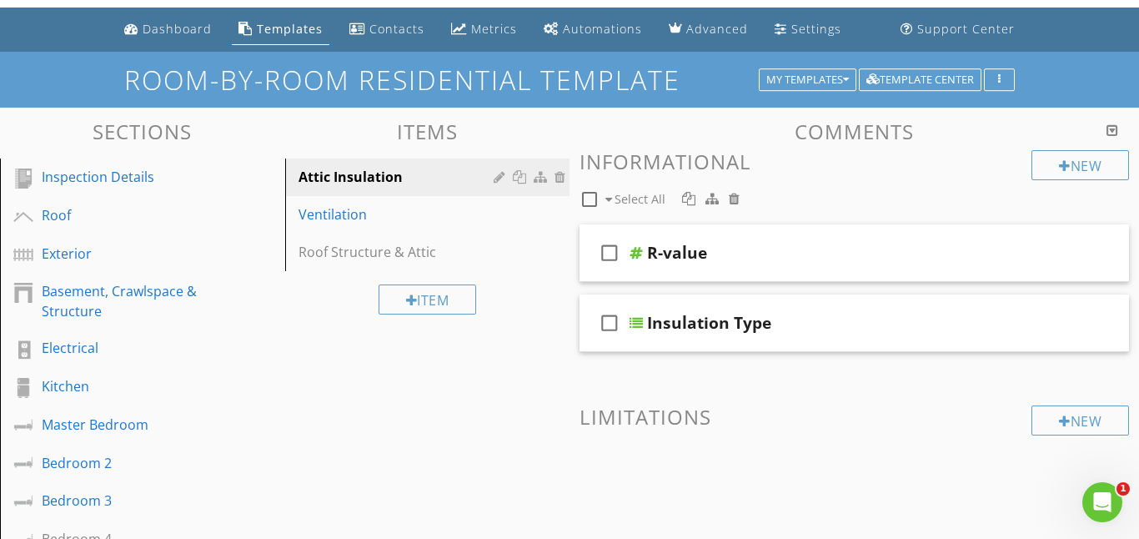
scroll to position [45, 0]
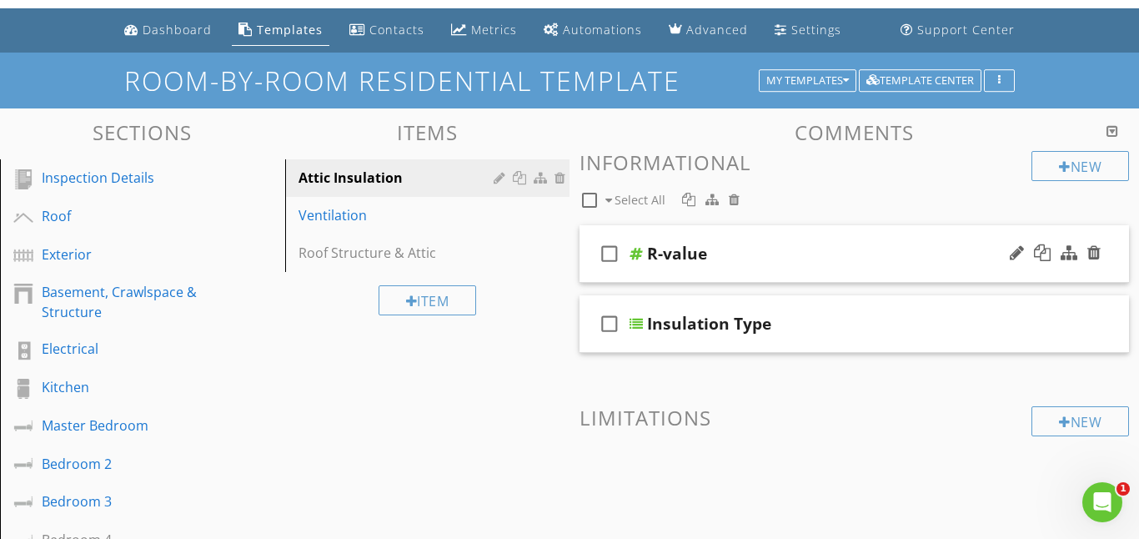
click at [613, 259] on icon "check_box_outline_blank" at bounding box center [609, 253] width 27 height 40
click at [636, 254] on div at bounding box center [636, 253] width 13 height 13
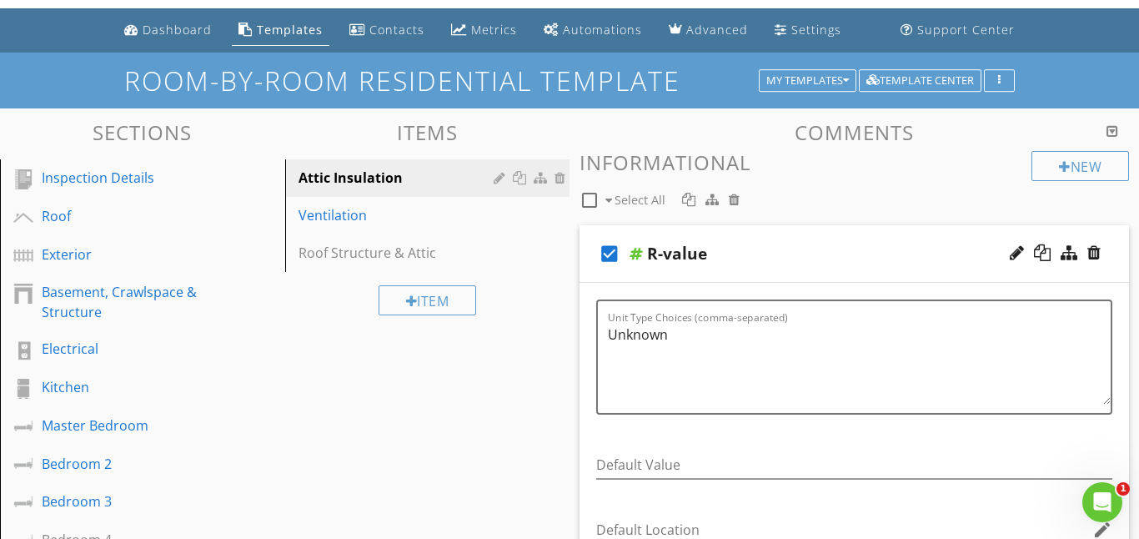
click at [638, 247] on div at bounding box center [636, 253] width 13 height 13
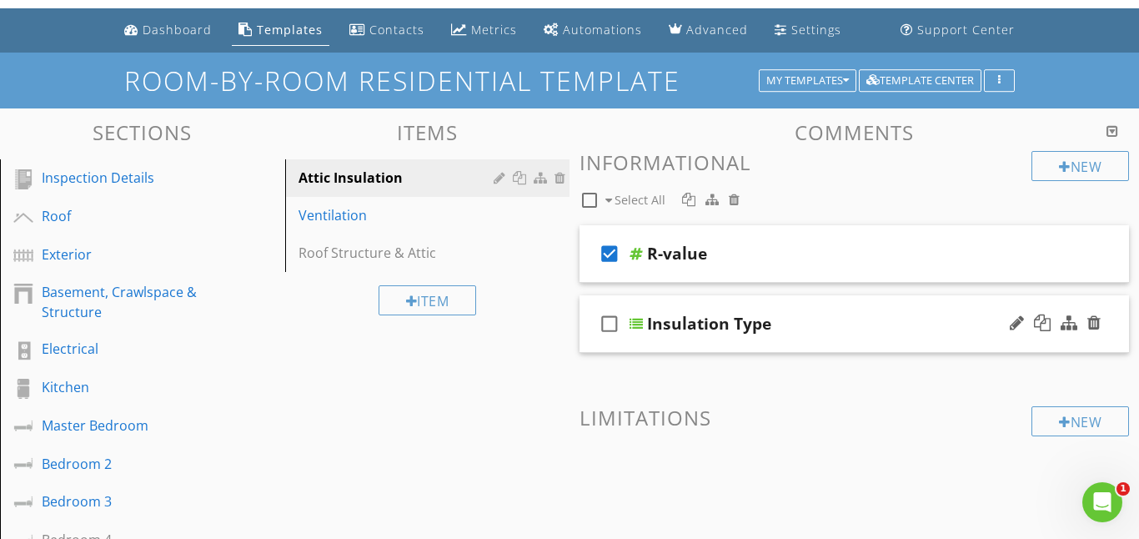
click at [608, 323] on icon "check_box_outline_blank" at bounding box center [609, 324] width 27 height 40
checkbox input "true"
click at [635, 324] on div at bounding box center [636, 323] width 13 height 13
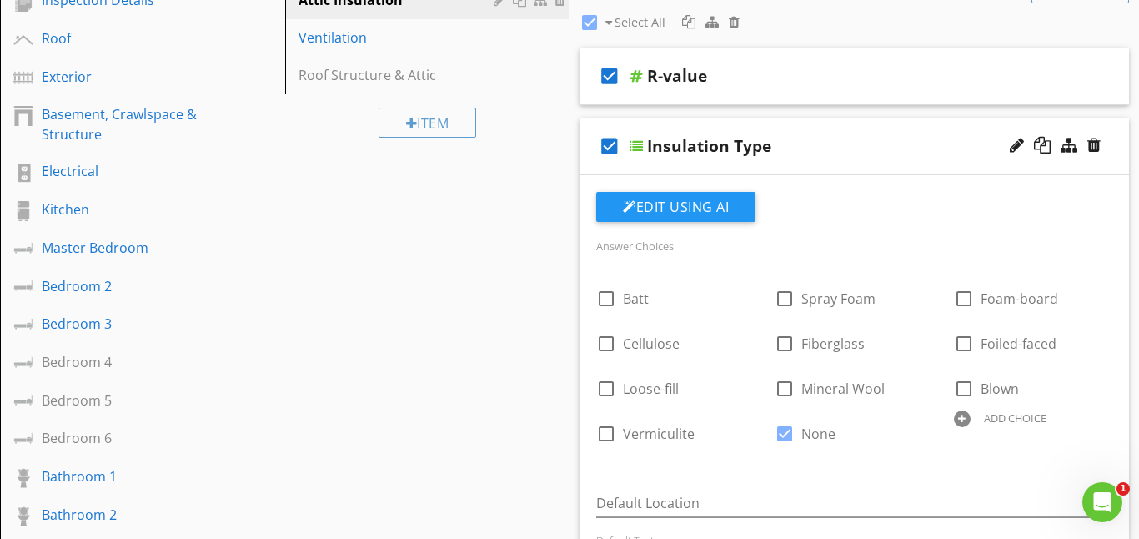
scroll to position [223, 0]
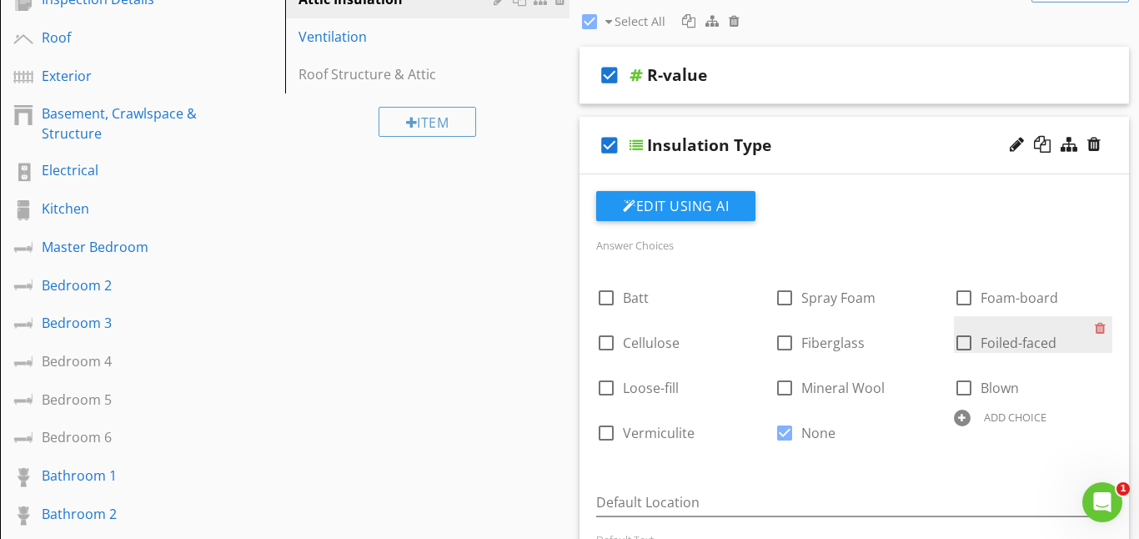
click at [965, 339] on div at bounding box center [964, 343] width 28 height 28
checkbox input "true"
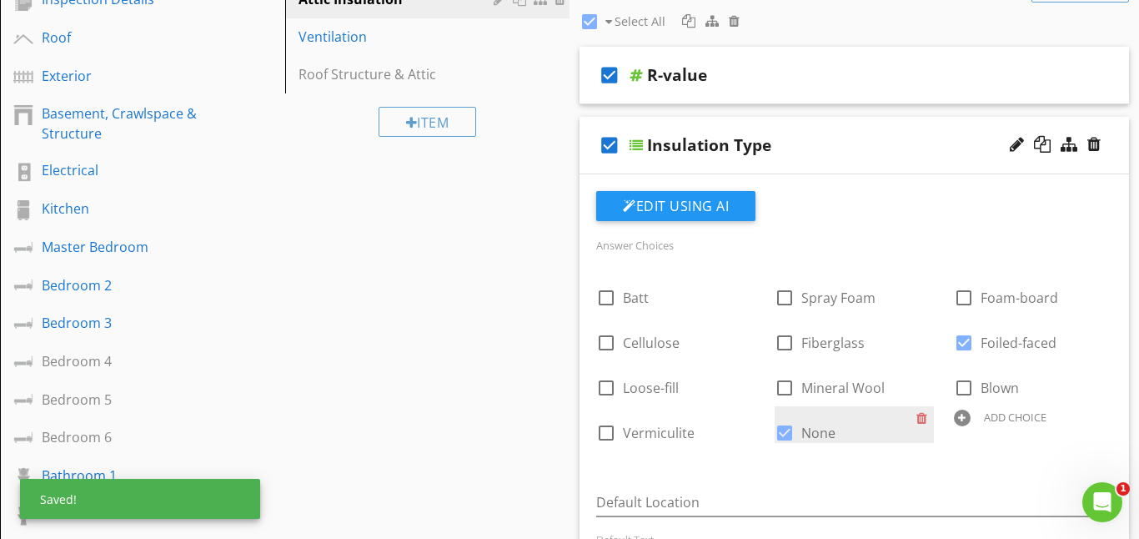
click at [791, 434] on div at bounding box center [785, 433] width 28 height 28
checkbox input "false"
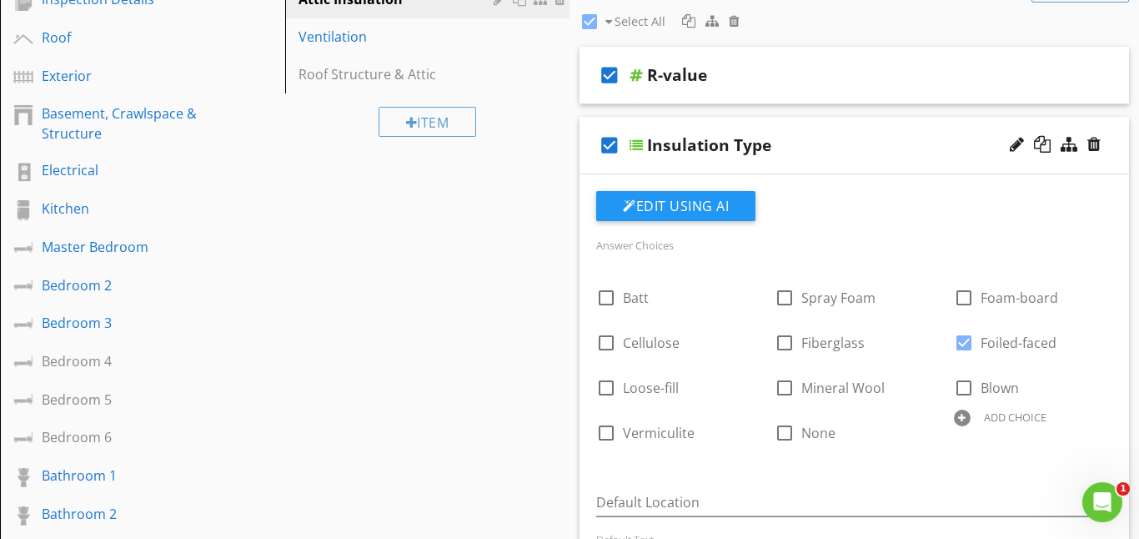
click at [640, 146] on div at bounding box center [636, 144] width 13 height 13
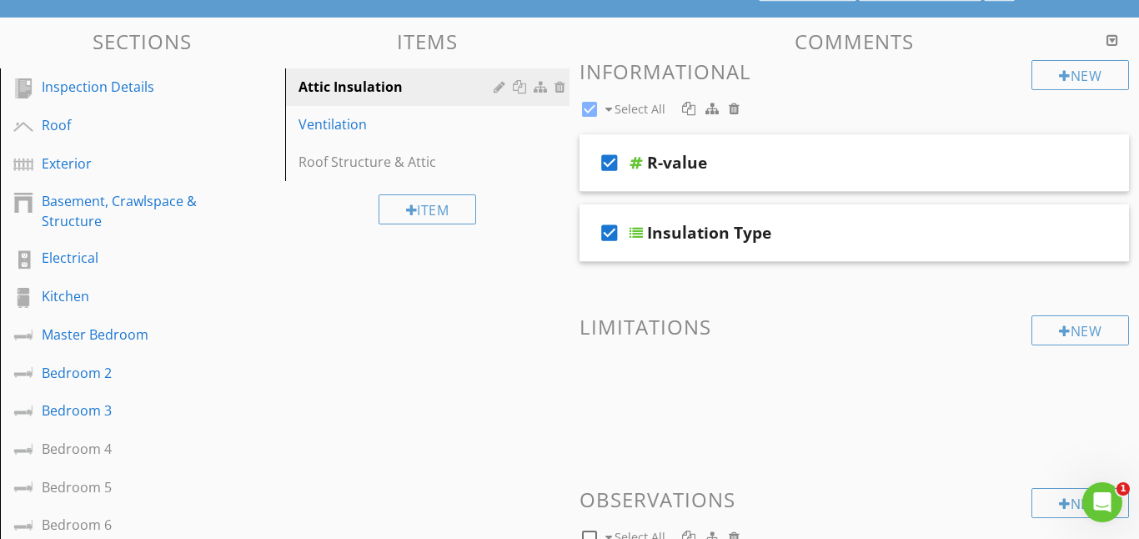
scroll to position [144, 0]
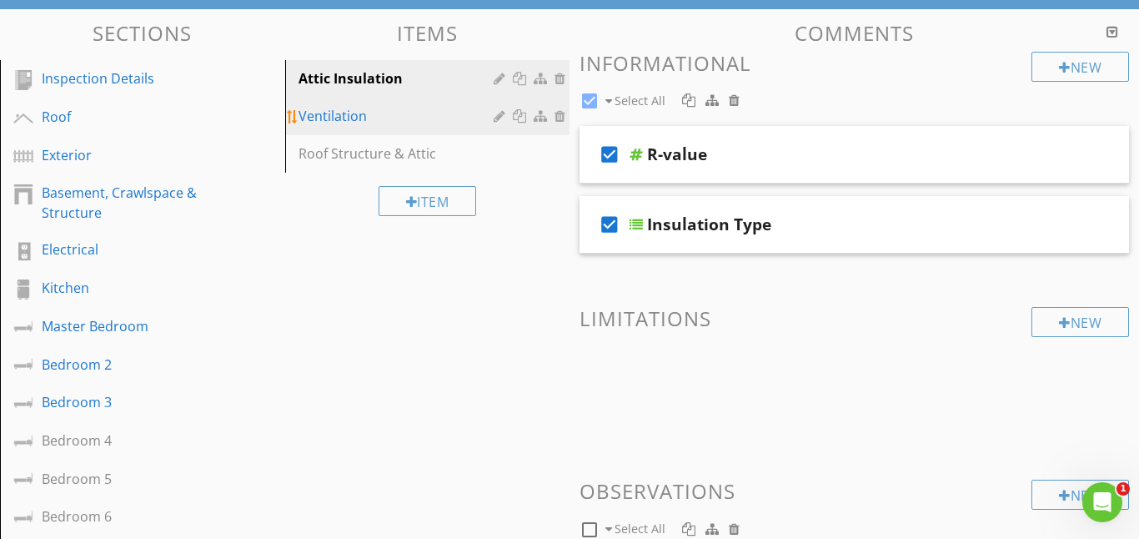
click at [344, 122] on div "Ventilation" at bounding box center [399, 116] width 201 height 20
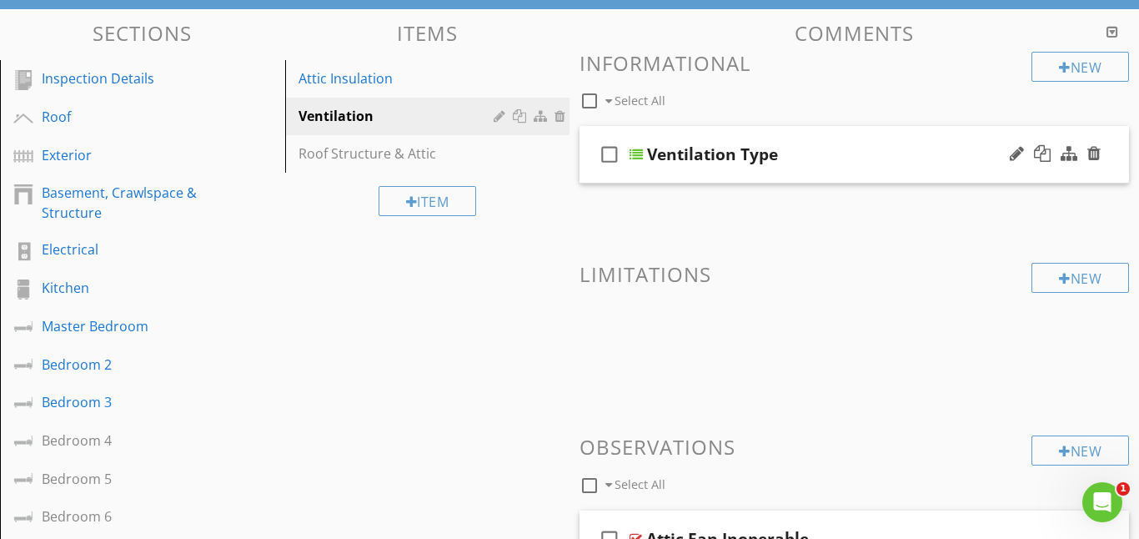
click at [610, 157] on icon "check_box_outline_blank" at bounding box center [609, 154] width 27 height 40
checkbox input "true"
click at [642, 158] on div at bounding box center [636, 154] width 13 height 13
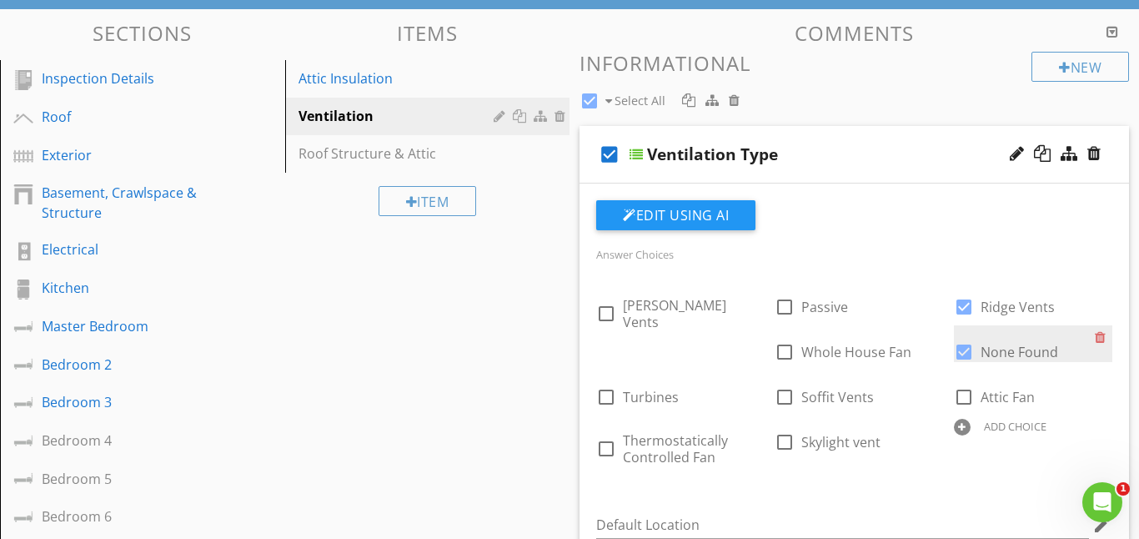
click at [950, 349] on div at bounding box center [964, 352] width 28 height 28
checkbox input "false"
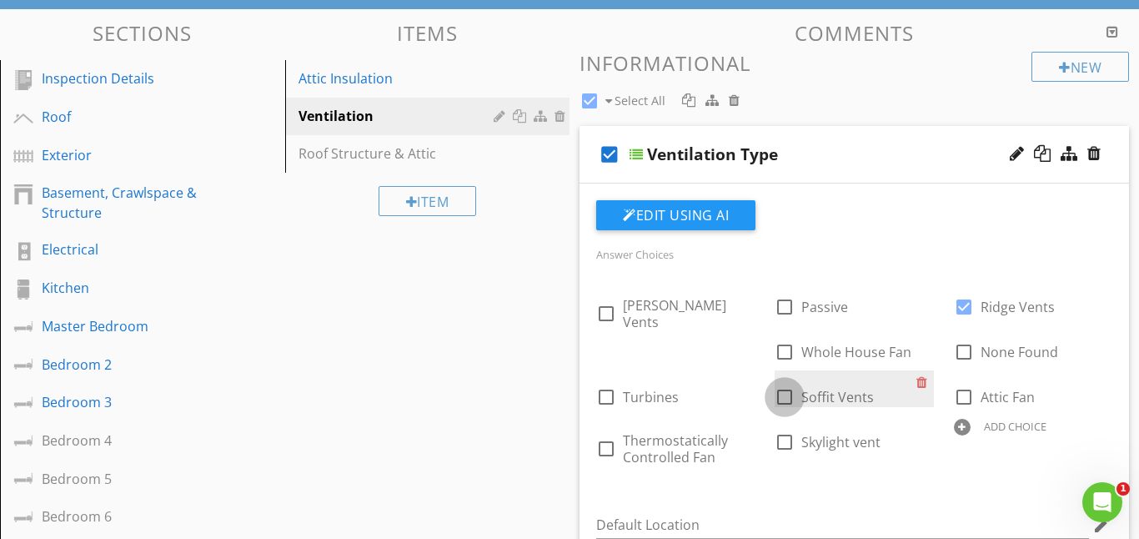
click at [771, 398] on div at bounding box center [785, 397] width 28 height 28
checkbox input "true"
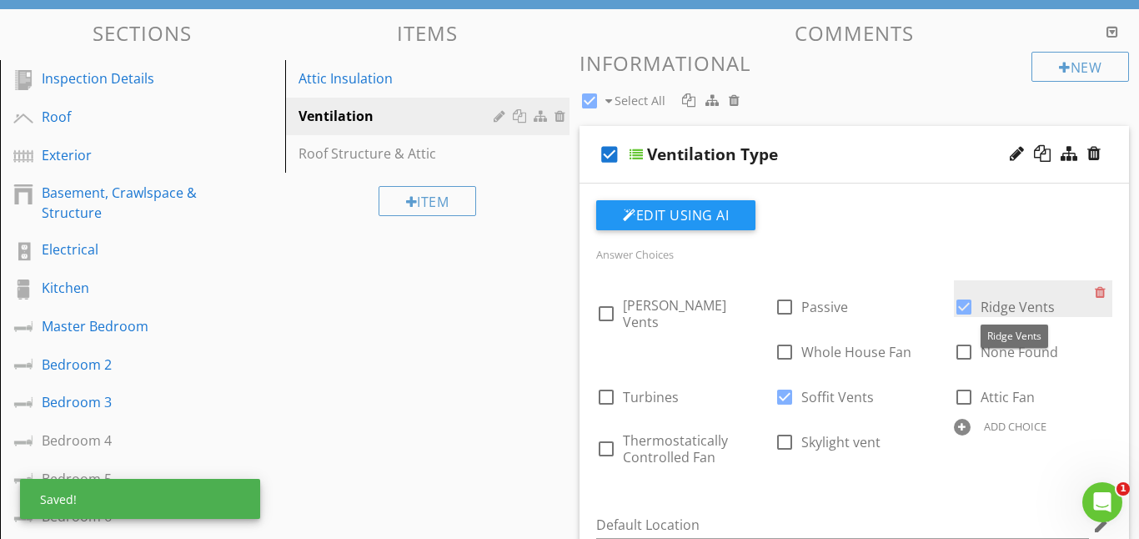
click at [970, 308] on div at bounding box center [964, 307] width 28 height 28
checkbox input "false"
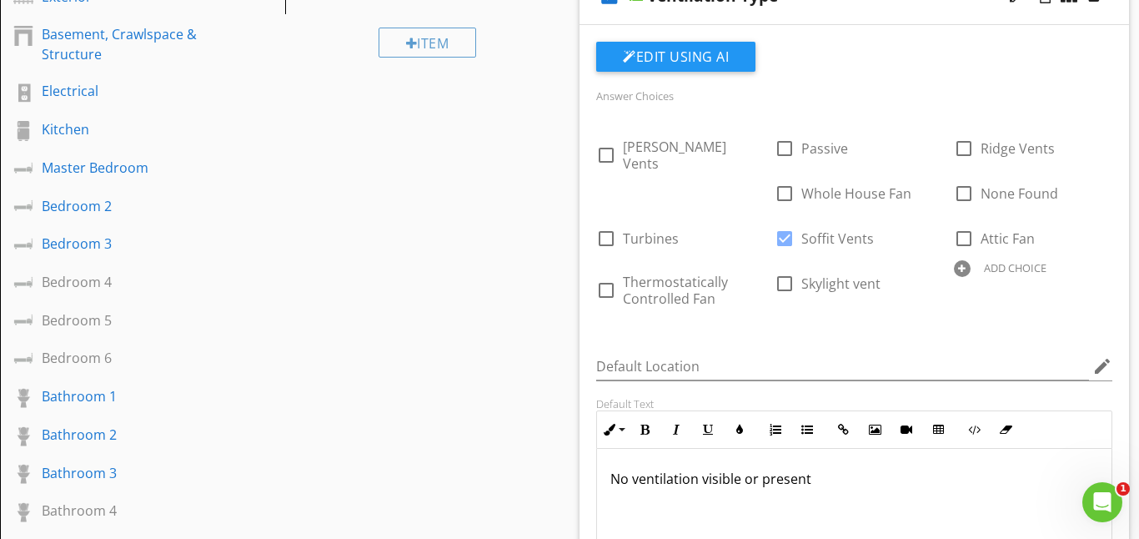
scroll to position [304, 0]
click at [811, 480] on p "No ventilation visible or present" at bounding box center [854, 477] width 488 height 20
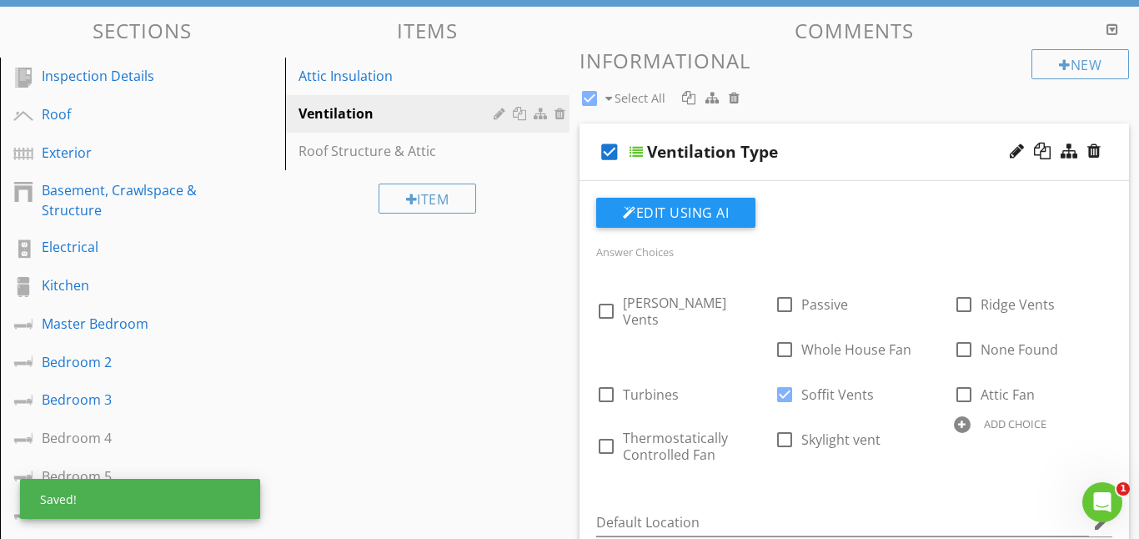
scroll to position [133, 0]
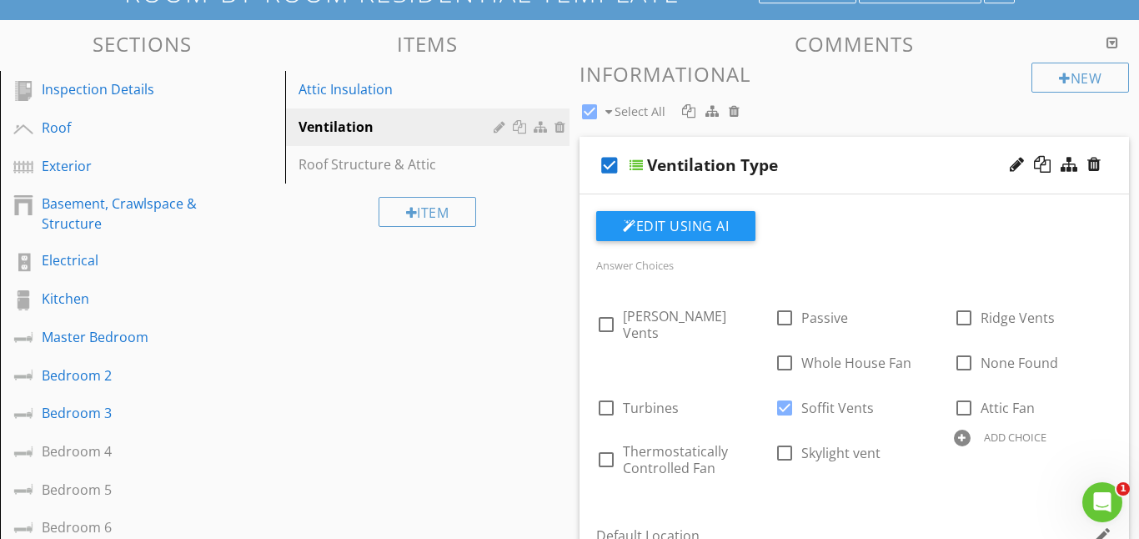
click at [640, 163] on div at bounding box center [636, 164] width 13 height 13
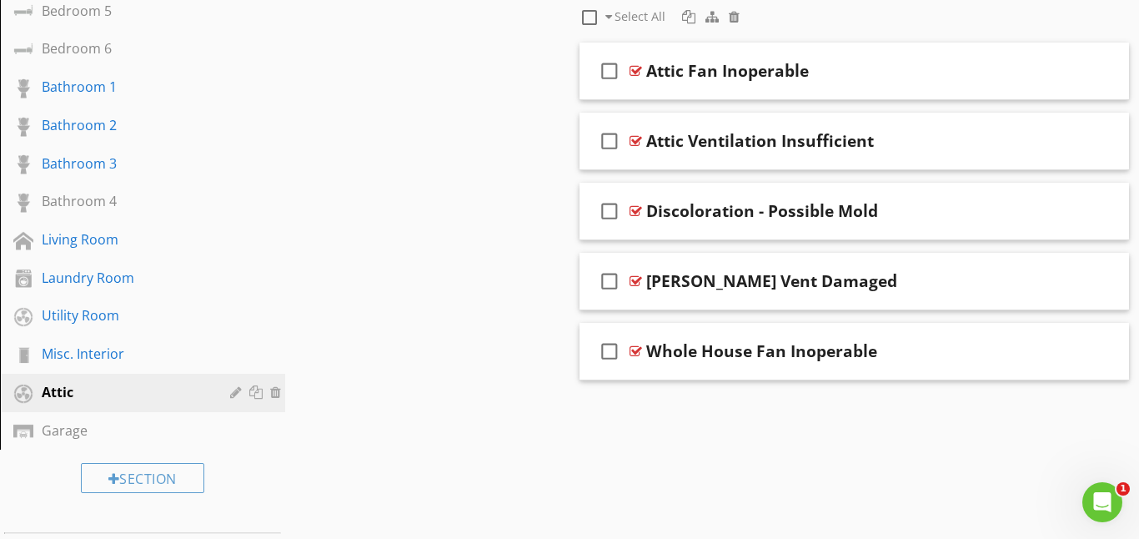
scroll to position [613, 0]
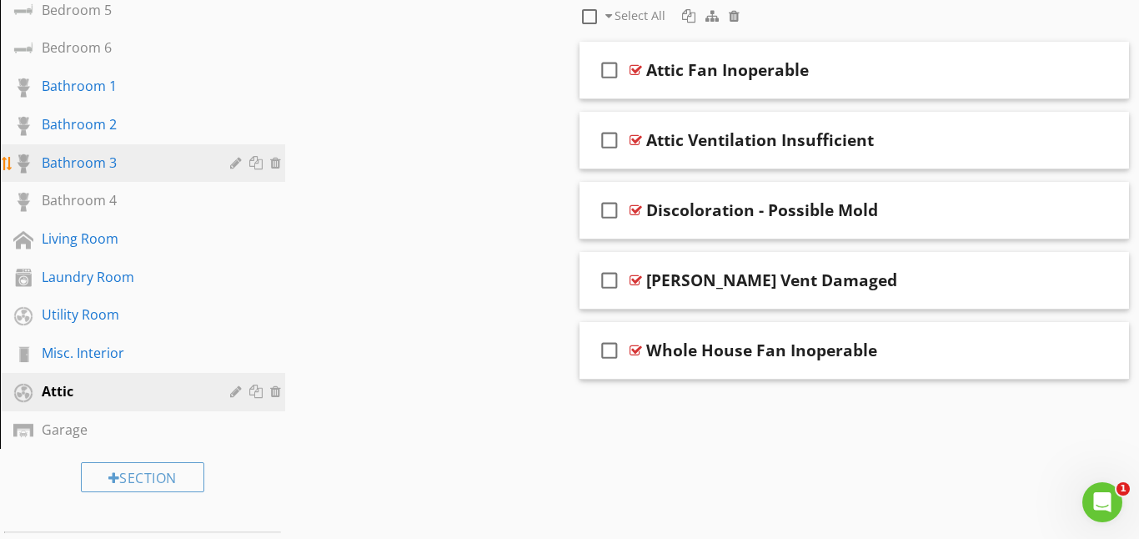
click at [118, 163] on div "Bathroom 3" at bounding box center [124, 163] width 164 height 20
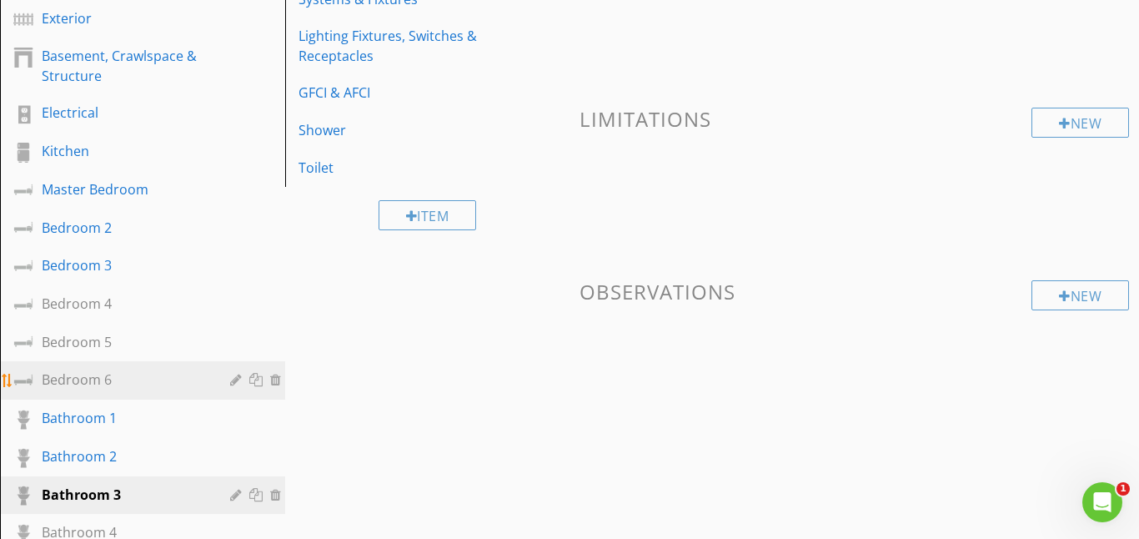
scroll to position [283, 0]
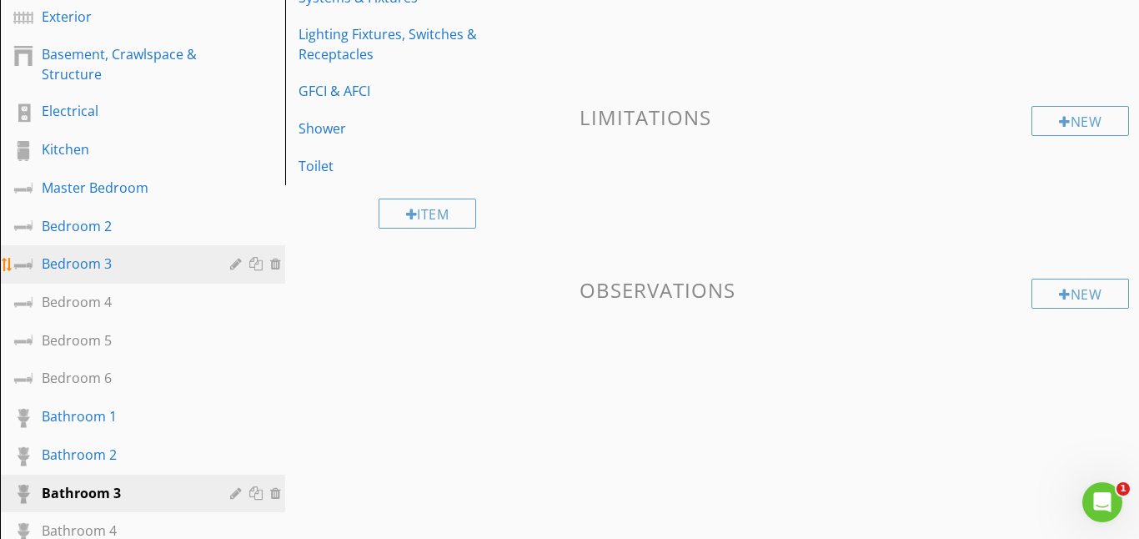
click at [120, 269] on div "Bedroom 3" at bounding box center [124, 264] width 164 height 20
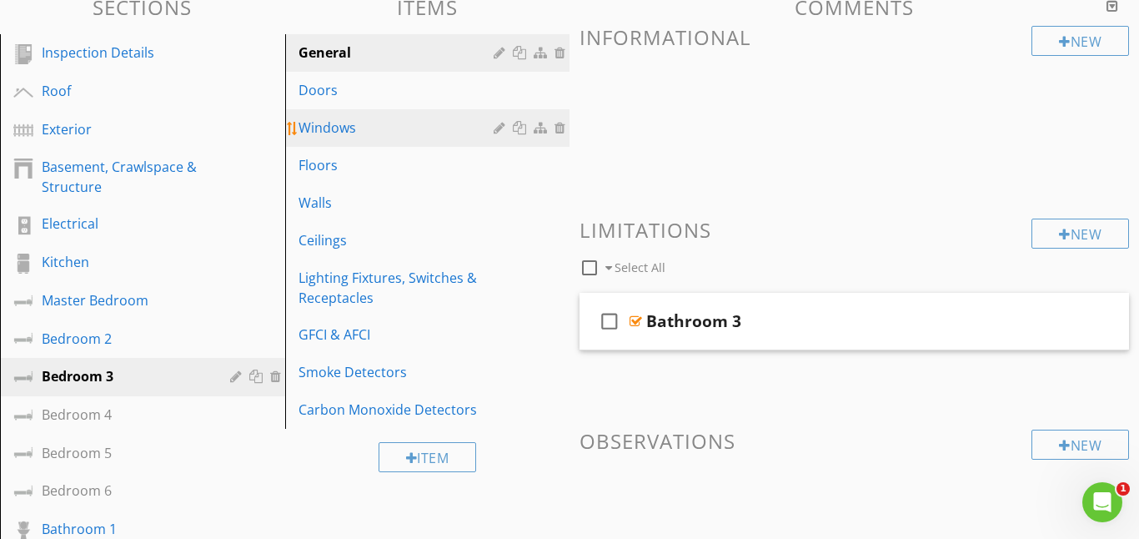
scroll to position [160, 0]
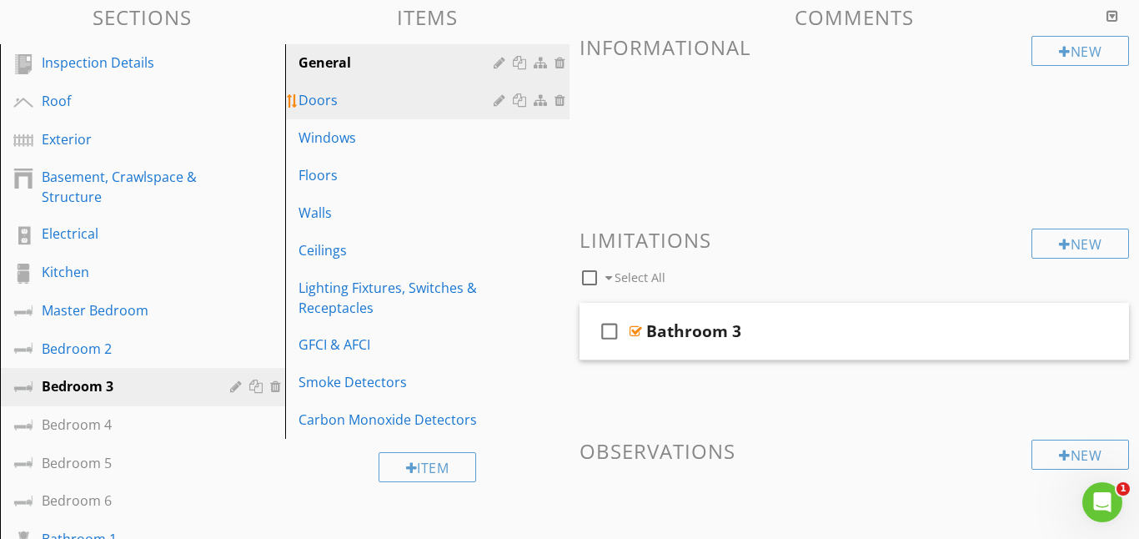
click at [344, 98] on div "Doors" at bounding box center [399, 100] width 201 height 20
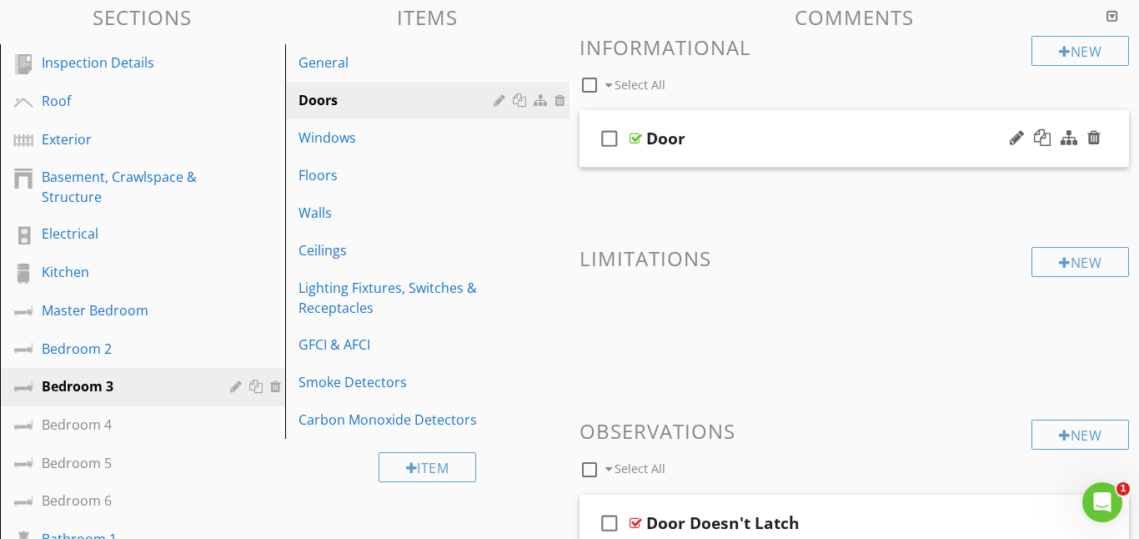
click at [608, 143] on icon "check_box_outline_blank" at bounding box center [609, 138] width 27 height 40
checkbox input "true"
click at [631, 135] on div at bounding box center [636, 138] width 13 height 13
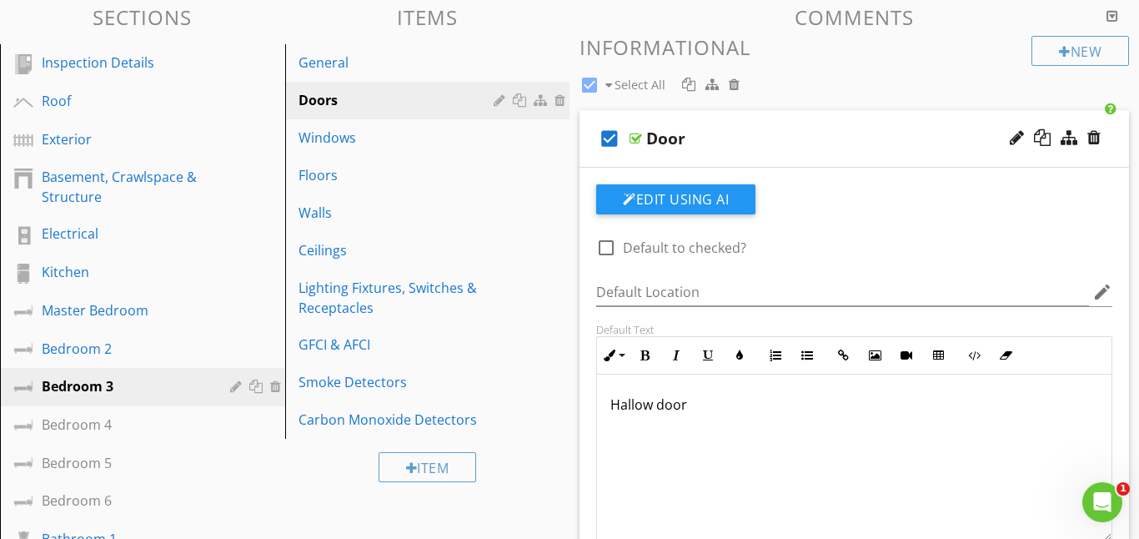
click at [697, 402] on p "Hallow door" at bounding box center [854, 404] width 488 height 20
click at [785, 405] on p "Hallow door with multiple crcks mvisible" at bounding box center [854, 404] width 488 height 20
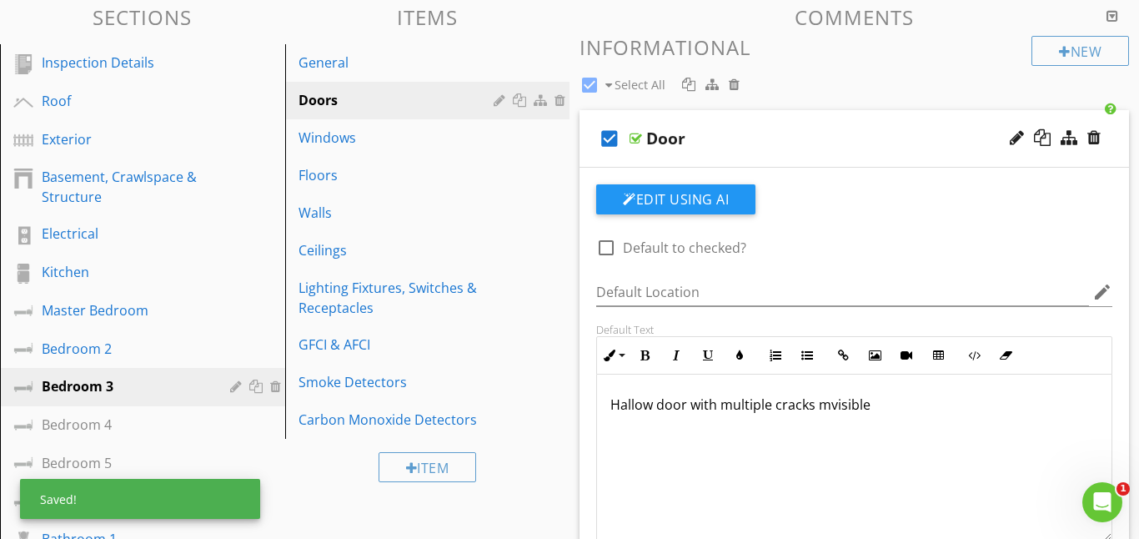
click at [824, 406] on p "Hallow door with multiple cracks mvisible" at bounding box center [854, 404] width 488 height 20
click at [861, 413] on p "Hallow door with multiple cracks visible" at bounding box center [854, 404] width 488 height 20
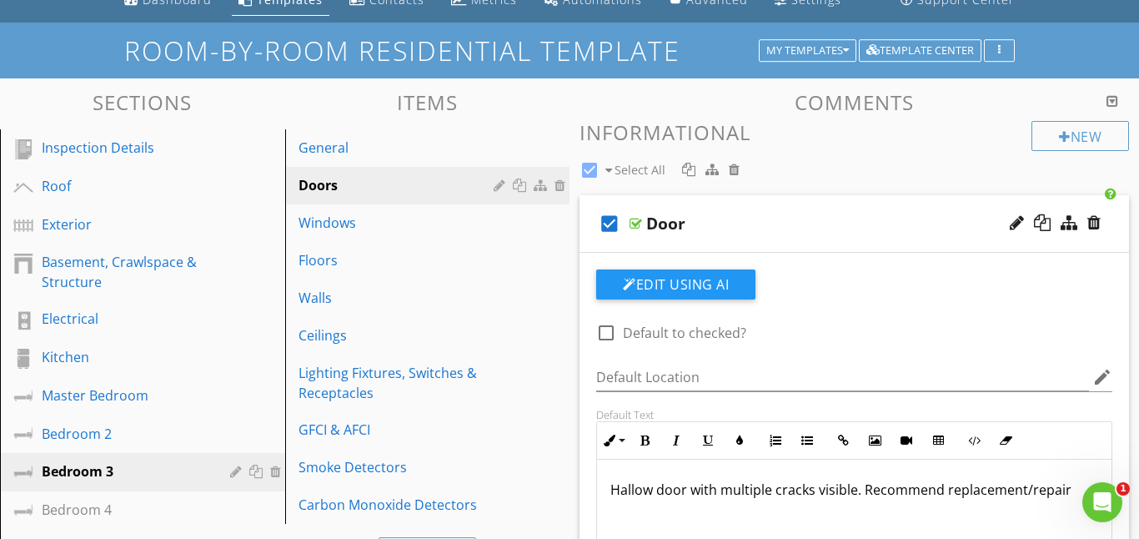
scroll to position [1, 0]
click at [634, 219] on div at bounding box center [636, 223] width 13 height 13
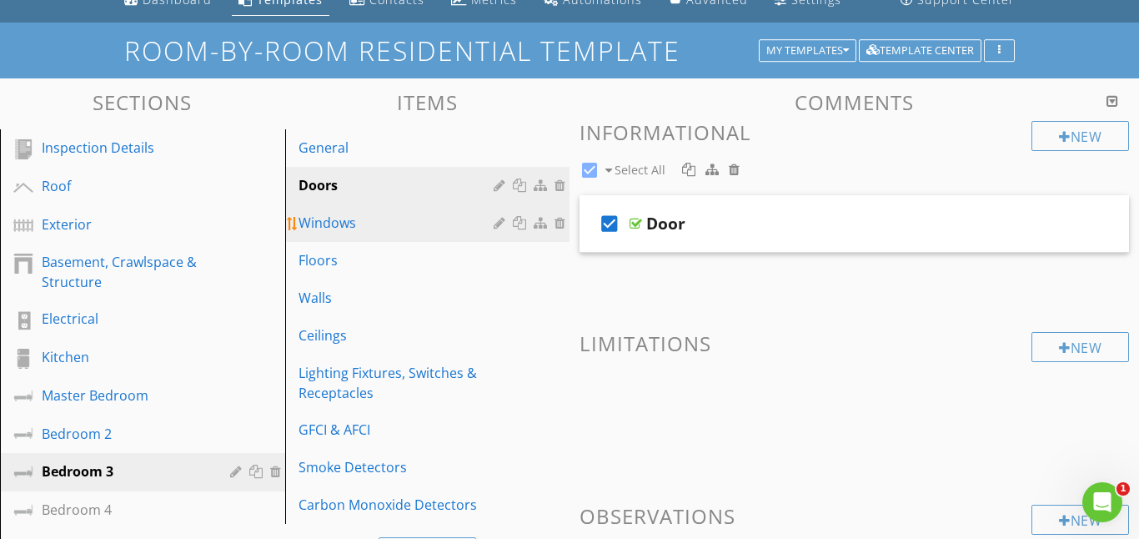
click at [371, 223] on div "Windows" at bounding box center [399, 223] width 201 height 20
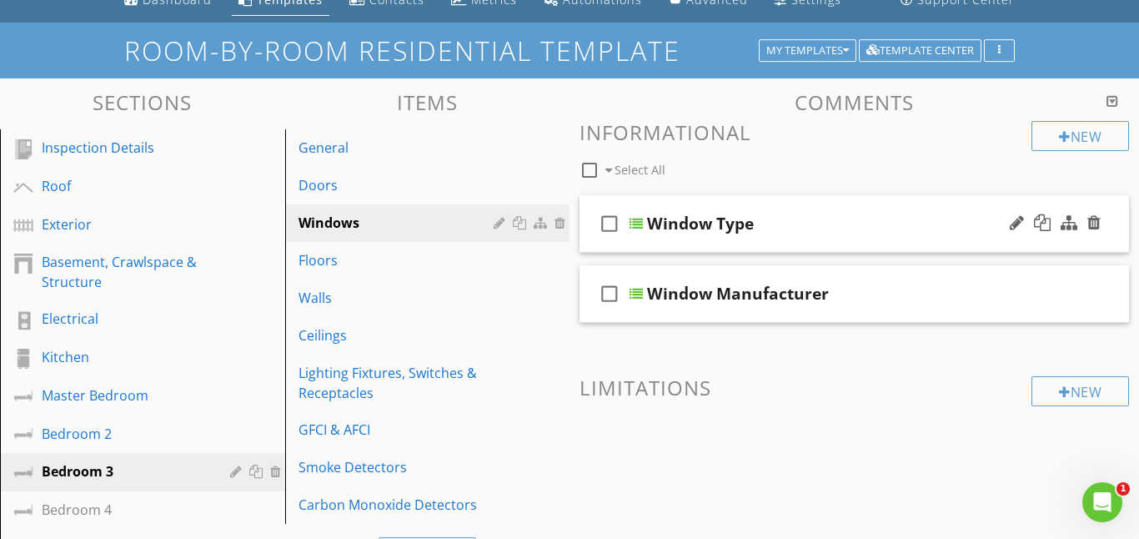
click at [609, 226] on icon "check_box_outline_blank" at bounding box center [609, 223] width 27 height 40
click at [655, 229] on div "Window Type" at bounding box center [700, 223] width 107 height 20
click at [637, 228] on div at bounding box center [636, 223] width 13 height 13
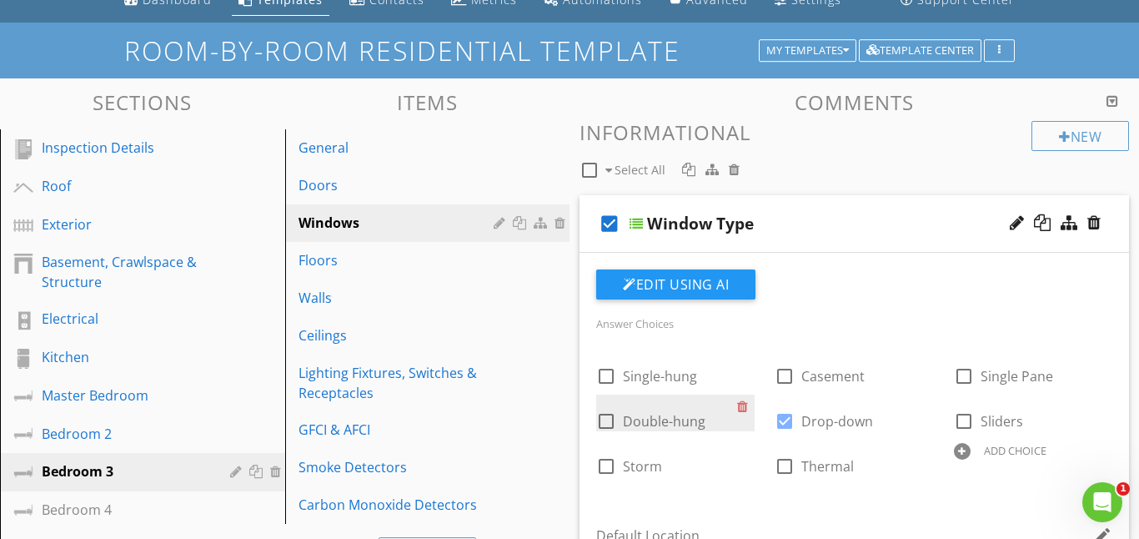
click at [599, 421] on div at bounding box center [606, 421] width 28 height 28
checkbox input "true"
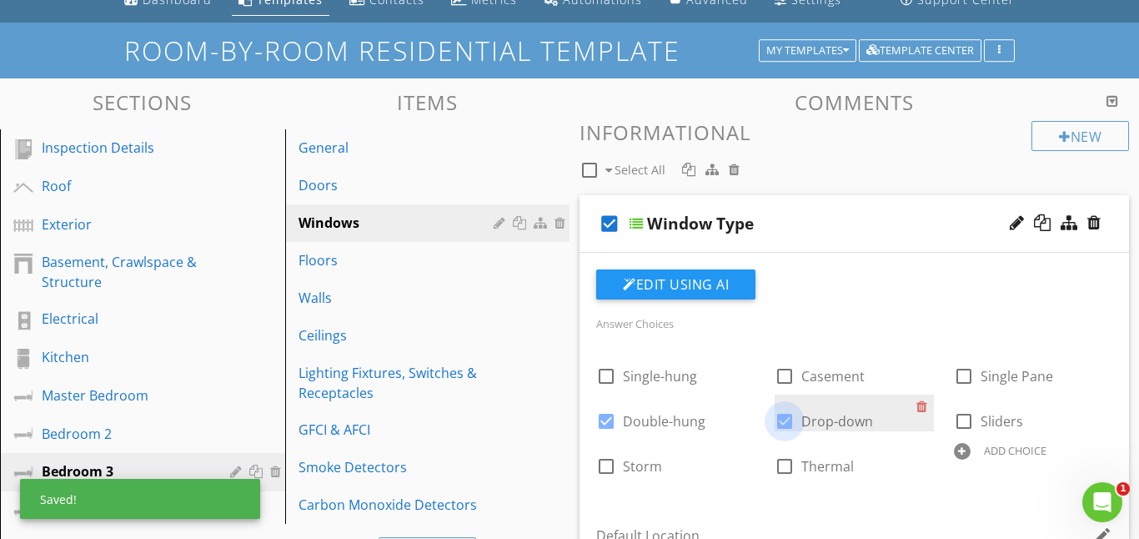
click at [791, 420] on div at bounding box center [785, 421] width 28 height 28
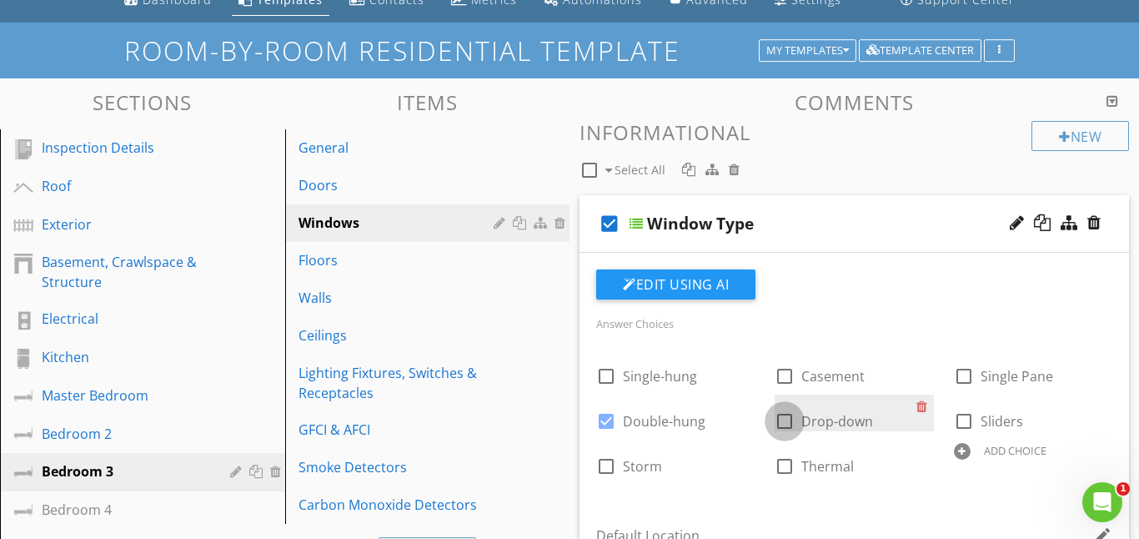
click at [790, 420] on div at bounding box center [785, 421] width 28 height 28
checkbox input "true"
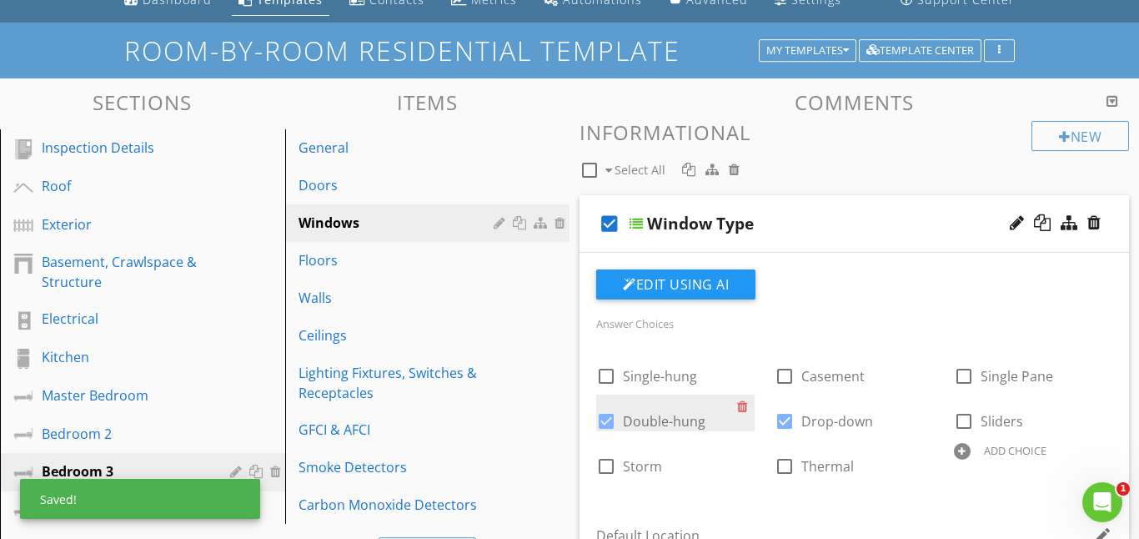
click at [611, 420] on div at bounding box center [606, 421] width 28 height 28
checkbox input "false"
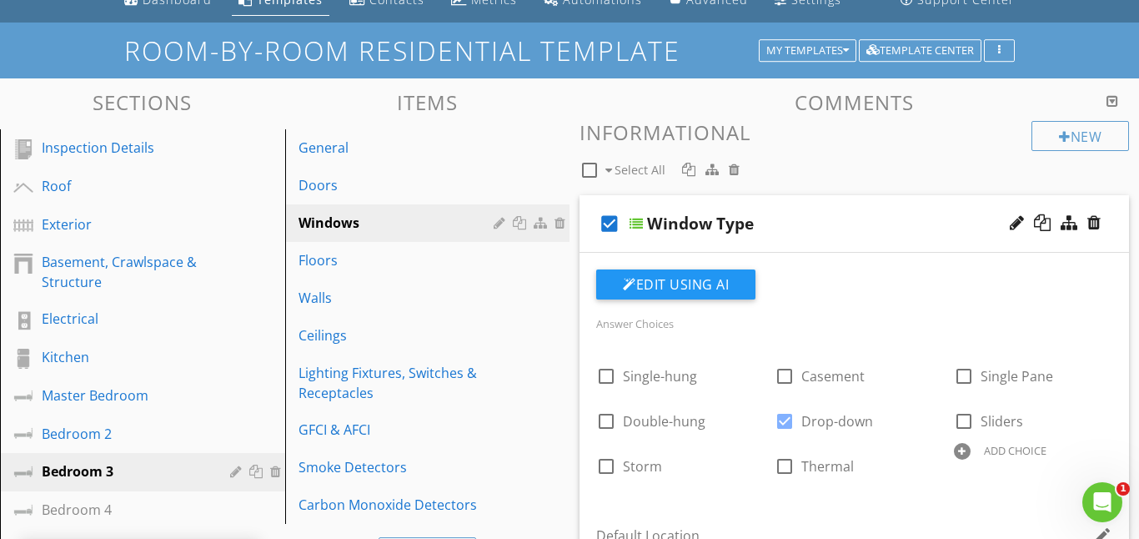
click at [638, 219] on div at bounding box center [636, 223] width 13 height 13
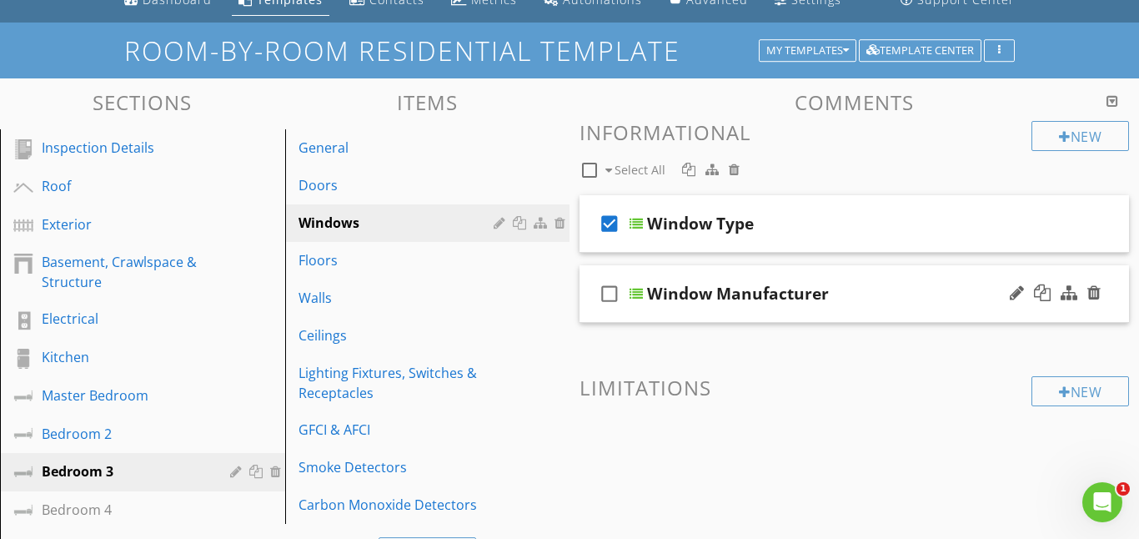
click at [612, 294] on icon "check_box_outline_blank" at bounding box center [609, 294] width 27 height 40
checkbox input "true"
click at [633, 293] on div at bounding box center [636, 293] width 13 height 13
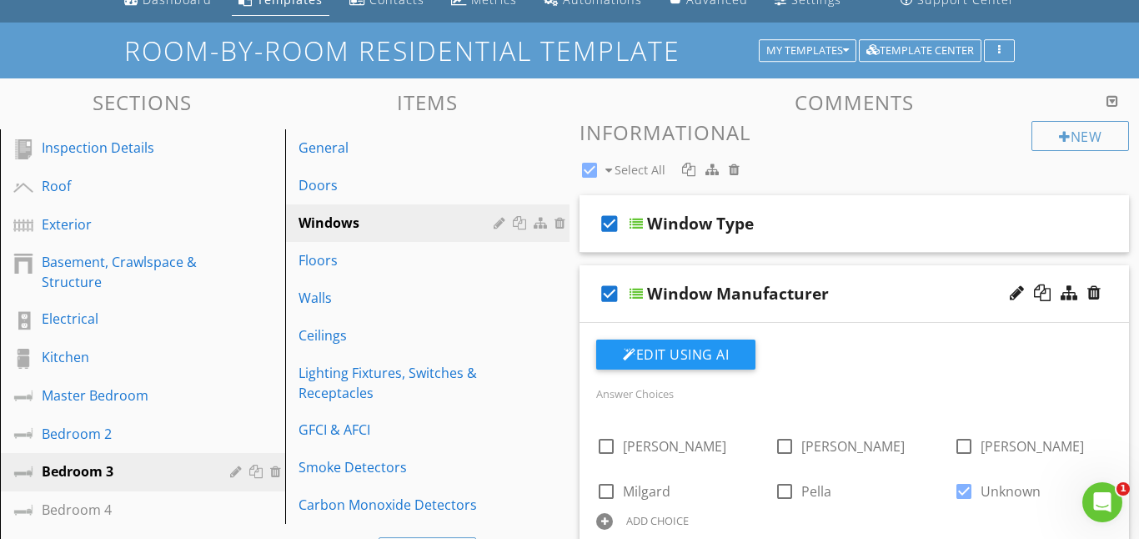
click at [642, 285] on div "check_box Window Manufacturer" at bounding box center [855, 294] width 550 height 58
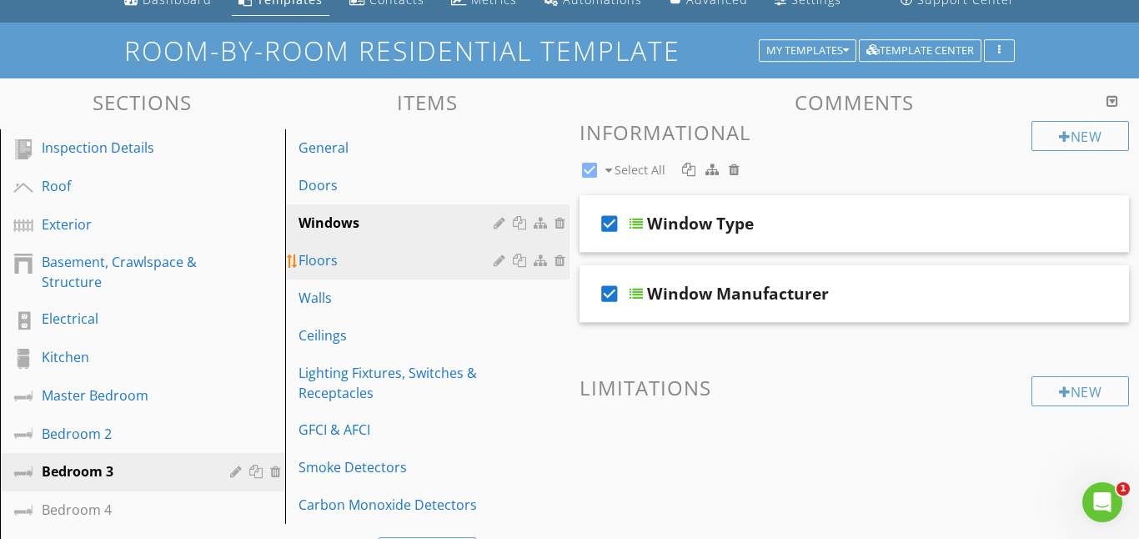
click at [345, 264] on div "Floors" at bounding box center [399, 260] width 201 height 20
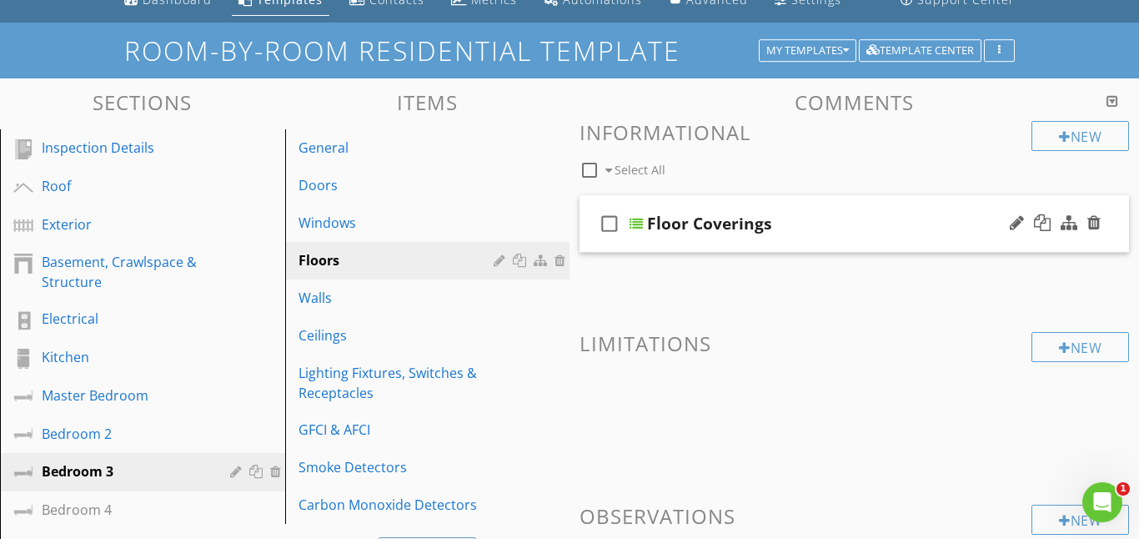
click at [615, 219] on icon "check_box_outline_blank" at bounding box center [609, 223] width 27 height 40
checkbox input "true"
click at [635, 221] on div at bounding box center [636, 223] width 13 height 13
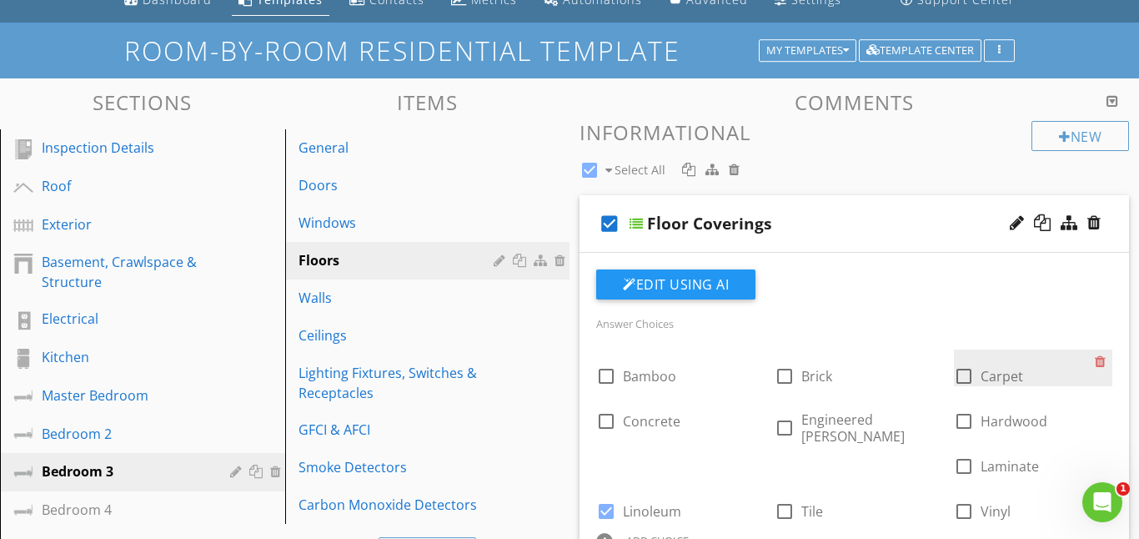
click at [955, 374] on div at bounding box center [964, 376] width 28 height 28
checkbox input "true"
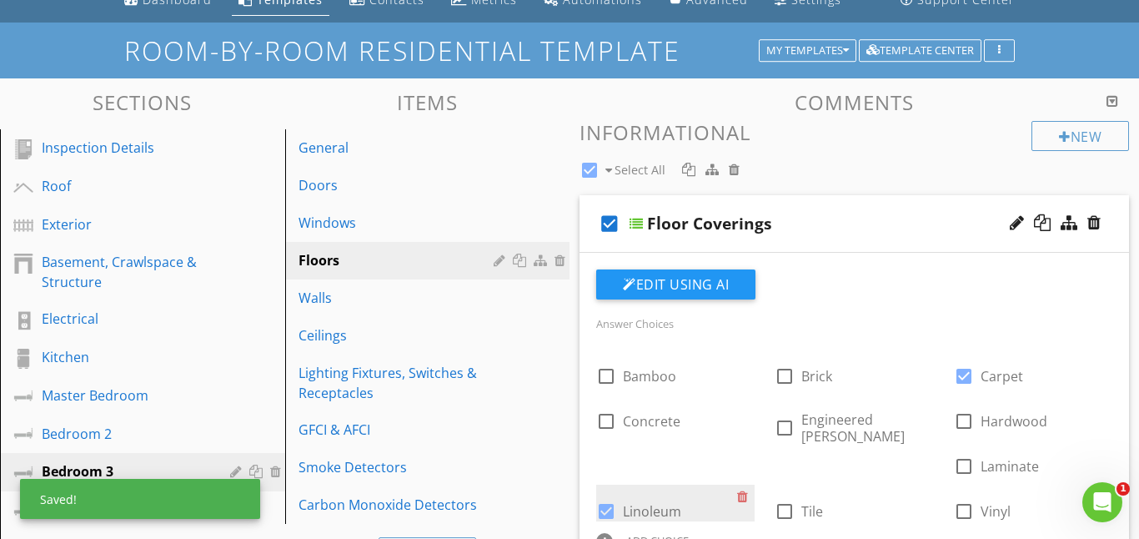
click at [620, 497] on div at bounding box center [606, 511] width 28 height 28
checkbox input "false"
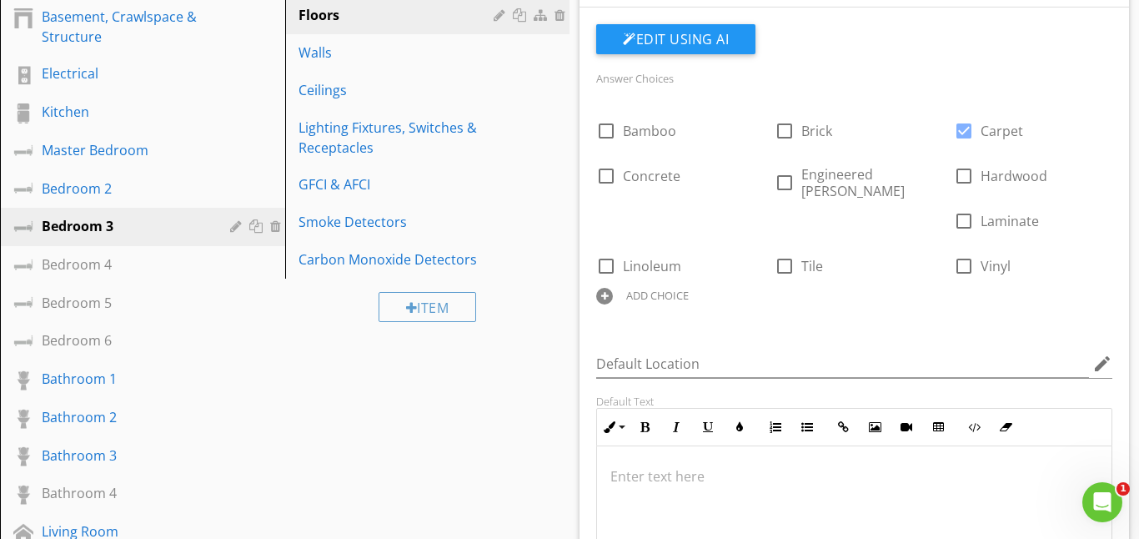
scroll to position [321, 0]
click at [631, 445] on div at bounding box center [854, 528] width 515 height 167
click at [843, 465] on p "Carpet appears worn and visible isgns of" at bounding box center [854, 475] width 488 height 20
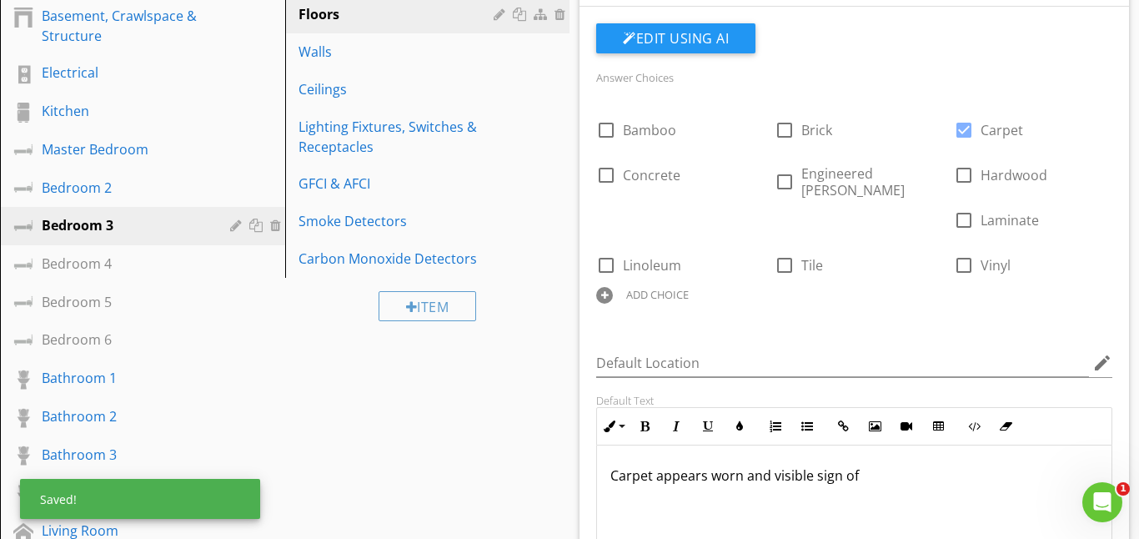
click at [879, 465] on p "Carpet appears worn and visible sign of" at bounding box center [854, 475] width 488 height 20
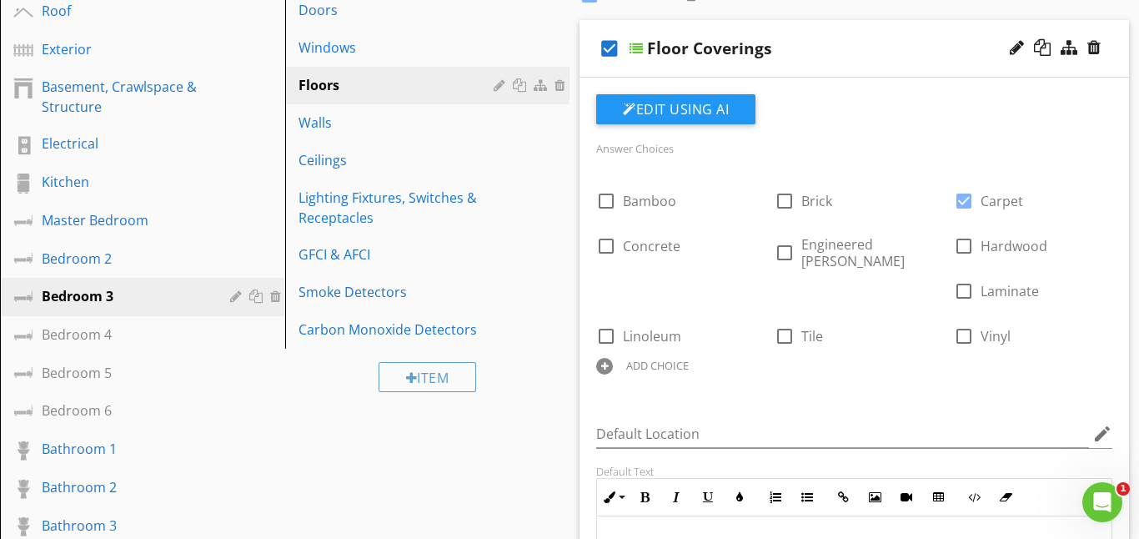
scroll to position [247, 0]
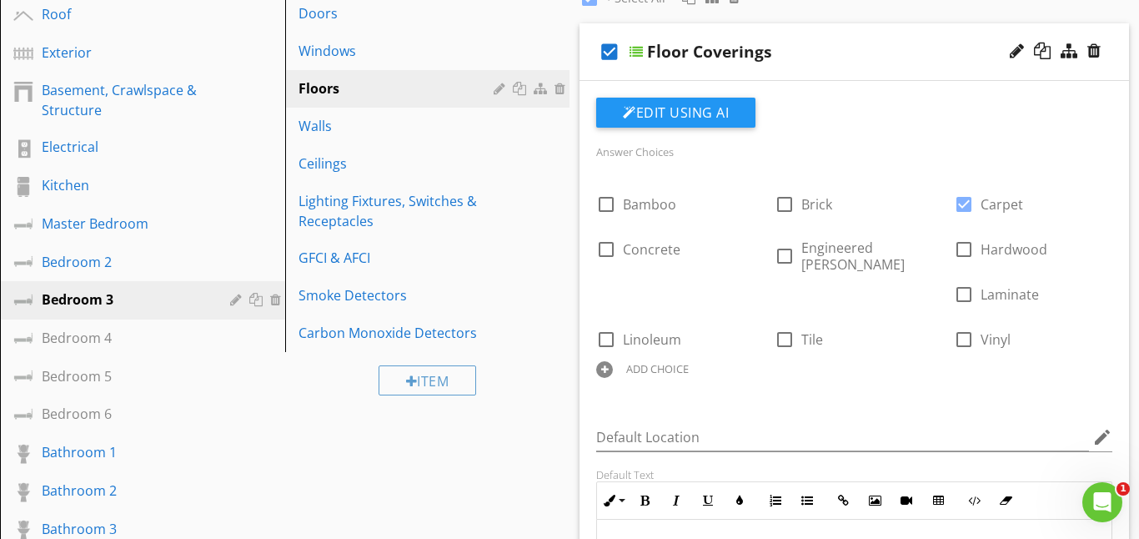
click at [633, 53] on div at bounding box center [636, 51] width 13 height 13
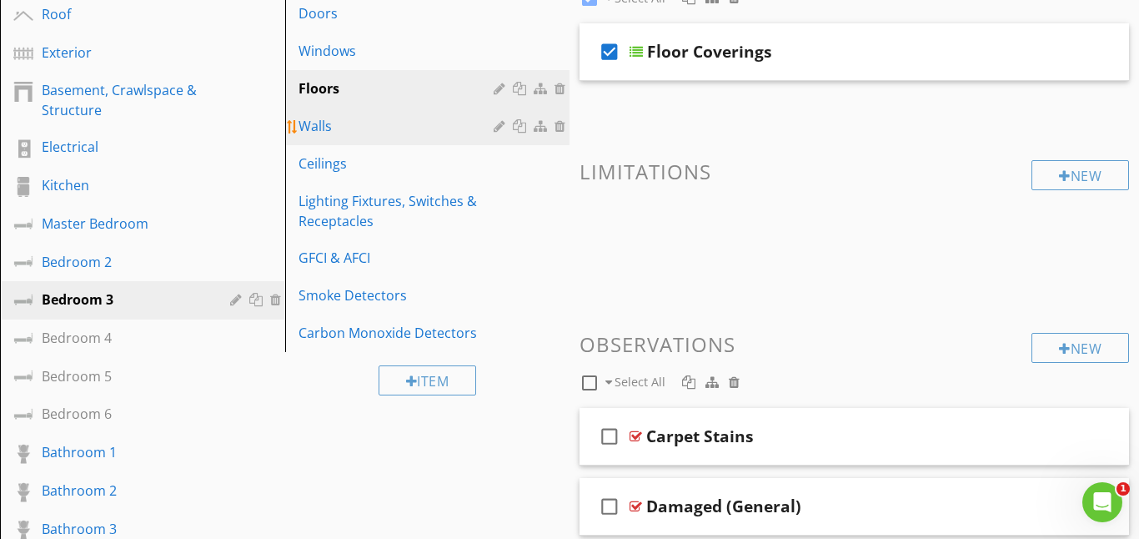
click at [384, 133] on div "Walls" at bounding box center [399, 126] width 201 height 20
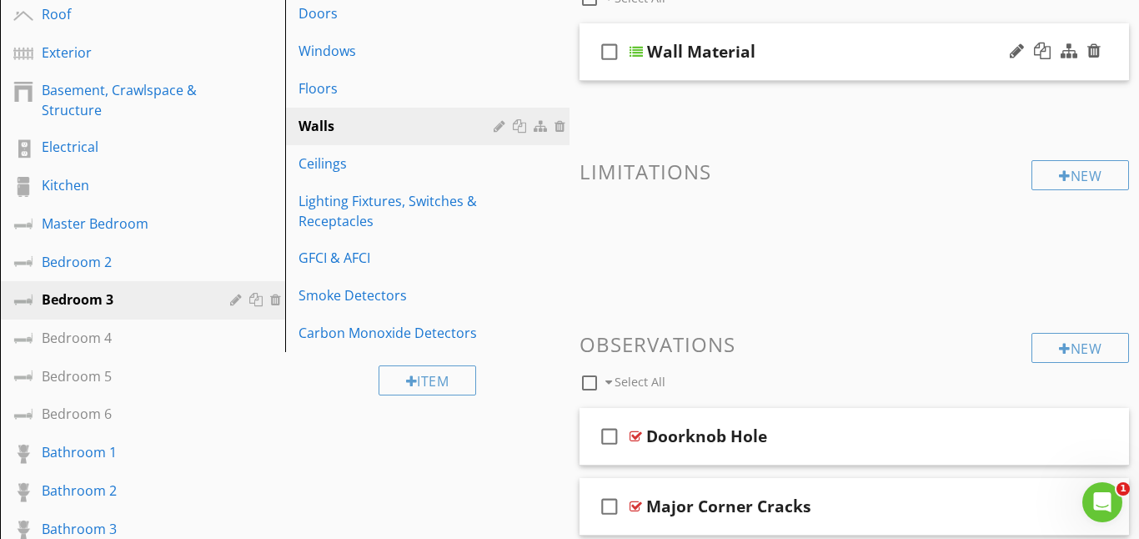
click at [610, 53] on icon "check_box_outline_blank" at bounding box center [609, 52] width 27 height 40
checkbox input "true"
click at [635, 53] on div at bounding box center [636, 51] width 13 height 13
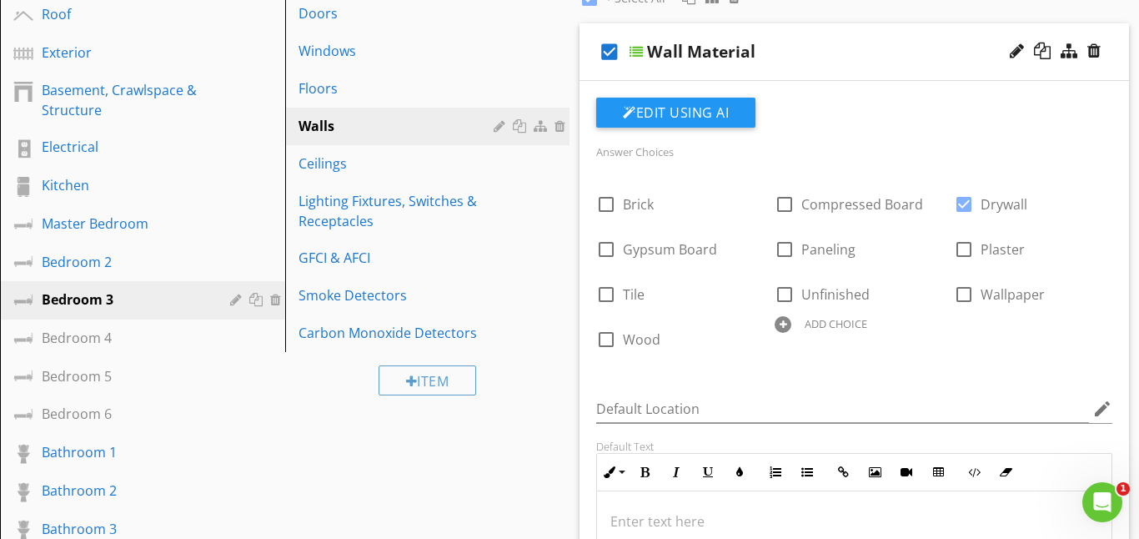
click at [636, 49] on div at bounding box center [636, 51] width 13 height 13
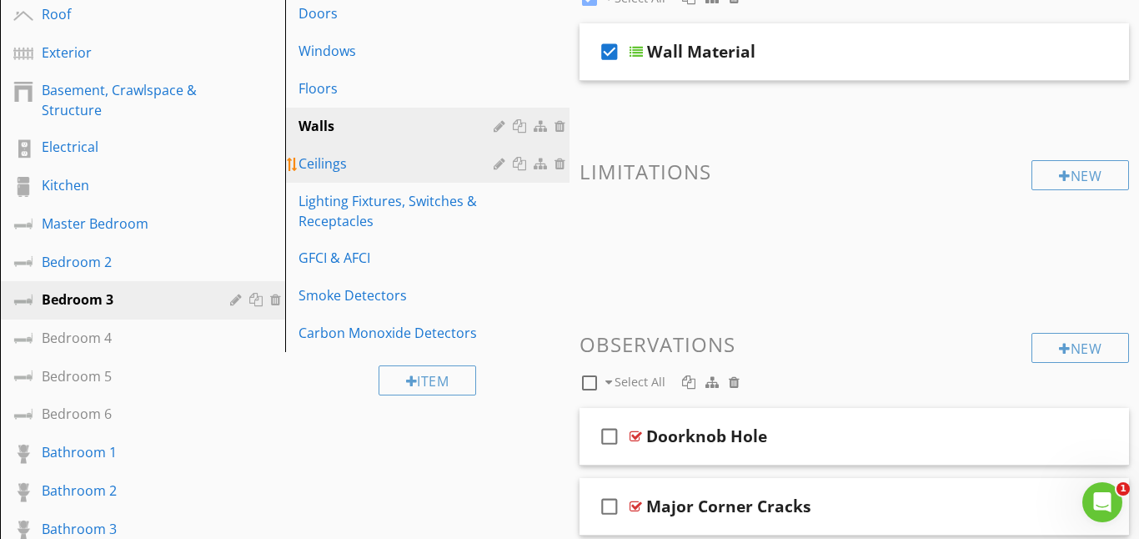
click at [348, 169] on div "Ceilings" at bounding box center [399, 163] width 201 height 20
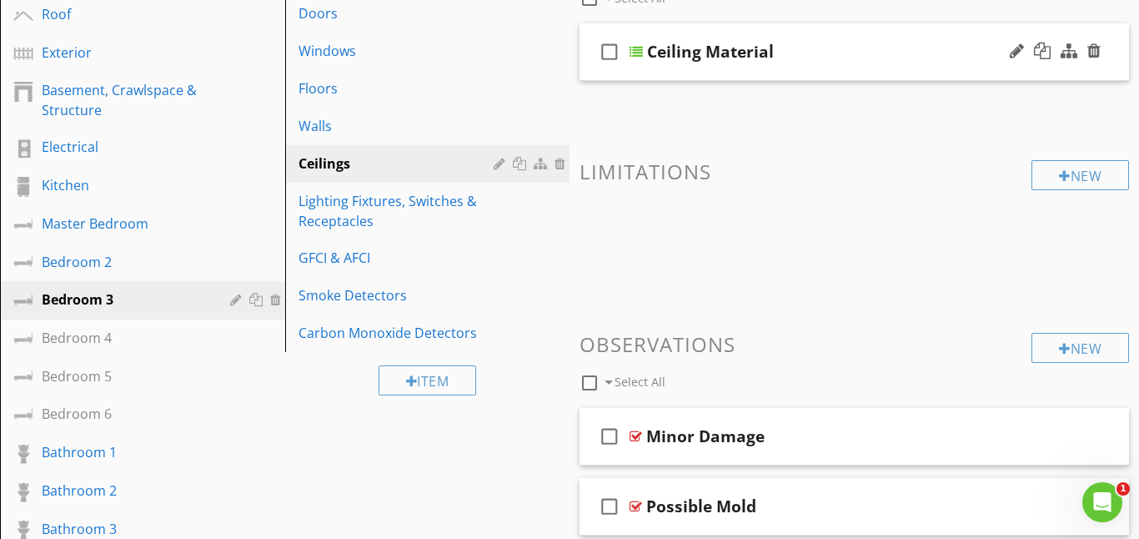
click at [608, 52] on icon "check_box_outline_blank" at bounding box center [609, 52] width 27 height 40
checkbox input "true"
click at [642, 56] on div at bounding box center [636, 51] width 13 height 13
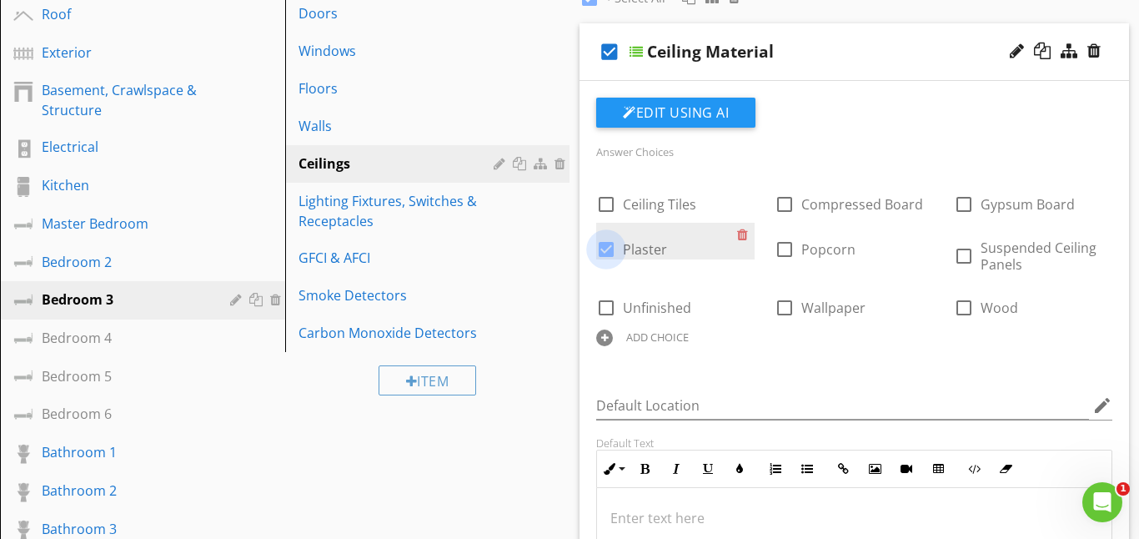
click at [609, 249] on div at bounding box center [606, 249] width 28 height 28
checkbox input "false"
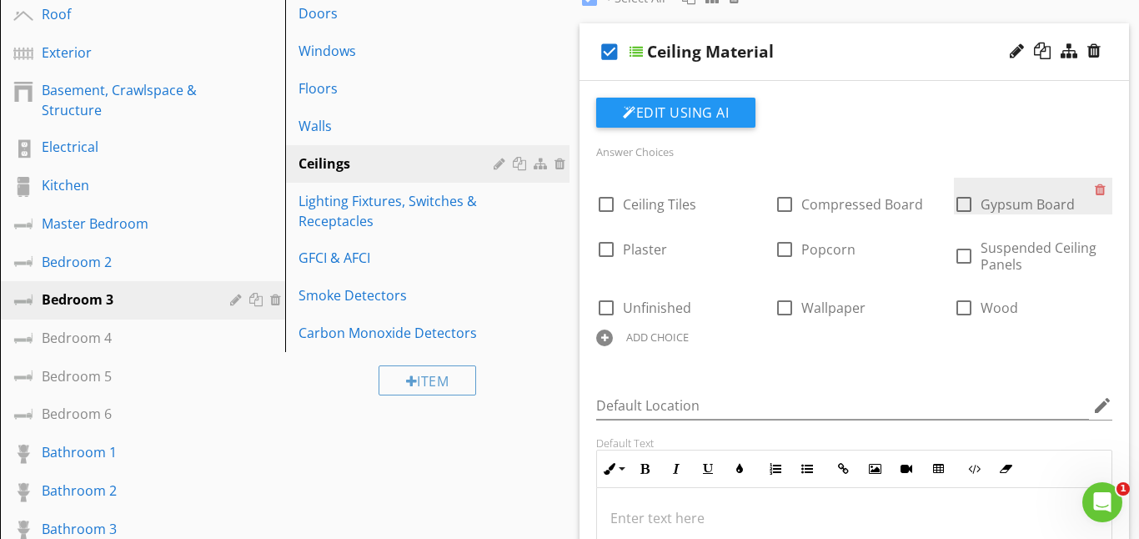
click at [967, 208] on div at bounding box center [964, 204] width 28 height 28
checkbox input "true"
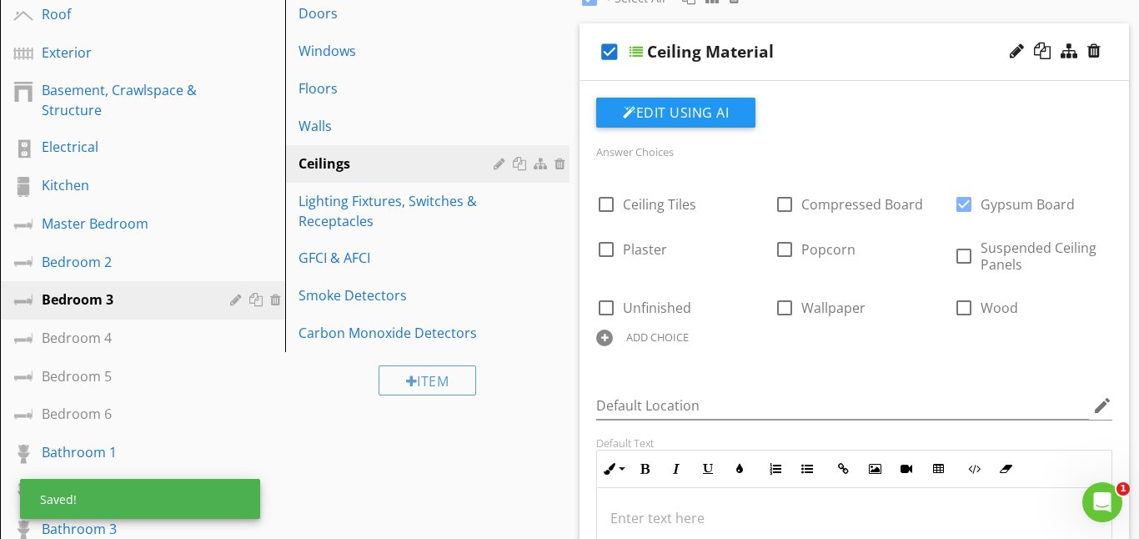
click at [640, 51] on div at bounding box center [636, 51] width 13 height 13
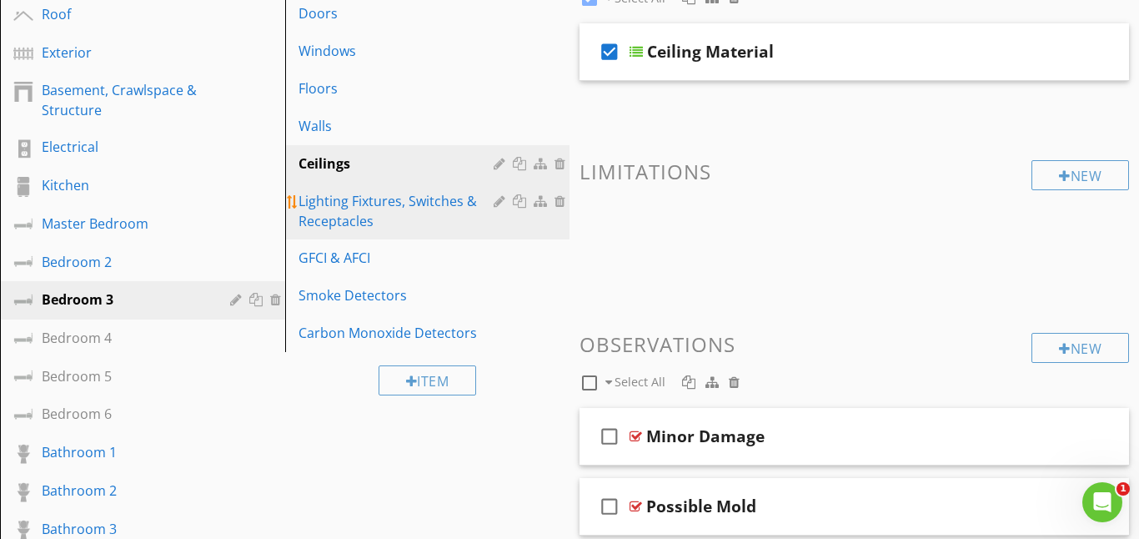
click at [434, 208] on div "Lighting Fixtures, Switches & Receptacles" at bounding box center [399, 211] width 201 height 40
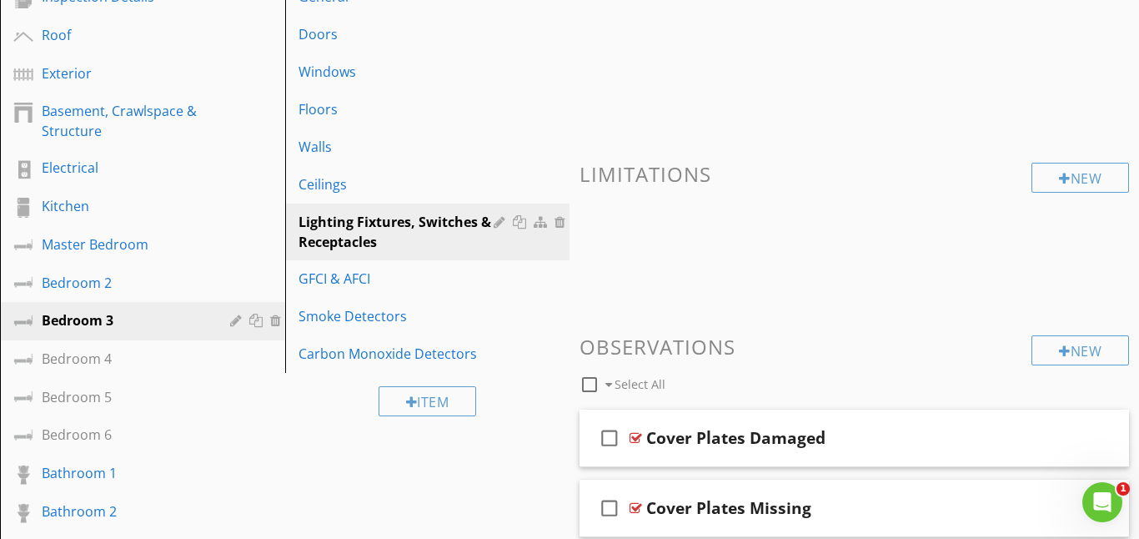
scroll to position [218, 0]
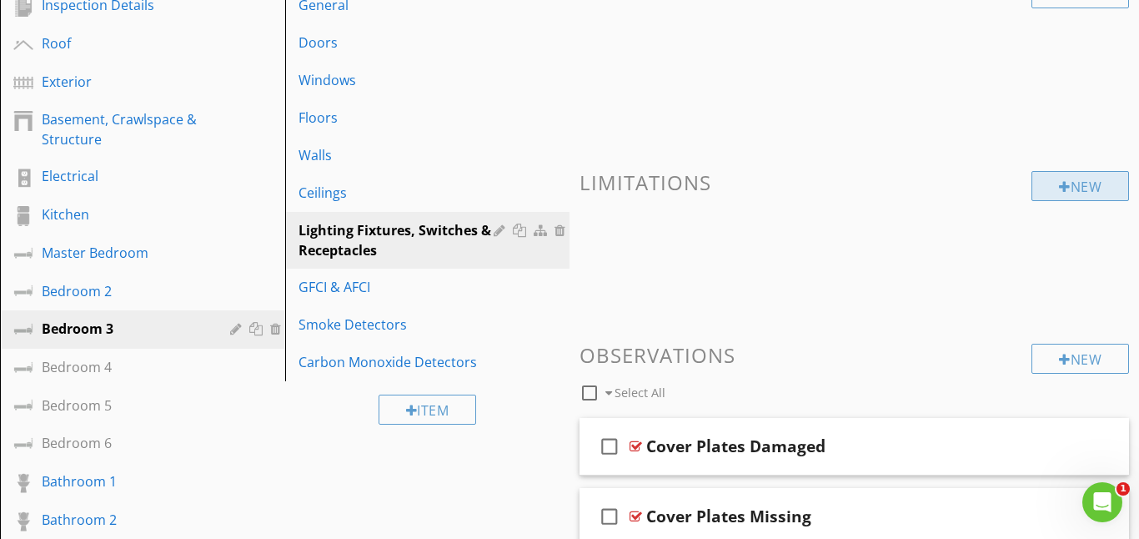
click at [1072, 185] on div "New" at bounding box center [1081, 186] width 98 height 30
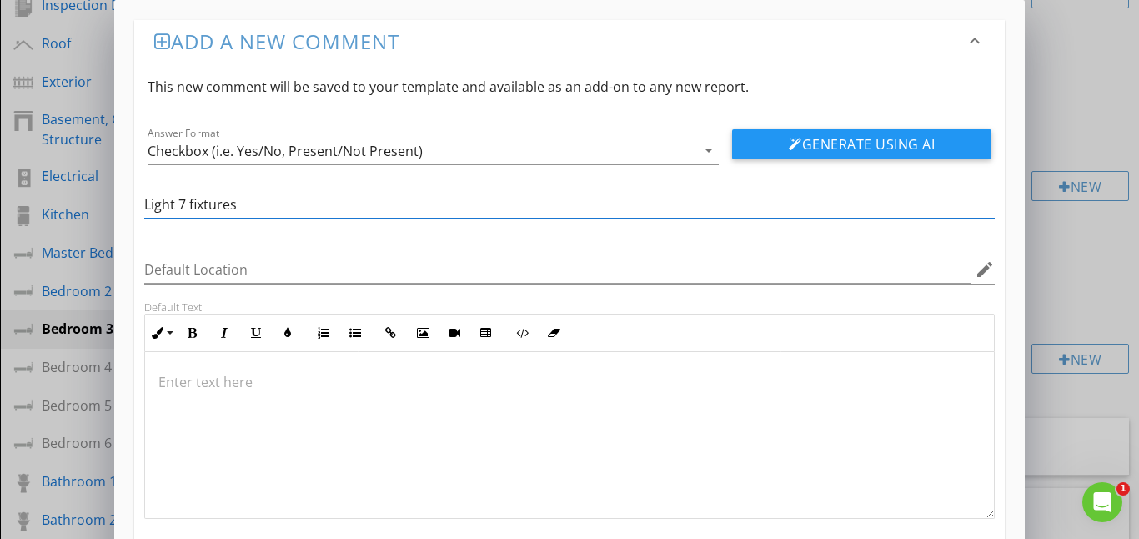
type input "Light 7 fixtures"
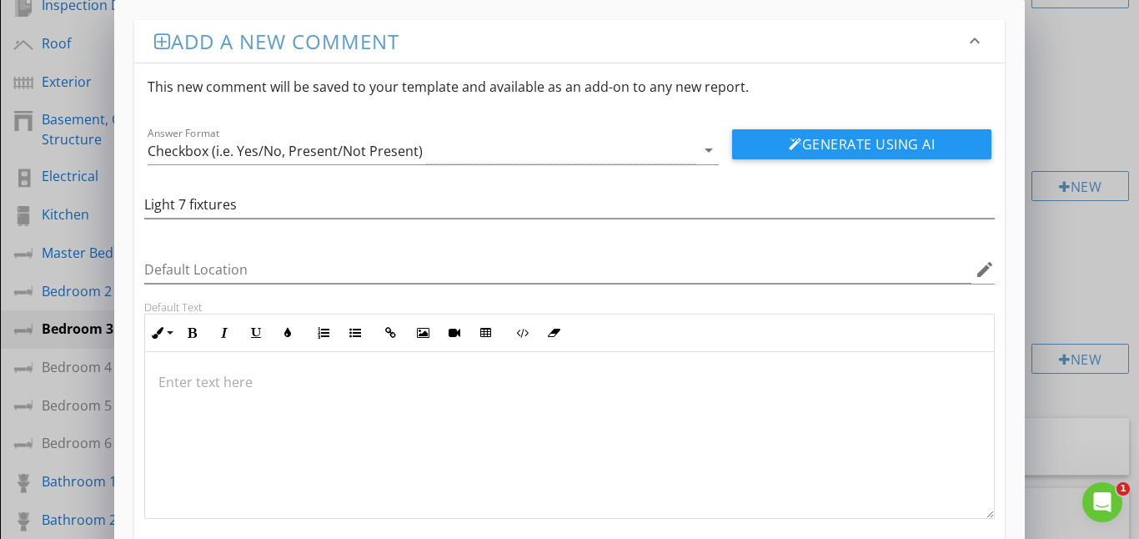
click at [195, 379] on p at bounding box center [569, 382] width 823 height 20
click at [310, 381] on p "Unable to inspect due to obstruction" at bounding box center [569, 382] width 823 height 20
click at [446, 381] on p "Unable to inspect due to furniture obstruction" at bounding box center [569, 382] width 823 height 20
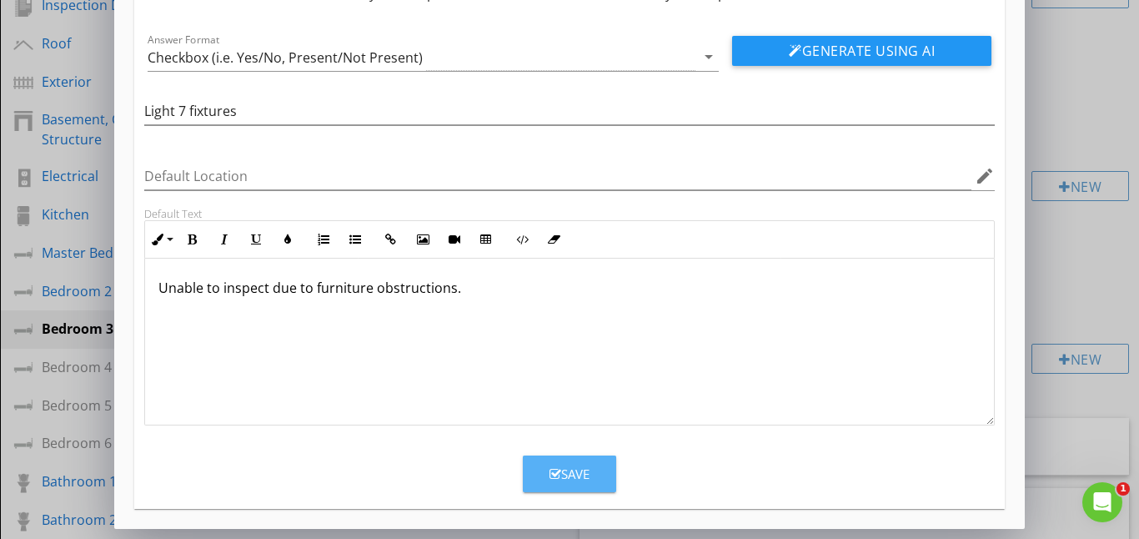
click at [581, 479] on div "Save" at bounding box center [570, 473] width 40 height 19
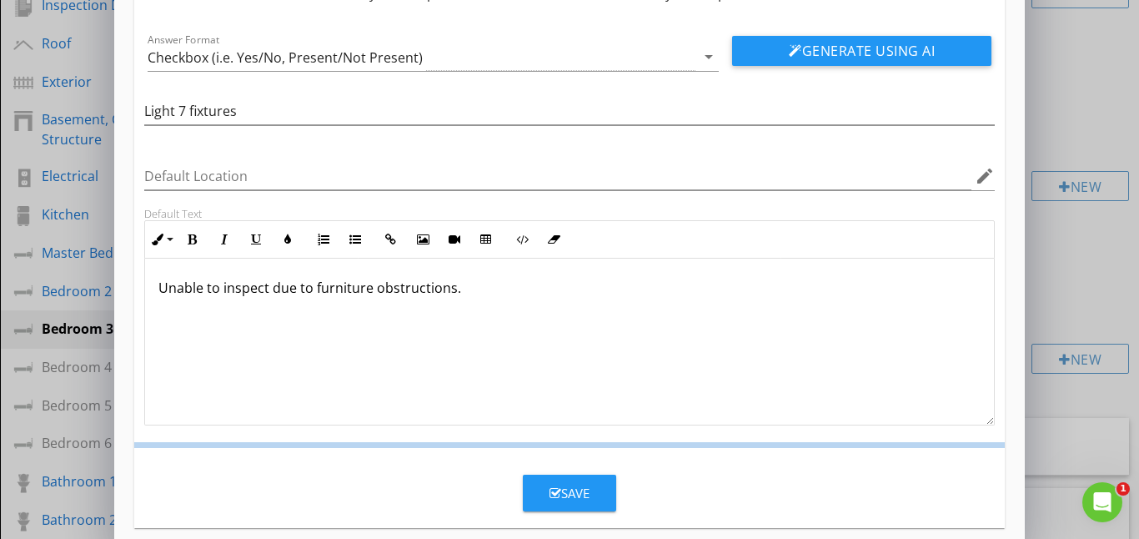
scroll to position [13, 0]
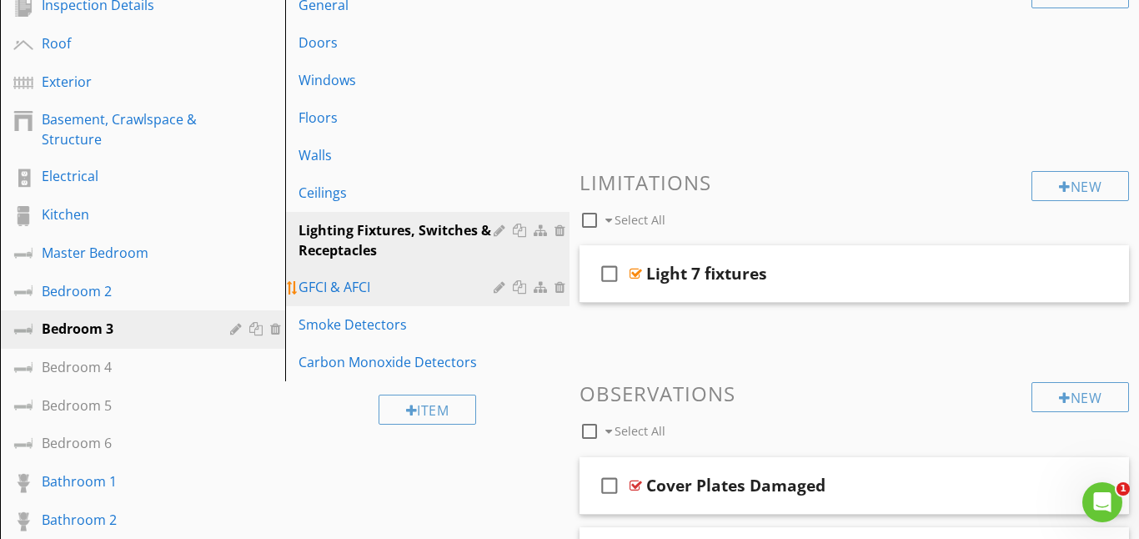
click at [362, 285] on div "GFCI & AFCI" at bounding box center [399, 287] width 201 height 20
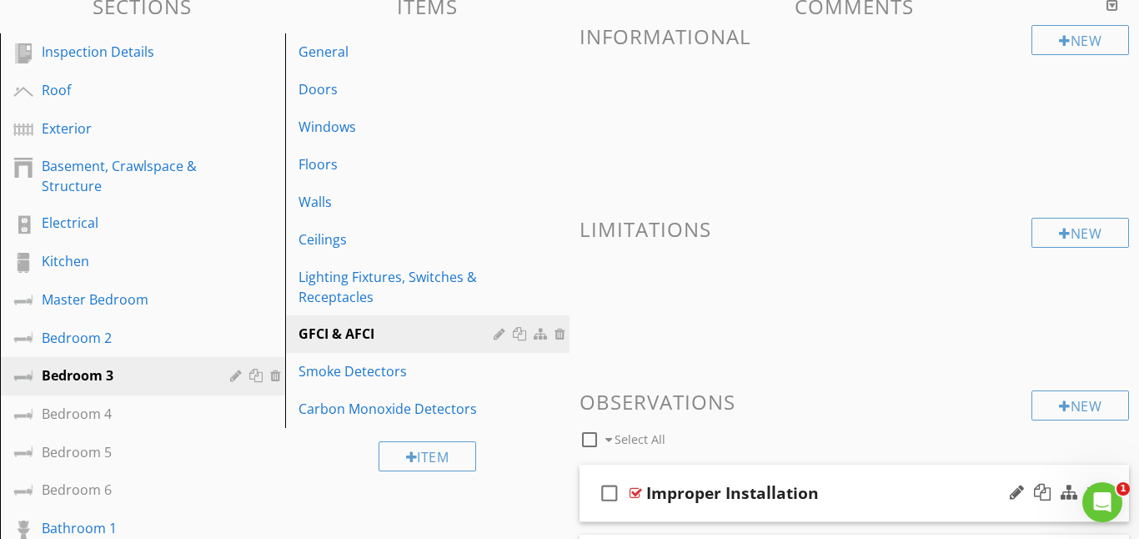
scroll to position [170, 0]
click at [1065, 229] on div at bounding box center [1065, 234] width 12 height 13
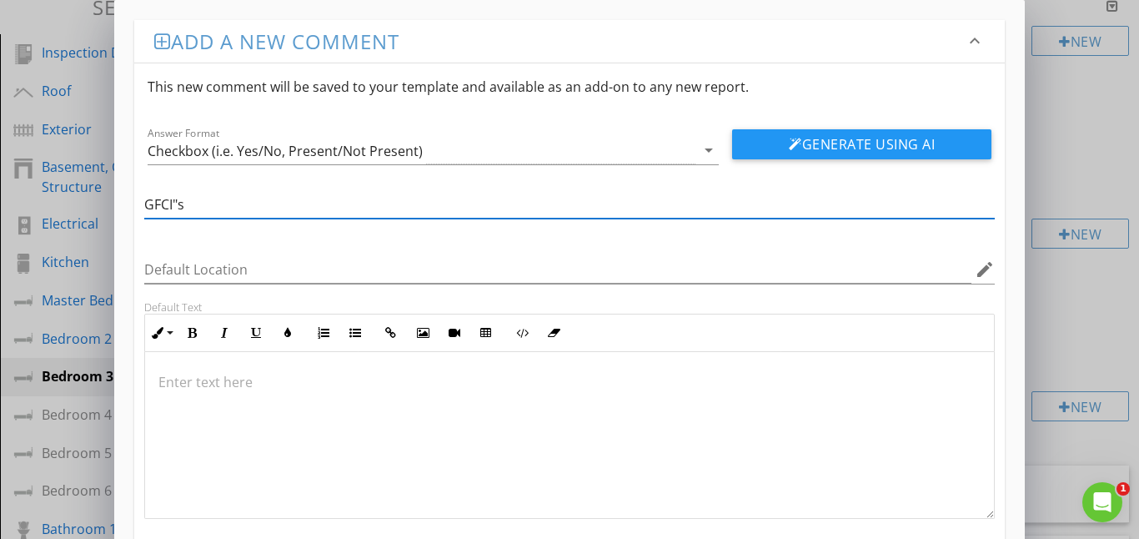
type input "GFCI"s"
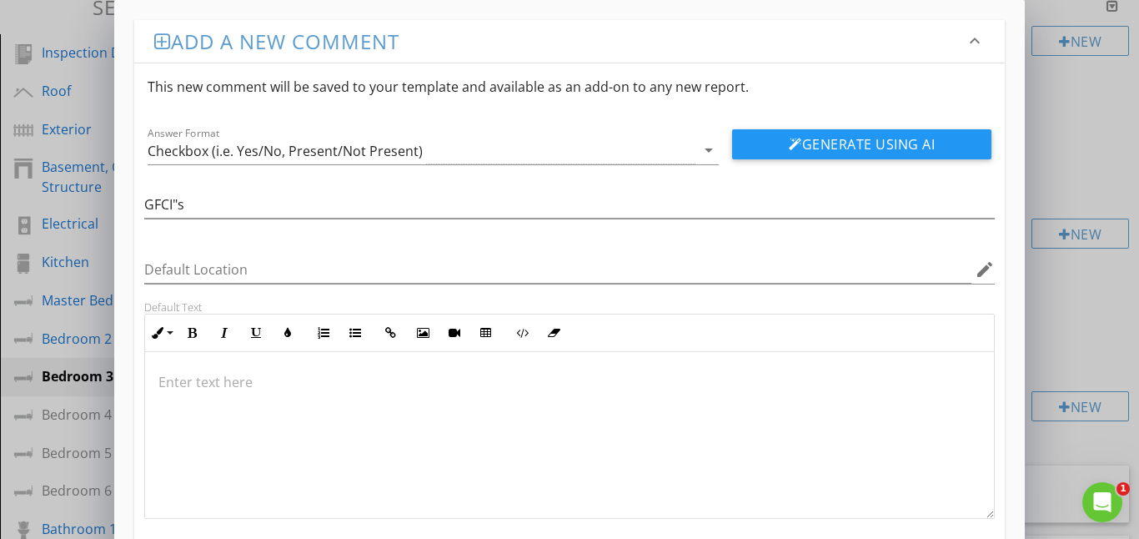
click at [177, 375] on p at bounding box center [569, 382] width 823 height 20
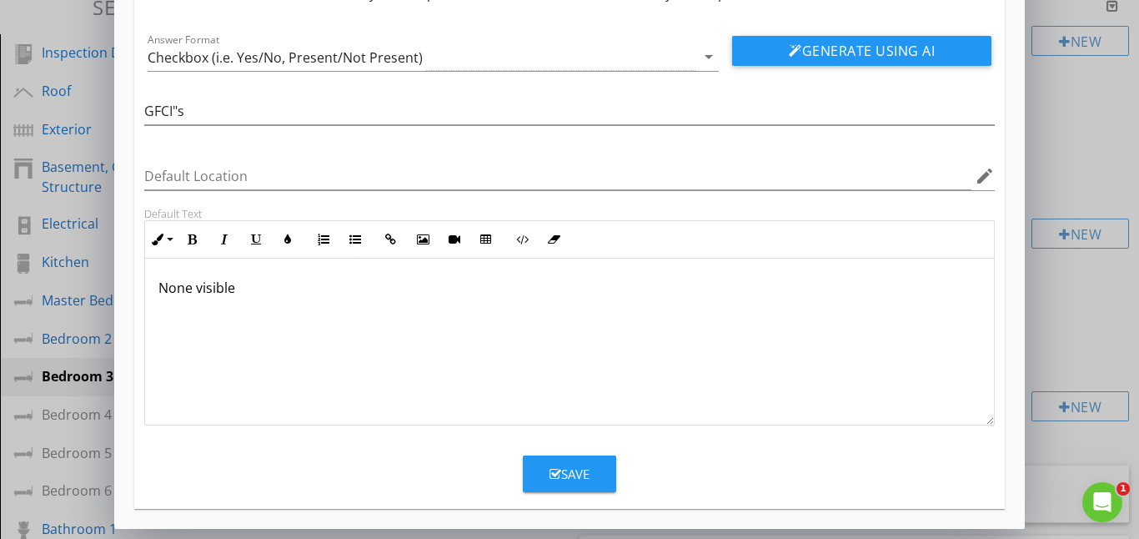
click at [584, 473] on div "Save" at bounding box center [570, 473] width 40 height 19
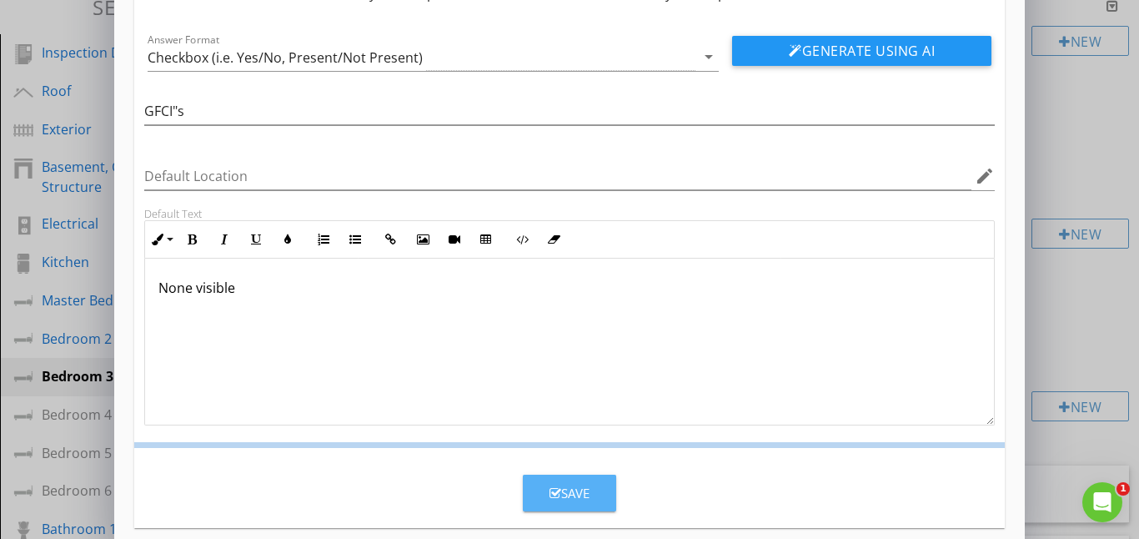
scroll to position [13, 0]
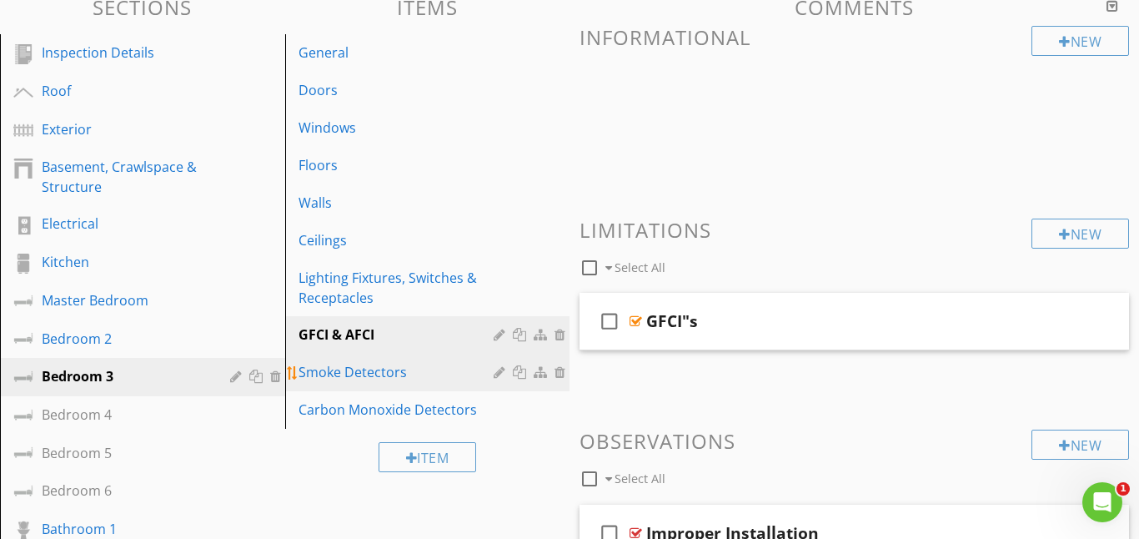
click at [370, 377] on div "Smoke Detectors" at bounding box center [399, 372] width 201 height 20
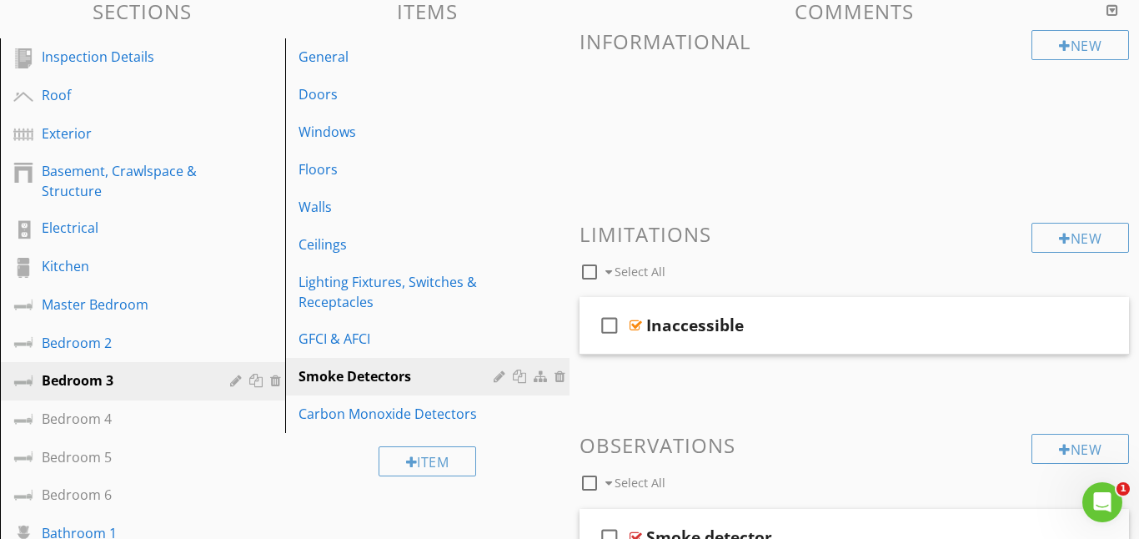
scroll to position [157, 0]
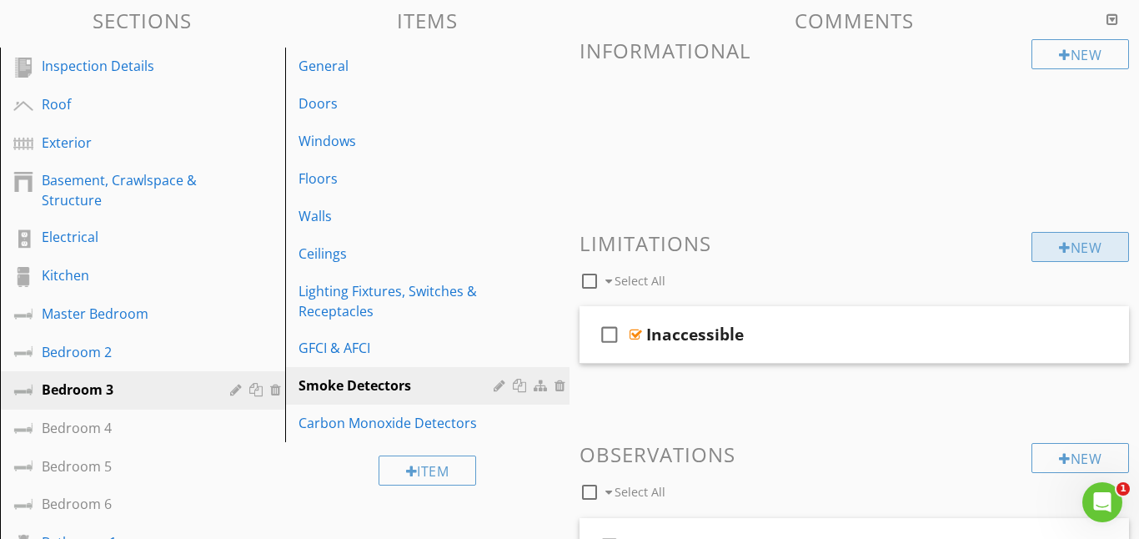
click at [1072, 250] on div "New" at bounding box center [1081, 247] width 98 height 30
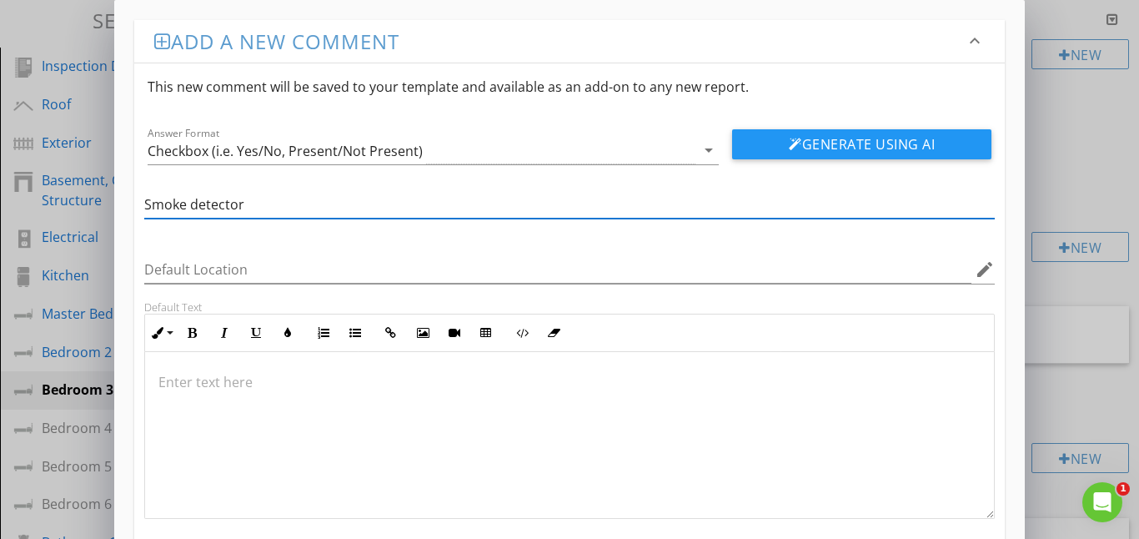
type input "Smoke detector"
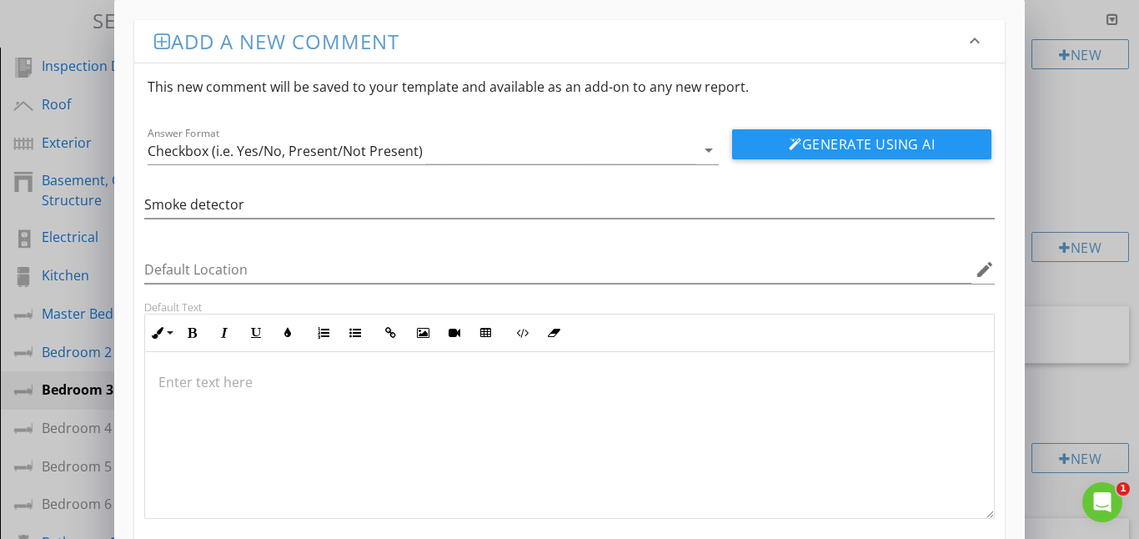
click at [181, 369] on div at bounding box center [570, 435] width 850 height 167
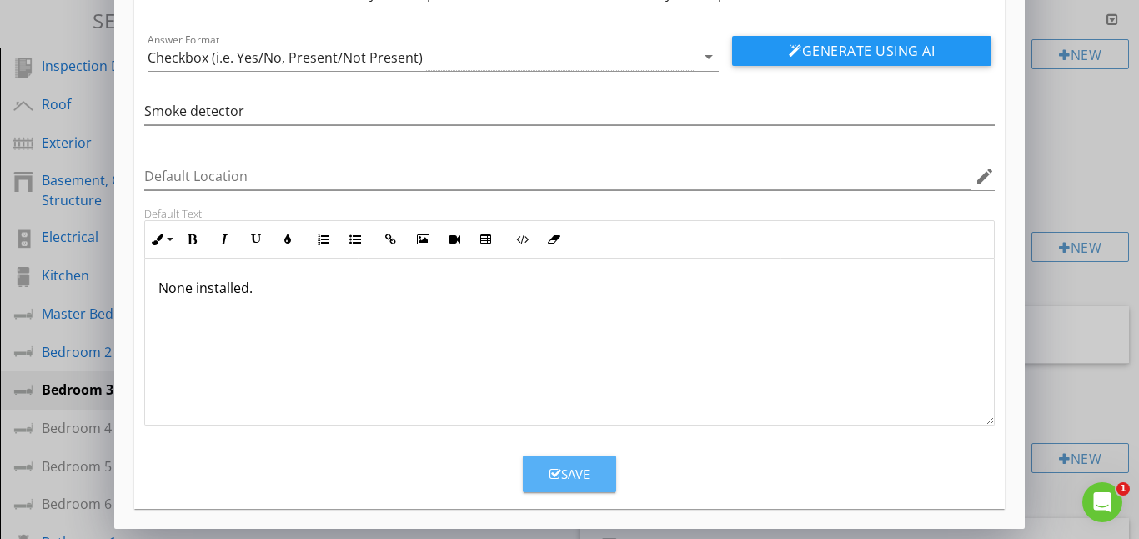
click at [575, 477] on div "Save" at bounding box center [570, 473] width 40 height 19
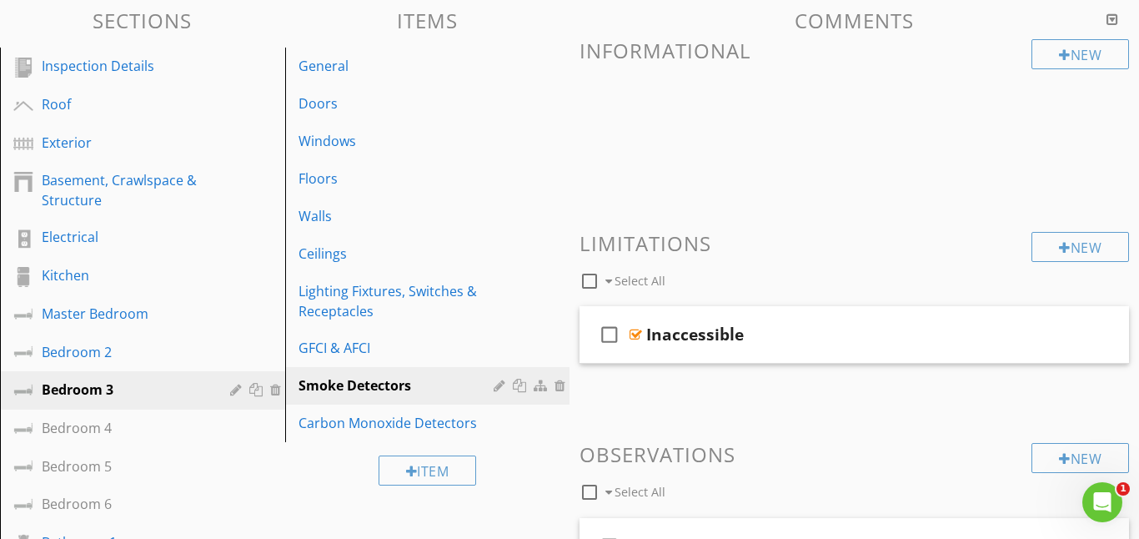
scroll to position [13, 0]
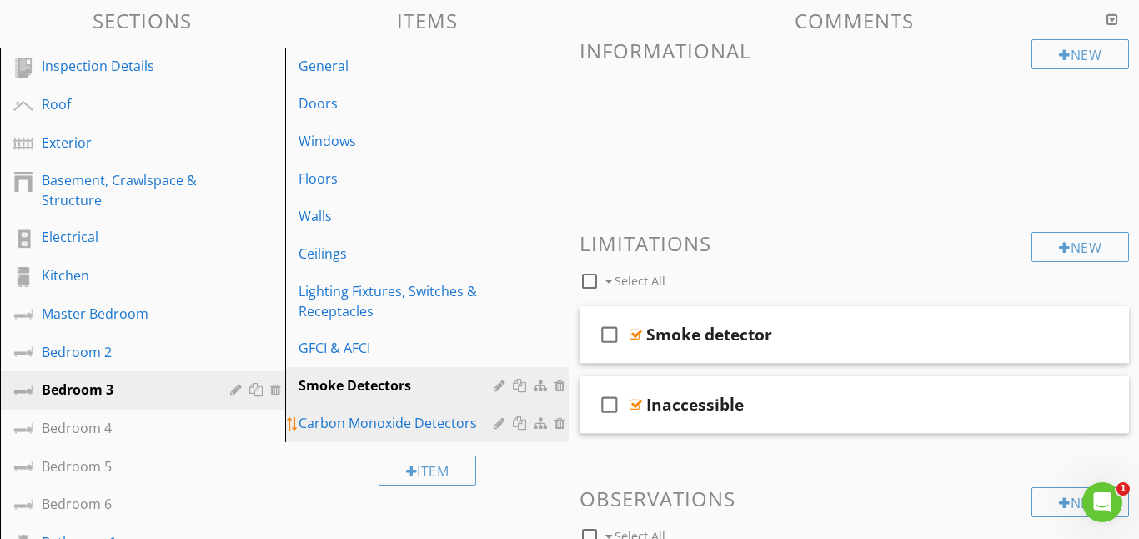
click at [324, 427] on div "Carbon Monoxide Detectors" at bounding box center [399, 423] width 201 height 20
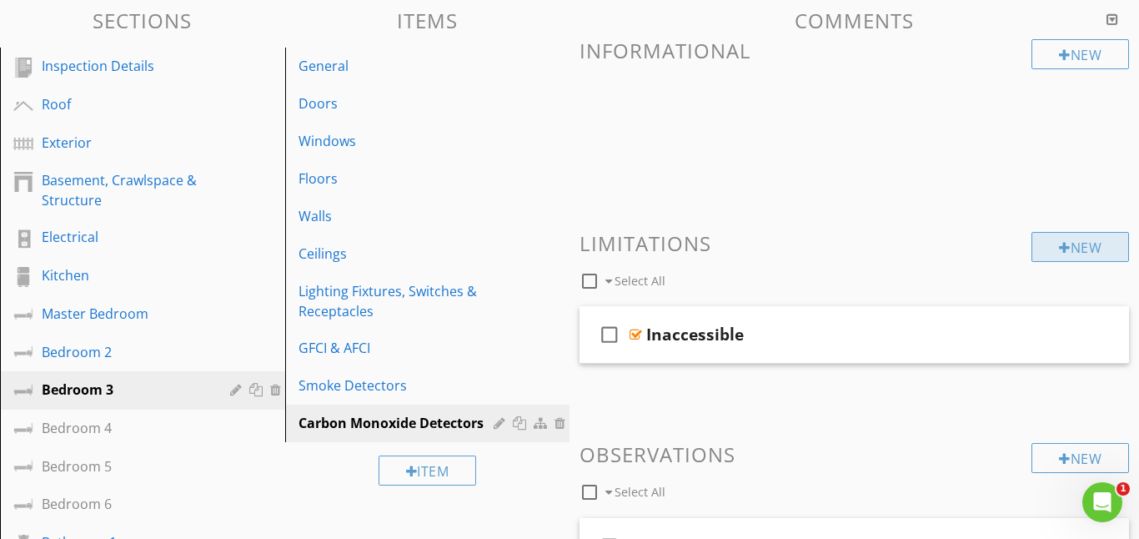
click at [1059, 250] on div at bounding box center [1065, 247] width 12 height 13
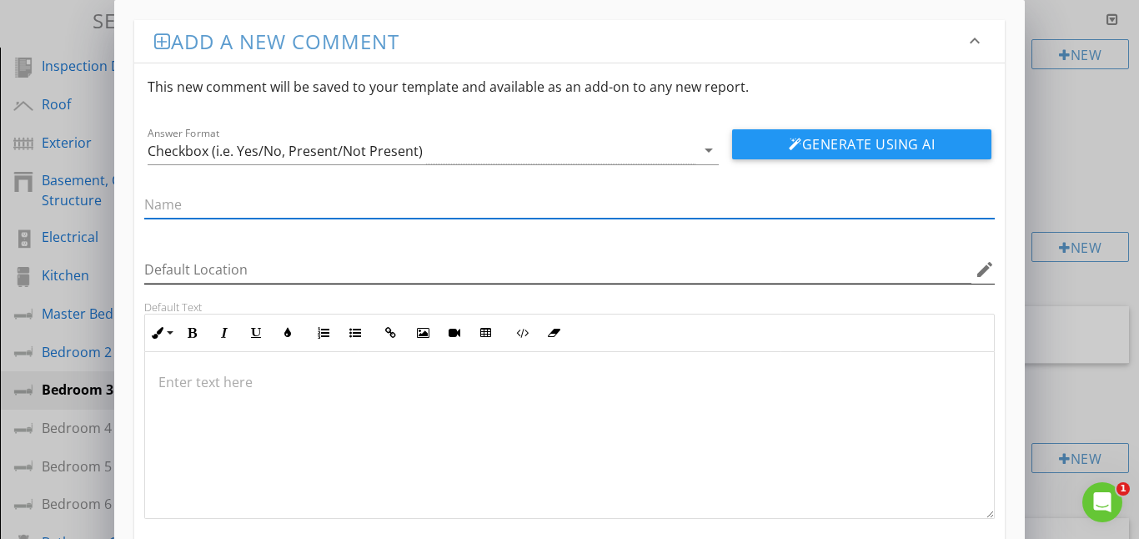
type input "C"
type input "Carbon monoxide"
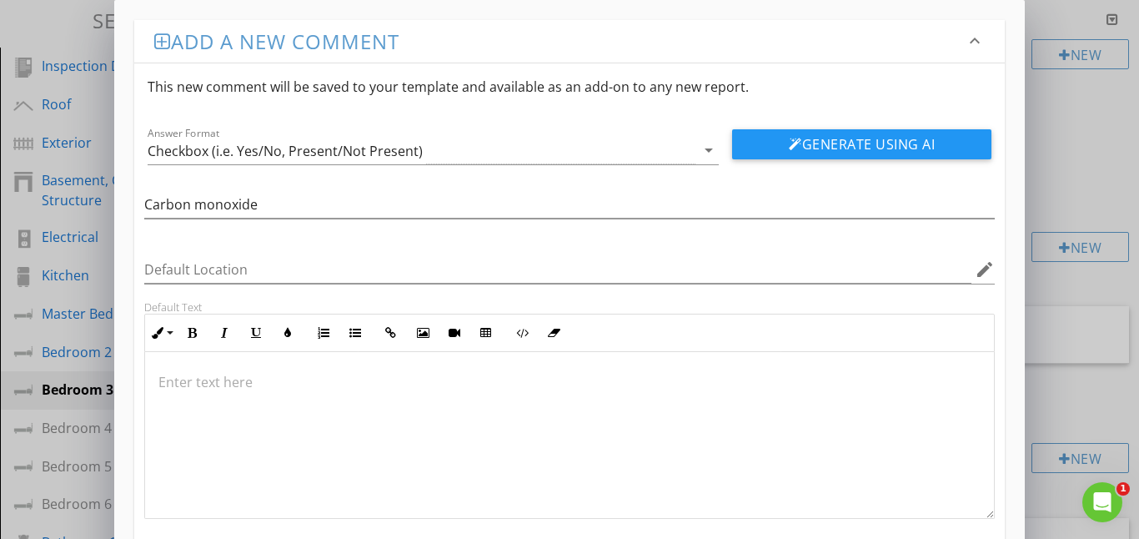
click at [180, 380] on p at bounding box center [569, 382] width 823 height 20
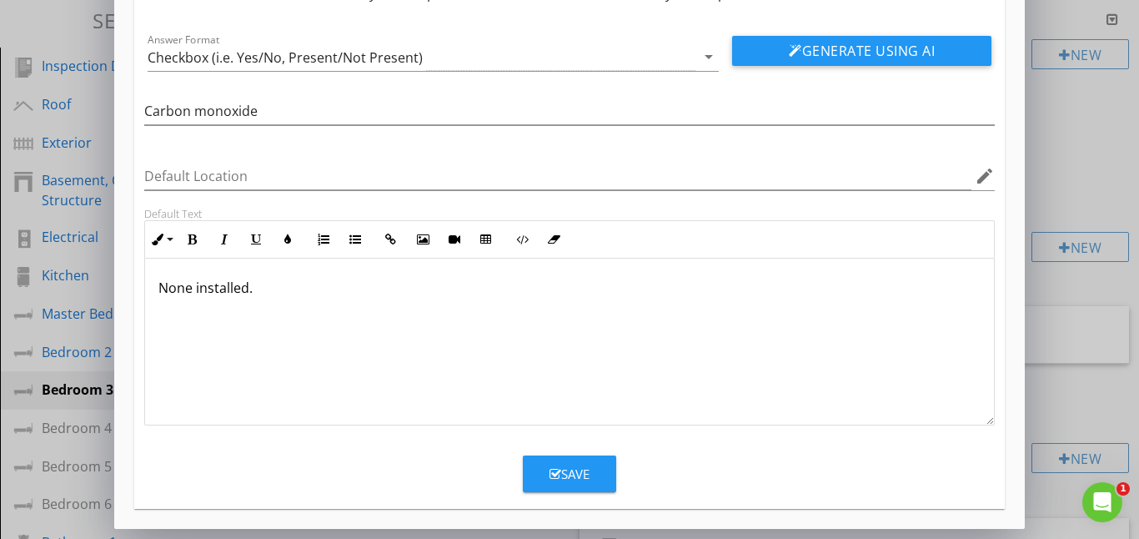
click at [579, 475] on div "Save" at bounding box center [570, 473] width 40 height 19
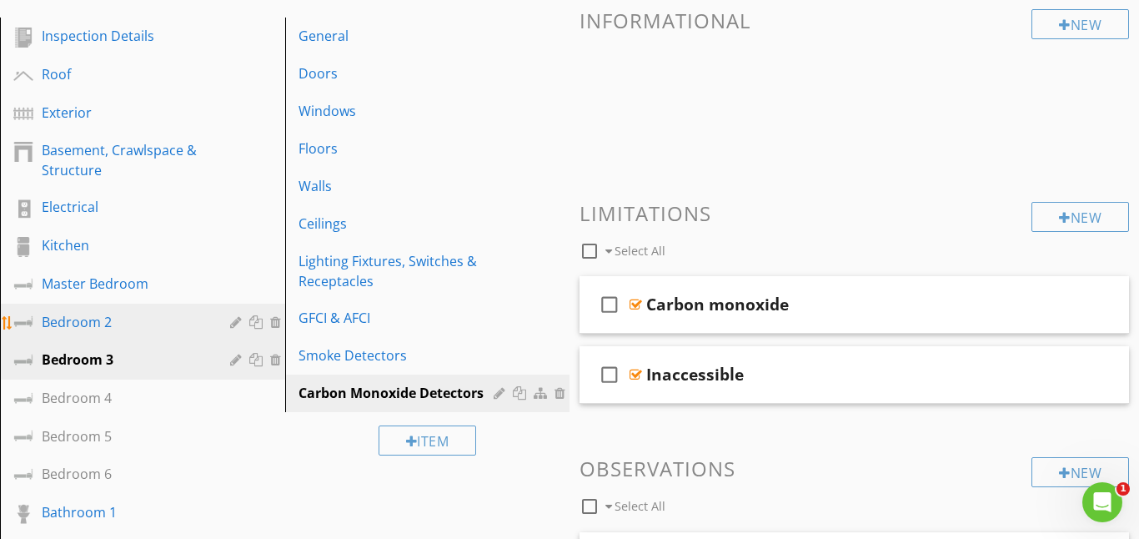
scroll to position [184, 0]
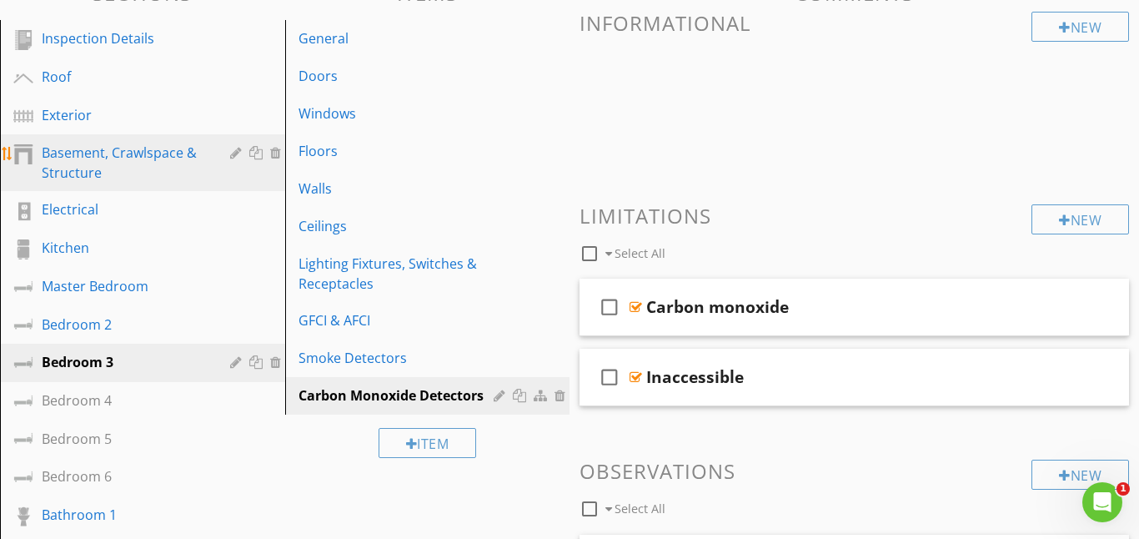
click at [119, 160] on div "Basement, Crawlspace & Structure" at bounding box center [124, 163] width 164 height 40
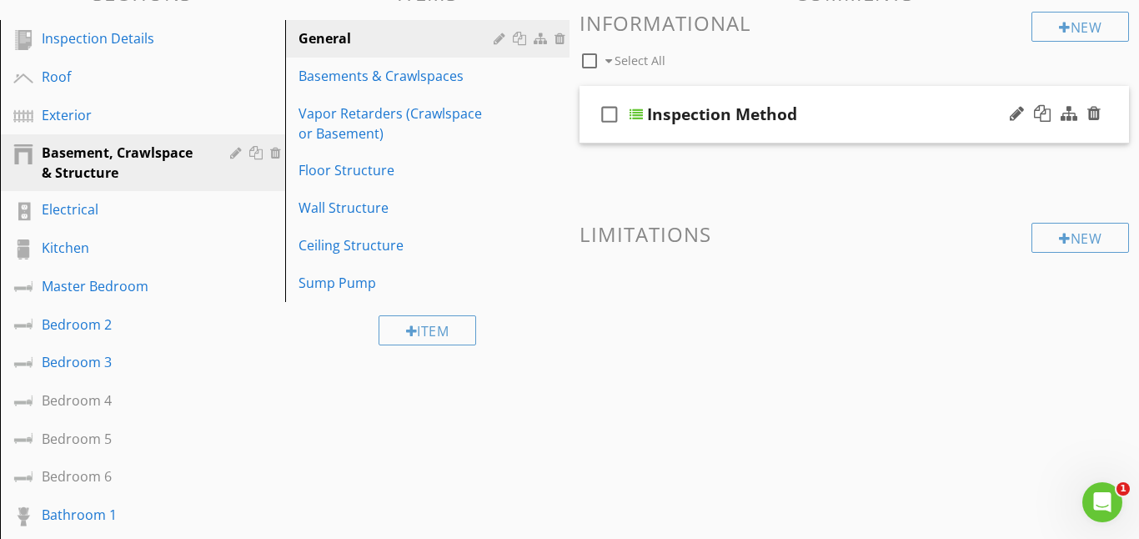
click at [617, 112] on icon "check_box_outline_blank" at bounding box center [609, 114] width 27 height 40
checkbox input "true"
click at [634, 113] on div at bounding box center [636, 114] width 13 height 13
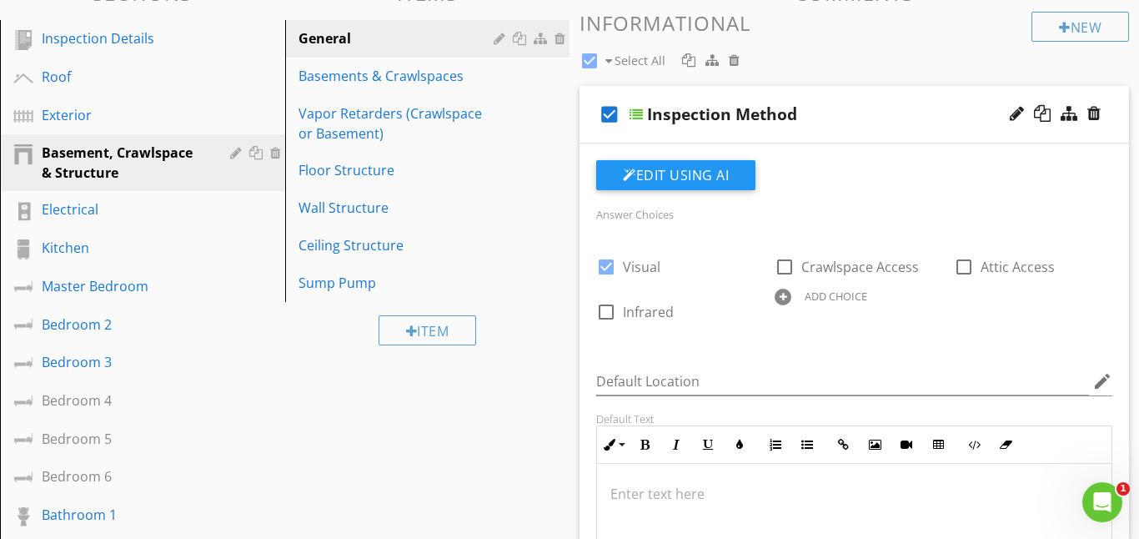
click at [831, 316] on div "check_box Visual check_box_outline_blank Crawlspace Access check_box_outline_bl…" at bounding box center [854, 285] width 536 height 90
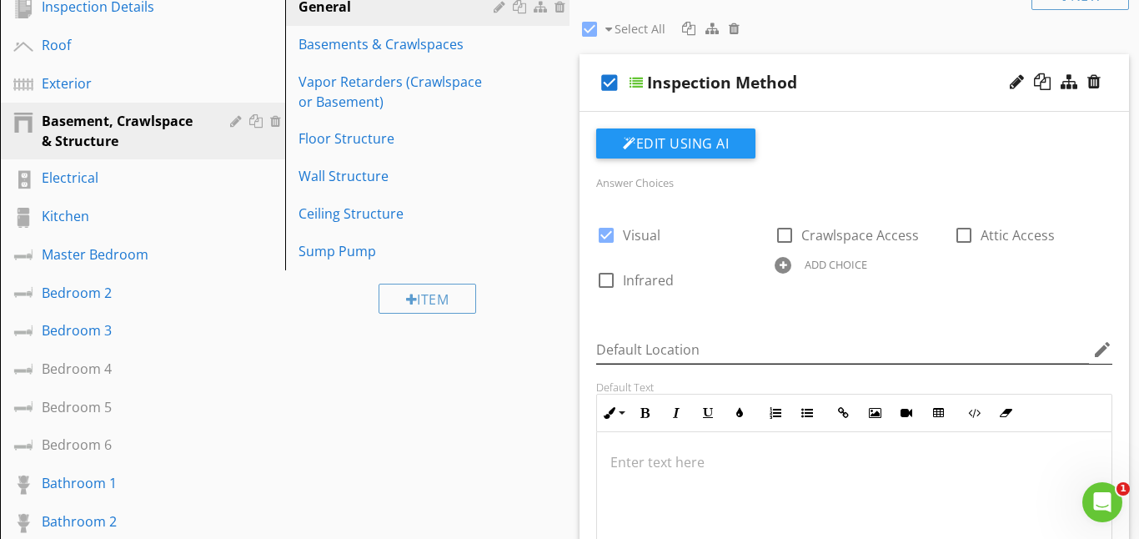
scroll to position [218, 0]
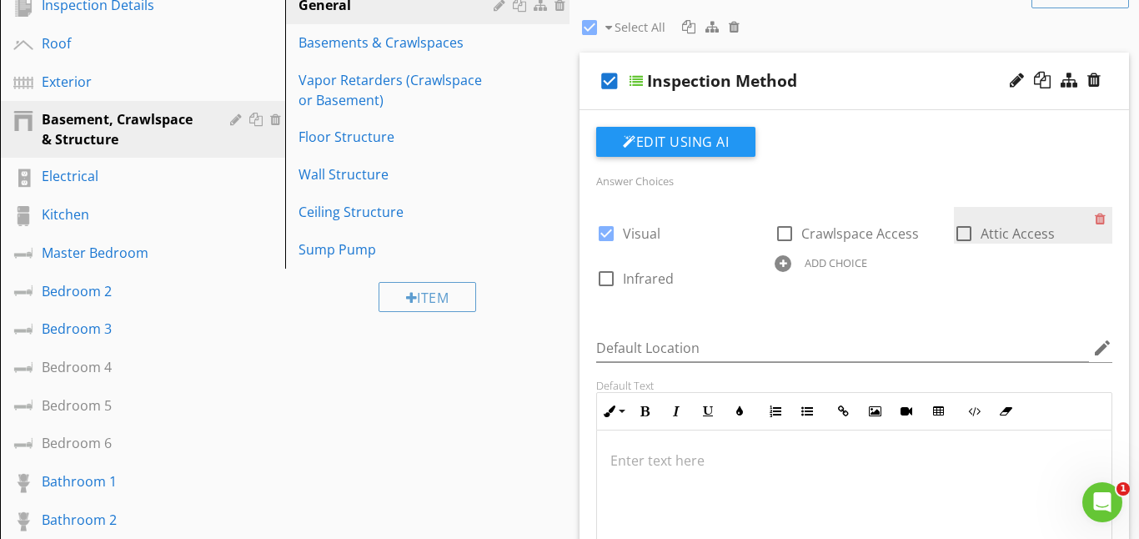
click at [964, 231] on div at bounding box center [964, 233] width 28 height 28
click at [962, 239] on div at bounding box center [964, 233] width 28 height 28
checkbox input "false"
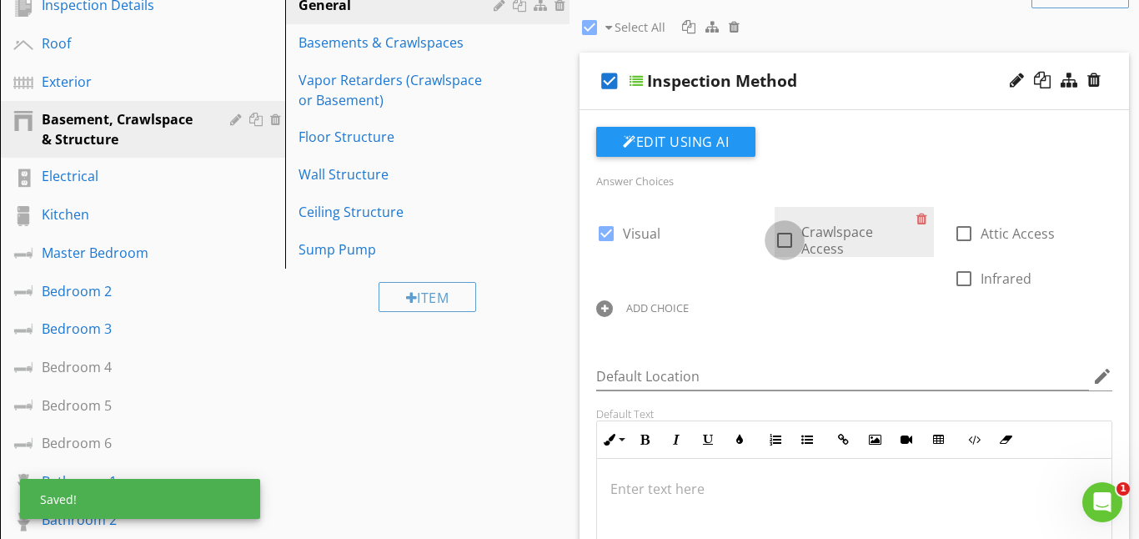
click at [789, 238] on div at bounding box center [785, 240] width 28 height 28
checkbox input "true"
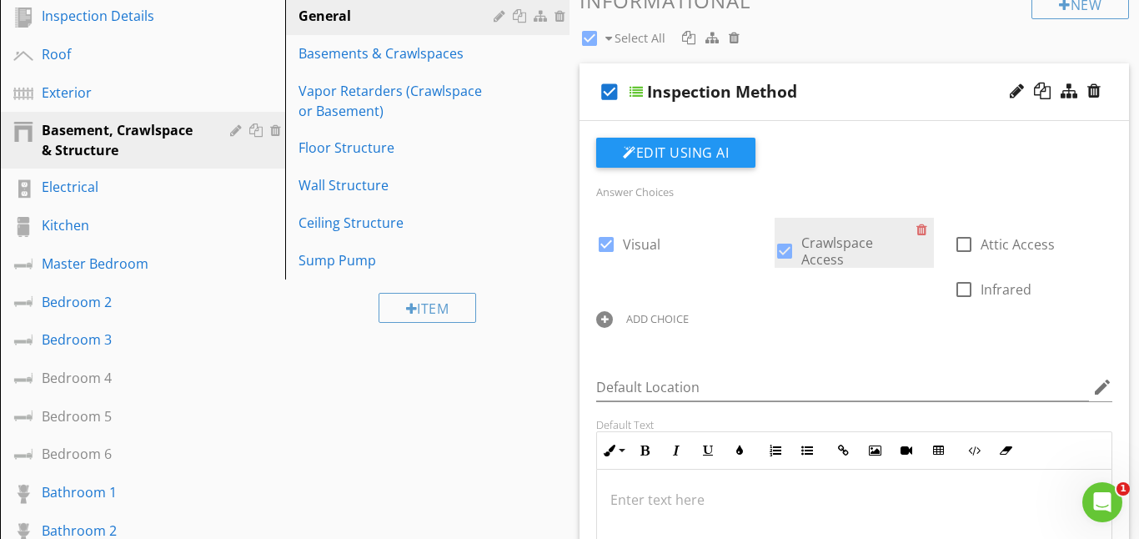
scroll to position [205, 0]
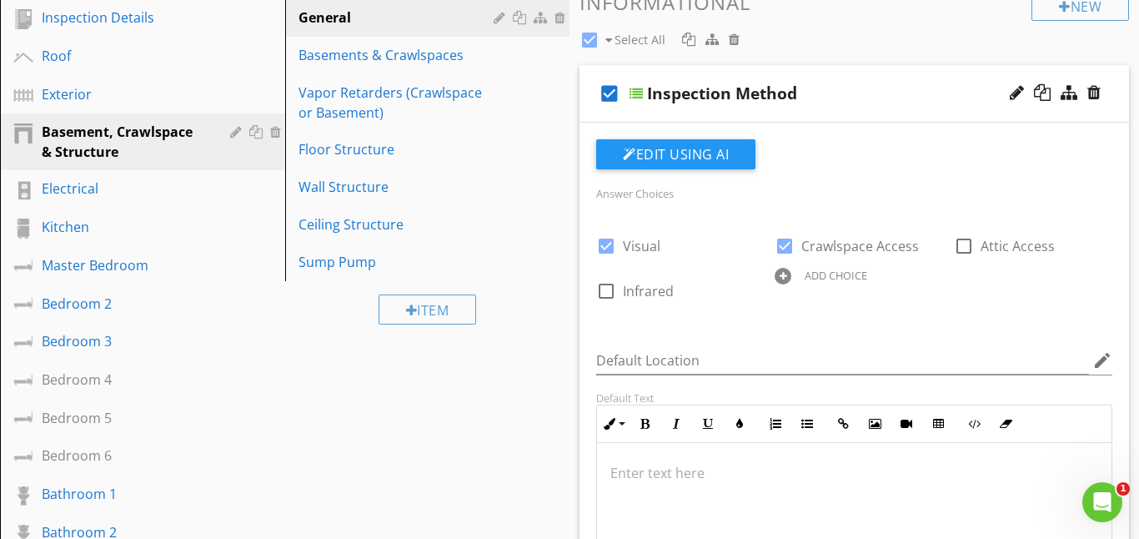
click at [637, 96] on div at bounding box center [636, 93] width 13 height 13
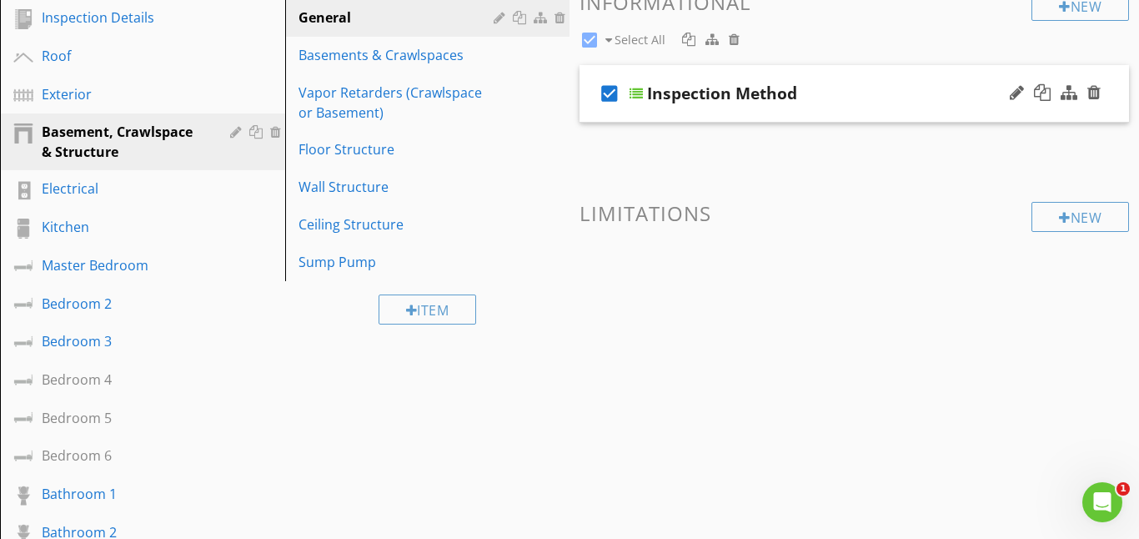
click at [630, 94] on div at bounding box center [636, 93] width 13 height 13
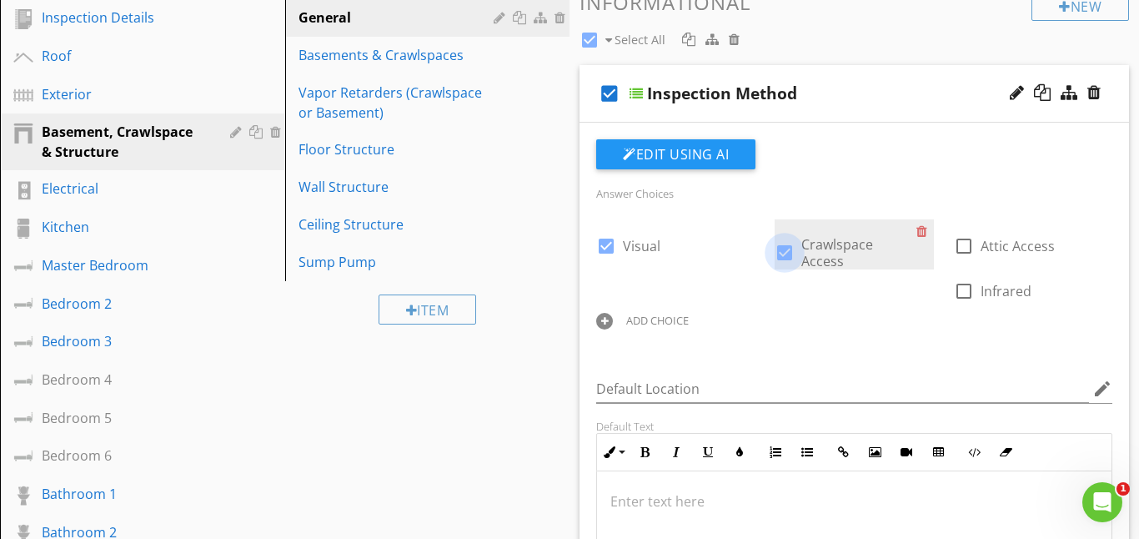
click at [785, 254] on div at bounding box center [785, 252] width 28 height 28
checkbox input "false"
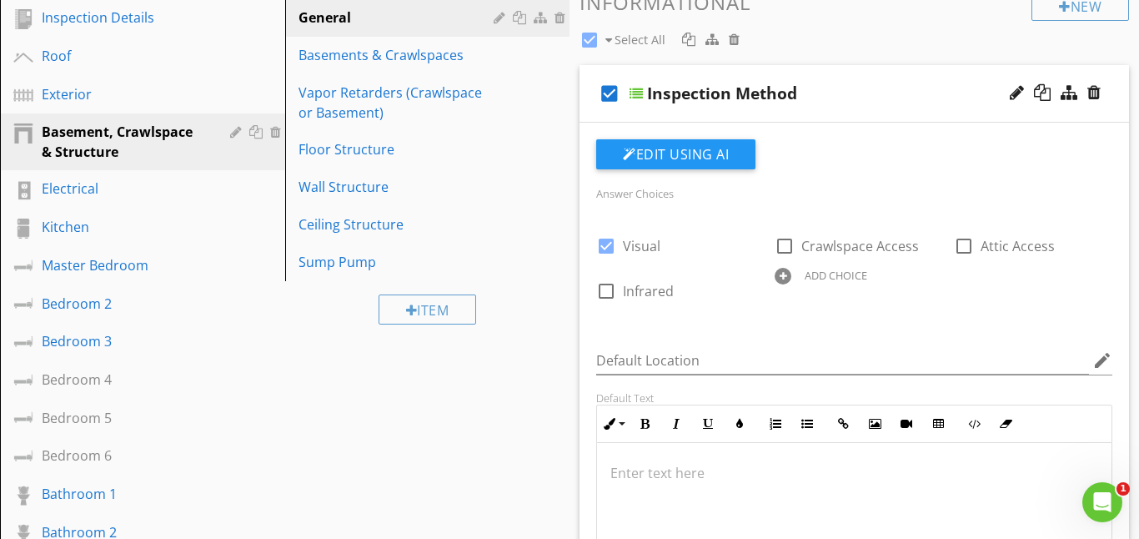
click at [634, 93] on div at bounding box center [636, 93] width 13 height 13
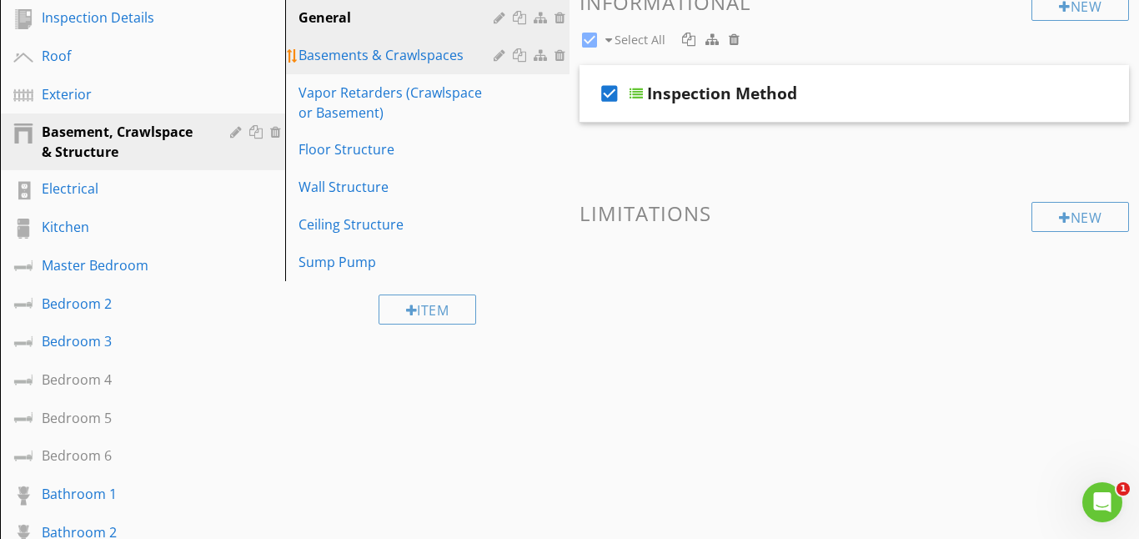
click at [426, 61] on div "Basements & Crawlspaces" at bounding box center [399, 55] width 201 height 20
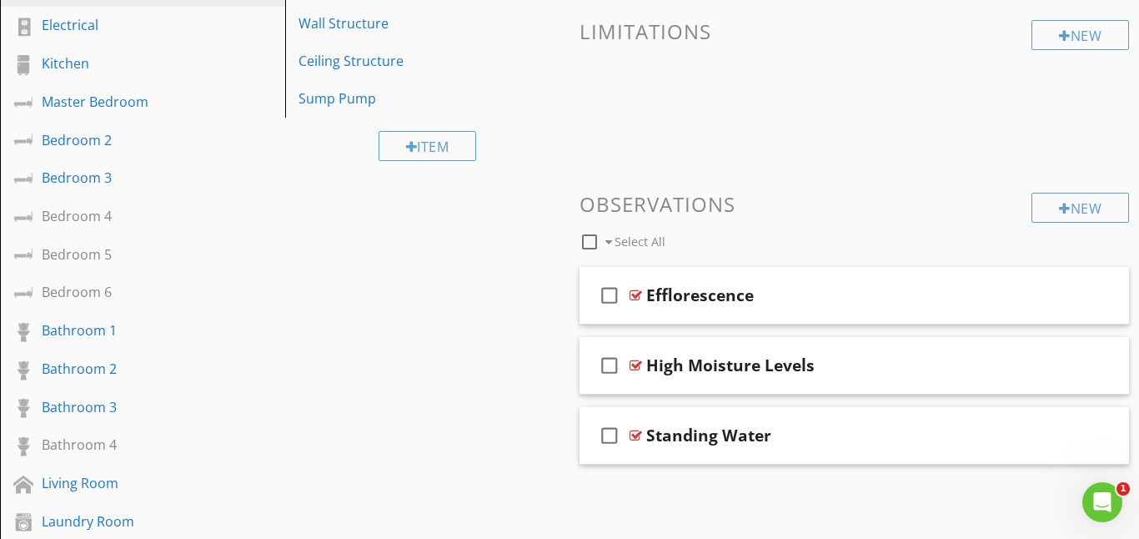
scroll to position [373, 0]
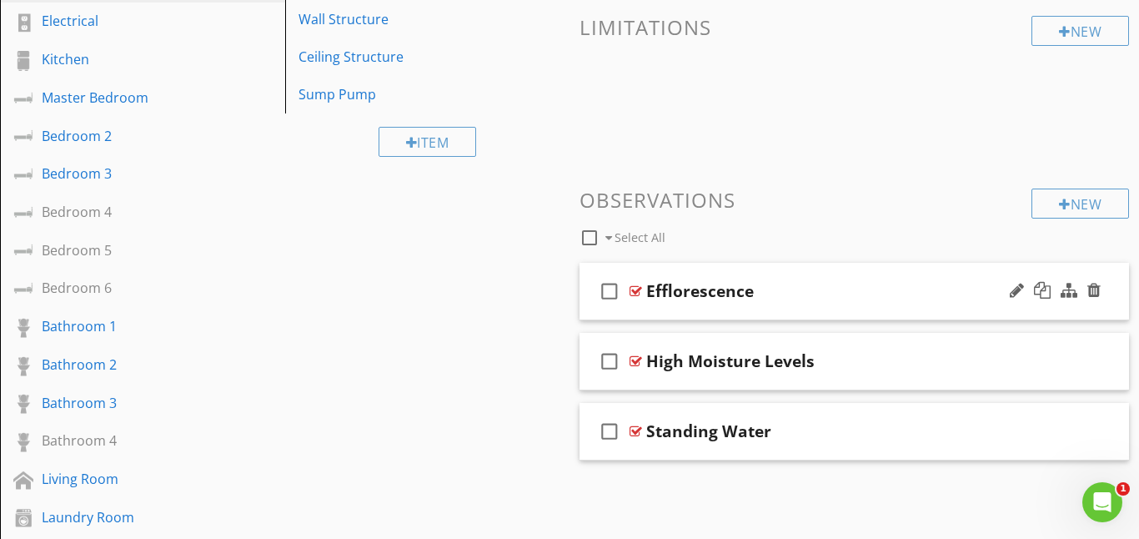
click at [610, 293] on icon "check_box_outline_blank" at bounding box center [609, 291] width 27 height 40
click at [635, 294] on div at bounding box center [636, 290] width 13 height 13
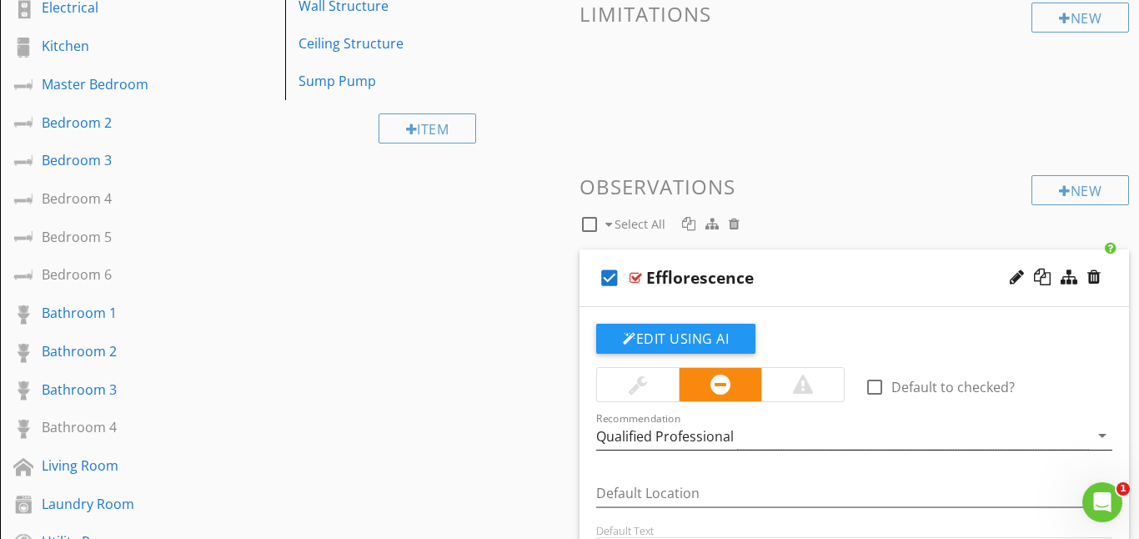
scroll to position [392, 0]
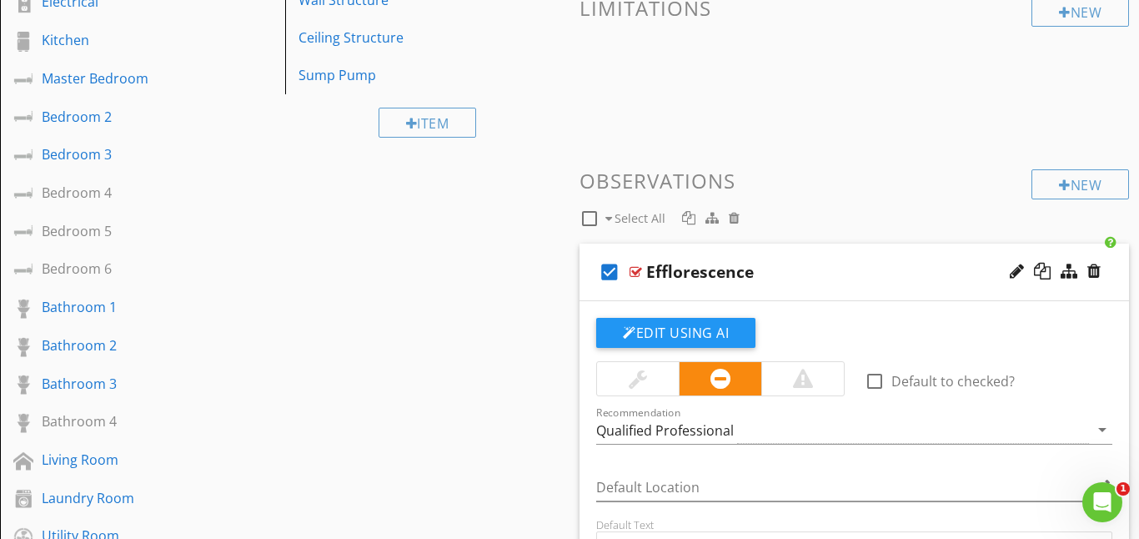
click at [638, 274] on div at bounding box center [636, 271] width 13 height 13
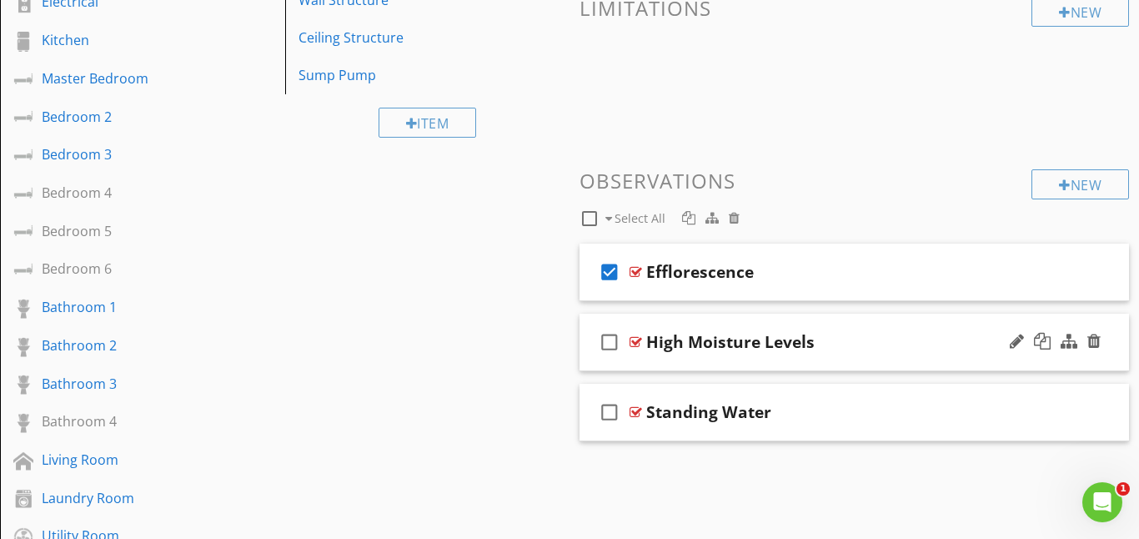
click at [608, 345] on icon "check_box_outline_blank" at bounding box center [609, 342] width 27 height 40
click at [635, 344] on div at bounding box center [636, 341] width 13 height 13
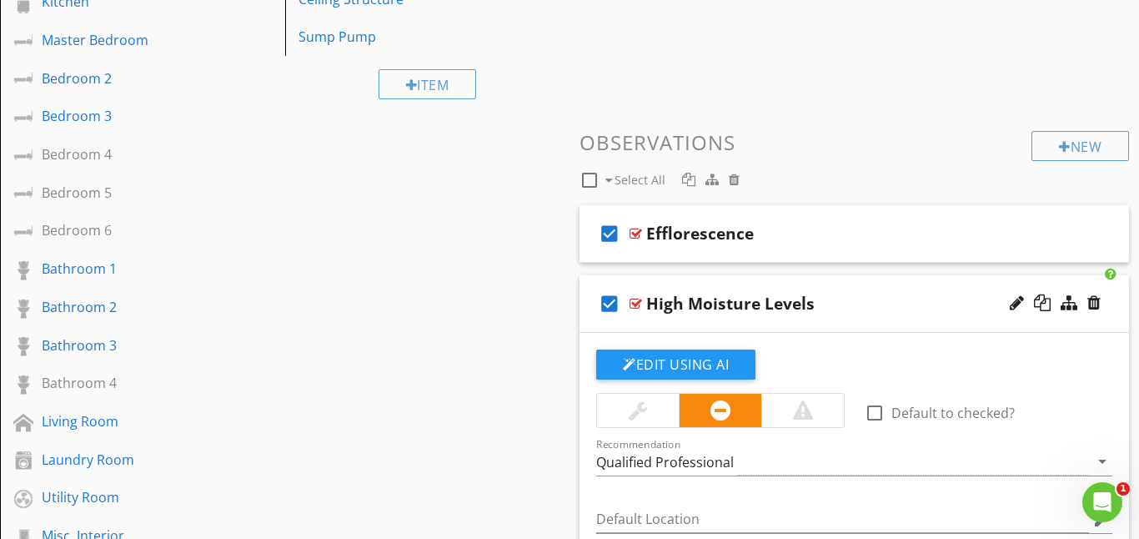
scroll to position [427, 0]
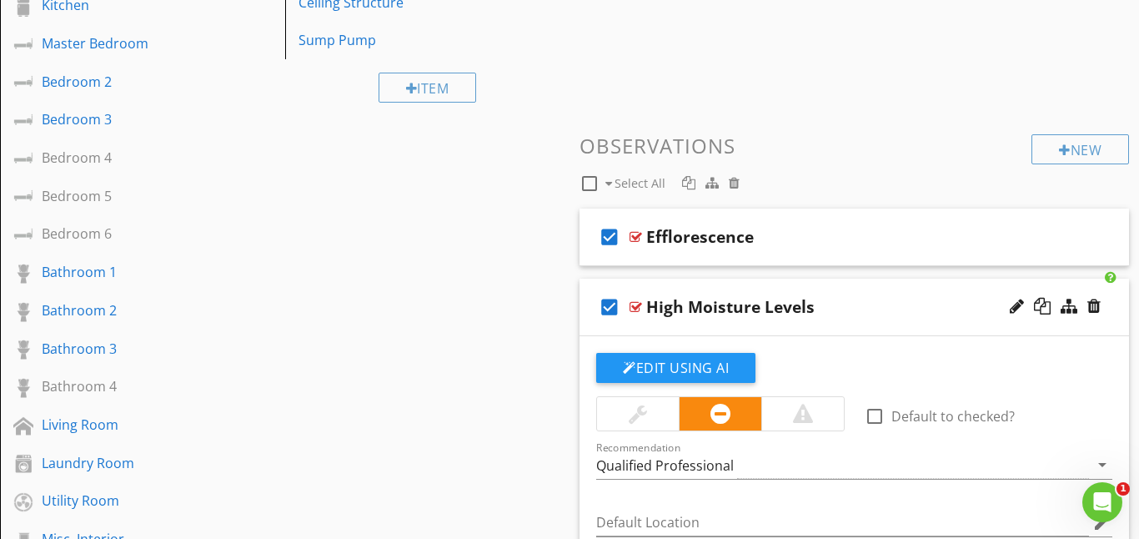
click at [630, 299] on div "check_box High Moisture Levels" at bounding box center [855, 308] width 550 height 58
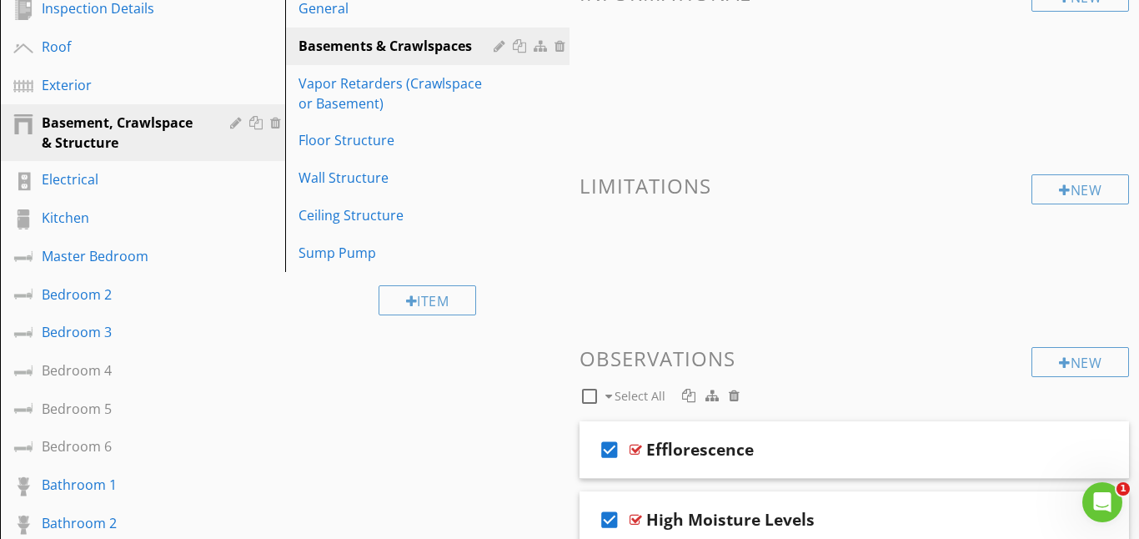
scroll to position [213, 0]
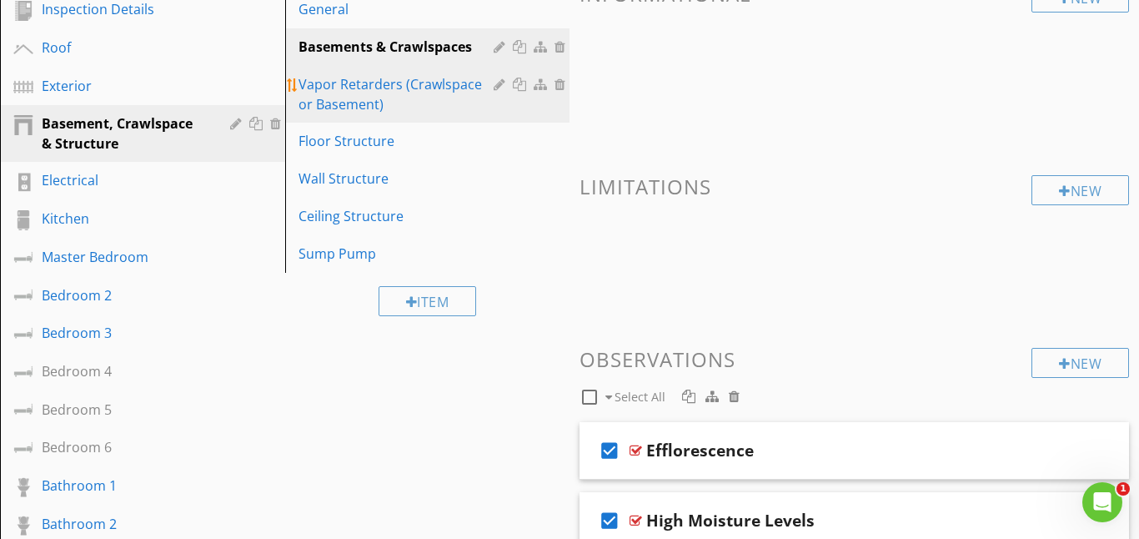
click at [421, 98] on div "Vapor Retarders (Crawlspace or Basement)" at bounding box center [399, 94] width 201 height 40
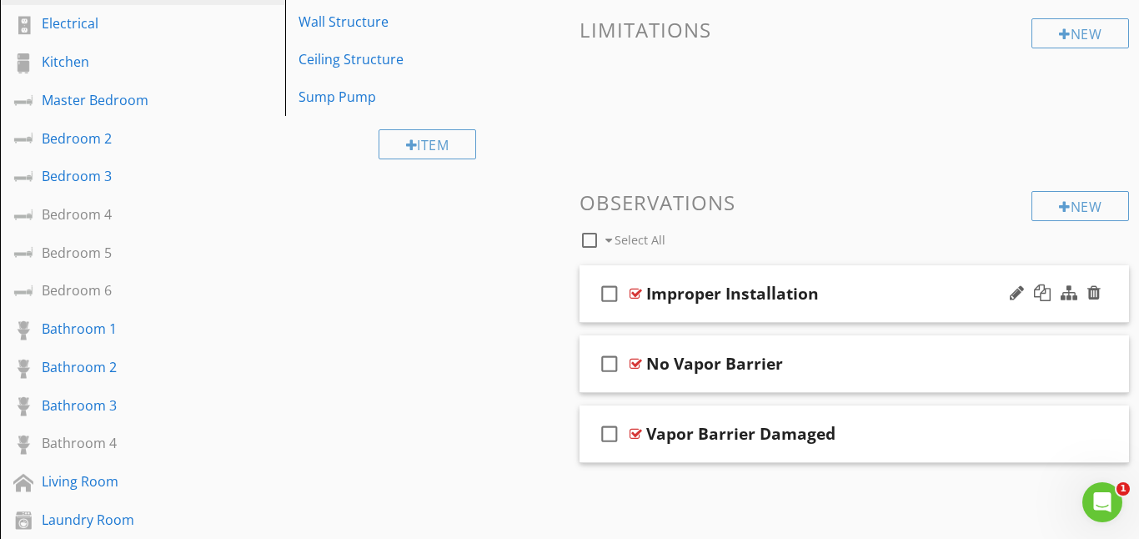
scroll to position [372, 0]
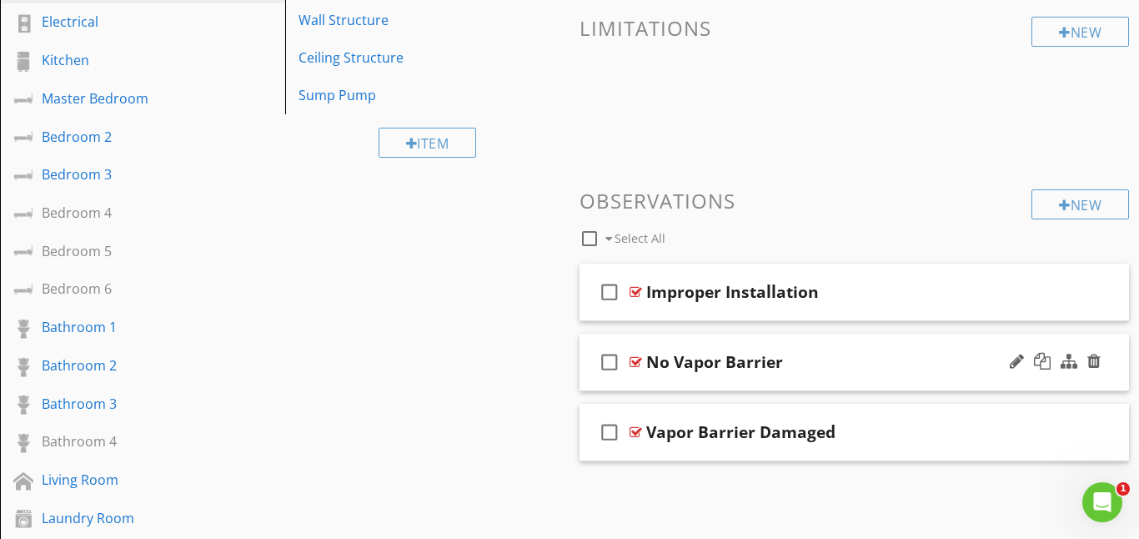
click at [608, 360] on icon "check_box_outline_blank" at bounding box center [609, 362] width 27 height 40
click at [636, 360] on div at bounding box center [636, 361] width 13 height 13
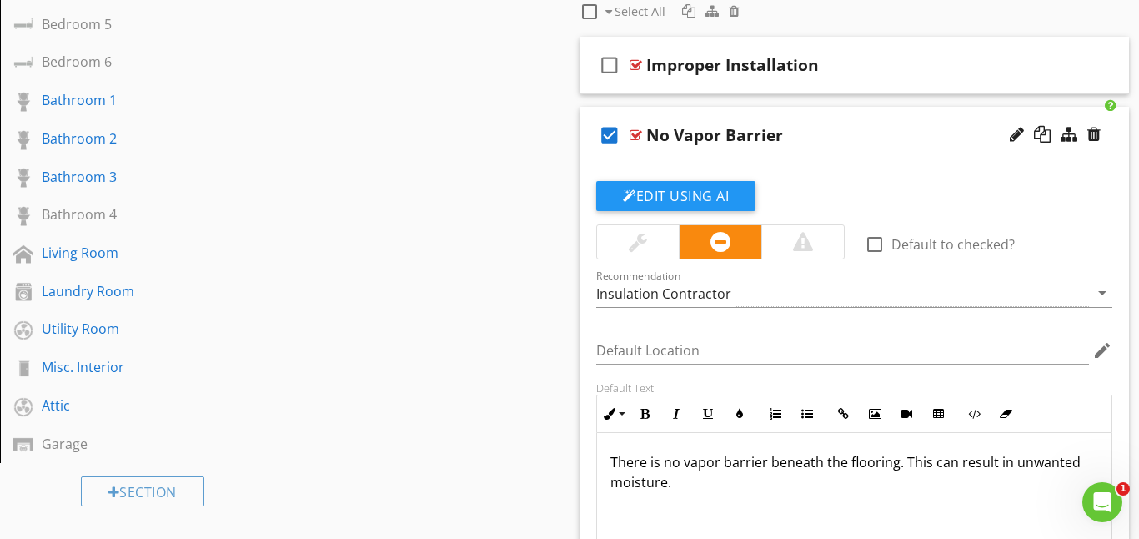
scroll to position [0, 0]
click at [606, 139] on icon "check_box" at bounding box center [609, 135] width 27 height 40
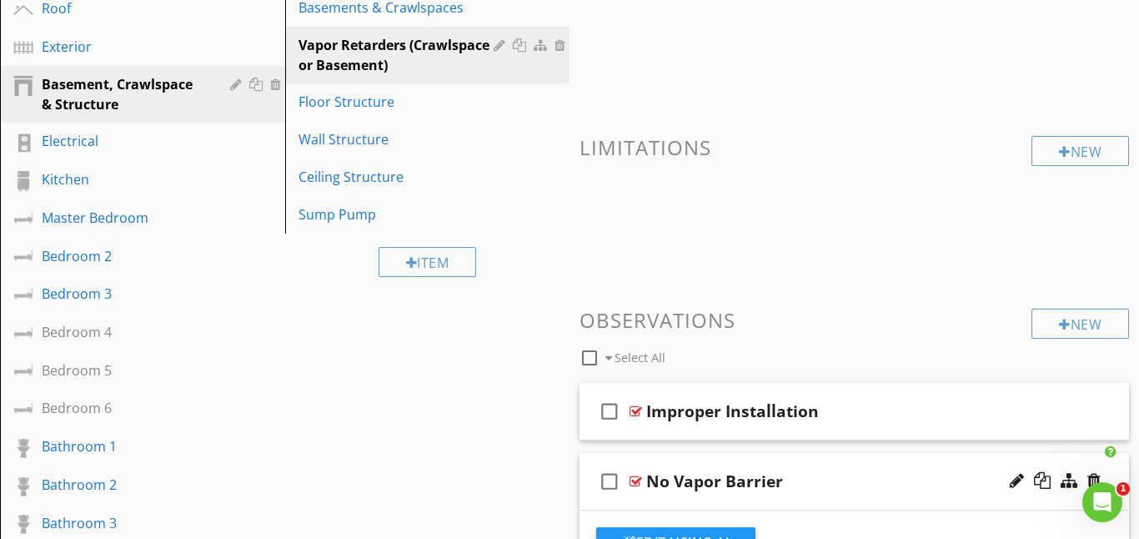
scroll to position [241, 0]
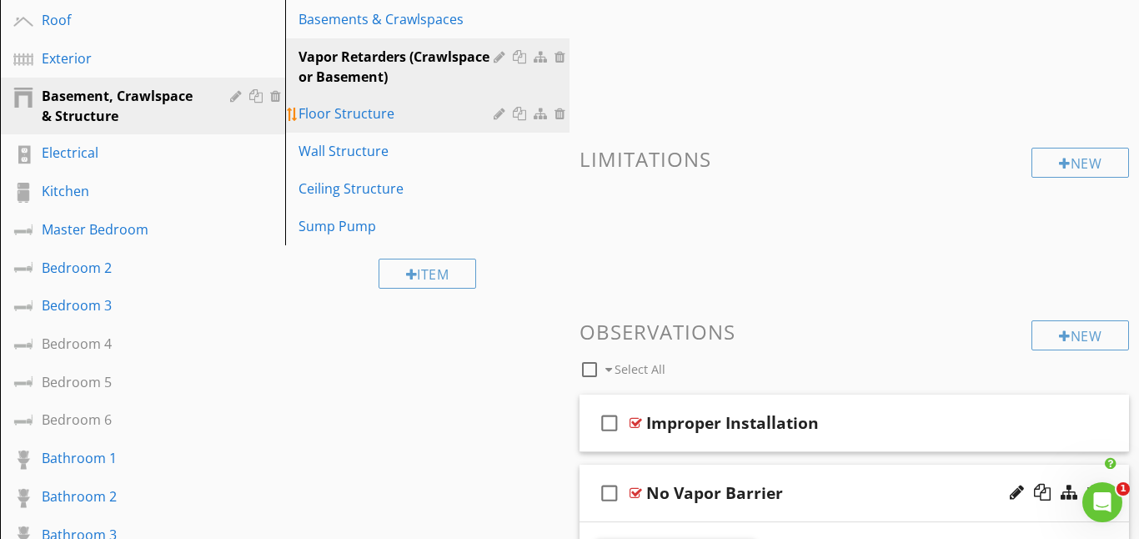
click at [394, 118] on div "Floor Structure" at bounding box center [399, 113] width 201 height 20
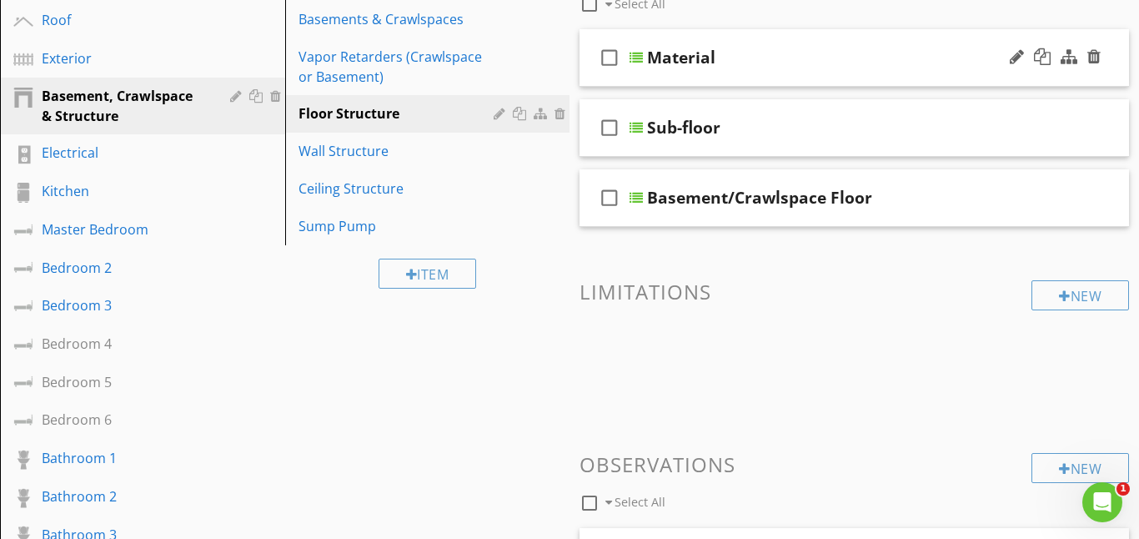
click at [608, 55] on icon "check_box_outline_blank" at bounding box center [609, 58] width 27 height 40
click at [640, 59] on div at bounding box center [636, 57] width 13 height 13
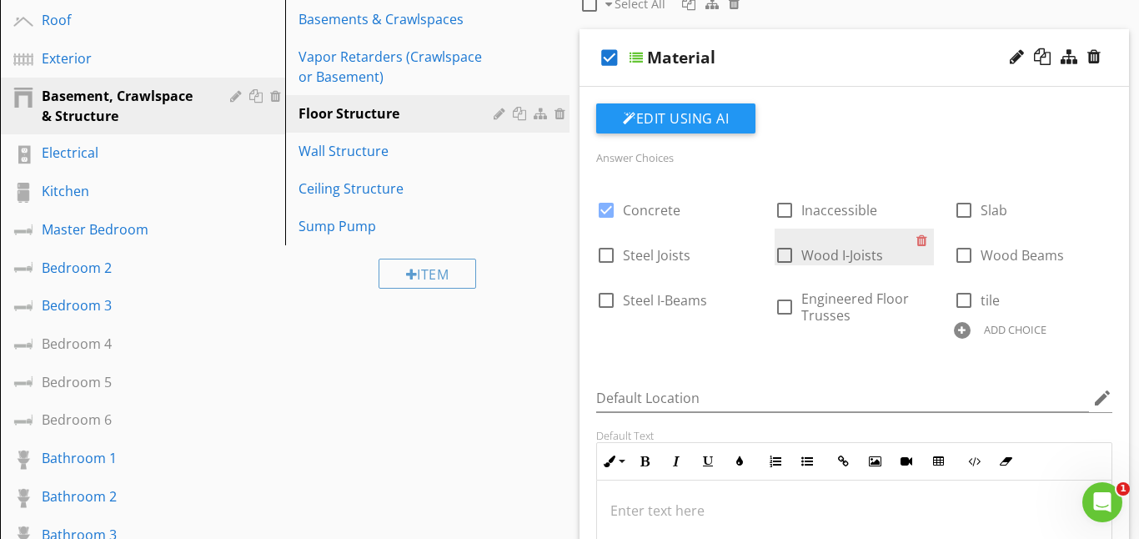
click at [791, 261] on div at bounding box center [785, 255] width 28 height 28
checkbox input "true"
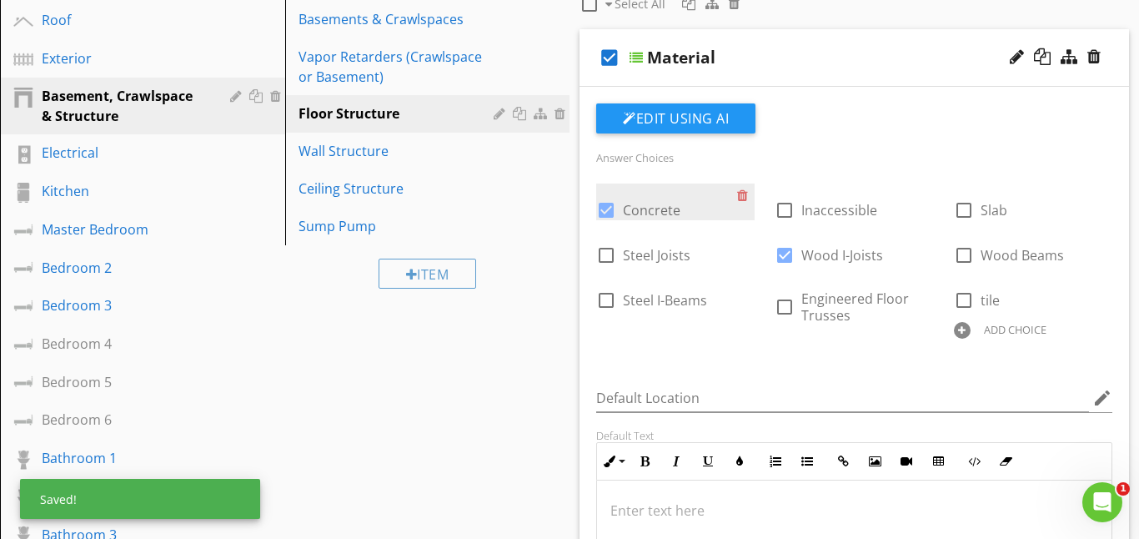
click at [605, 208] on div at bounding box center [606, 210] width 28 height 28
checkbox input "false"
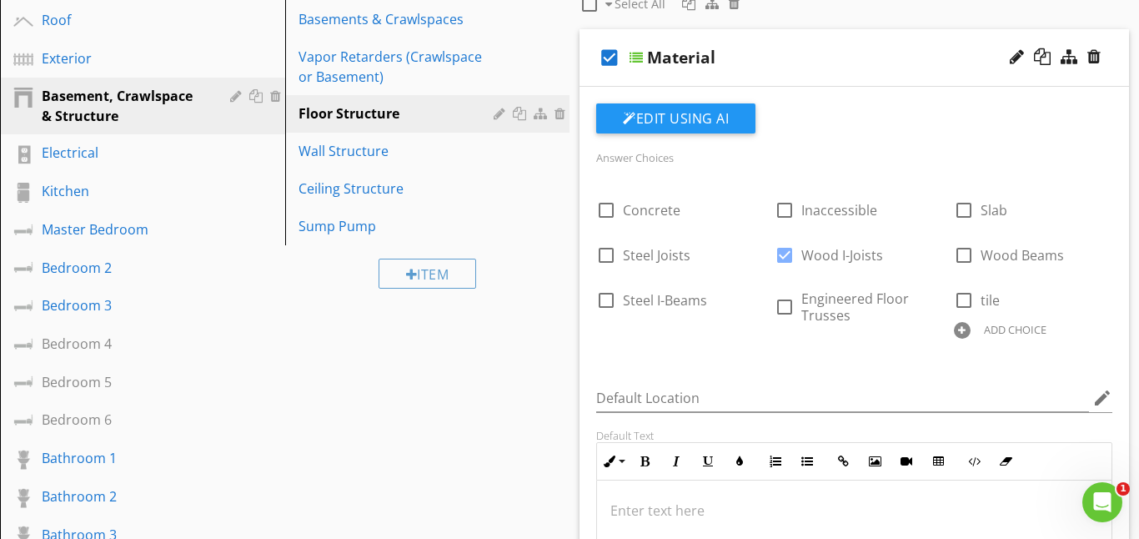
click at [640, 59] on div at bounding box center [636, 57] width 13 height 13
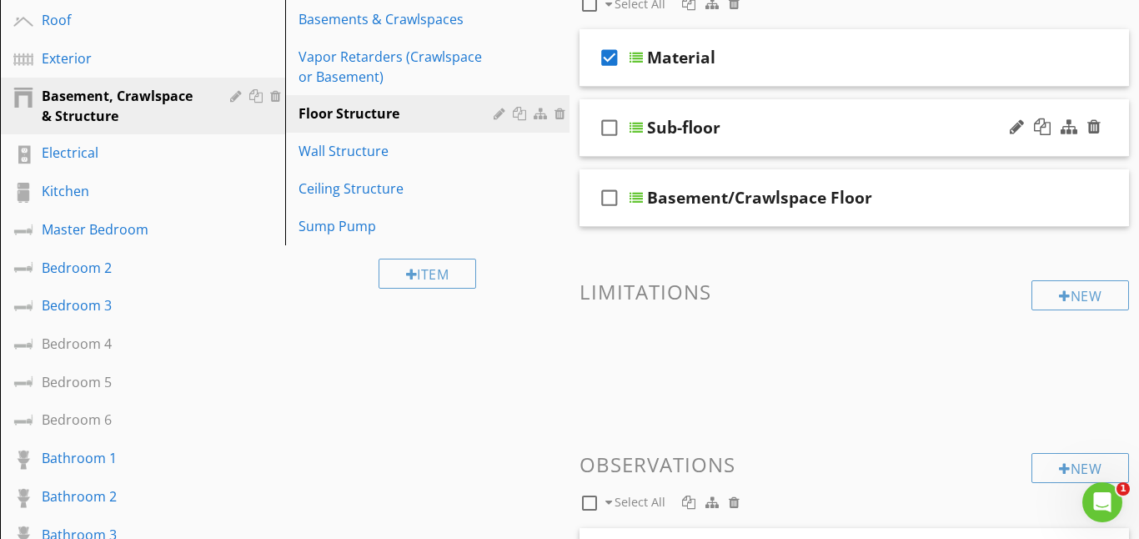
click at [615, 126] on icon "check_box_outline_blank" at bounding box center [609, 128] width 27 height 40
click at [638, 128] on div at bounding box center [636, 127] width 13 height 13
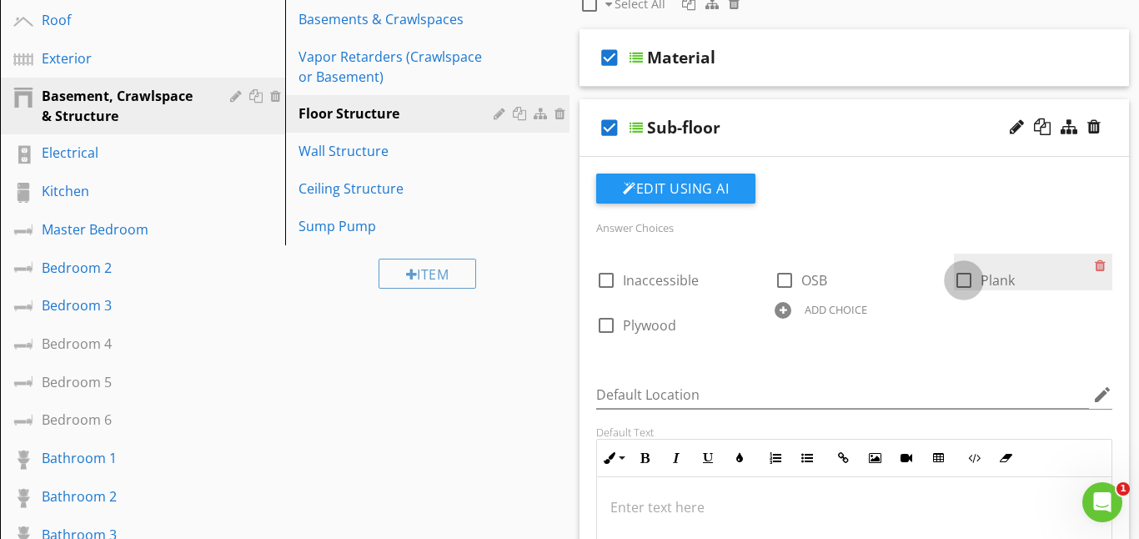
click at [951, 282] on div at bounding box center [964, 280] width 28 height 28
checkbox input "true"
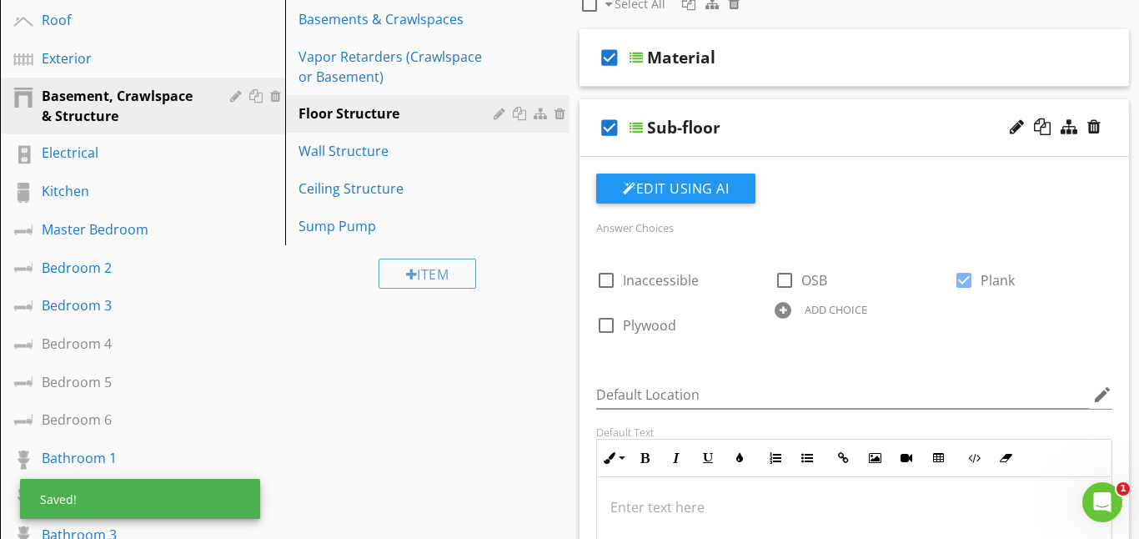
click at [642, 123] on div at bounding box center [636, 127] width 13 height 13
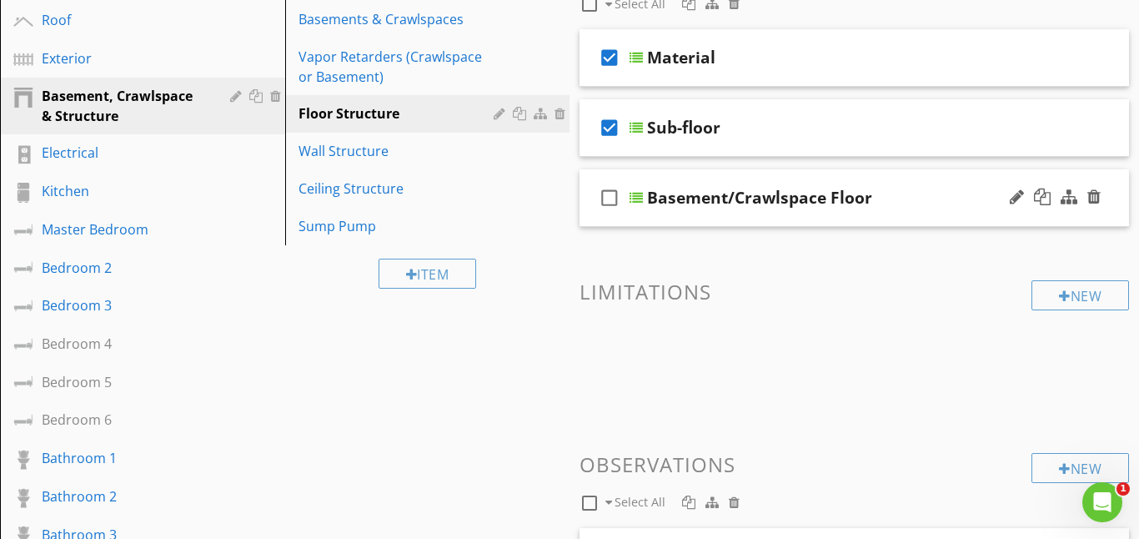
click at [610, 201] on icon "check_box_outline_blank" at bounding box center [609, 198] width 27 height 40
checkbox input "true"
click at [637, 198] on div at bounding box center [636, 197] width 13 height 13
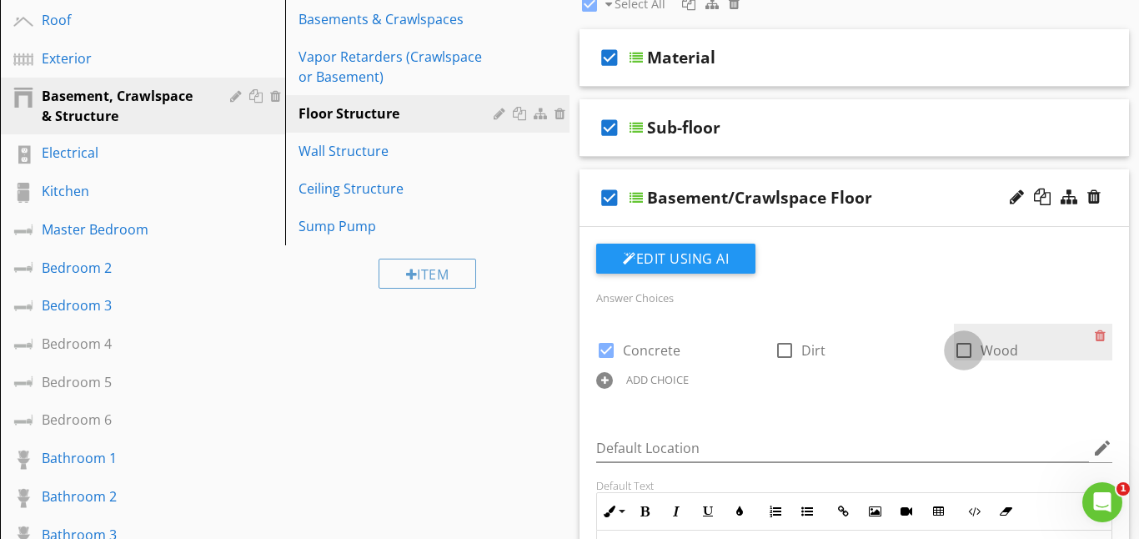
click at [963, 349] on div at bounding box center [964, 350] width 28 height 28
checkbox input "true"
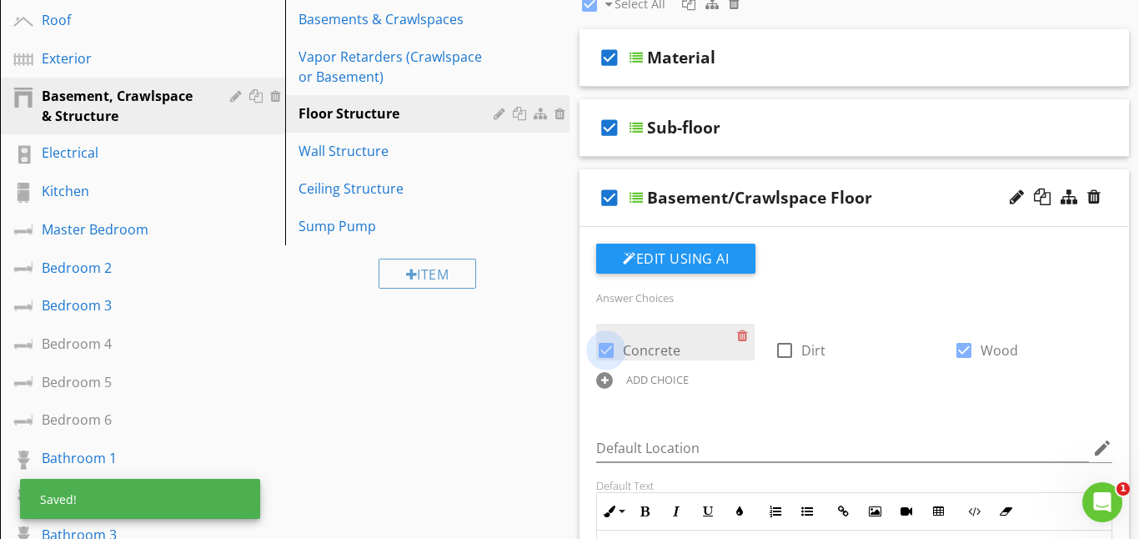
click at [608, 346] on div at bounding box center [606, 350] width 28 height 28
checkbox input "false"
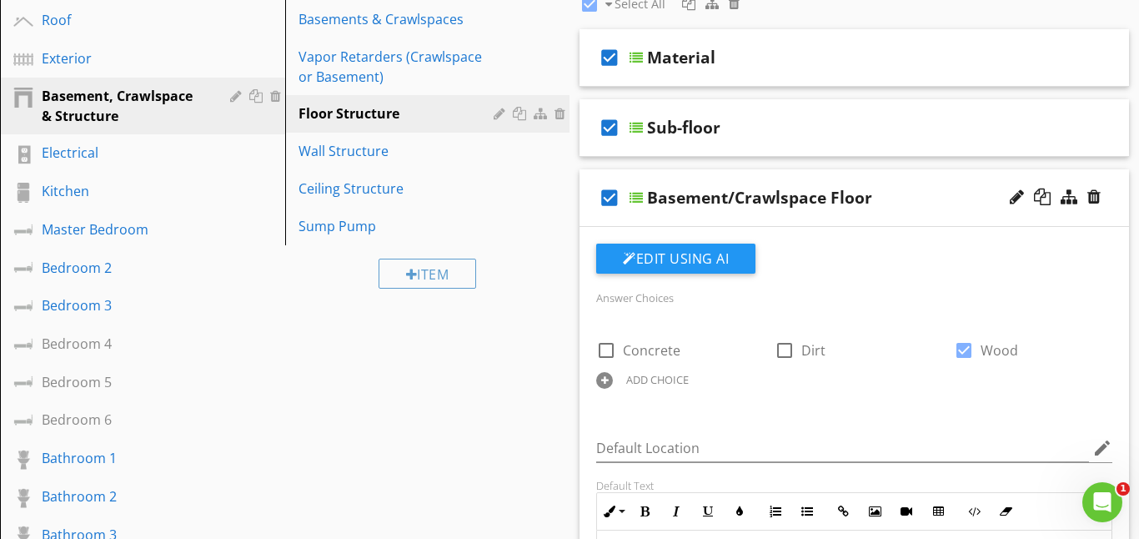
click at [635, 195] on div at bounding box center [636, 197] width 13 height 13
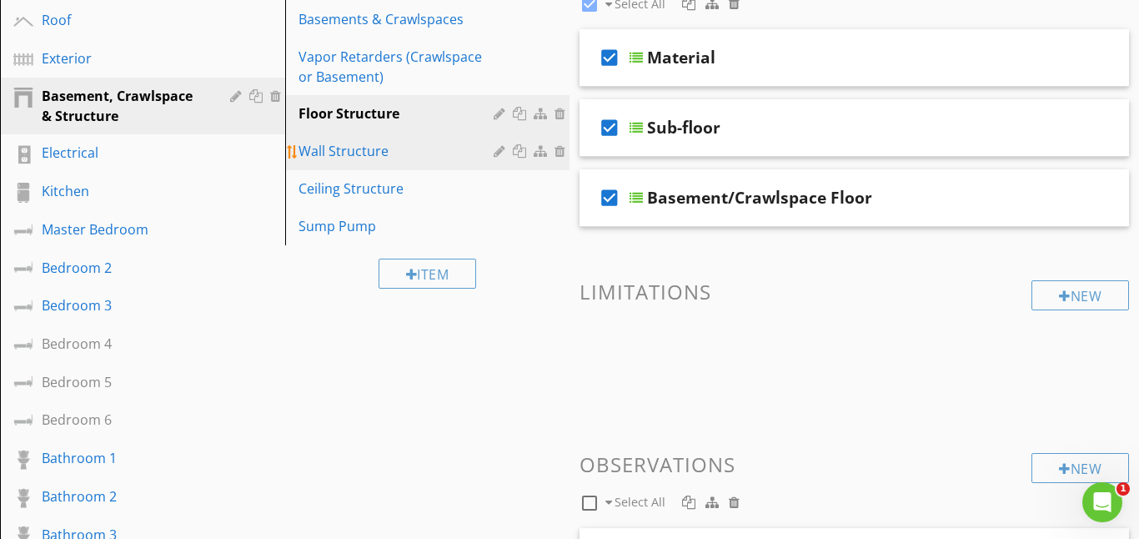
click at [336, 161] on link "Wall Structure" at bounding box center [430, 151] width 280 height 37
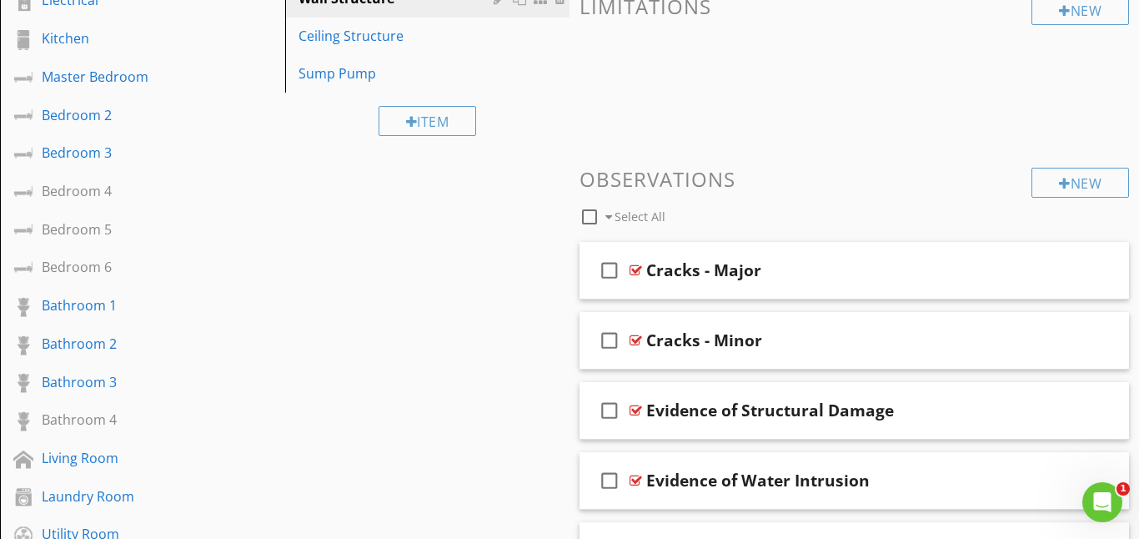
scroll to position [399, 0]
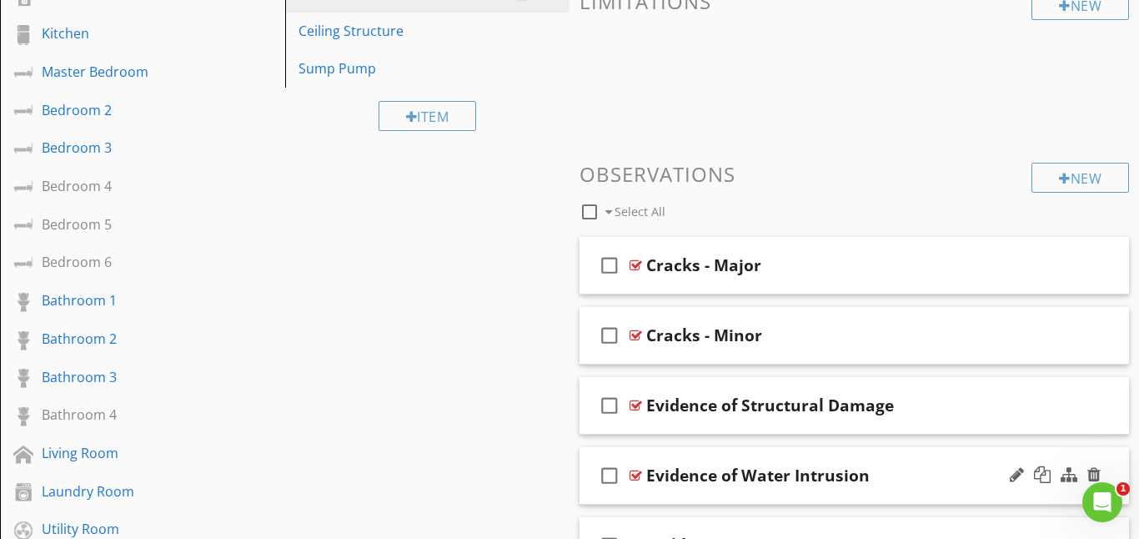
click at [610, 474] on icon "check_box_outline_blank" at bounding box center [609, 475] width 27 height 40
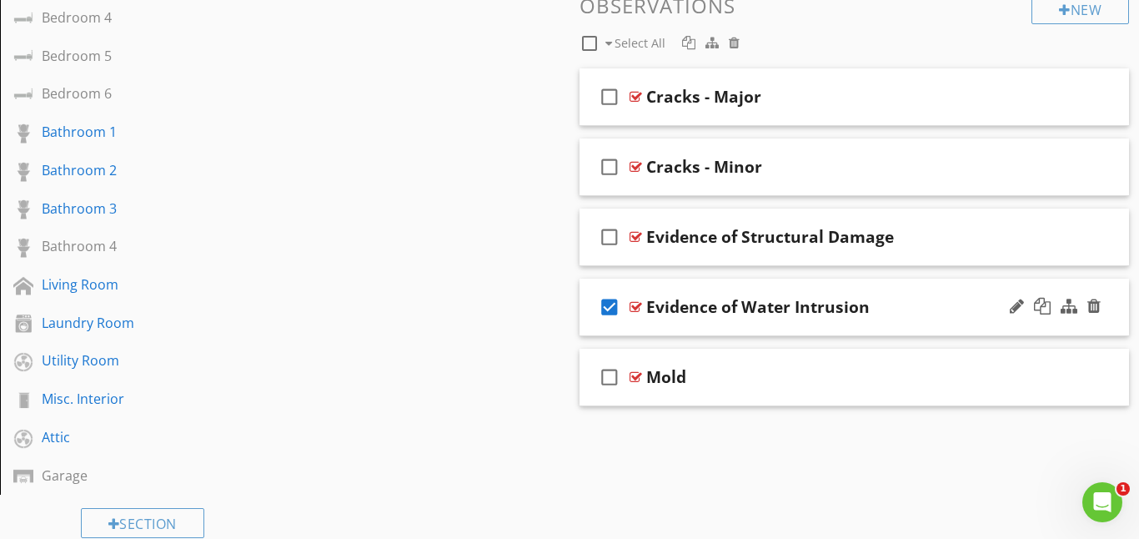
scroll to position [568, 0]
click at [641, 309] on div at bounding box center [636, 305] width 13 height 13
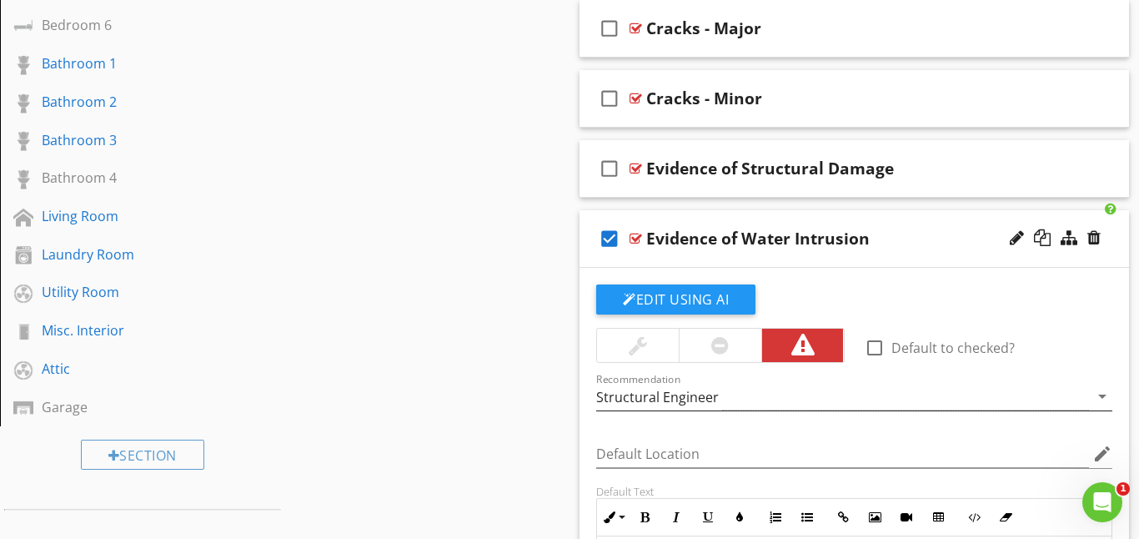
scroll to position [620, 0]
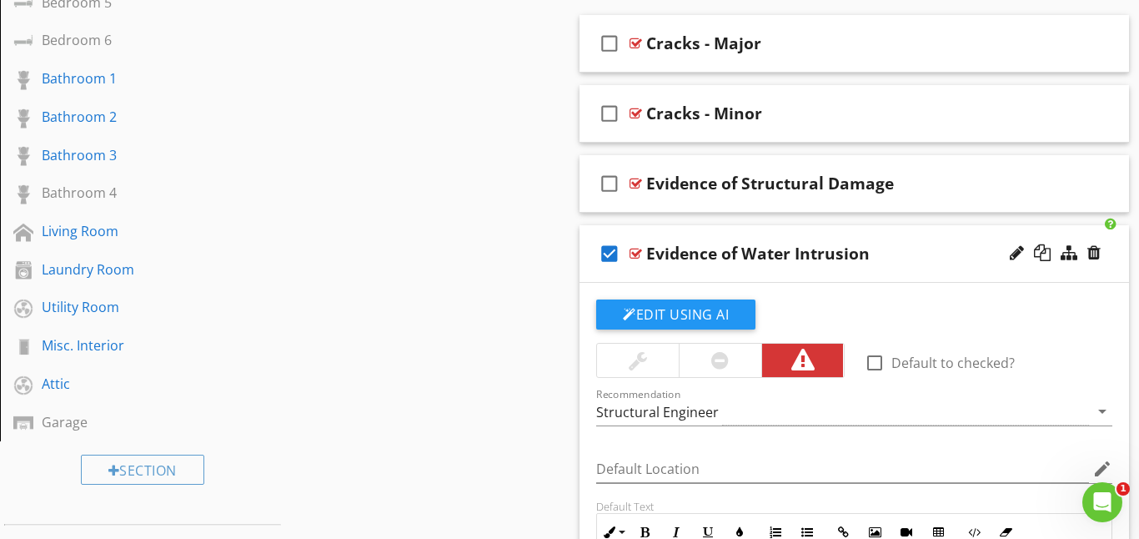
click at [640, 254] on div at bounding box center [636, 253] width 13 height 13
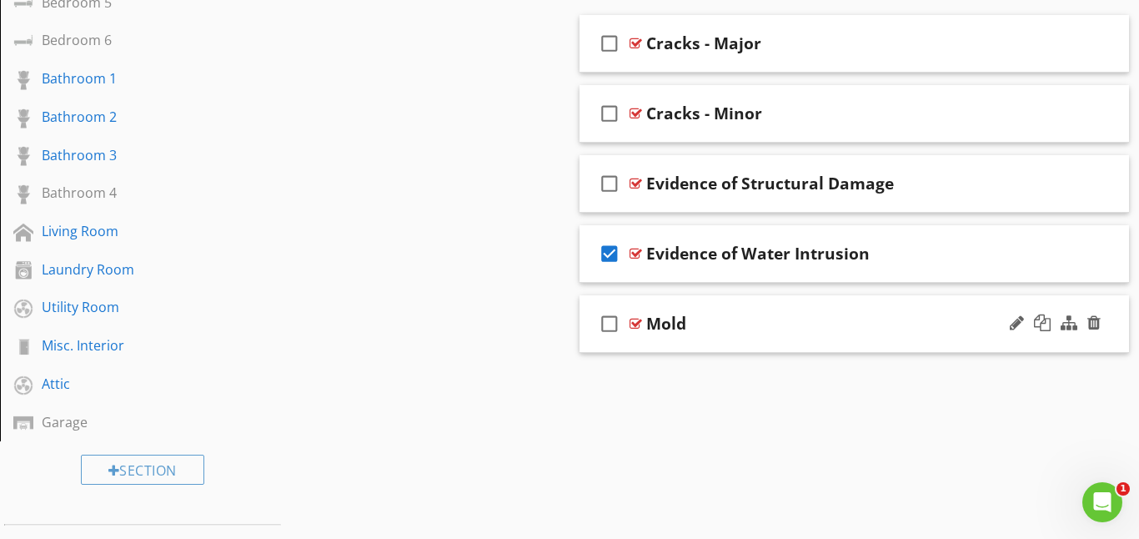
click at [610, 319] on icon "check_box_outline_blank" at bounding box center [609, 324] width 27 height 40
click at [635, 322] on div at bounding box center [636, 323] width 13 height 13
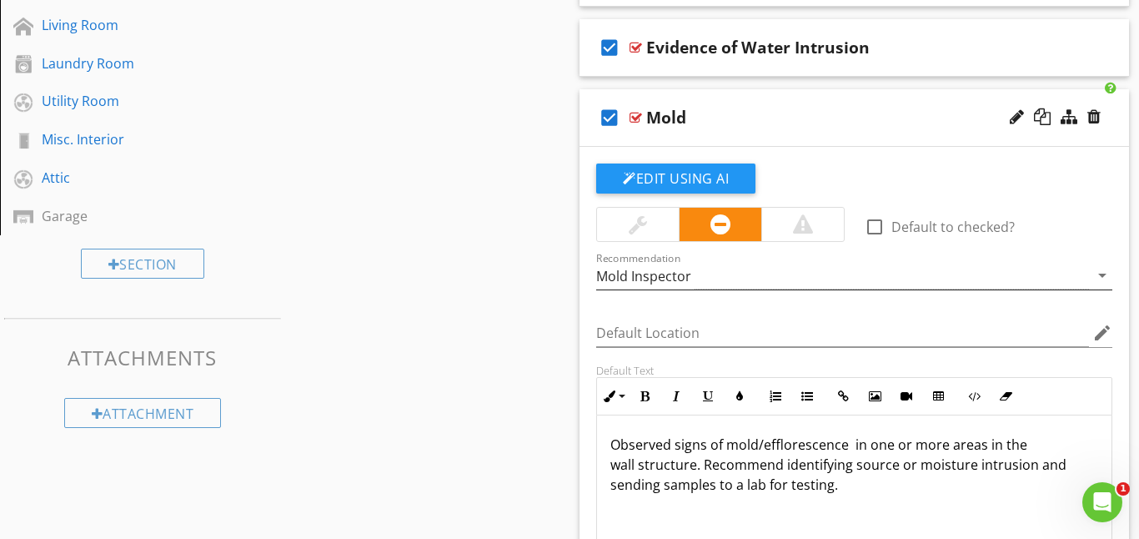
scroll to position [824, 0]
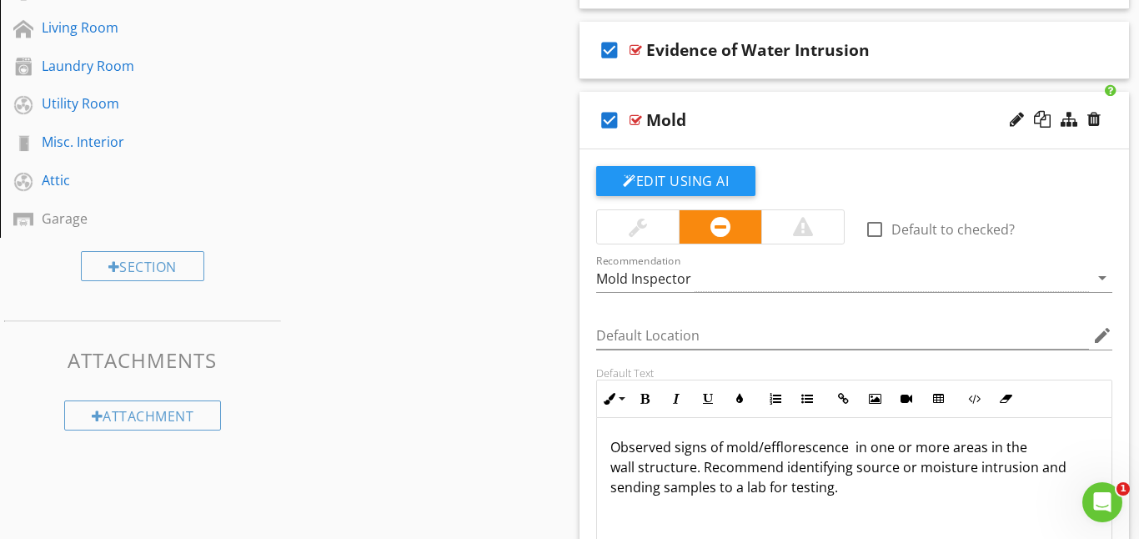
click at [635, 118] on div at bounding box center [636, 119] width 13 height 13
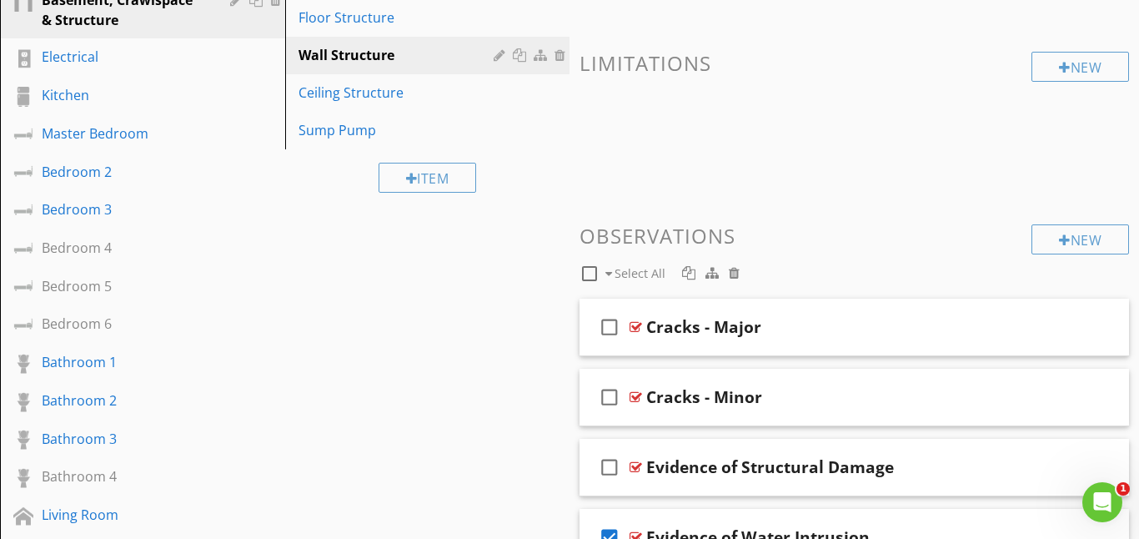
scroll to position [321, 0]
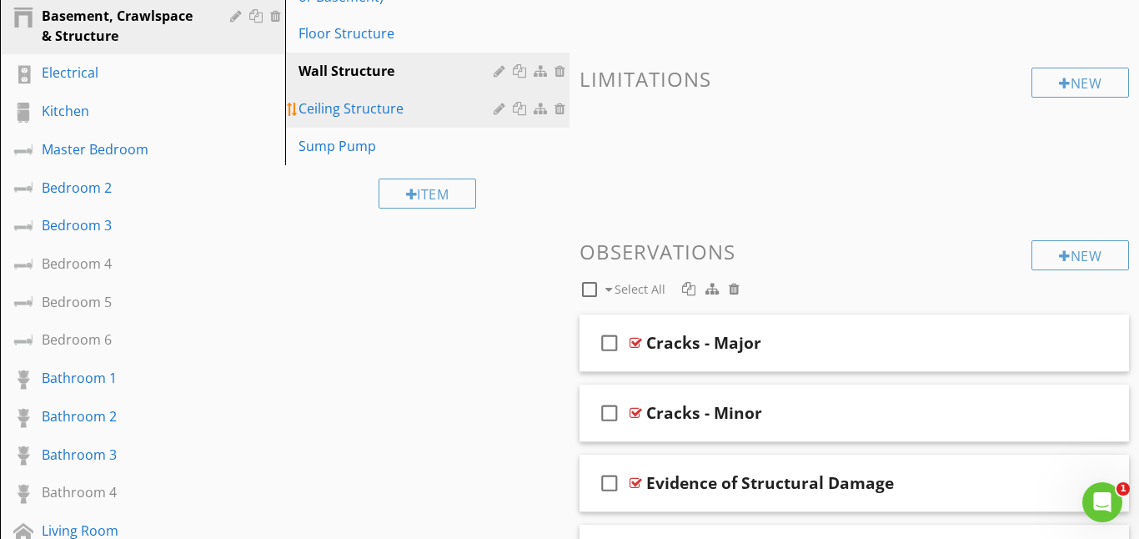
click at [393, 110] on div "Ceiling Structure" at bounding box center [399, 108] width 201 height 20
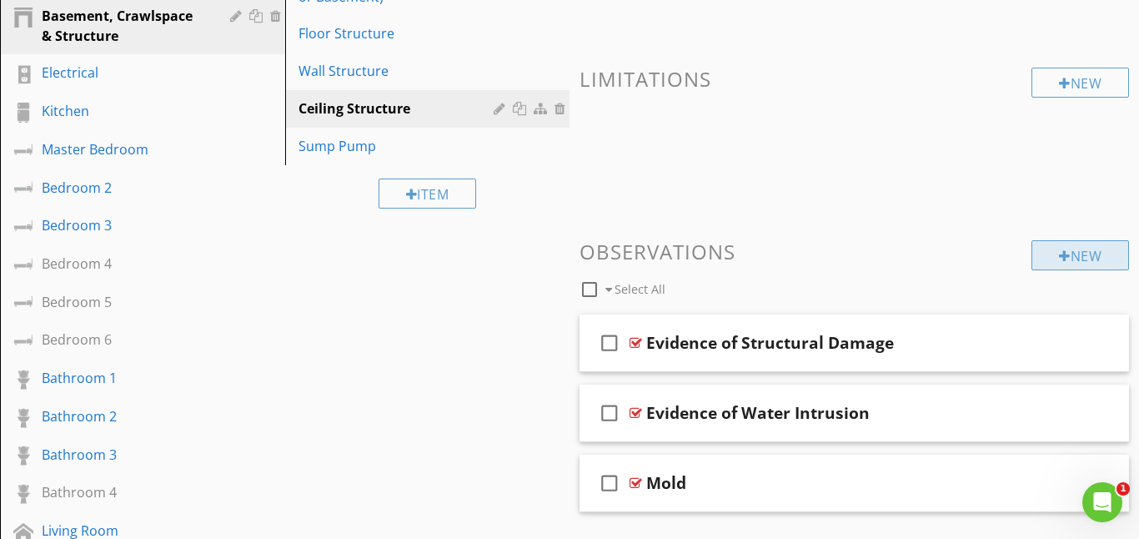
click at [1046, 257] on div "New" at bounding box center [1081, 255] width 98 height 30
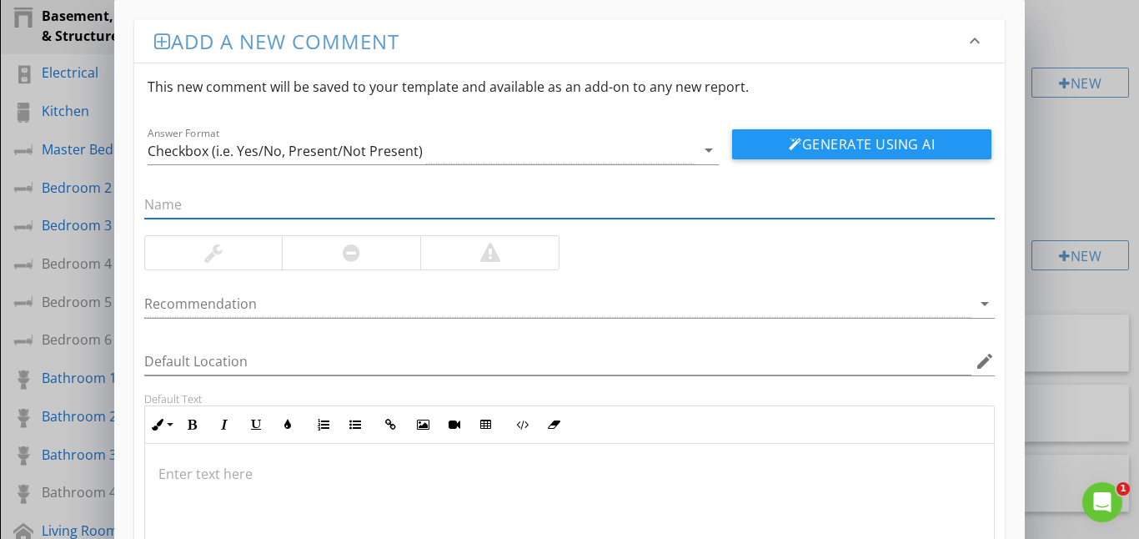
type input "C"
type input "Basement ceiling"
click at [191, 469] on p at bounding box center [569, 474] width 823 height 20
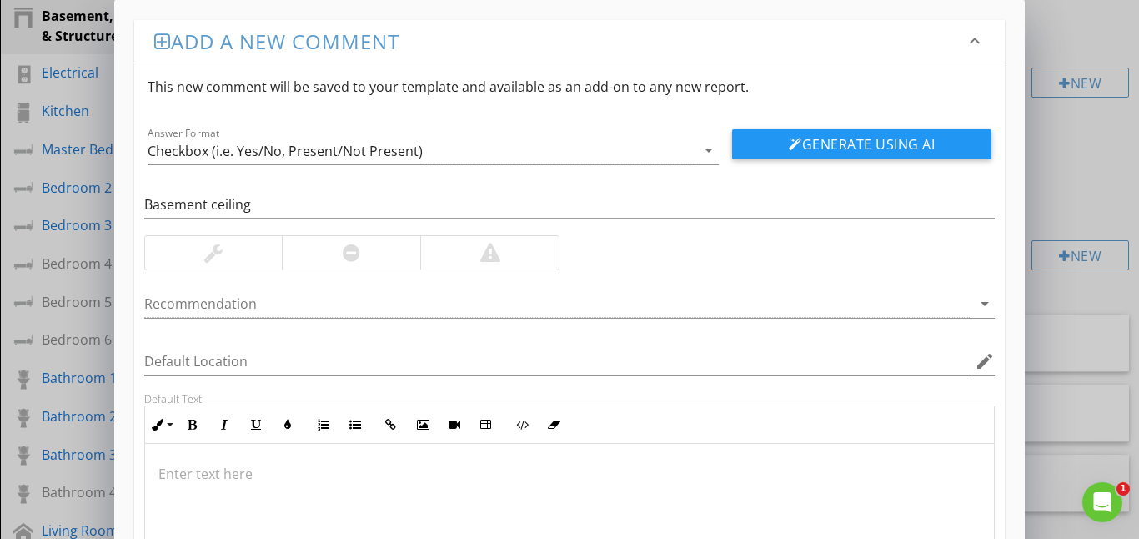
click at [173, 467] on p at bounding box center [569, 474] width 823 height 20
click at [565, 477] on p "Basement ceiling appears damage and missing sections. Exposed wire" at bounding box center [569, 474] width 823 height 20
click at [657, 474] on p "Basement ceiling appears damage and missing sections. Exposed electrical wire" at bounding box center [569, 474] width 823 height 20
click at [661, 499] on div "Basement ceiling appears damage and missing sections. Exposed electrical wire." at bounding box center [570, 527] width 850 height 167
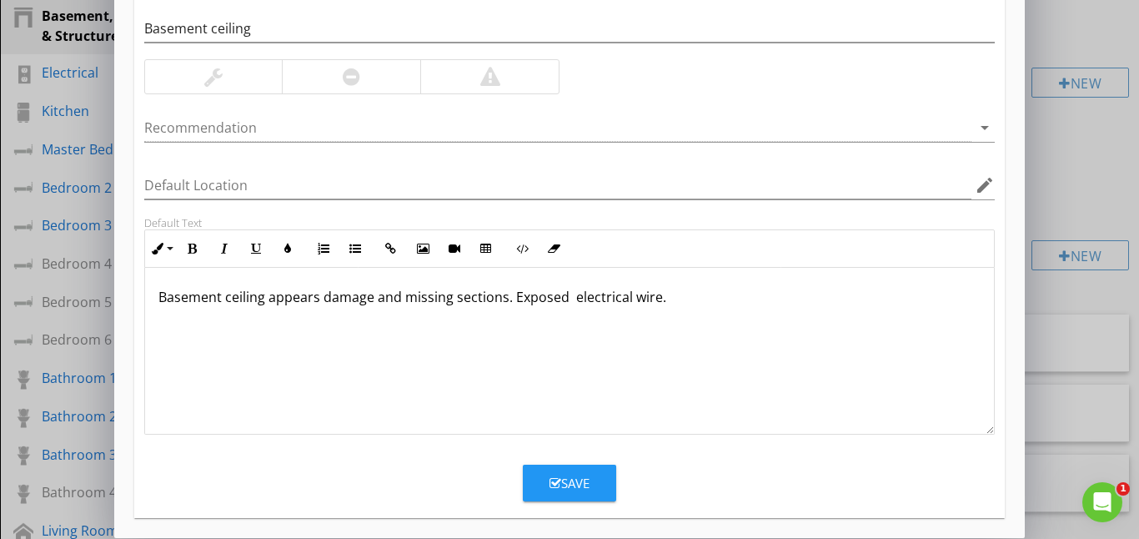
scroll to position [172, 0]
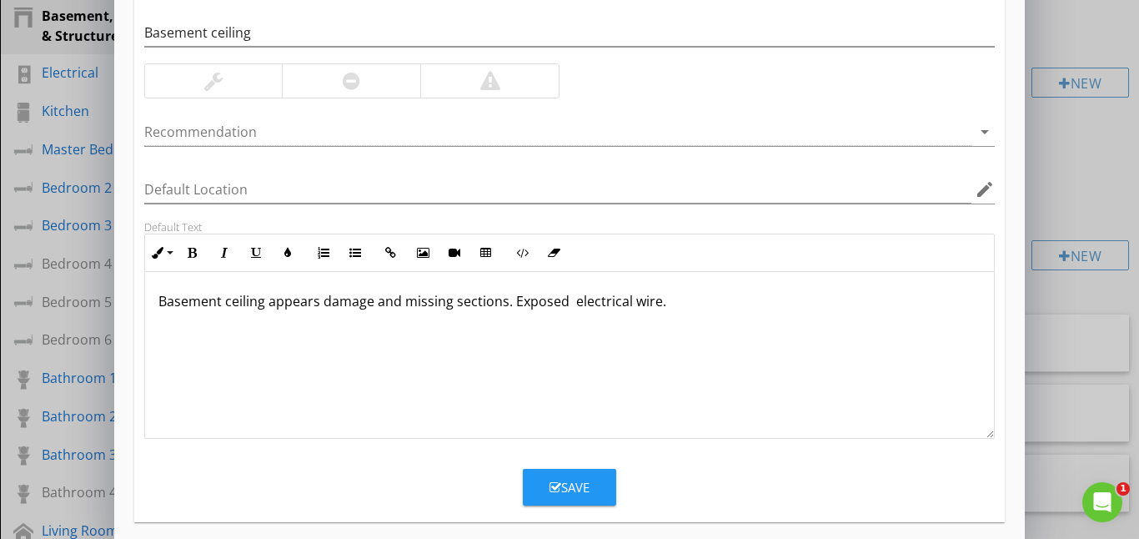
click at [575, 488] on div "Save" at bounding box center [570, 487] width 40 height 19
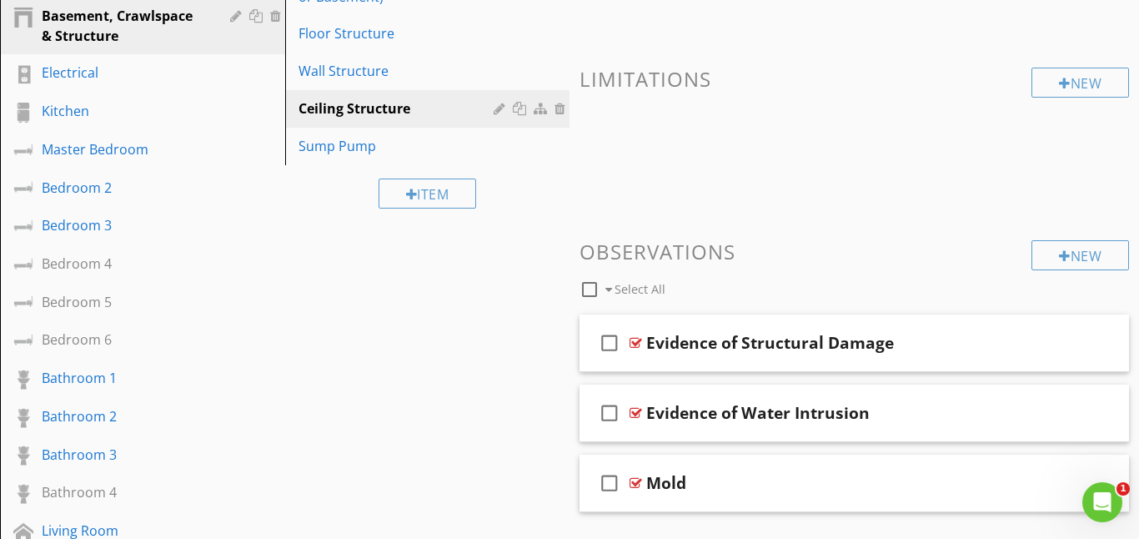
scroll to position [104, 0]
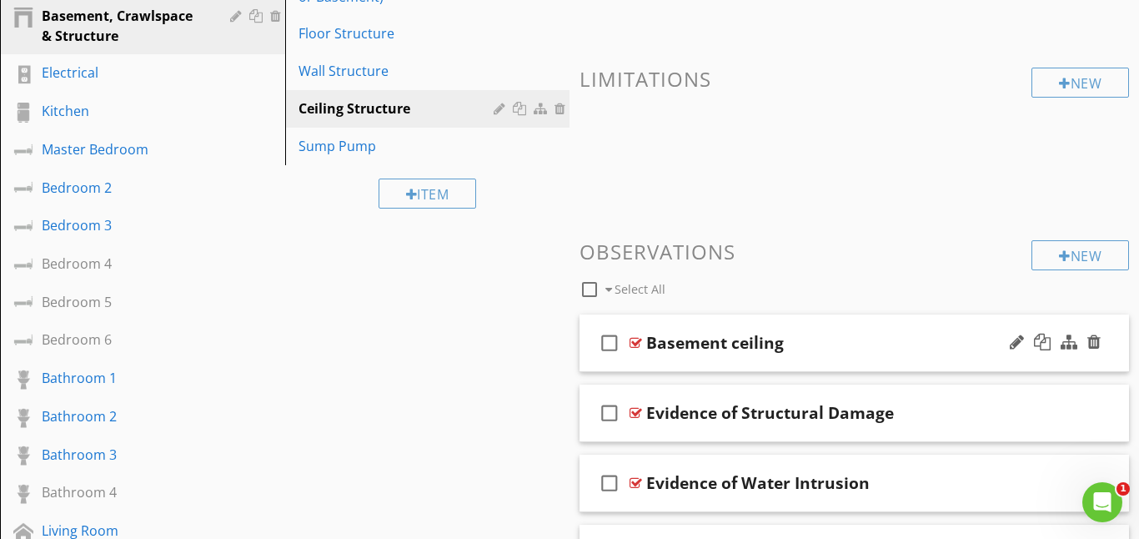
click at [607, 339] on icon "check_box_outline_blank" at bounding box center [609, 343] width 27 height 40
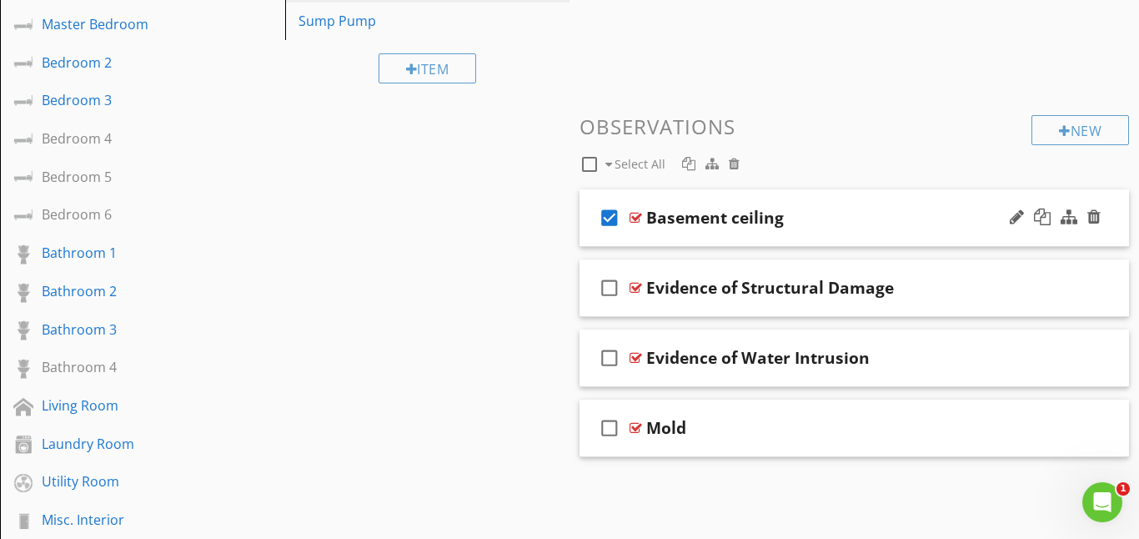
scroll to position [442, 0]
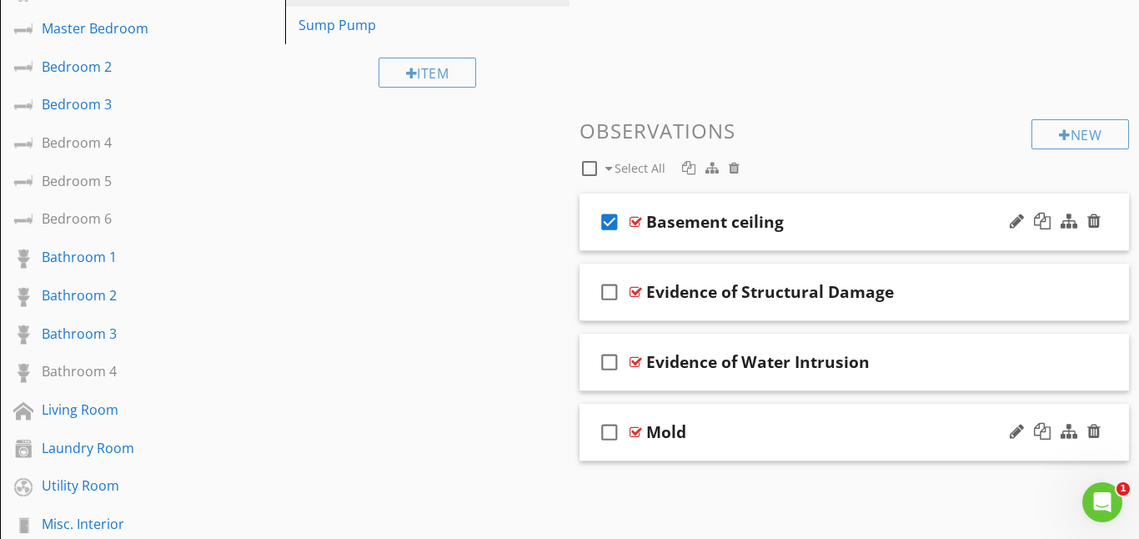
click at [610, 433] on icon "check_box_outline_blank" at bounding box center [609, 432] width 27 height 40
click at [635, 434] on div at bounding box center [636, 431] width 13 height 13
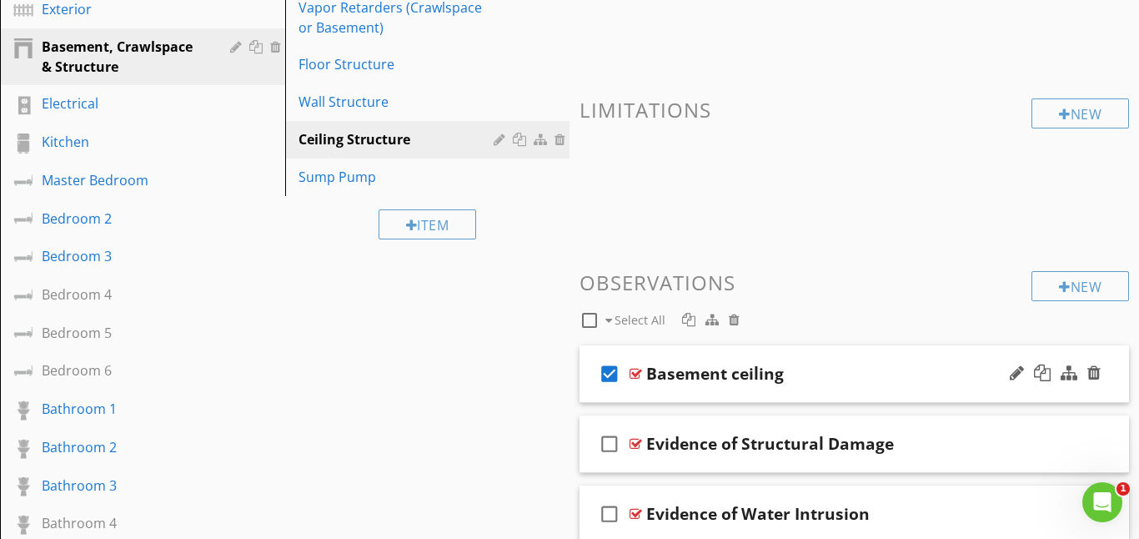
scroll to position [289, 0]
click at [638, 374] on div at bounding box center [636, 374] width 13 height 13
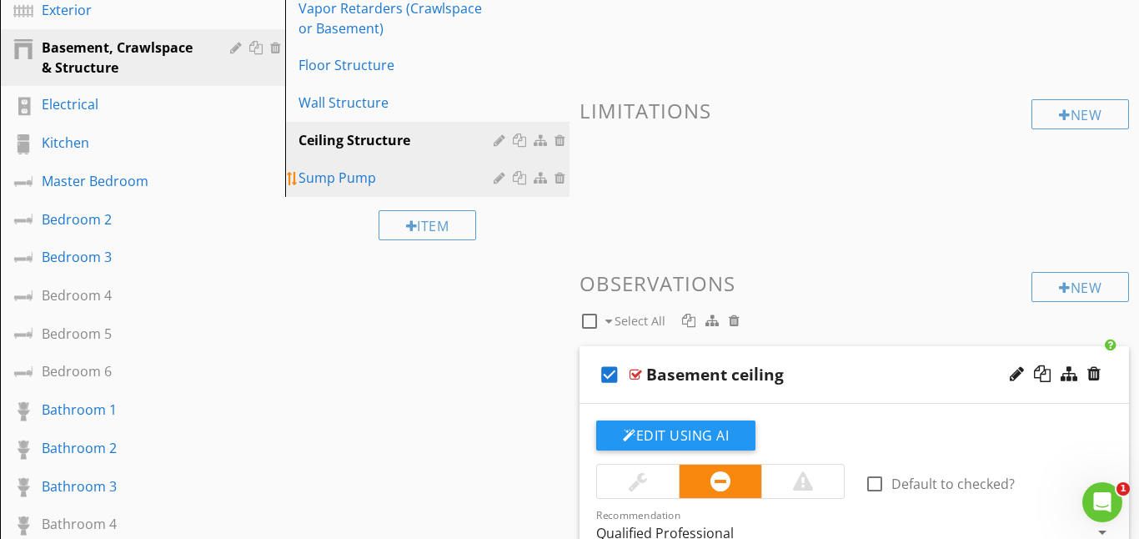
click at [374, 173] on div "Sump Pump" at bounding box center [399, 178] width 201 height 20
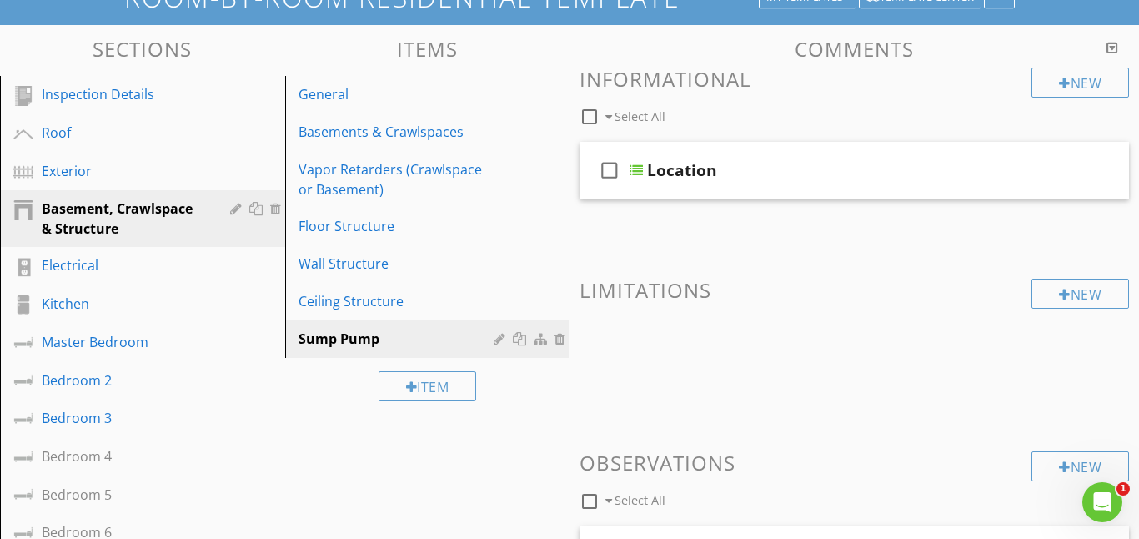
scroll to position [132, 0]
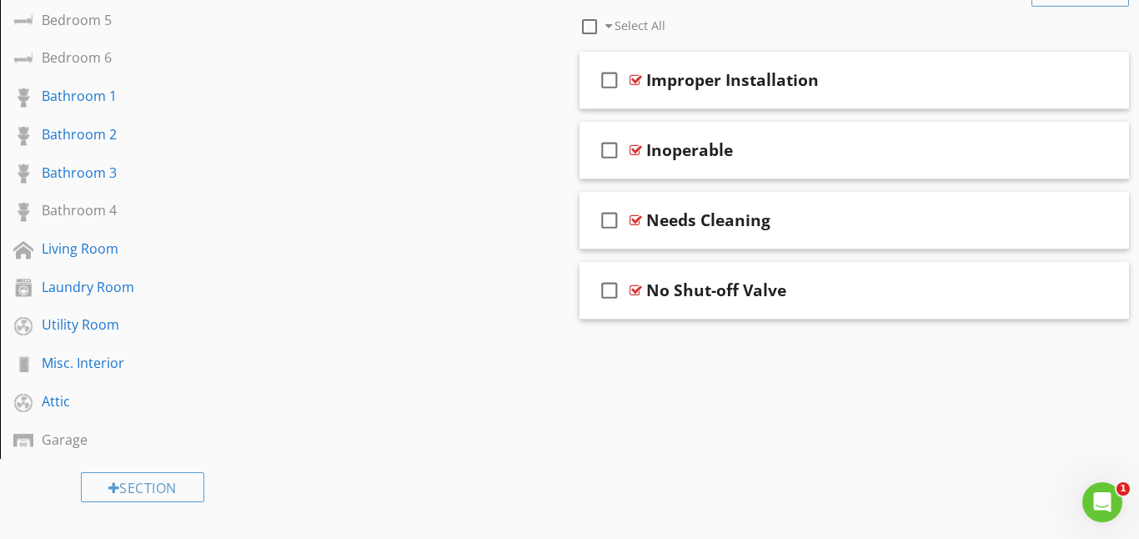
scroll to position [600, 0]
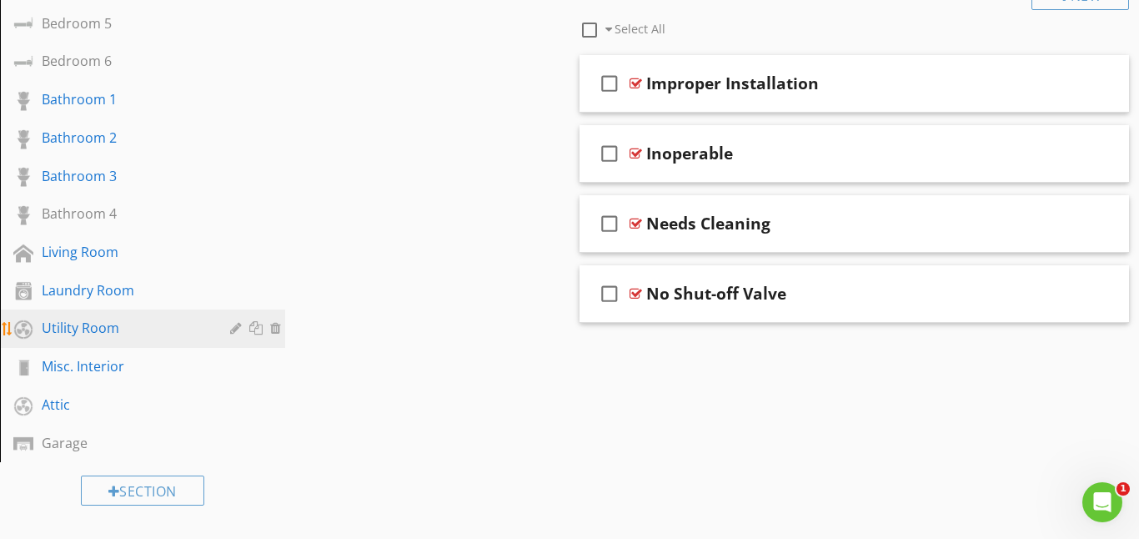
click at [124, 327] on div "Utility Room" at bounding box center [124, 328] width 164 height 20
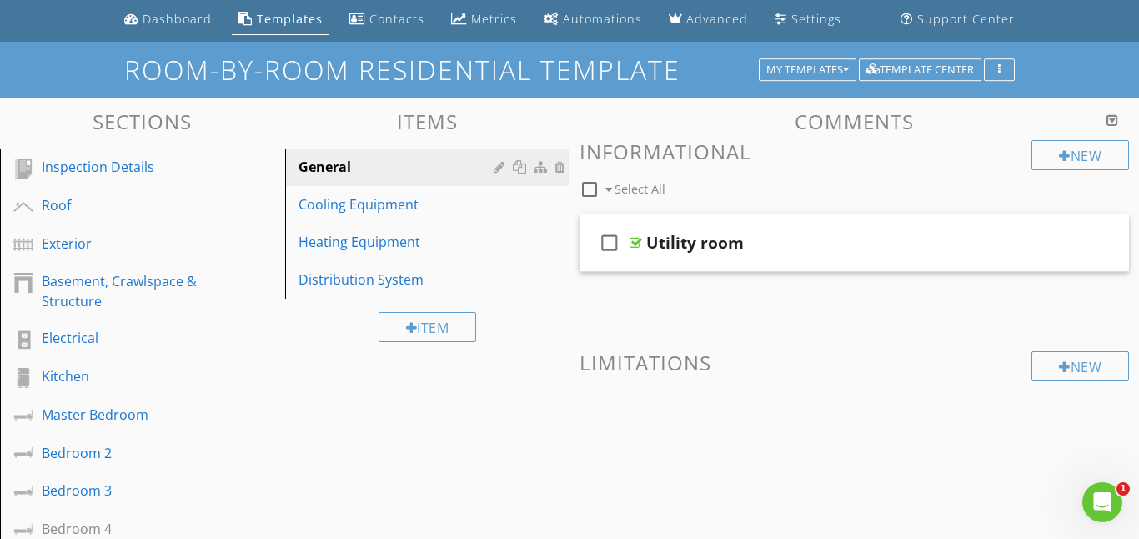
scroll to position [53, 0]
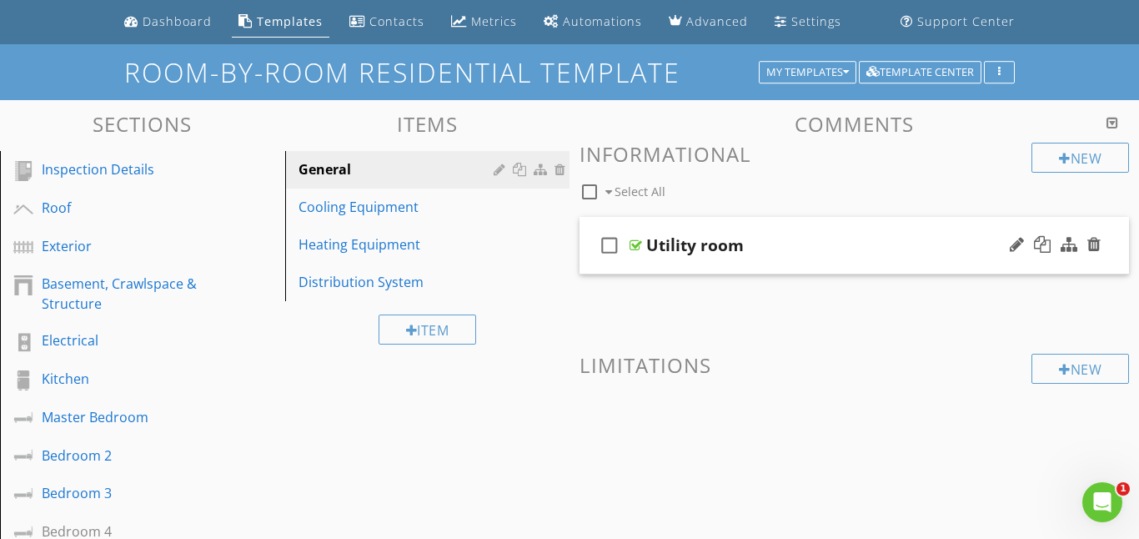
click at [604, 246] on icon "check_box_outline_blank" at bounding box center [609, 245] width 27 height 40
checkbox input "true"
click at [634, 243] on div at bounding box center [636, 244] width 13 height 13
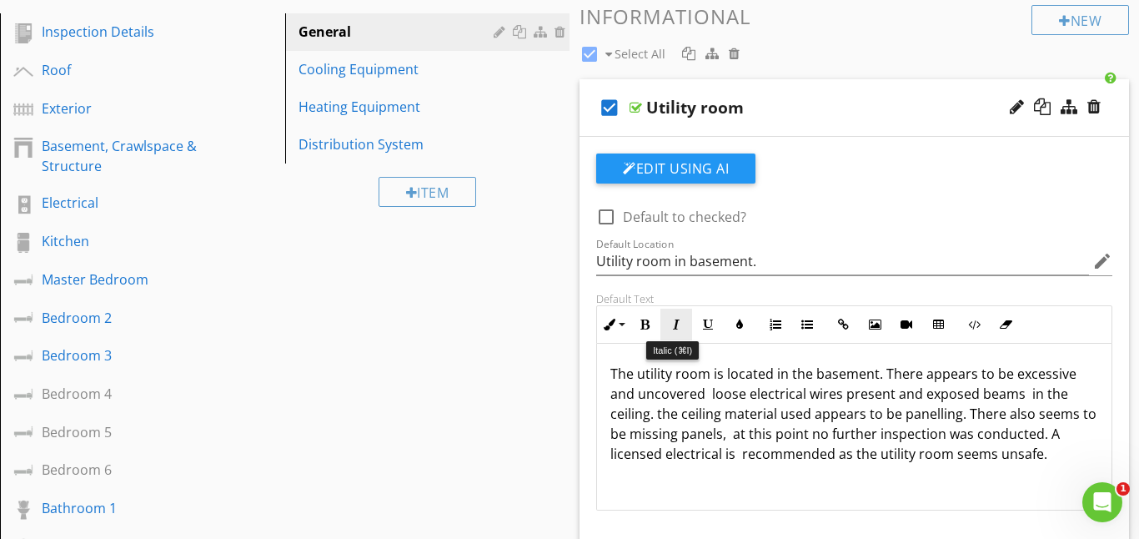
scroll to position [196, 0]
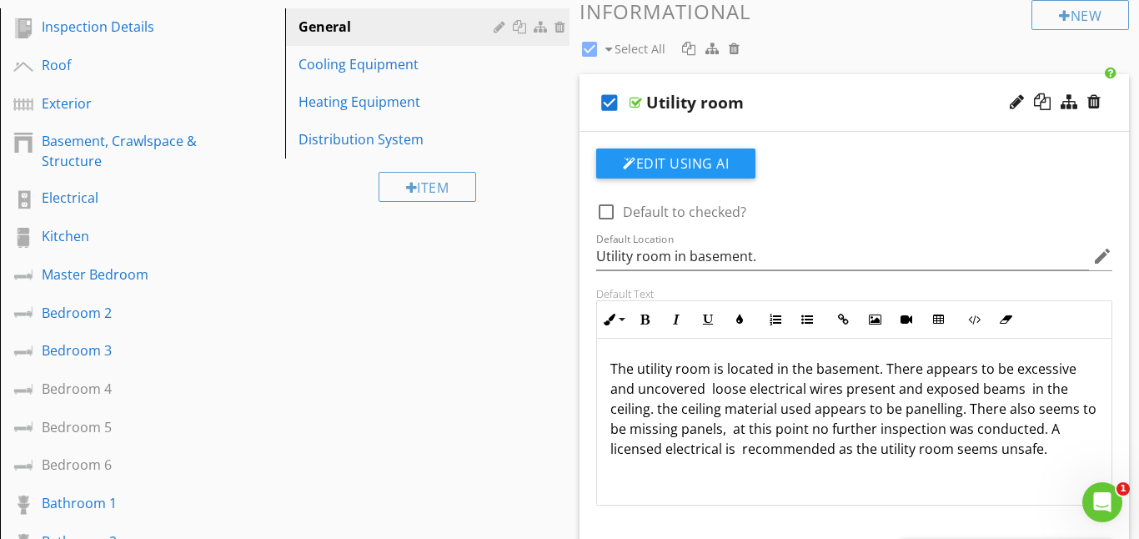
click at [636, 103] on div at bounding box center [636, 102] width 13 height 13
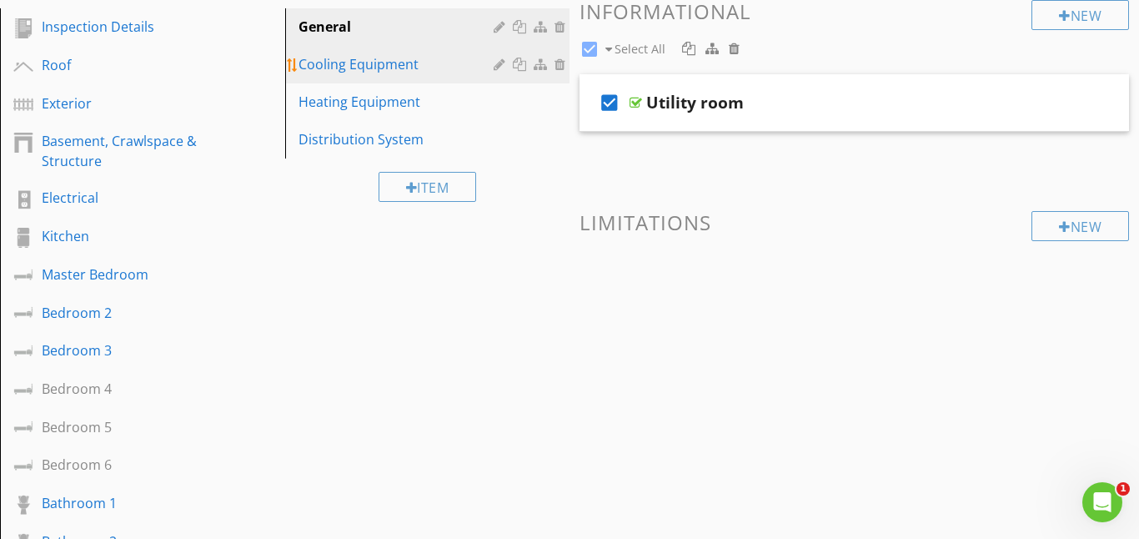
click at [430, 67] on div "Cooling Equipment" at bounding box center [399, 64] width 201 height 20
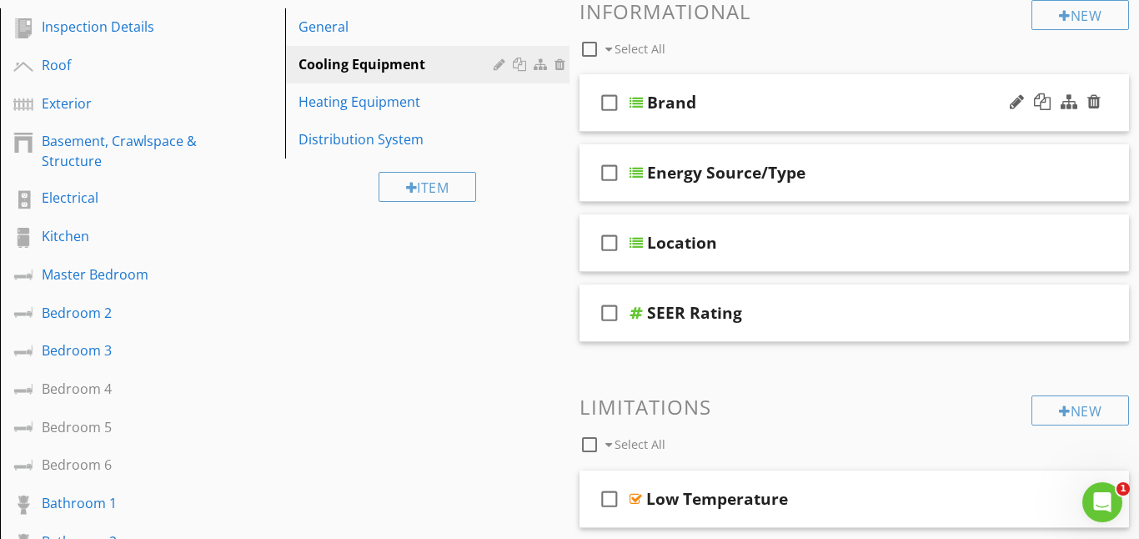
click at [610, 103] on icon "check_box_outline_blank" at bounding box center [609, 103] width 27 height 40
click at [635, 104] on div at bounding box center [636, 102] width 13 height 13
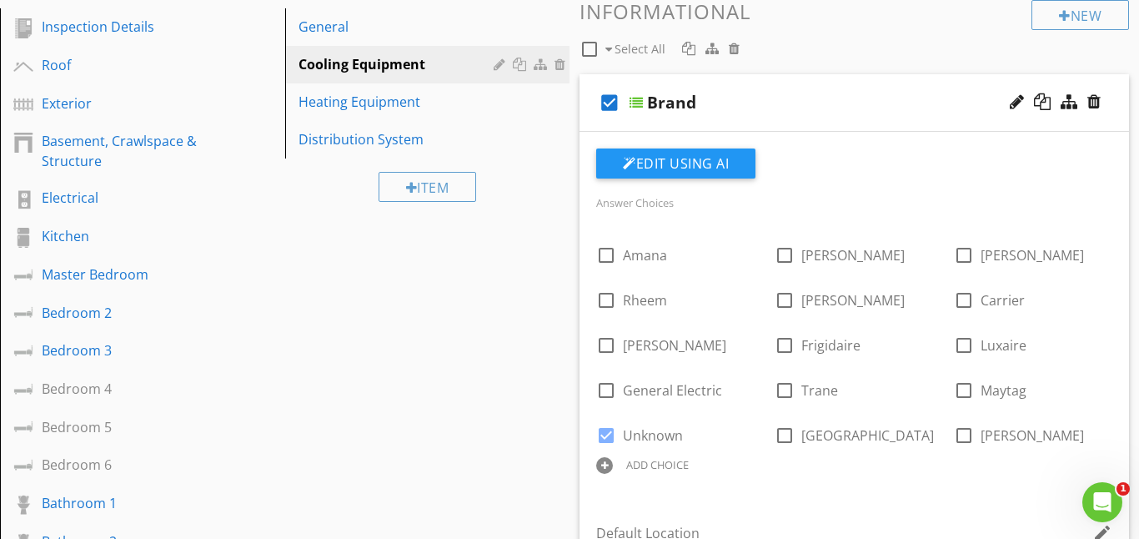
click at [638, 104] on div at bounding box center [636, 102] width 13 height 13
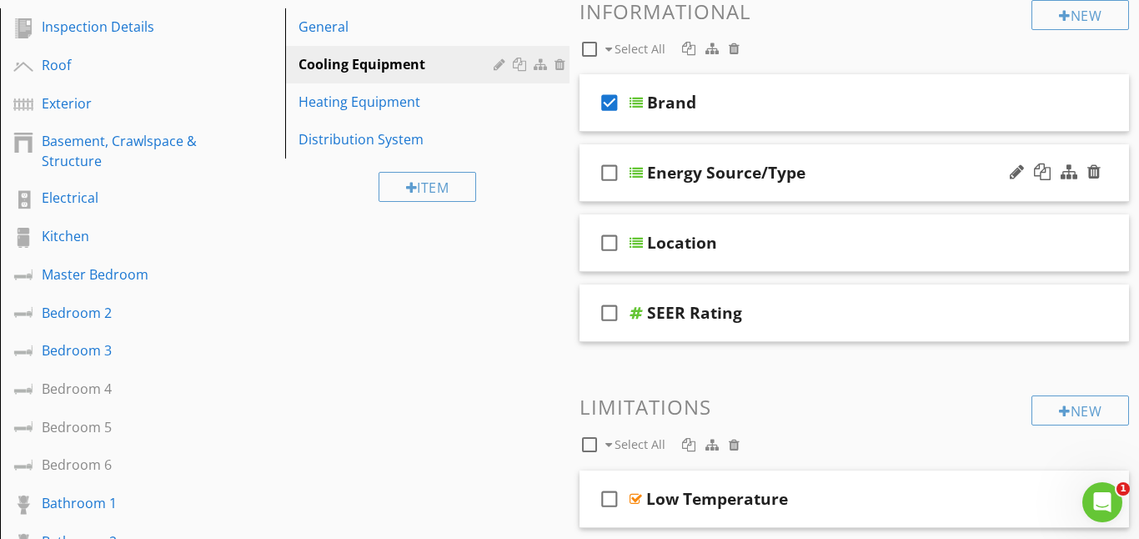
click at [612, 174] on icon "check_box_outline_blank" at bounding box center [609, 173] width 27 height 40
click at [637, 171] on div at bounding box center [636, 172] width 13 height 13
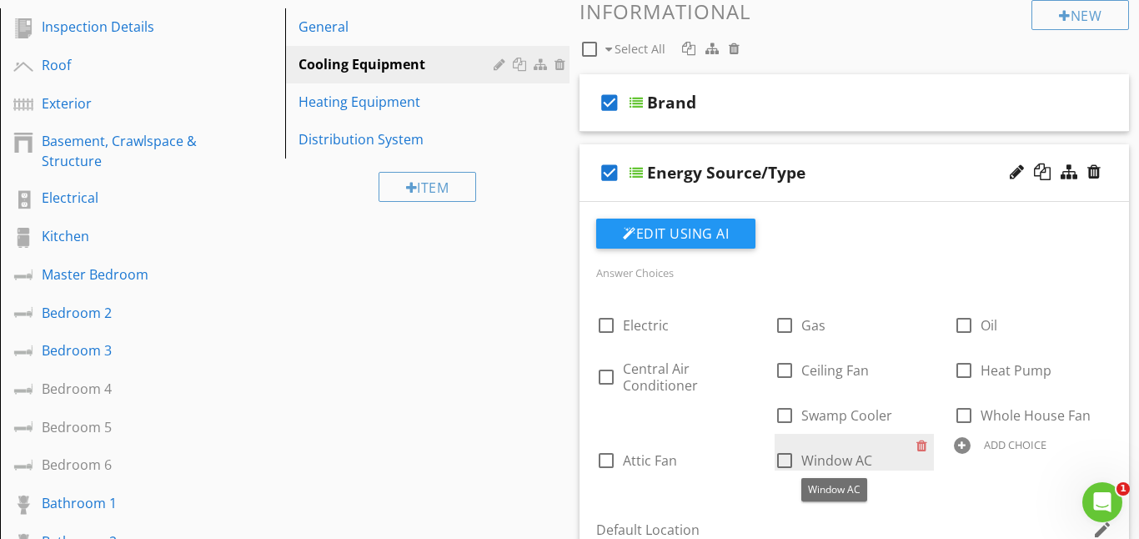
click at [809, 468] on span "Window AC" at bounding box center [836, 460] width 71 height 18
checkbox input "true"
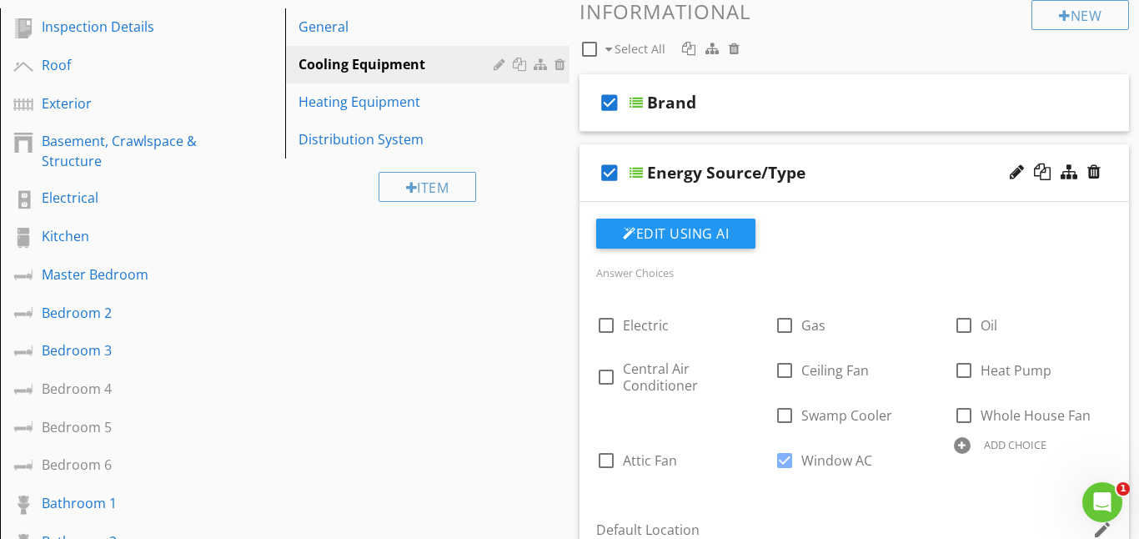
click at [640, 171] on div at bounding box center [636, 172] width 13 height 13
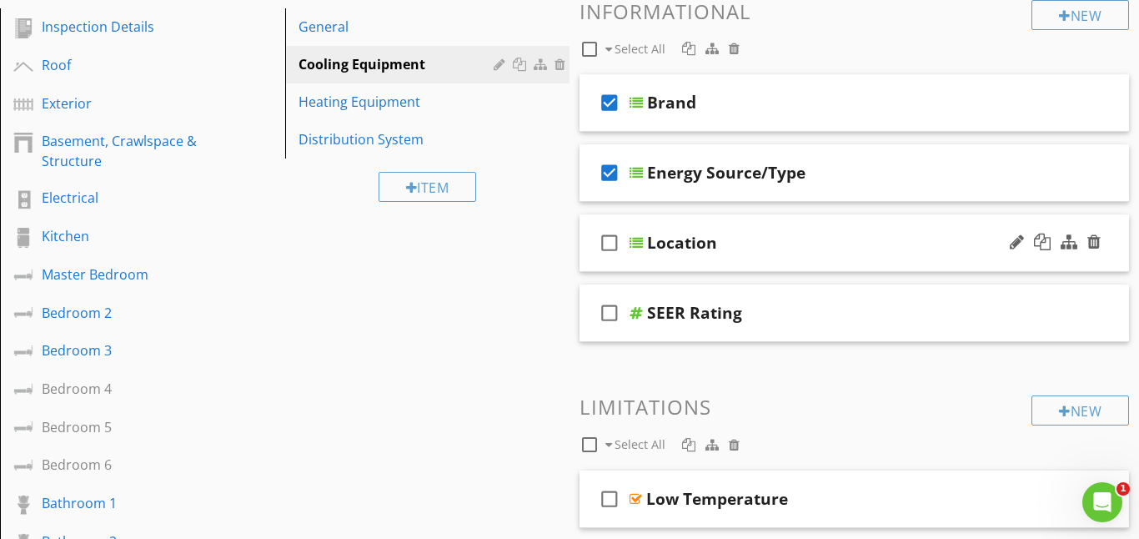
click at [605, 244] on icon "check_box_outline_blank" at bounding box center [609, 243] width 27 height 40
click at [639, 243] on div at bounding box center [636, 242] width 13 height 13
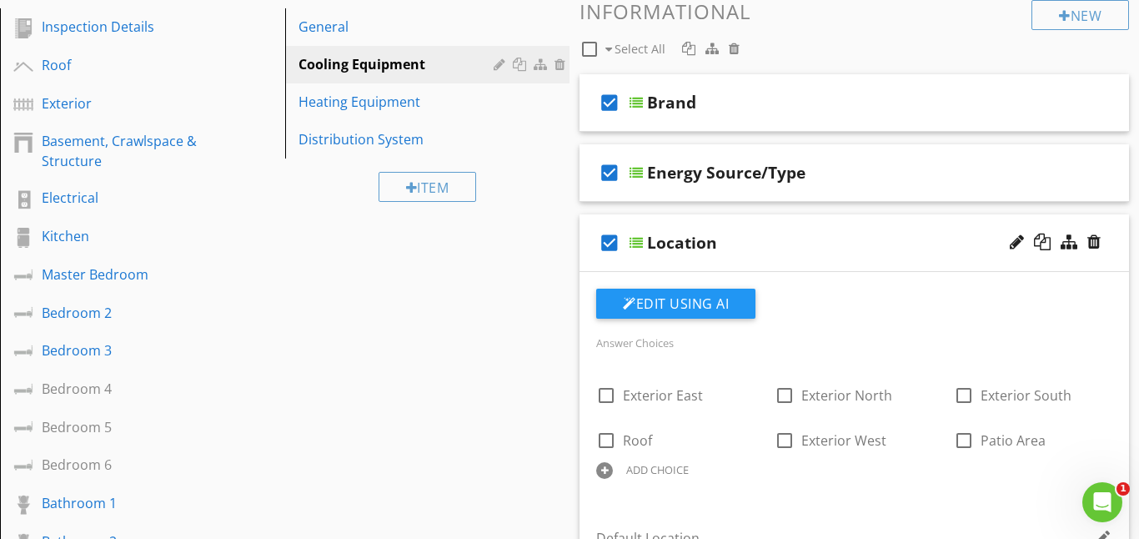
click at [613, 468] on div "ADD CHOICE" at bounding box center [675, 469] width 158 height 20
type input "Windoe"
click at [700, 510] on div "Answer Choices check_box_outline_blank Exterior East check_box_outline_blank Ex…" at bounding box center [854, 432] width 536 height 201
click at [674, 492] on div "check_box_outline_blank Windoe" at bounding box center [666, 483] width 141 height 23
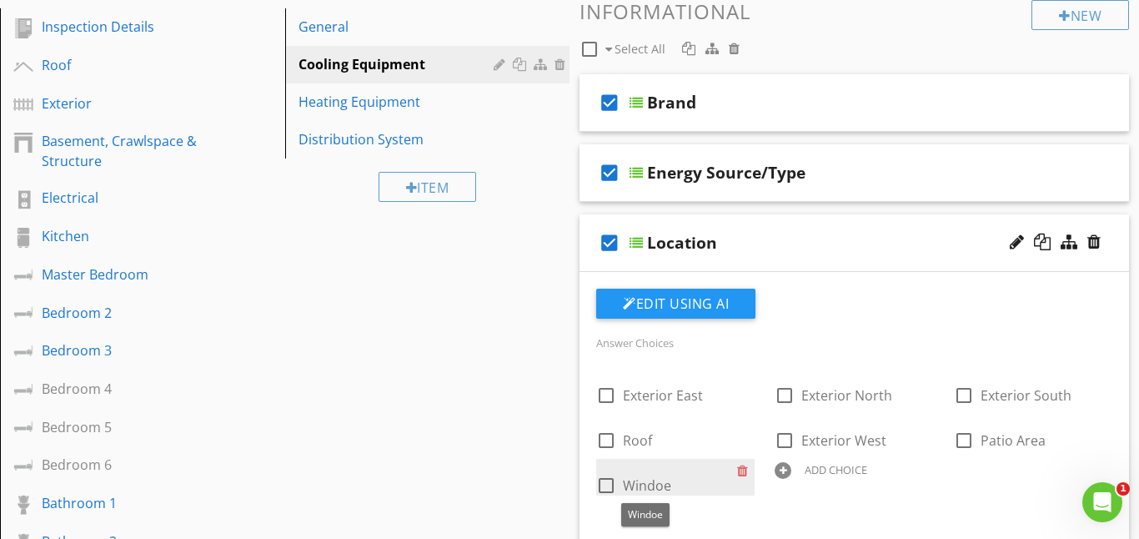
click at [665, 485] on span "Windoe" at bounding box center [647, 485] width 48 height 18
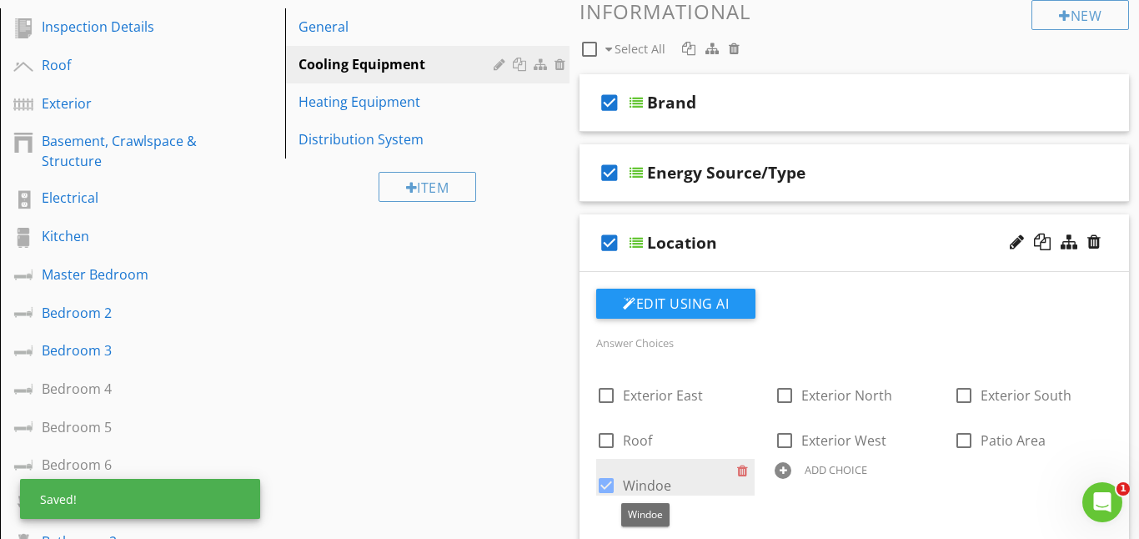
click at [660, 486] on span "Windoe" at bounding box center [647, 485] width 48 height 18
checkbox input "false"
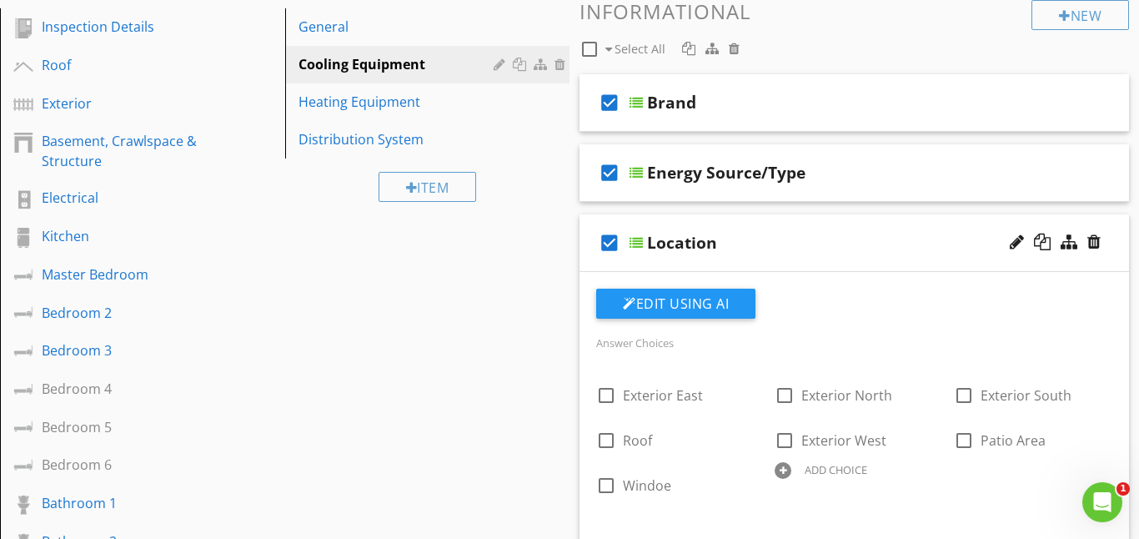
click at [660, 516] on div "Answer Choices check_box_outline_blank Exterior East check_box_outline_blank Ex…" at bounding box center [854, 426] width 536 height 188
click at [672, 487] on div "check_box_outline_blank Windoe" at bounding box center [666, 483] width 141 height 23
click at [744, 473] on div at bounding box center [746, 470] width 18 height 23
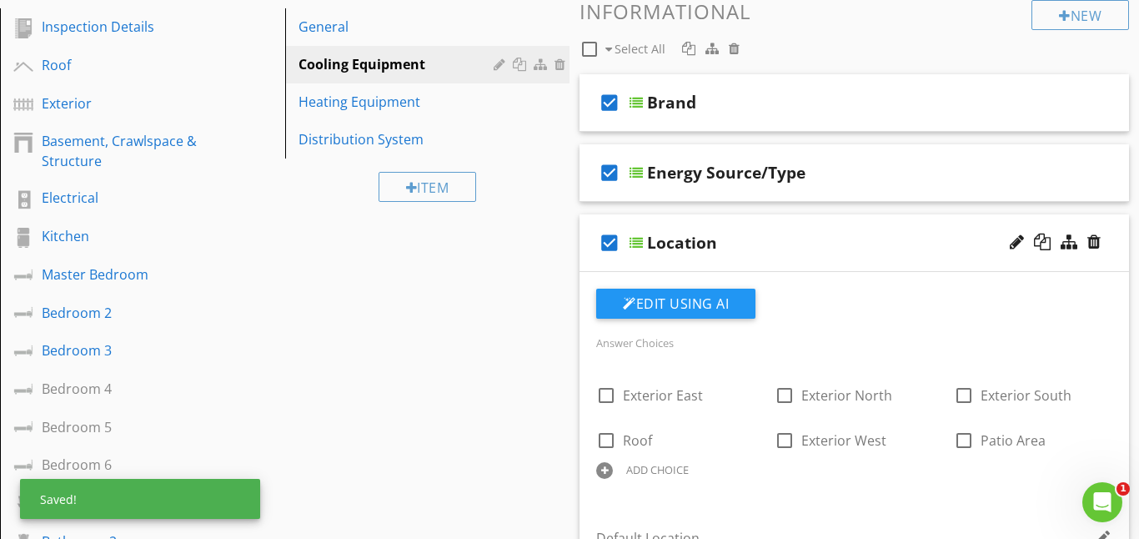
click at [634, 466] on div "ADD CHOICE" at bounding box center [657, 469] width 63 height 13
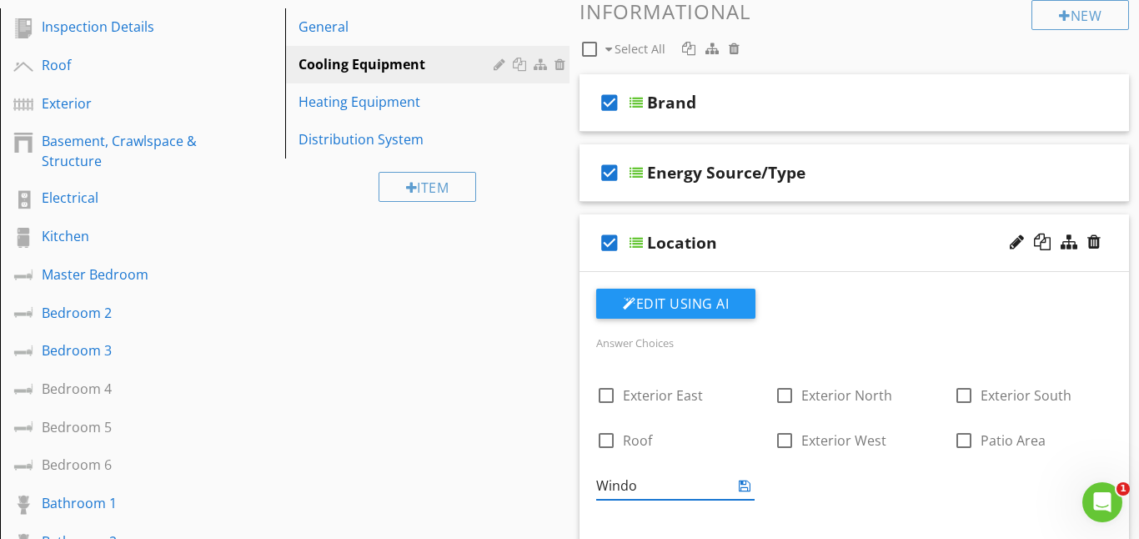
type input "Window"
click at [630, 520] on div "Answer Choices check_box_outline_blank Exterior East check_box_outline_blank Ex…" at bounding box center [854, 426] width 536 height 188
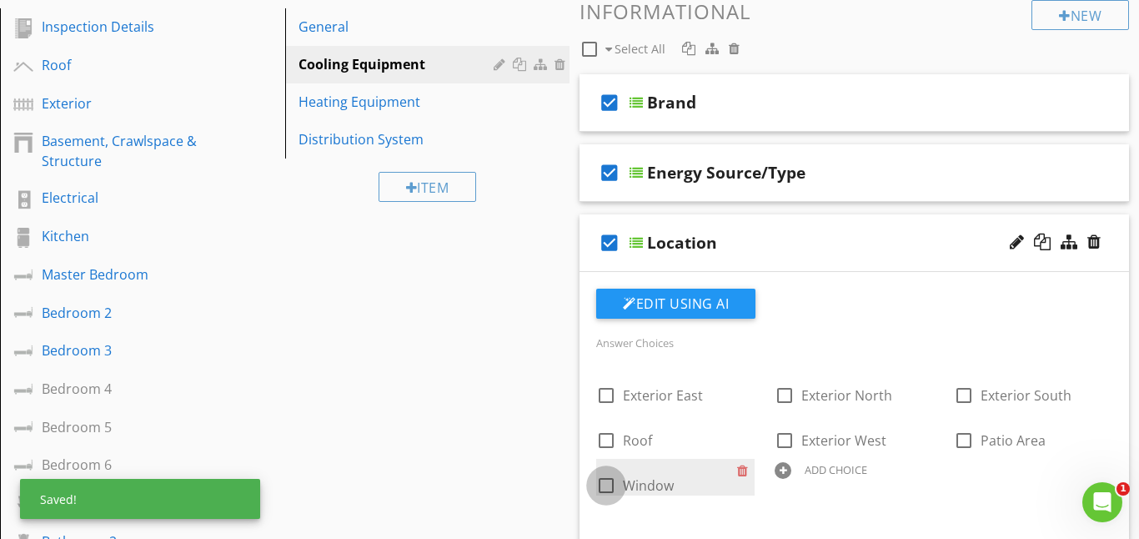
click at [610, 490] on div at bounding box center [606, 485] width 28 height 28
checkbox input "true"
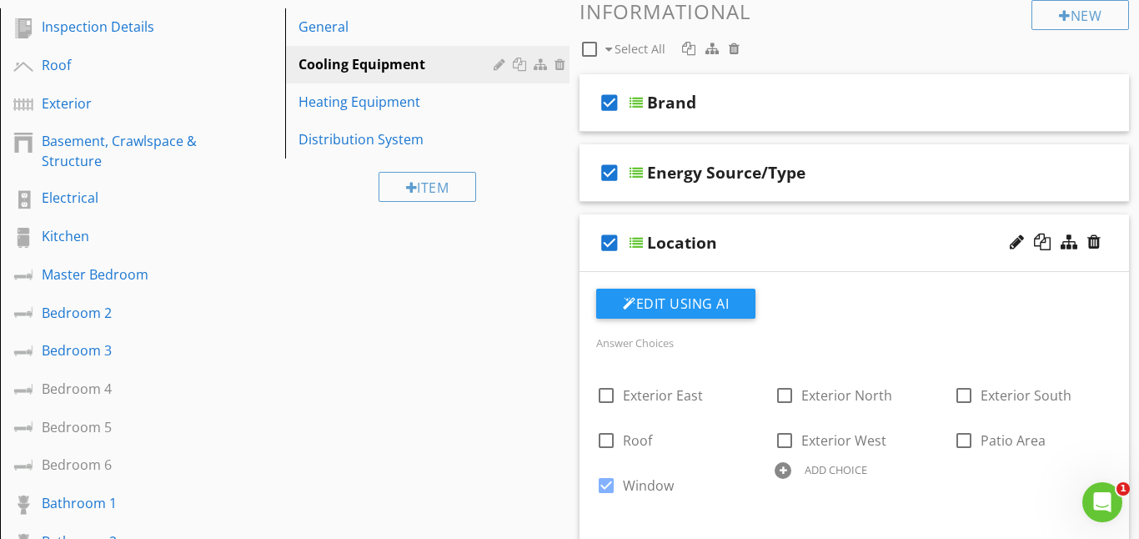
click at [641, 246] on div at bounding box center [636, 242] width 13 height 13
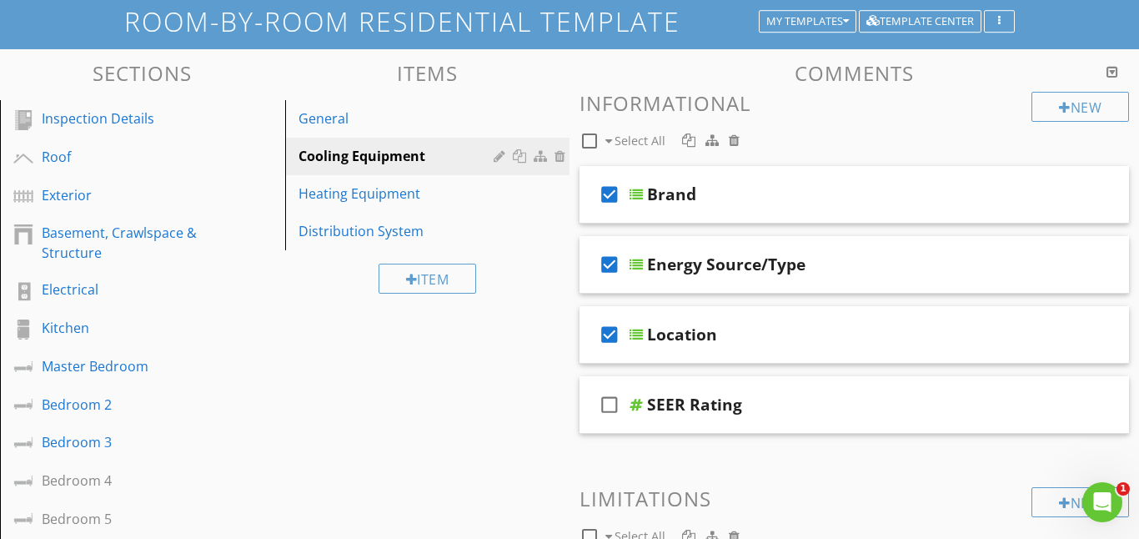
scroll to position [56, 0]
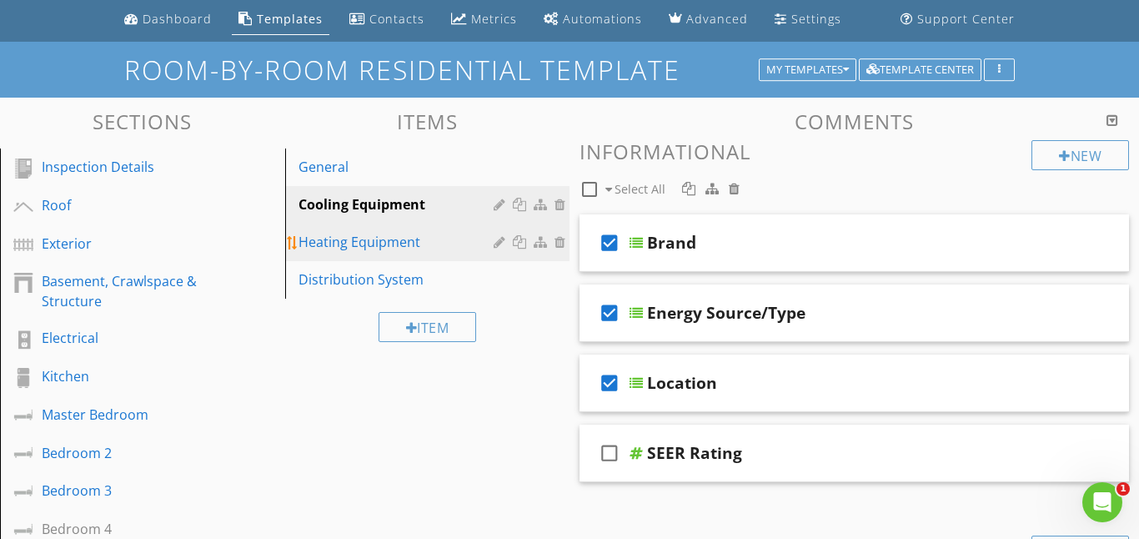
click at [373, 245] on div "Heating Equipment" at bounding box center [399, 242] width 201 height 20
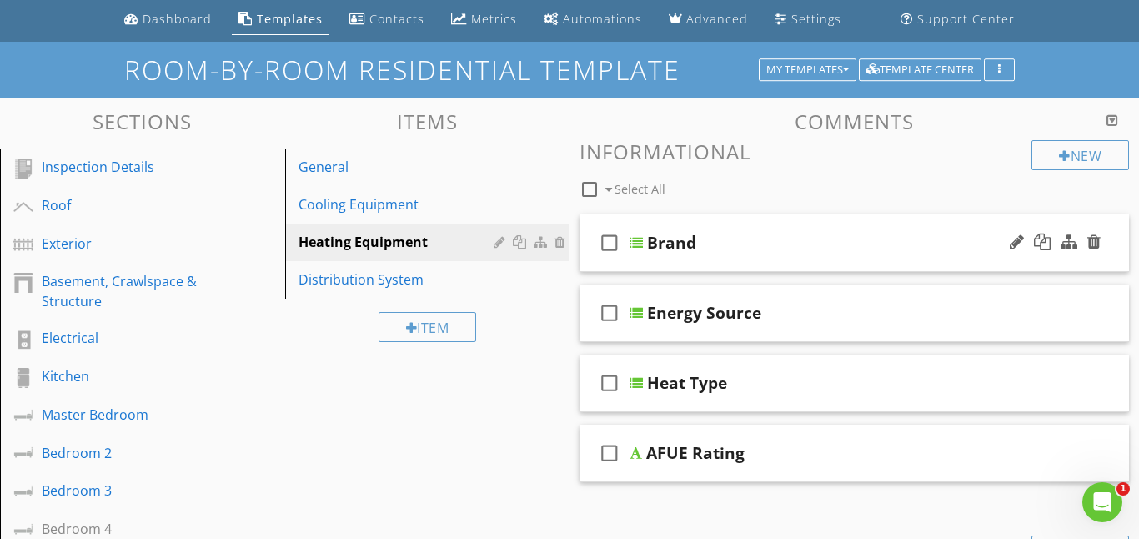
click at [606, 241] on icon "check_box_outline_blank" at bounding box center [609, 243] width 27 height 40
click at [634, 240] on div at bounding box center [636, 242] width 13 height 13
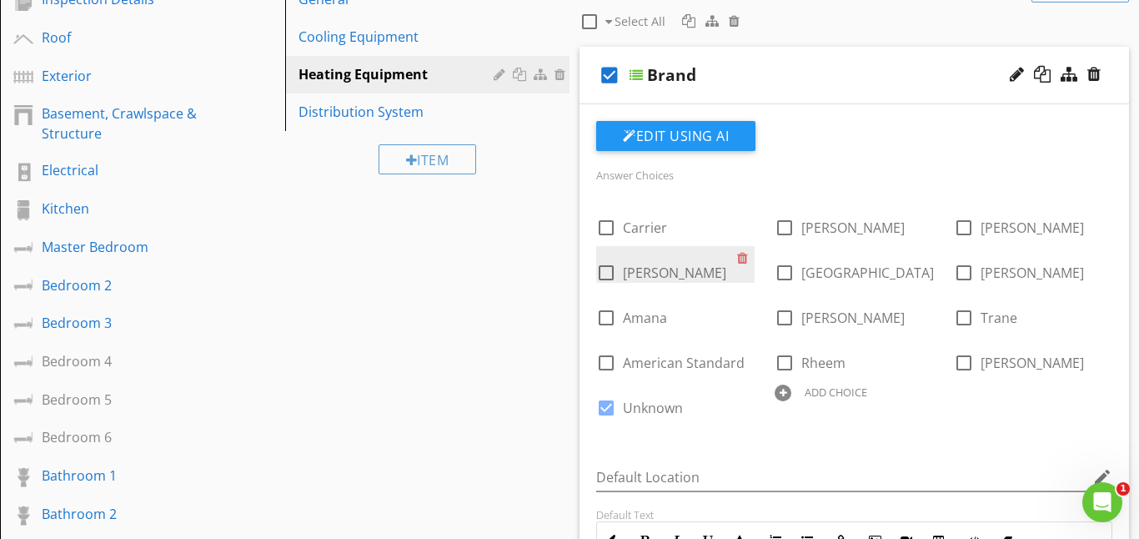
scroll to position [222, 0]
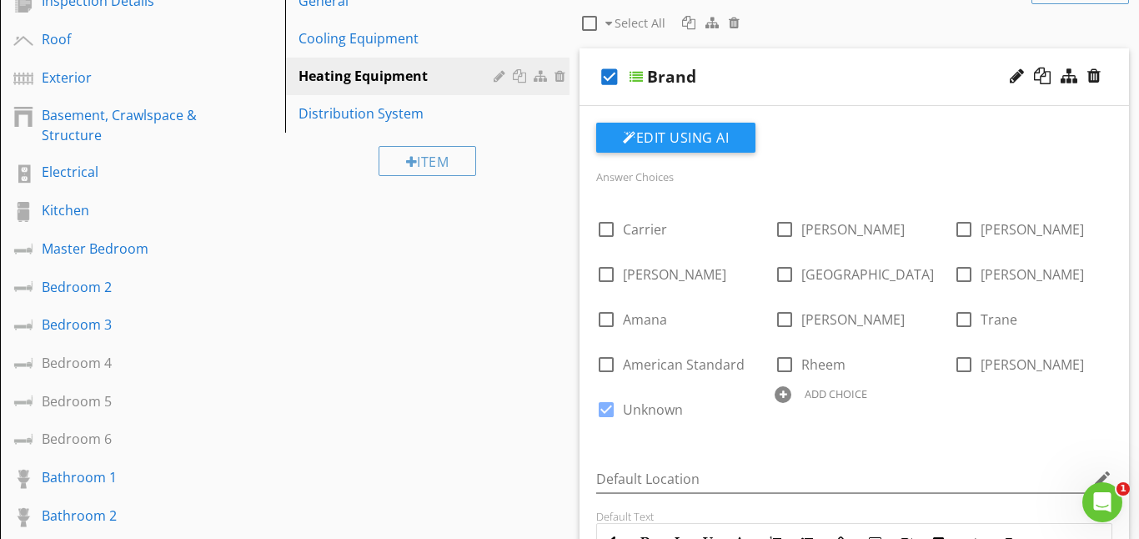
click at [637, 71] on div at bounding box center [636, 76] width 13 height 13
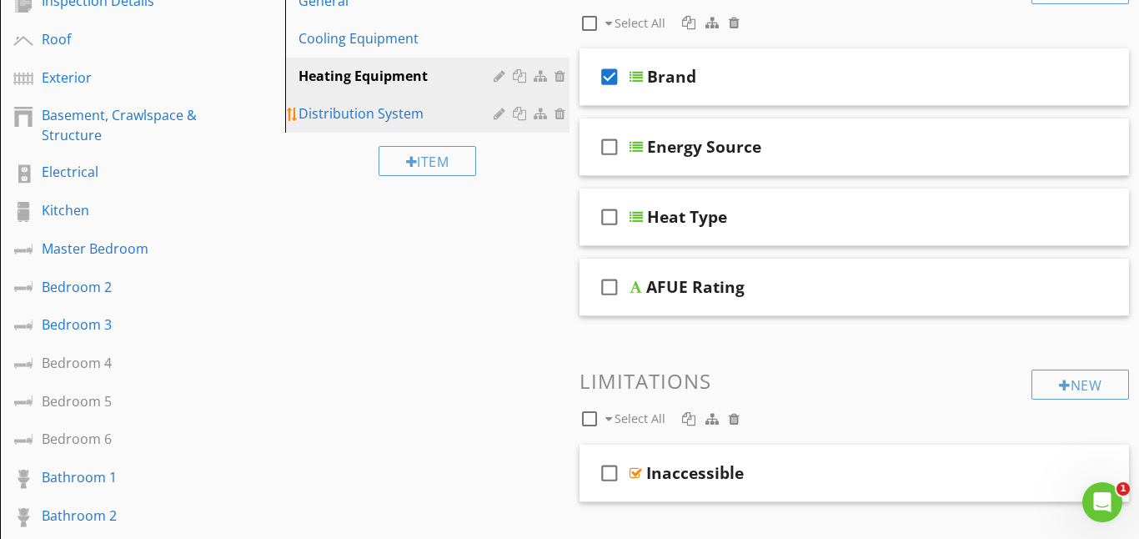
click at [418, 113] on div "Distribution System" at bounding box center [399, 113] width 201 height 20
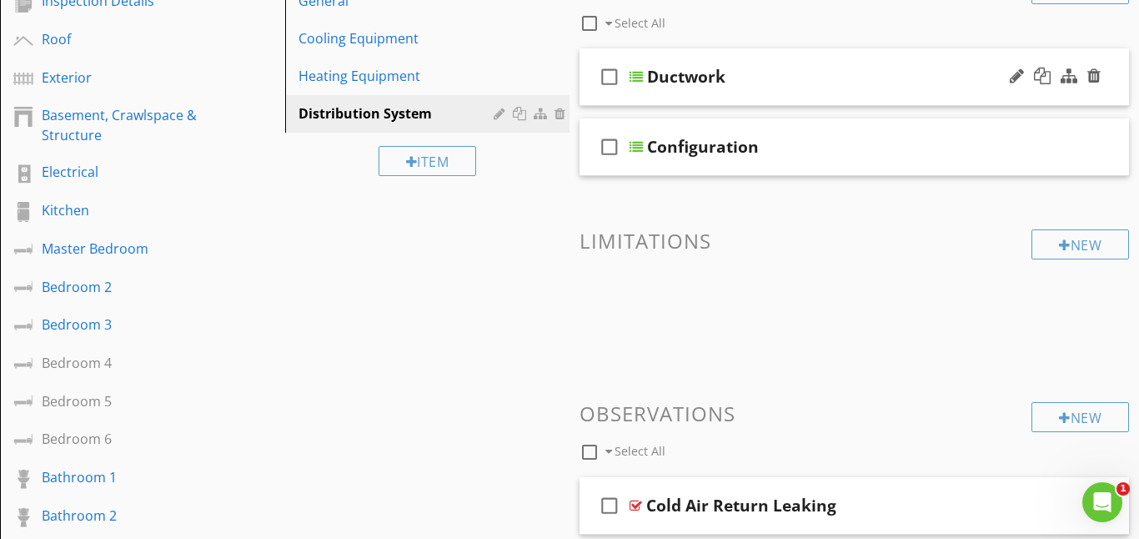
click at [609, 78] on icon "check_box_outline_blank" at bounding box center [609, 77] width 27 height 40
click at [637, 78] on div at bounding box center [636, 76] width 13 height 13
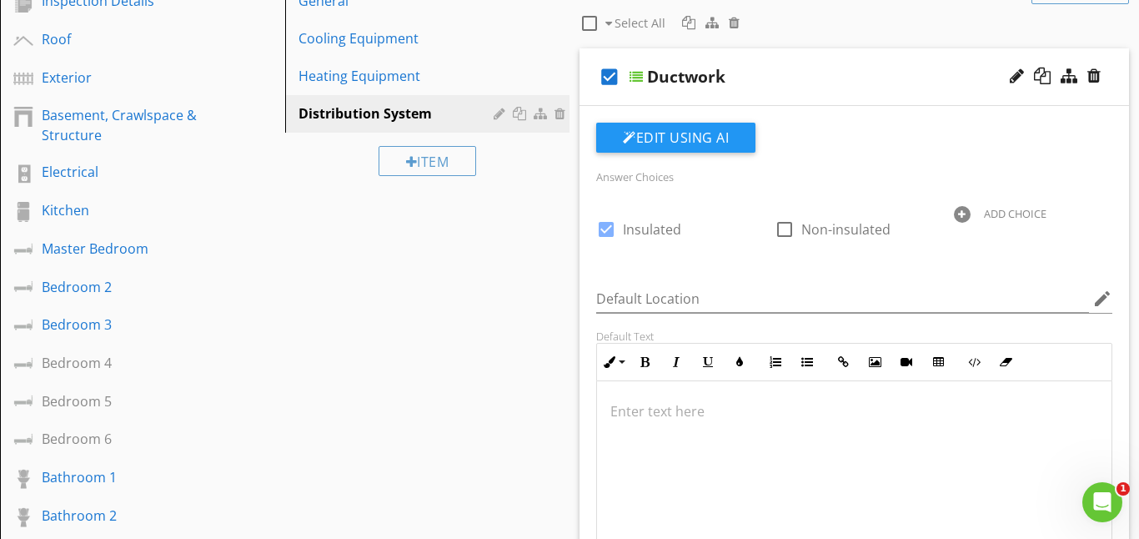
click at [638, 72] on div at bounding box center [636, 76] width 13 height 13
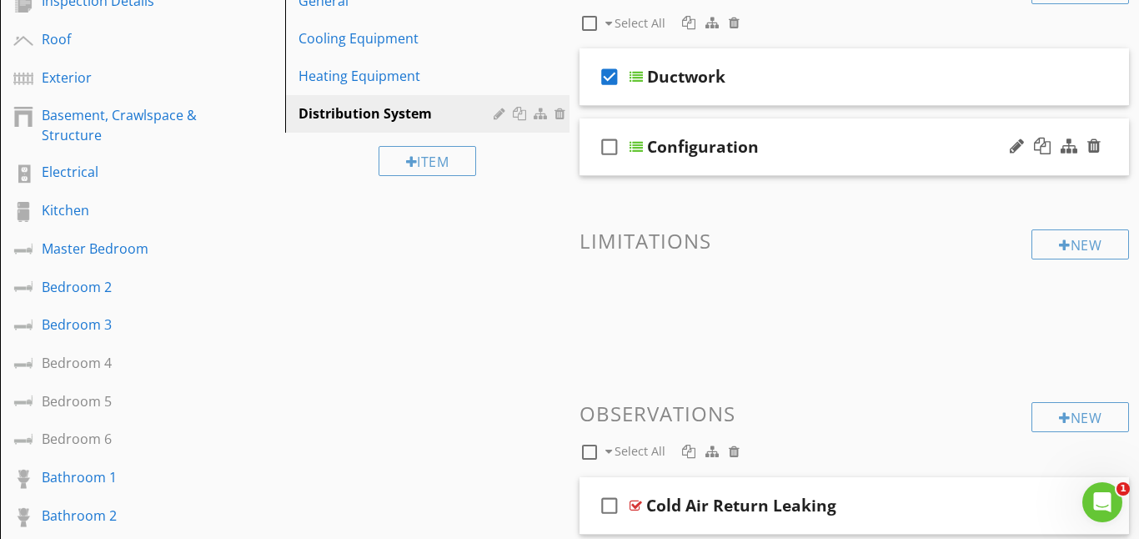
click at [605, 150] on icon "check_box_outline_blank" at bounding box center [609, 147] width 27 height 40
checkbox input "true"
click at [639, 146] on div at bounding box center [636, 146] width 13 height 13
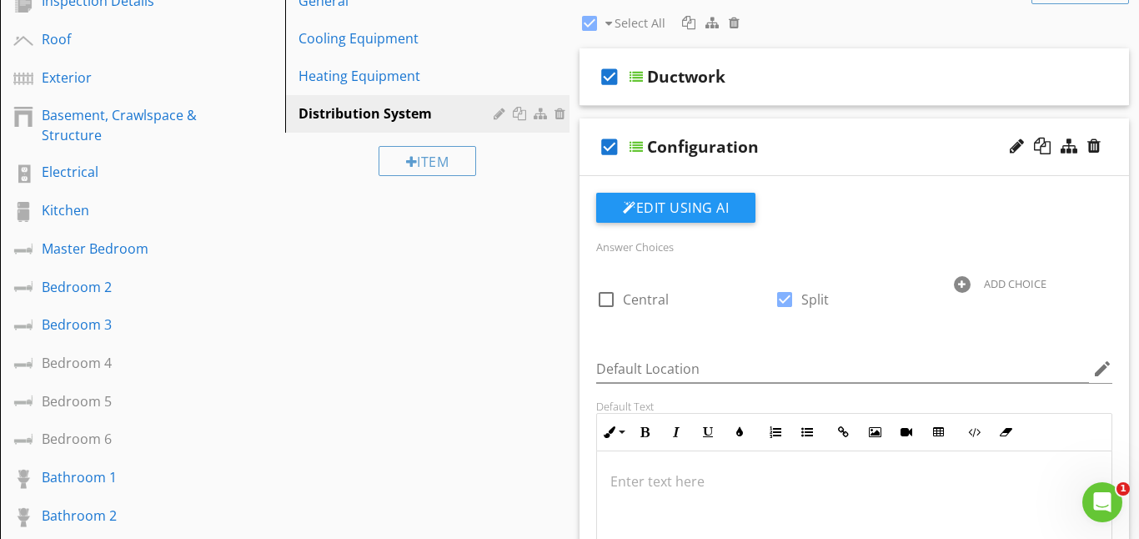
click at [638, 144] on div at bounding box center [636, 146] width 13 height 13
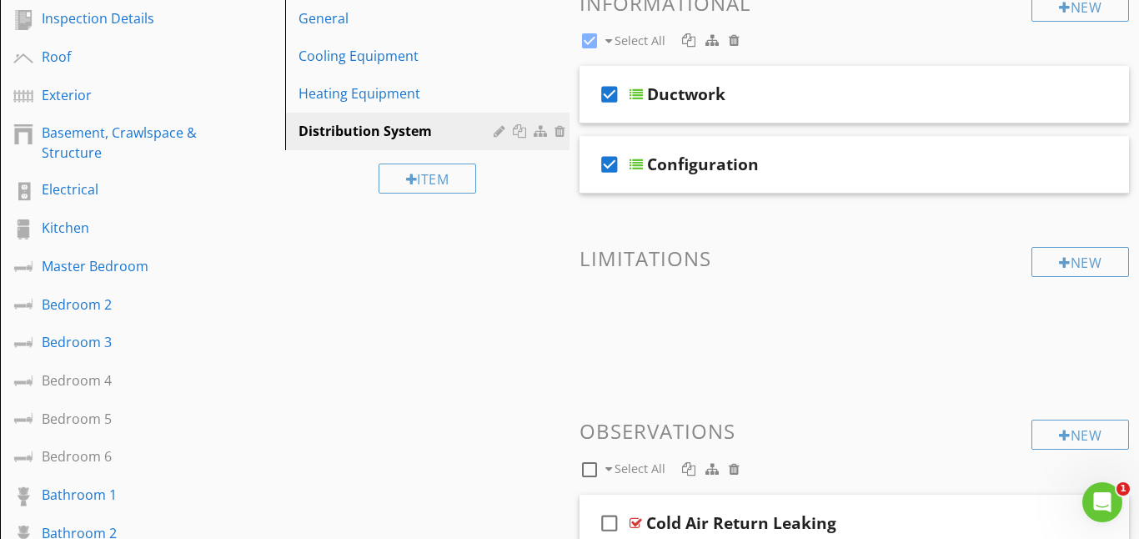
scroll to position [0, 0]
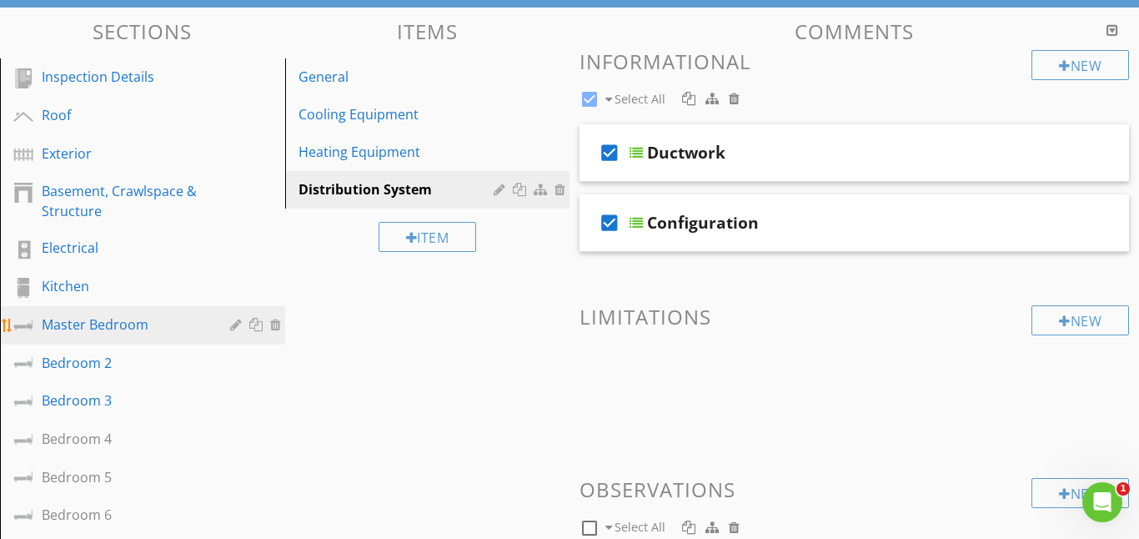
scroll to position [154, 0]
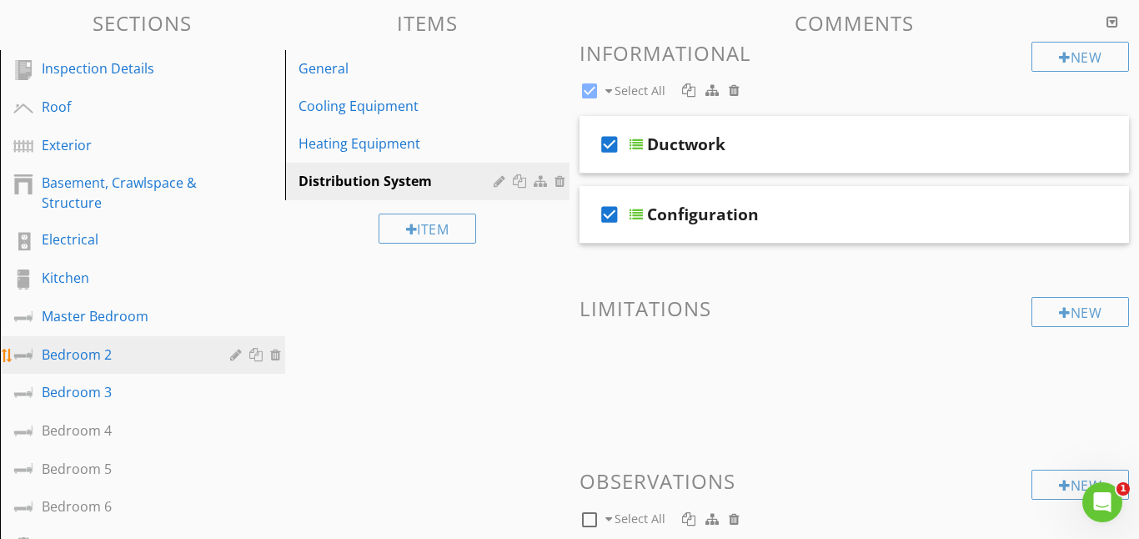
click at [118, 349] on div "Bedroom 2" at bounding box center [124, 354] width 164 height 20
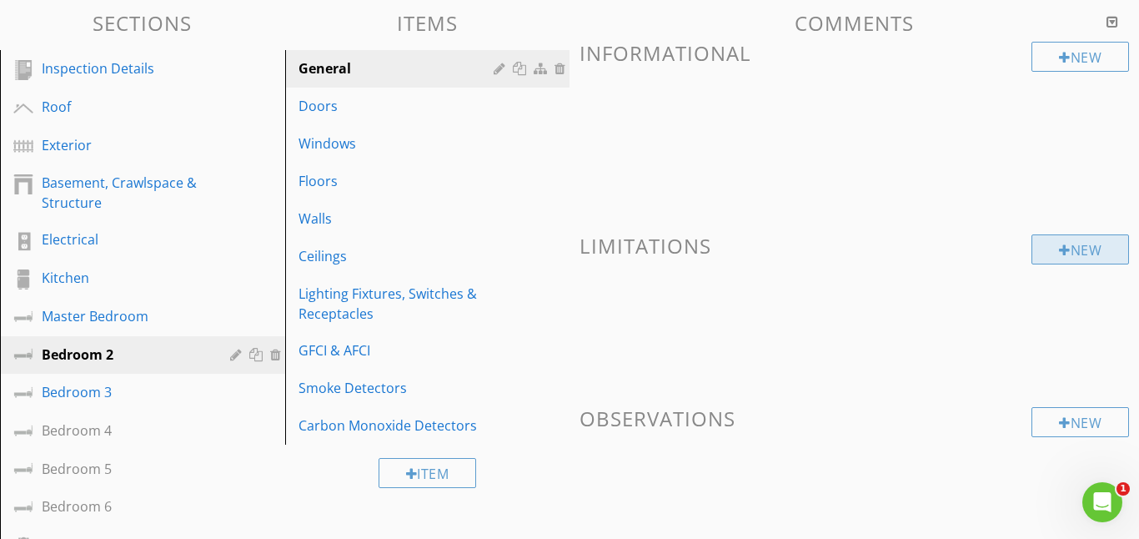
click at [1092, 252] on div "New" at bounding box center [1081, 249] width 98 height 30
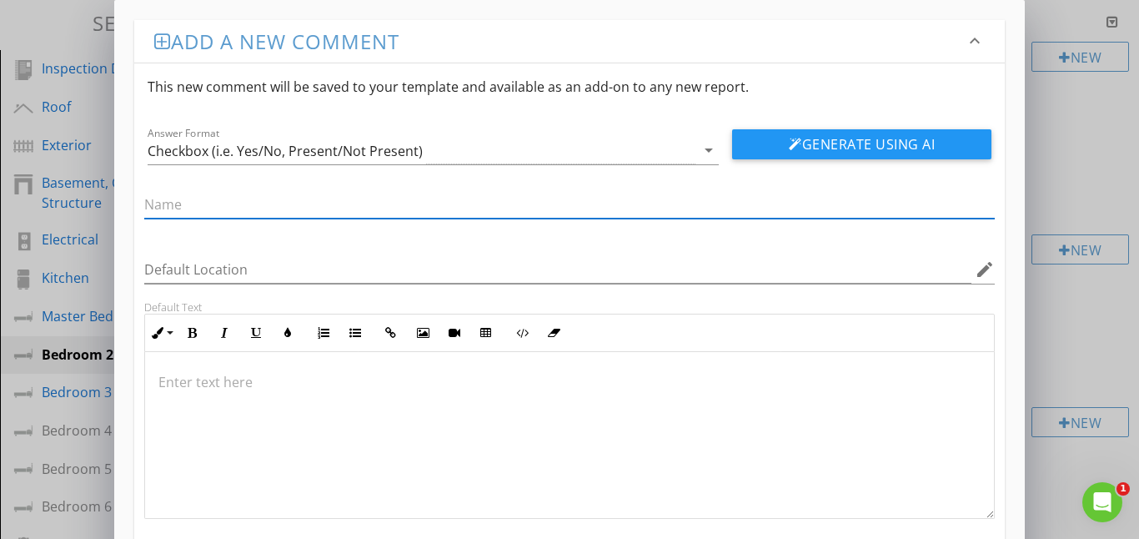
click at [222, 209] on input "text" at bounding box center [569, 205] width 851 height 28
type input "Bathroom 2"
click at [180, 382] on p at bounding box center [569, 382] width 823 height 20
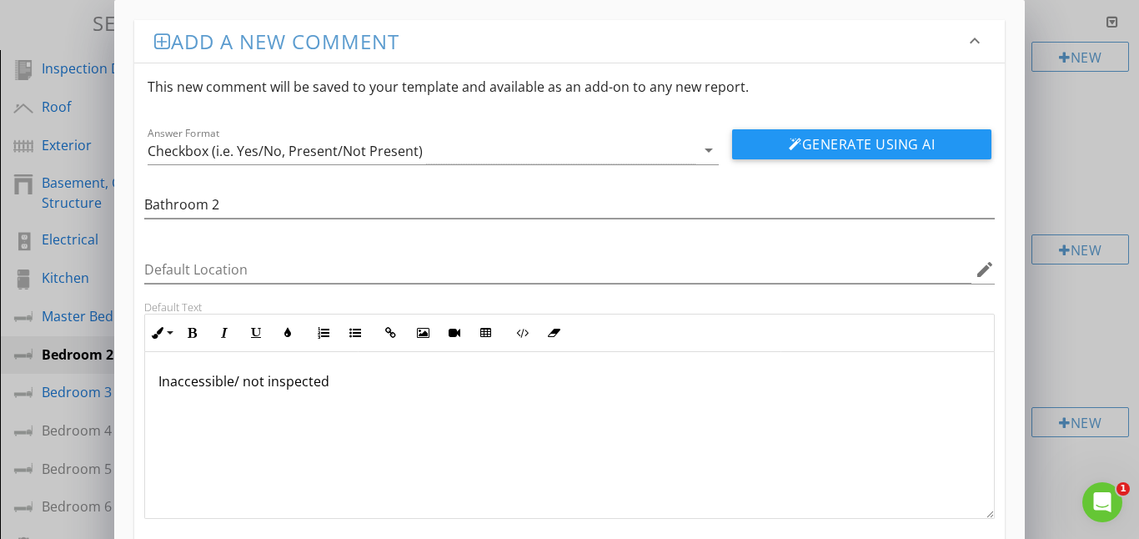
scroll to position [93, 0]
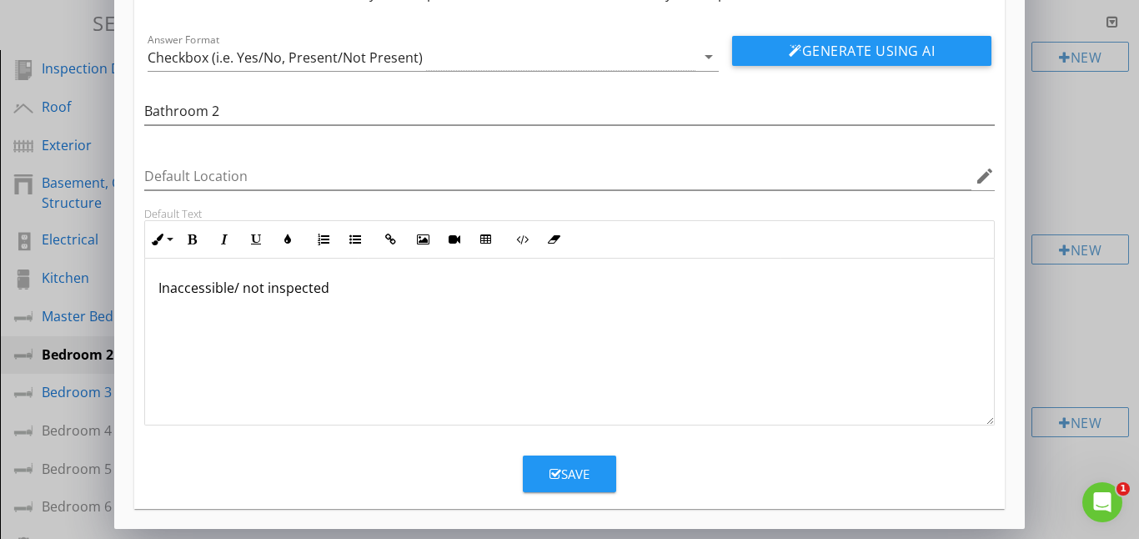
click at [562, 471] on div "Save" at bounding box center [570, 473] width 40 height 19
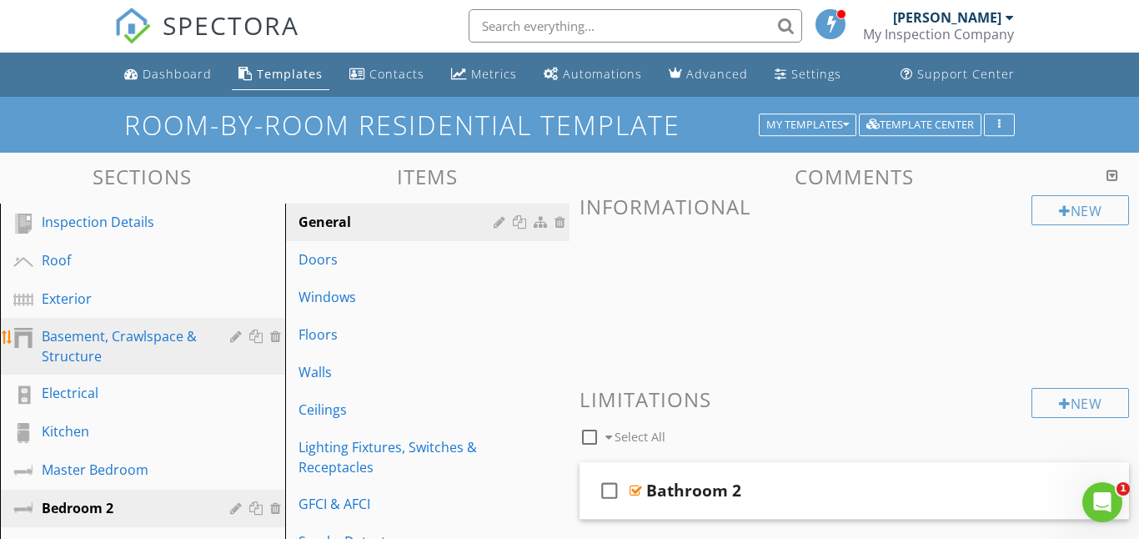
scroll to position [0, 0]
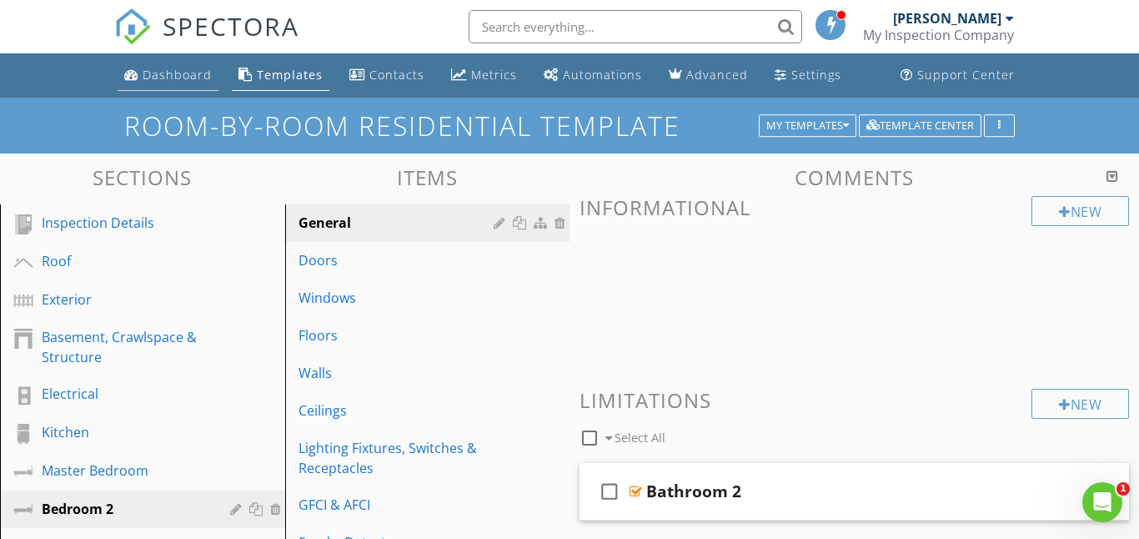
click at [181, 80] on div "Dashboard" at bounding box center [177, 75] width 69 height 16
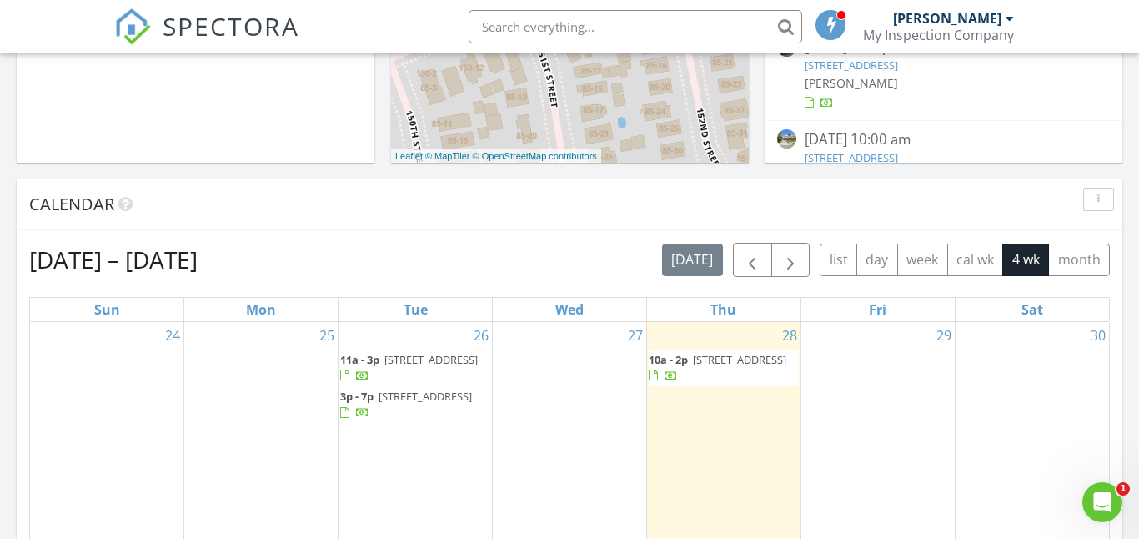
scroll to position [559, 0]
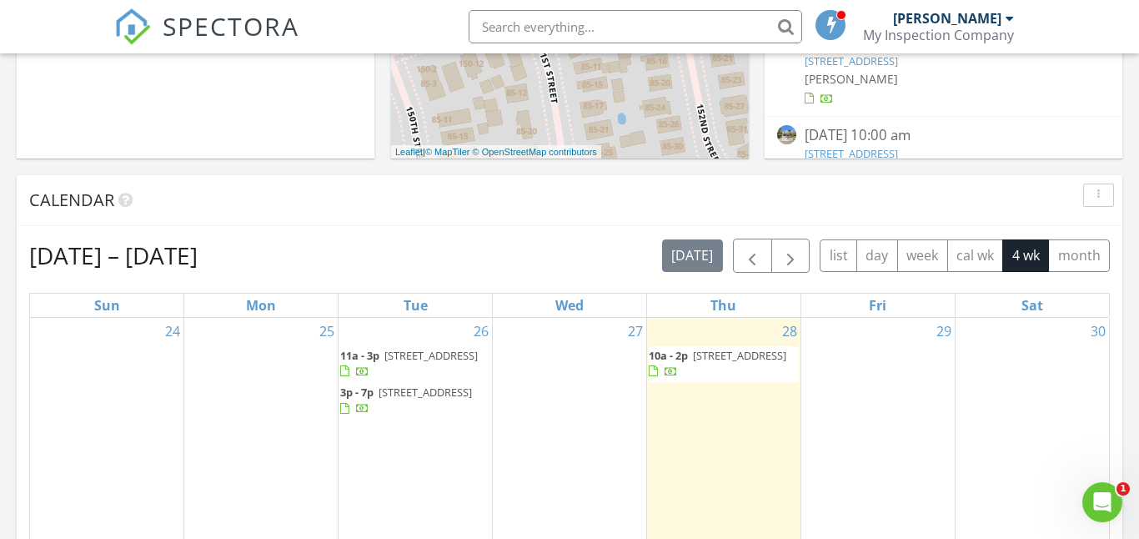
click at [715, 363] on span "151-07 85th Ave, Brooklyn 11432" at bounding box center [739, 355] width 93 height 15
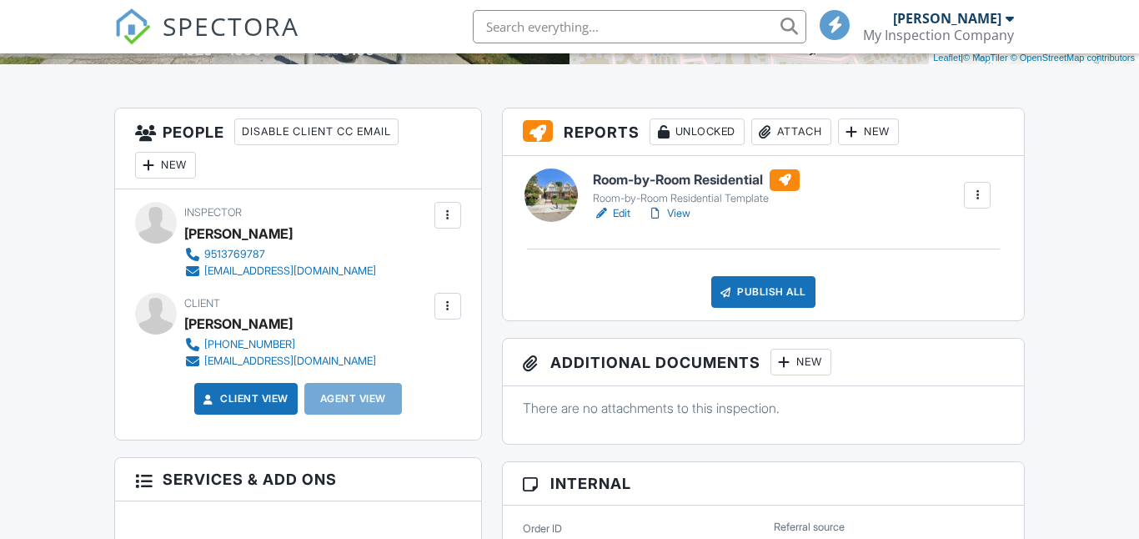
scroll to position [381, 0]
click at [684, 213] on link "View" at bounding box center [668, 213] width 43 height 17
